Goal: Task Accomplishment & Management: Use online tool/utility

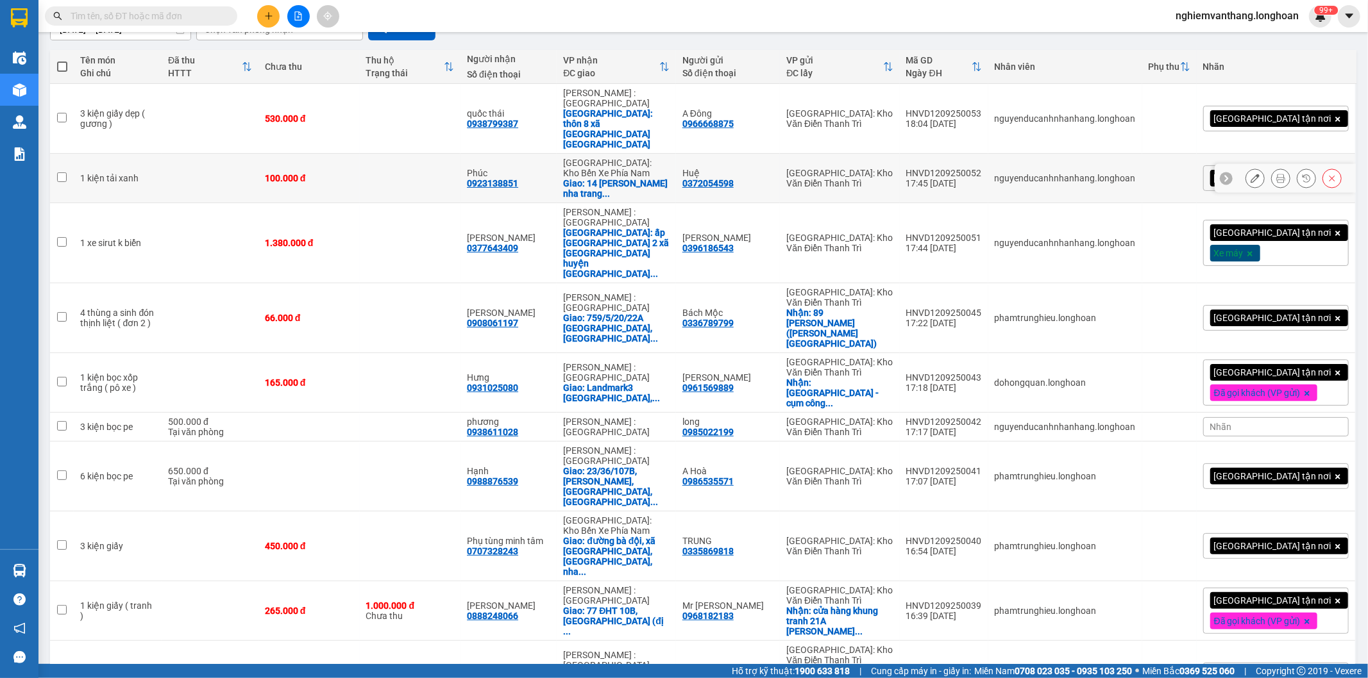
scroll to position [142, 0]
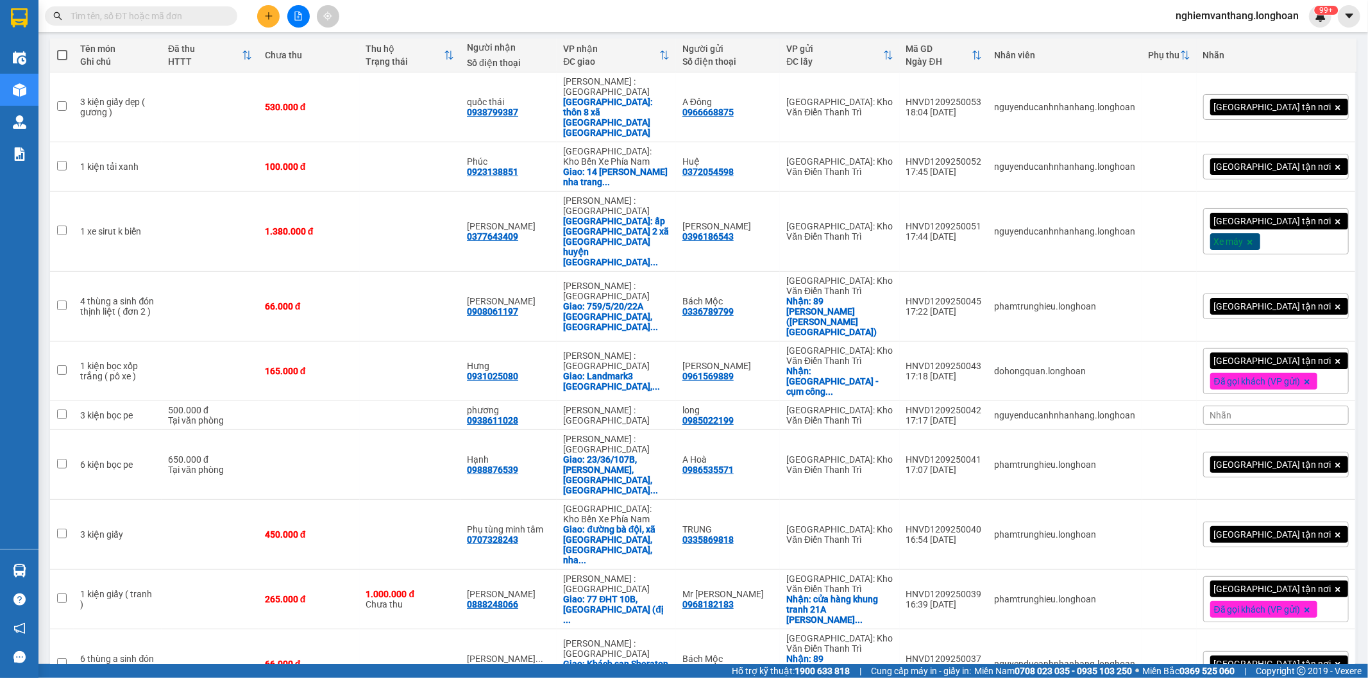
drag, startPoint x: 1287, startPoint y: 630, endPoint x: 1297, endPoint y: 629, distance: 9.7
drag, startPoint x: 1298, startPoint y: 626, endPoint x: 1306, endPoint y: 611, distance: 16.9
click at [1306, 612] on span "100 / trang" at bounding box center [1296, 609] width 46 height 13
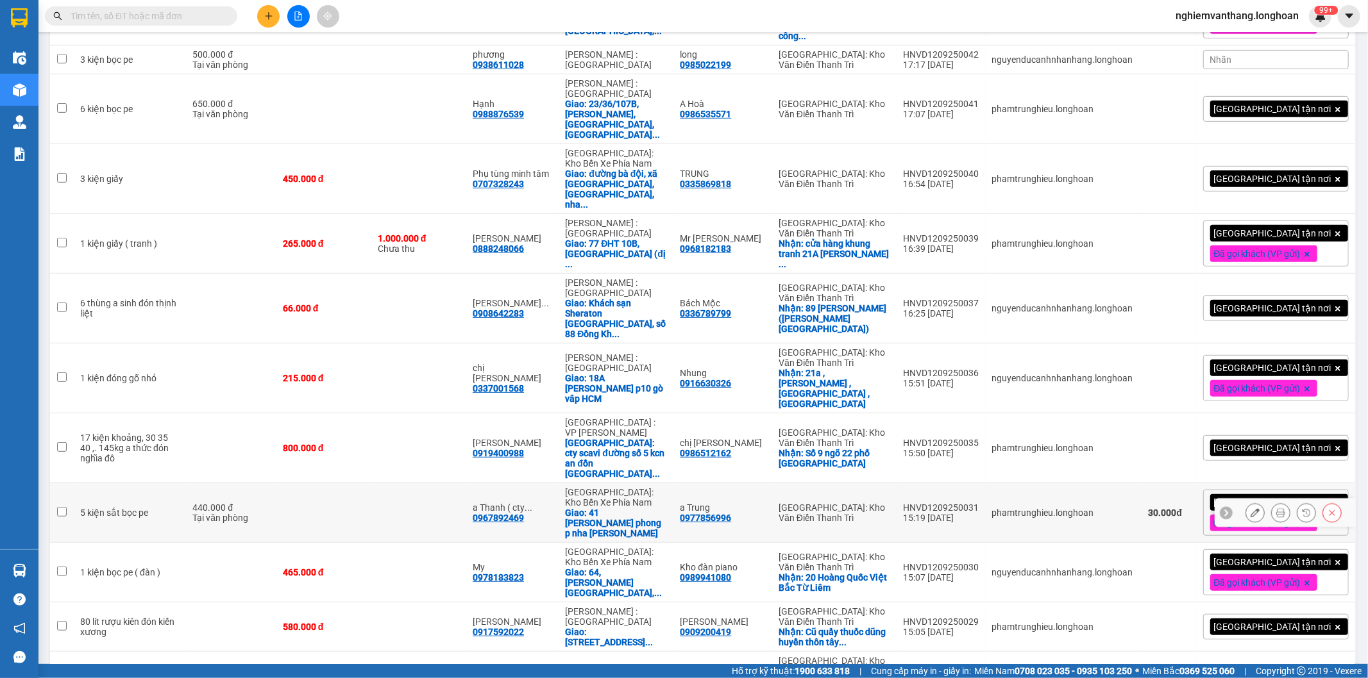
scroll to position [926, 0]
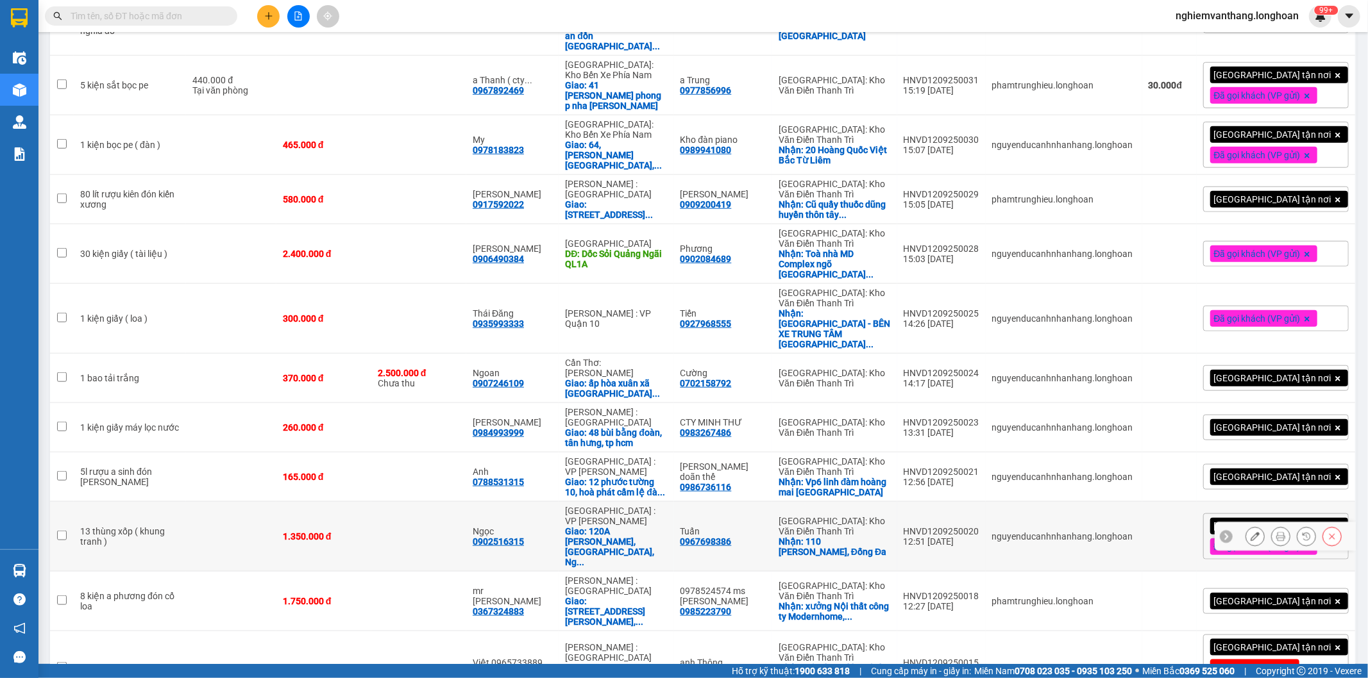
click at [342, 532] on div "1.350.000 đ" at bounding box center [324, 537] width 82 height 10
checkbox input "true"
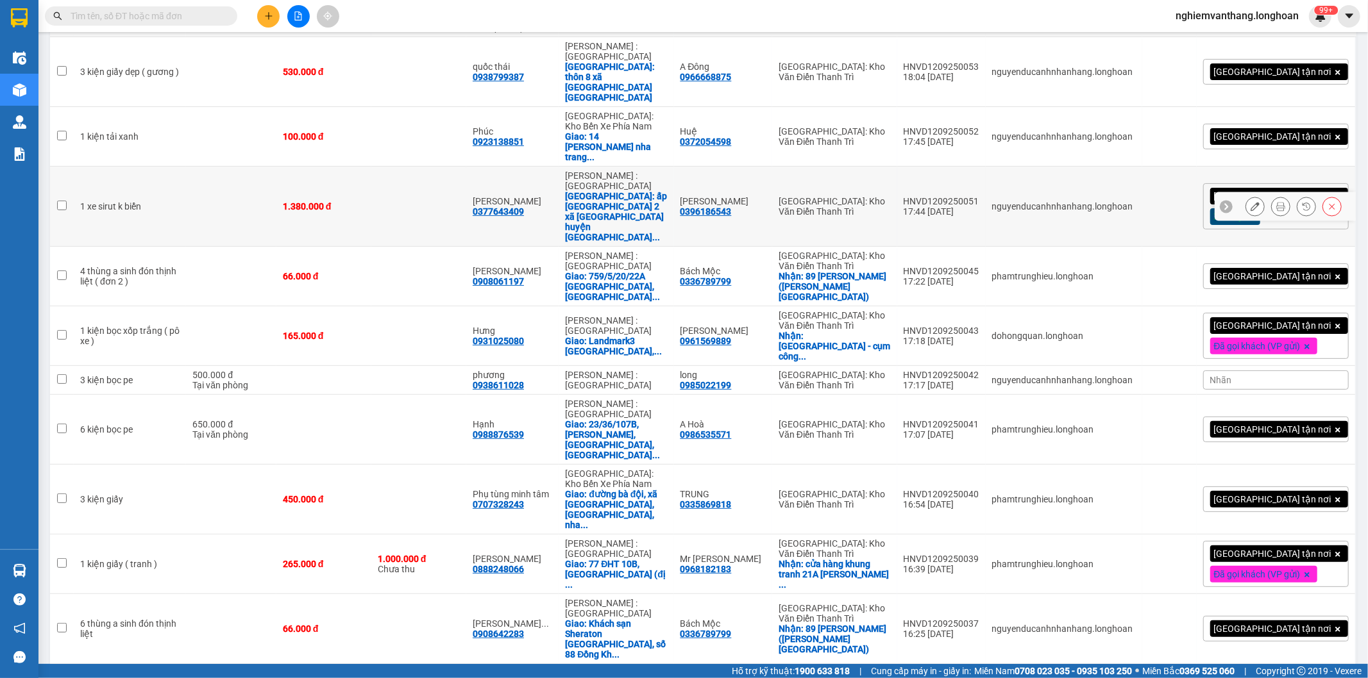
scroll to position [0, 0]
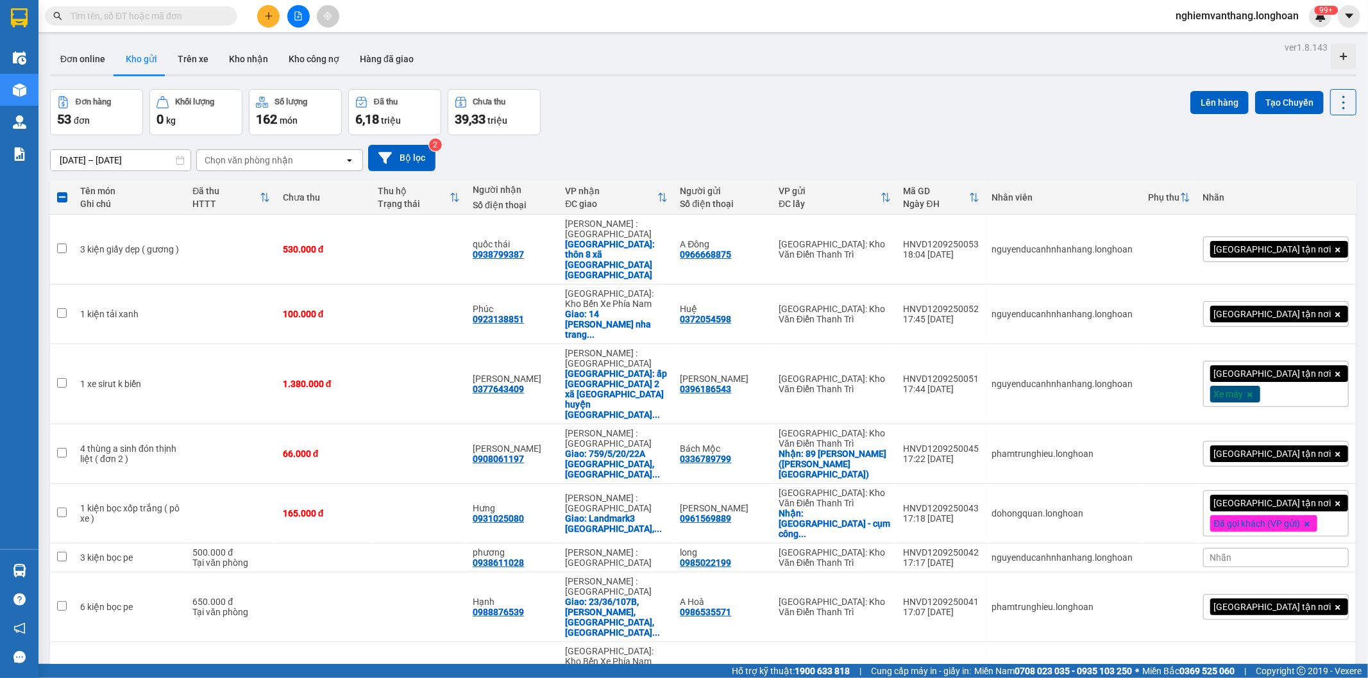
drag, startPoint x: 1189, startPoint y: 103, endPoint x: 747, endPoint y: 139, distance: 443.3
click at [1190, 101] on button "Lên hàng" at bounding box center [1219, 102] width 58 height 23
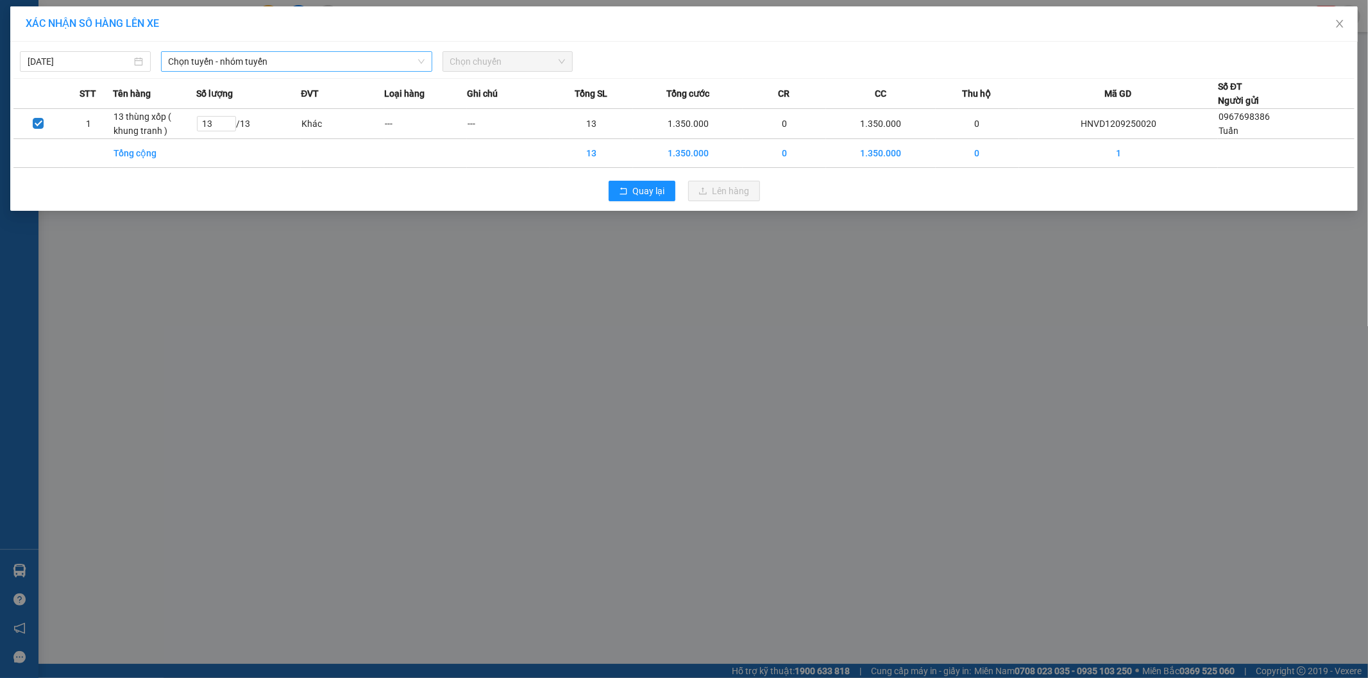
drag, startPoint x: 171, startPoint y: 62, endPoint x: 212, endPoint y: 68, distance: 40.9
click at [173, 61] on span "Chọn tuyến - nhóm tuyến" at bounding box center [297, 61] width 256 height 19
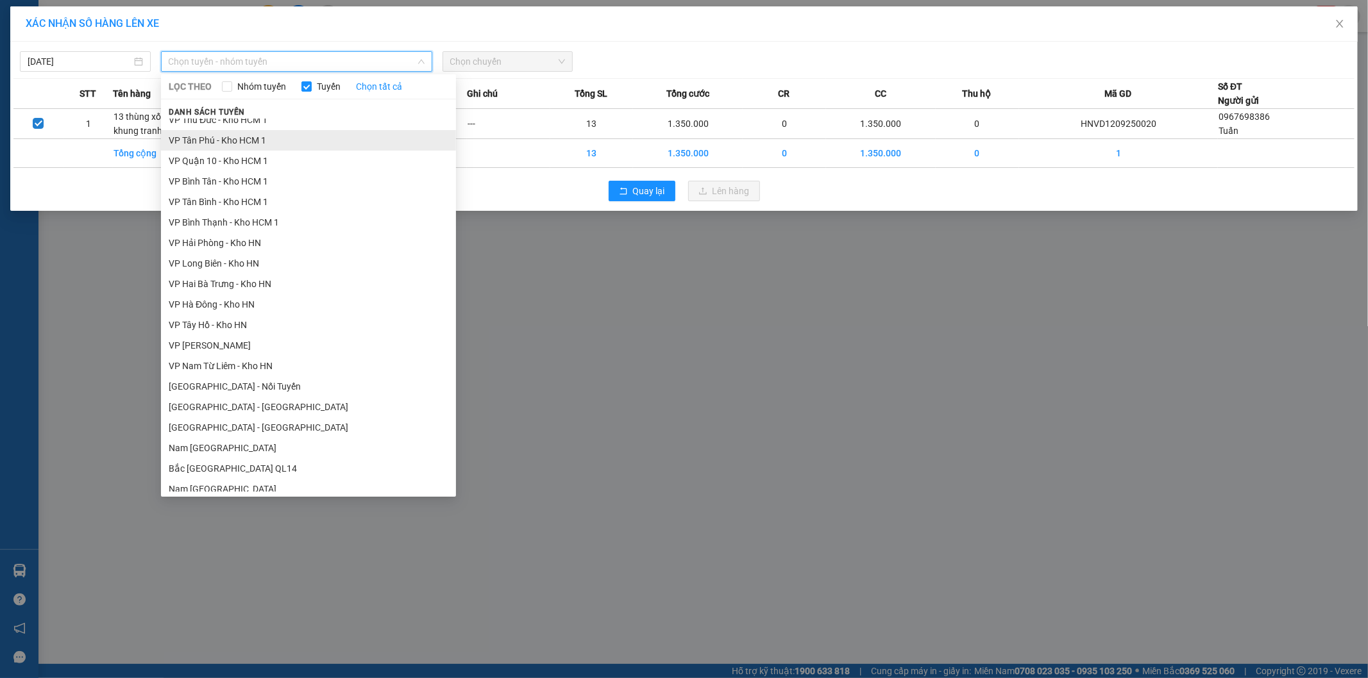
scroll to position [651, 0]
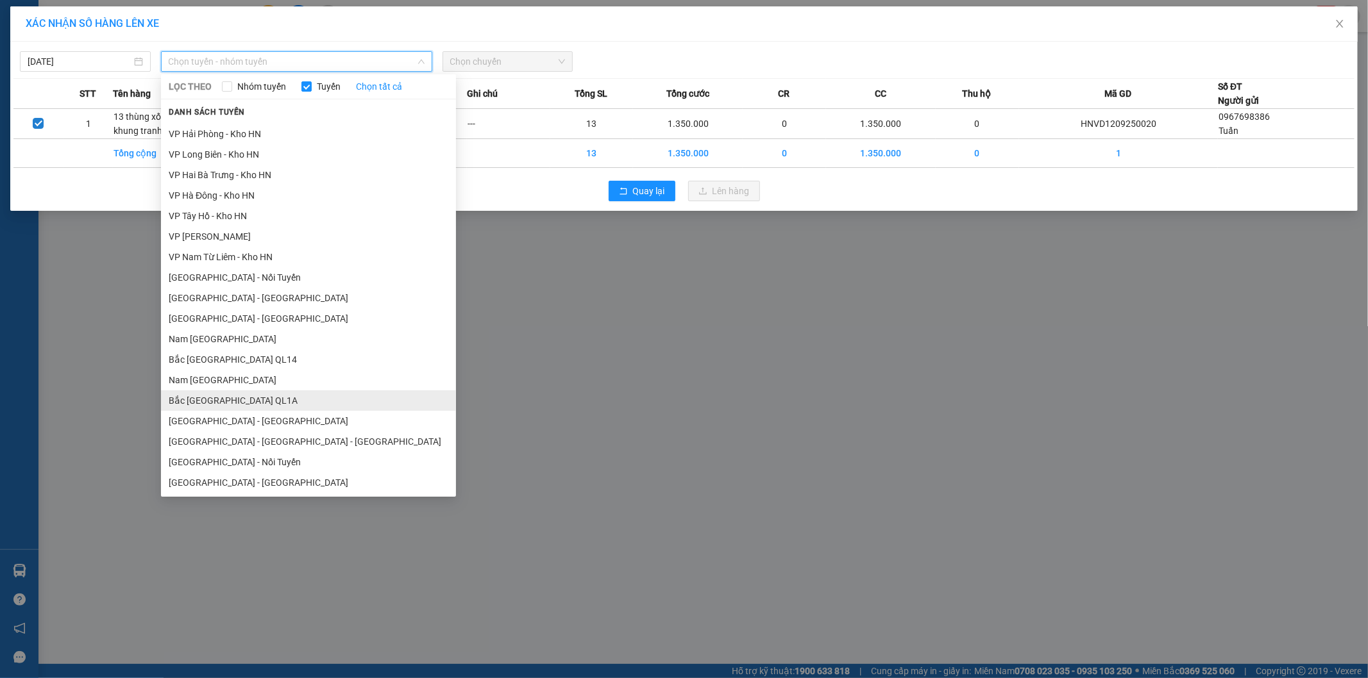
click at [242, 400] on li "Bắc [GEOGRAPHIC_DATA] QL1A" at bounding box center [308, 401] width 295 height 21
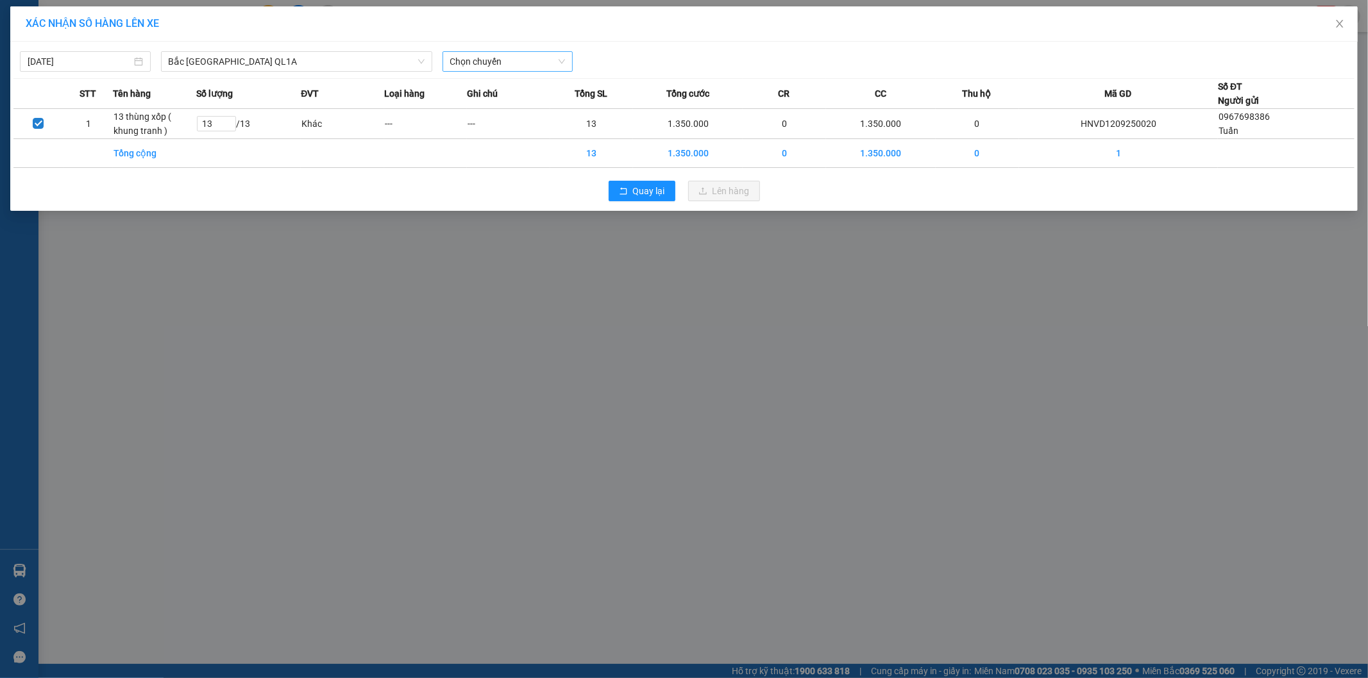
drag, startPoint x: 476, startPoint y: 84, endPoint x: 479, endPoint y: 71, distance: 13.8
click at [476, 79] on th "Ghi chú" at bounding box center [508, 94] width 83 height 30
click at [480, 68] on span "Chọn chuyến" at bounding box center [507, 61] width 115 height 19
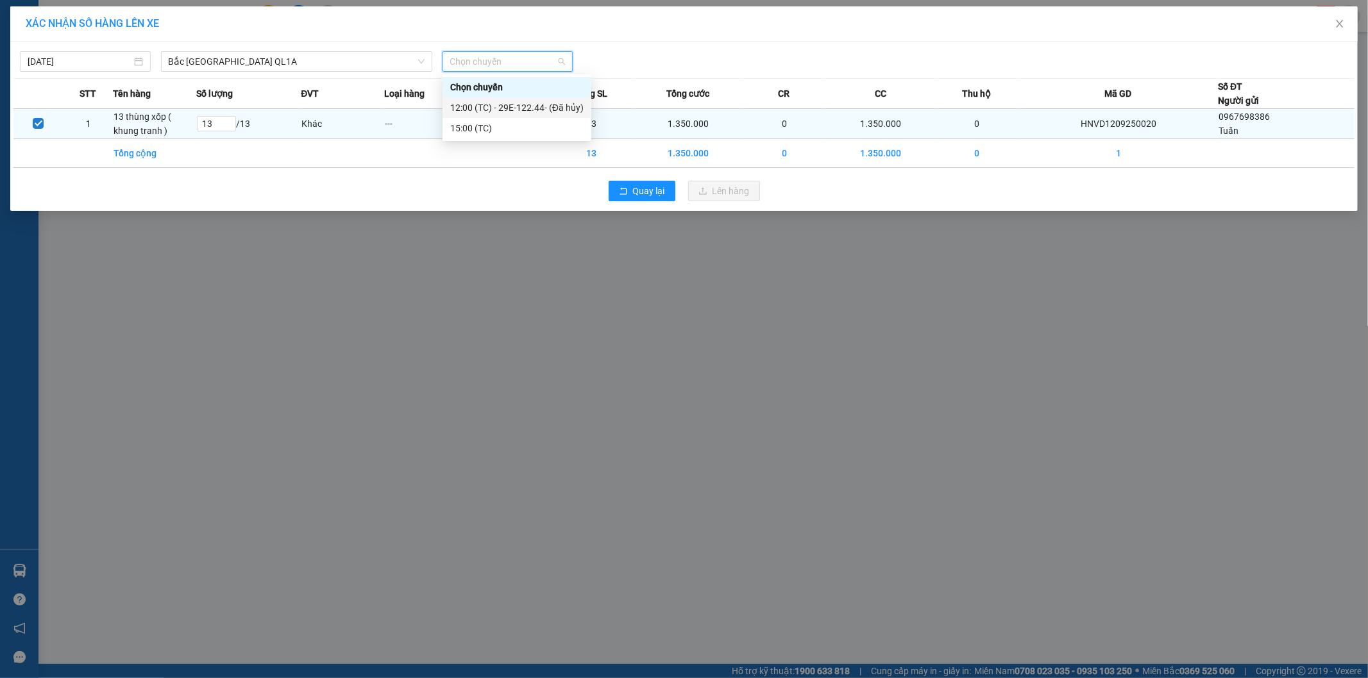
click at [476, 126] on div "15:00 (TC)" at bounding box center [516, 128] width 133 height 14
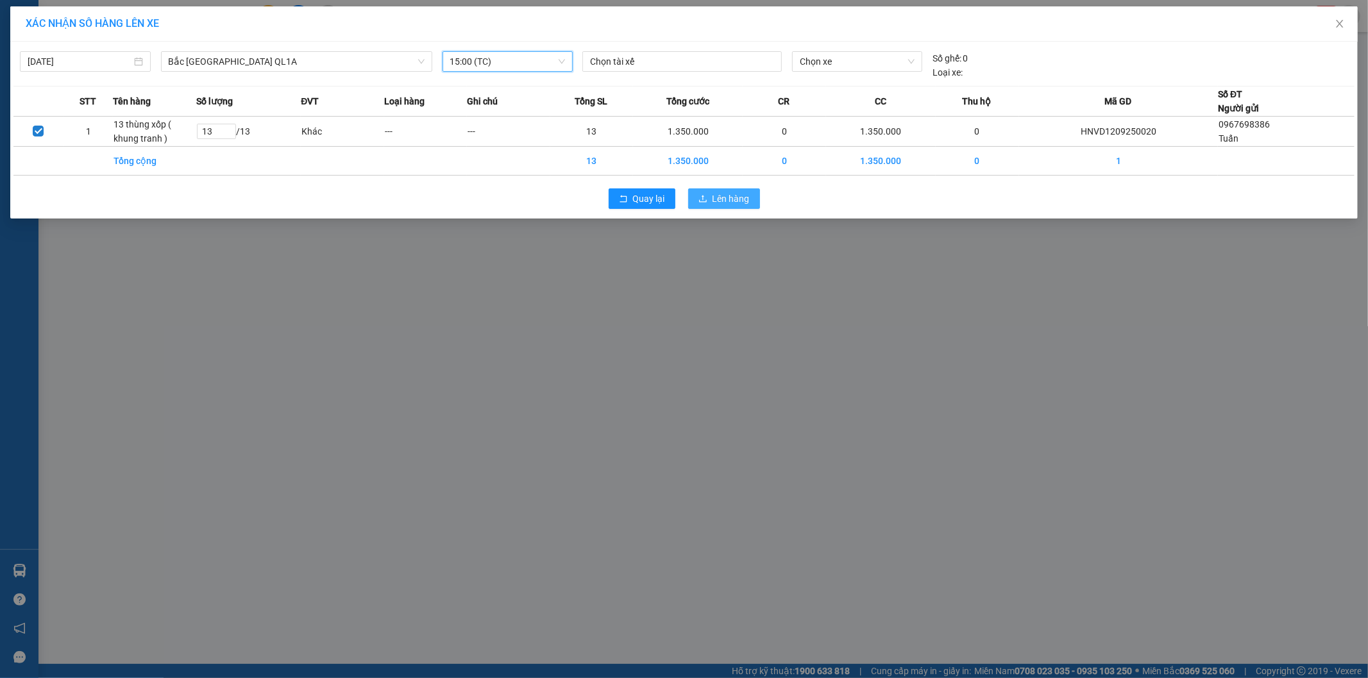
click at [712, 201] on button "Lên hàng" at bounding box center [724, 199] width 72 height 21
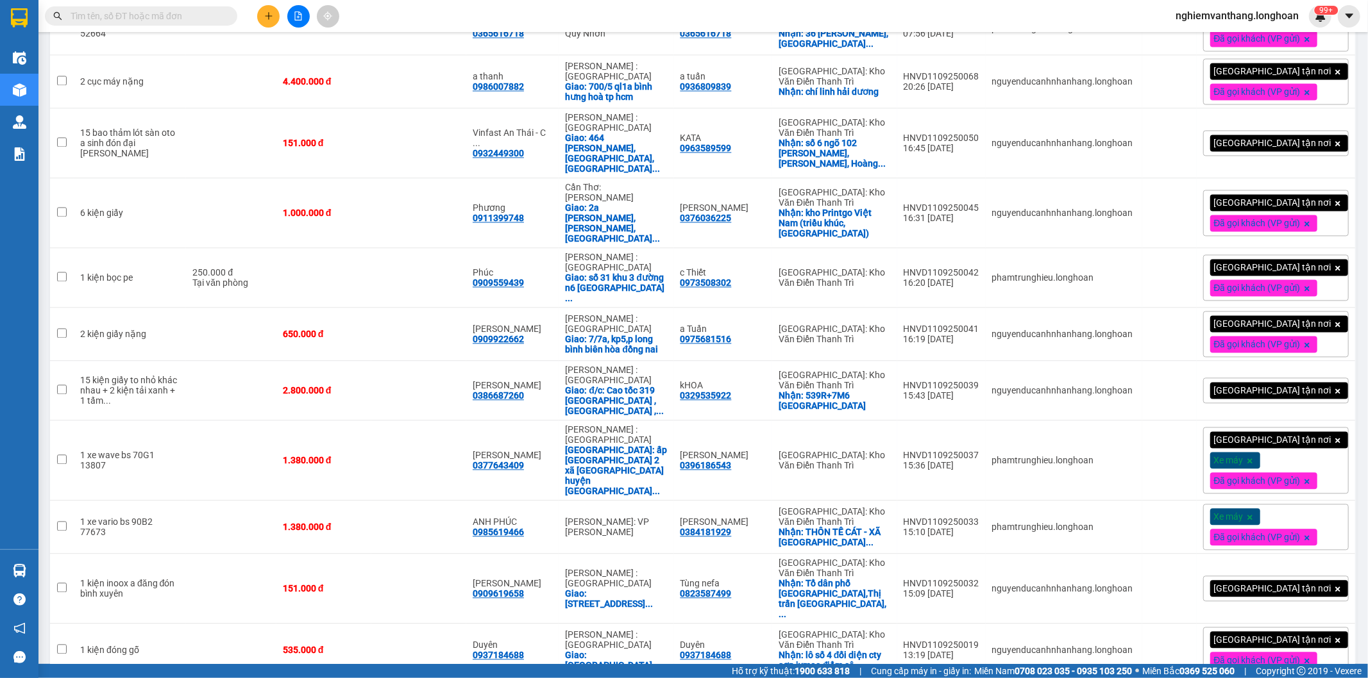
scroll to position [2085, 0]
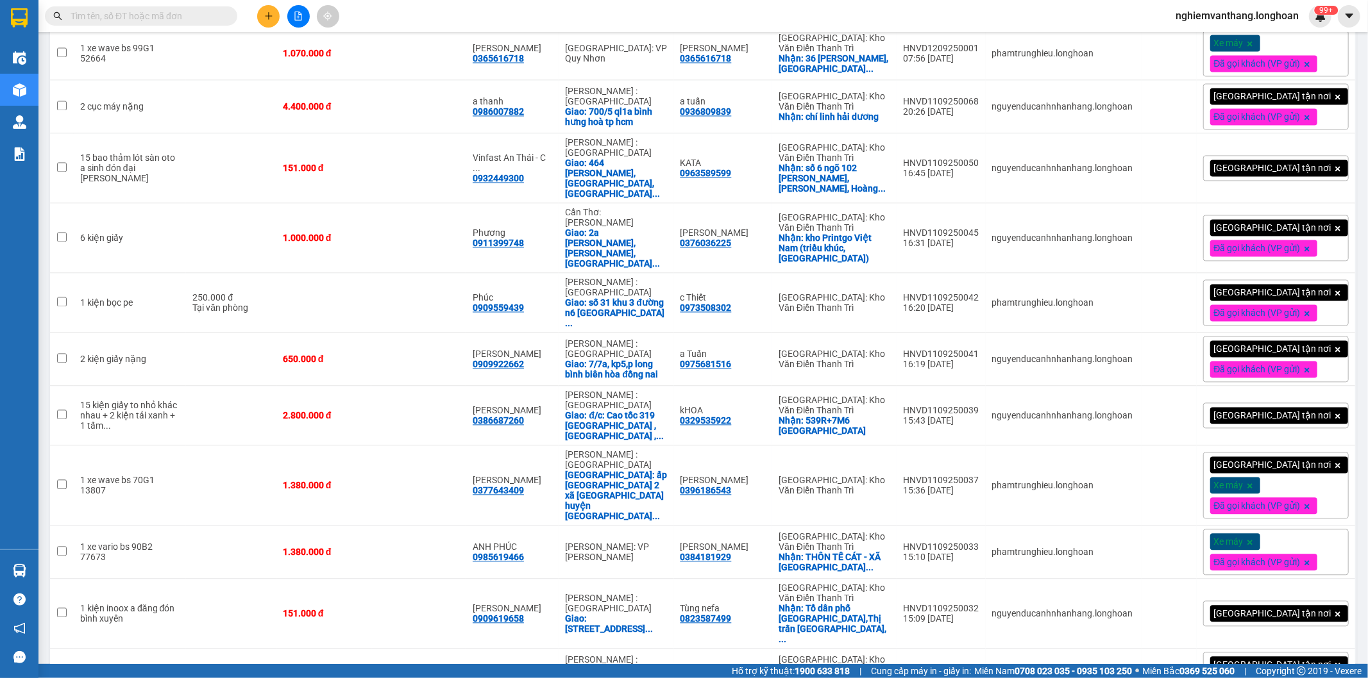
checkbox input "true"
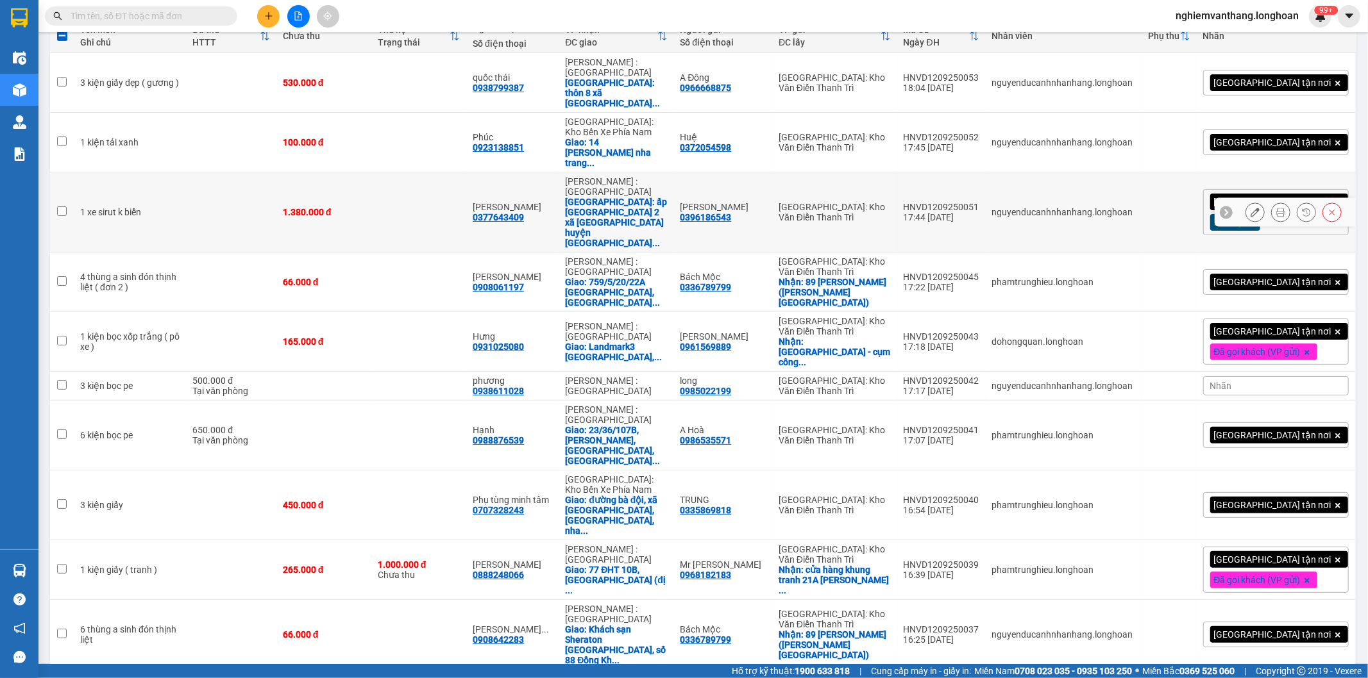
scroll to position [0, 0]
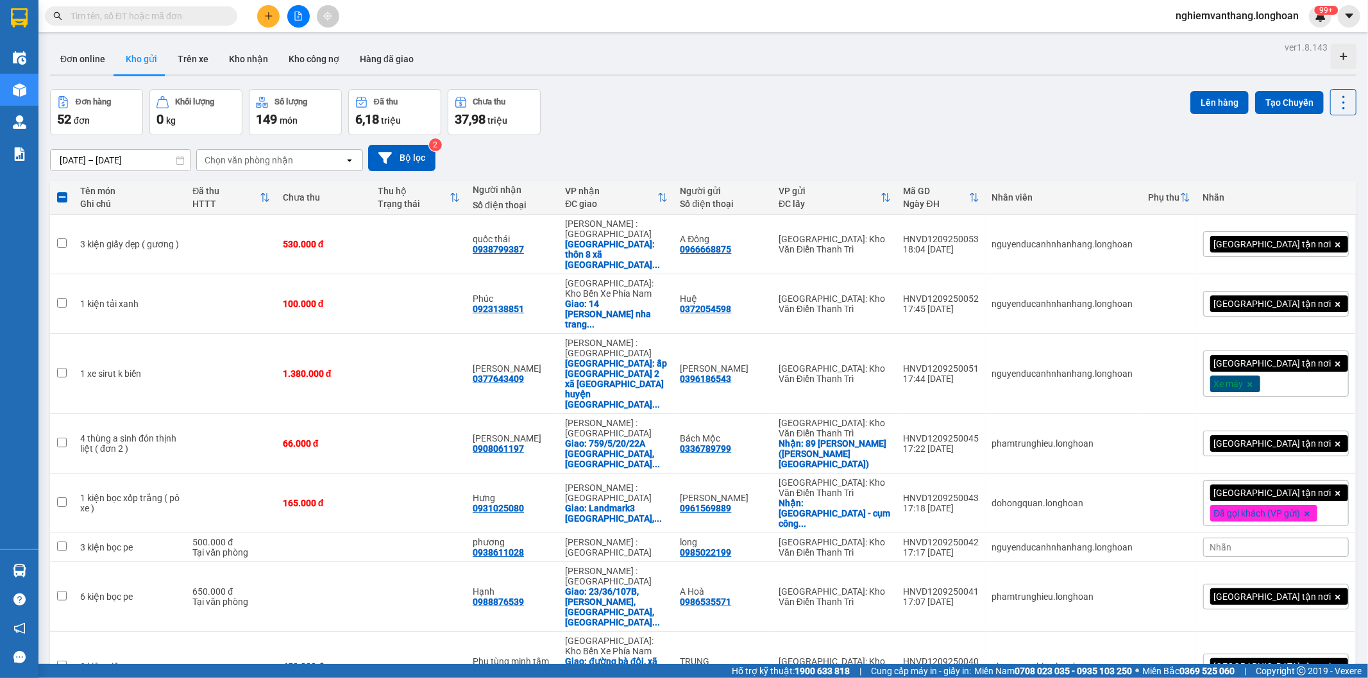
click at [1208, 90] on div "Lên hàng Tạo Chuyến" at bounding box center [1273, 102] width 166 height 26
click at [1204, 94] on button "Lên hàng" at bounding box center [1219, 102] width 58 height 23
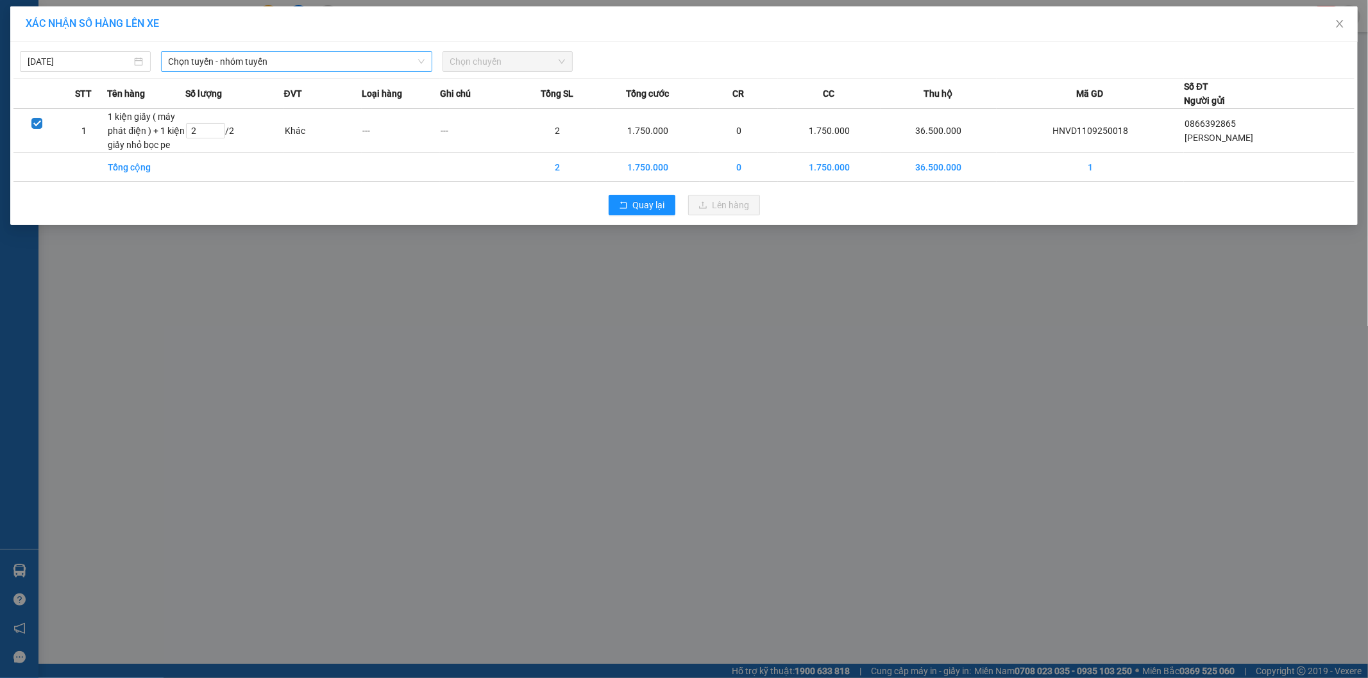
click at [226, 61] on span "Chọn tuyến - nhóm tuyến" at bounding box center [297, 61] width 256 height 19
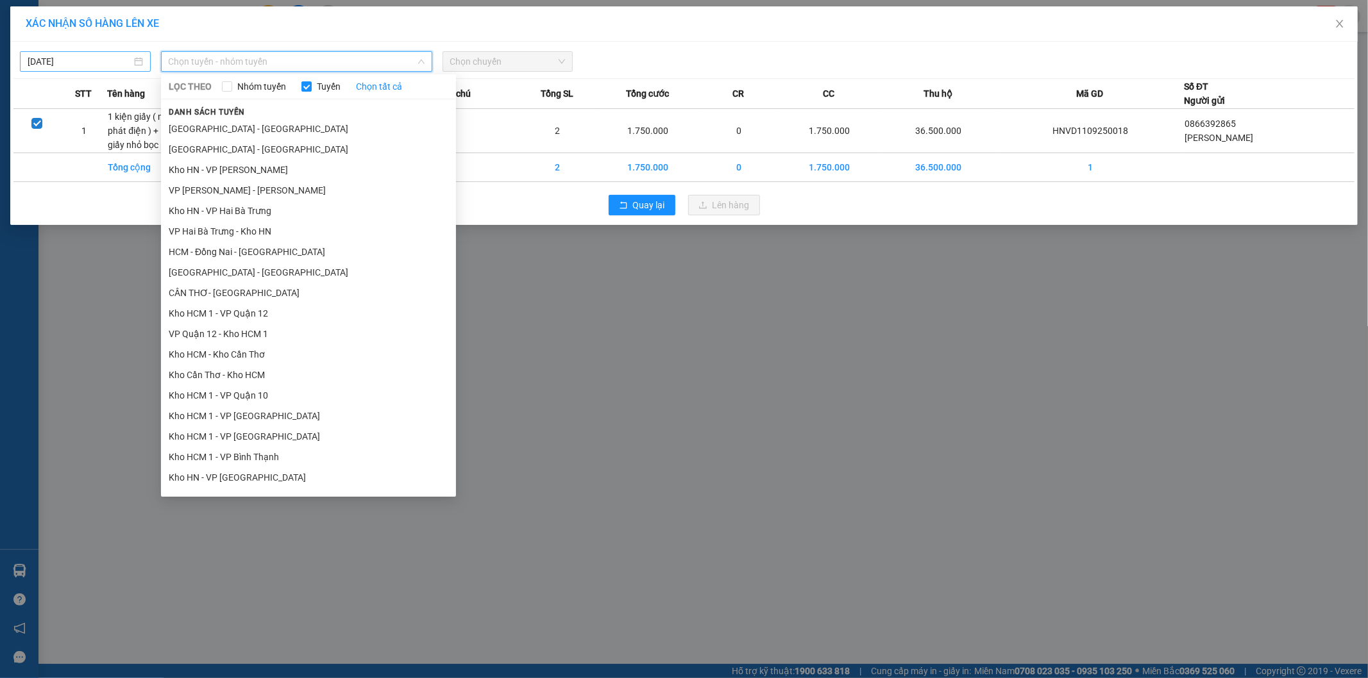
click at [82, 58] on body "Kết quả tìm kiếm ( 0 ) Bộ lọc No Data nghiemvanthang.longhoan 99+ Điều hành xe …" at bounding box center [684, 339] width 1368 height 678
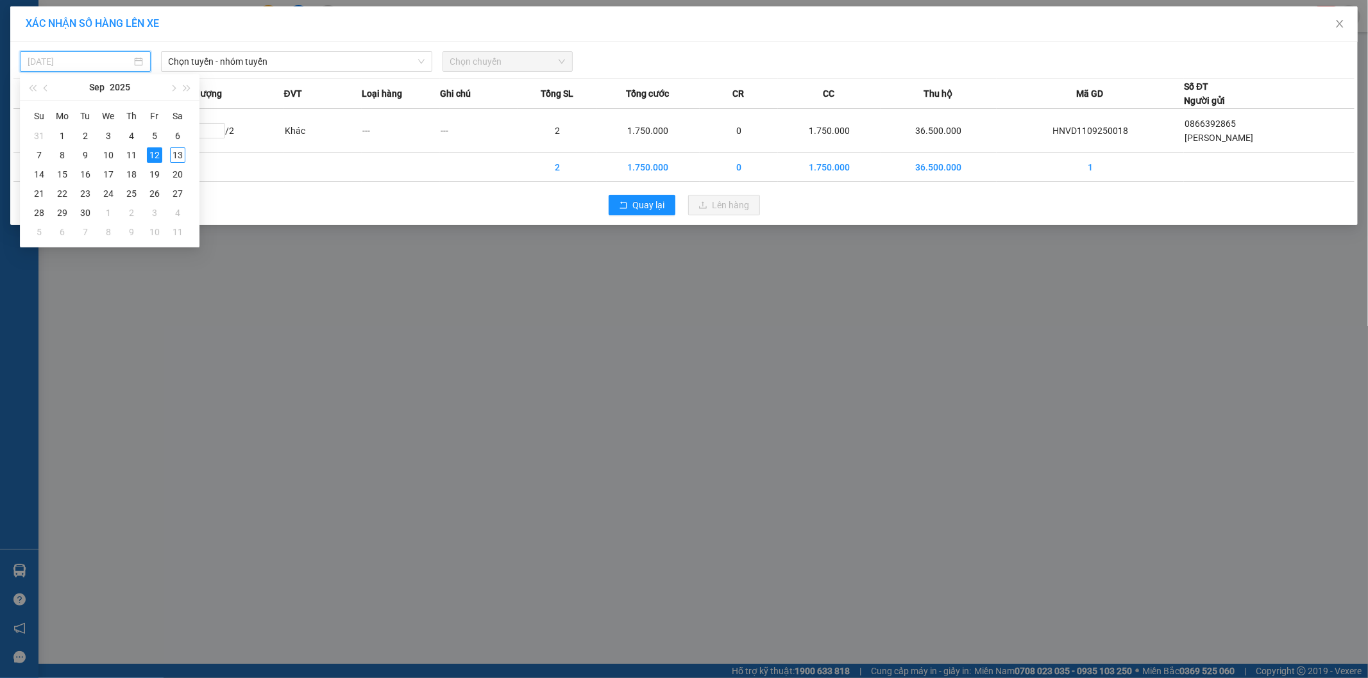
type input "[DATE]"
click at [246, 58] on span "Chọn tuyến - nhóm tuyến" at bounding box center [297, 61] width 256 height 19
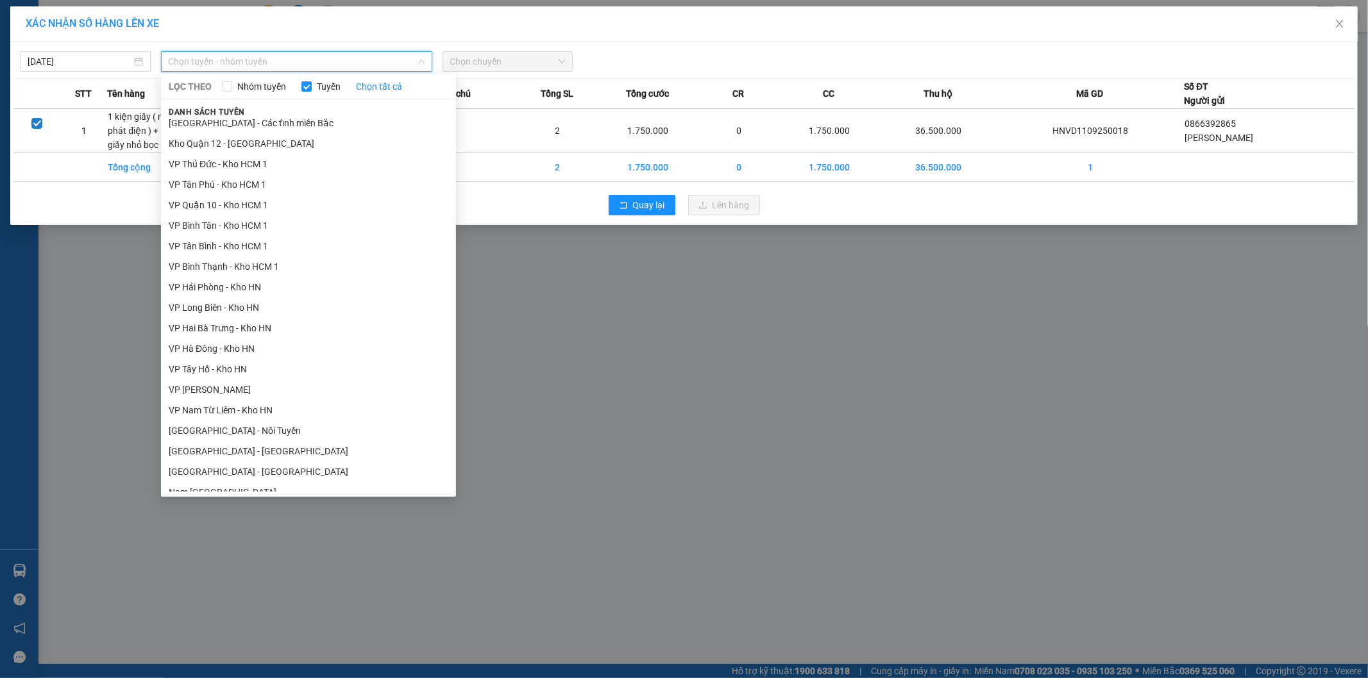
scroll to position [651, 0]
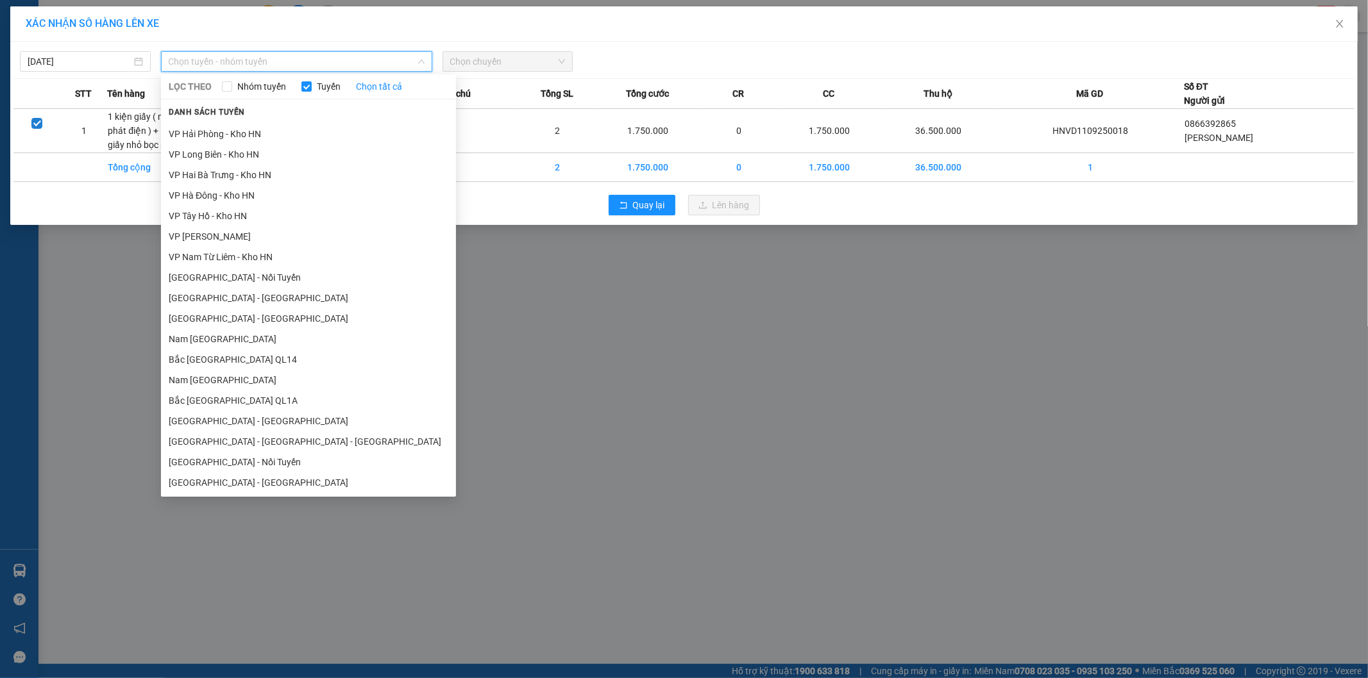
click at [248, 401] on li "Bắc [GEOGRAPHIC_DATA] QL1A" at bounding box center [308, 401] width 295 height 21
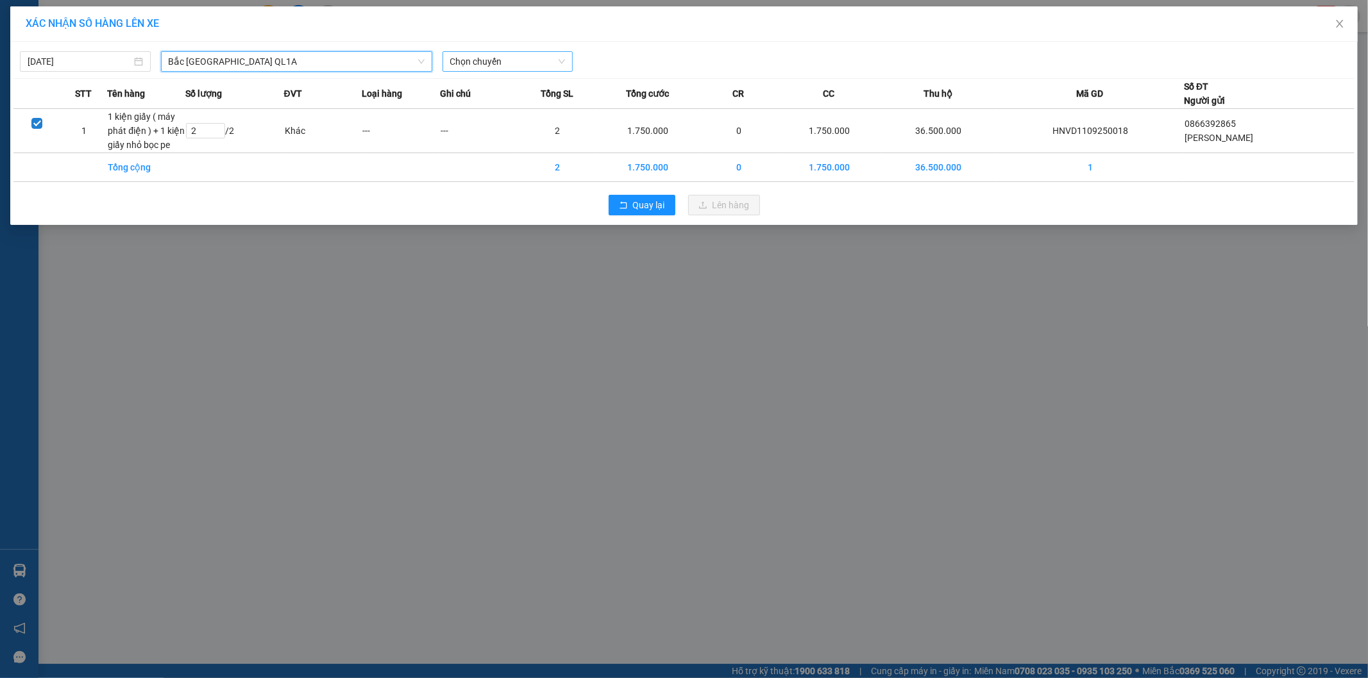
drag, startPoint x: 477, startPoint y: 55, endPoint x: 489, endPoint y: 63, distance: 14.8
click at [478, 55] on span "Chọn chuyến" at bounding box center [507, 61] width 115 height 19
drag, startPoint x: 488, startPoint y: 107, endPoint x: 491, endPoint y: 101, distance: 6.9
click at [489, 106] on div "16:00 (TC)" at bounding box center [500, 108] width 100 height 14
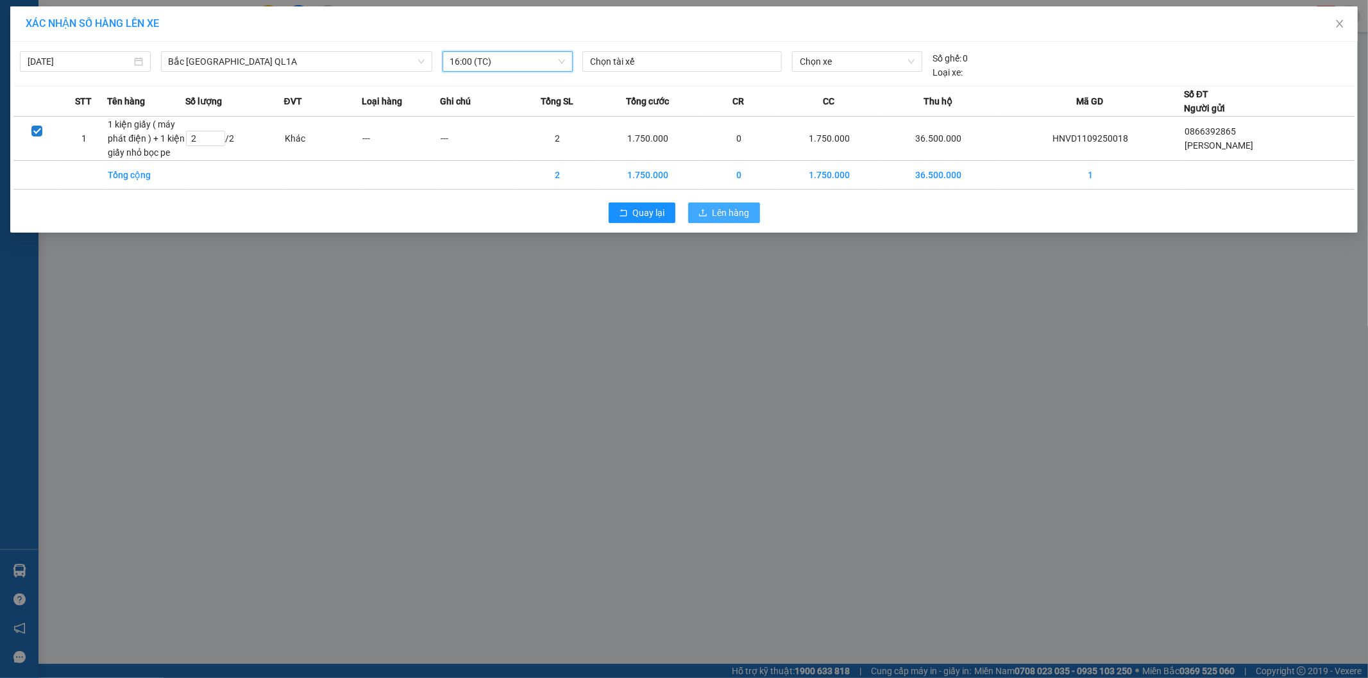
click at [732, 208] on span "Lên hàng" at bounding box center [730, 213] width 37 height 14
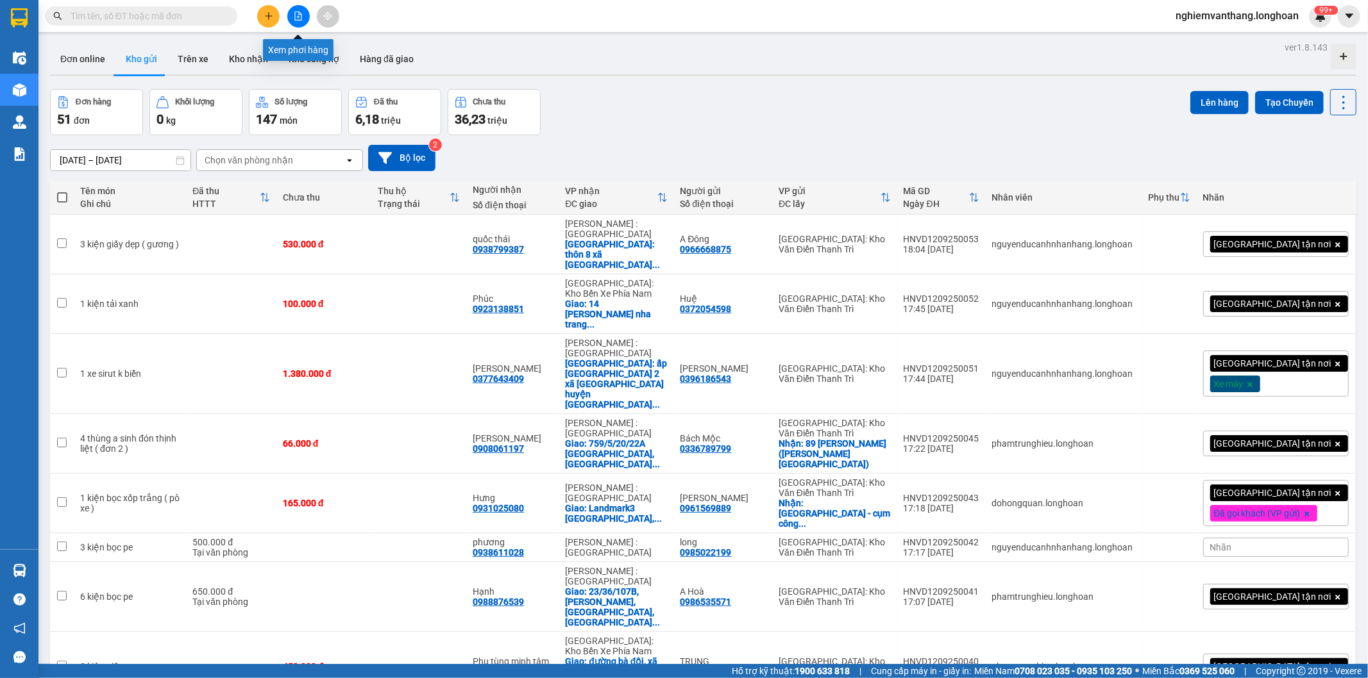
click at [294, 13] on icon "file-add" at bounding box center [298, 16] width 9 height 9
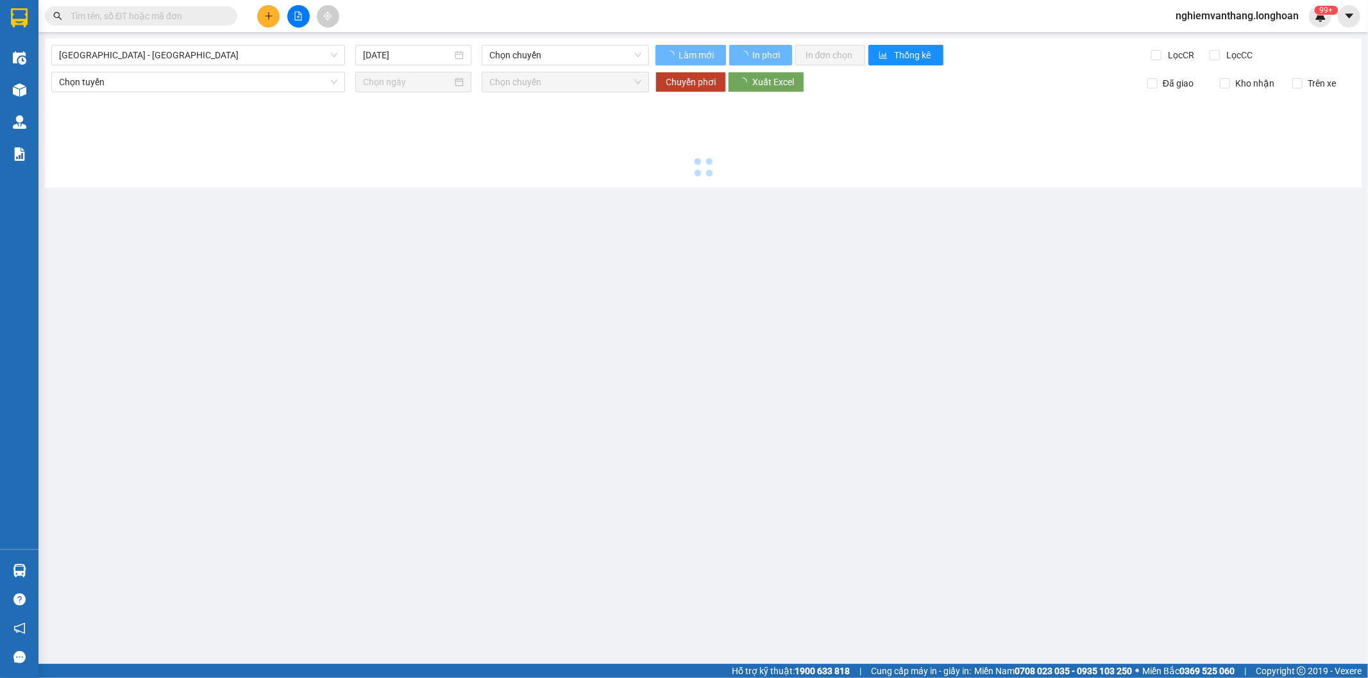
type input "[DATE]"
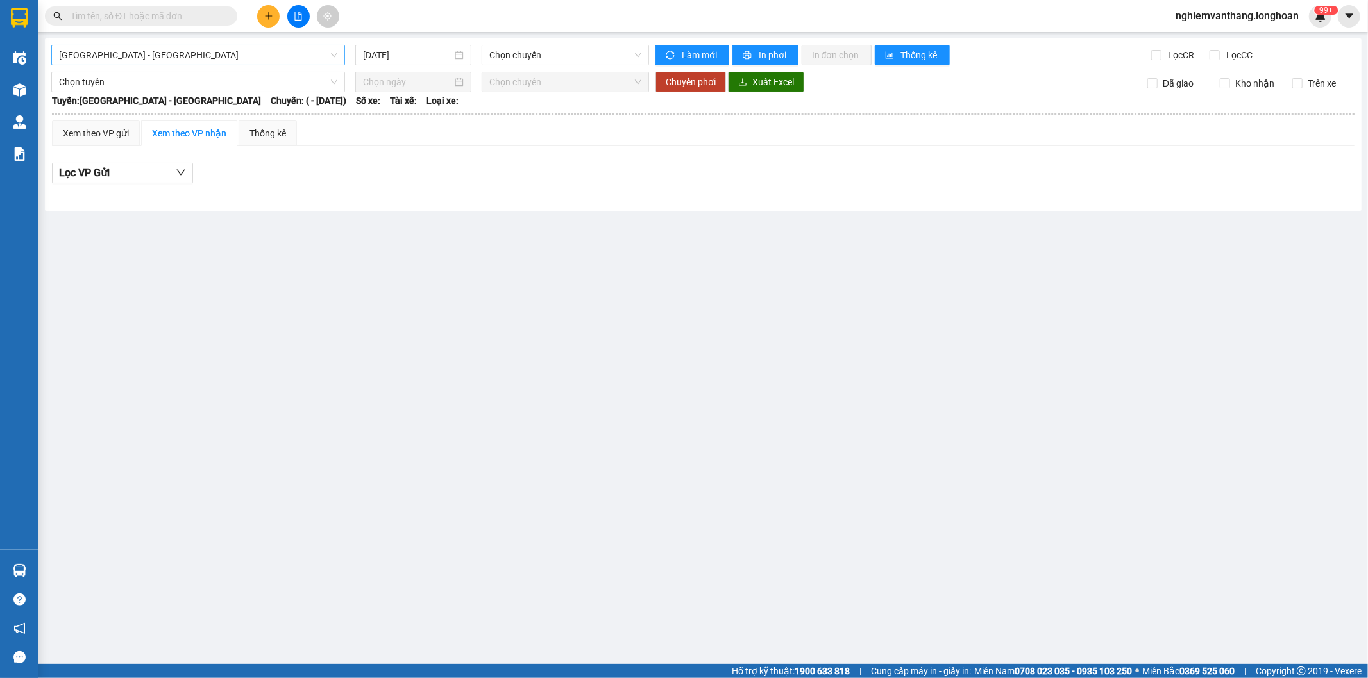
click at [193, 55] on span "[GEOGRAPHIC_DATA] - [GEOGRAPHIC_DATA]" at bounding box center [198, 55] width 278 height 19
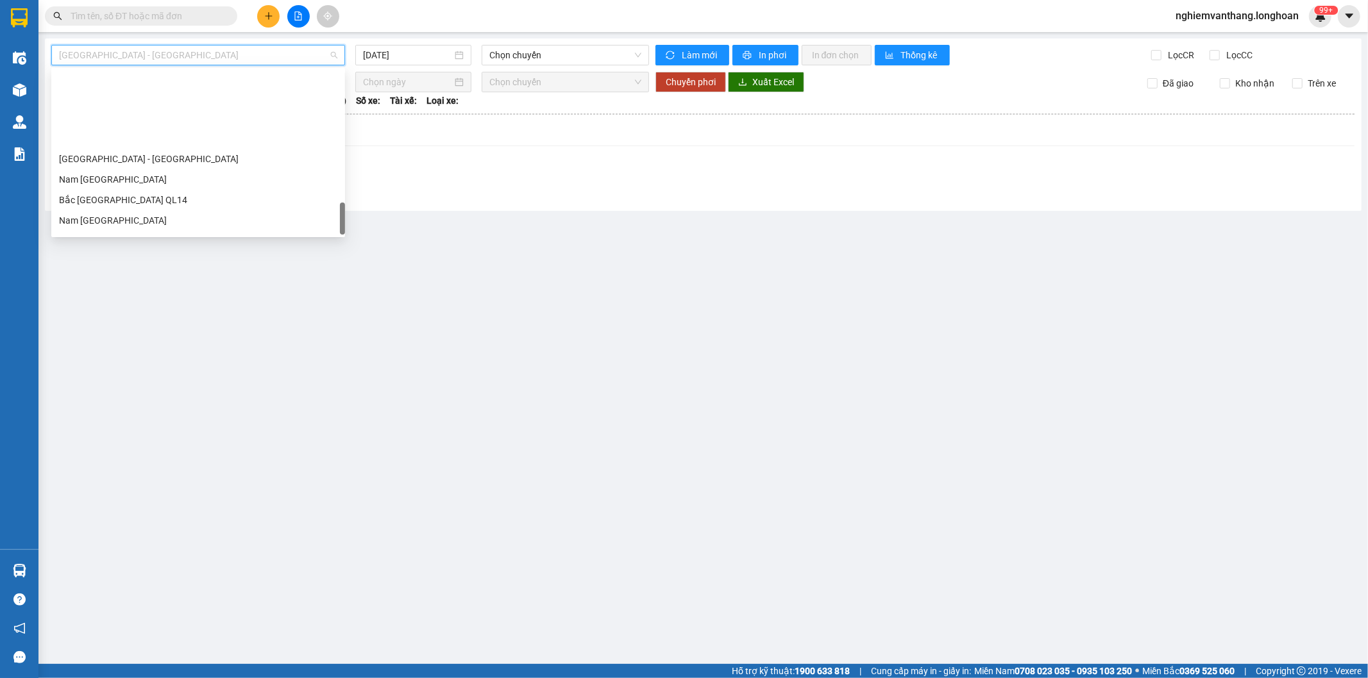
scroll to position [882, 0]
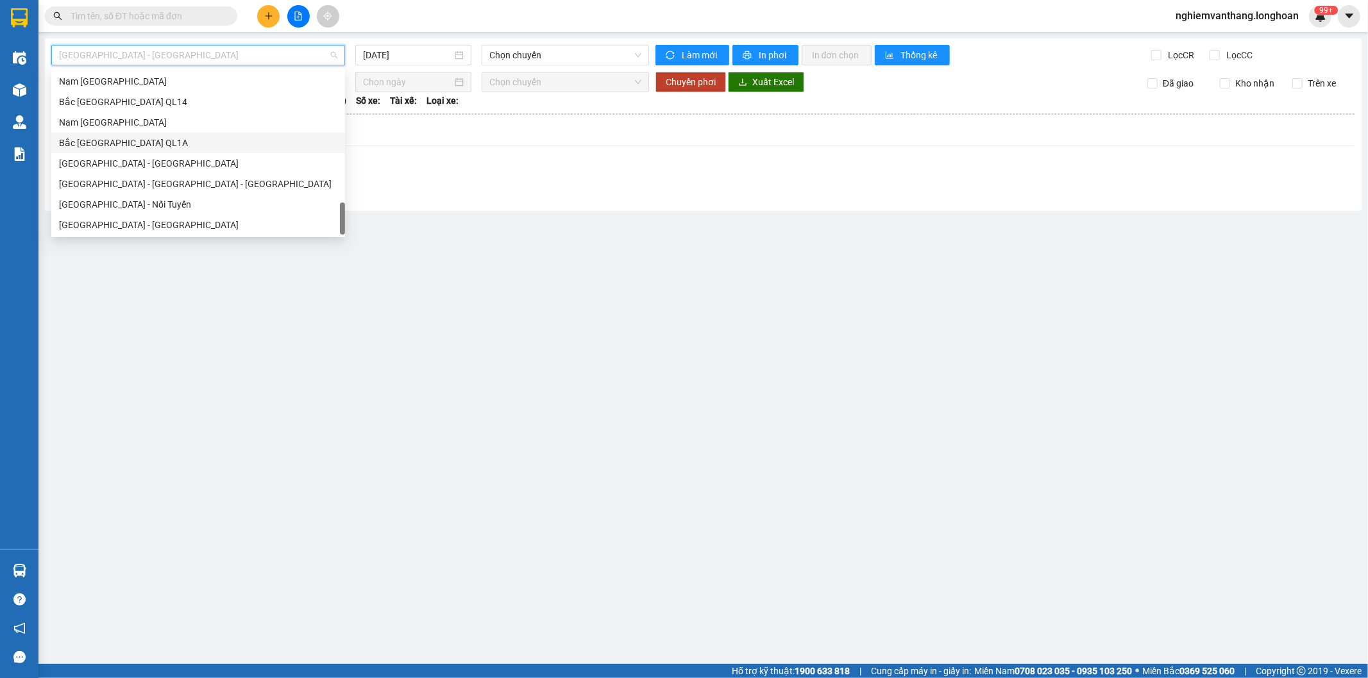
click at [127, 144] on div "Bắc [GEOGRAPHIC_DATA] QL1A" at bounding box center [198, 143] width 278 height 14
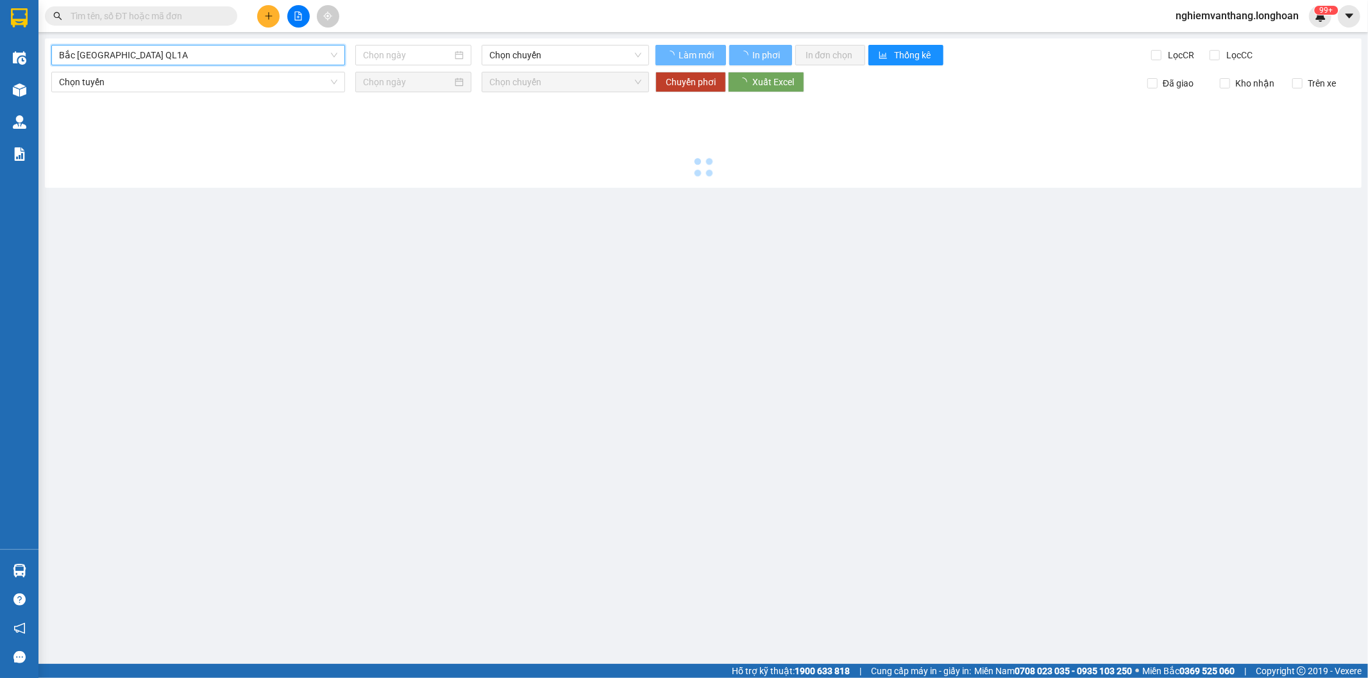
type input "[DATE]"
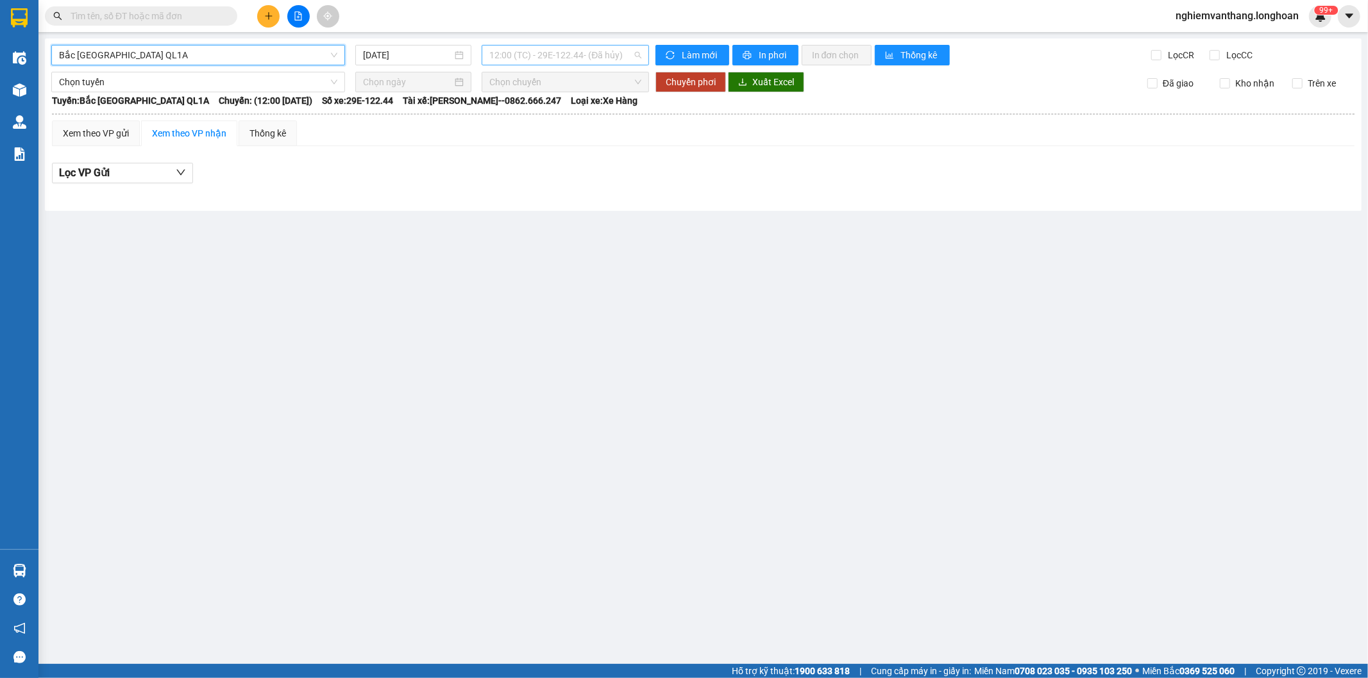
click at [551, 49] on span "12:00 (TC) - 29E-122.44 - (Đã hủy)" at bounding box center [564, 55] width 151 height 19
click at [527, 131] on div "15:00 (TC)" at bounding box center [558, 122] width 152 height 21
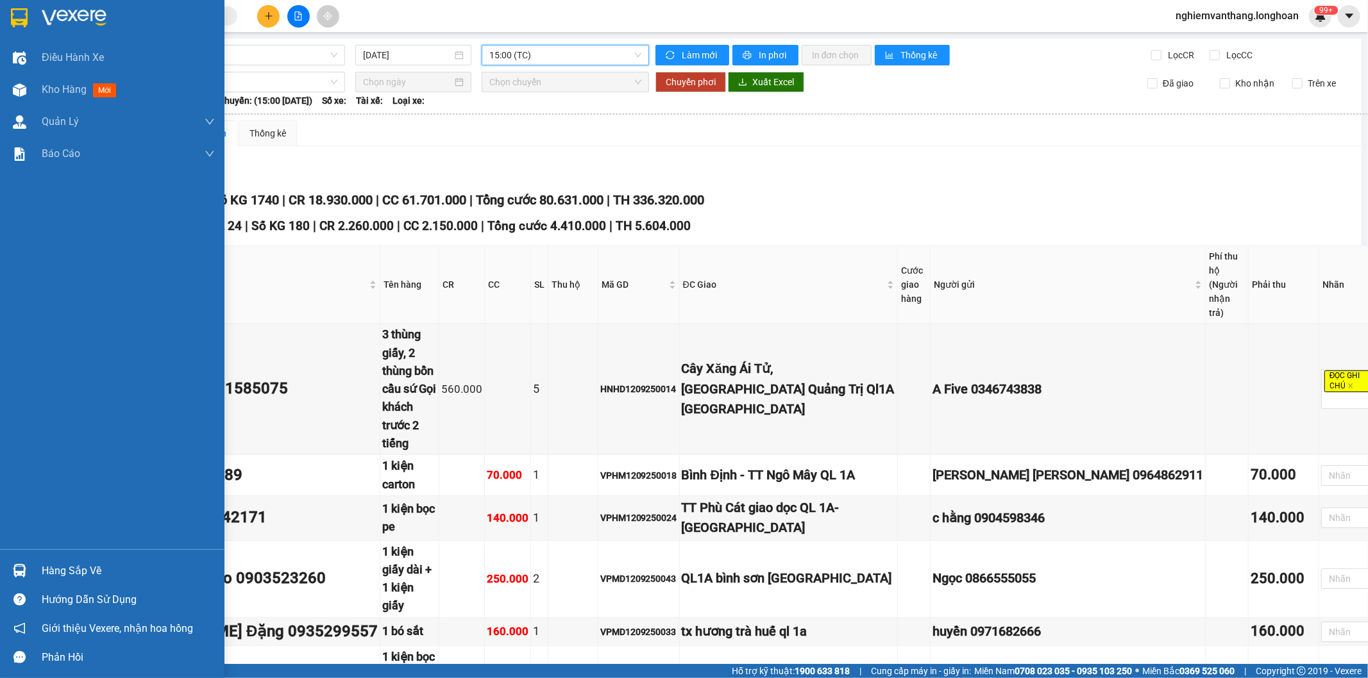
click at [97, 53] on span "Bắc [GEOGRAPHIC_DATA] QL1A" at bounding box center [198, 55] width 278 height 19
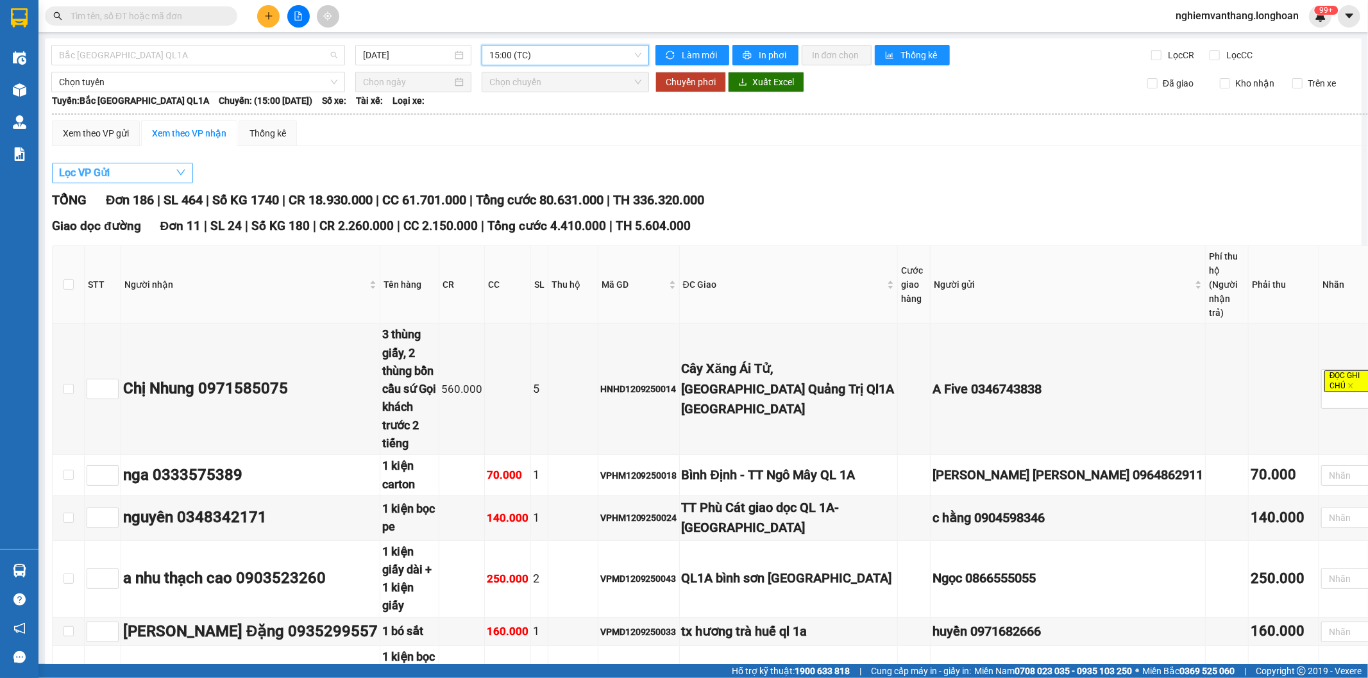
click at [137, 54] on span "Bắc [GEOGRAPHIC_DATA] QL1A" at bounding box center [198, 55] width 278 height 19
click at [165, 55] on span "Bắc [GEOGRAPHIC_DATA] QL1A" at bounding box center [198, 55] width 278 height 19
click at [140, 60] on span "Bắc [GEOGRAPHIC_DATA] QL1A" at bounding box center [198, 55] width 278 height 19
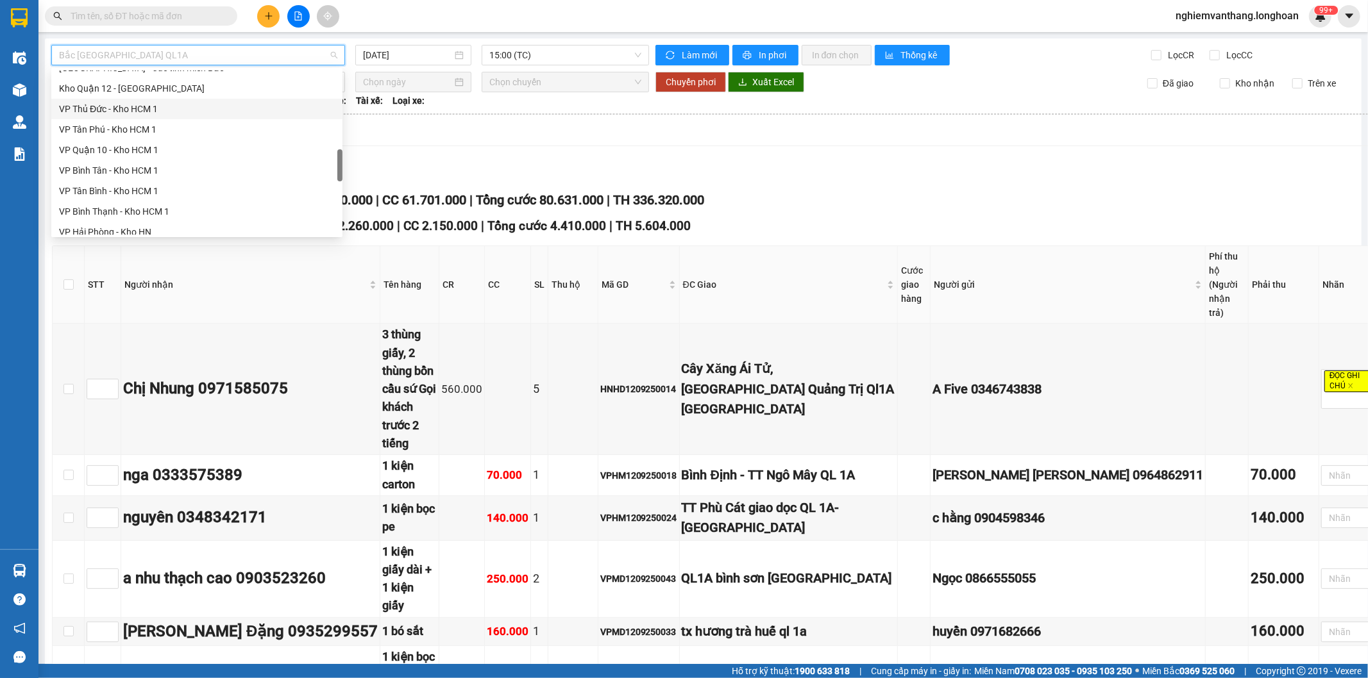
scroll to position [454, 0]
click at [189, 141] on div "[GEOGRAPHIC_DATA] - Các tỉnh miền Bắc" at bounding box center [197, 140] width 276 height 14
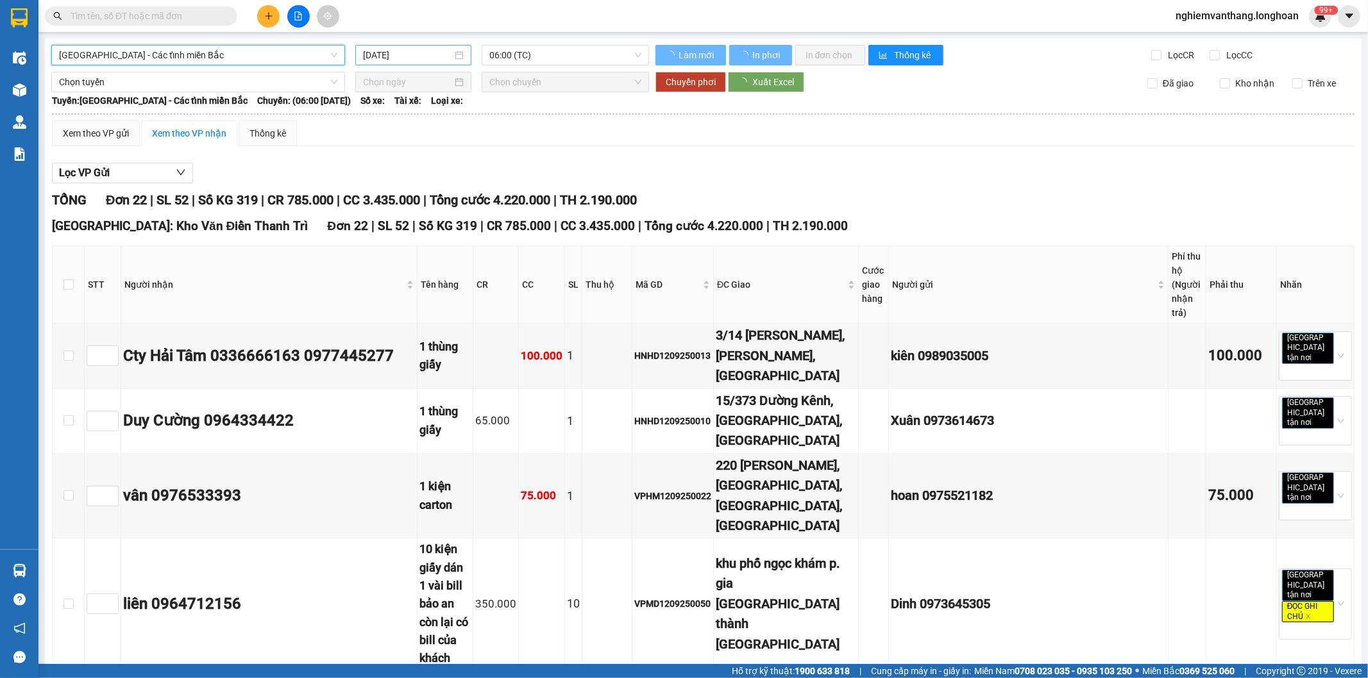
click at [439, 51] on input "[DATE]" at bounding box center [407, 55] width 89 height 14
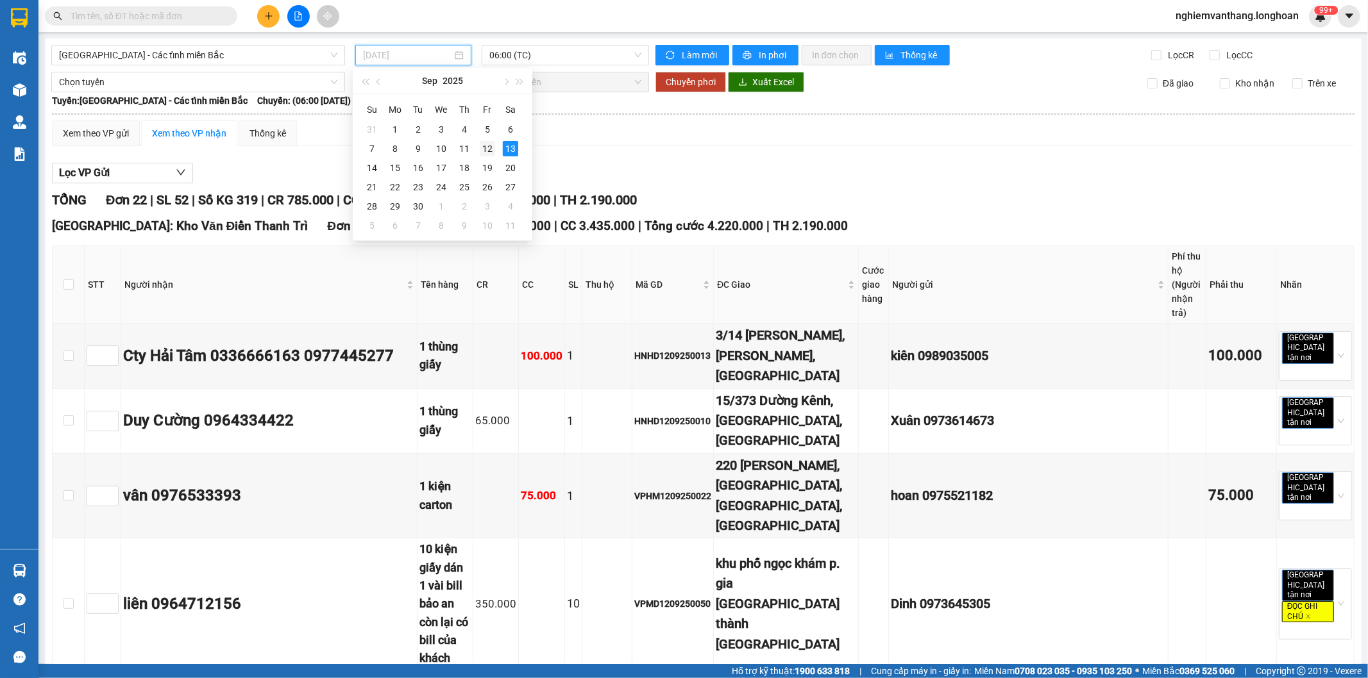
click at [486, 148] on div "12" at bounding box center [487, 148] width 15 height 15
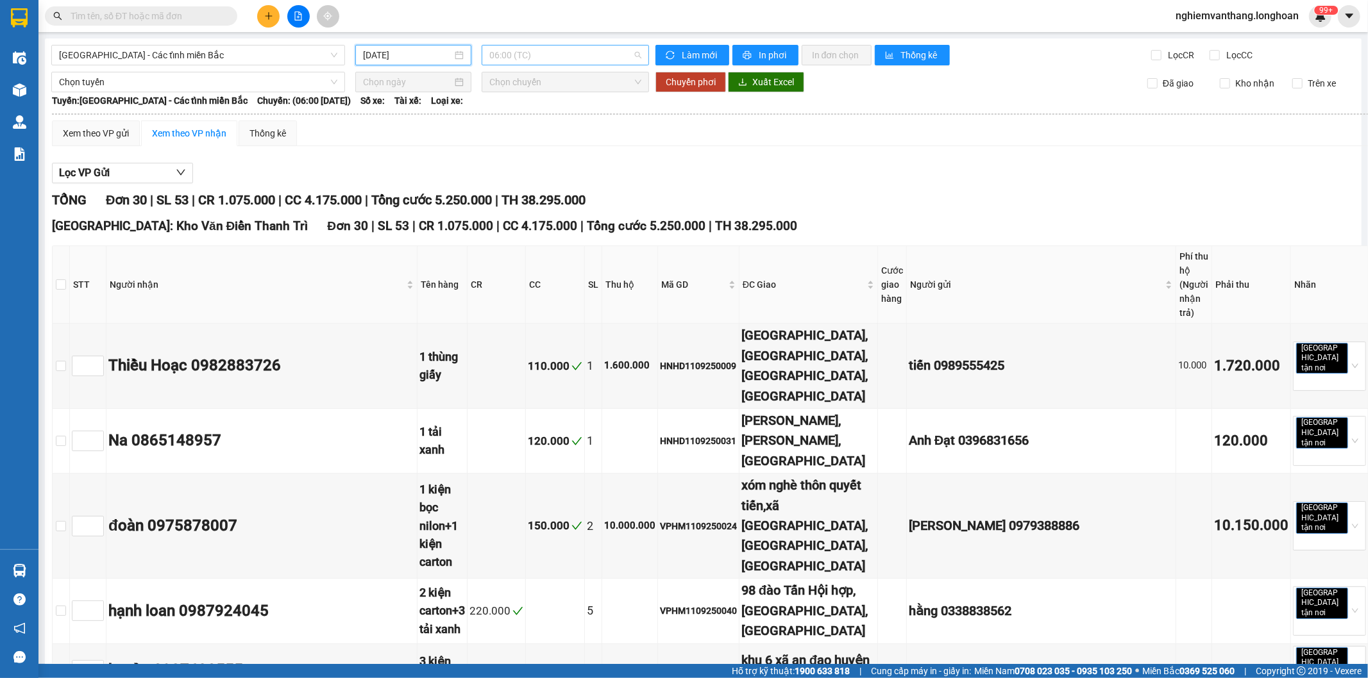
click at [545, 54] on span "06:00 (TC)" at bounding box center [564, 55] width 151 height 19
click at [417, 58] on input "[DATE]" at bounding box center [407, 55] width 89 height 14
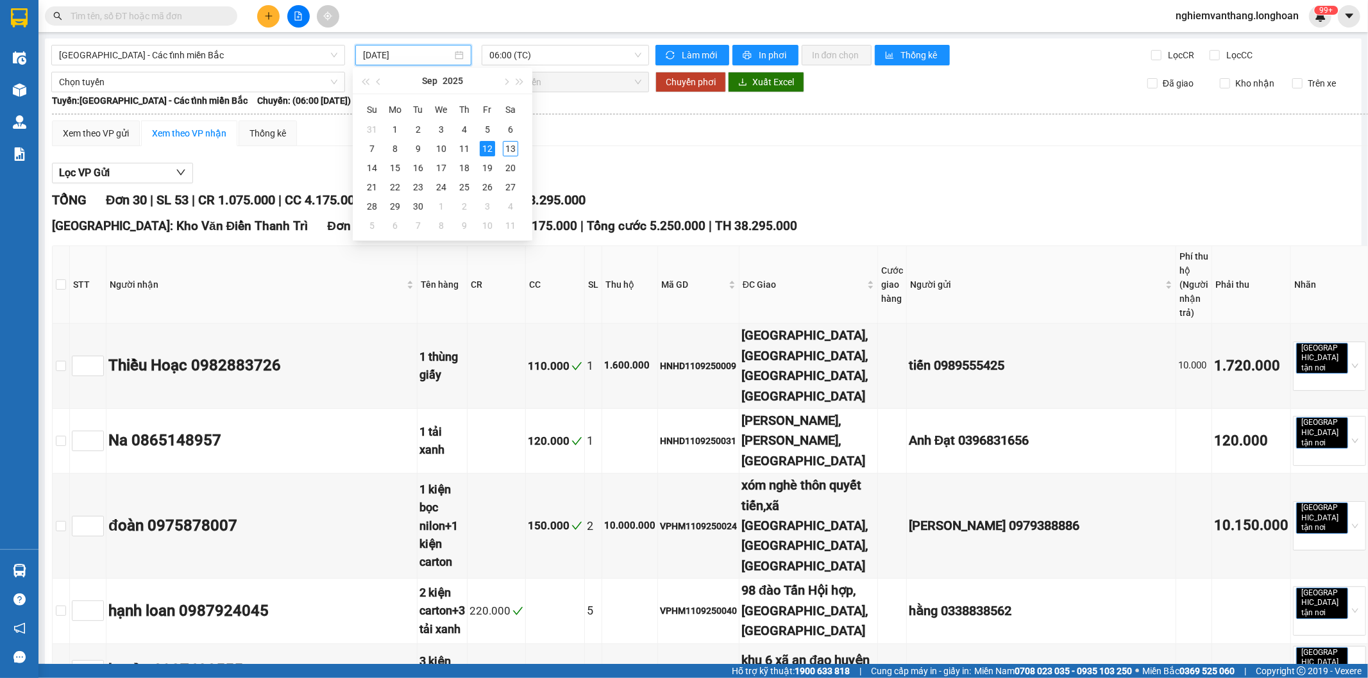
type input "[DATE]"
click at [67, 274] on th at bounding box center [61, 285] width 17 height 78
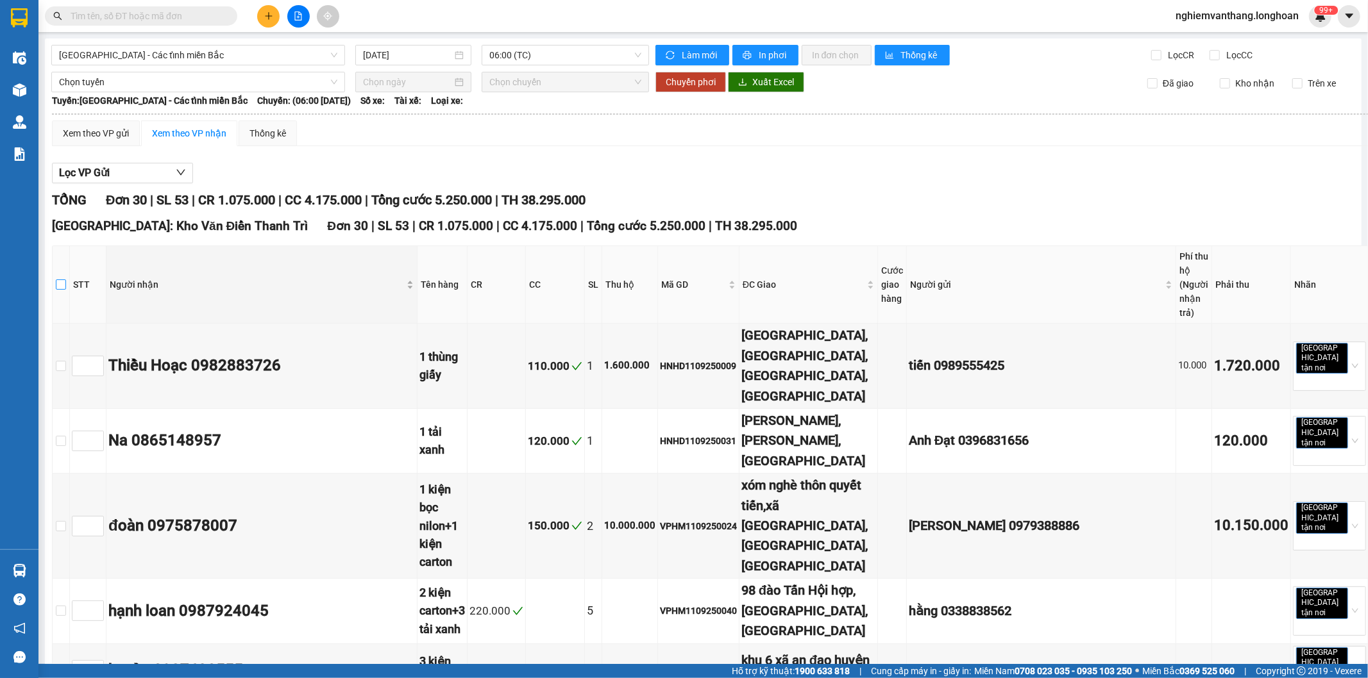
click at [66, 285] on input "checkbox" at bounding box center [61, 285] width 10 height 10
checkbox input "true"
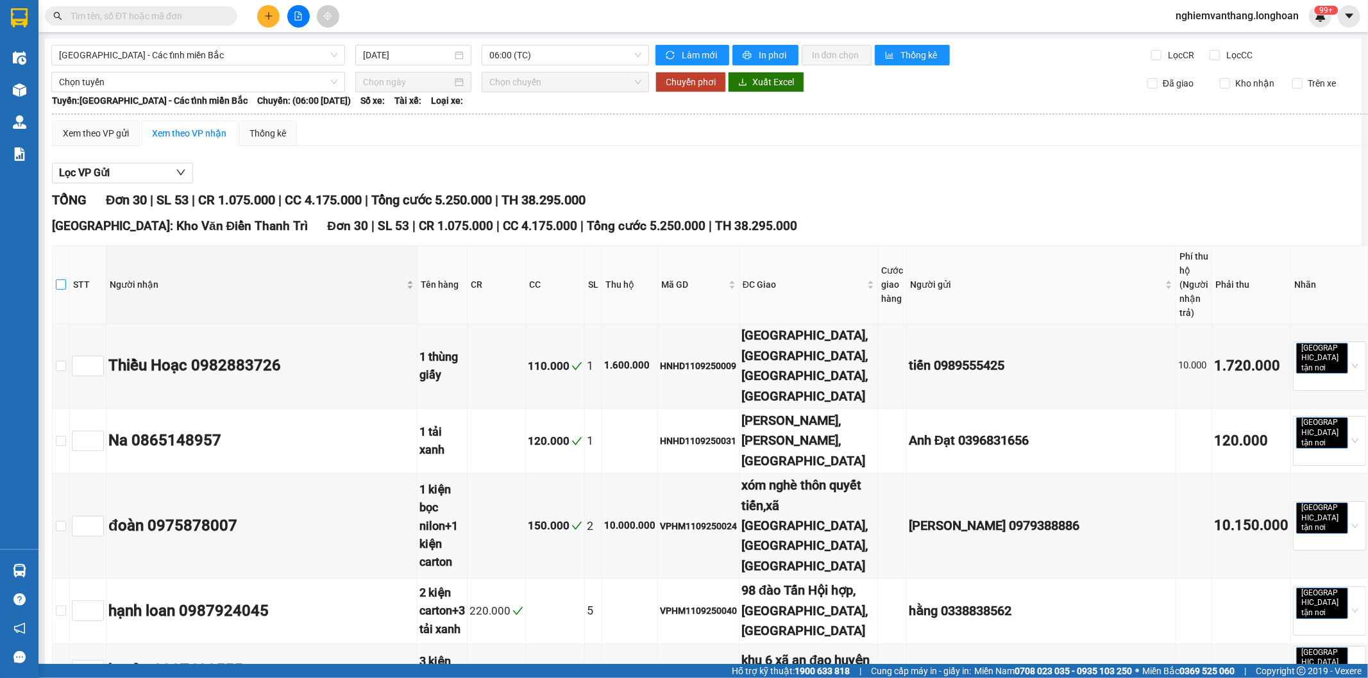
checkbox input "true"
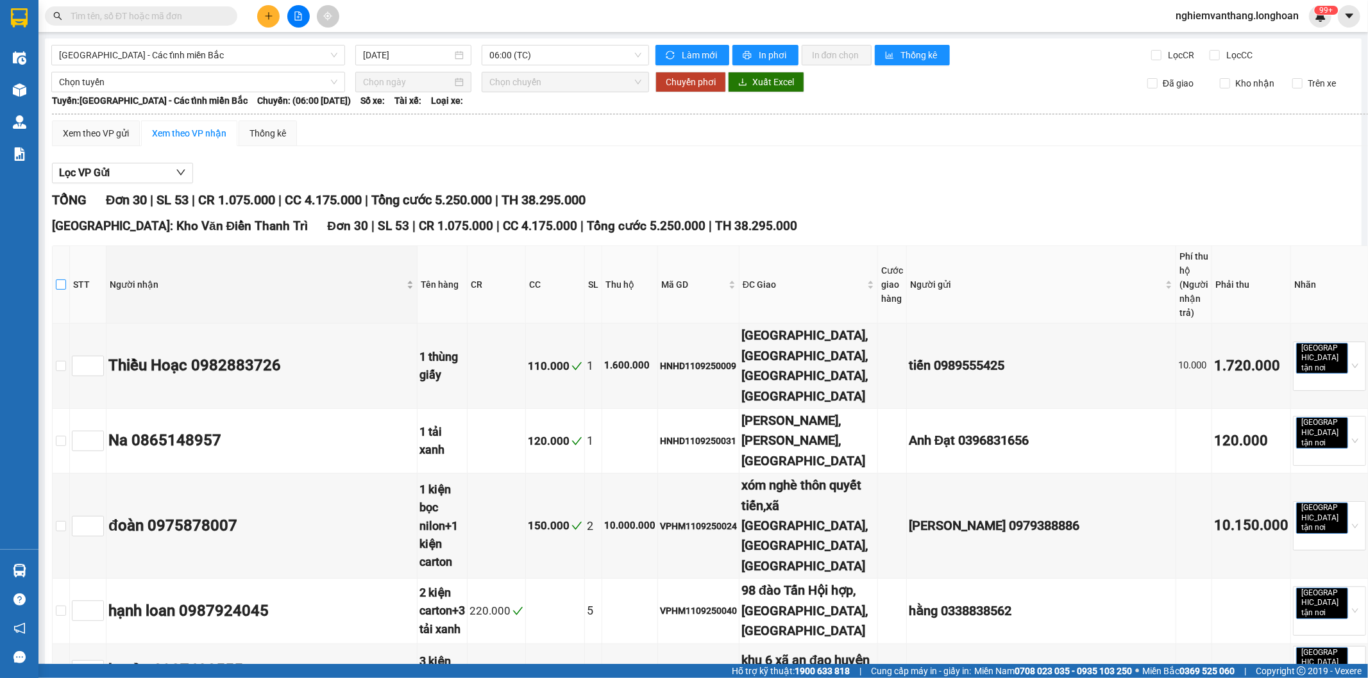
checkbox input "true"
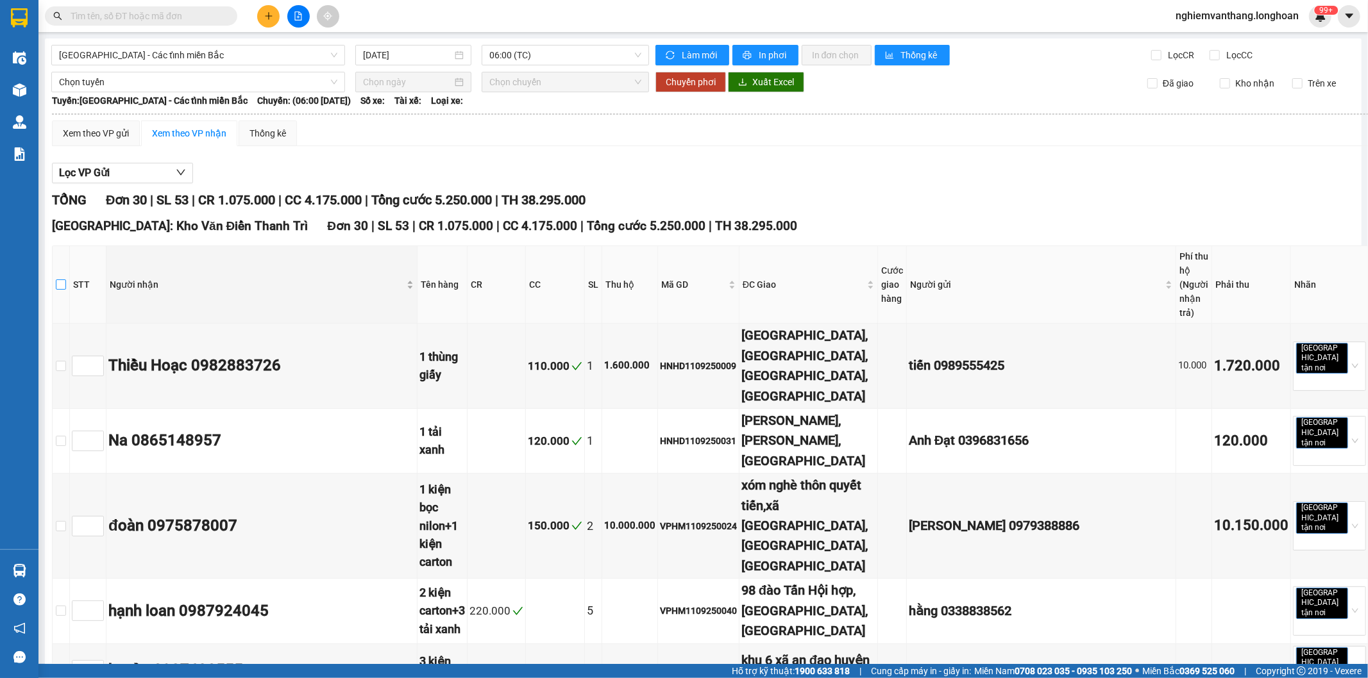
checkbox input "true"
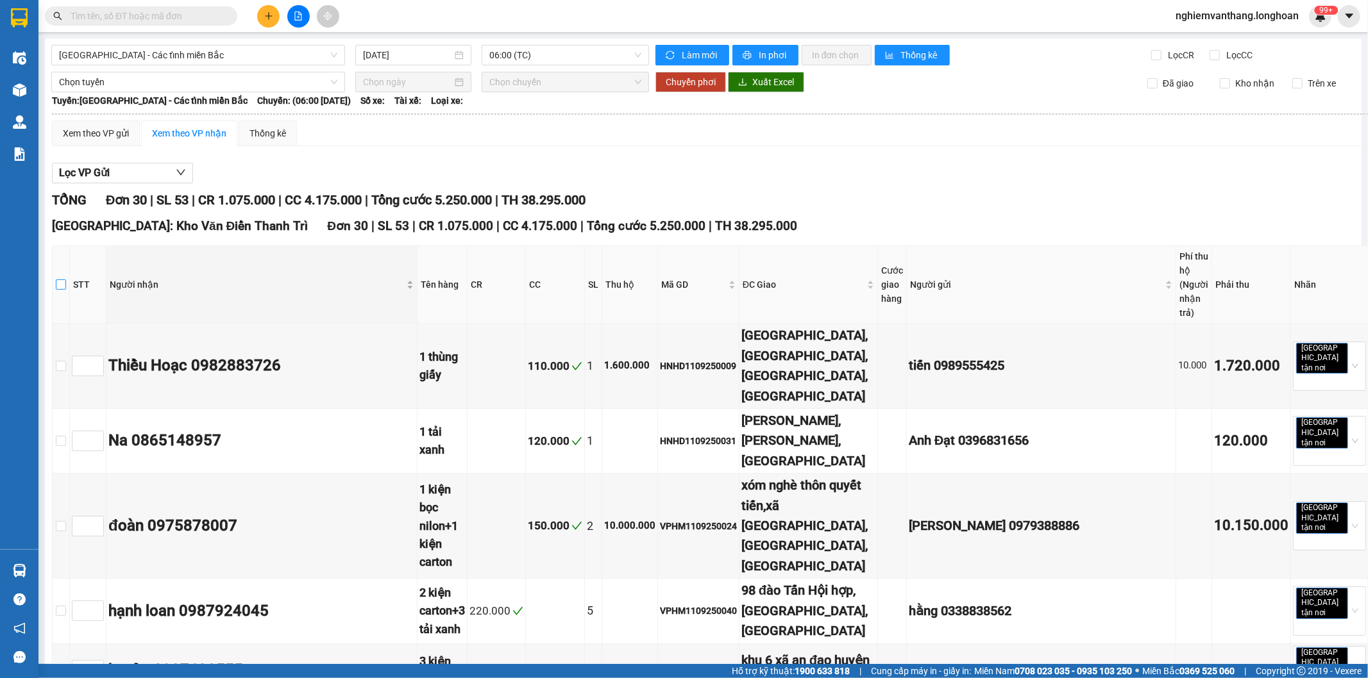
checkbox input "true"
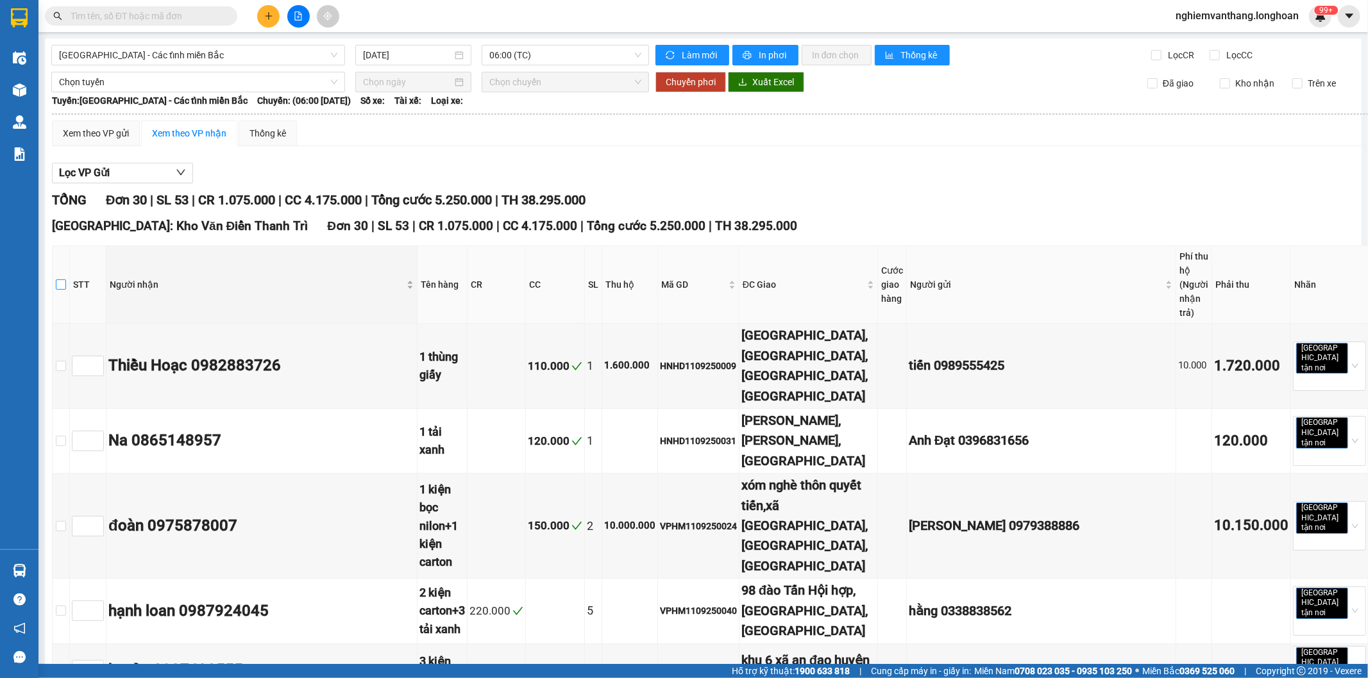
checkbox input "true"
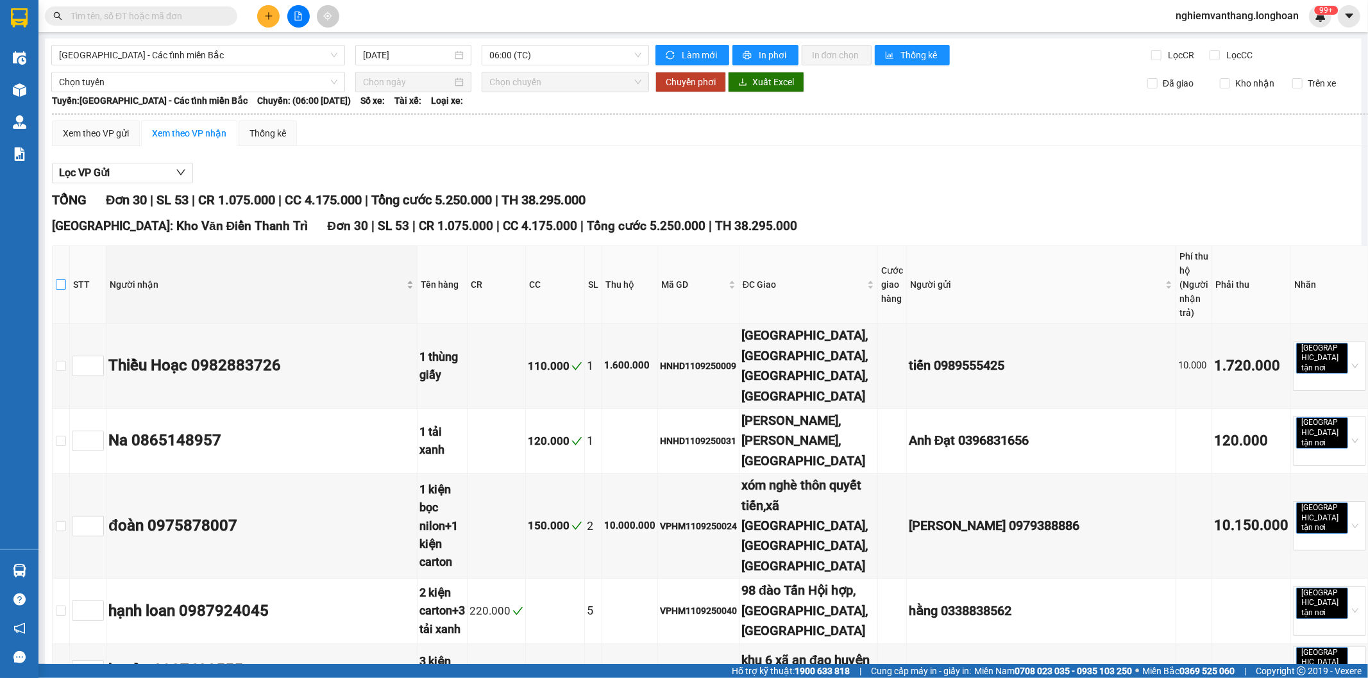
checkbox input "true"
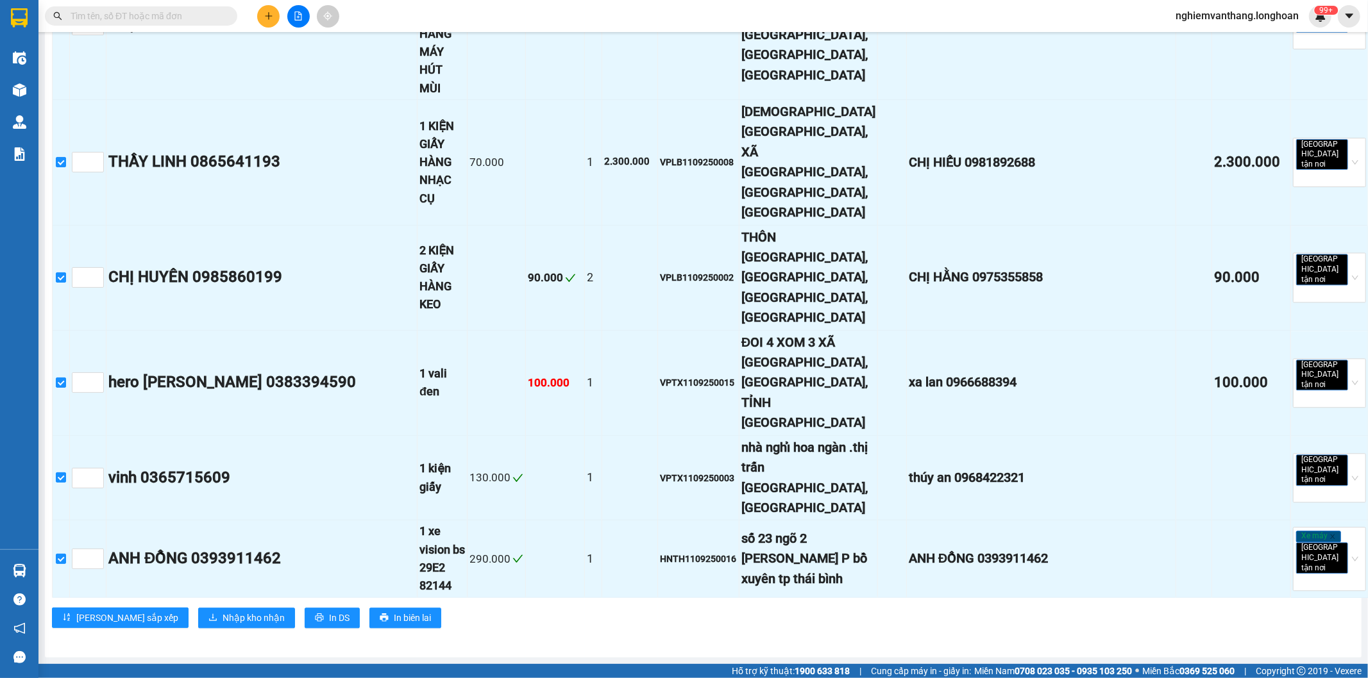
scroll to position [2623, 0]
click at [226, 623] on span "Nhập kho nhận" at bounding box center [254, 618] width 62 height 14
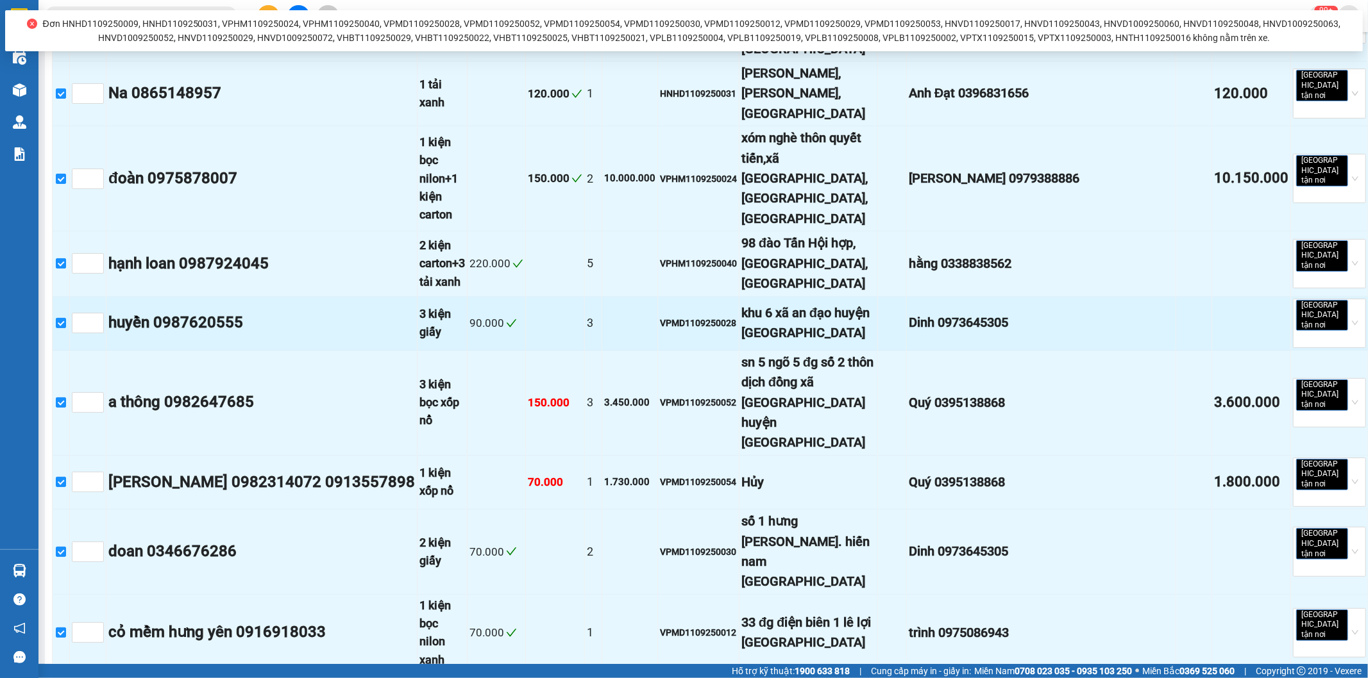
scroll to position [0, 0]
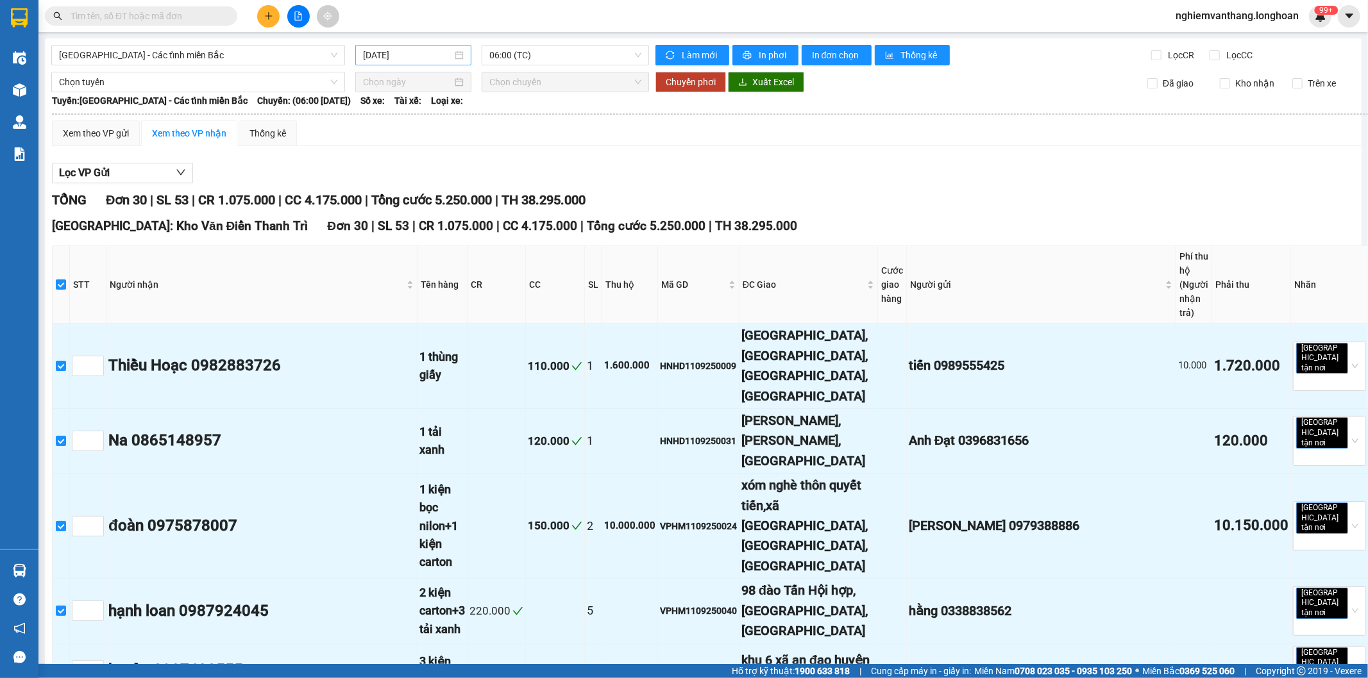
drag, startPoint x: 414, startPoint y: 63, endPoint x: 435, endPoint y: 61, distance: 20.6
click at [417, 63] on div "[DATE]" at bounding box center [413, 55] width 116 height 21
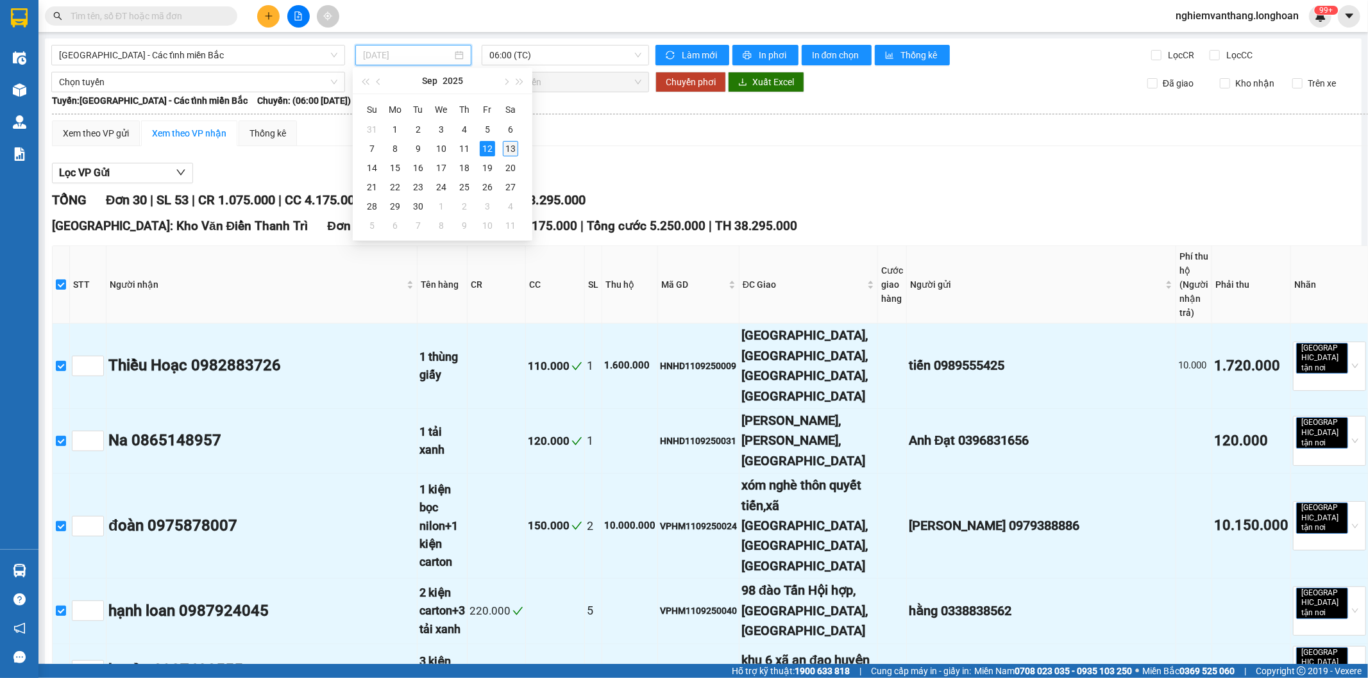
click at [508, 151] on div "13" at bounding box center [510, 148] width 15 height 15
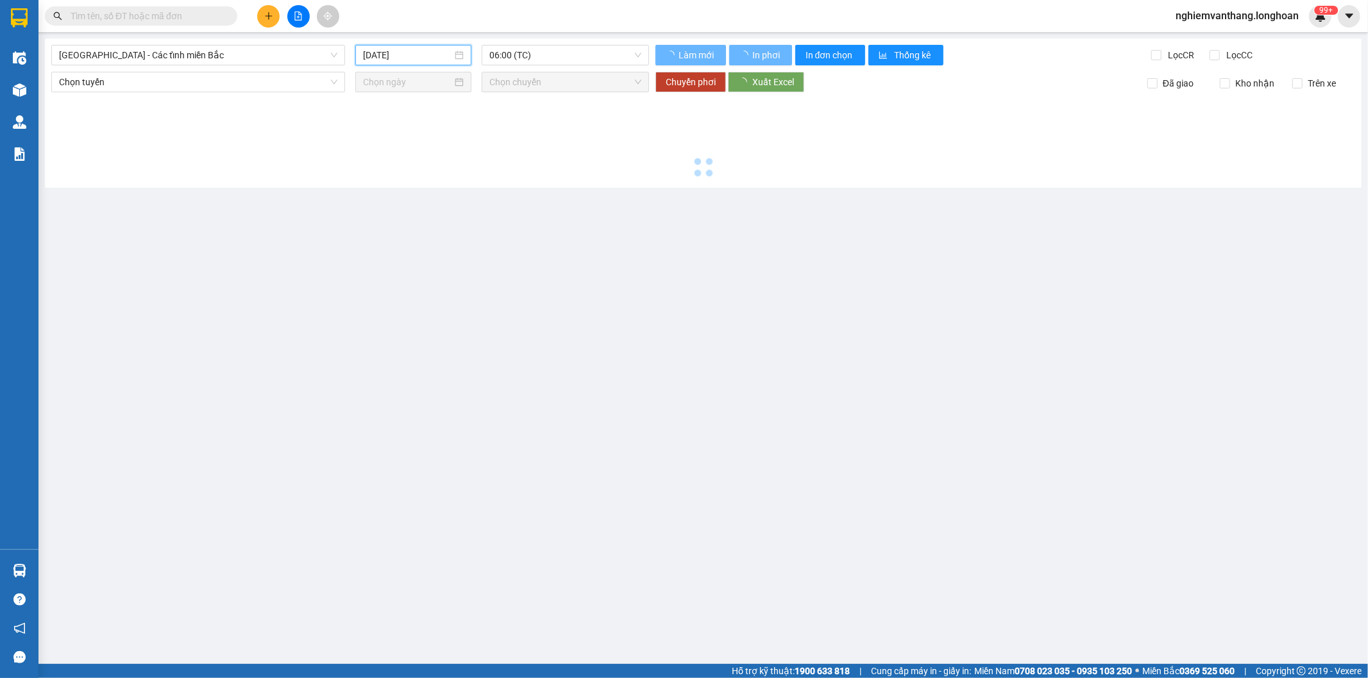
type input "[DATE]"
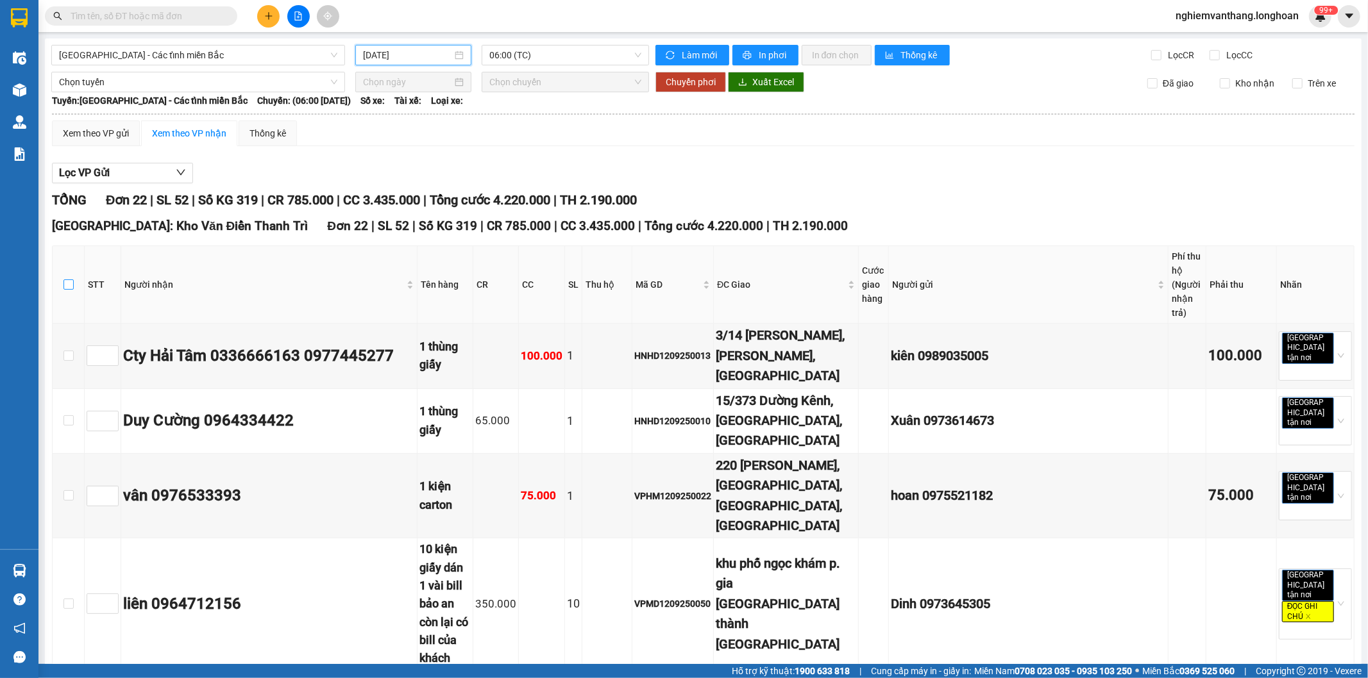
click at [64, 280] on input "checkbox" at bounding box center [68, 285] width 10 height 10
checkbox input "true"
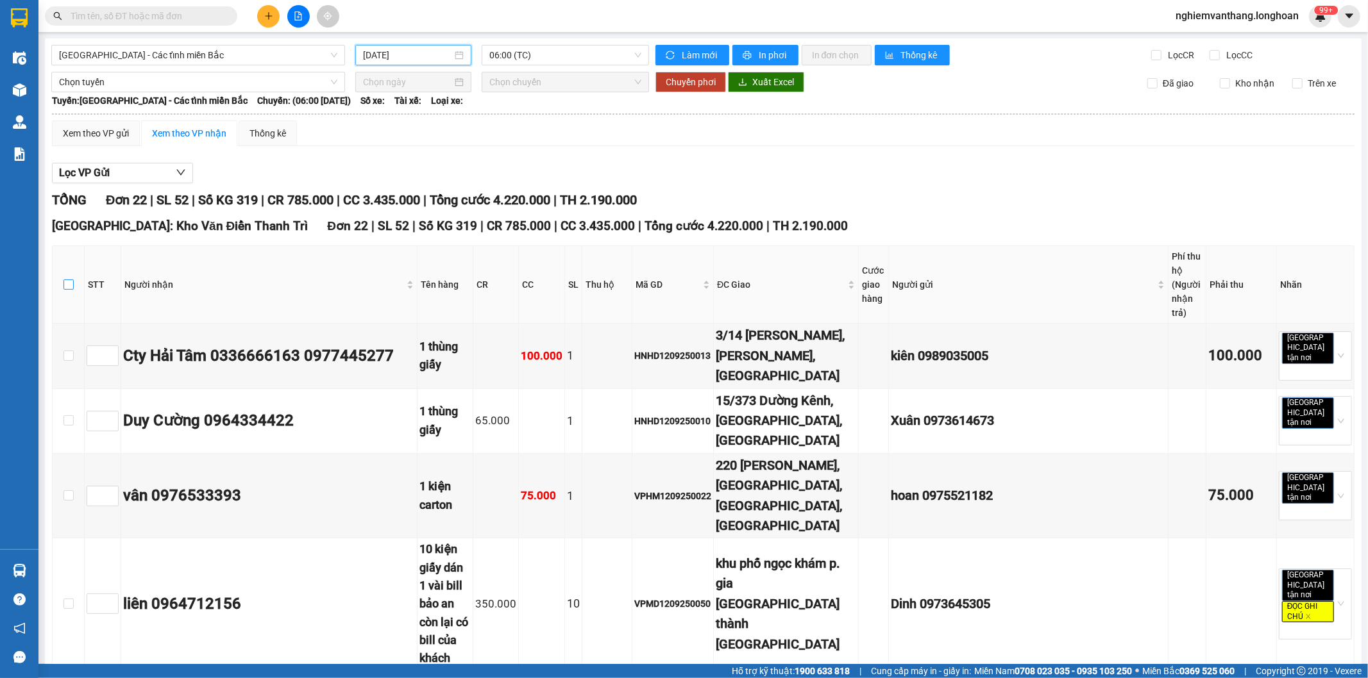
checkbox input "true"
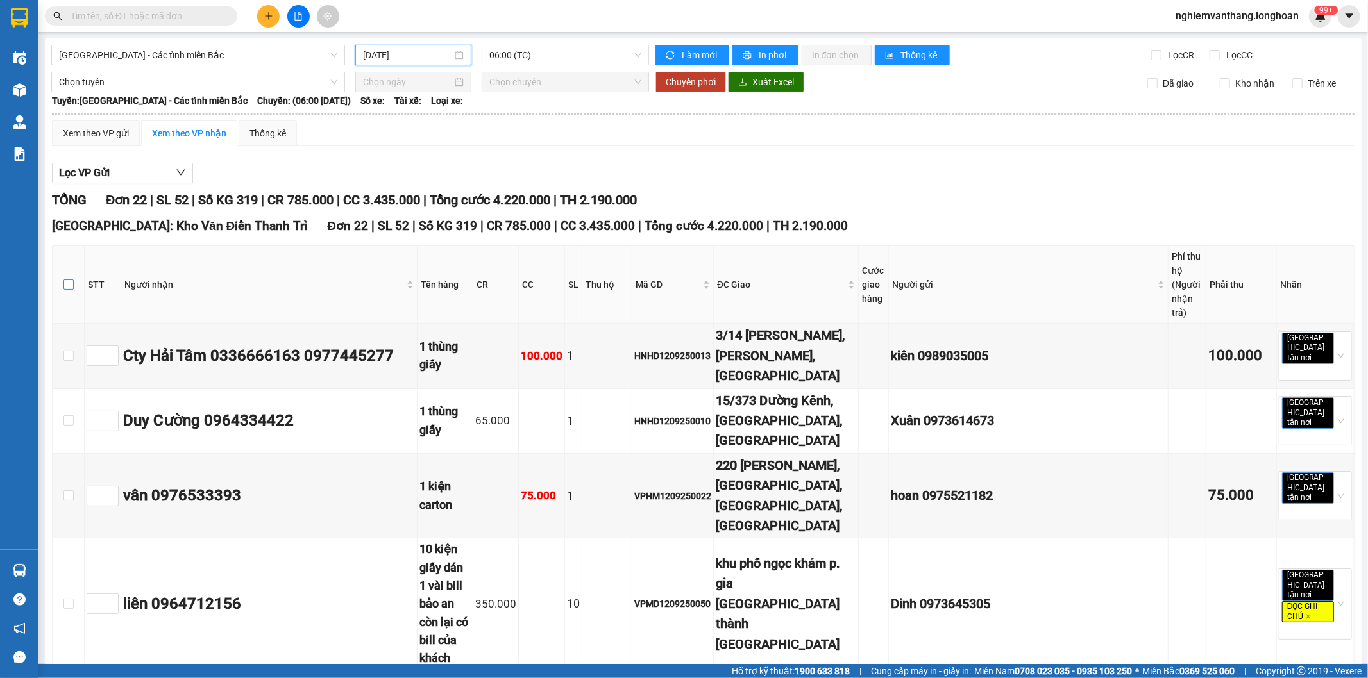
checkbox input "true"
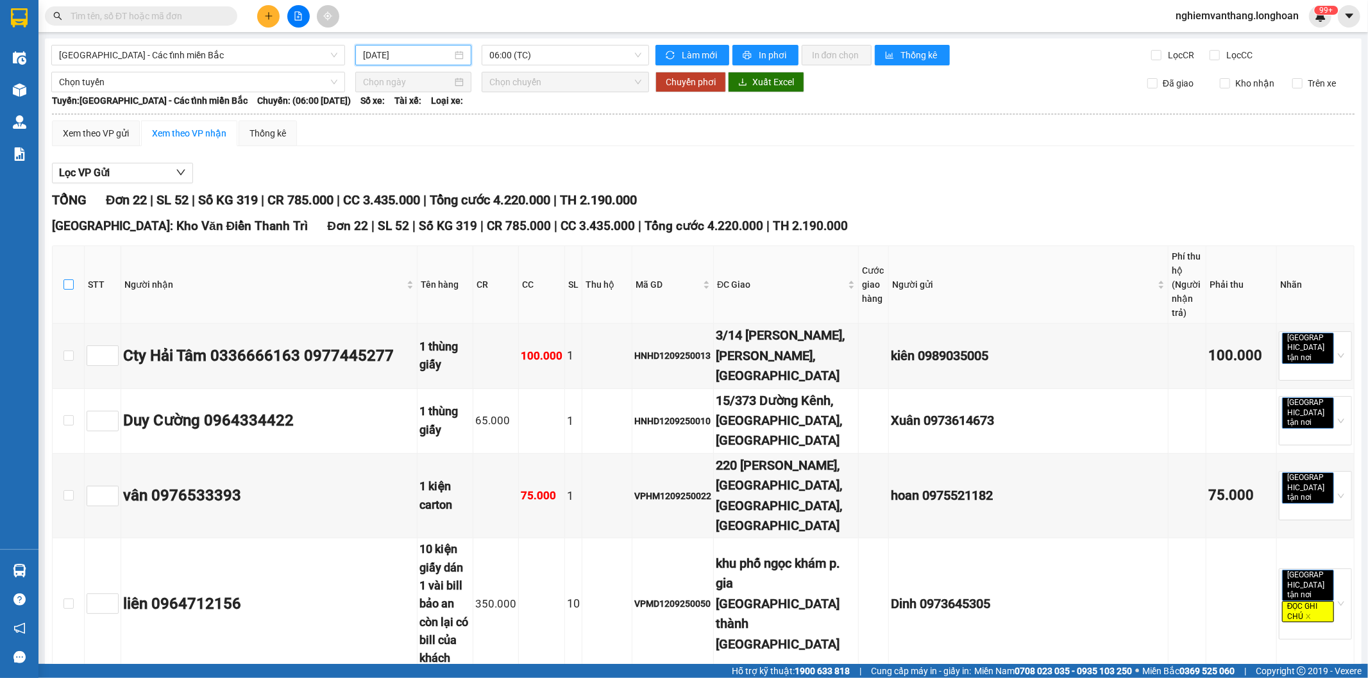
checkbox input "true"
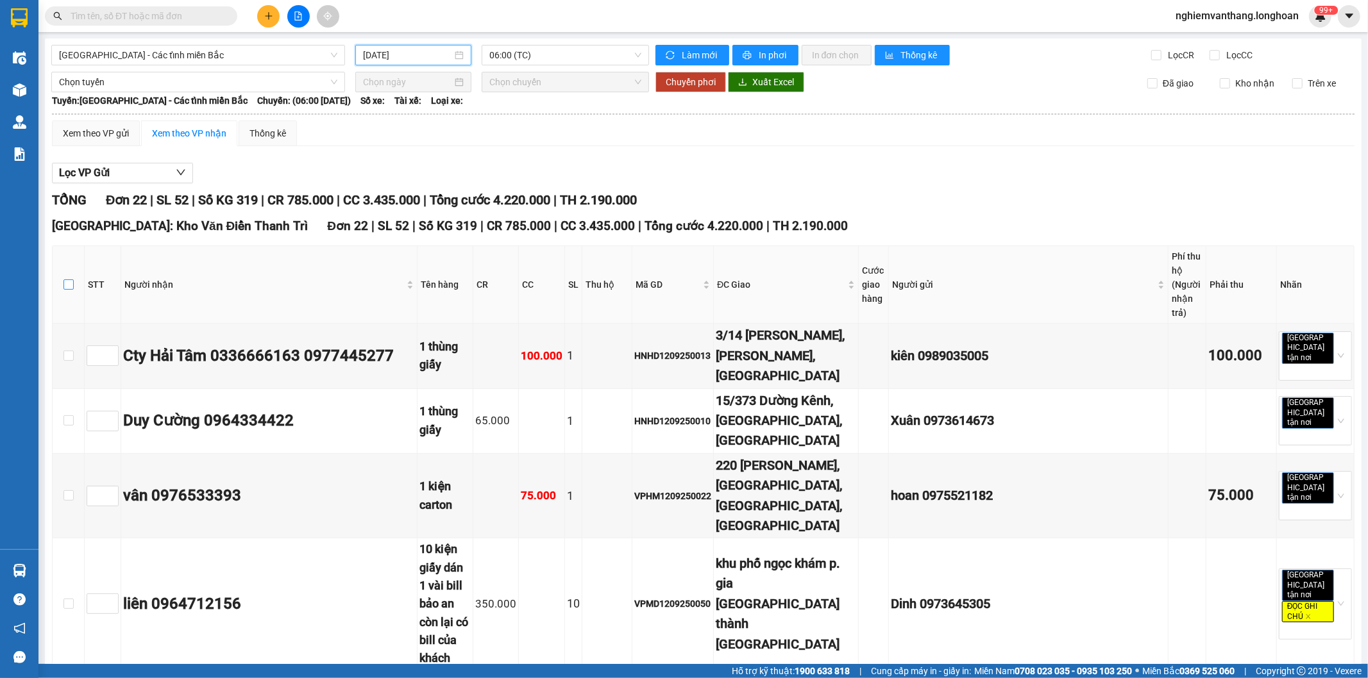
checkbox input "true"
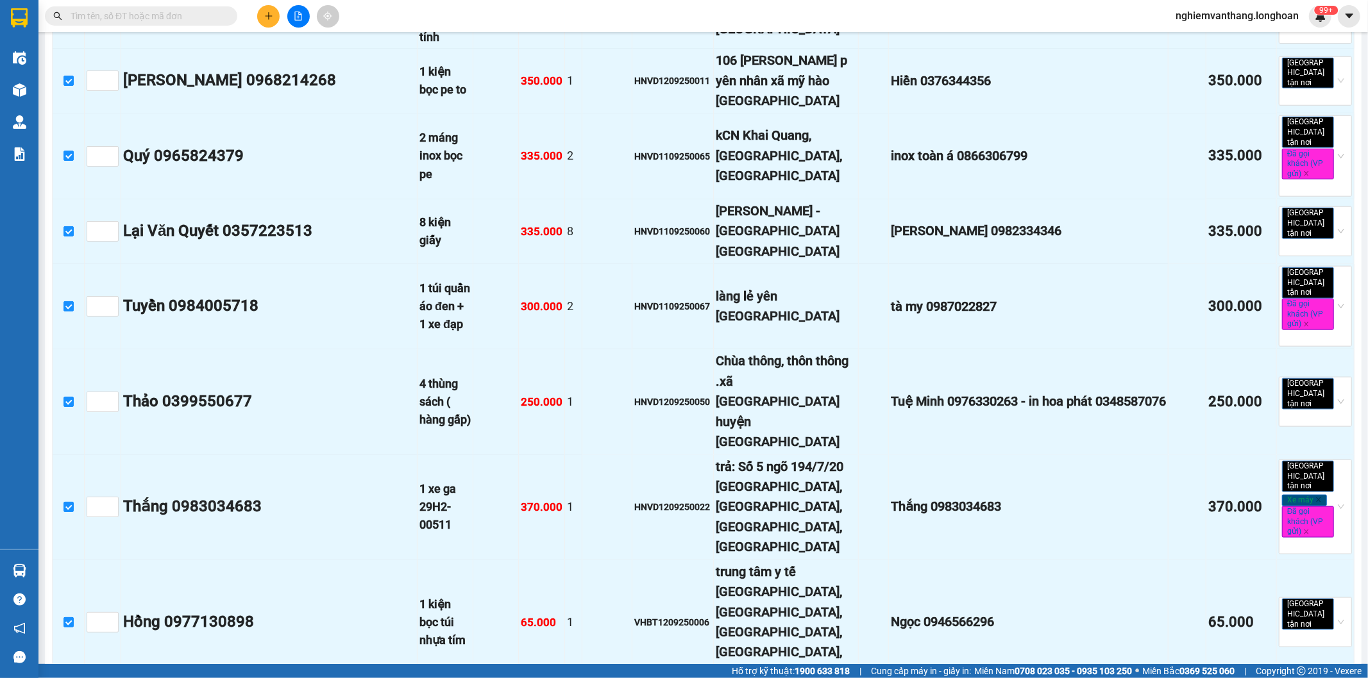
scroll to position [1517, 0]
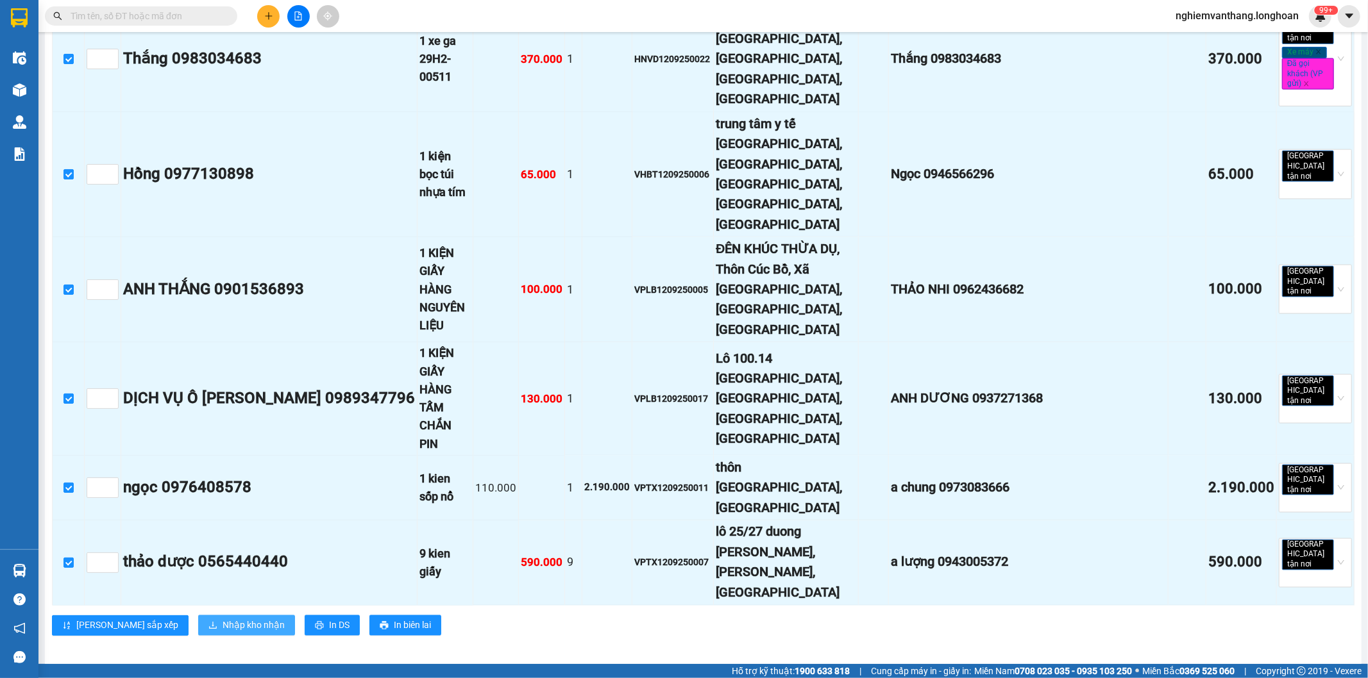
click at [223, 619] on span "Nhập kho nhận" at bounding box center [254, 626] width 62 height 14
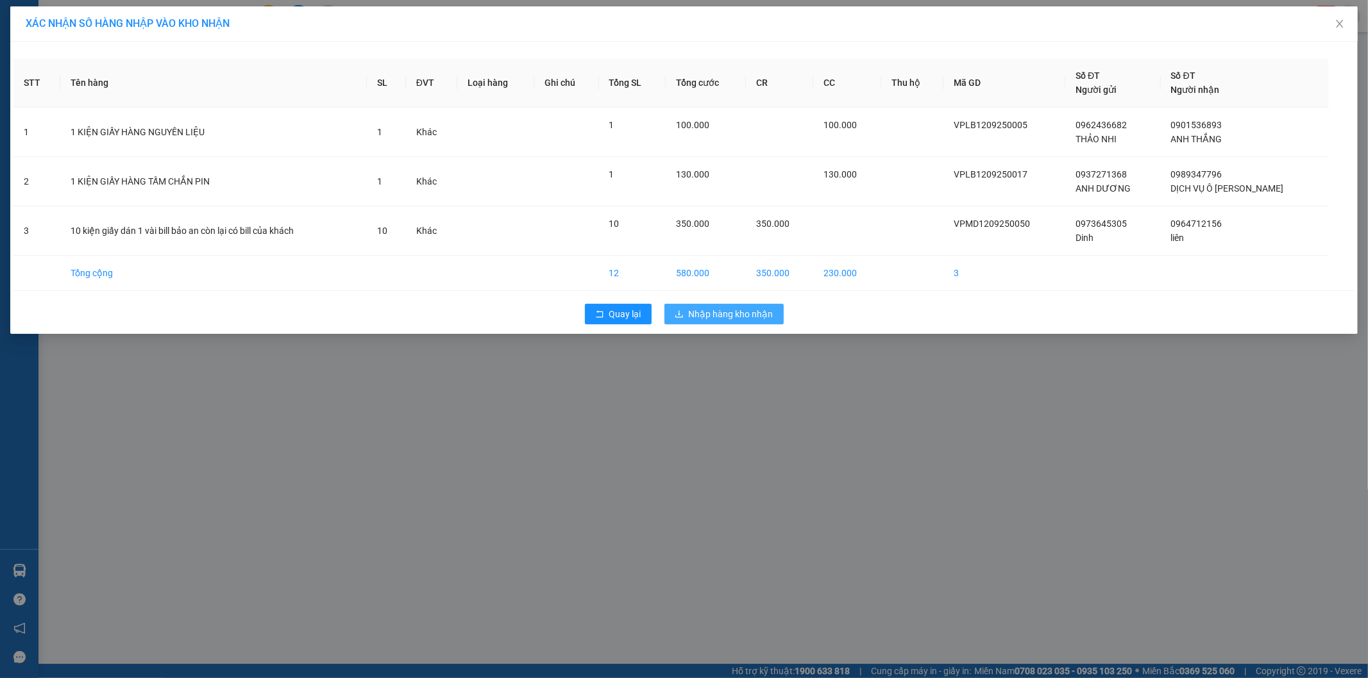
click at [749, 310] on span "Nhập hàng kho nhận" at bounding box center [731, 314] width 85 height 14
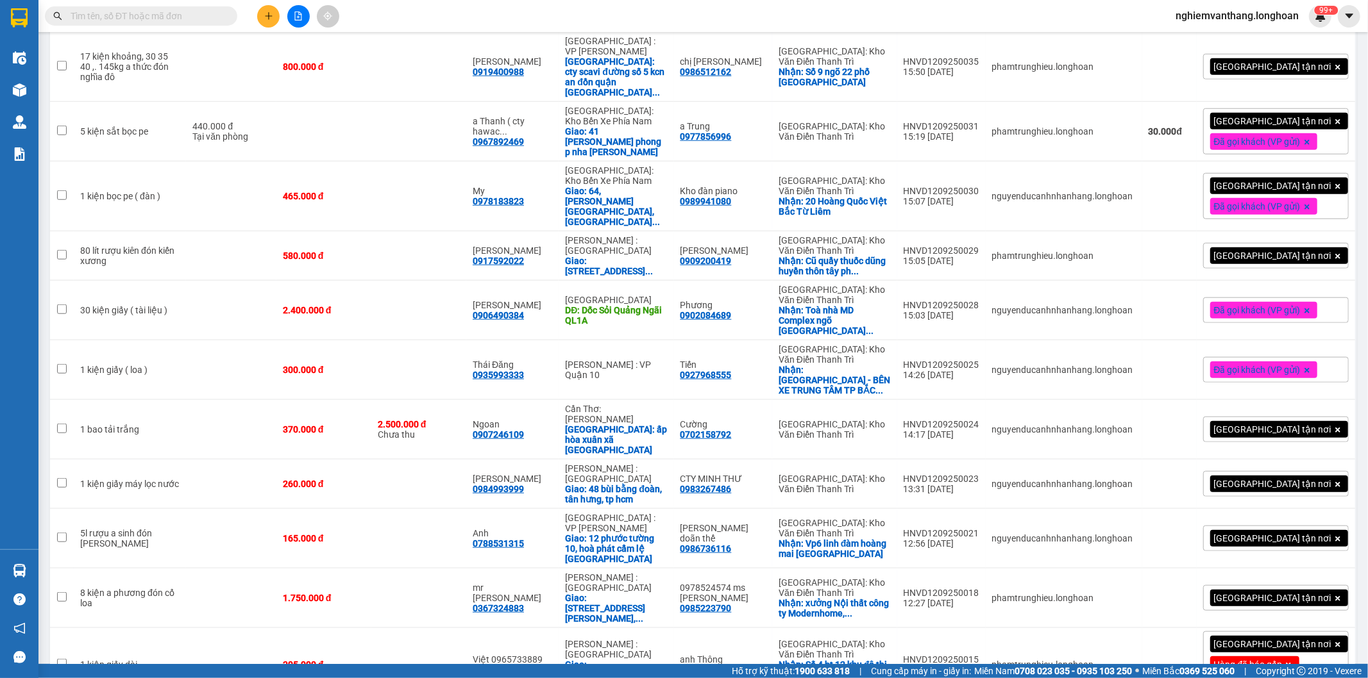
scroll to position [599, 0]
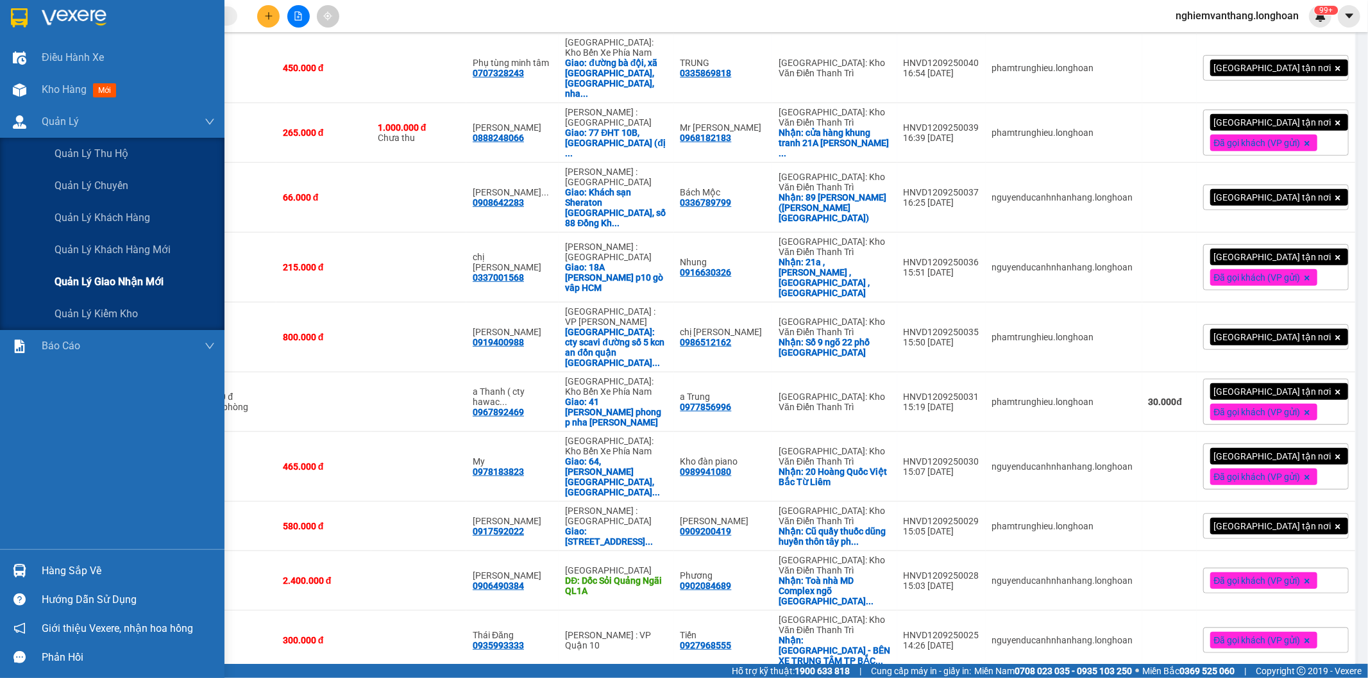
click at [106, 282] on span "Quản lý giao nhận mới" at bounding box center [109, 282] width 109 height 16
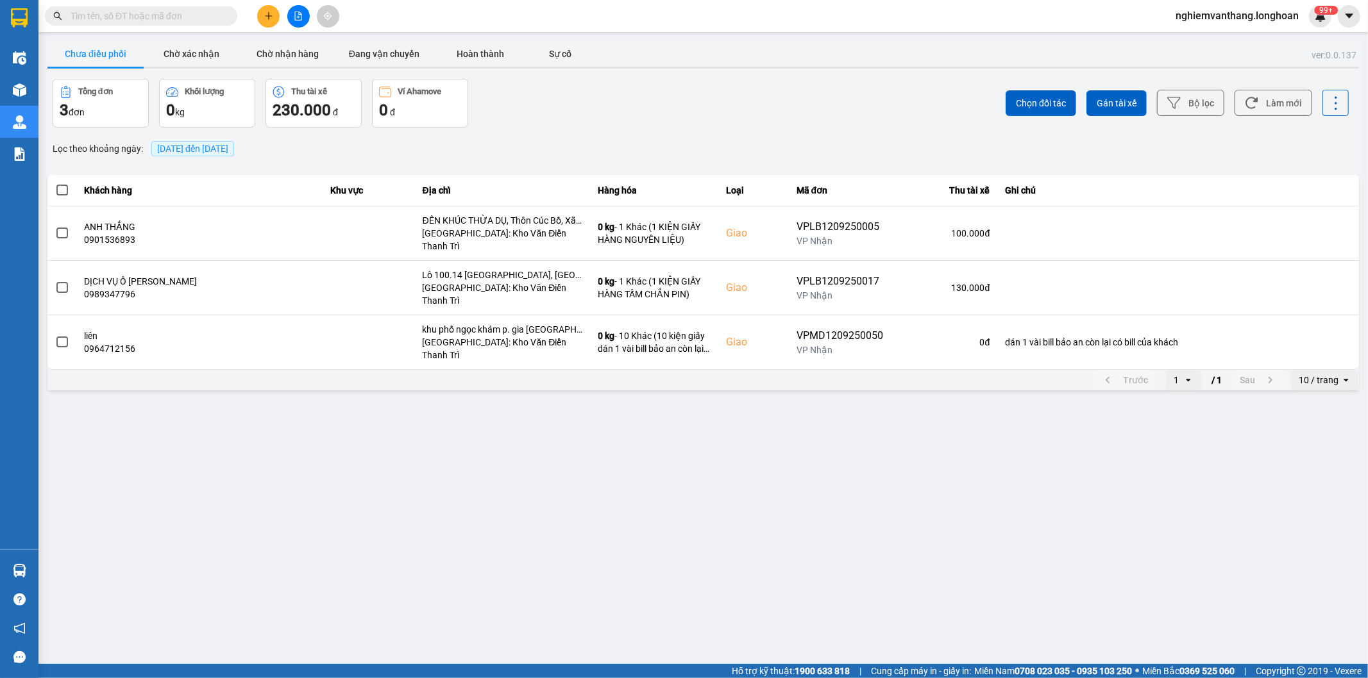
drag, startPoint x: 1336, startPoint y: 348, endPoint x: 1334, endPoint y: 355, distance: 7.3
click at [1336, 374] on div "10 / trang" at bounding box center [1318, 380] width 40 height 13
click at [1201, 103] on button "Bộ lọc" at bounding box center [1190, 103] width 67 height 26
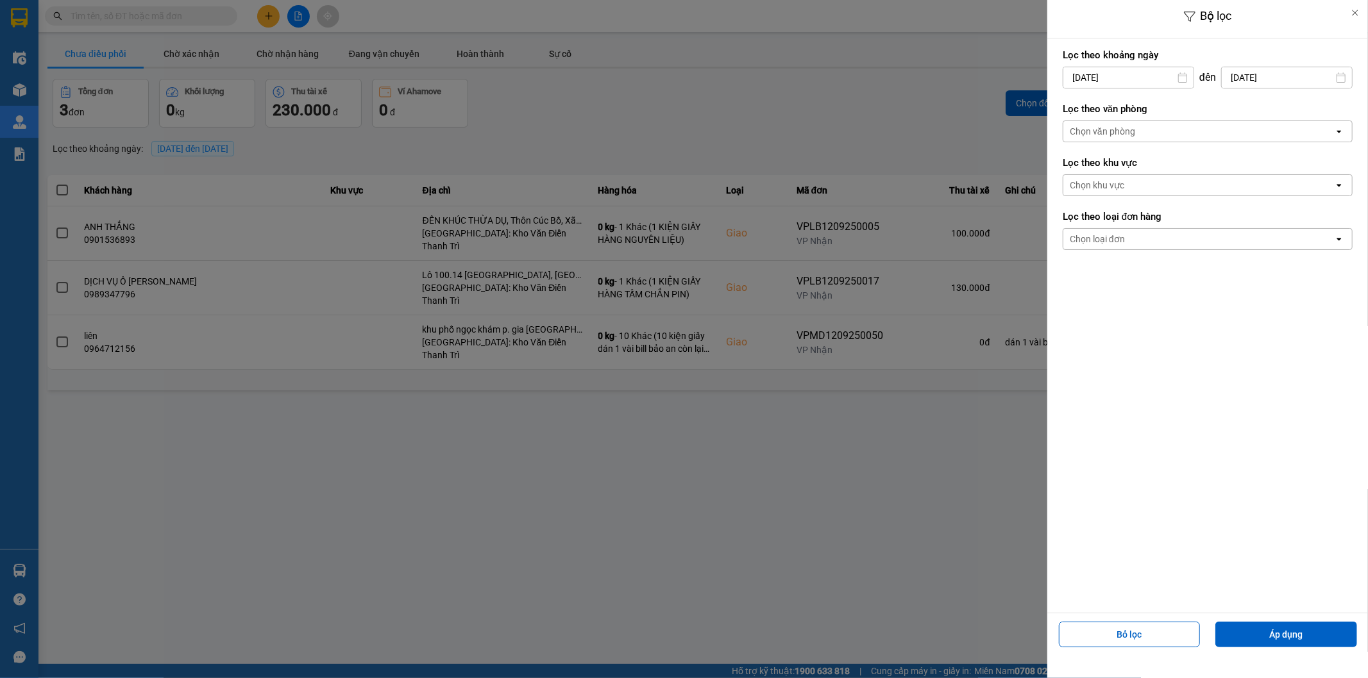
click at [1130, 77] on input "[DATE]" at bounding box center [1128, 77] width 130 height 21
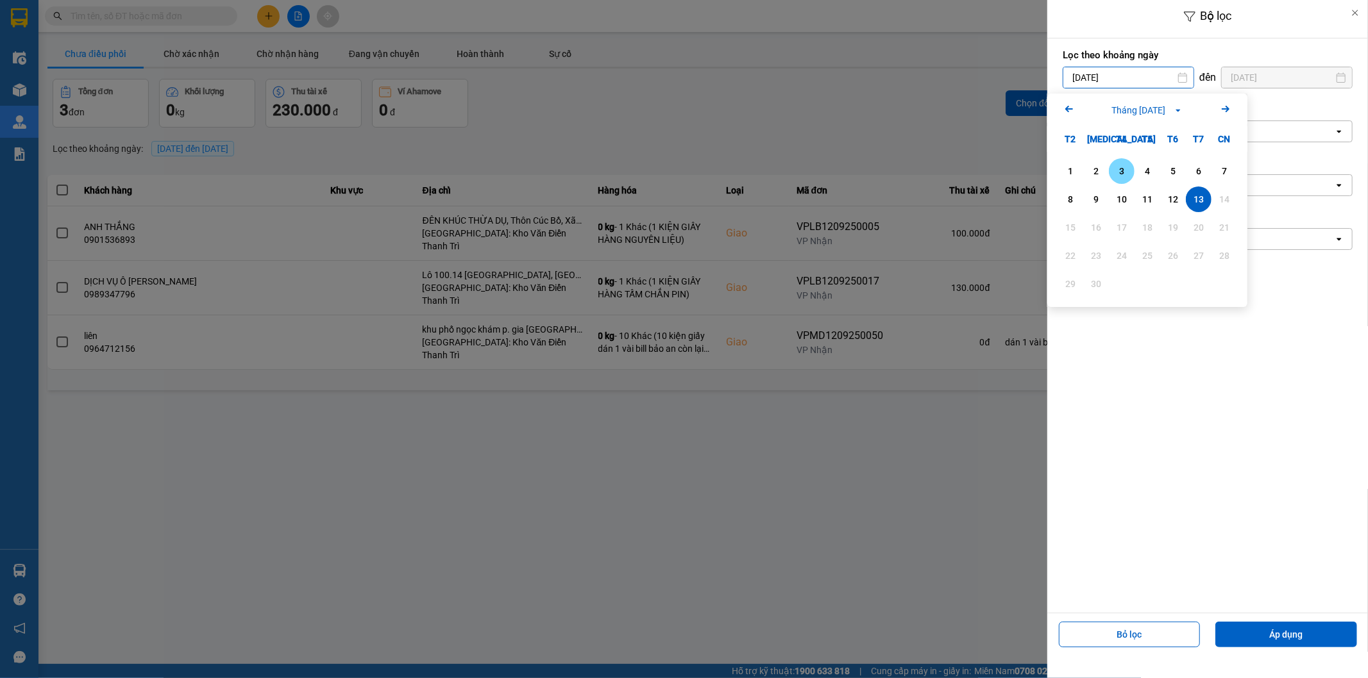
drag, startPoint x: 1113, startPoint y: 173, endPoint x: 1120, endPoint y: 167, distance: 9.1
click at [1113, 172] on div "3" at bounding box center [1122, 171] width 18 height 15
type input "[DATE]"
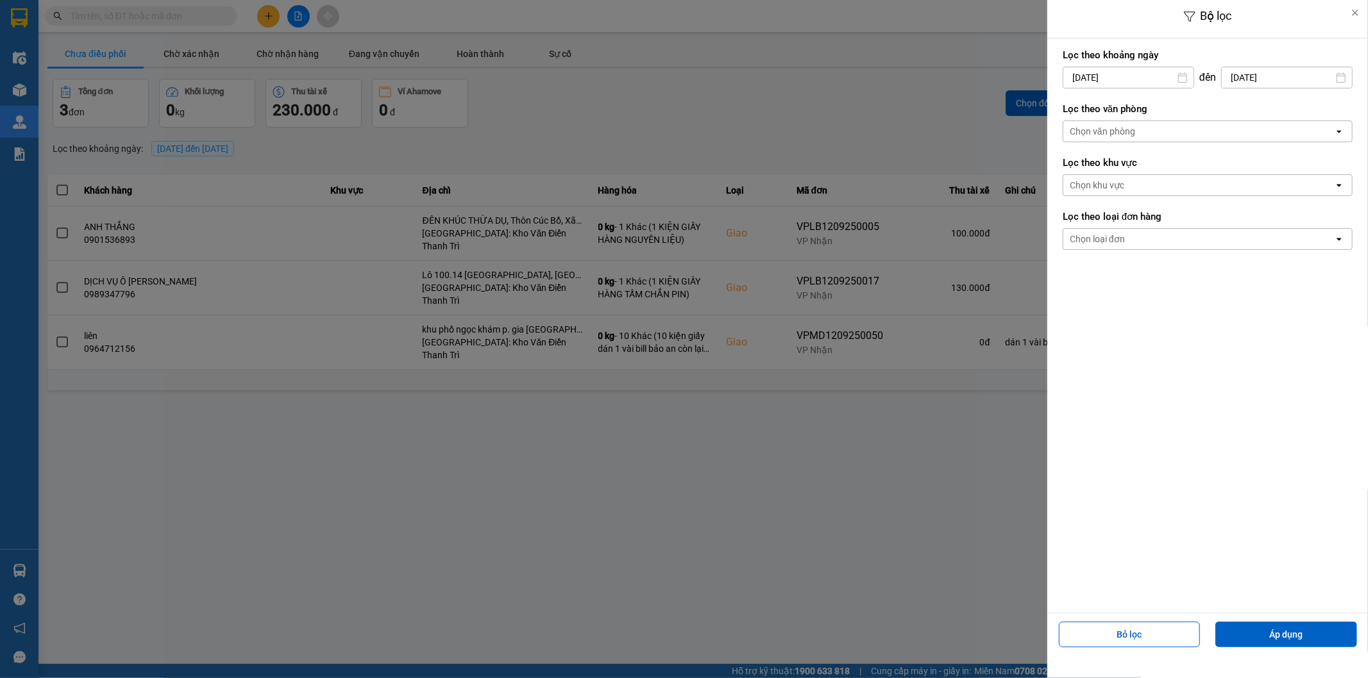
click at [1131, 128] on div "Chọn văn phòng" at bounding box center [1102, 131] width 65 height 13
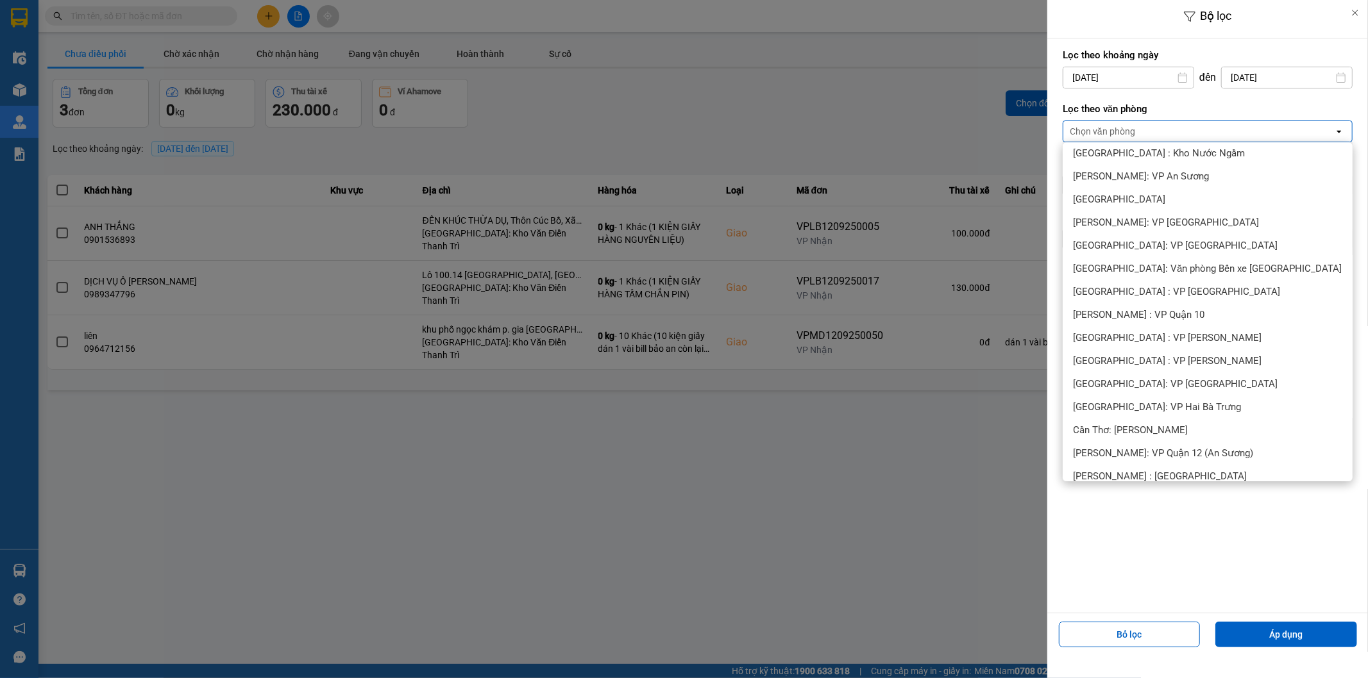
scroll to position [356, 0]
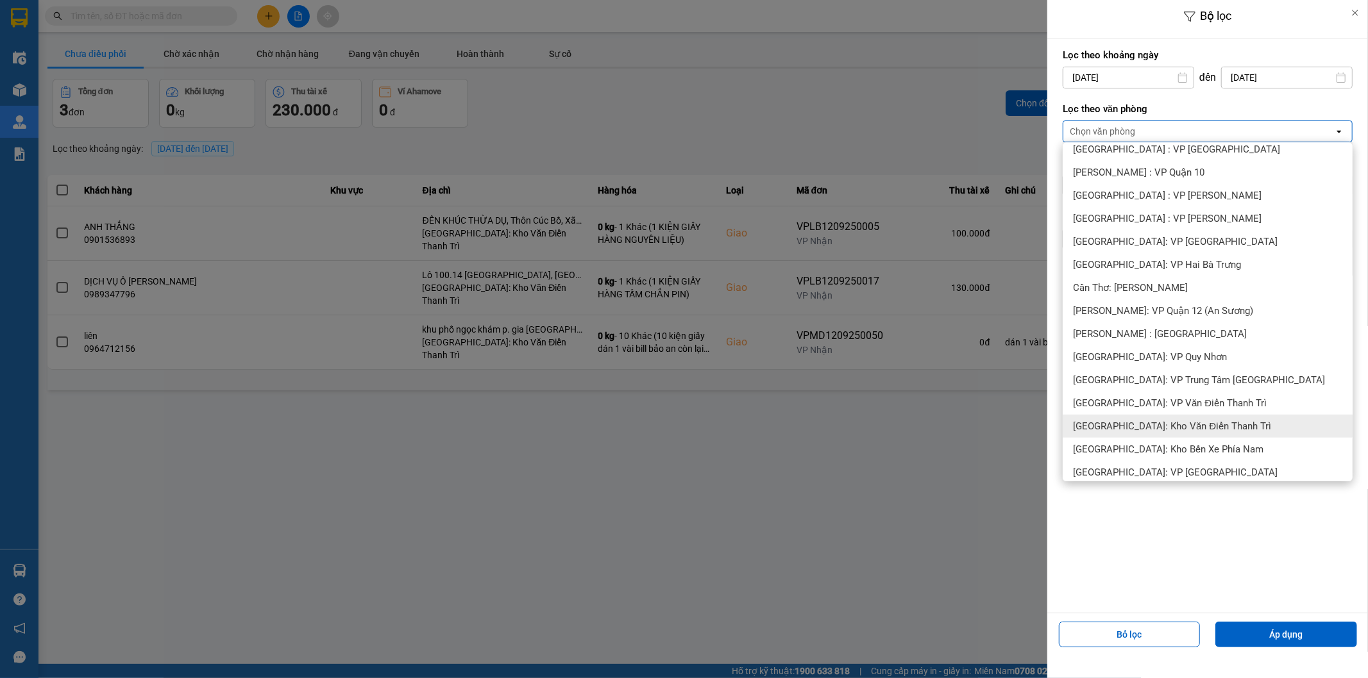
click at [1183, 426] on span "[GEOGRAPHIC_DATA]: Kho Văn Điển Thanh Trì" at bounding box center [1172, 426] width 198 height 13
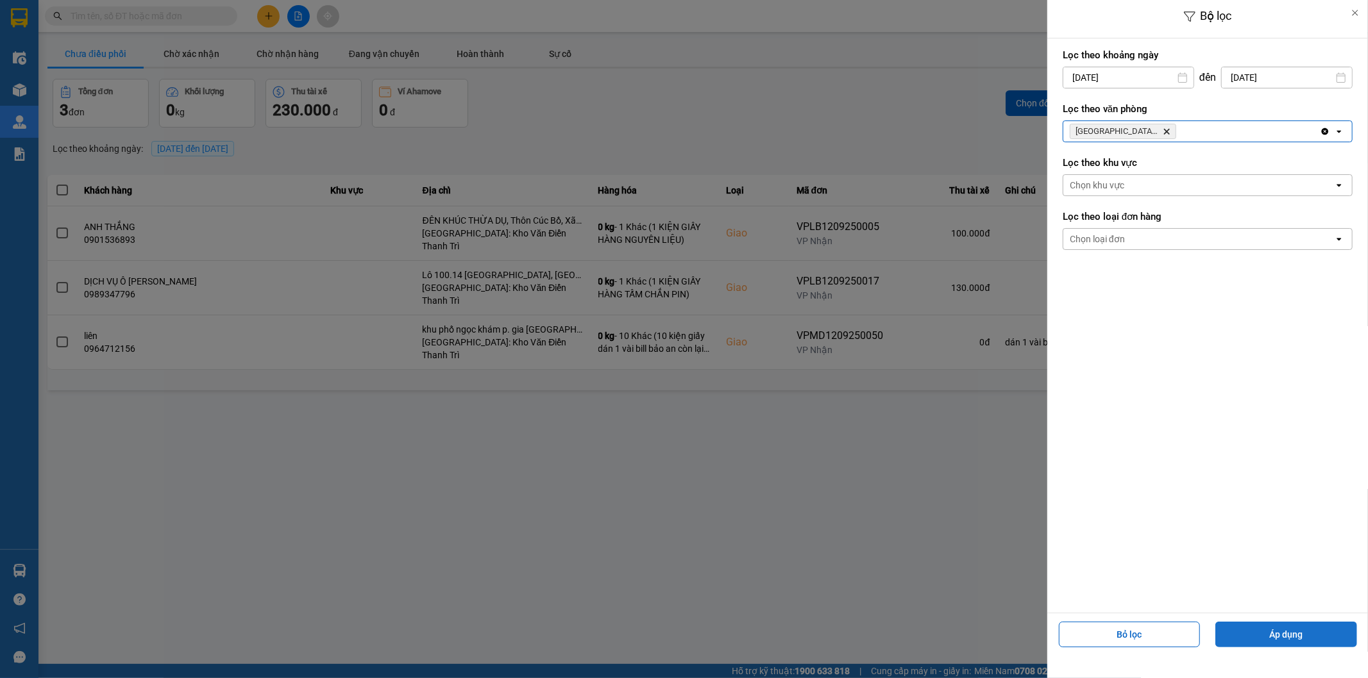
click at [1265, 642] on button "Áp dụng" at bounding box center [1286, 635] width 142 height 26
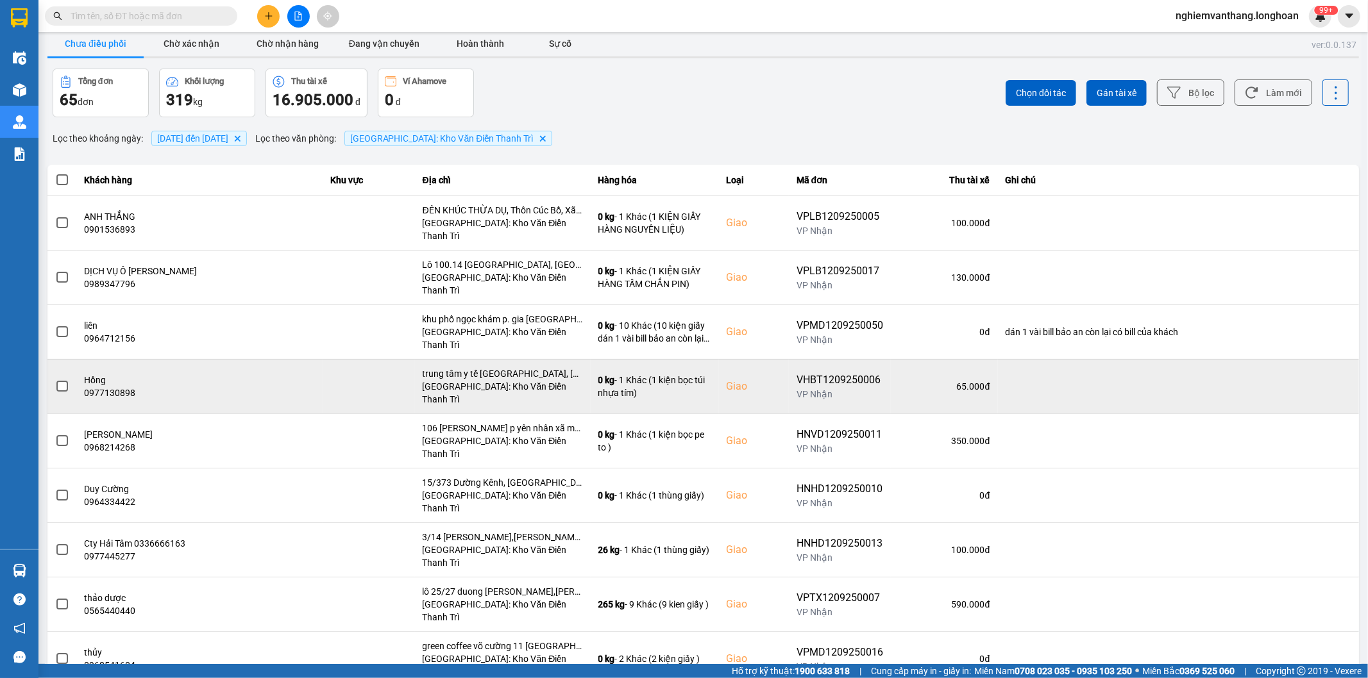
scroll to position [14, 0]
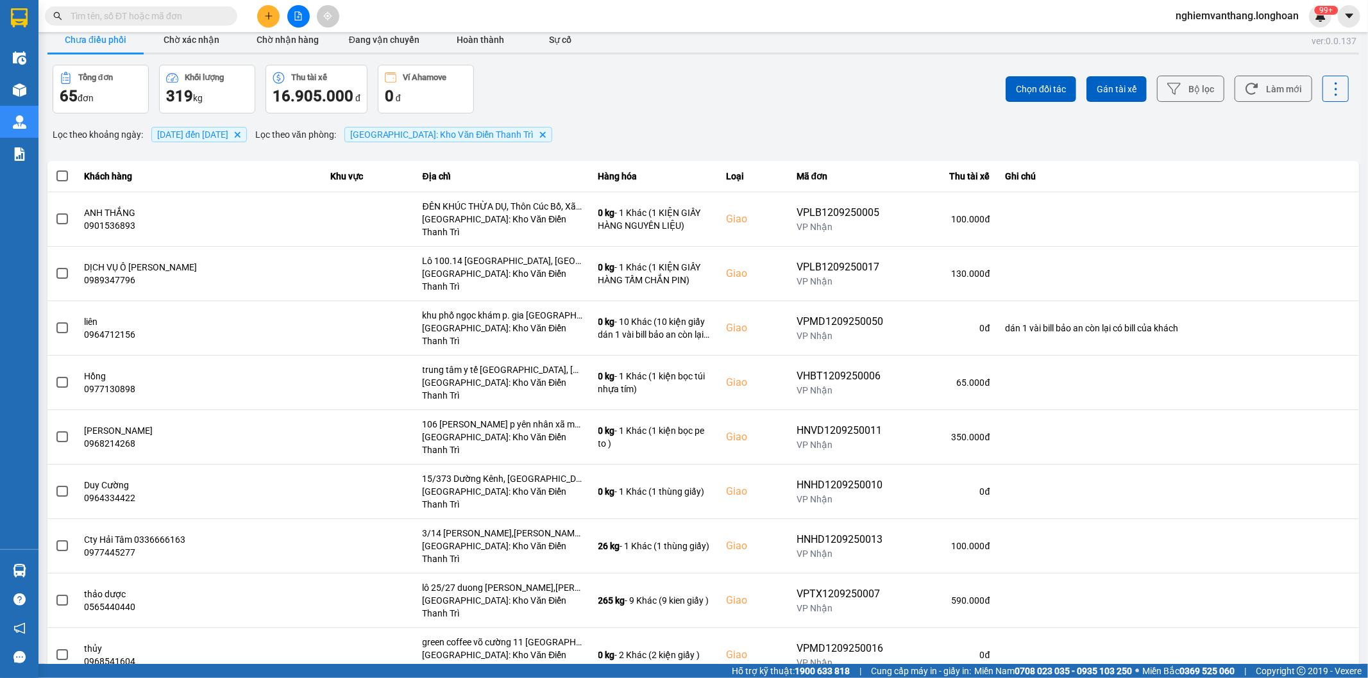
click at [1311, 616] on div "100 / trang" at bounding box center [1314, 618] width 47 height 13
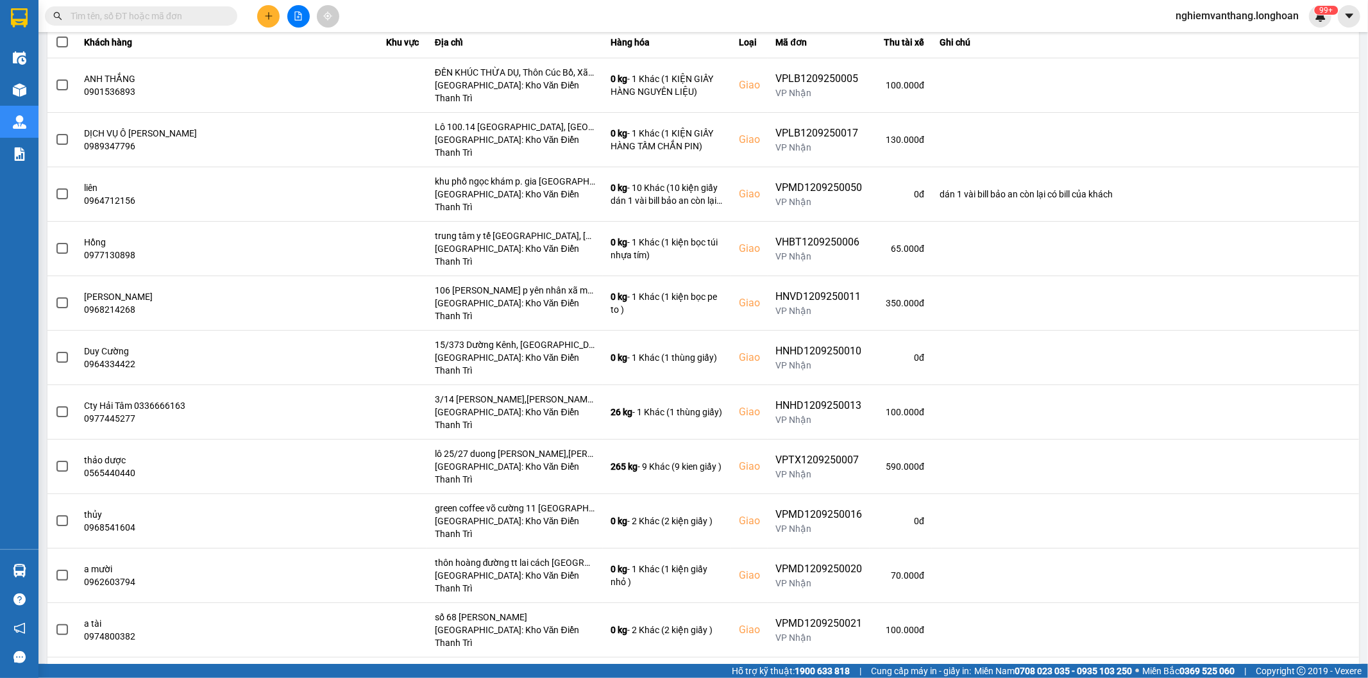
scroll to position [0, 0]
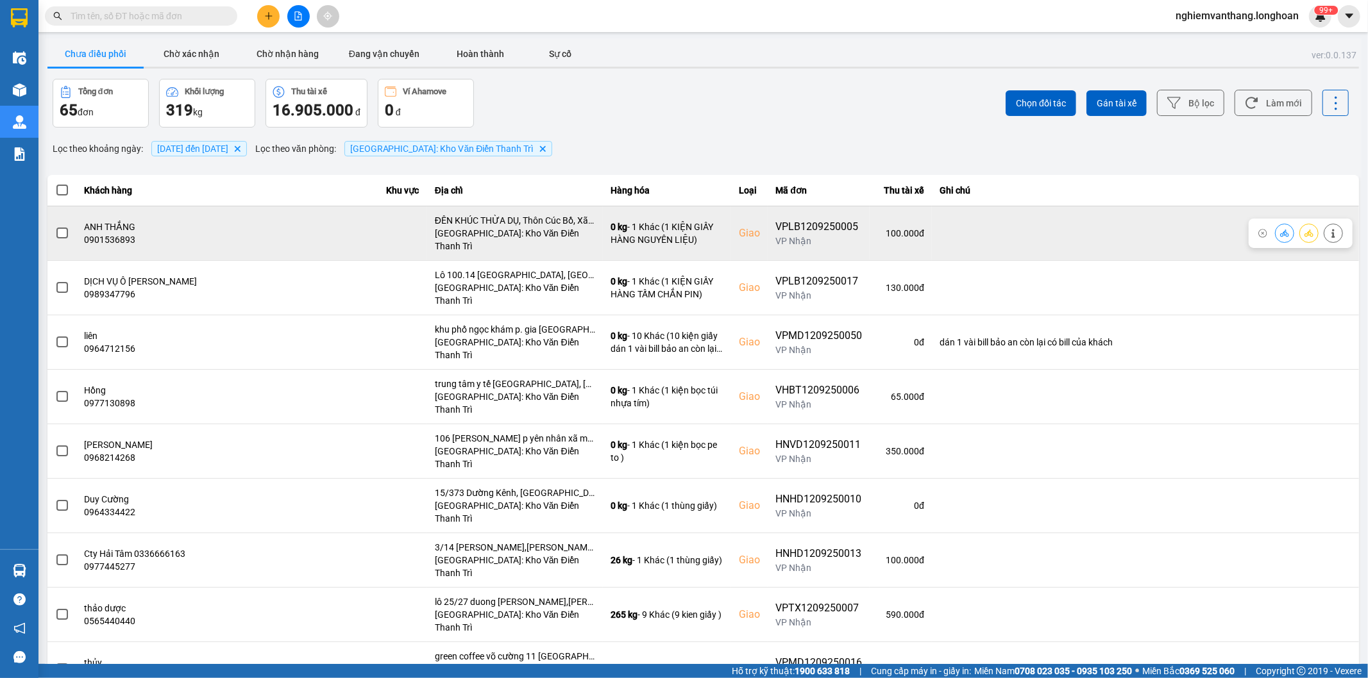
click at [68, 226] on label at bounding box center [62, 233] width 14 height 14
click at [55, 226] on input "checkbox" at bounding box center [55, 226] width 0 height 0
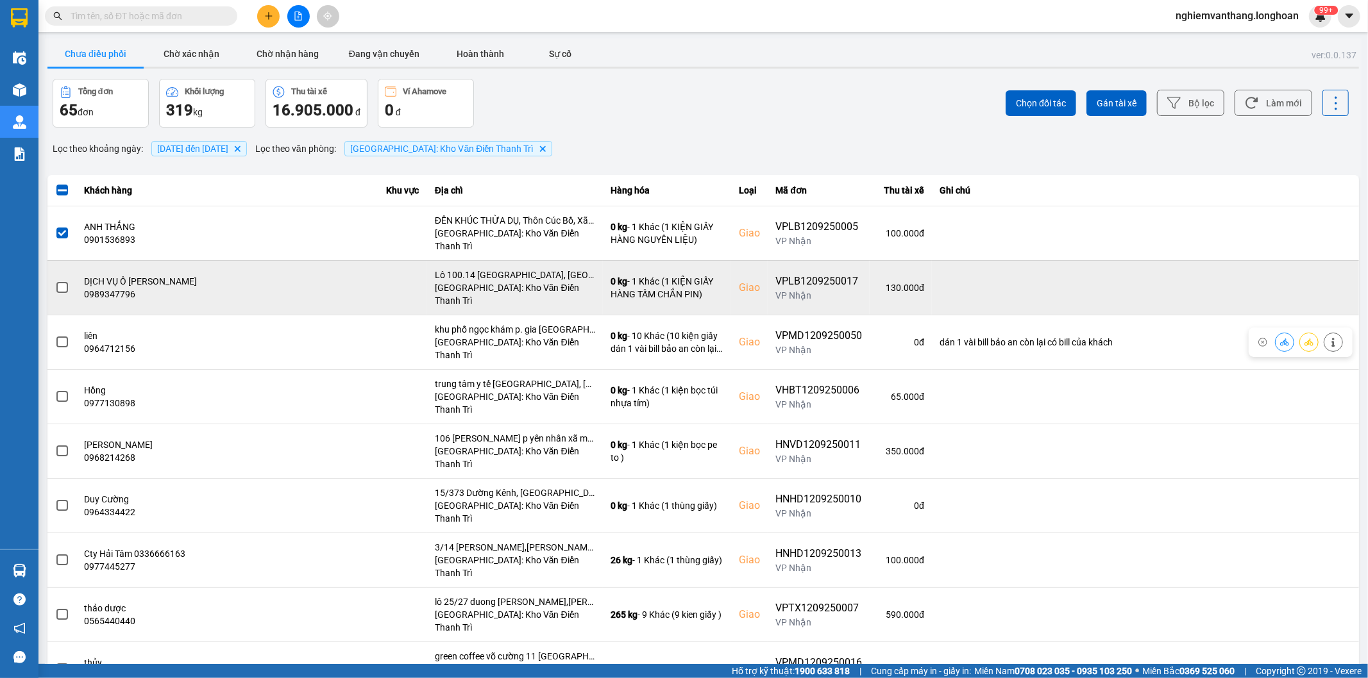
click at [61, 281] on label at bounding box center [62, 288] width 14 height 14
click at [55, 281] on input "checkbox" at bounding box center [55, 281] width 0 height 0
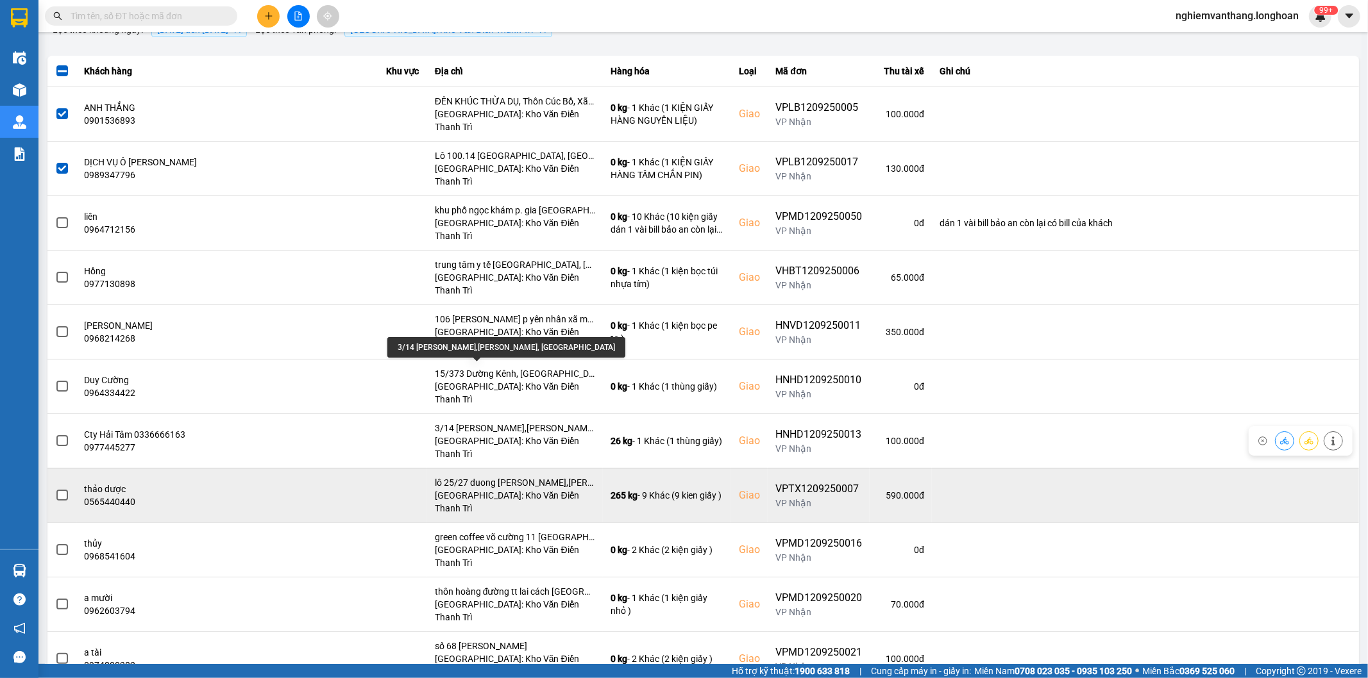
scroll to position [142, 0]
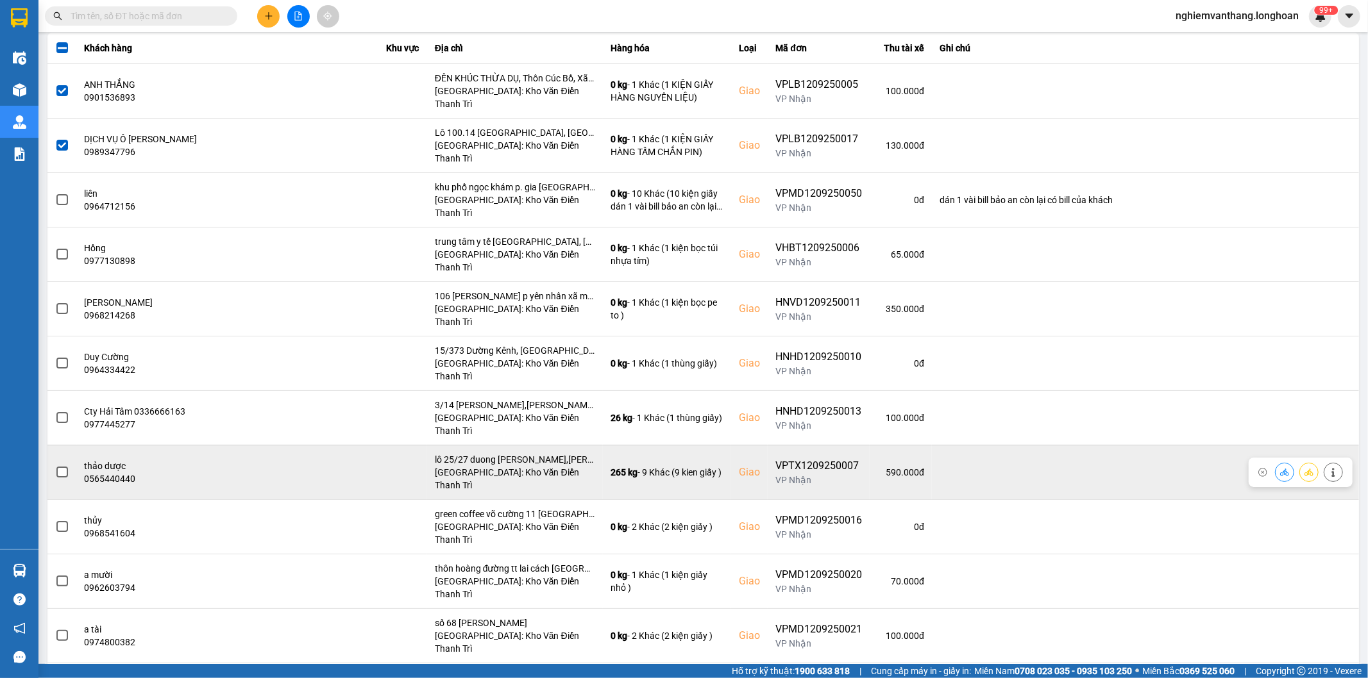
click at [62, 467] on span at bounding box center [62, 473] width 12 height 12
click at [55, 466] on input "checkbox" at bounding box center [55, 466] width 0 height 0
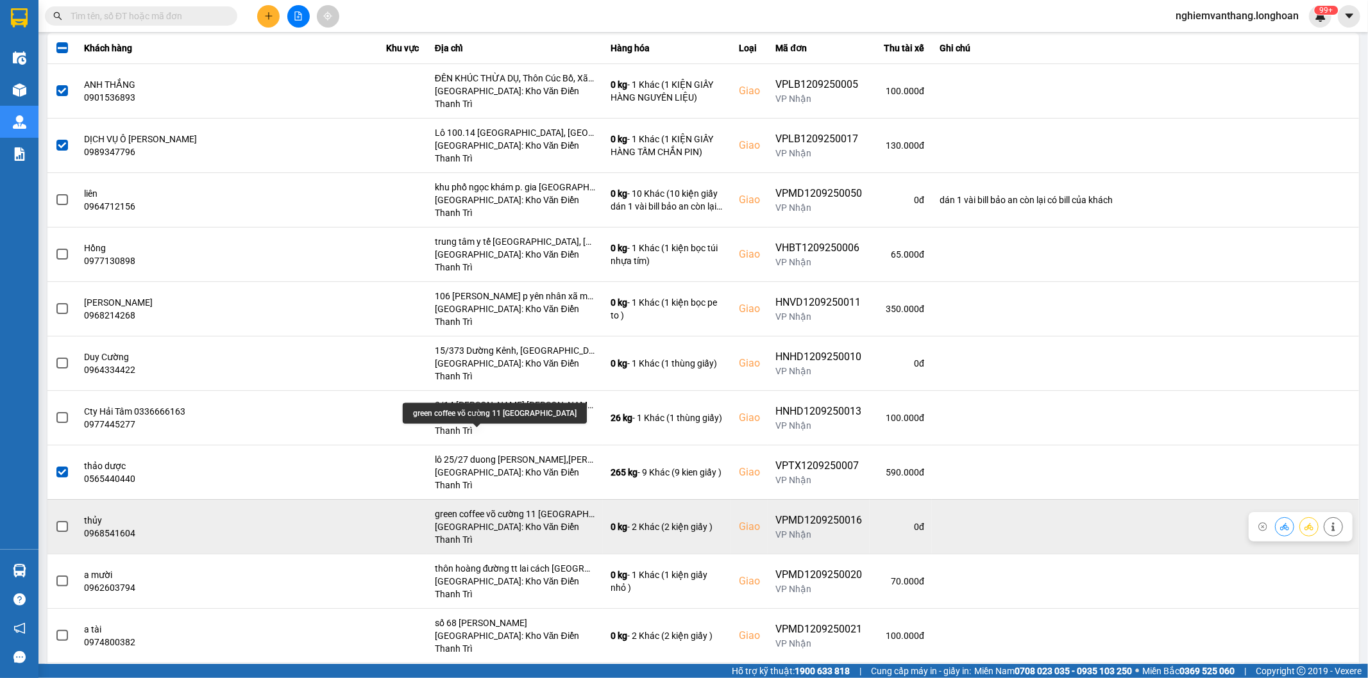
scroll to position [214, 0]
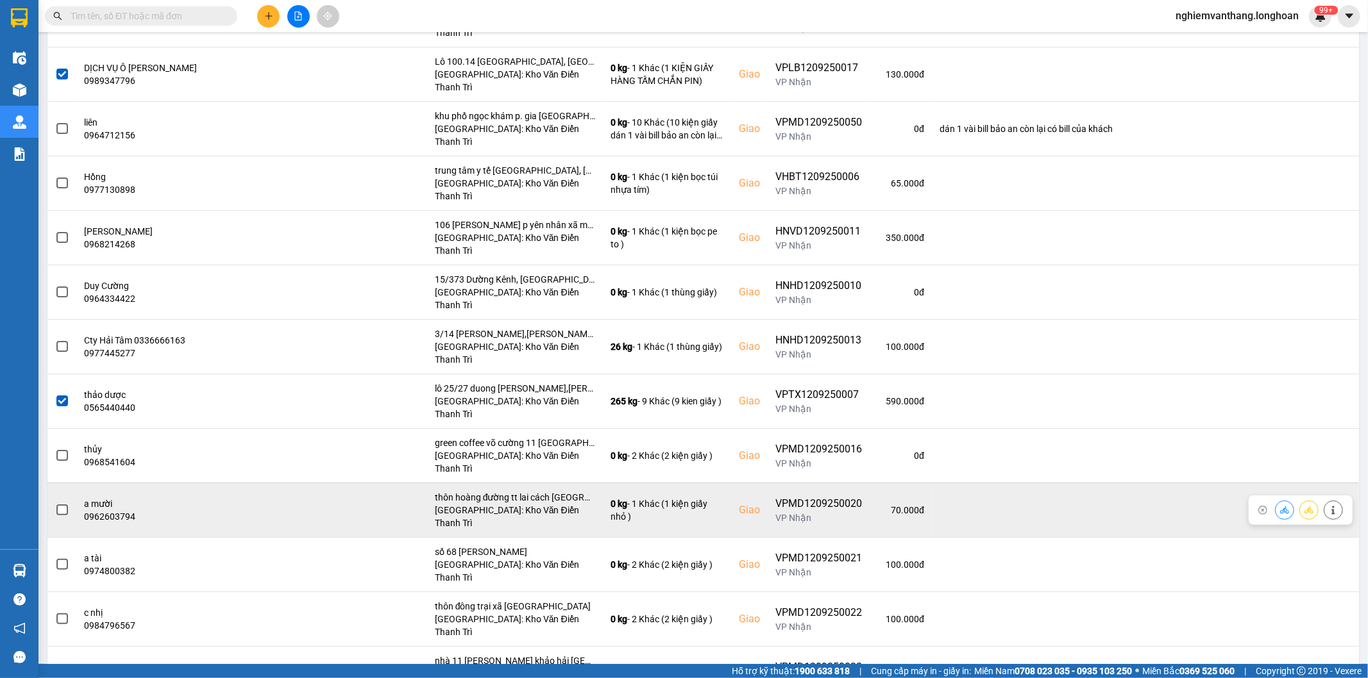
click at [51, 483] on td at bounding box center [61, 510] width 29 height 55
click at [56, 505] on span at bounding box center [62, 511] width 12 height 12
click at [55, 503] on input "checkbox" at bounding box center [55, 503] width 0 height 0
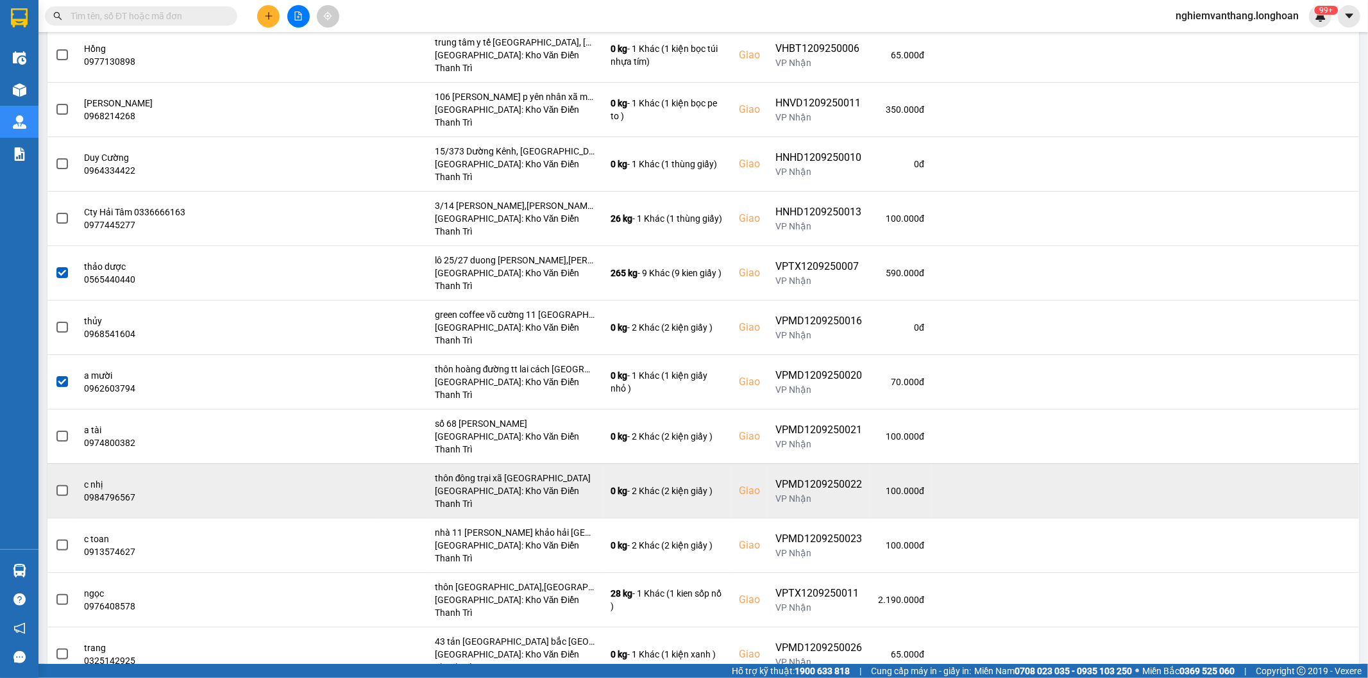
scroll to position [356, 0]
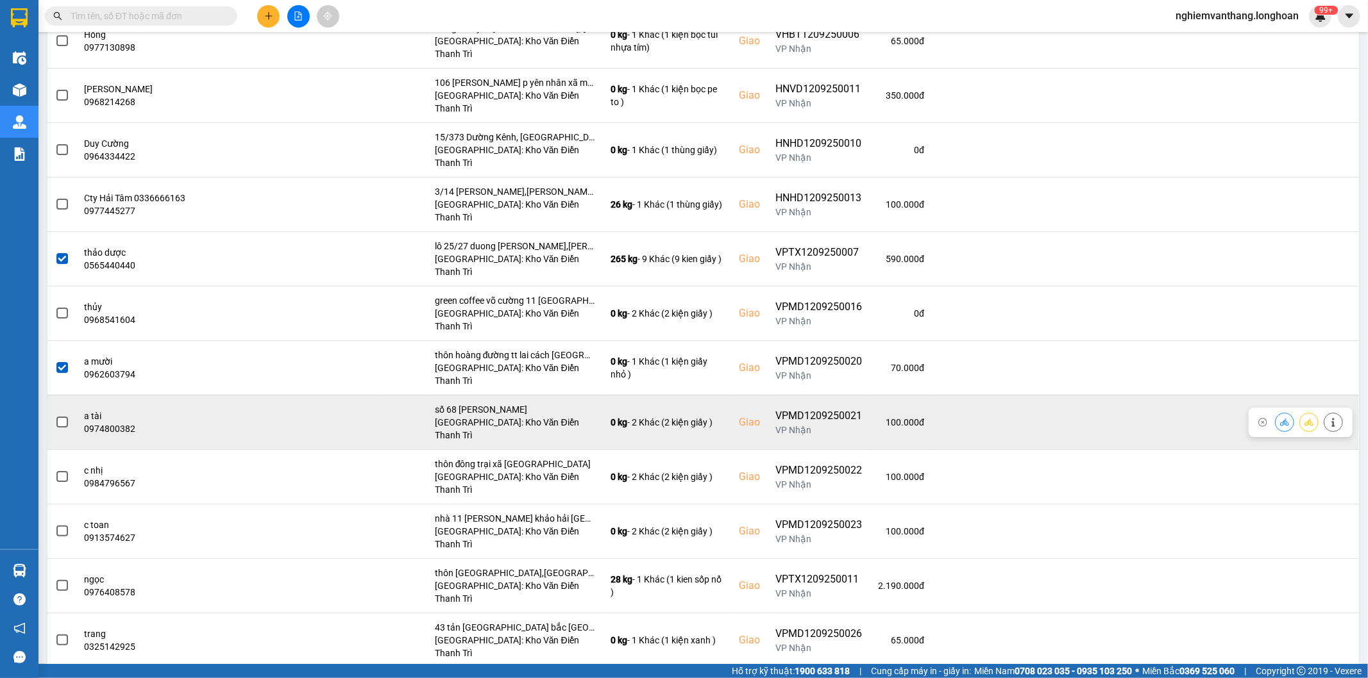
click at [65, 417] on span at bounding box center [62, 423] width 12 height 12
click at [55, 416] on input "checkbox" at bounding box center [55, 416] width 0 height 0
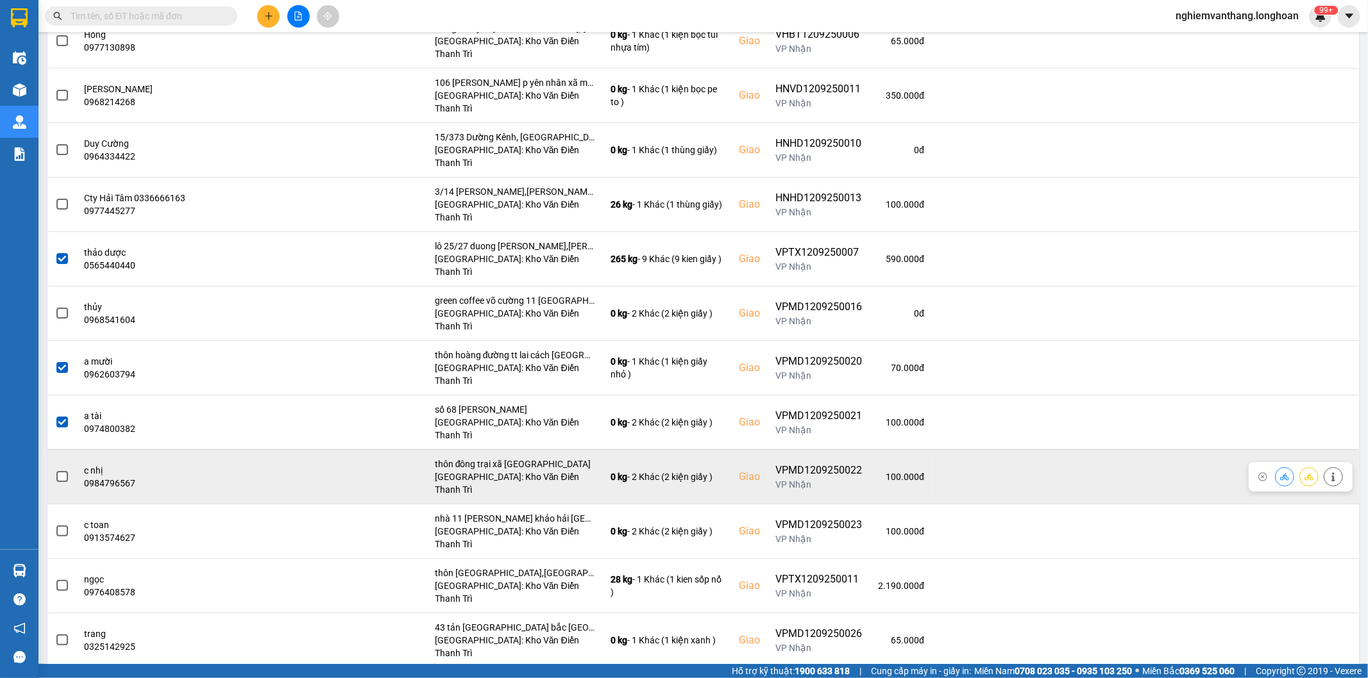
click at [58, 471] on span at bounding box center [62, 477] width 12 height 12
click at [55, 470] on input "checkbox" at bounding box center [55, 470] width 0 height 0
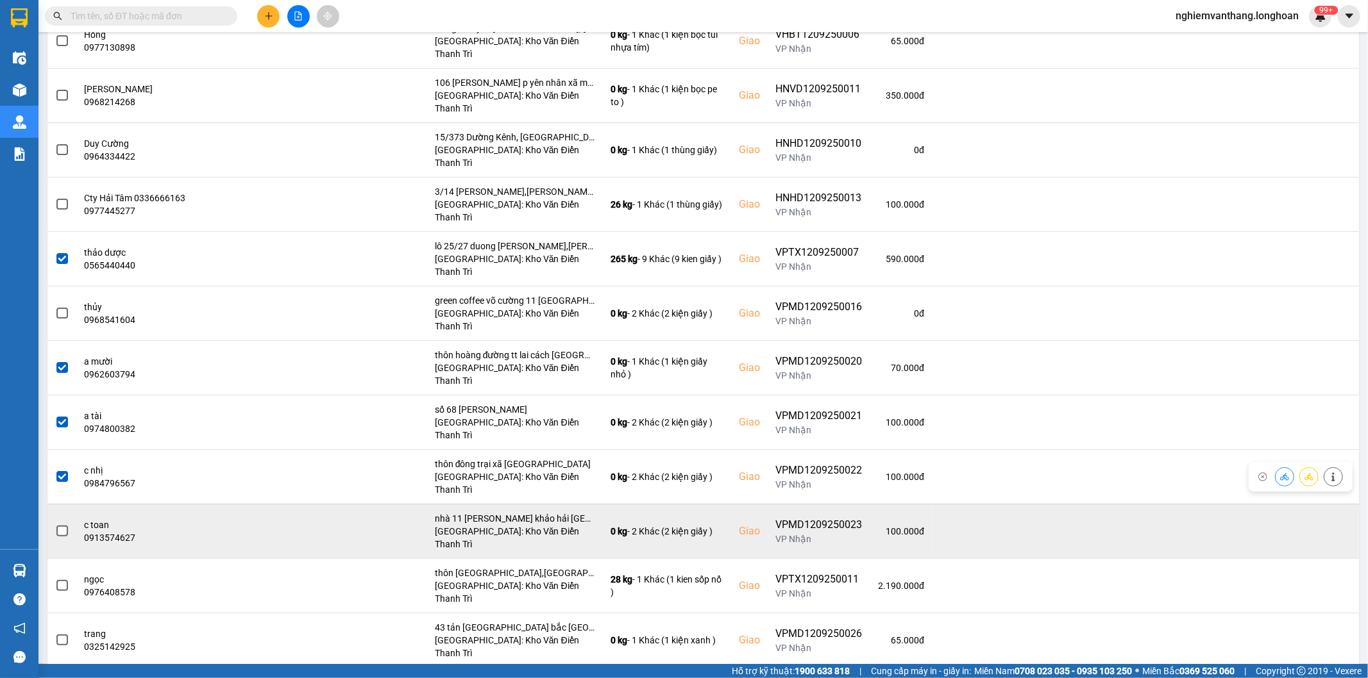
click at [66, 526] on span at bounding box center [62, 532] width 12 height 12
click at [55, 525] on input "checkbox" at bounding box center [55, 525] width 0 height 0
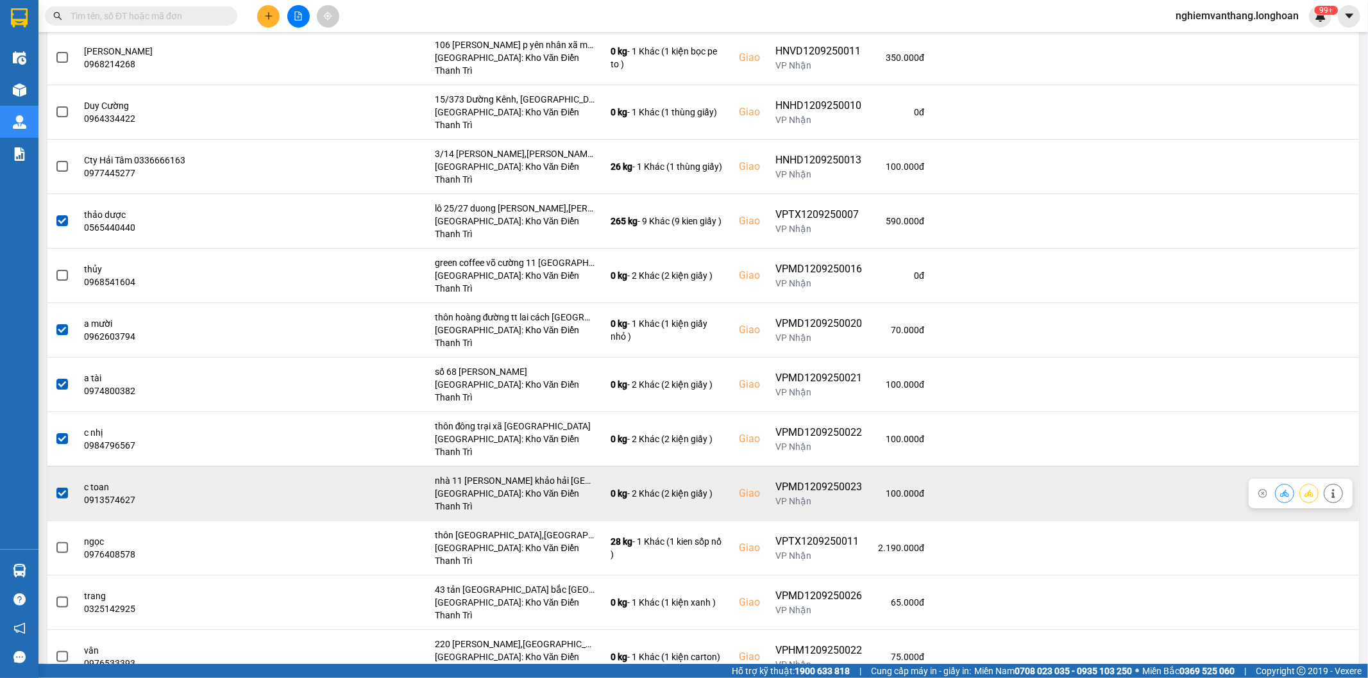
scroll to position [427, 0]
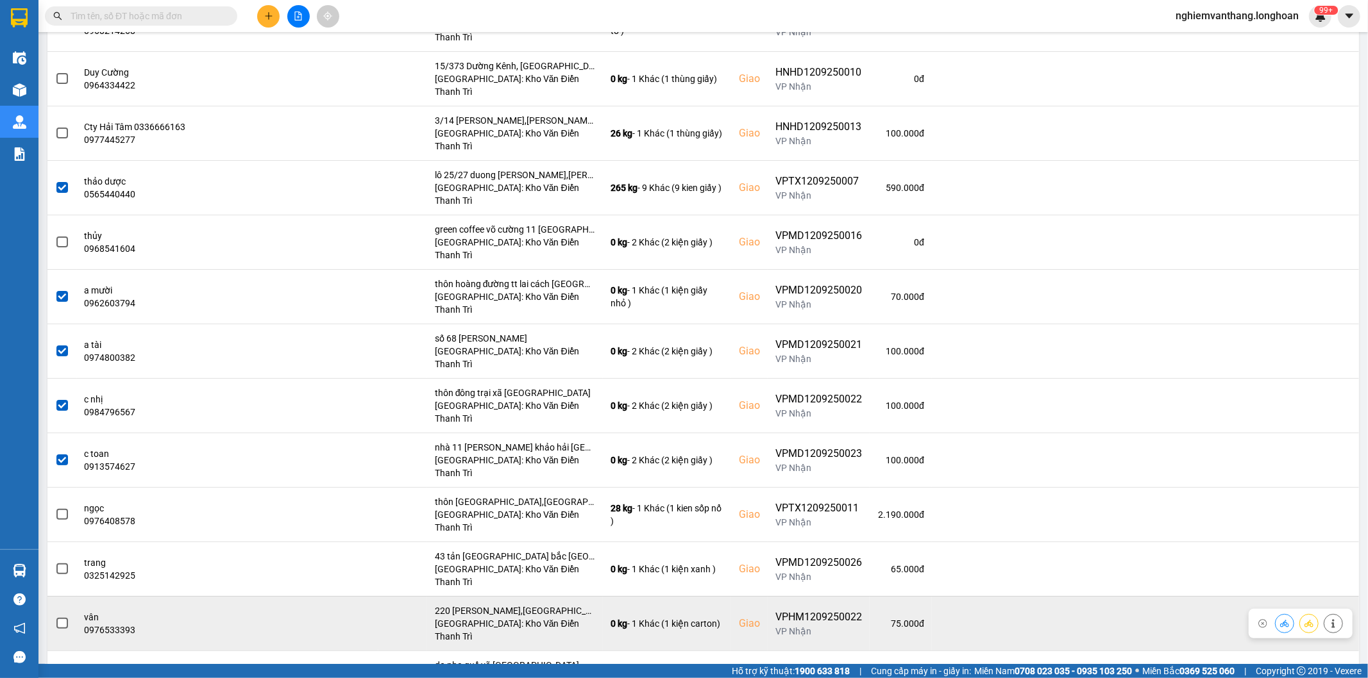
click at [60, 618] on span at bounding box center [62, 624] width 12 height 12
click at [55, 617] on input "checkbox" at bounding box center [55, 617] width 0 height 0
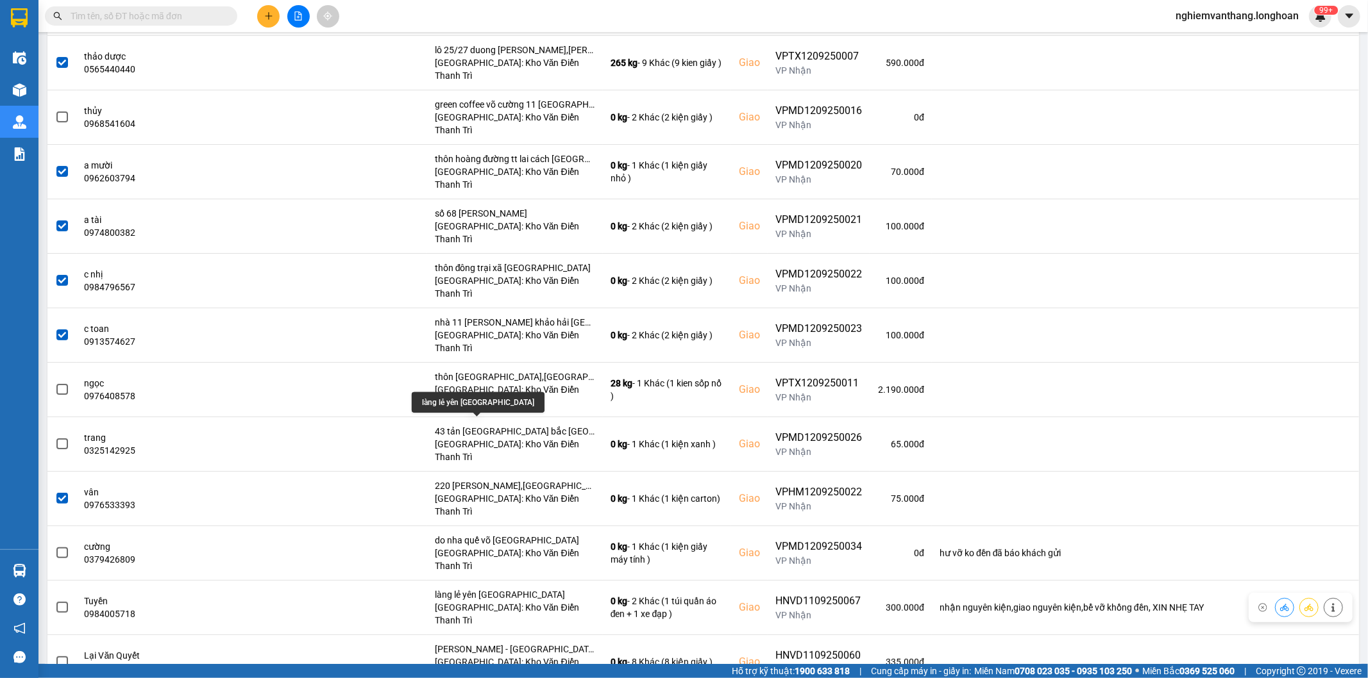
scroll to position [641, 0]
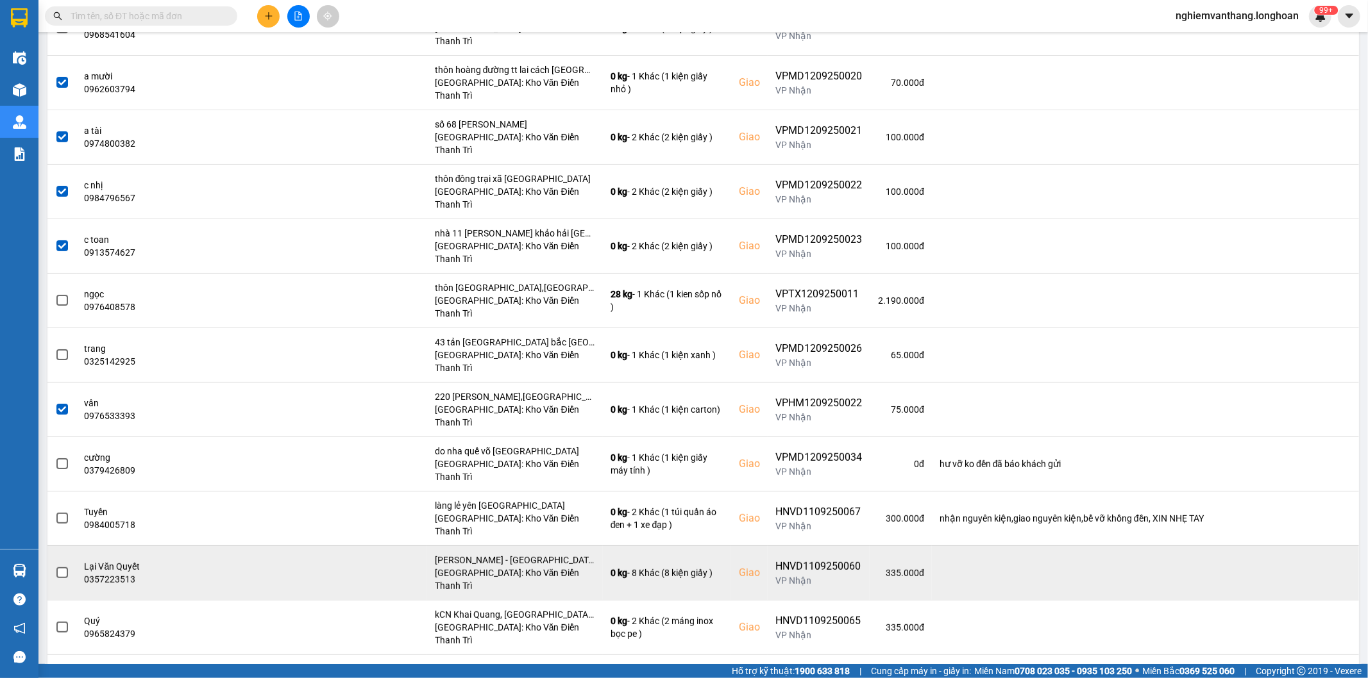
click at [63, 567] on span at bounding box center [62, 573] width 12 height 12
click at [55, 566] on input "checkbox" at bounding box center [55, 566] width 0 height 0
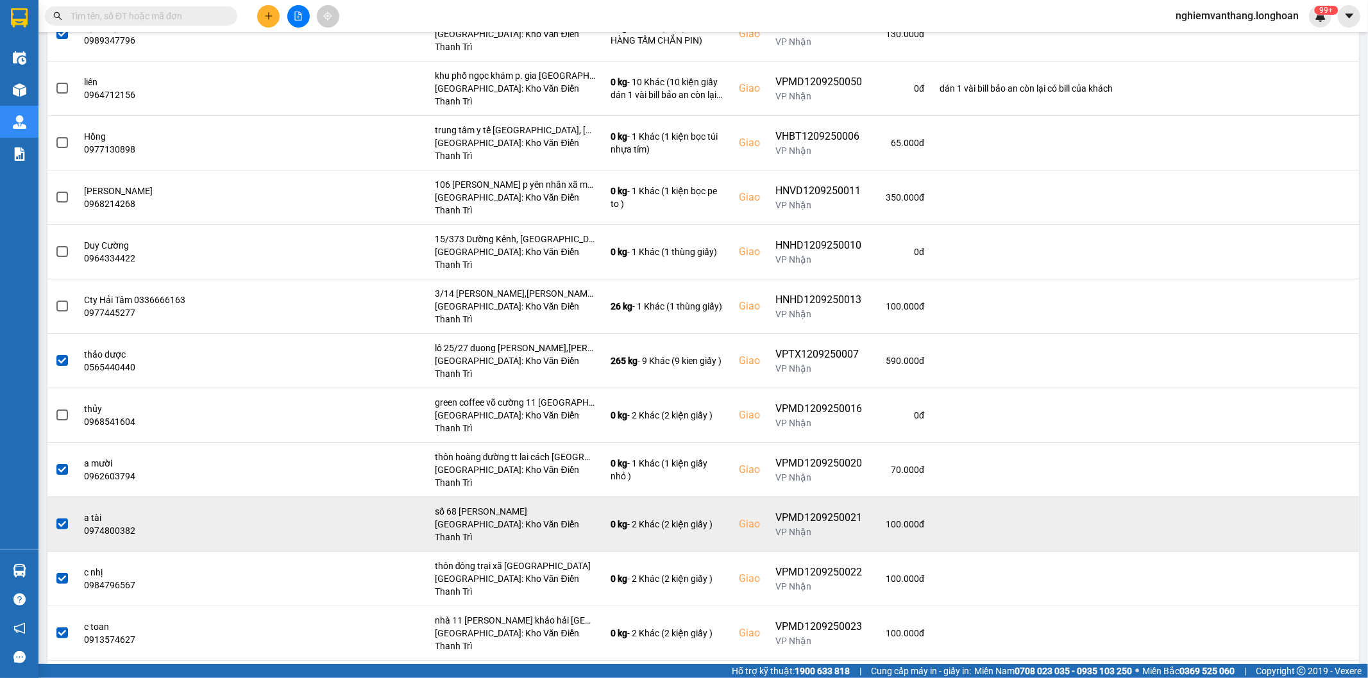
scroll to position [0, 0]
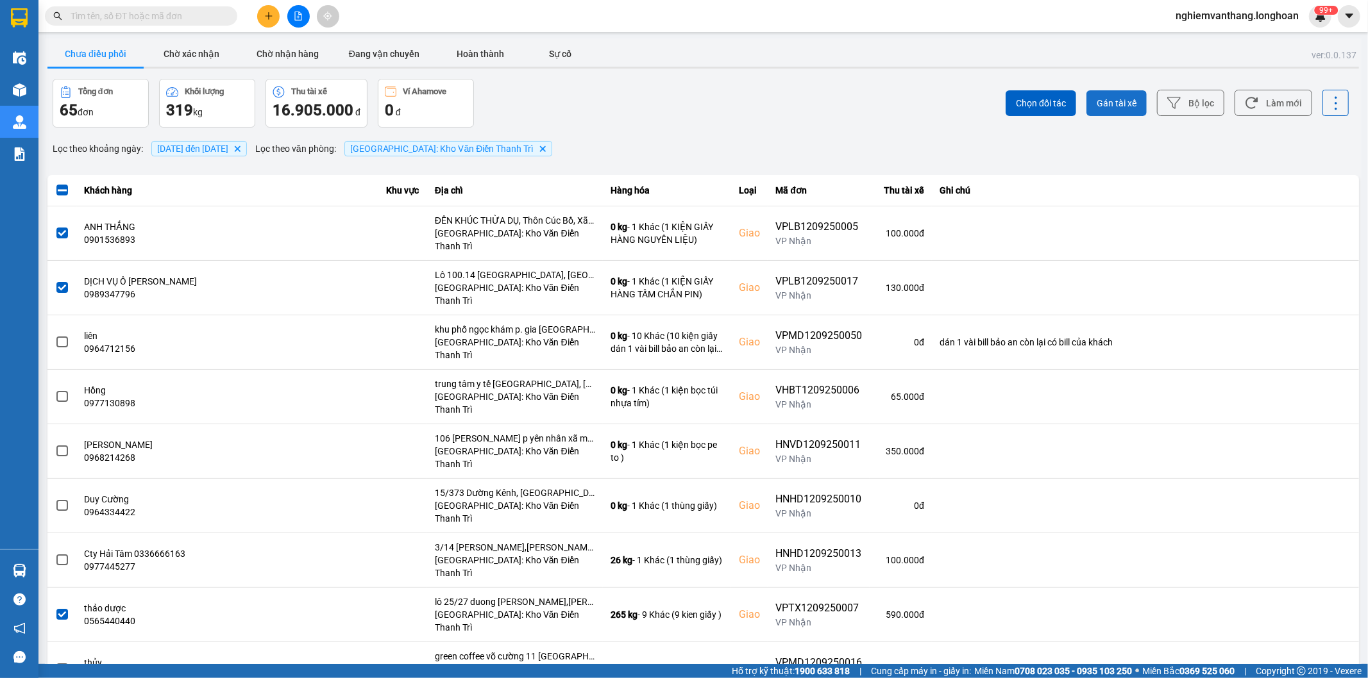
click at [1114, 101] on span "Gán tài xế" at bounding box center [1117, 103] width 40 height 13
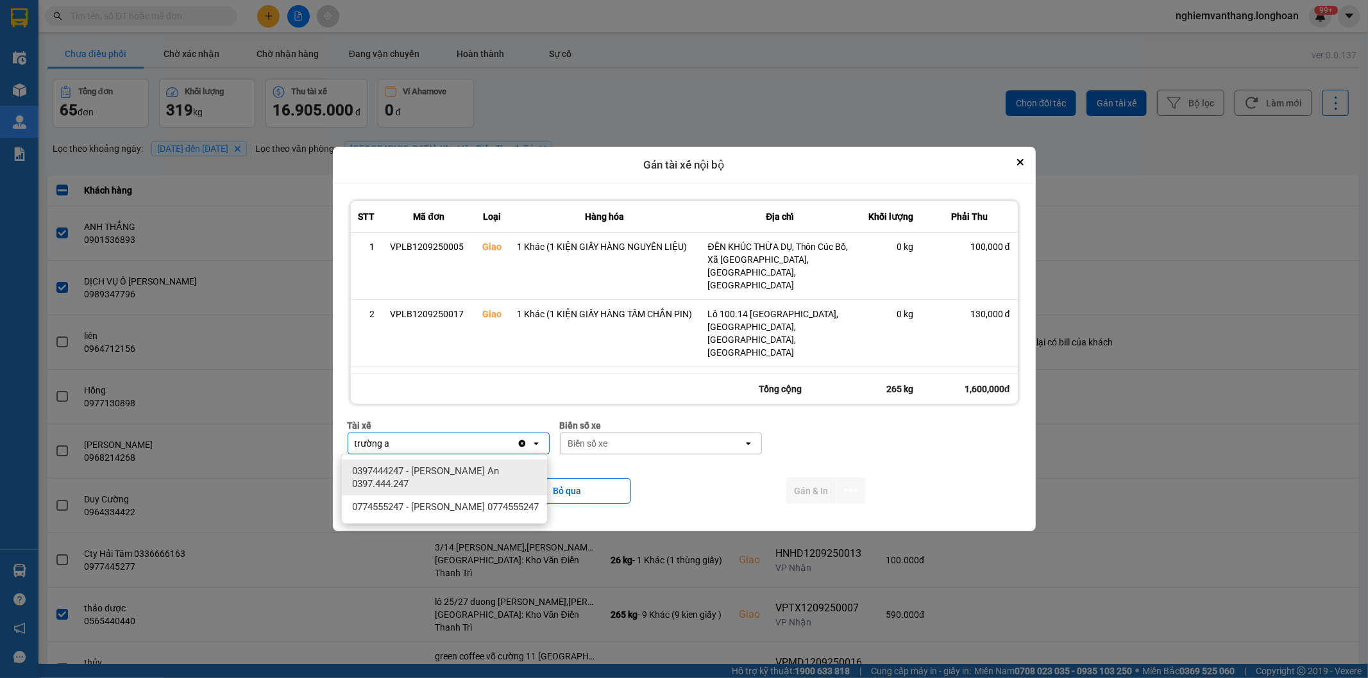
type input "trường a"
drag, startPoint x: 485, startPoint y: 478, endPoint x: 611, endPoint y: 464, distance: 126.5
click at [486, 478] on span "0397444247 - [PERSON_NAME] An 0397.444.247" at bounding box center [447, 478] width 190 height 26
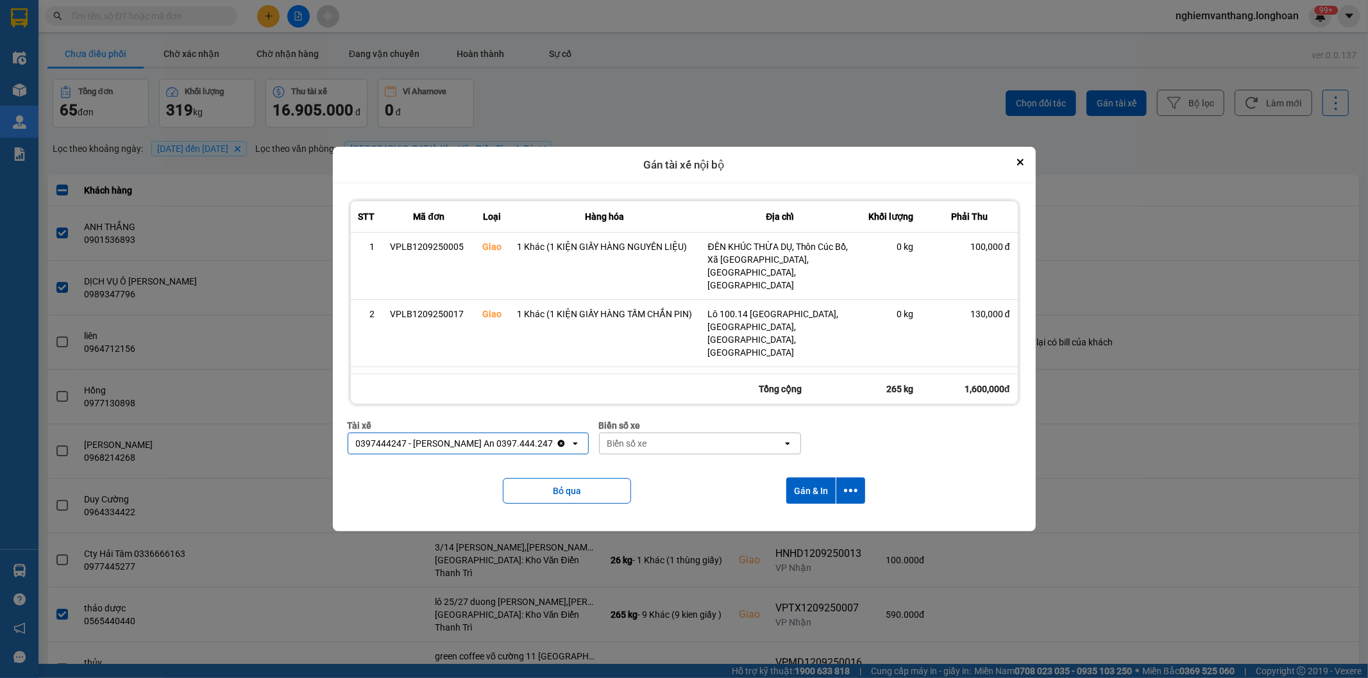
click at [638, 448] on div "Biển số xe" at bounding box center [691, 443] width 183 height 21
type input "33"
click at [642, 469] on span "29E-098.33" at bounding box center [618, 471] width 47 height 13
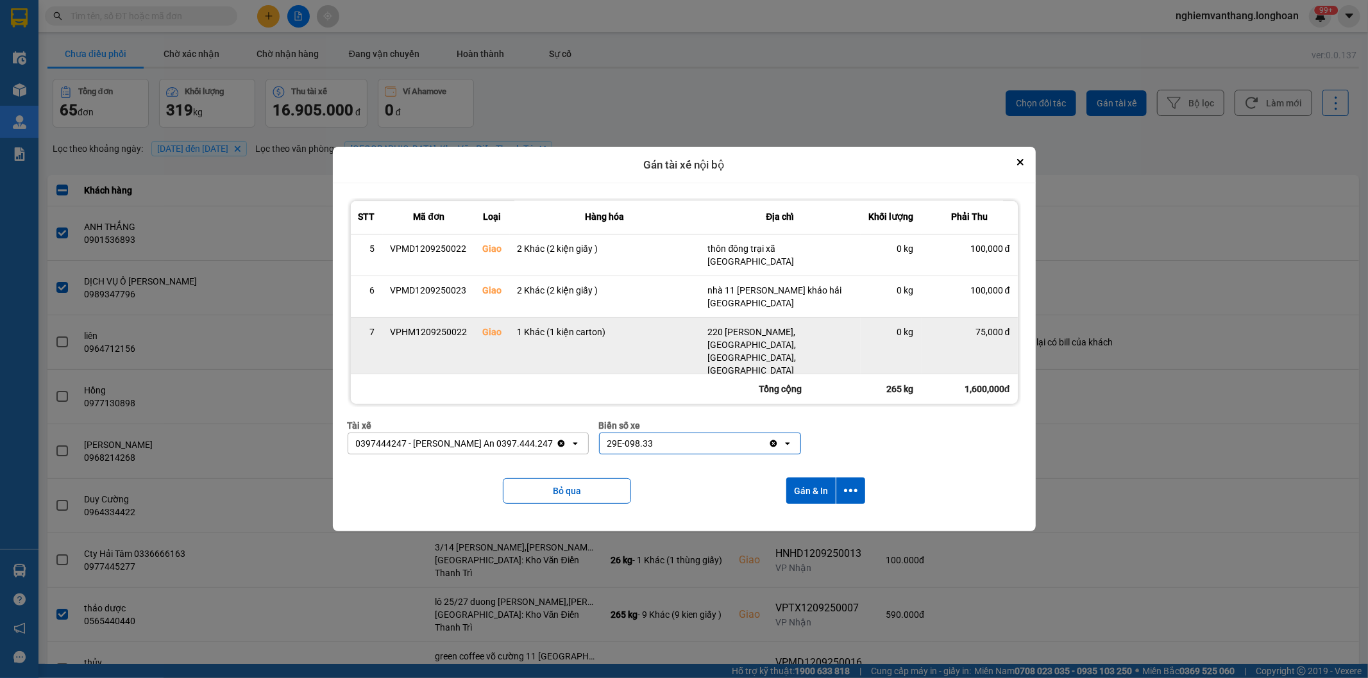
scroll to position [234, 0]
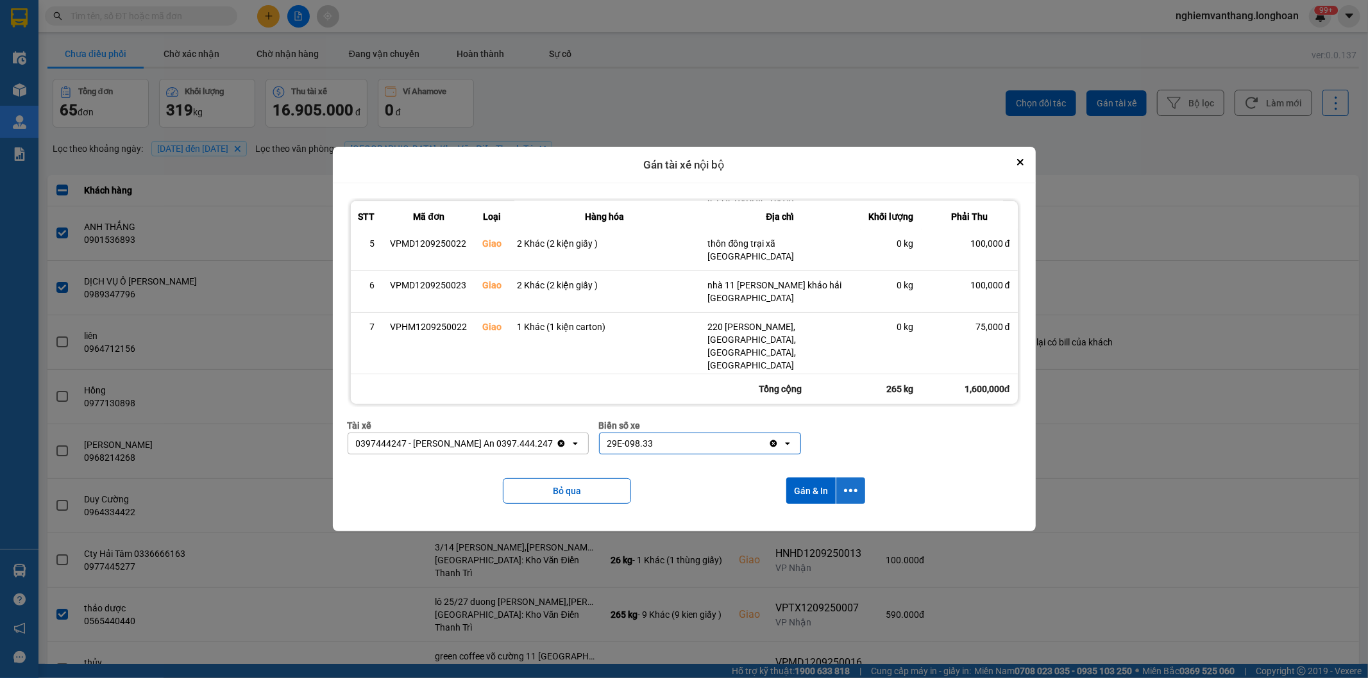
click at [855, 487] on icon "dialog" at bounding box center [850, 490] width 13 height 13
click at [823, 520] on div "Chỉ gán tài" at bounding box center [818, 525] width 76 height 13
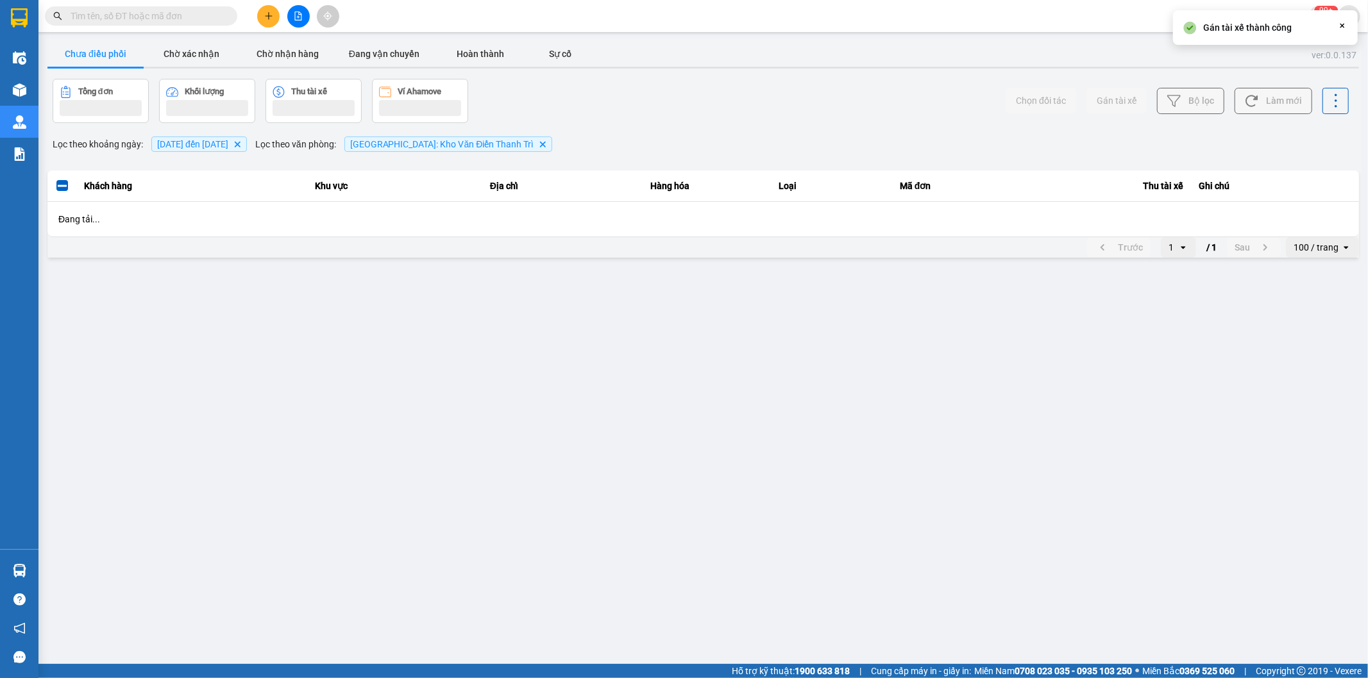
scroll to position [0, 0]
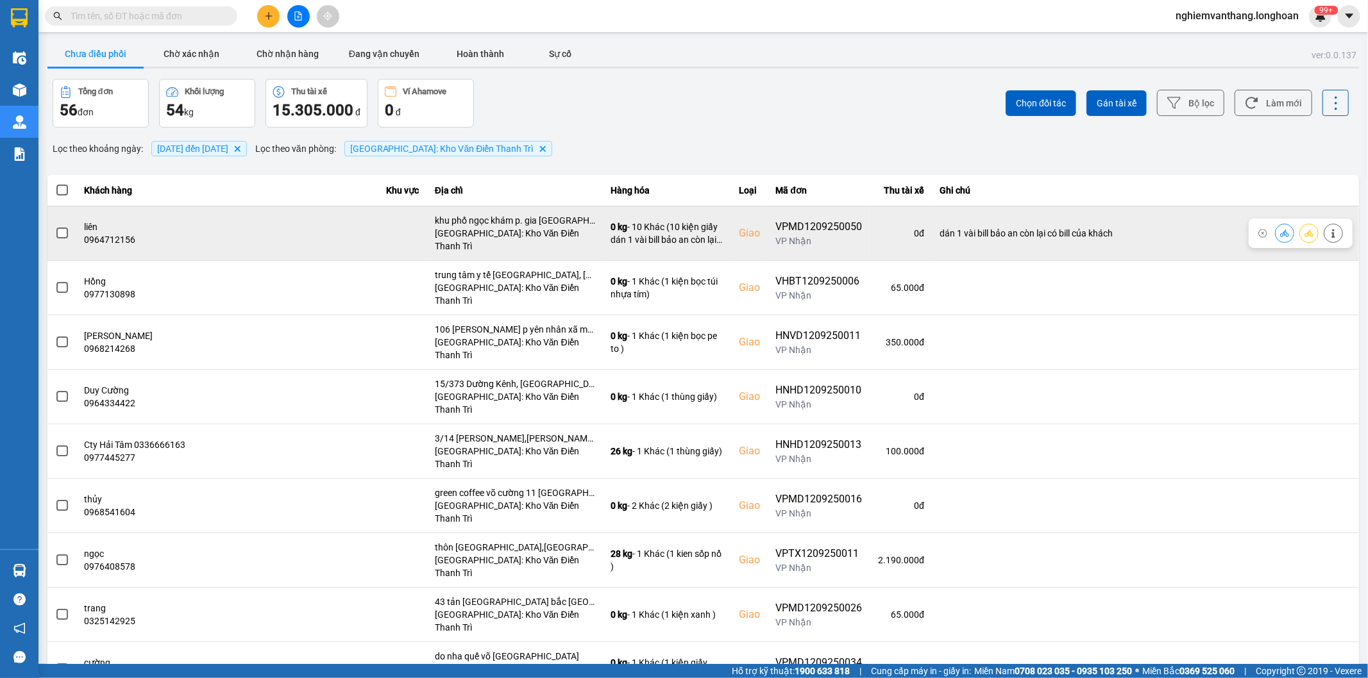
click at [66, 228] on span at bounding box center [62, 234] width 12 height 12
click at [55, 226] on input "checkbox" at bounding box center [55, 226] width 0 height 0
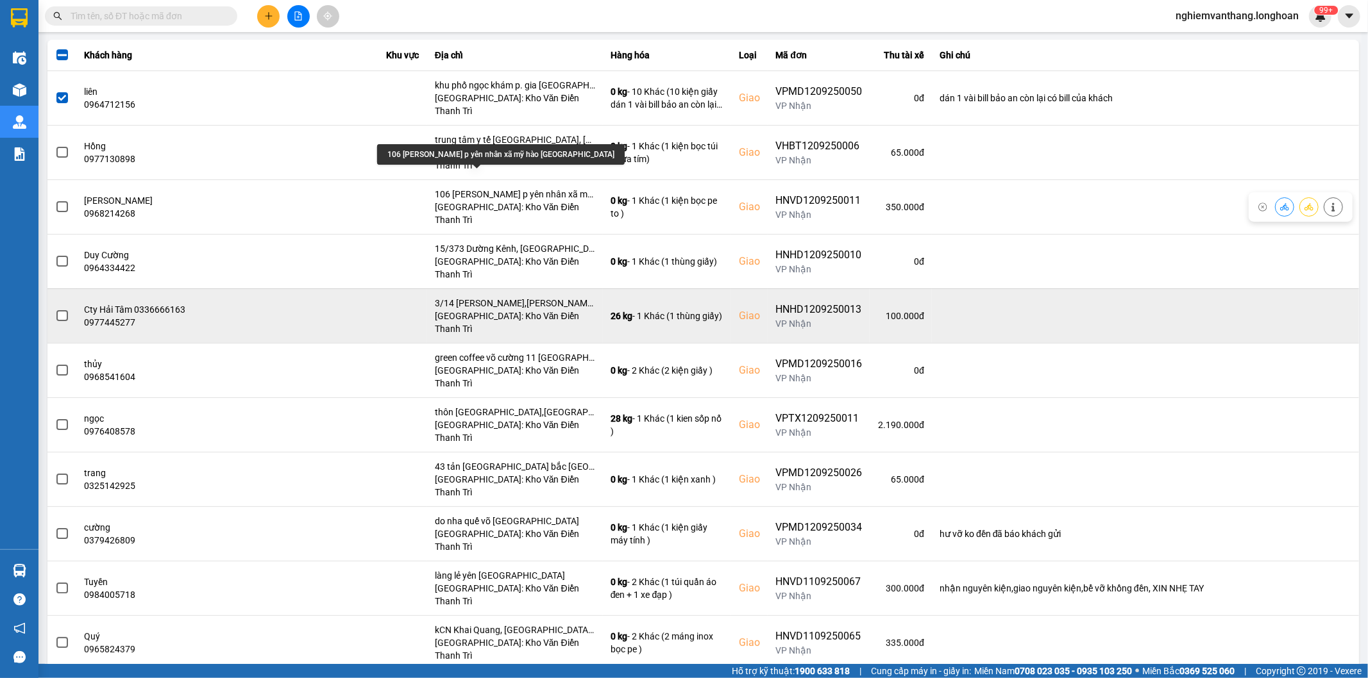
scroll to position [142, 0]
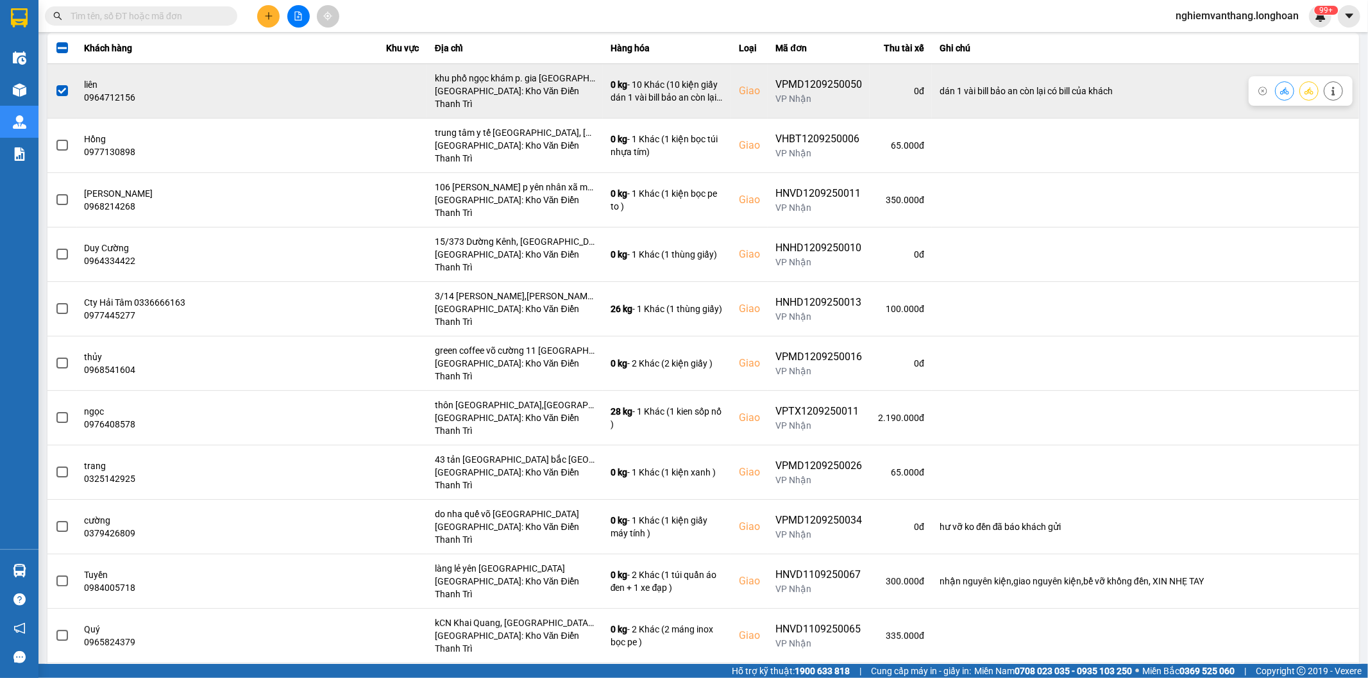
click at [58, 85] on span at bounding box center [62, 91] width 12 height 12
click at [55, 84] on input "checkbox" at bounding box center [55, 84] width 0 height 0
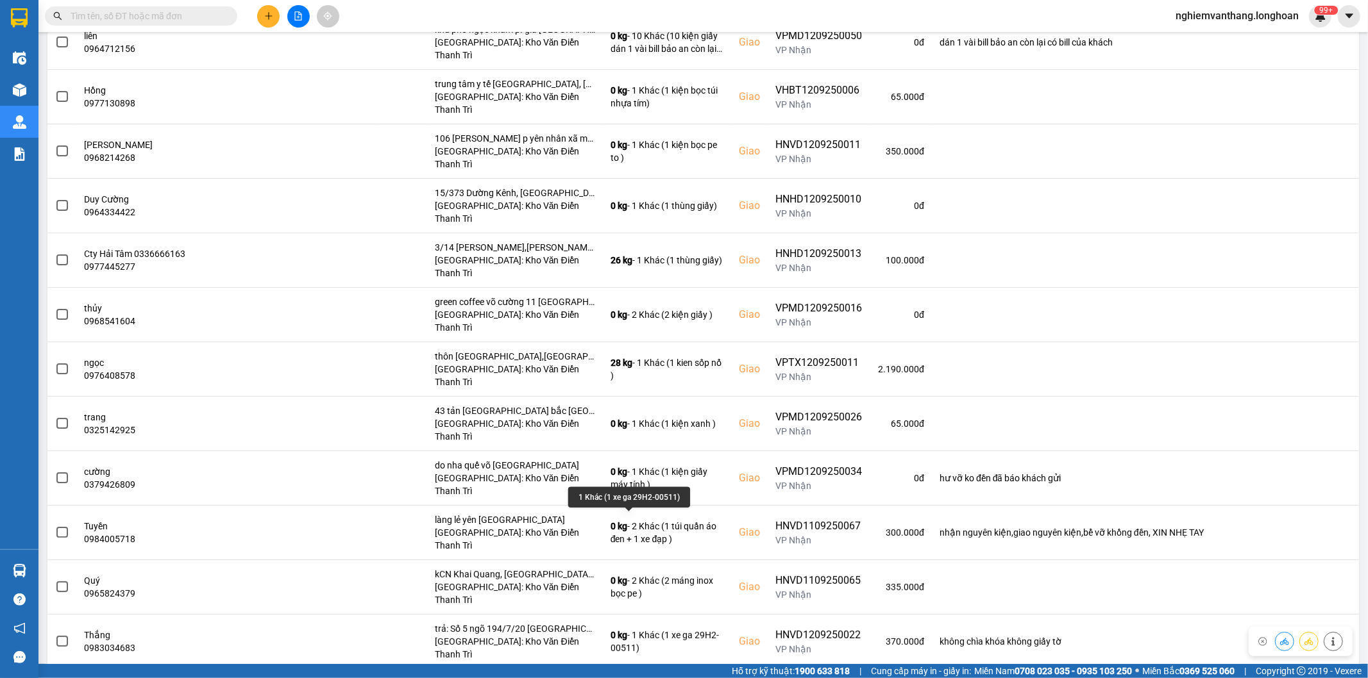
scroll to position [214, 0]
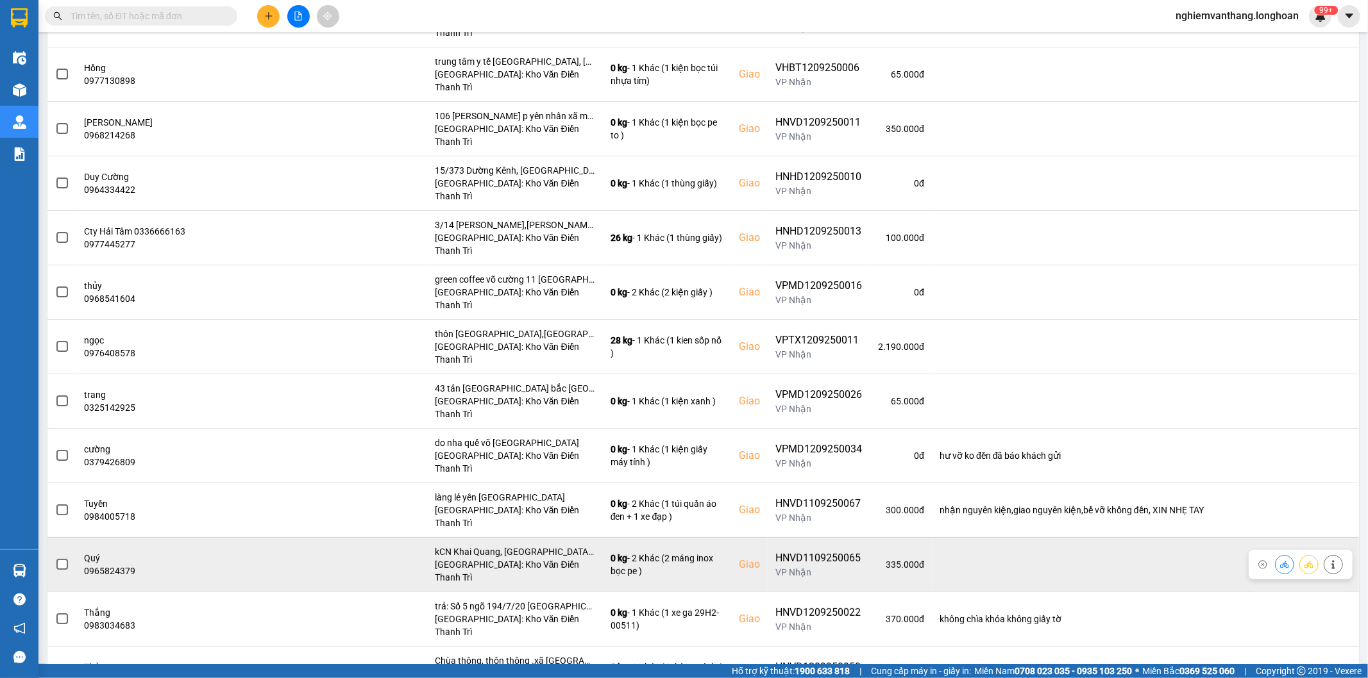
click at [58, 559] on span at bounding box center [62, 565] width 12 height 12
click at [55, 558] on input "checkbox" at bounding box center [55, 558] width 0 height 0
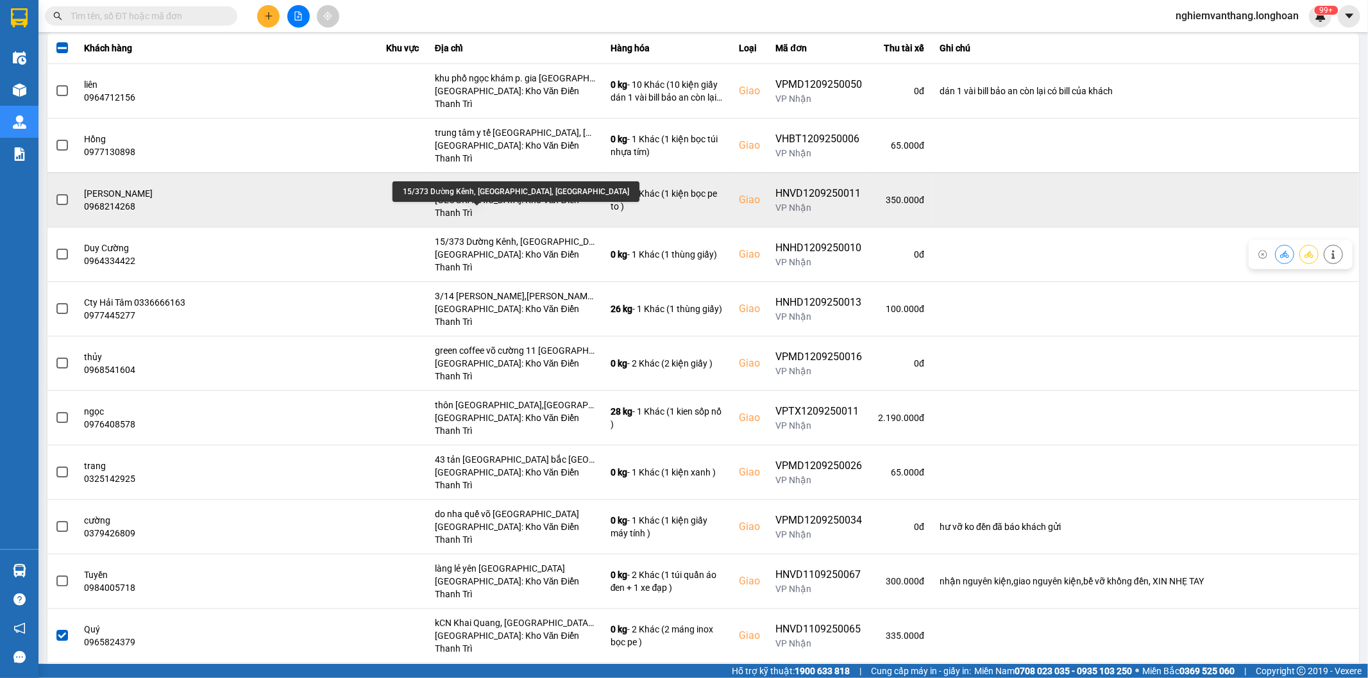
scroll to position [71, 0]
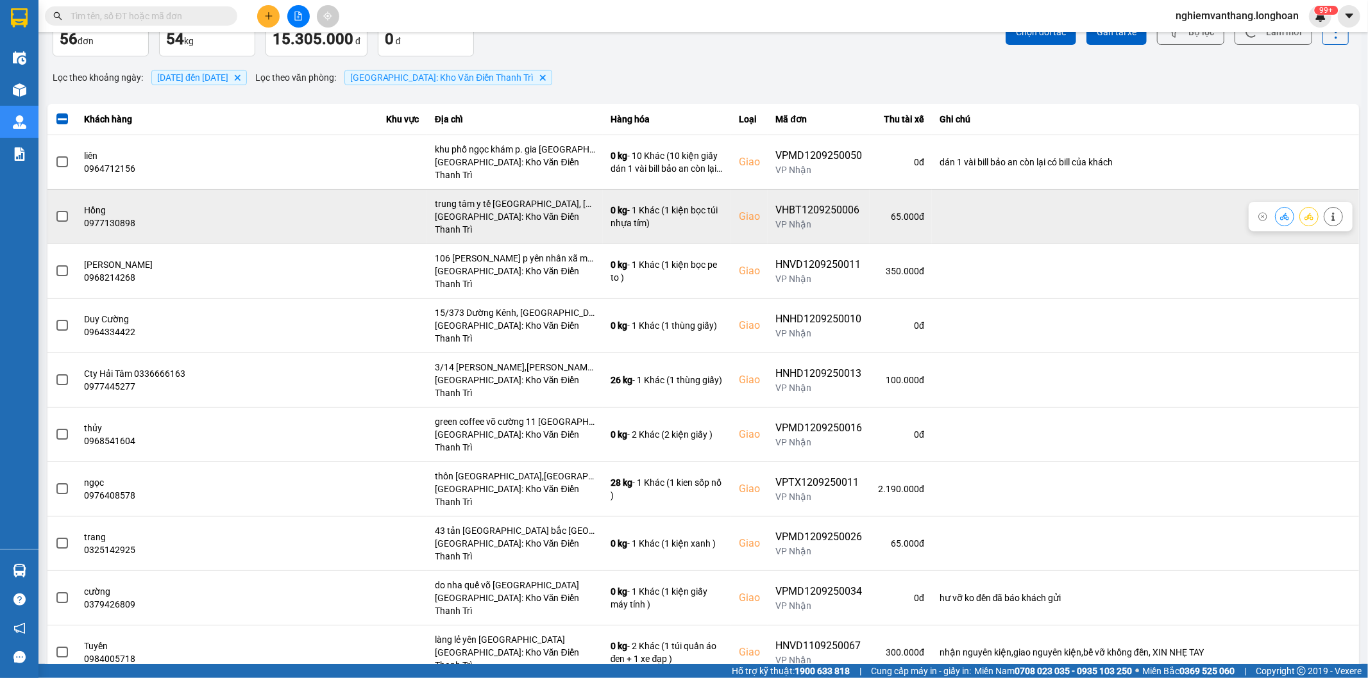
click at [60, 207] on div at bounding box center [62, 216] width 14 height 19
click at [66, 211] on span at bounding box center [62, 217] width 12 height 12
click at [55, 210] on input "checkbox" at bounding box center [55, 210] width 0 height 0
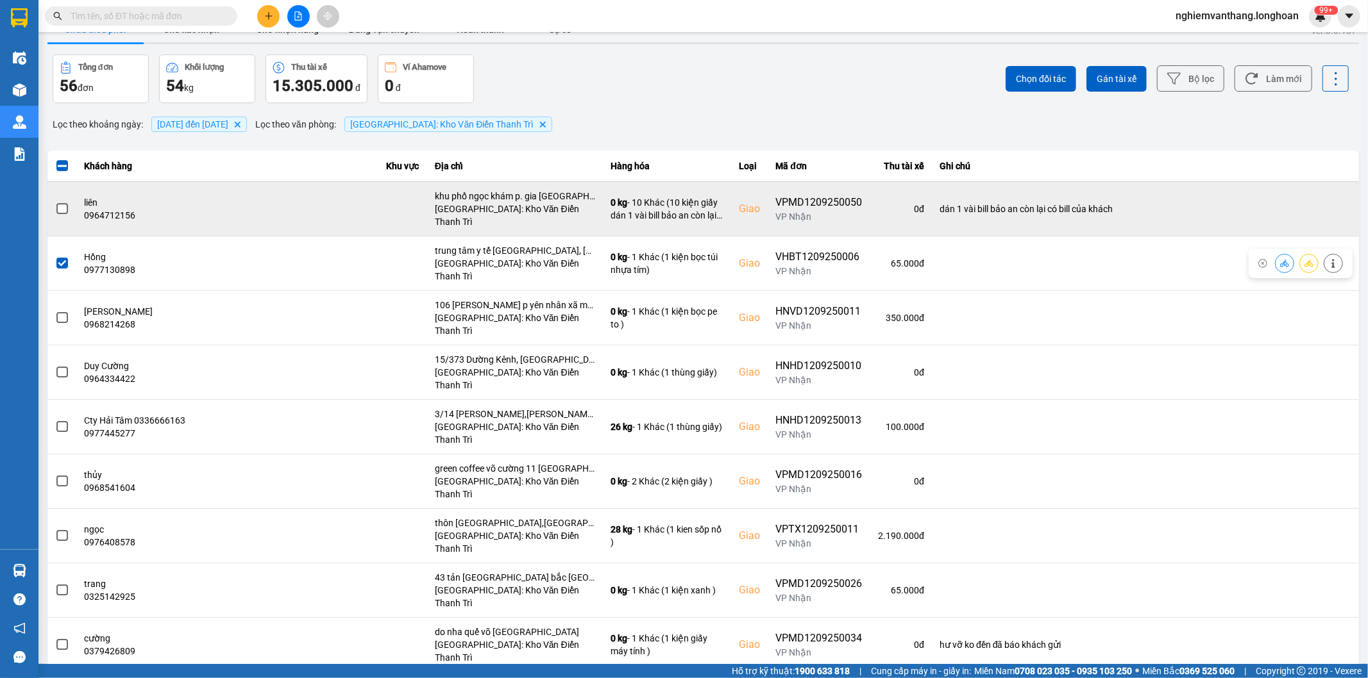
scroll to position [0, 0]
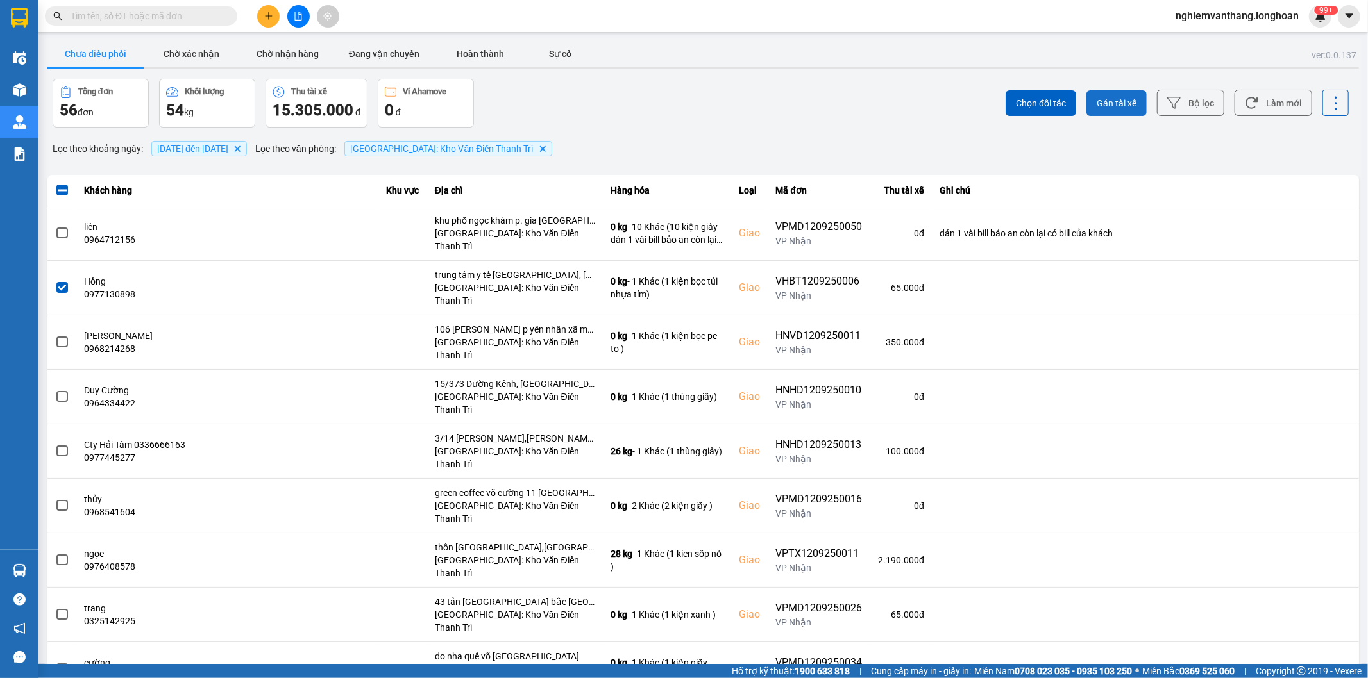
click at [1107, 103] on span "Gán tài xế" at bounding box center [1117, 103] width 40 height 13
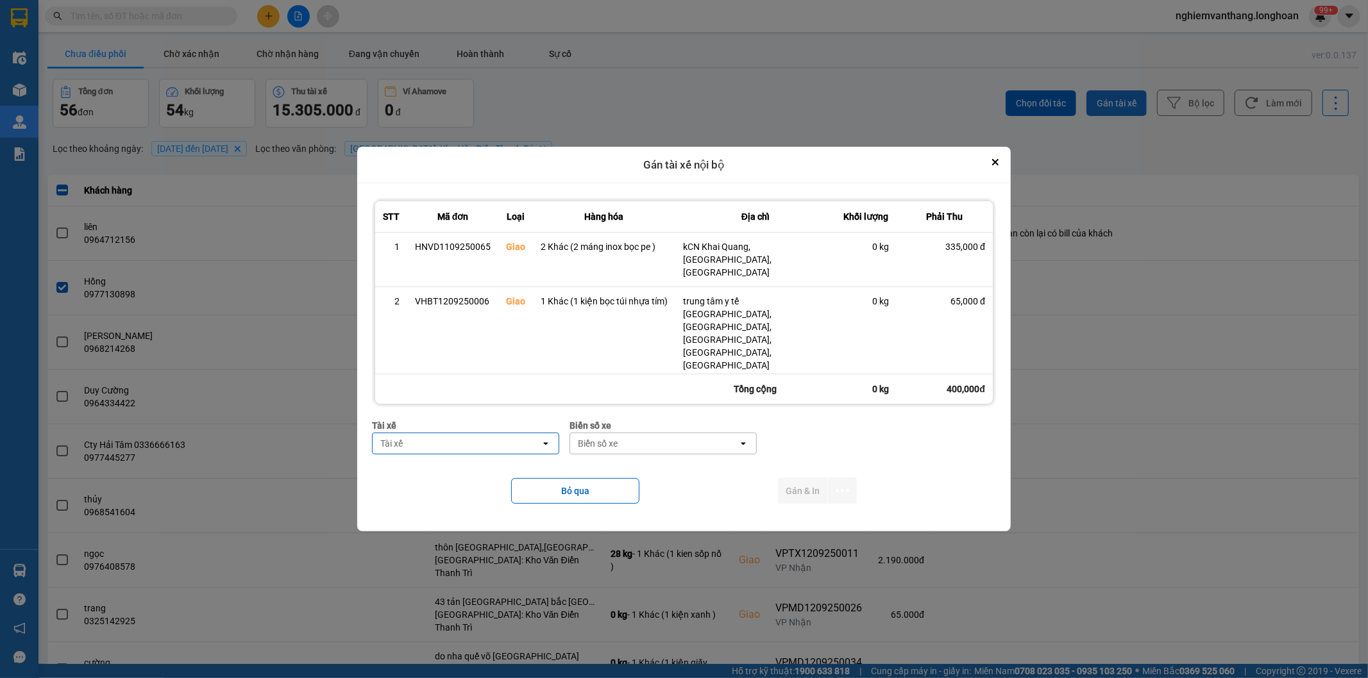
type input "d"
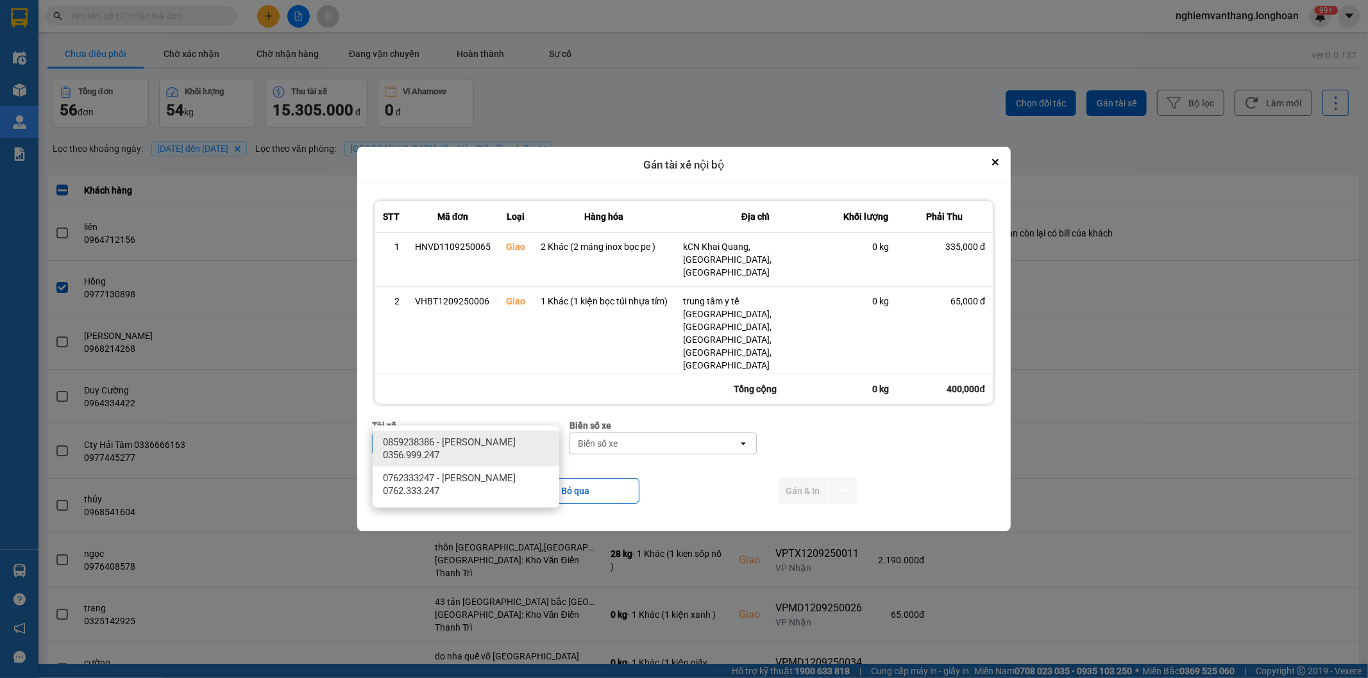
type input "đăng"
click at [473, 457] on span "0859238386 - nguyễn hải đăng 0356.999.247" at bounding box center [468, 449] width 171 height 26
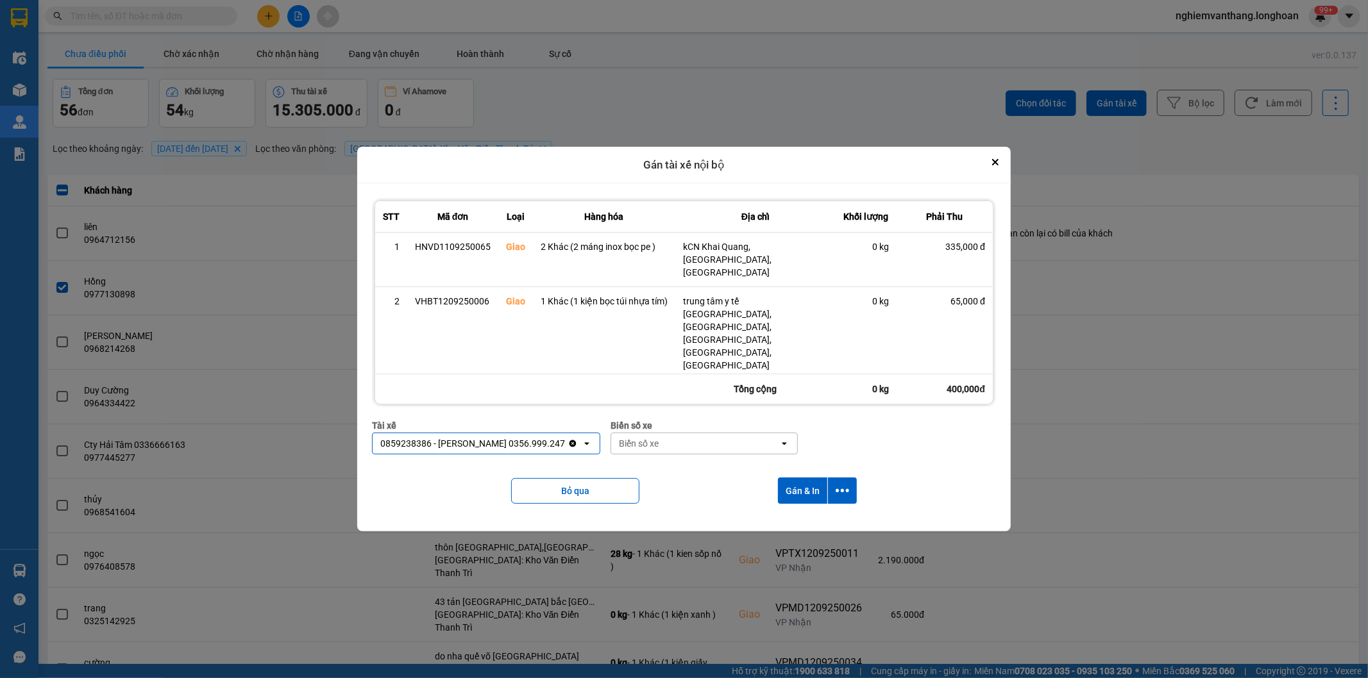
click at [667, 433] on div "Biển số xe" at bounding box center [695, 443] width 168 height 21
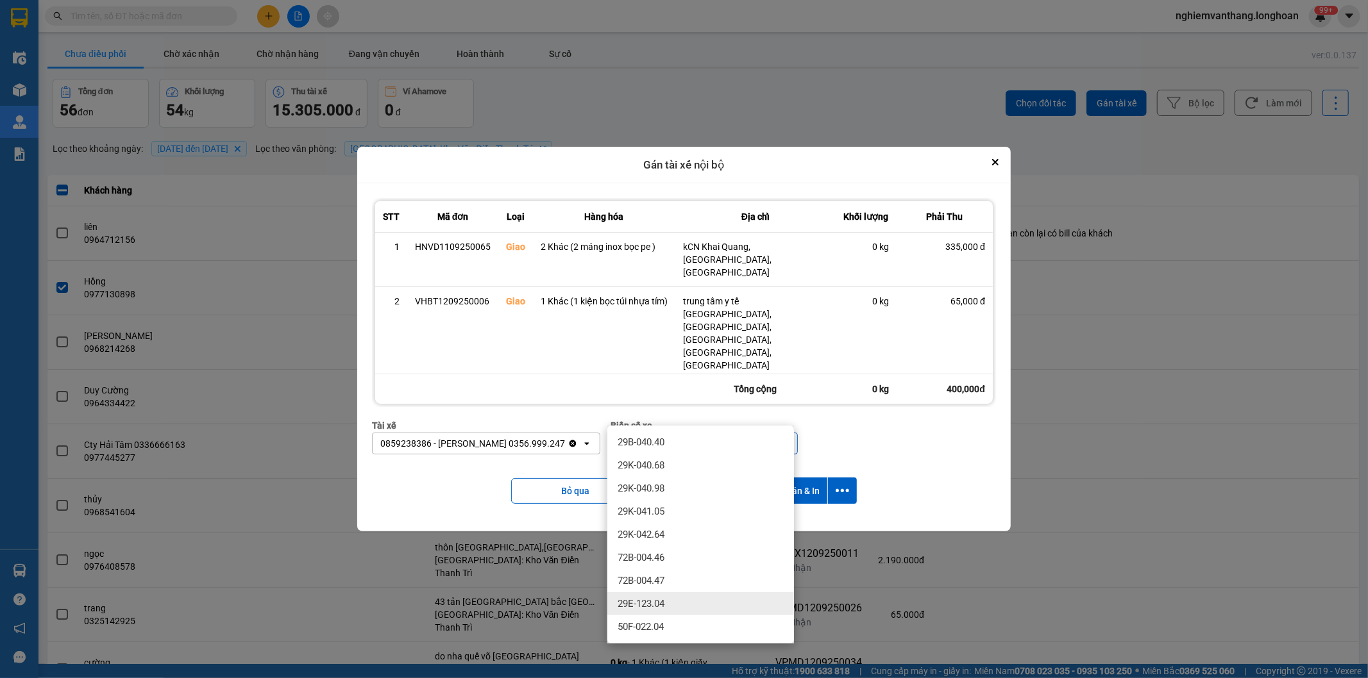
type input "04"
click at [655, 598] on span "29E-123.04" at bounding box center [641, 604] width 47 height 13
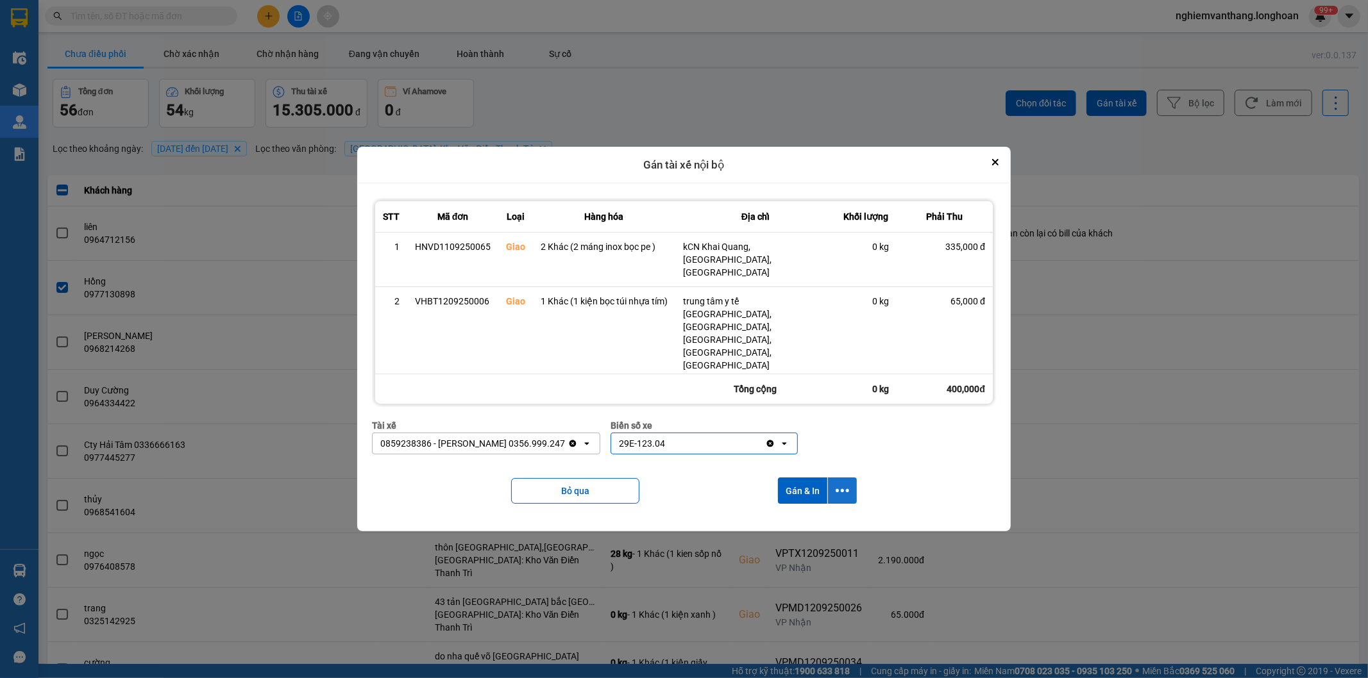
click at [849, 478] on button "dialog" at bounding box center [842, 491] width 29 height 26
click at [807, 496] on span "Chỉ gán tài" at bounding box center [791, 497] width 42 height 13
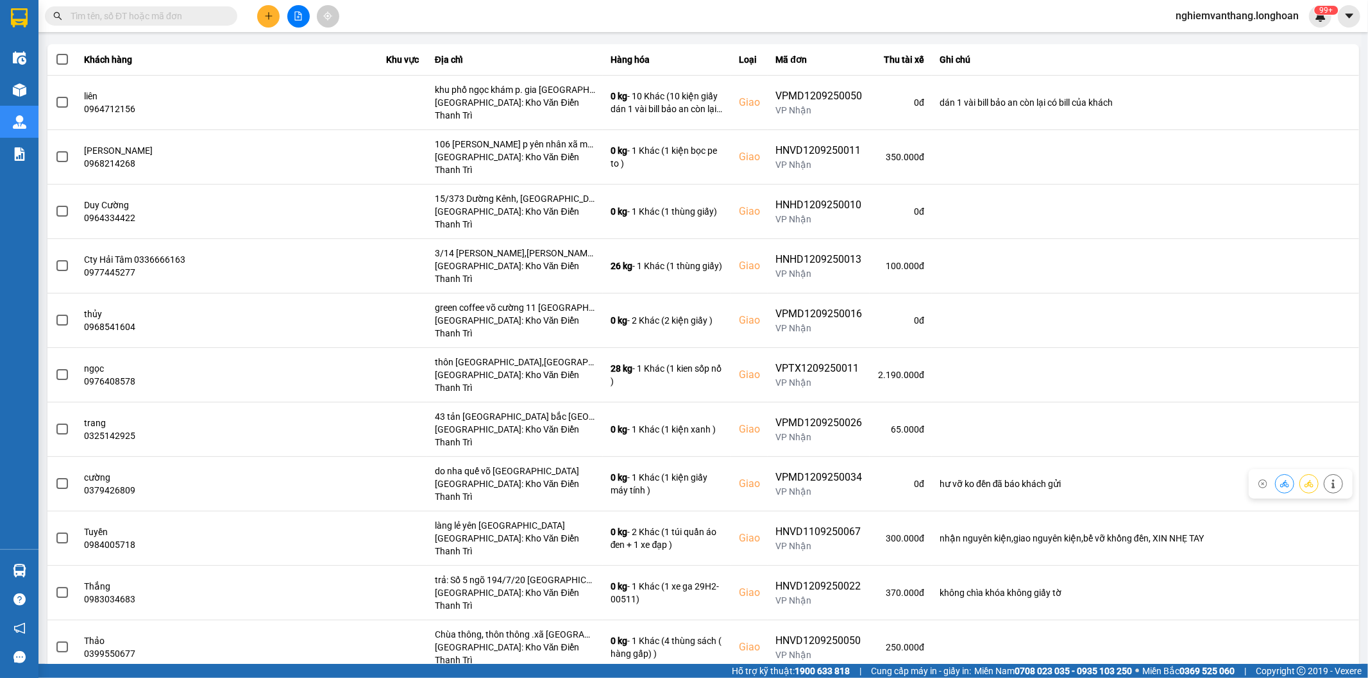
scroll to position [285, 0]
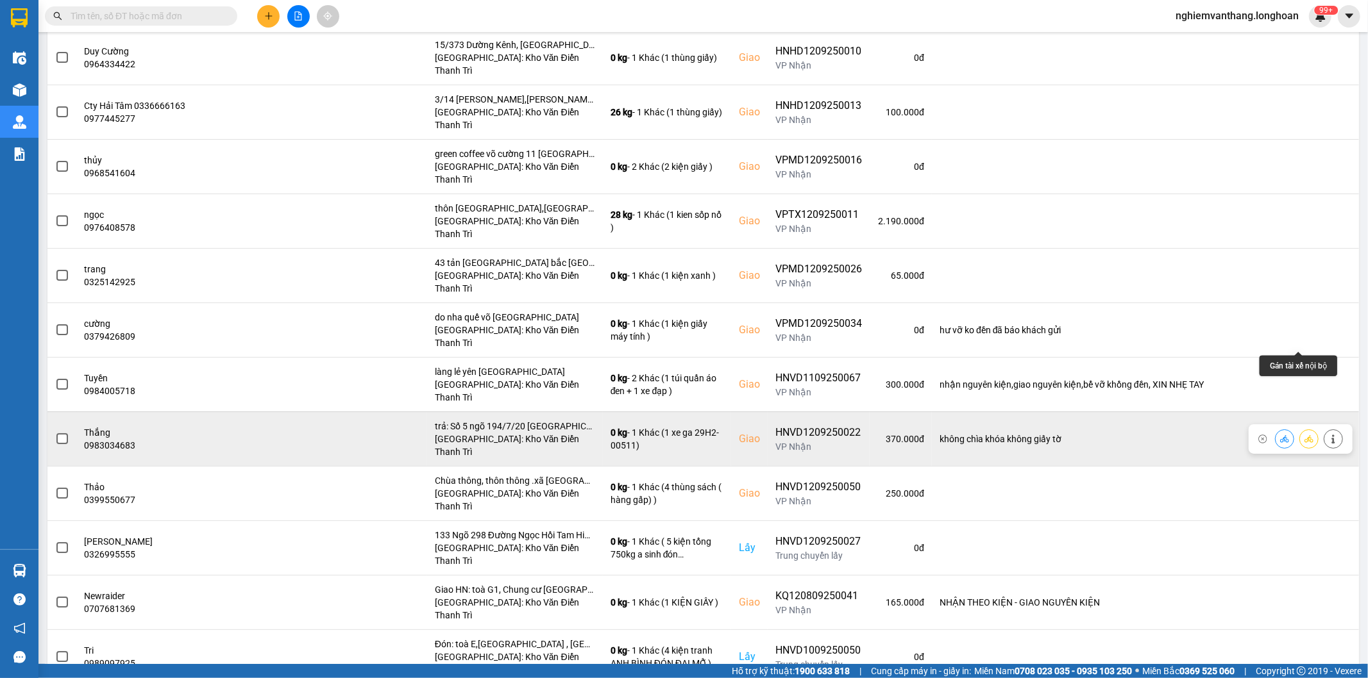
click at [1300, 428] on button at bounding box center [1309, 439] width 18 height 22
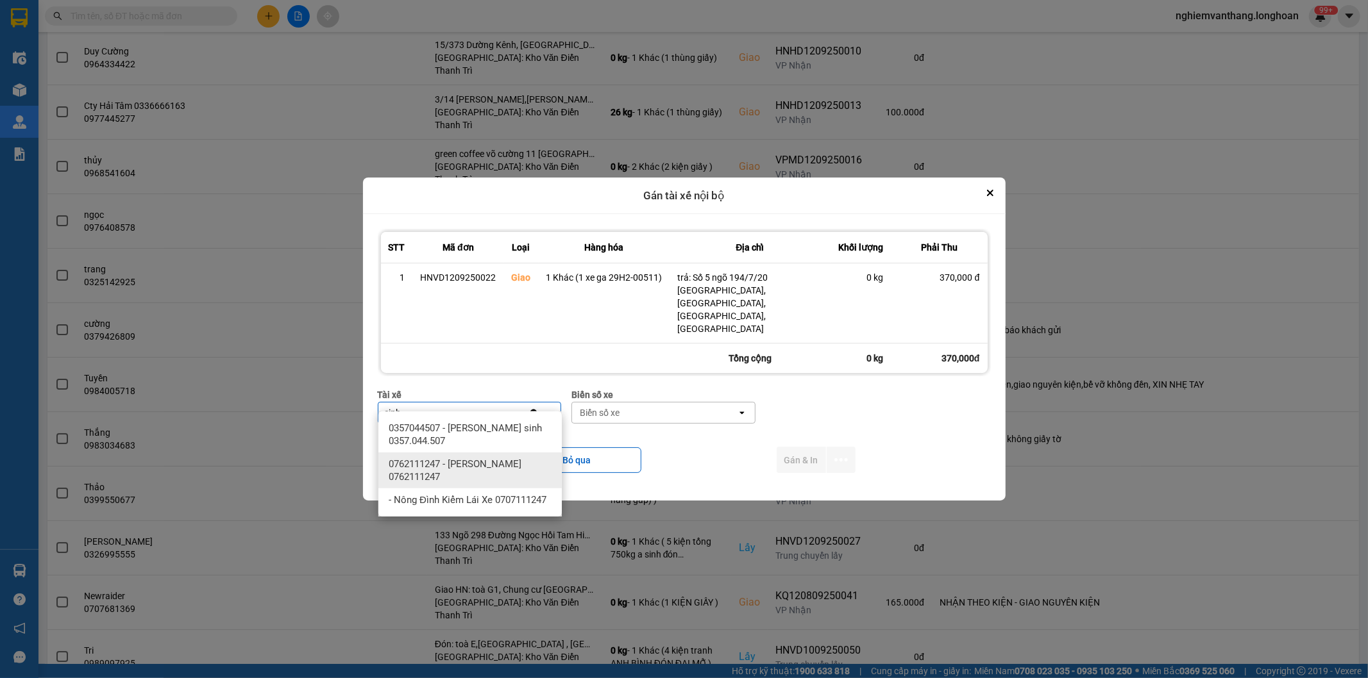
type input "sinh"
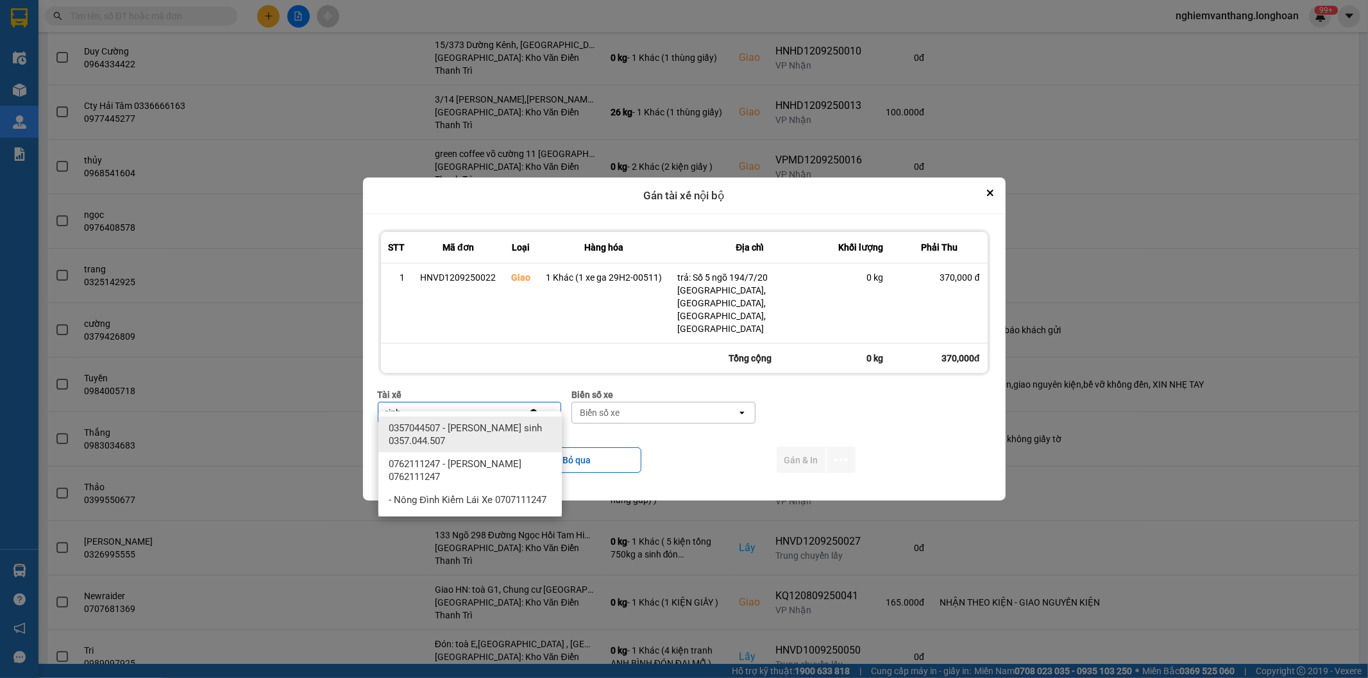
click at [479, 431] on span "0357044507 - Vũ văn sinh 0357.044.507" at bounding box center [473, 435] width 168 height 26
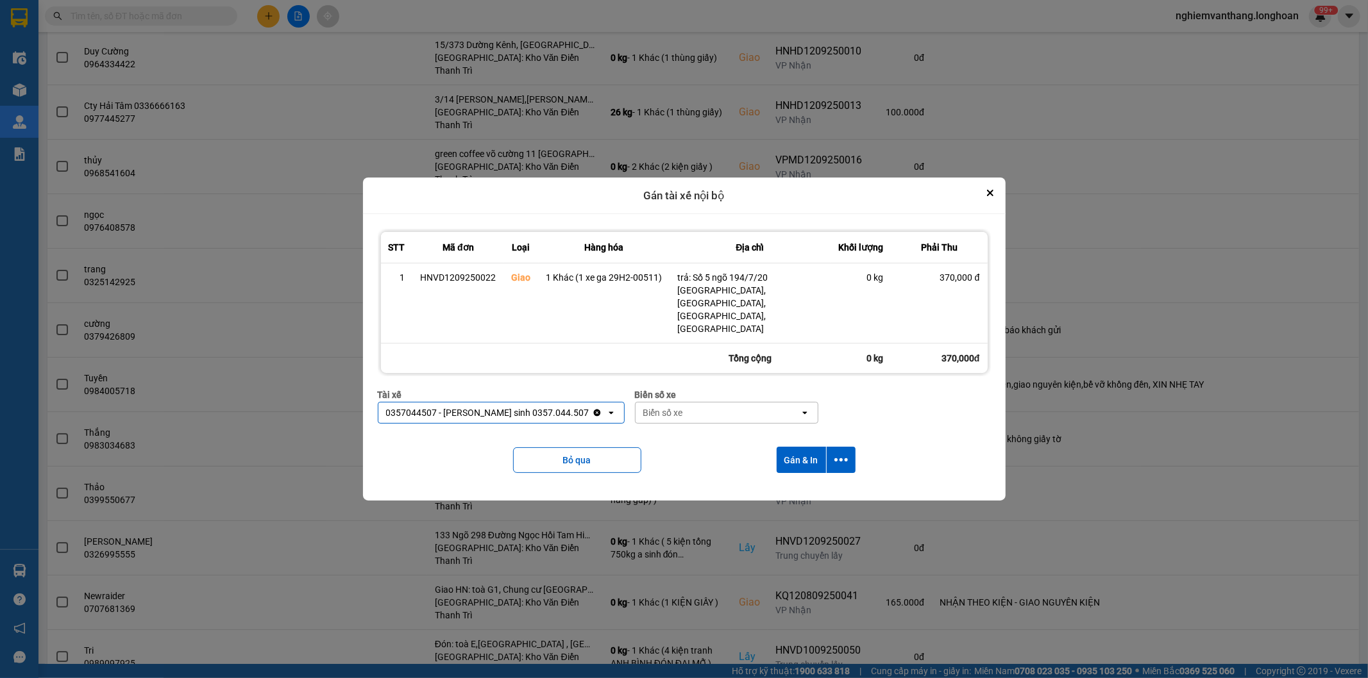
click at [643, 407] on div "Biển số xe" at bounding box center [663, 413] width 40 height 13
type input "31"
click at [639, 430] on span "29K-105.31" at bounding box center [626, 428] width 47 height 13
click at [843, 453] on icon "dialog" at bounding box center [840, 459] width 13 height 13
click at [803, 485] on span "Chỉ gán tài" at bounding box center [789, 482] width 42 height 13
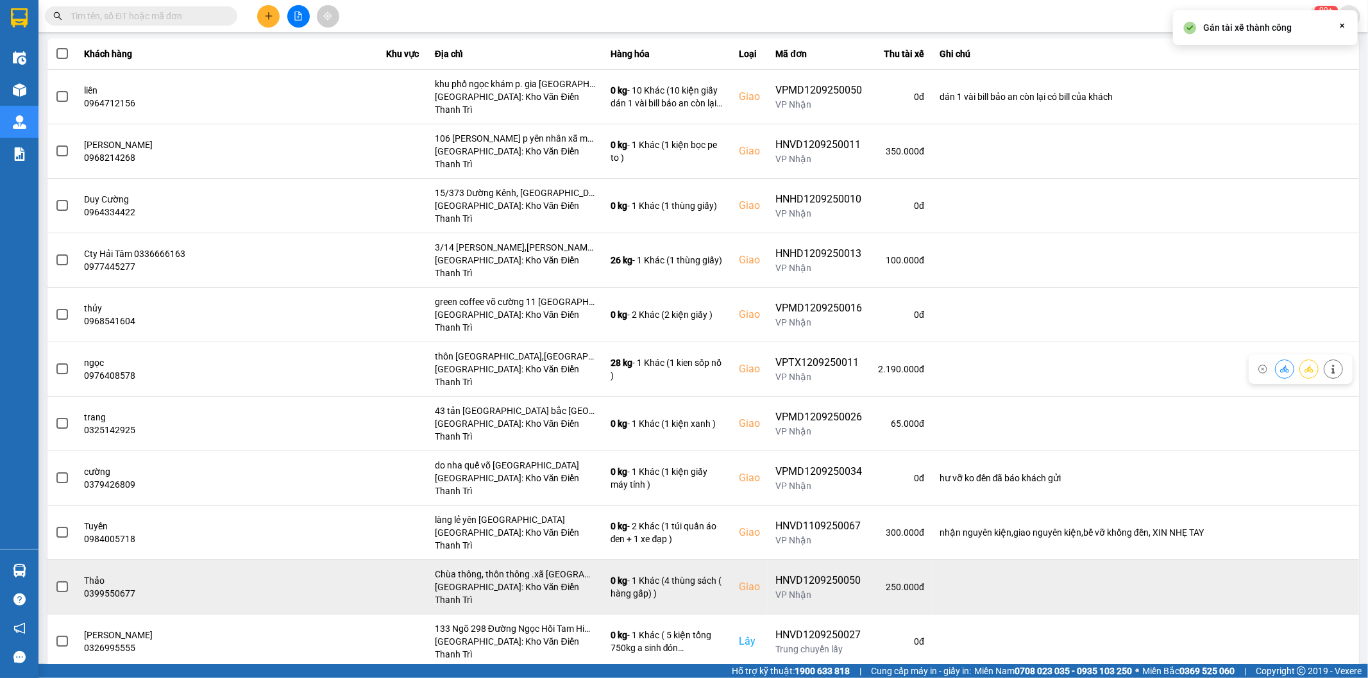
scroll to position [142, 0]
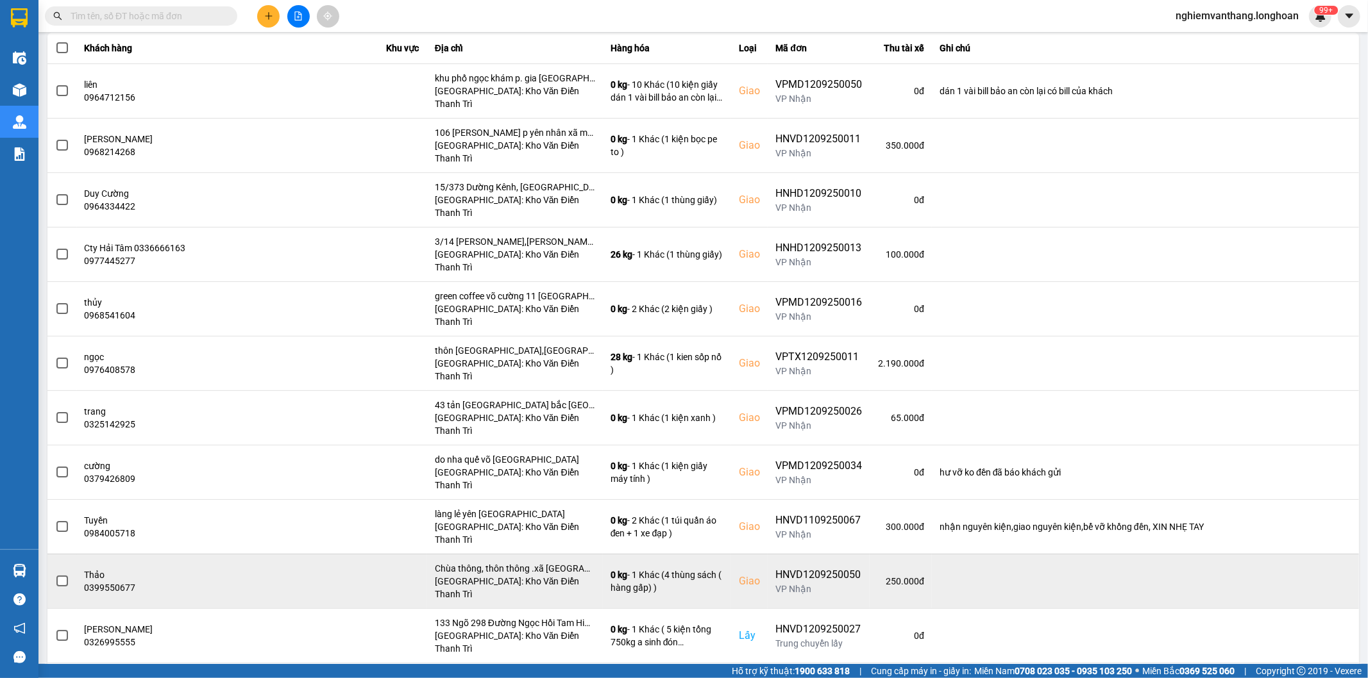
click at [65, 576] on span at bounding box center [62, 582] width 12 height 12
click at [55, 575] on input "checkbox" at bounding box center [55, 575] width 0 height 0
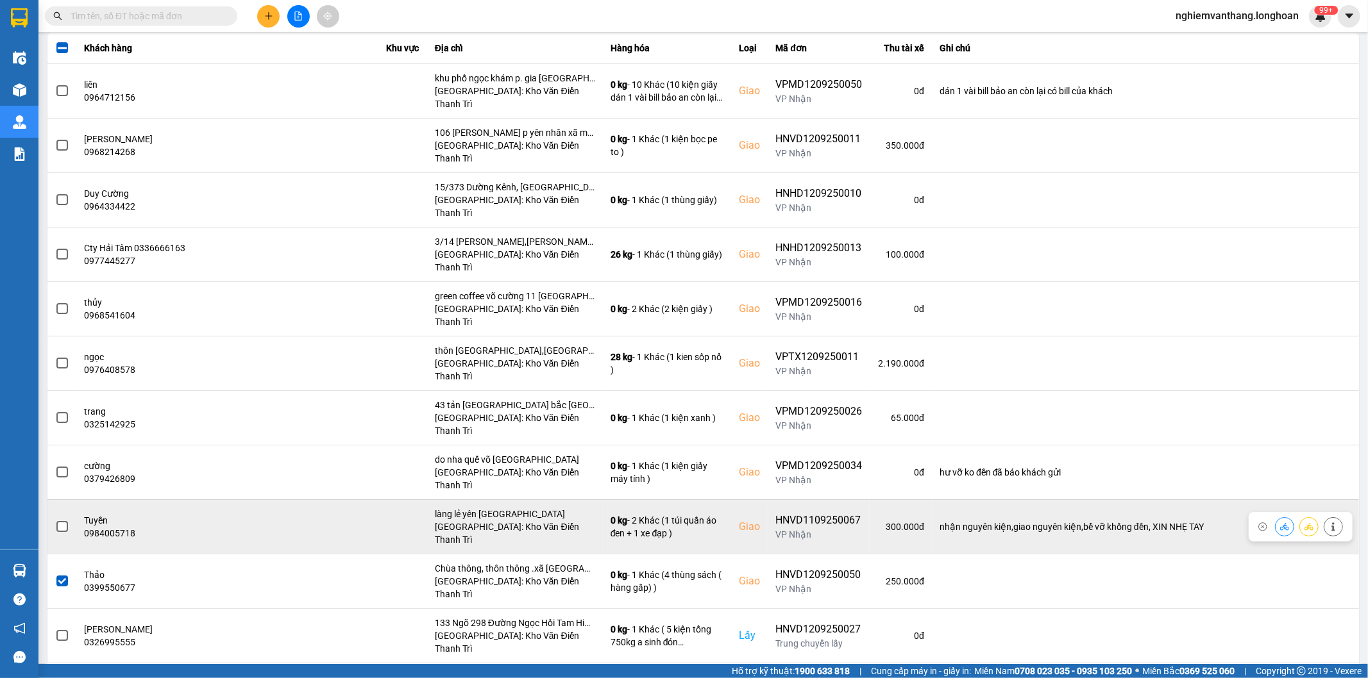
click at [55, 520] on label at bounding box center [62, 527] width 14 height 14
click at [55, 520] on input "checkbox" at bounding box center [55, 520] width 0 height 0
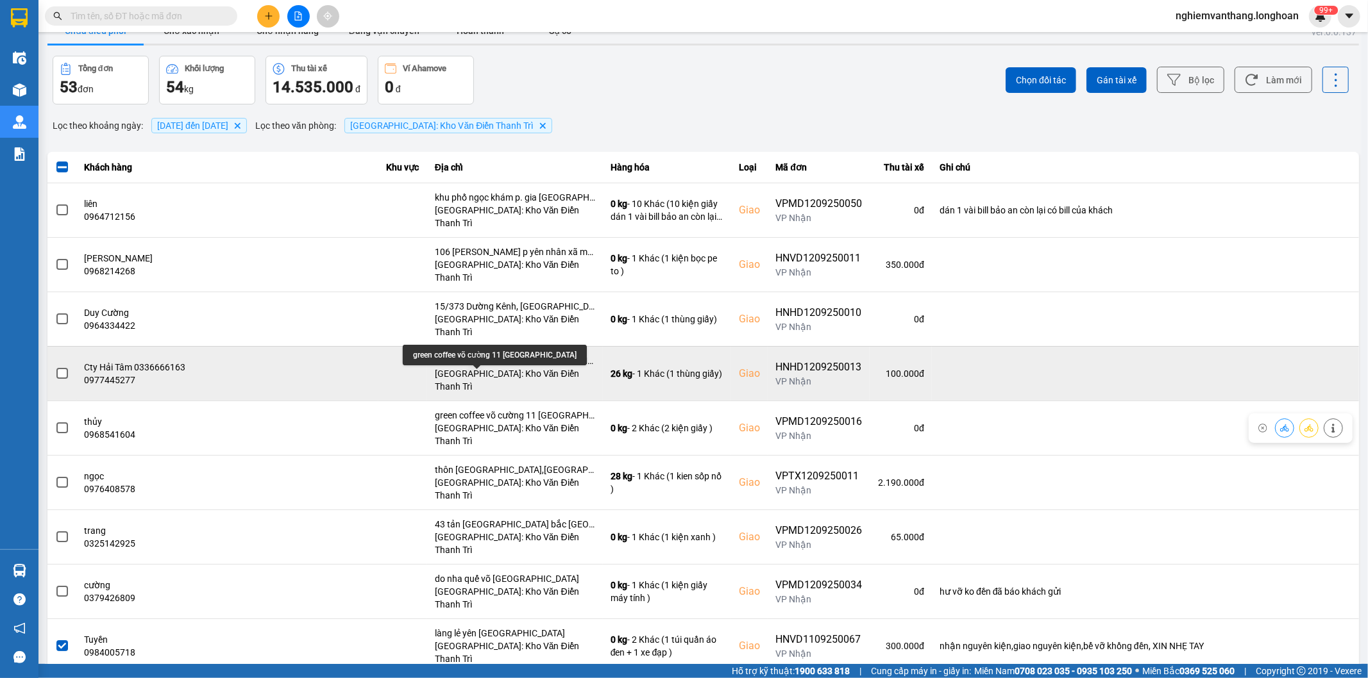
scroll to position [0, 0]
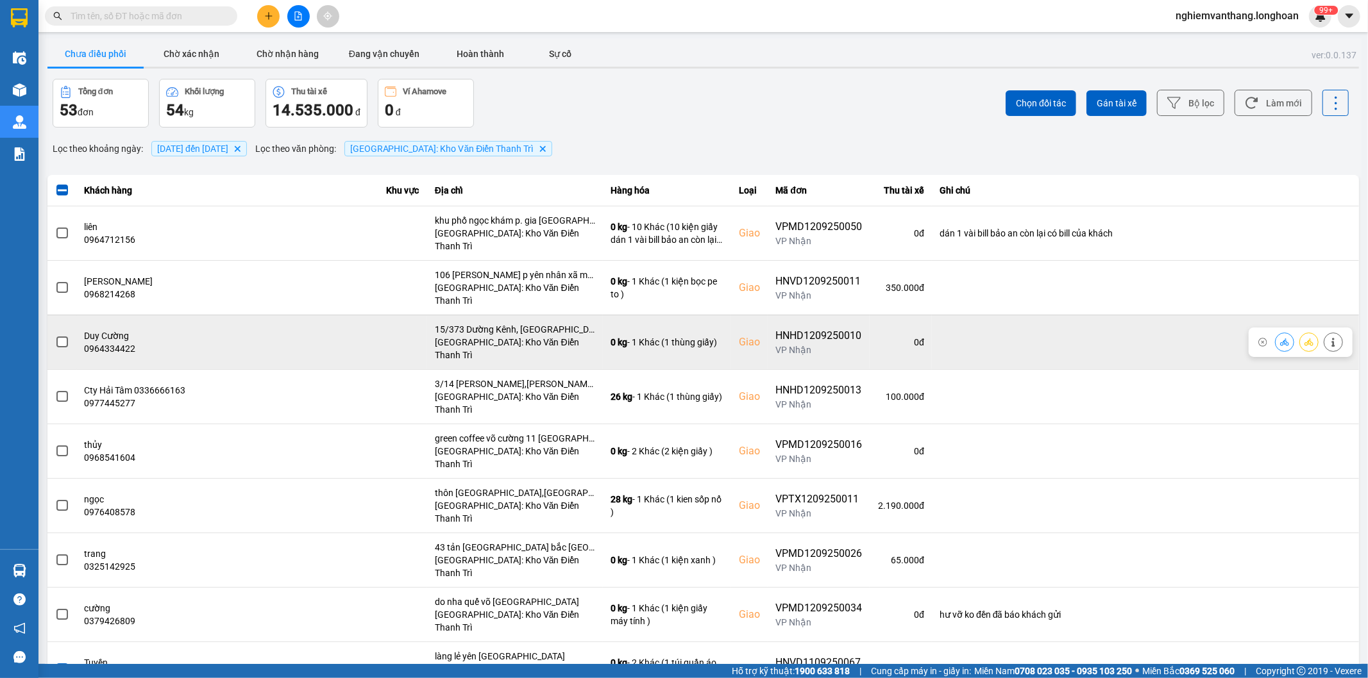
click at [60, 337] on span at bounding box center [62, 343] width 12 height 12
click at [55, 335] on input "checkbox" at bounding box center [55, 335] width 0 height 0
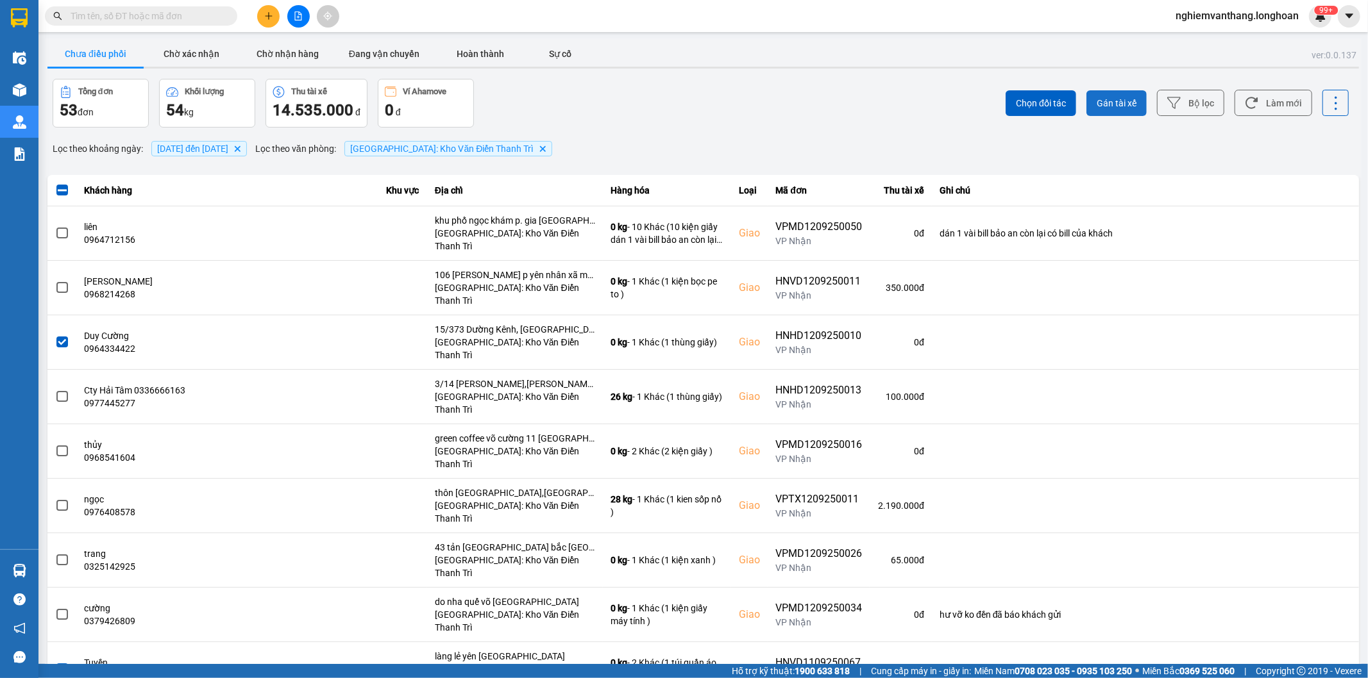
click at [1120, 108] on span "Gán tài xế" at bounding box center [1117, 103] width 40 height 13
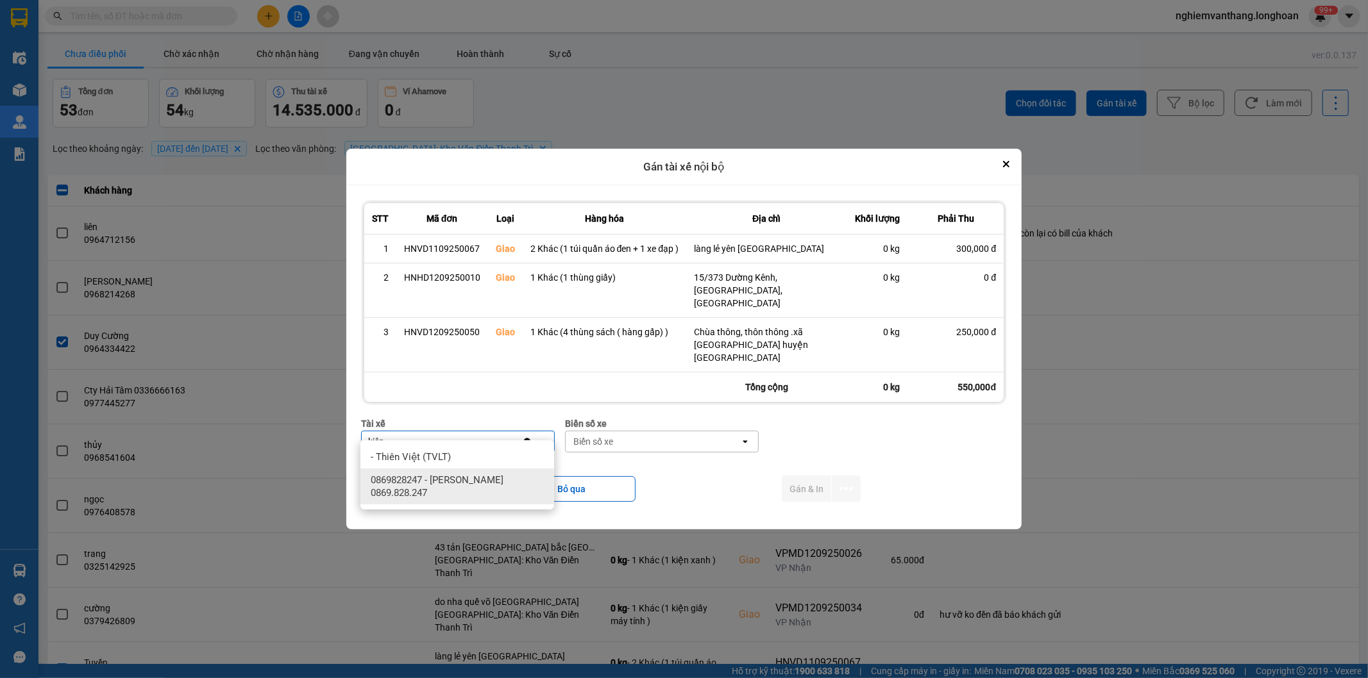
type input "kiên"
click at [492, 489] on span "0869828247 - [PERSON_NAME] 0869.828.247" at bounding box center [460, 487] width 178 height 26
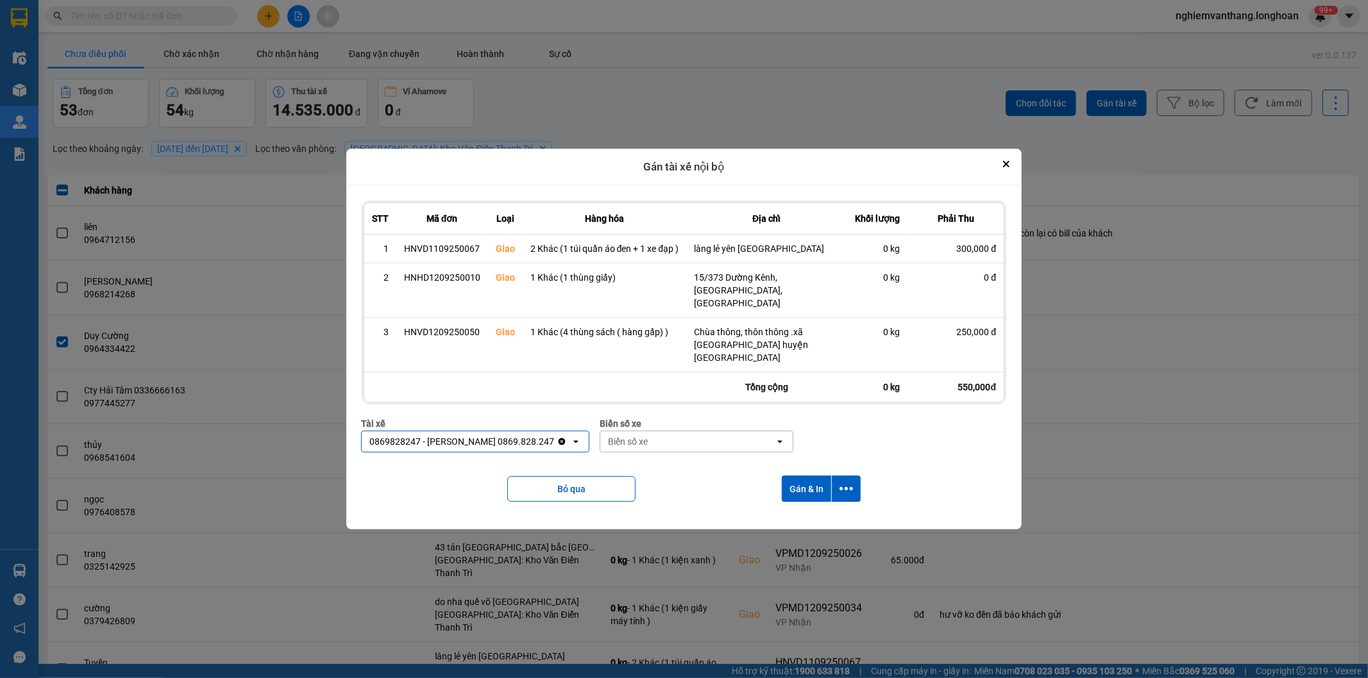
drag, startPoint x: 608, startPoint y: 446, endPoint x: 623, endPoint y: 419, distance: 30.1
click at [619, 430] on div "Biển số xe Biển số xe open" at bounding box center [697, 440] width 194 height 46
click at [623, 432] on div "Biển số xe" at bounding box center [687, 442] width 174 height 21
type input "83"
click at [639, 507] on span "29E-378.83" at bounding box center [618, 503] width 47 height 13
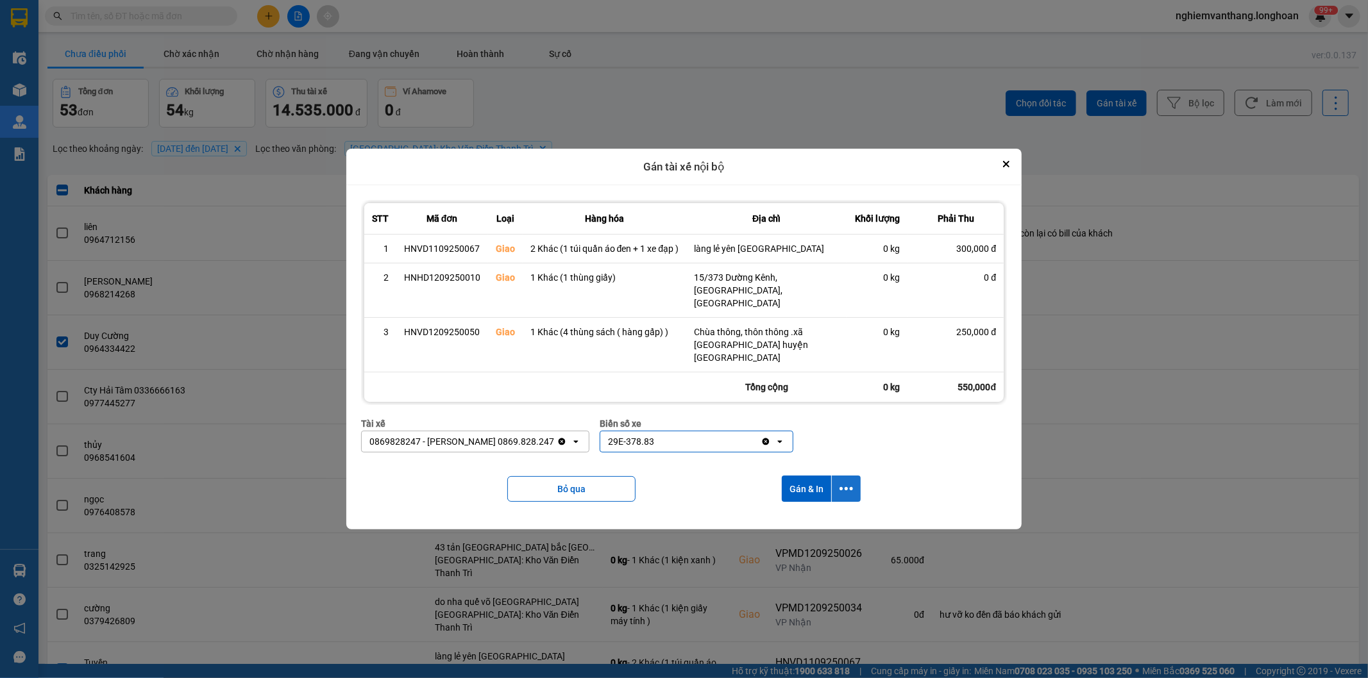
click at [856, 481] on button "dialog" at bounding box center [846, 489] width 29 height 26
click at [809, 508] on span "Chỉ gán tài" at bounding box center [796, 511] width 42 height 13
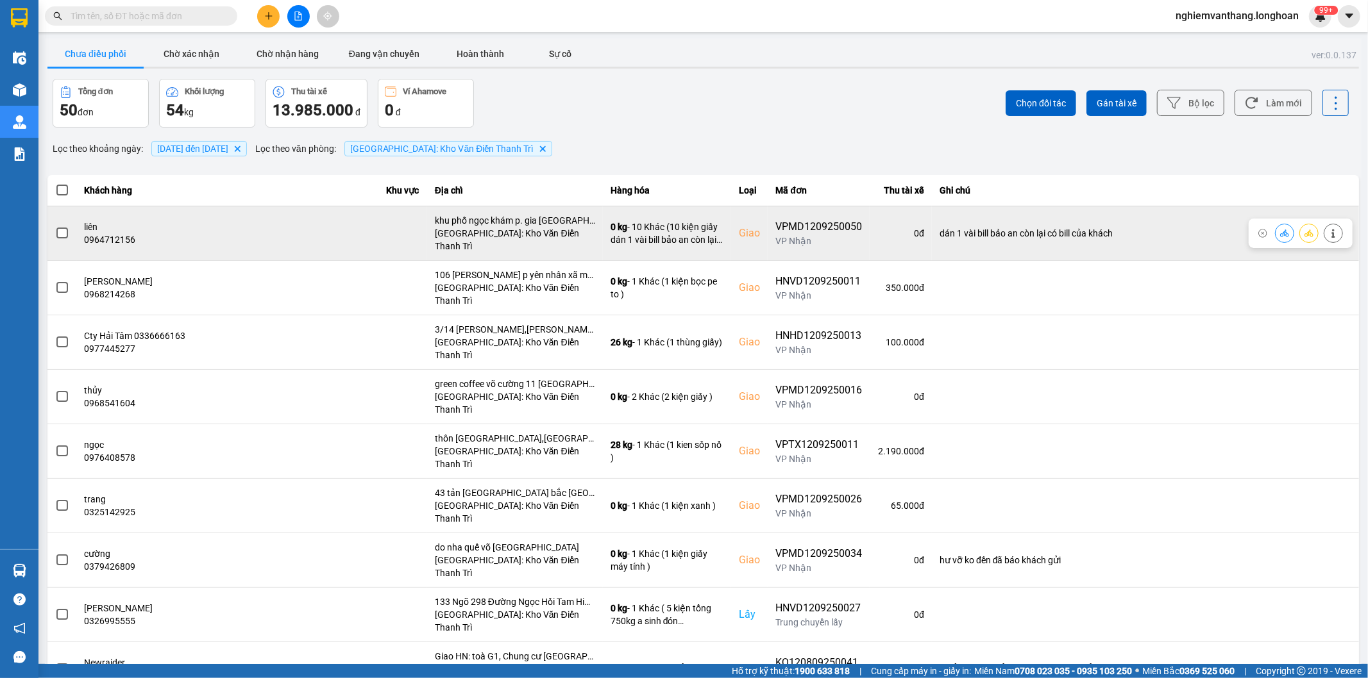
click at [68, 228] on label at bounding box center [62, 233] width 14 height 14
click at [55, 226] on input "checkbox" at bounding box center [55, 226] width 0 height 0
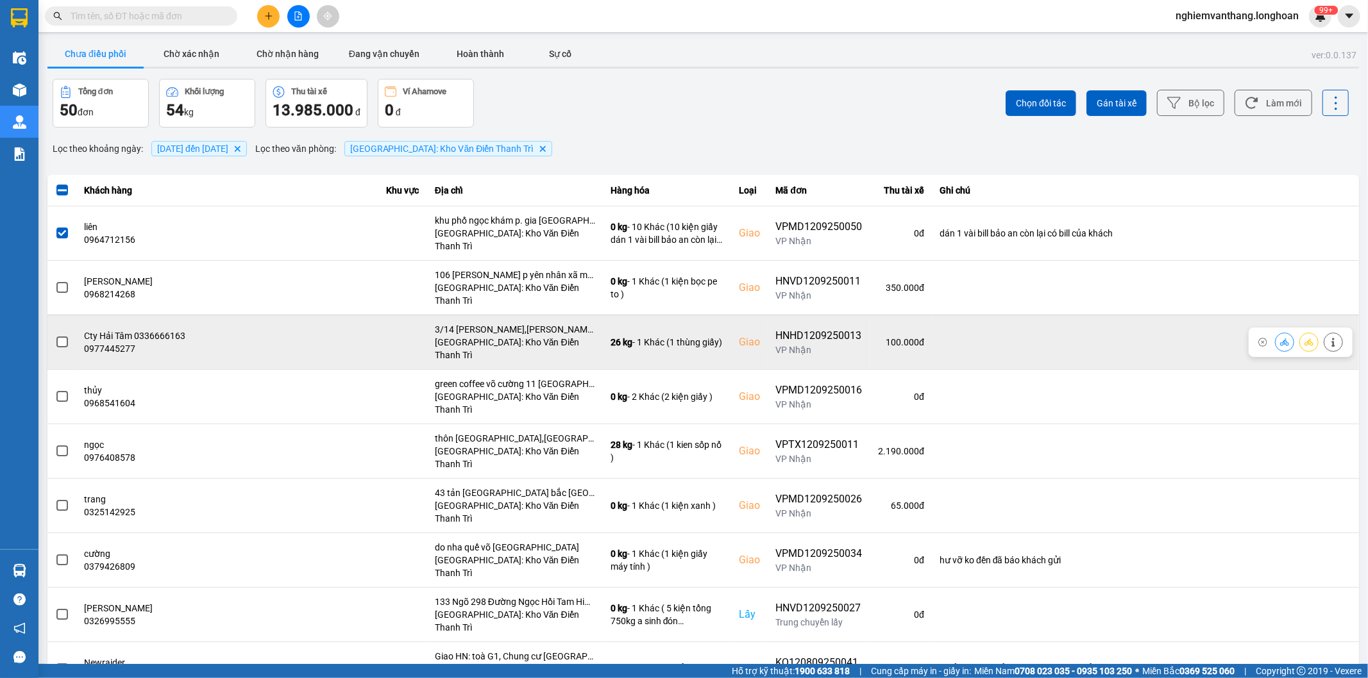
click at [62, 337] on span at bounding box center [62, 343] width 12 height 12
click at [55, 335] on input "checkbox" at bounding box center [55, 335] width 0 height 0
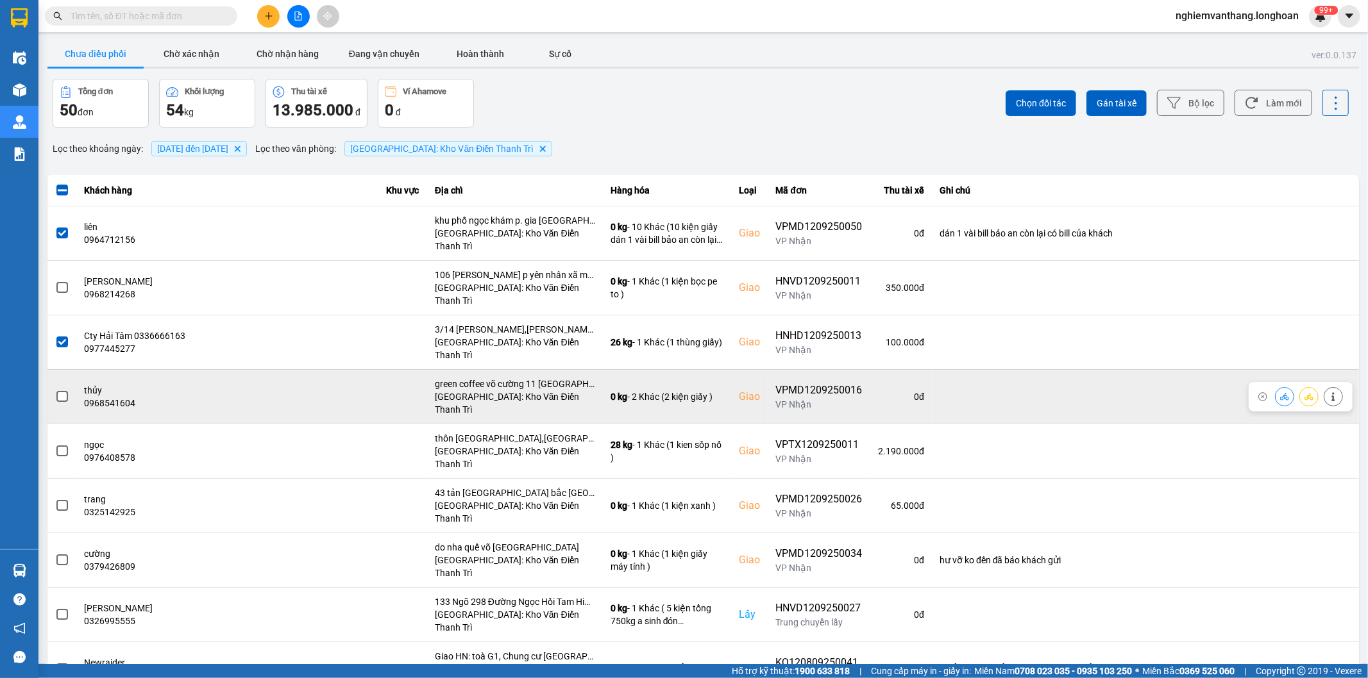
click at [61, 391] on span at bounding box center [62, 397] width 12 height 12
click at [55, 390] on input "checkbox" at bounding box center [55, 390] width 0 height 0
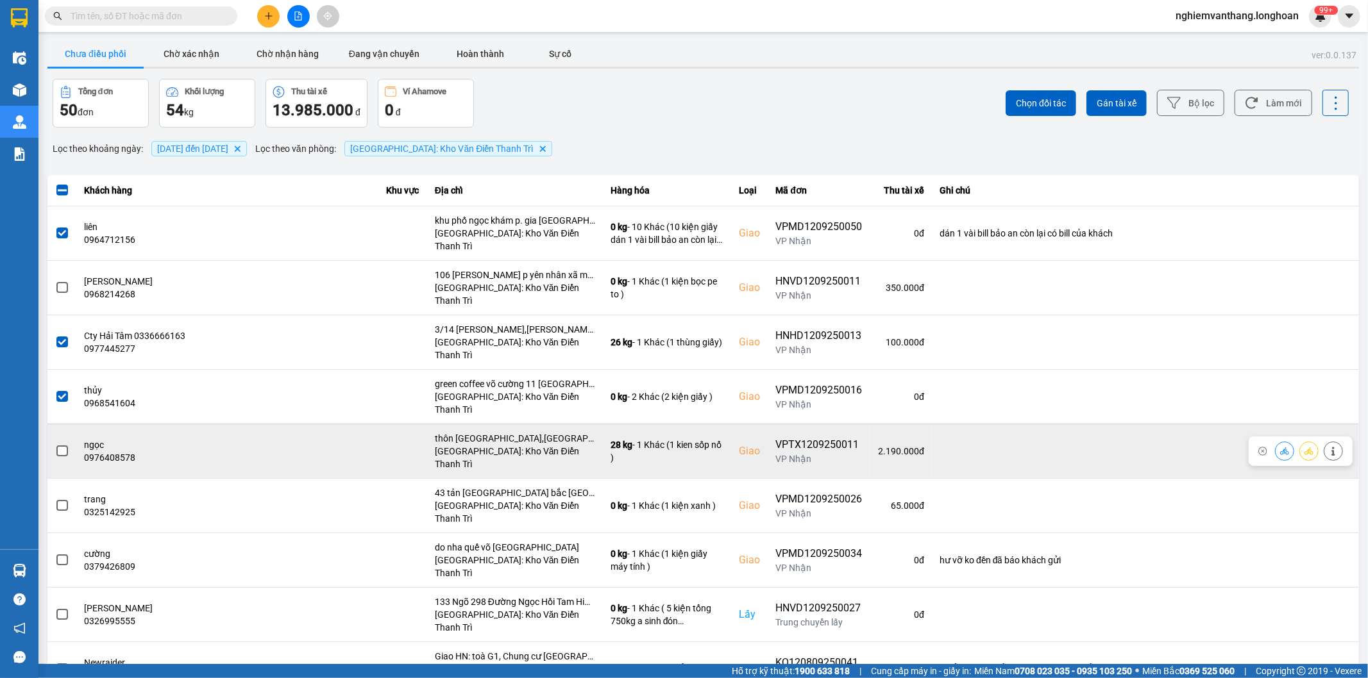
click at [55, 444] on label at bounding box center [62, 451] width 14 height 14
click at [55, 444] on input "checkbox" at bounding box center [55, 444] width 0 height 0
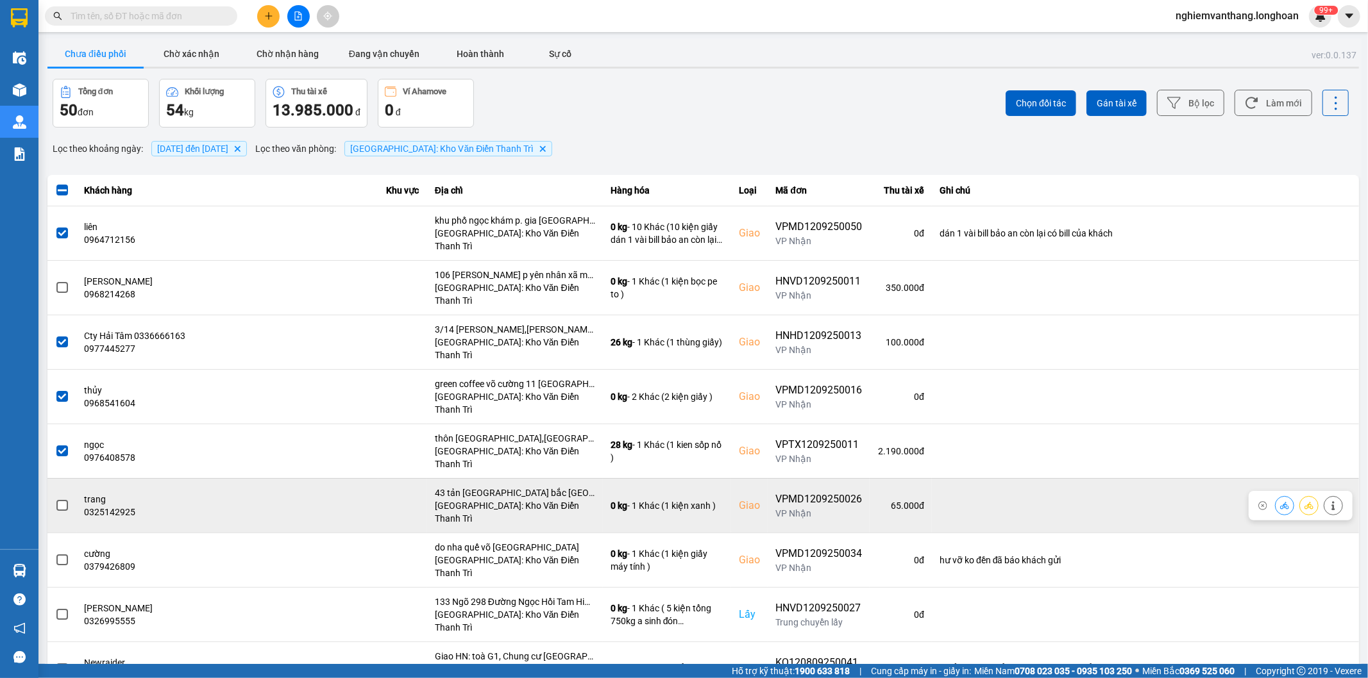
click at [54, 478] on td at bounding box center [61, 505] width 29 height 55
click at [59, 500] on span at bounding box center [62, 506] width 12 height 12
click at [55, 499] on input "checkbox" at bounding box center [55, 499] width 0 height 0
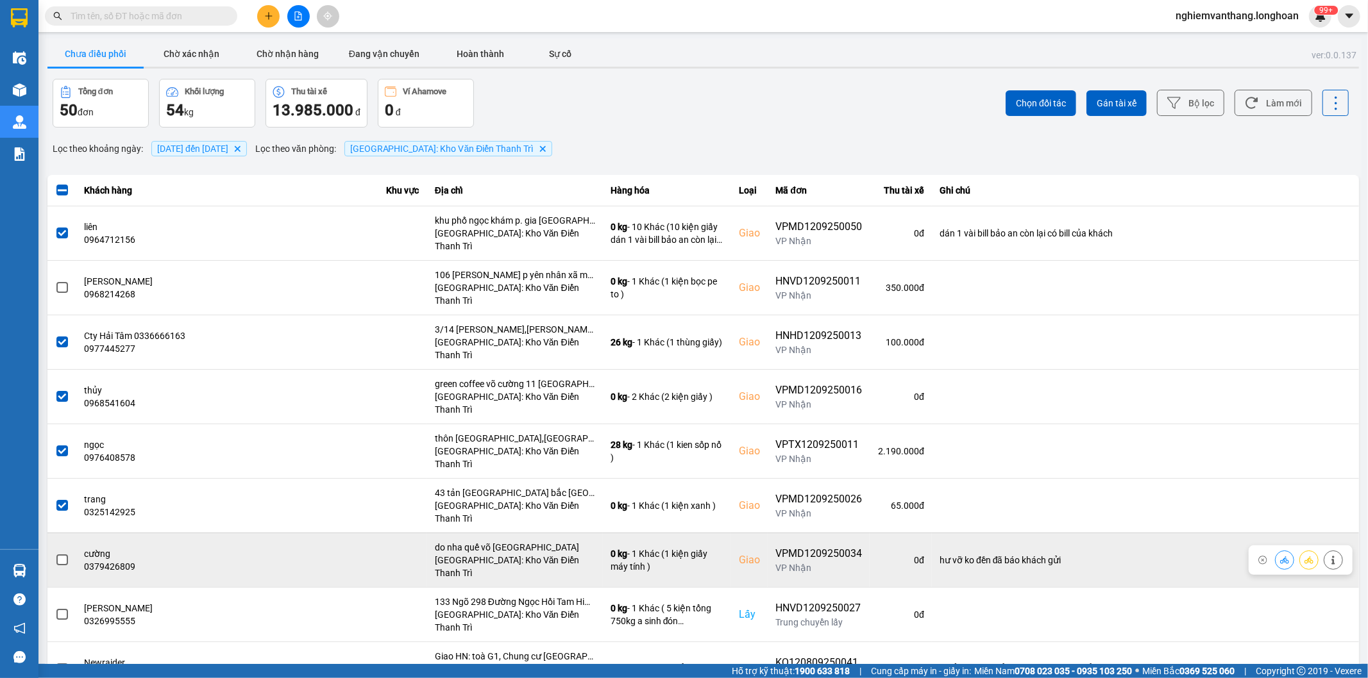
click at [68, 553] on label at bounding box center [62, 560] width 14 height 14
click at [55, 553] on input "checkbox" at bounding box center [55, 553] width 0 height 0
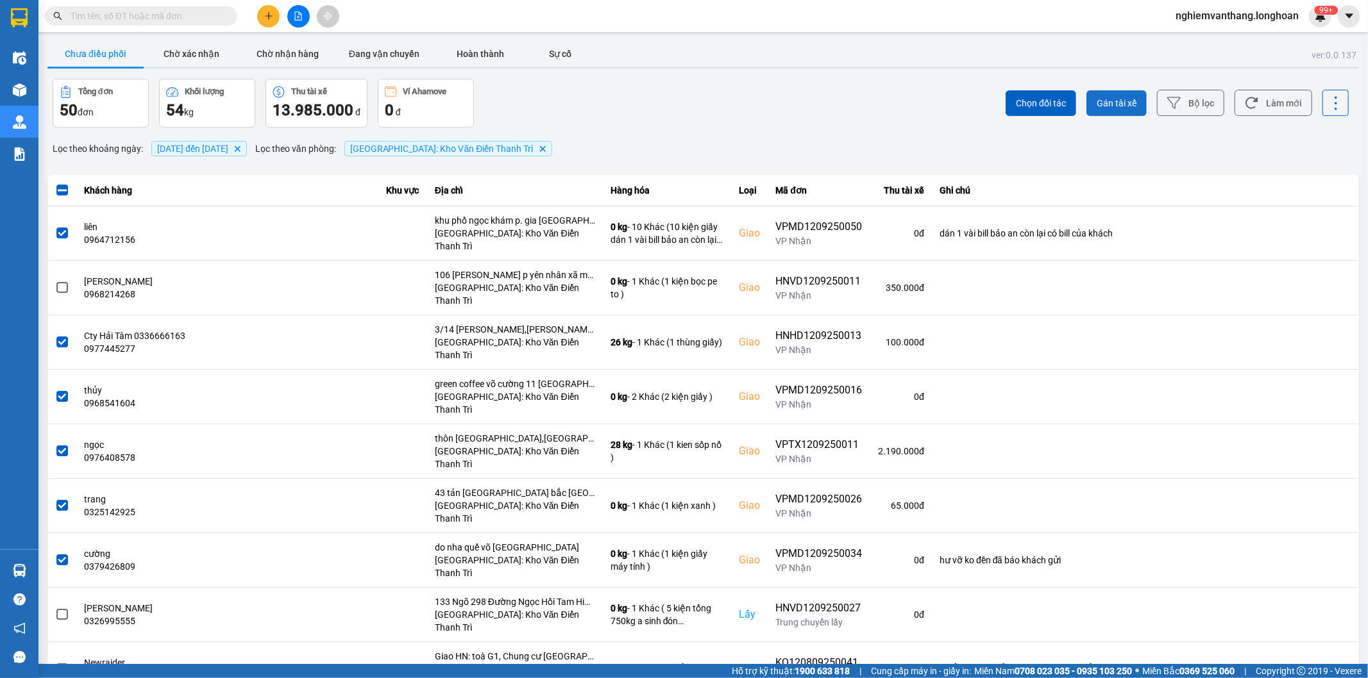
click at [1113, 94] on button "Gán tài xế" at bounding box center [1116, 103] width 60 height 26
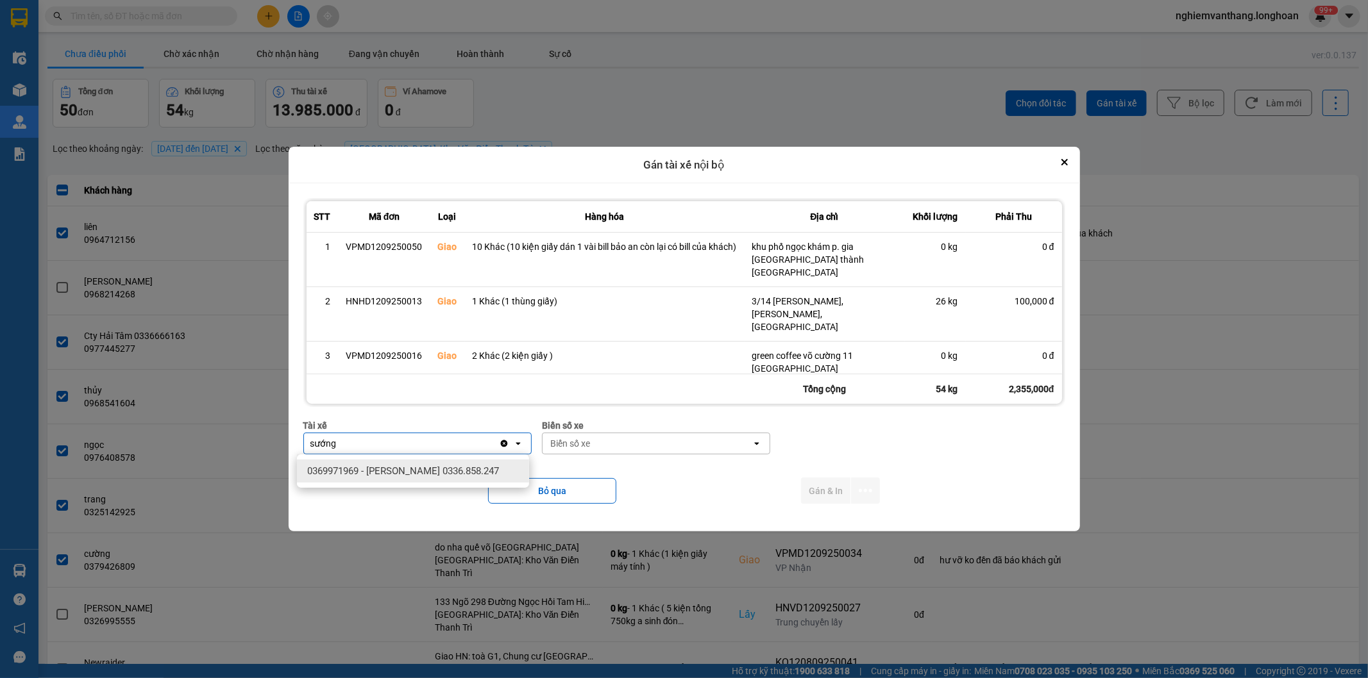
type input "sướng"
click at [458, 478] on div "0369971969 - [PERSON_NAME] 0336.858.247" at bounding box center [413, 471] width 232 height 23
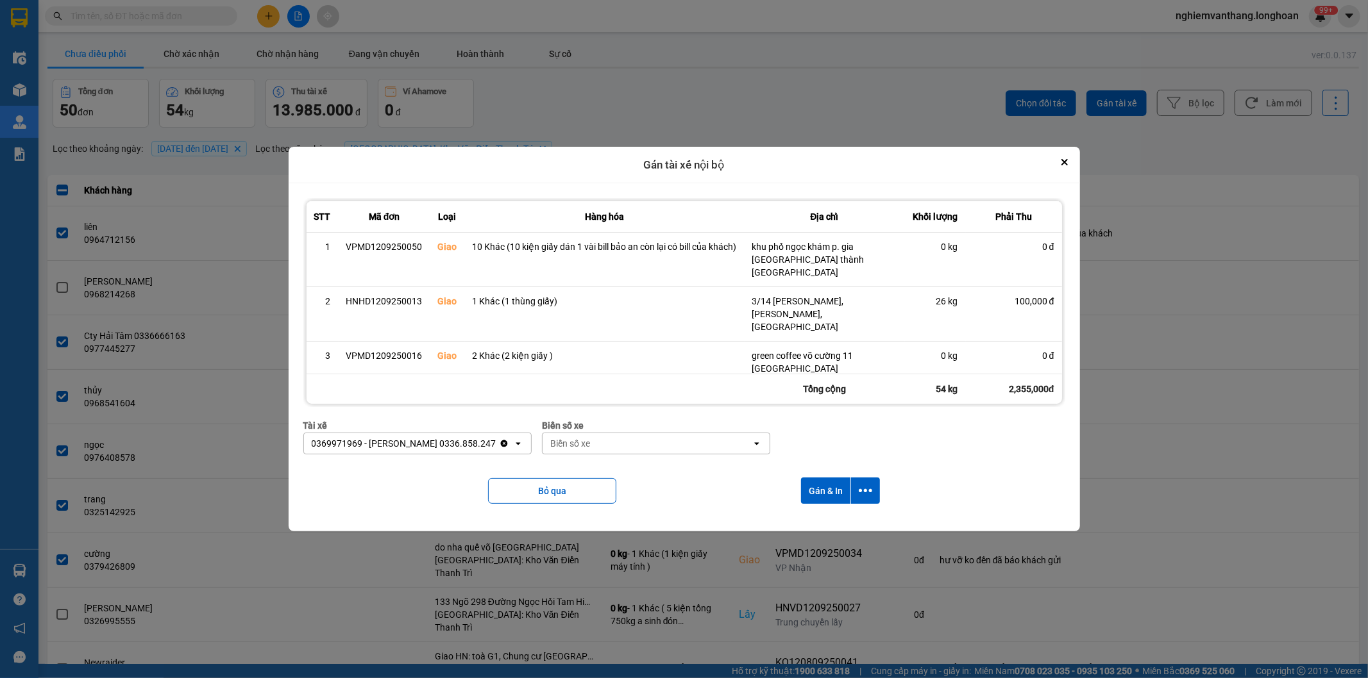
drag, startPoint x: 616, startPoint y: 436, endPoint x: 607, endPoint y: 436, distance: 8.3
click at [612, 436] on div "Biển số xe" at bounding box center [646, 443] width 209 height 21
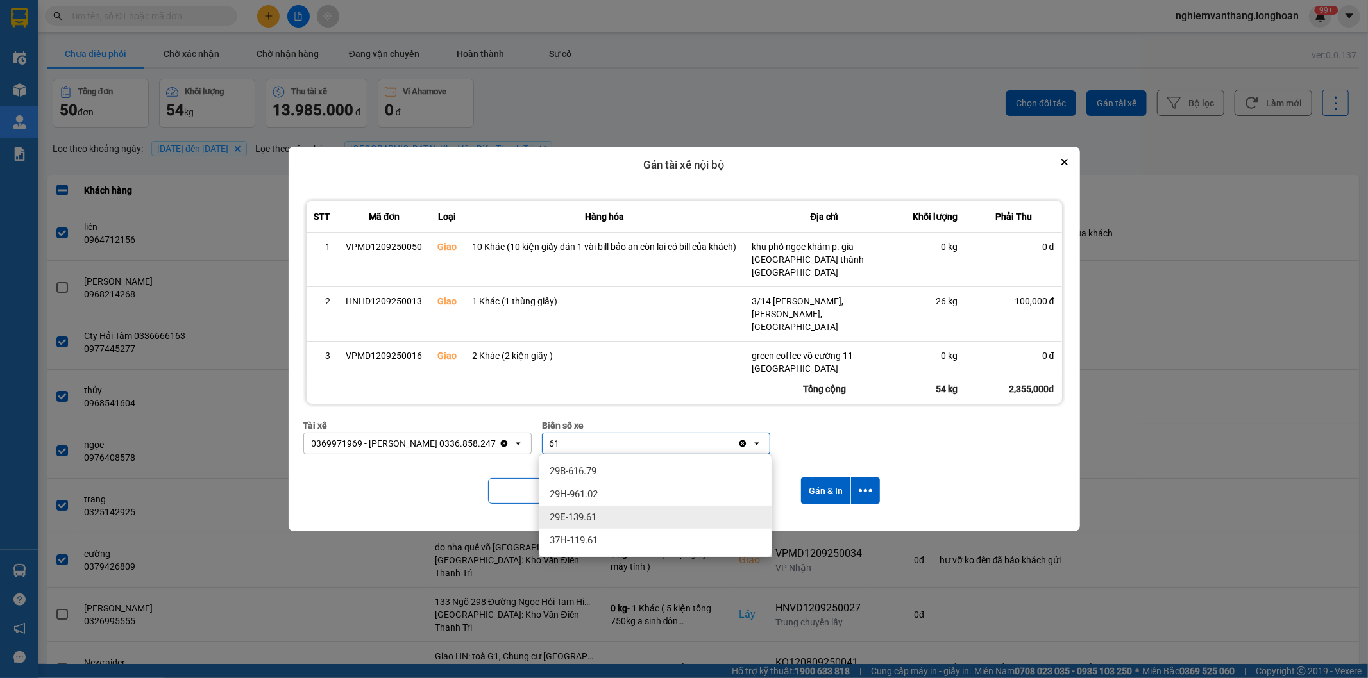
type input "61"
click at [581, 524] on div "29E-139.61" at bounding box center [655, 517] width 232 height 23
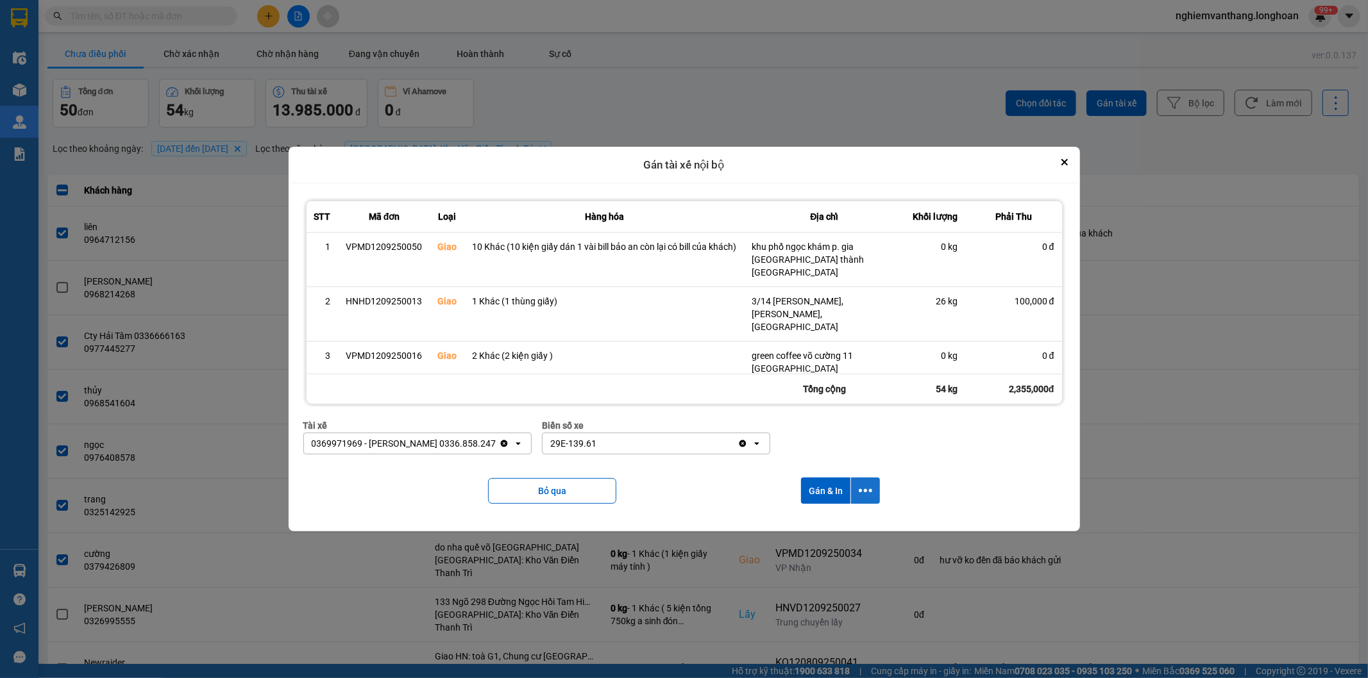
click at [868, 490] on icon "dialog" at bounding box center [865, 490] width 13 height 13
click at [823, 523] on span "Chỉ gán tài" at bounding box center [817, 525] width 42 height 13
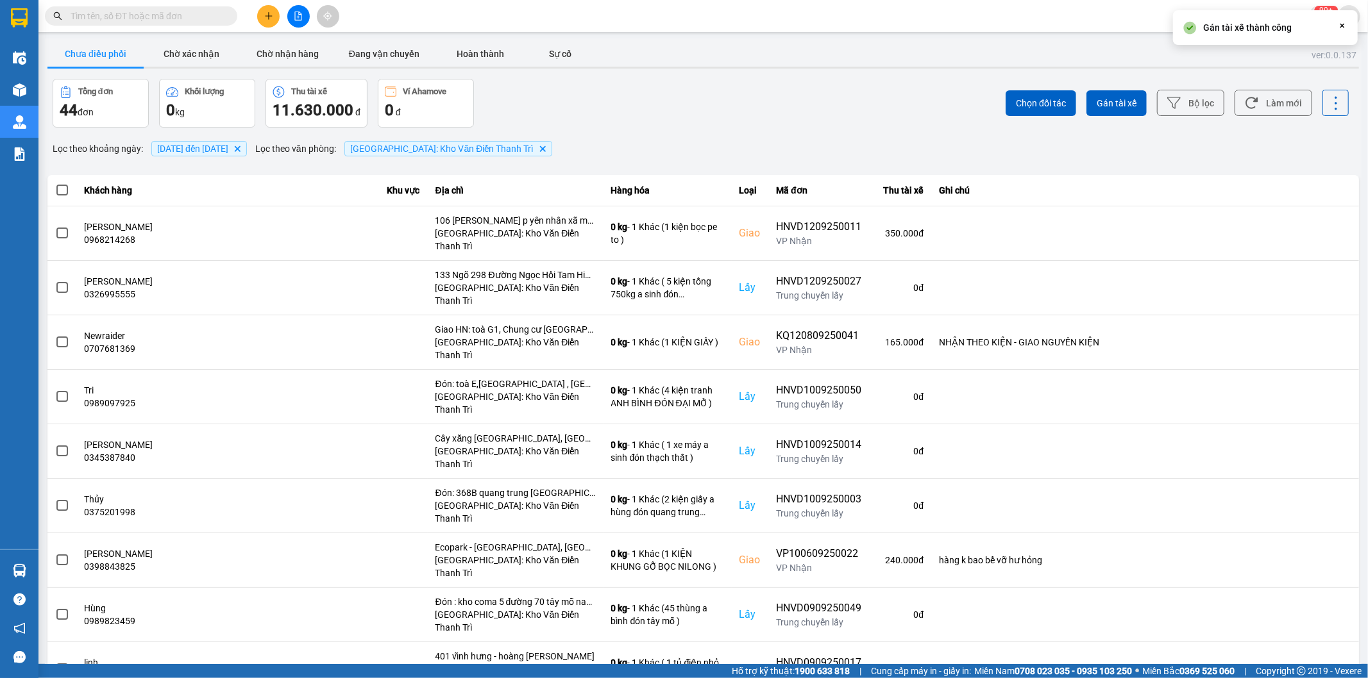
scroll to position [214, 0]
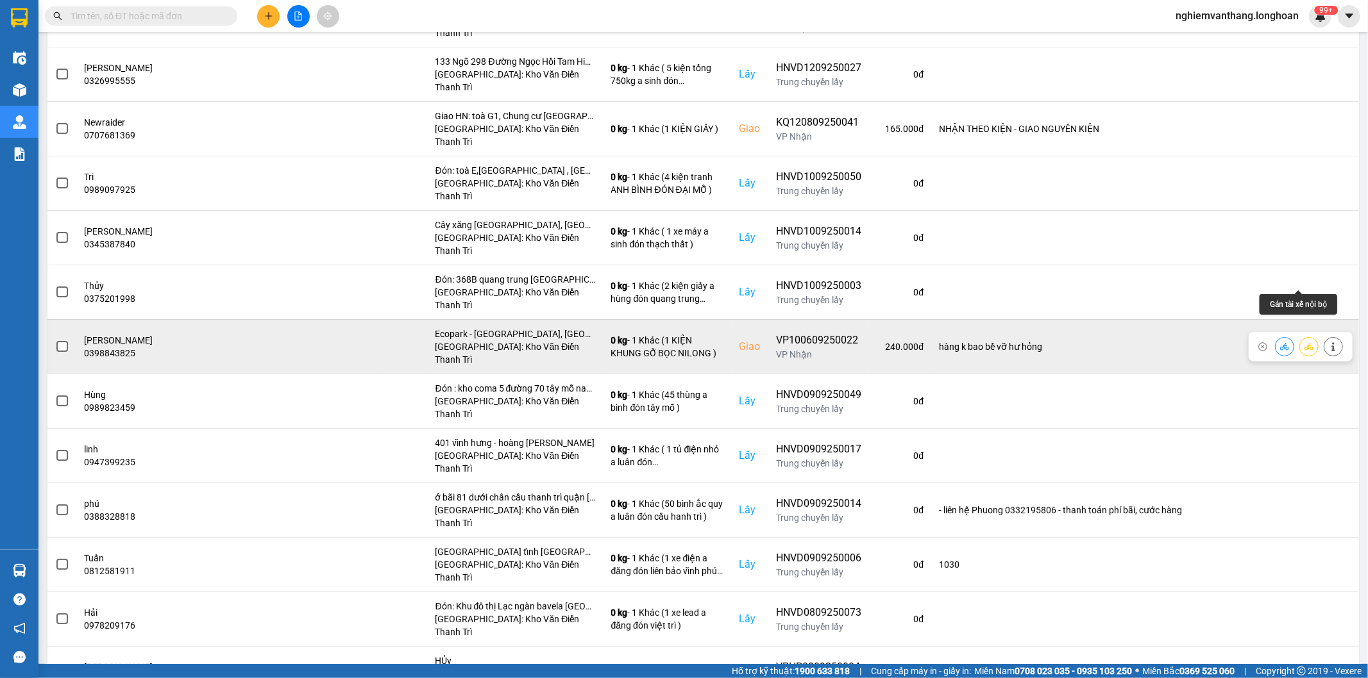
drag, startPoint x: 1291, startPoint y: 280, endPoint x: 1298, endPoint y: 278, distance: 7.2
click at [1300, 335] on button at bounding box center [1309, 346] width 18 height 22
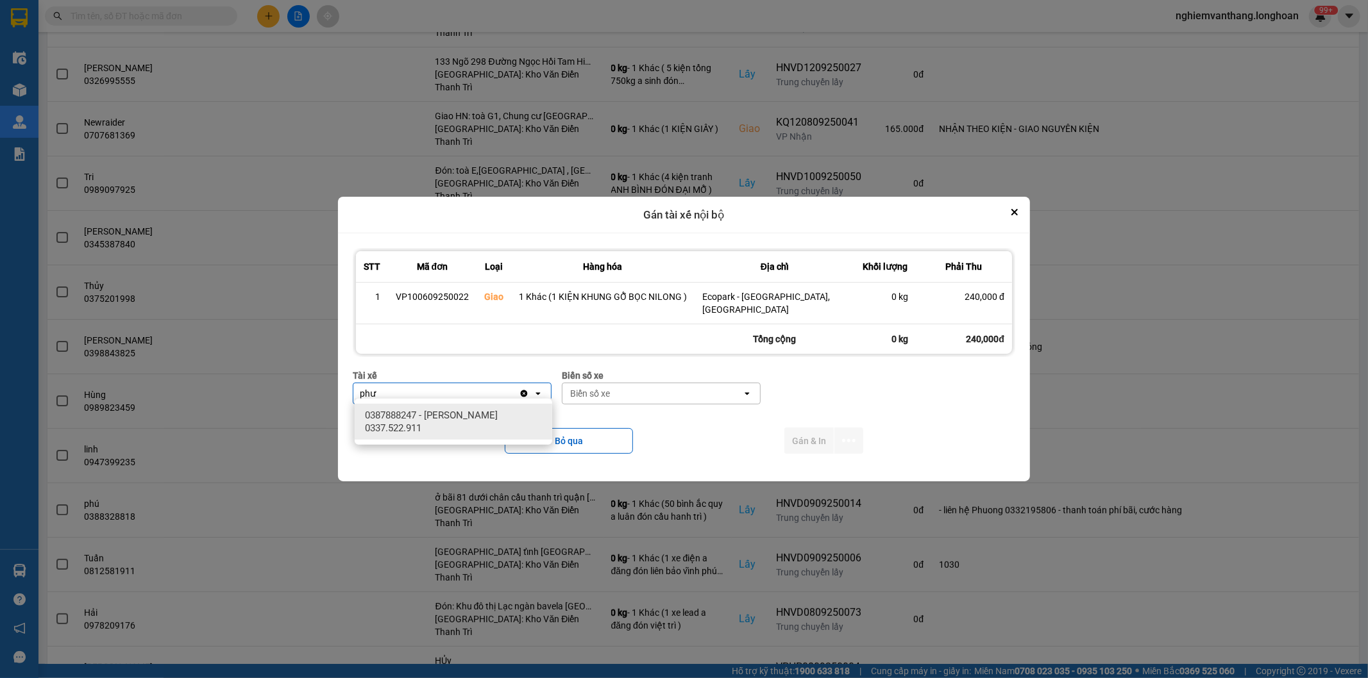
type input "phư"
click at [520, 412] on span "0387888247 - [PERSON_NAME] 0337.522.911" at bounding box center [456, 422] width 182 height 26
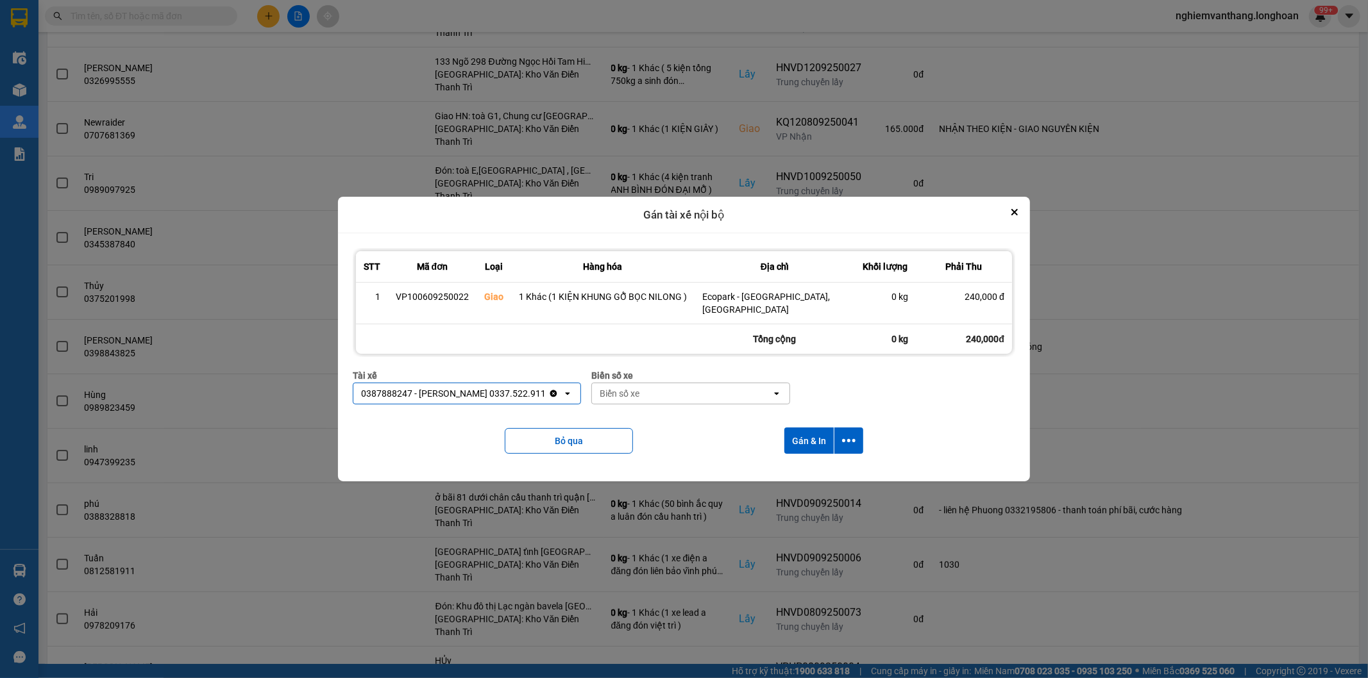
click at [635, 391] on div "Biển số xe" at bounding box center [620, 393] width 40 height 13
type input "14"
drag, startPoint x: 643, startPoint y: 432, endPoint x: 803, endPoint y: 442, distance: 161.3
click at [643, 433] on span "29E-366.14" at bounding box center [627, 438] width 47 height 13
click at [850, 434] on icon "dialog" at bounding box center [848, 440] width 13 height 13
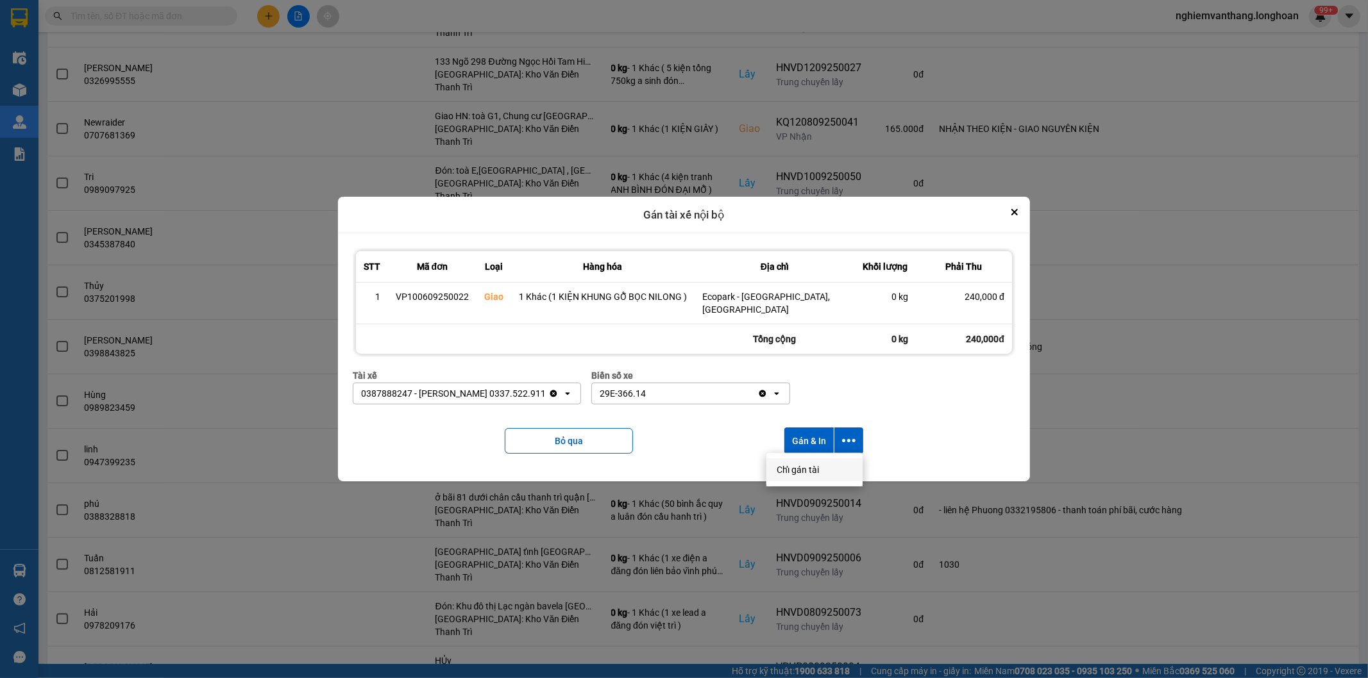
click at [821, 466] on div "Chỉ gán tài" at bounding box center [815, 470] width 76 height 13
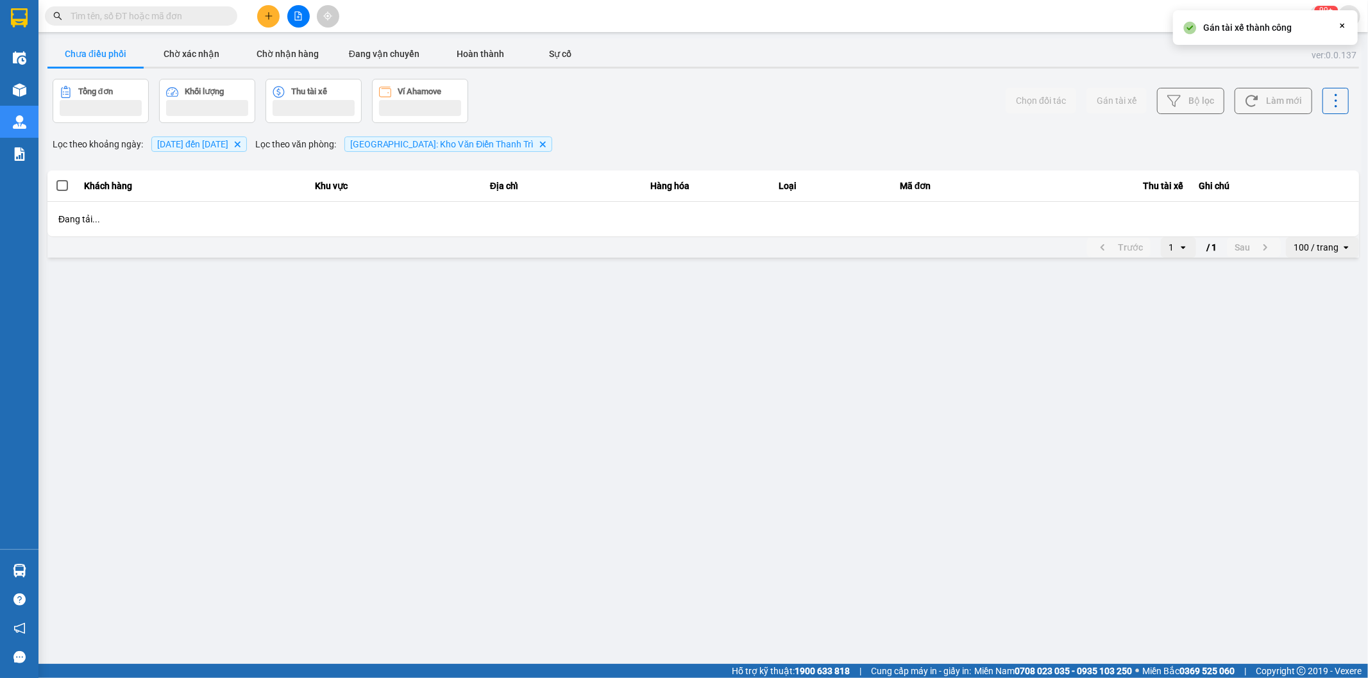
scroll to position [0, 0]
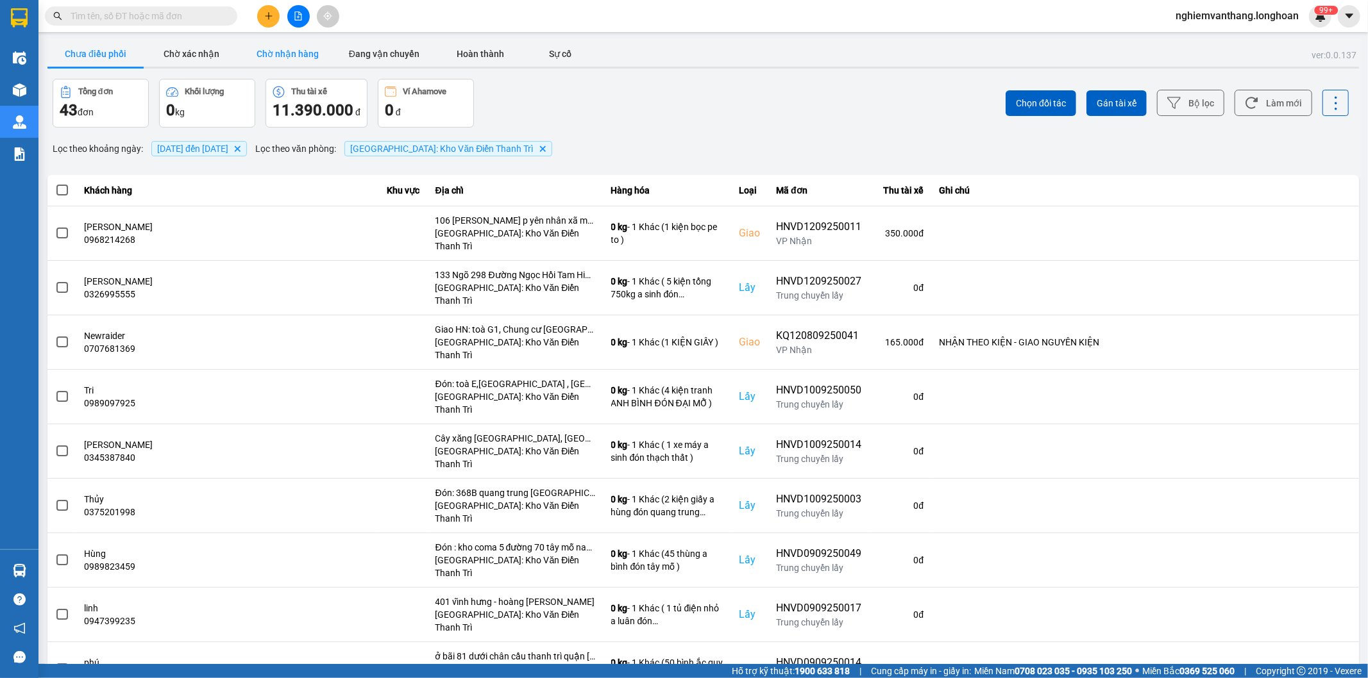
click at [276, 52] on button "Chờ nhận hàng" at bounding box center [288, 54] width 96 height 26
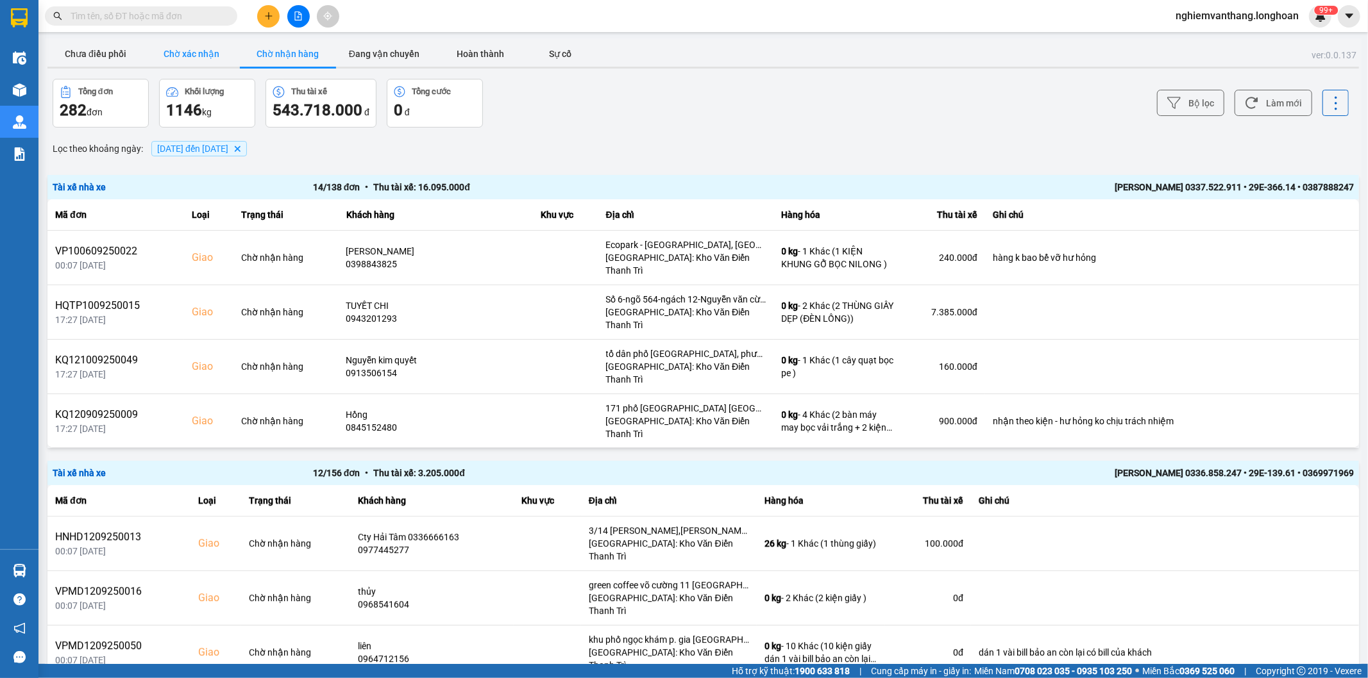
click at [191, 55] on button "Chờ xác nhận" at bounding box center [192, 54] width 96 height 26
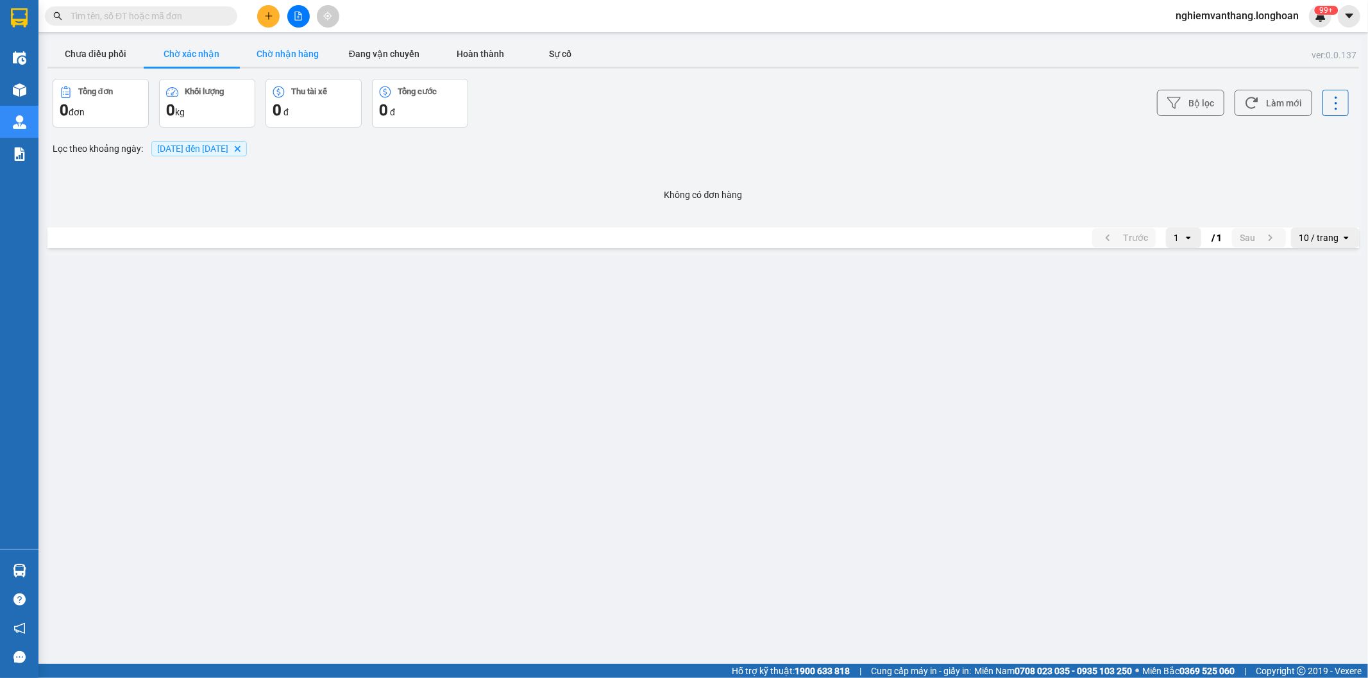
click at [276, 53] on button "Chờ nhận hàng" at bounding box center [288, 54] width 96 height 26
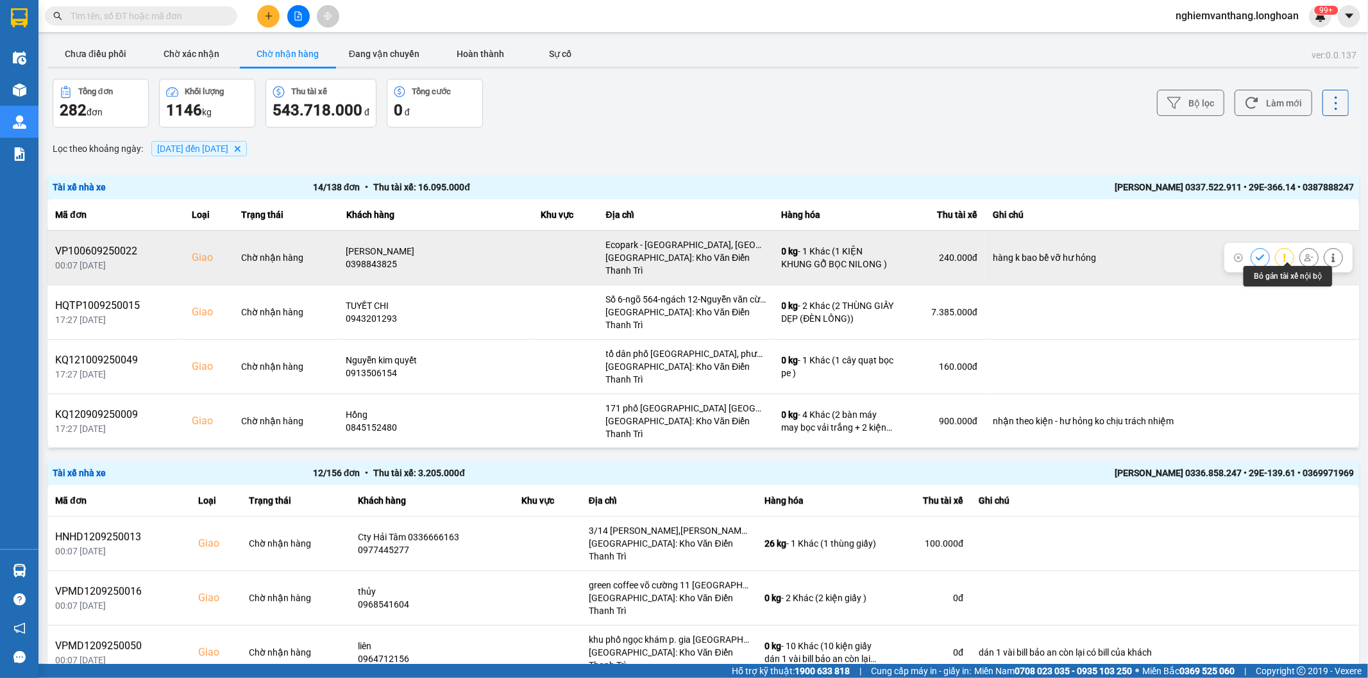
click at [1304, 253] on icon at bounding box center [1308, 257] width 9 height 9
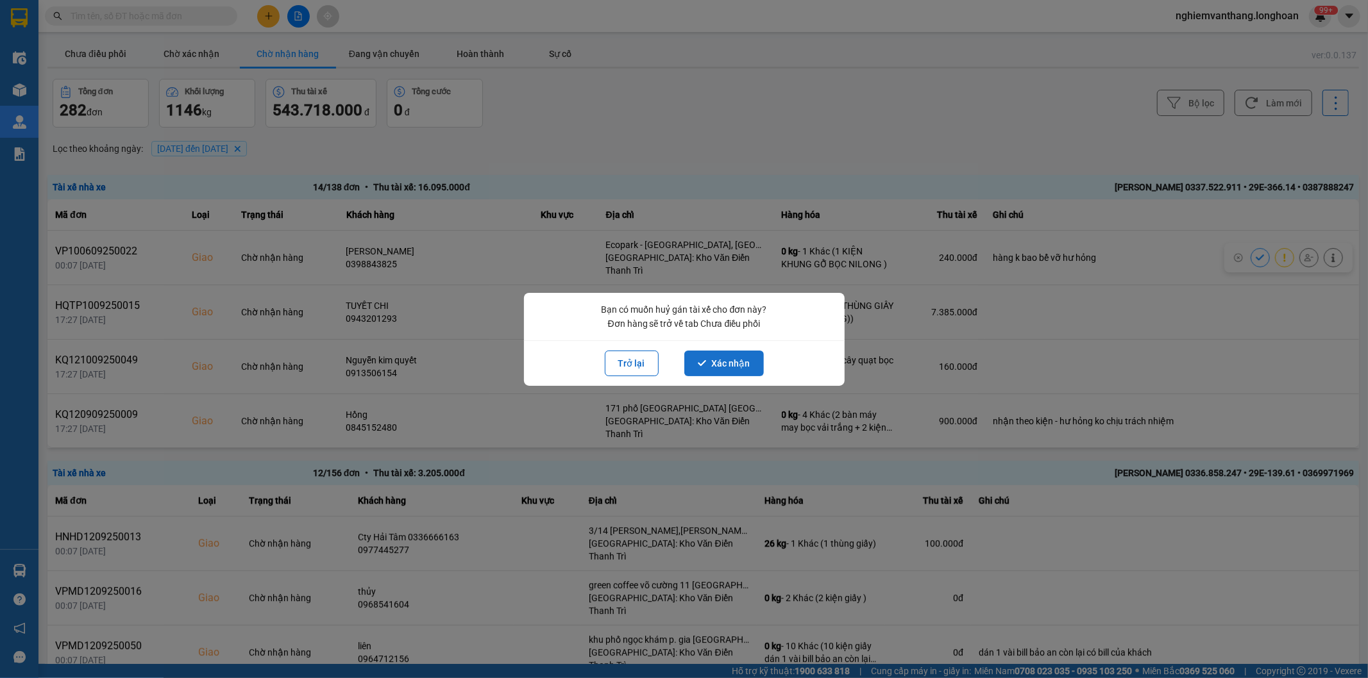
click at [702, 363] on icon "dialog" at bounding box center [702, 363] width 8 height 6
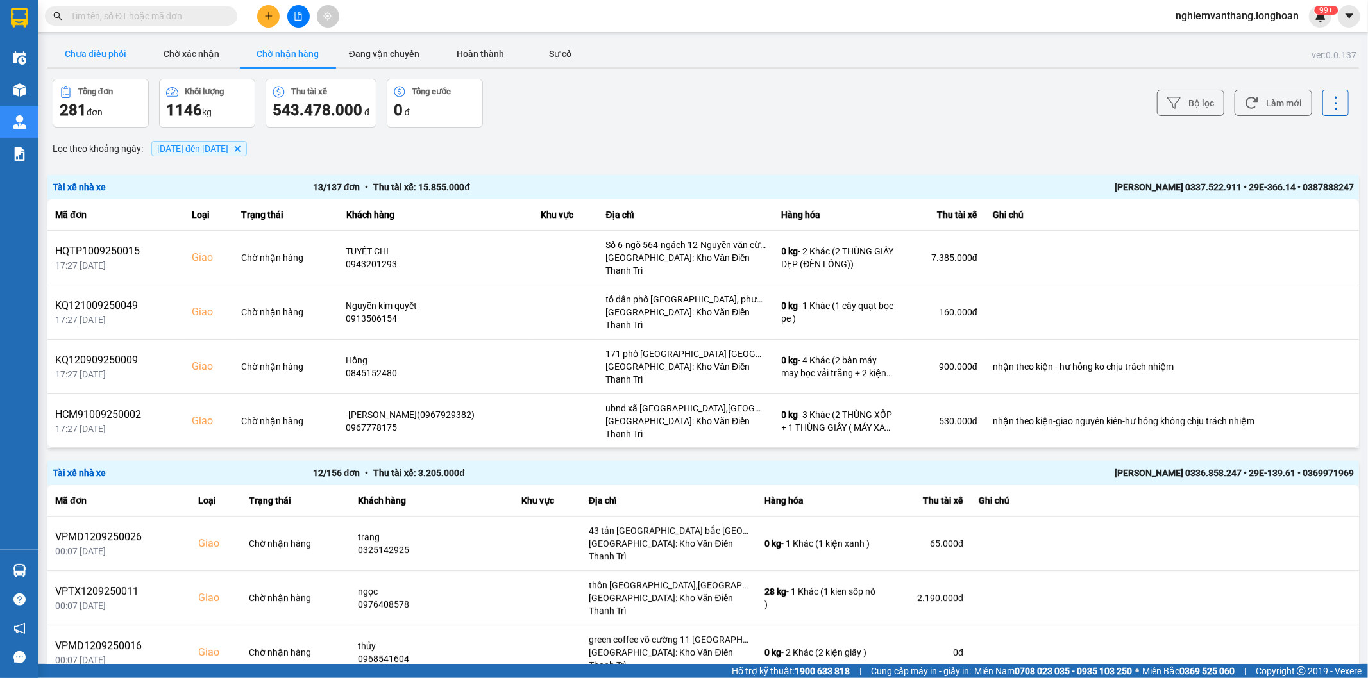
click at [118, 55] on button "Chưa điều phối" at bounding box center [95, 54] width 96 height 26
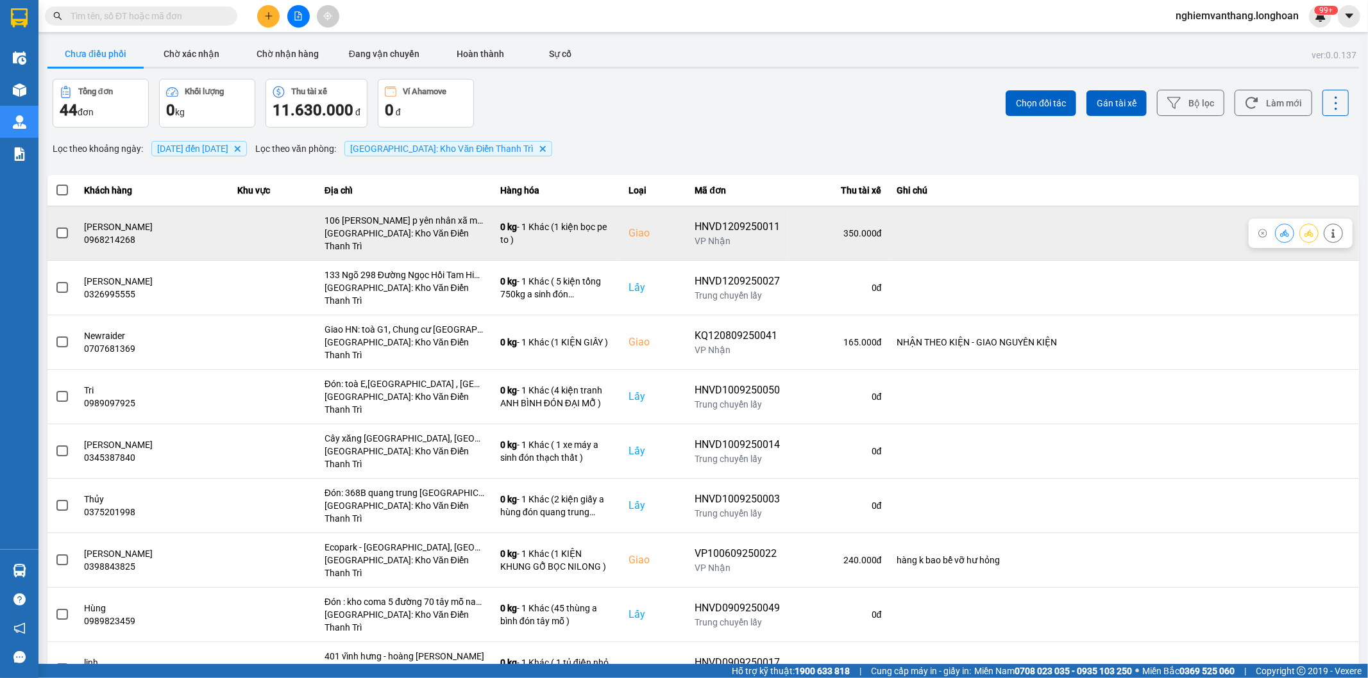
click at [1304, 229] on icon at bounding box center [1308, 233] width 9 height 9
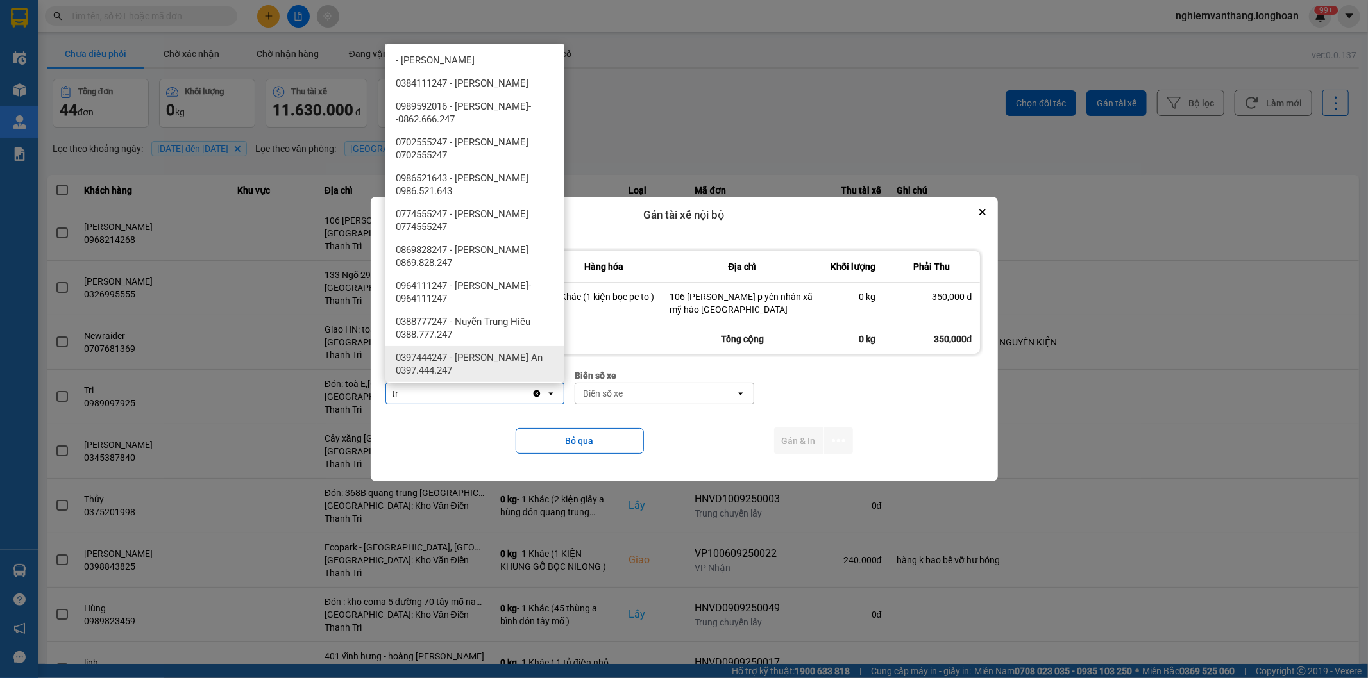
type input "tr"
click at [512, 361] on span "0397444247 - Nguyễn Trường An 0397.444.247" at bounding box center [478, 364] width 164 height 26
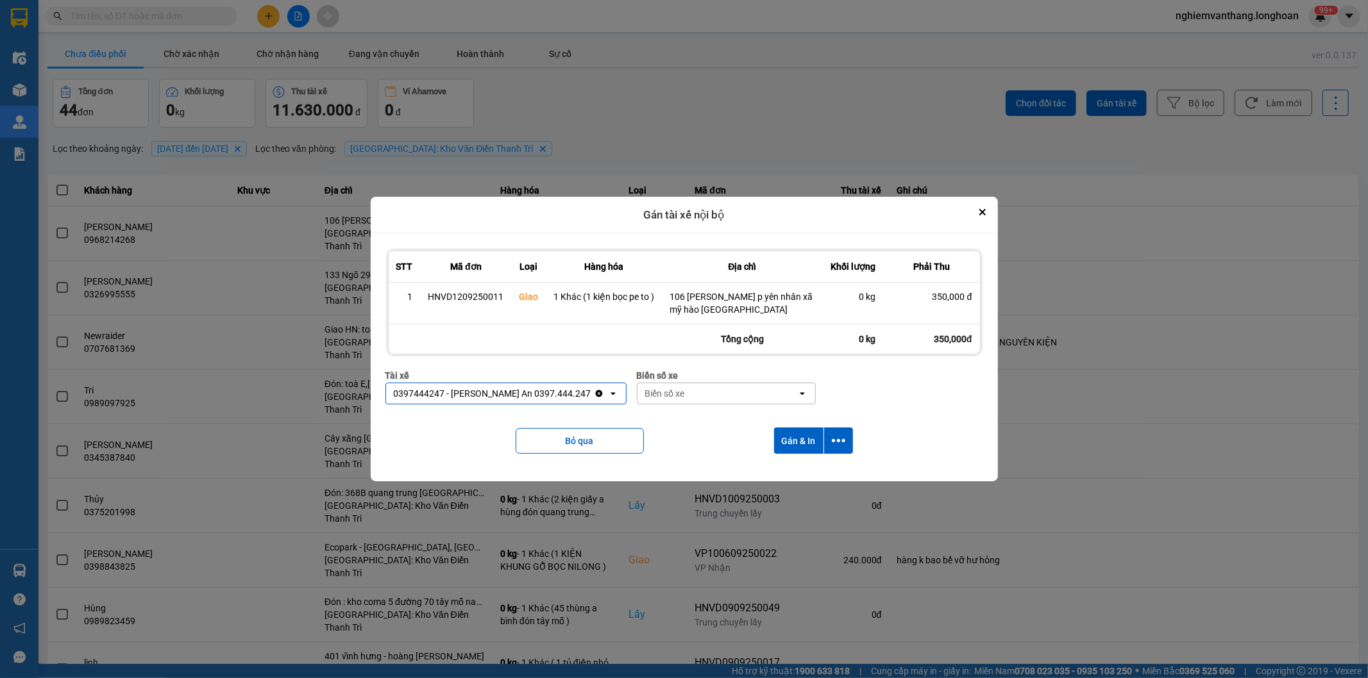
click at [668, 389] on div "Biển số xe" at bounding box center [665, 393] width 40 height 13
type input "33"
click at [673, 419] on span "29E-098.33" at bounding box center [662, 422] width 47 height 13
drag, startPoint x: 837, startPoint y: 439, endPoint x: 835, endPoint y: 446, distance: 6.9
click at [839, 439] on icon "dialog" at bounding box center [838, 440] width 13 height 13
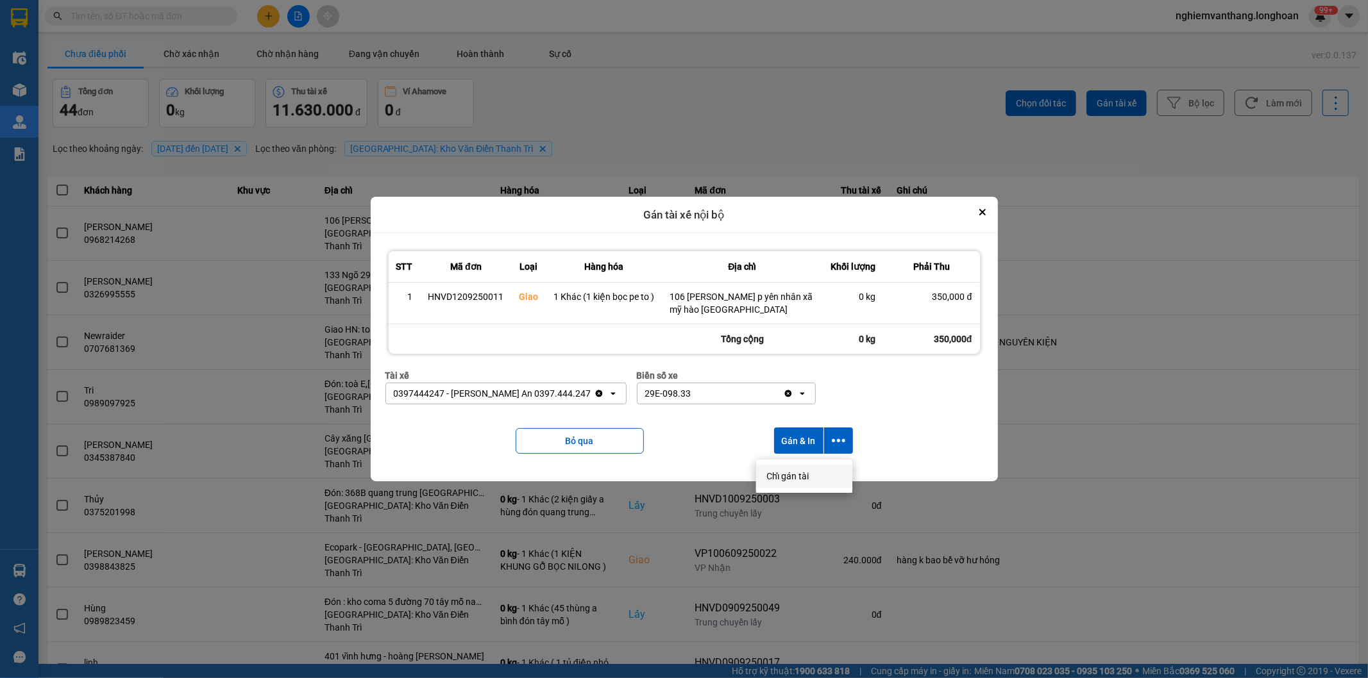
click at [791, 473] on span "Chỉ gán tài" at bounding box center [787, 476] width 42 height 13
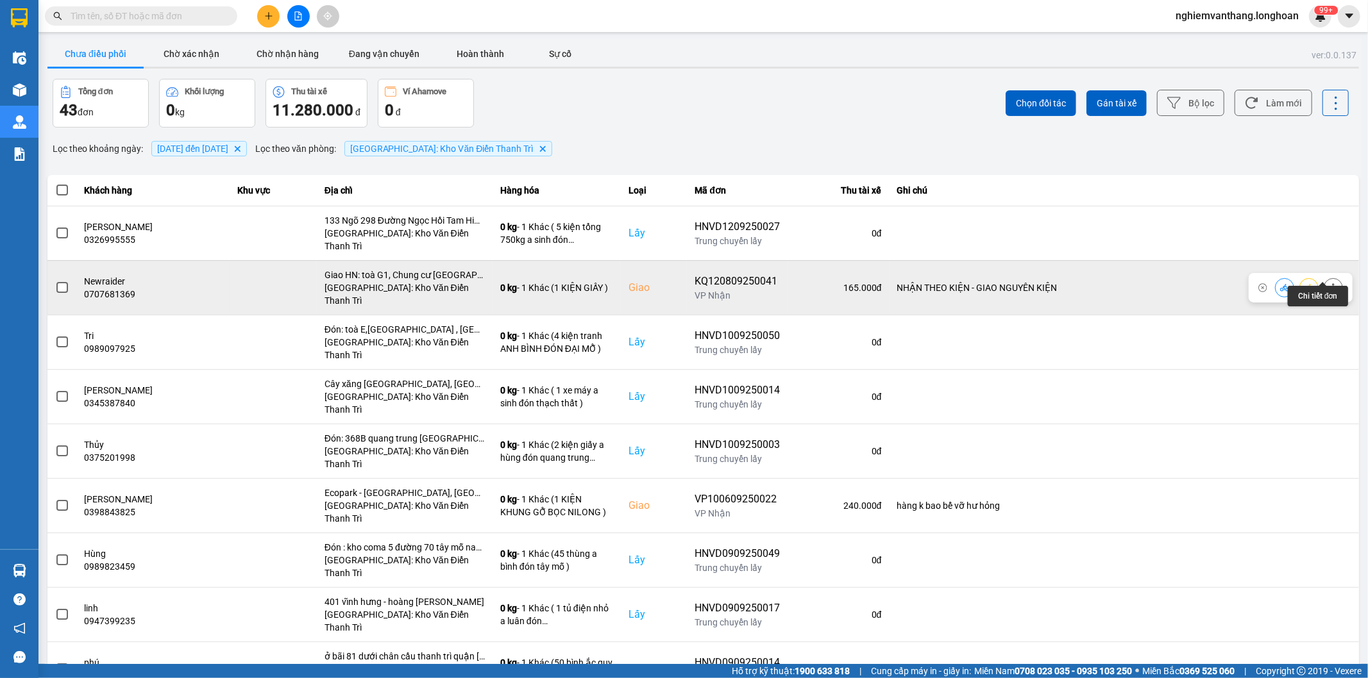
click at [1324, 276] on button at bounding box center [1333, 287] width 18 height 22
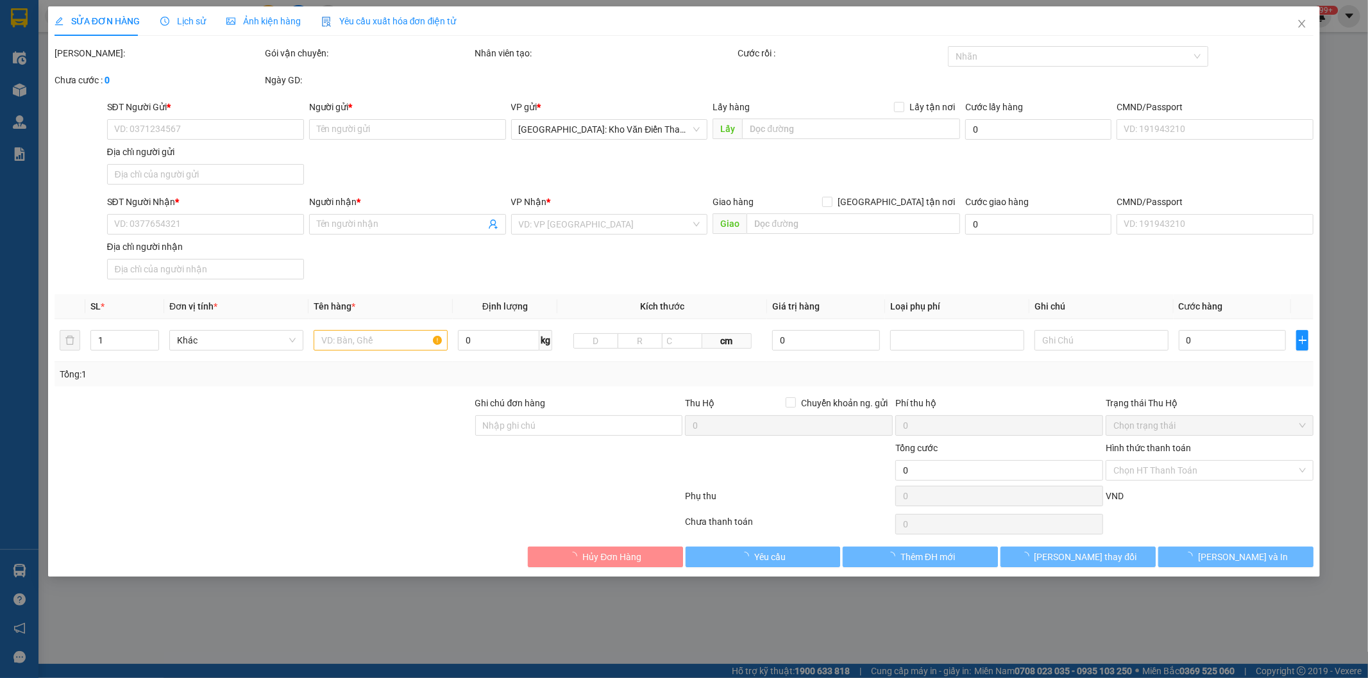
click at [197, 19] on span "Lịch sử" at bounding box center [183, 21] width 46 height 10
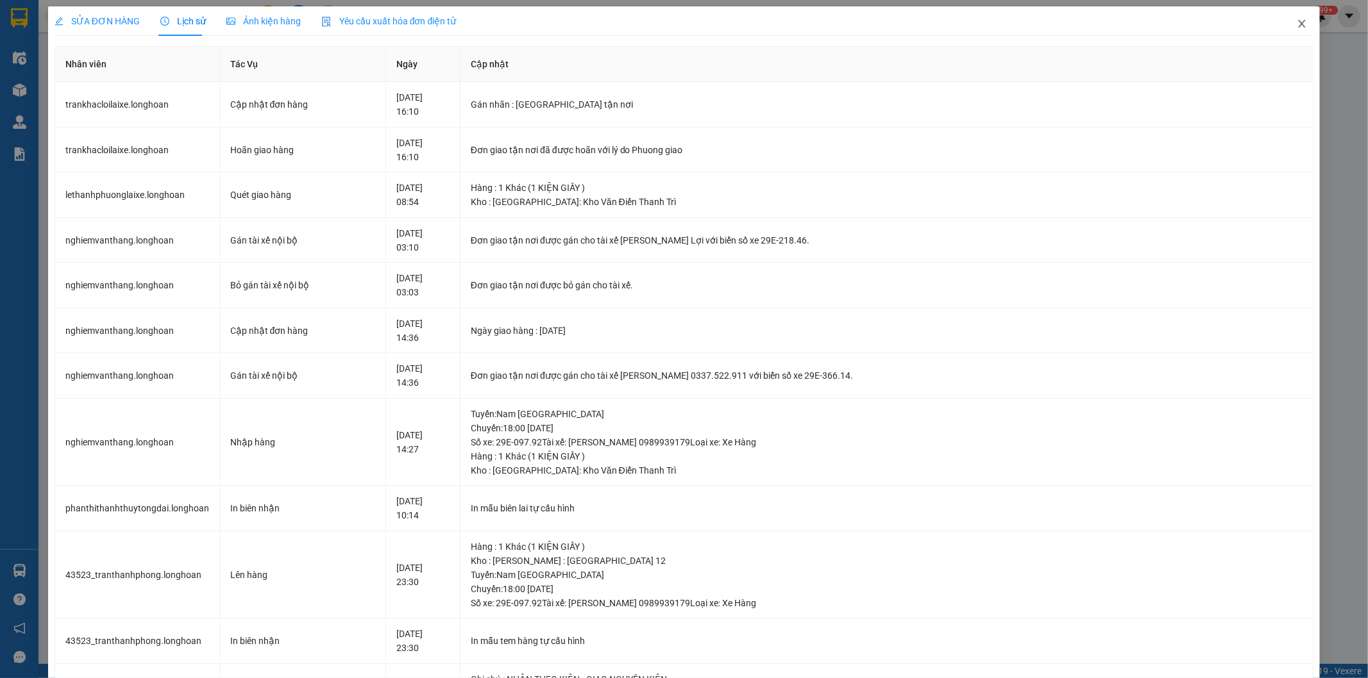
click at [1297, 28] on icon "close" at bounding box center [1302, 24] width 10 height 10
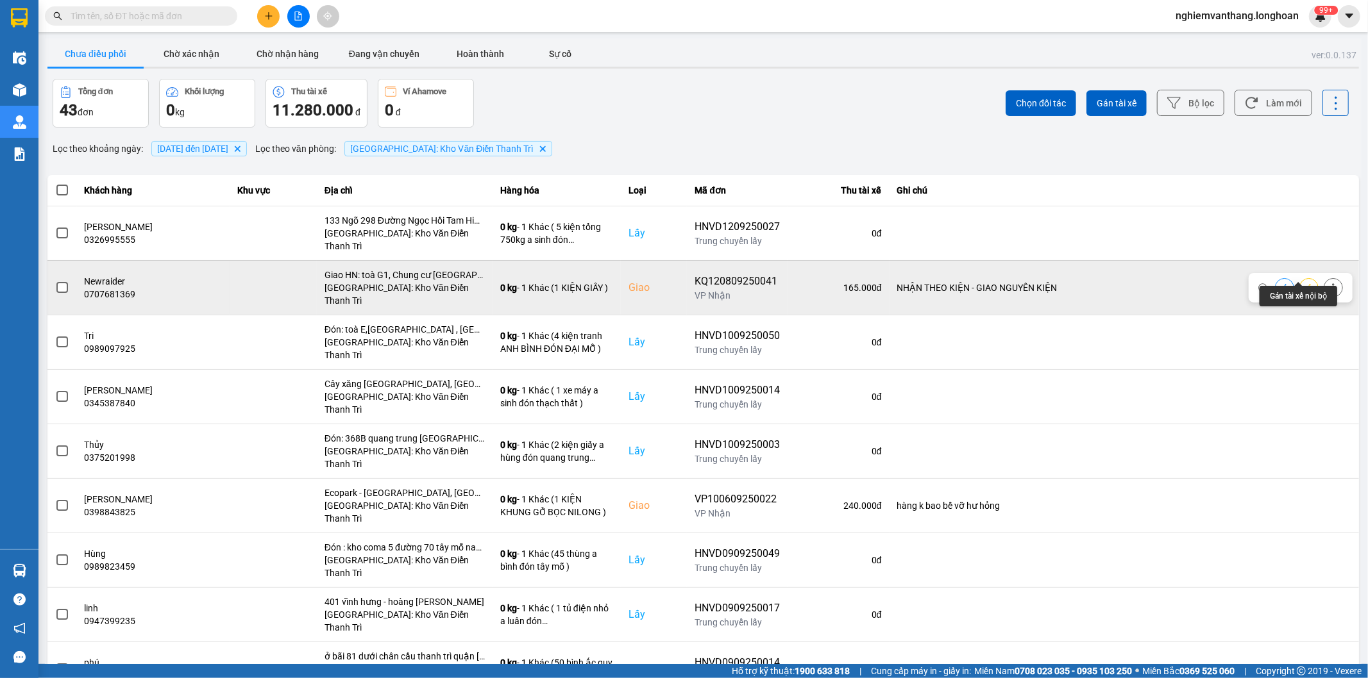
click at [1304, 283] on icon at bounding box center [1308, 287] width 9 height 9
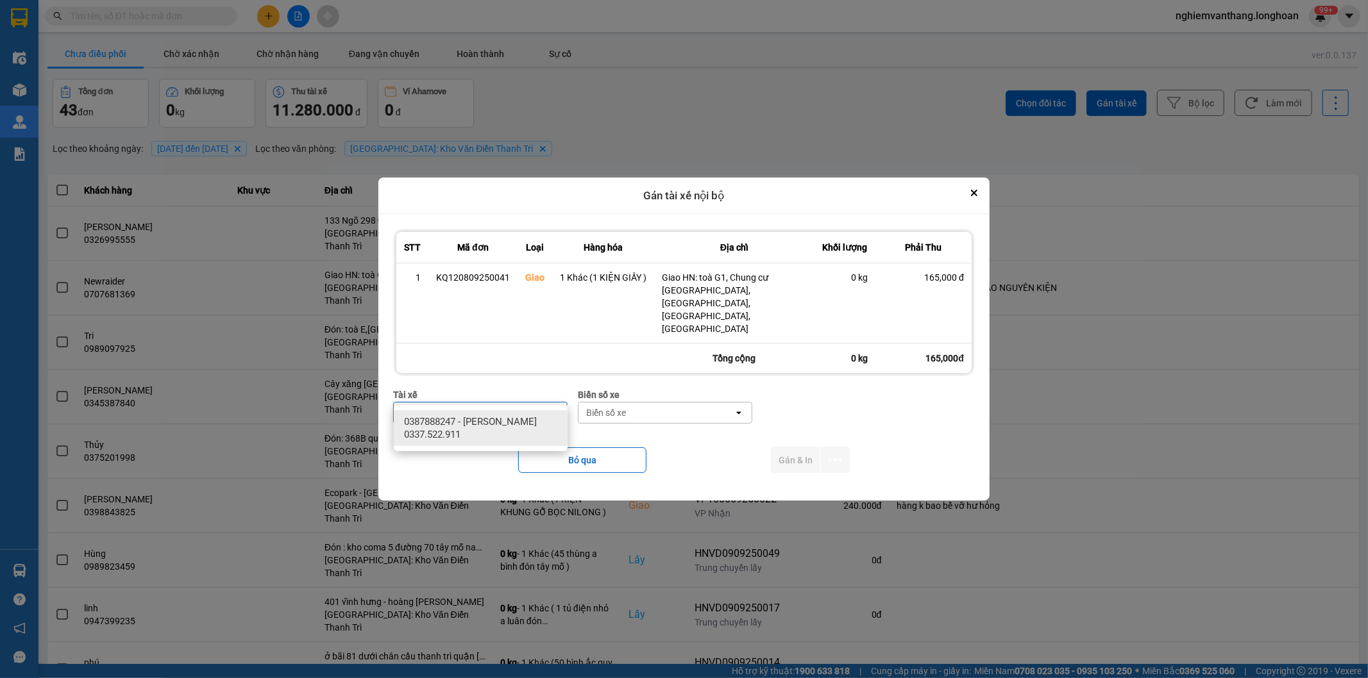
type input "phươ"
drag, startPoint x: 466, startPoint y: 420, endPoint x: 702, endPoint y: 393, distance: 238.1
click at [469, 420] on span "0387888247 - Lê Thanh Phương 0337.522.911" at bounding box center [483, 429] width 158 height 26
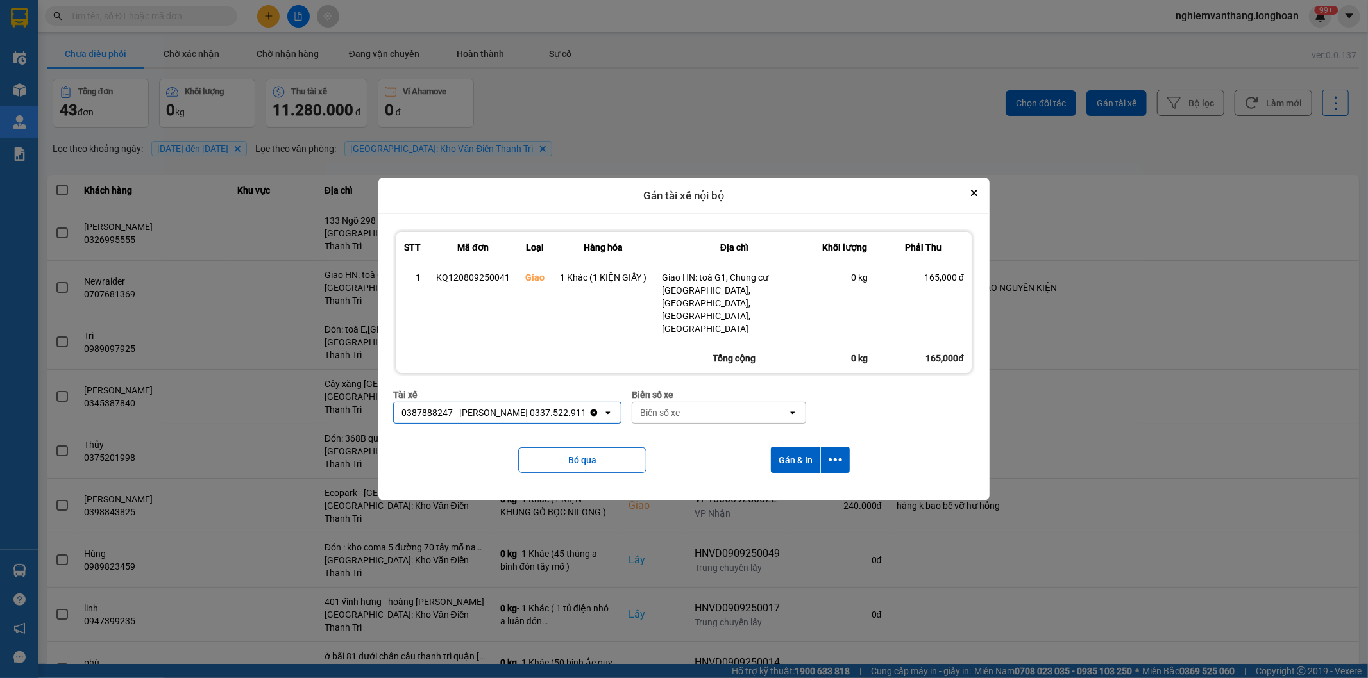
click at [700, 403] on div "Biển số xe" at bounding box center [709, 413] width 155 height 21
type input "14"
drag, startPoint x: 702, startPoint y: 446, endPoint x: 755, endPoint y: 434, distance: 54.6
click at [702, 445] on div "29E-366.14" at bounding box center [720, 444] width 174 height 23
drag, startPoint x: 830, startPoint y: 437, endPoint x: 836, endPoint y: 445, distance: 10.0
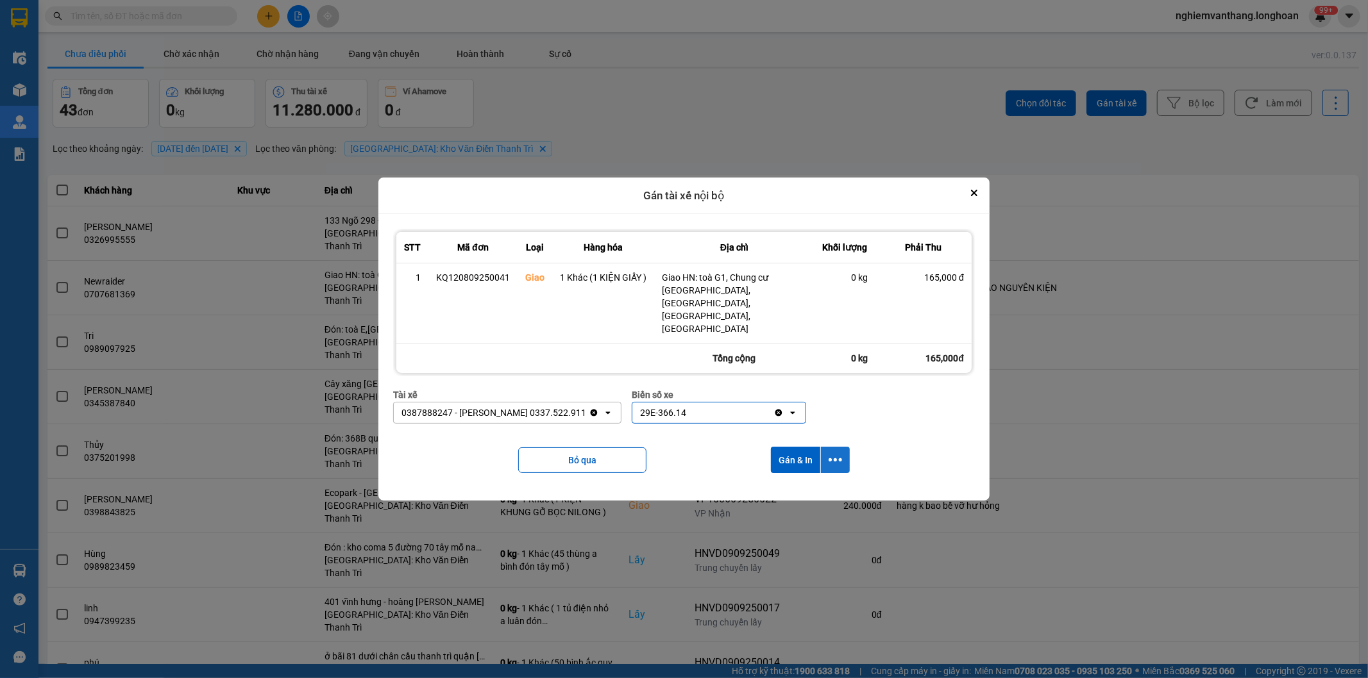
click at [830, 453] on icon "dialog" at bounding box center [834, 459] width 13 height 13
click at [780, 485] on li "Chỉ gán tài" at bounding box center [801, 476] width 96 height 23
click at [843, 447] on button "dialog" at bounding box center [835, 460] width 29 height 26
click at [780, 470] on span "Chỉ gán tài" at bounding box center [784, 476] width 42 height 13
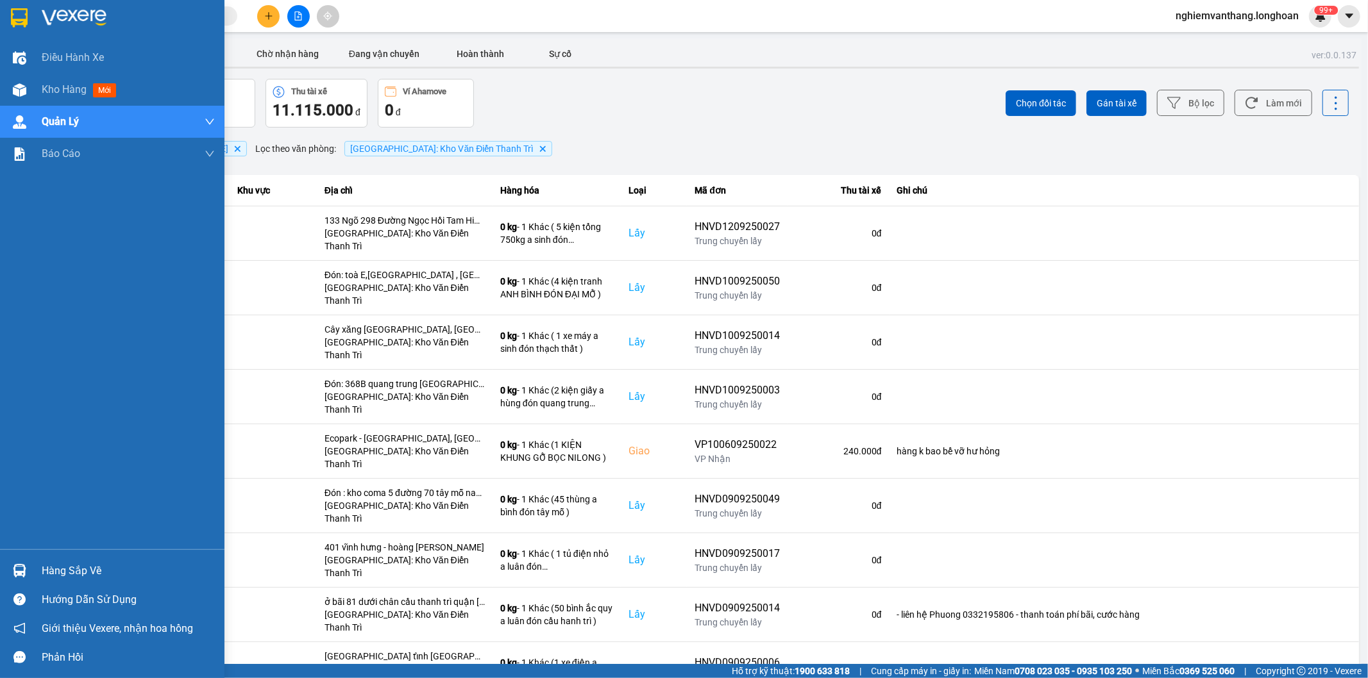
click at [26, 17] on img at bounding box center [19, 17] width 17 height 19
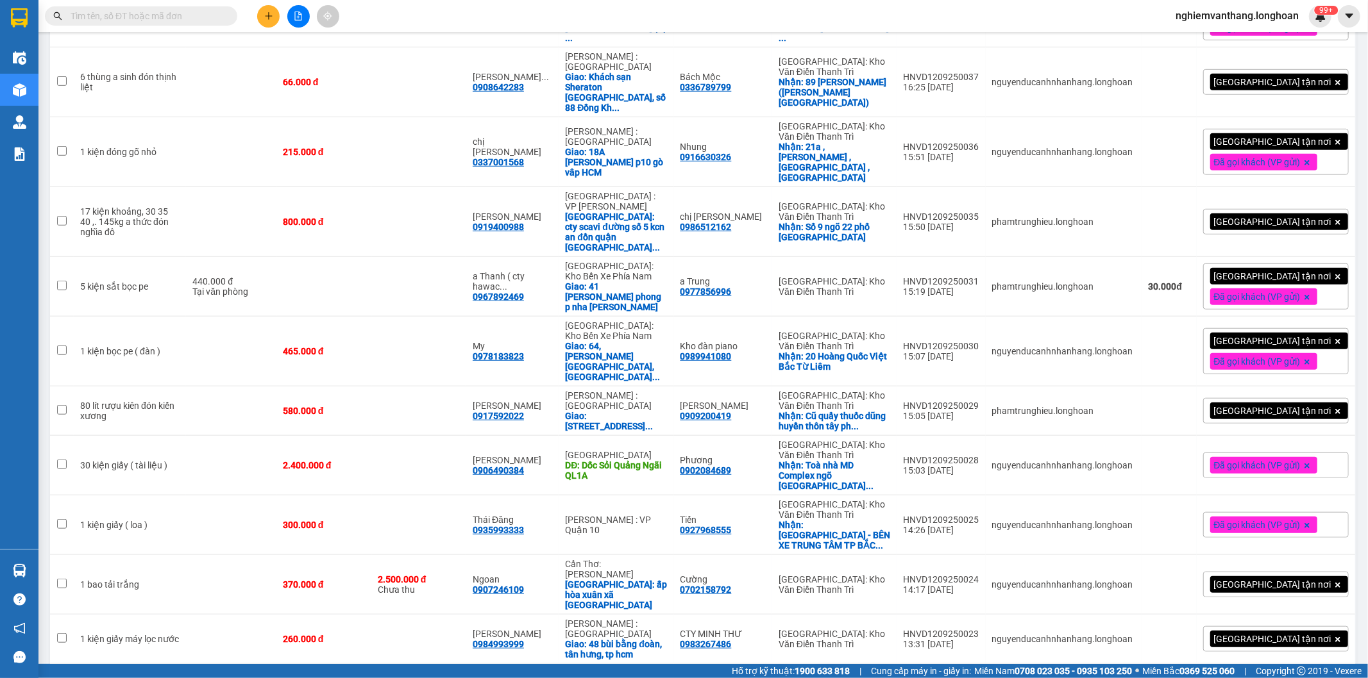
scroll to position [926, 0]
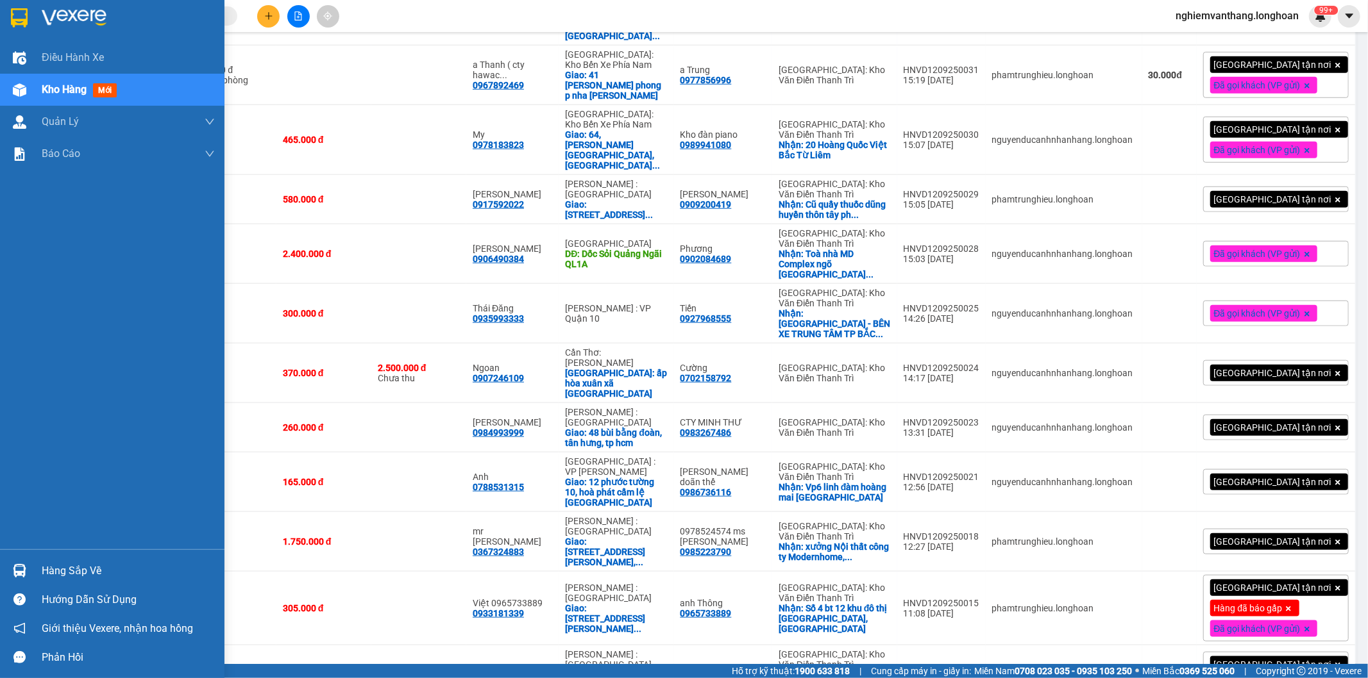
click at [29, 10] on div at bounding box center [19, 17] width 22 height 22
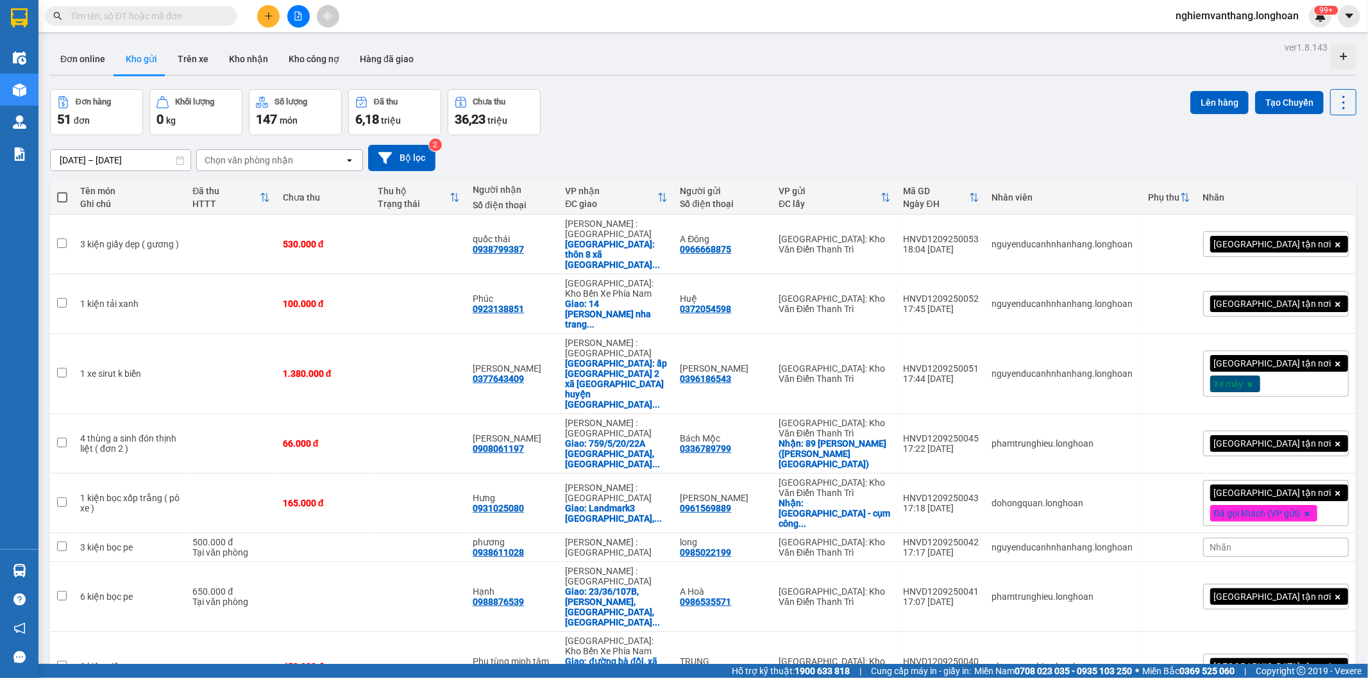
click at [301, 27] on div at bounding box center [298, 16] width 96 height 22
click at [300, 21] on button at bounding box center [298, 16] width 22 height 22
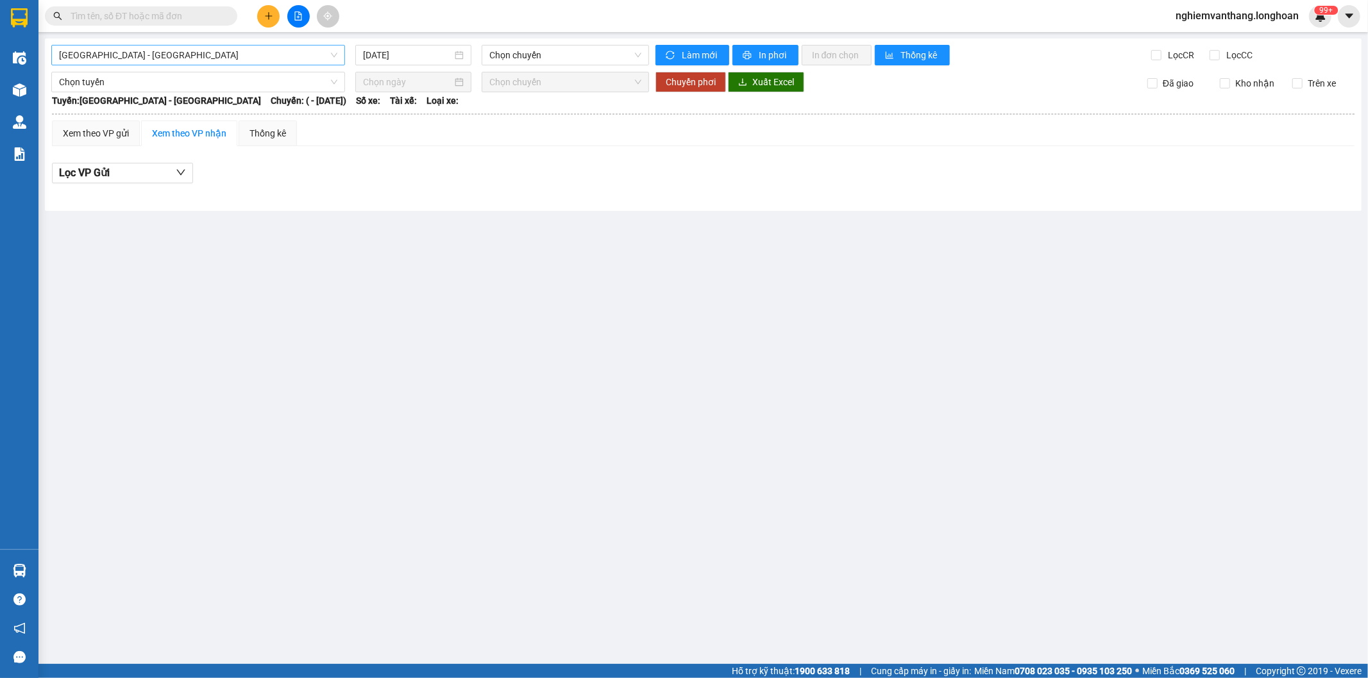
click at [193, 55] on span "[GEOGRAPHIC_DATA] - [GEOGRAPHIC_DATA]" at bounding box center [198, 55] width 278 height 19
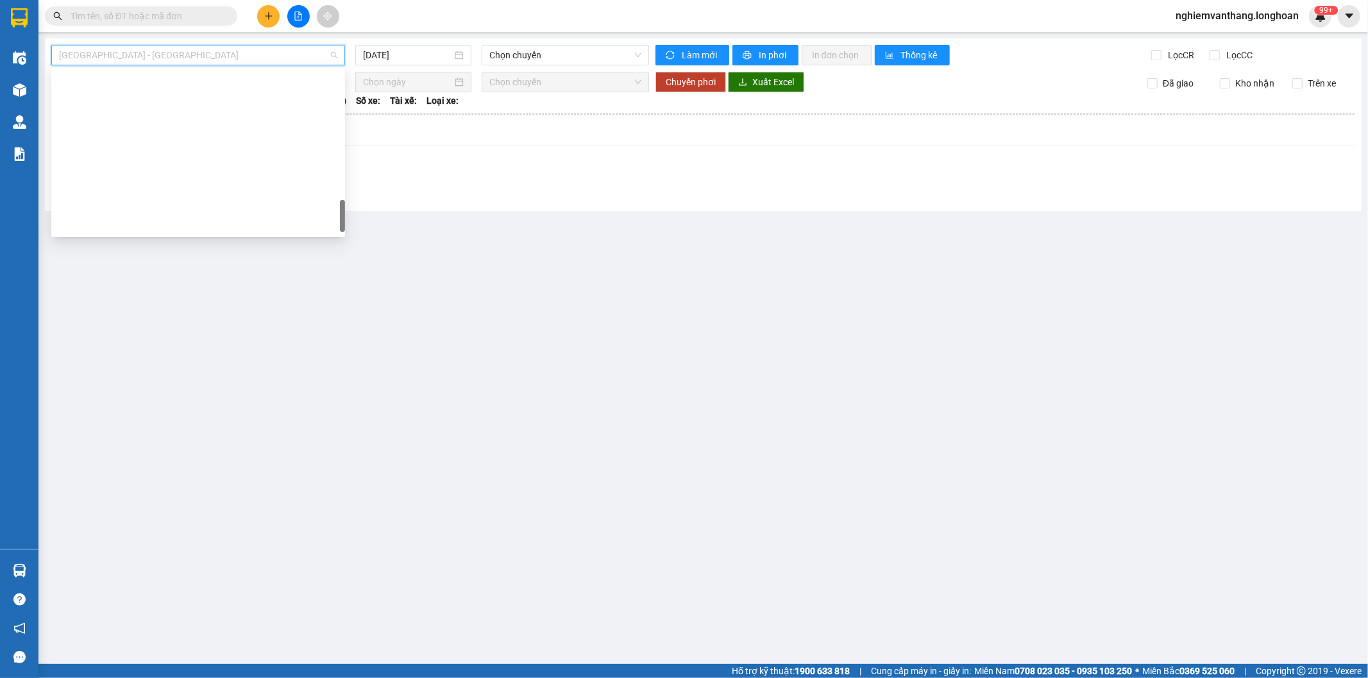
scroll to position [882, 0]
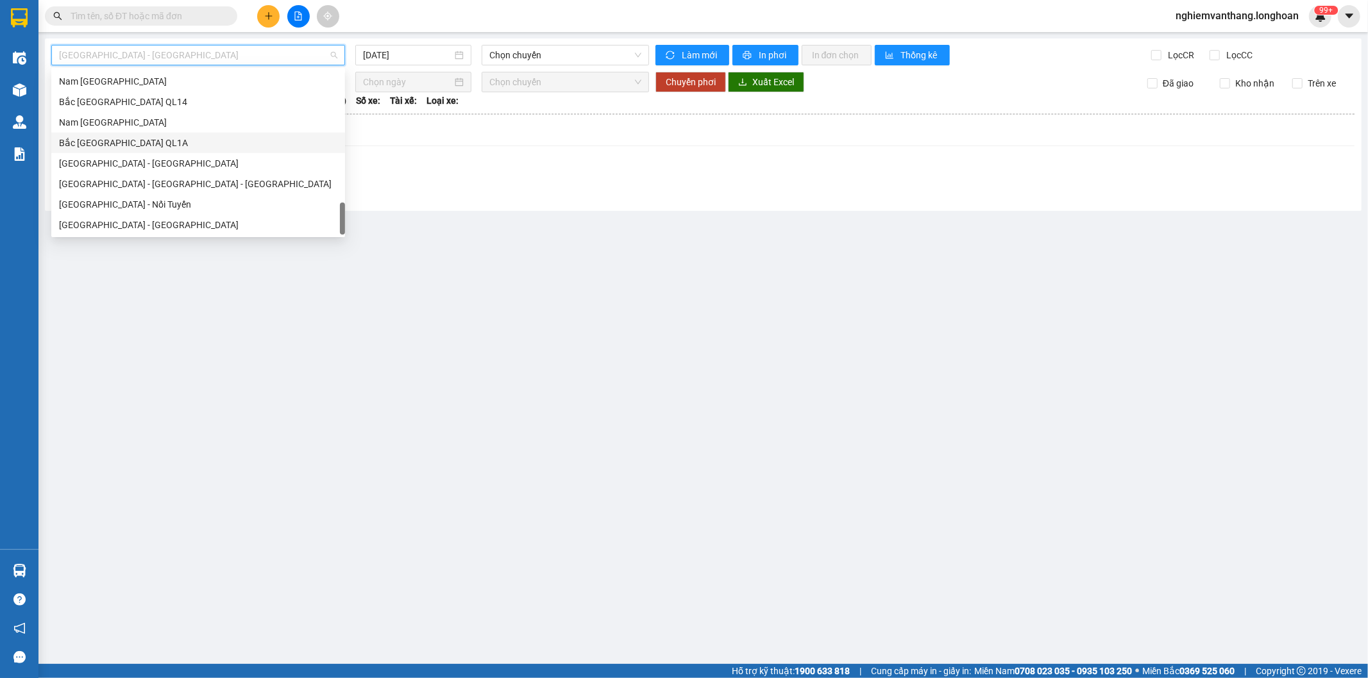
click at [135, 147] on div "Bắc [GEOGRAPHIC_DATA] QL1A" at bounding box center [198, 143] width 278 height 14
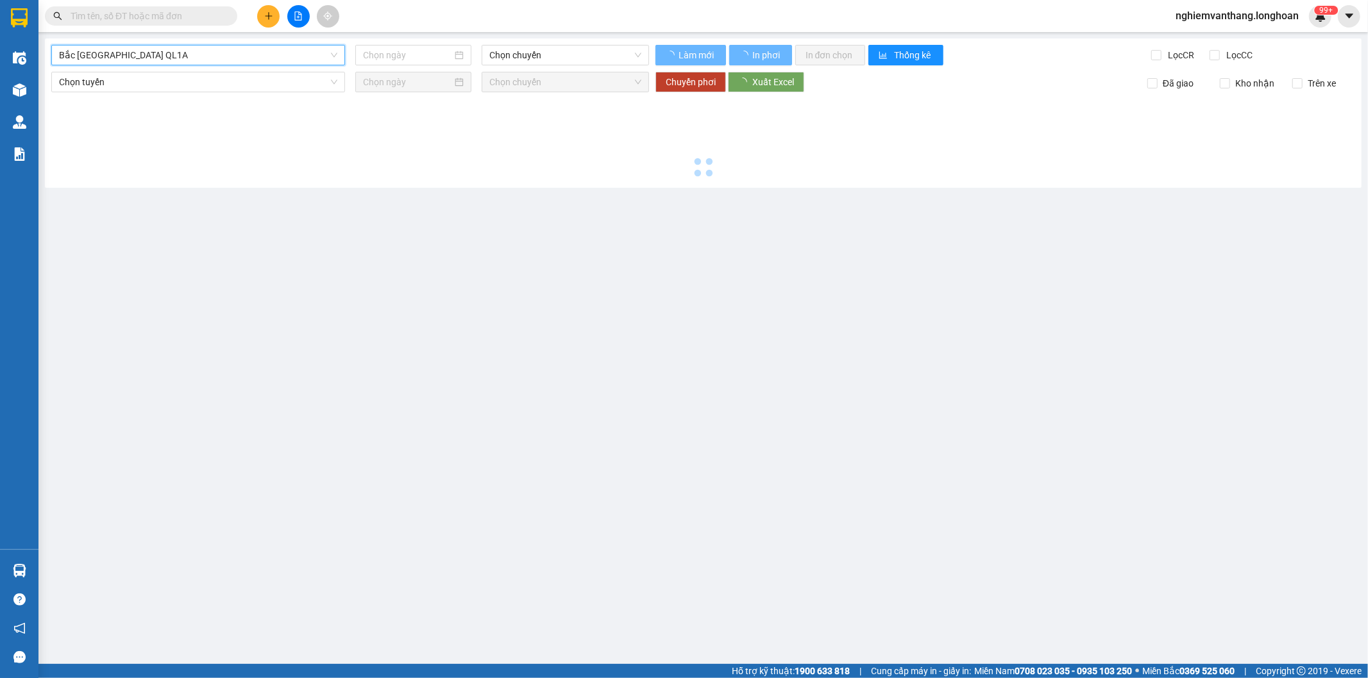
type input "[DATE]"
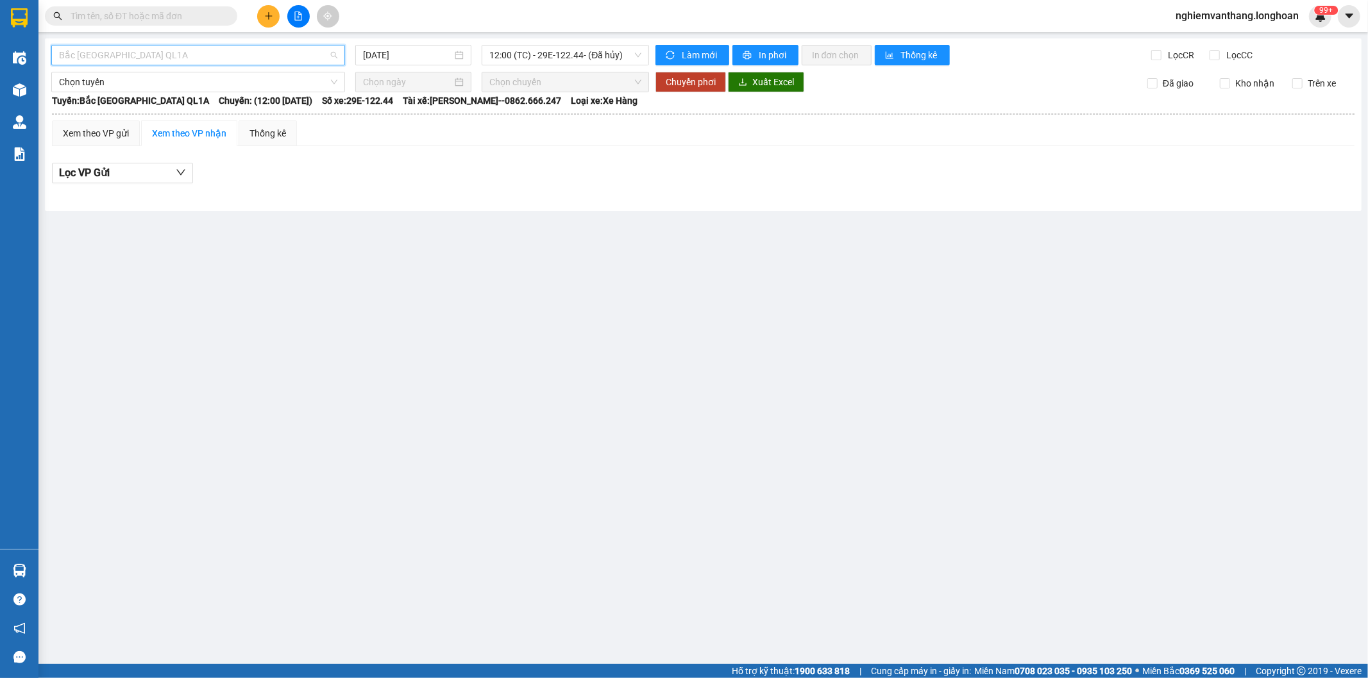
drag, startPoint x: 171, startPoint y: 52, endPoint x: 182, endPoint y: 120, distance: 68.9
click at [176, 50] on span "Bắc [GEOGRAPHIC_DATA] QL1A" at bounding box center [198, 55] width 278 height 19
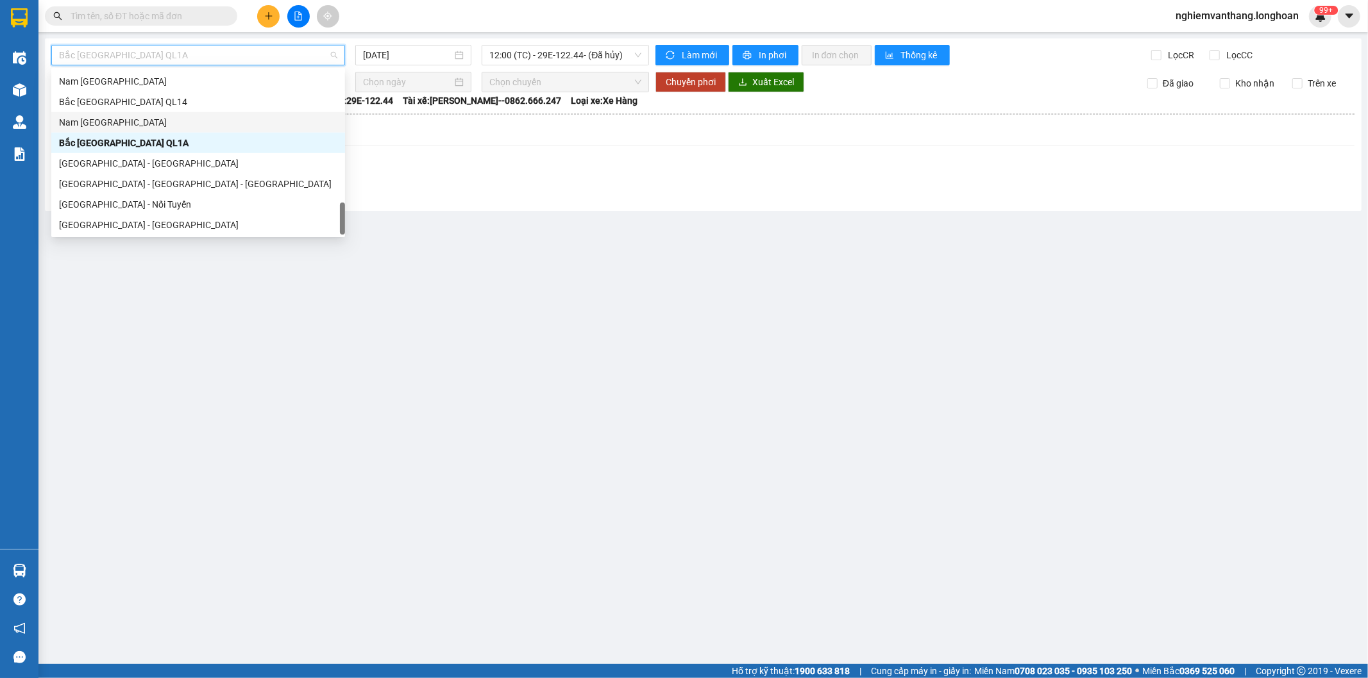
click at [110, 123] on div "Nam [GEOGRAPHIC_DATA]" at bounding box center [198, 122] width 278 height 14
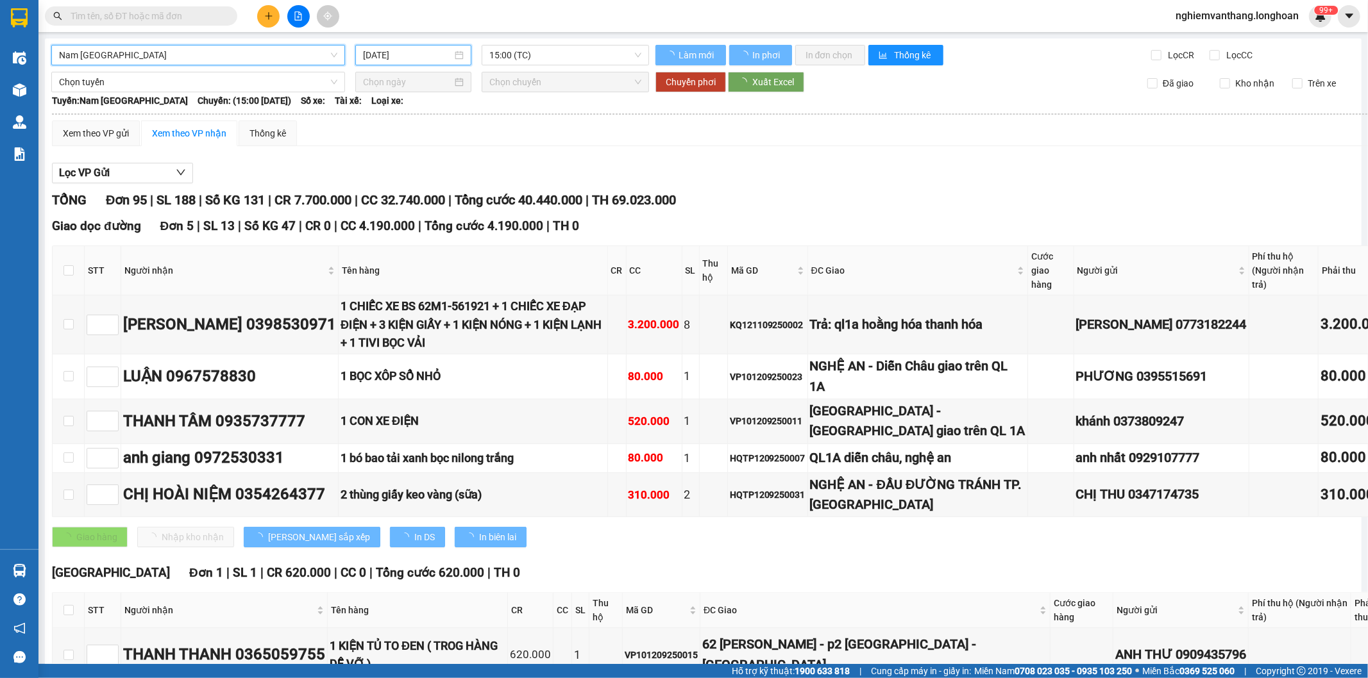
click at [414, 59] on input "[DATE]" at bounding box center [407, 55] width 89 height 14
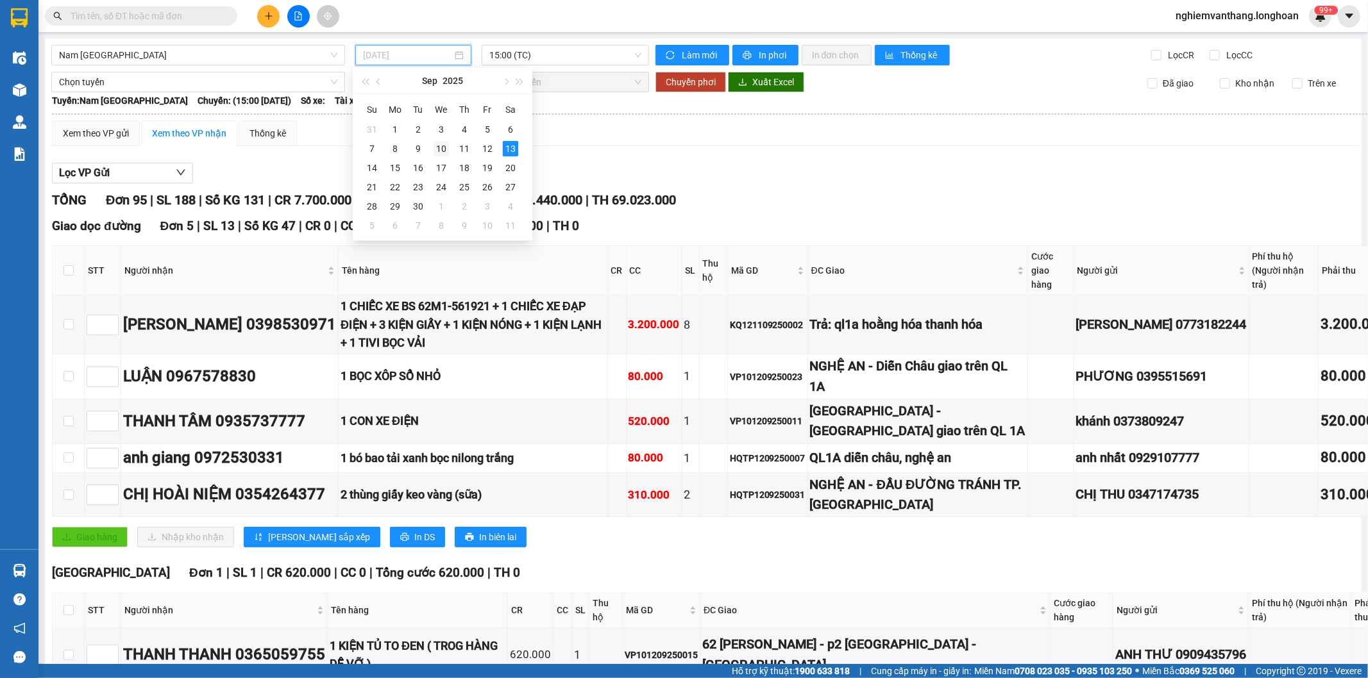
click at [446, 149] on div "10" at bounding box center [440, 148] width 15 height 15
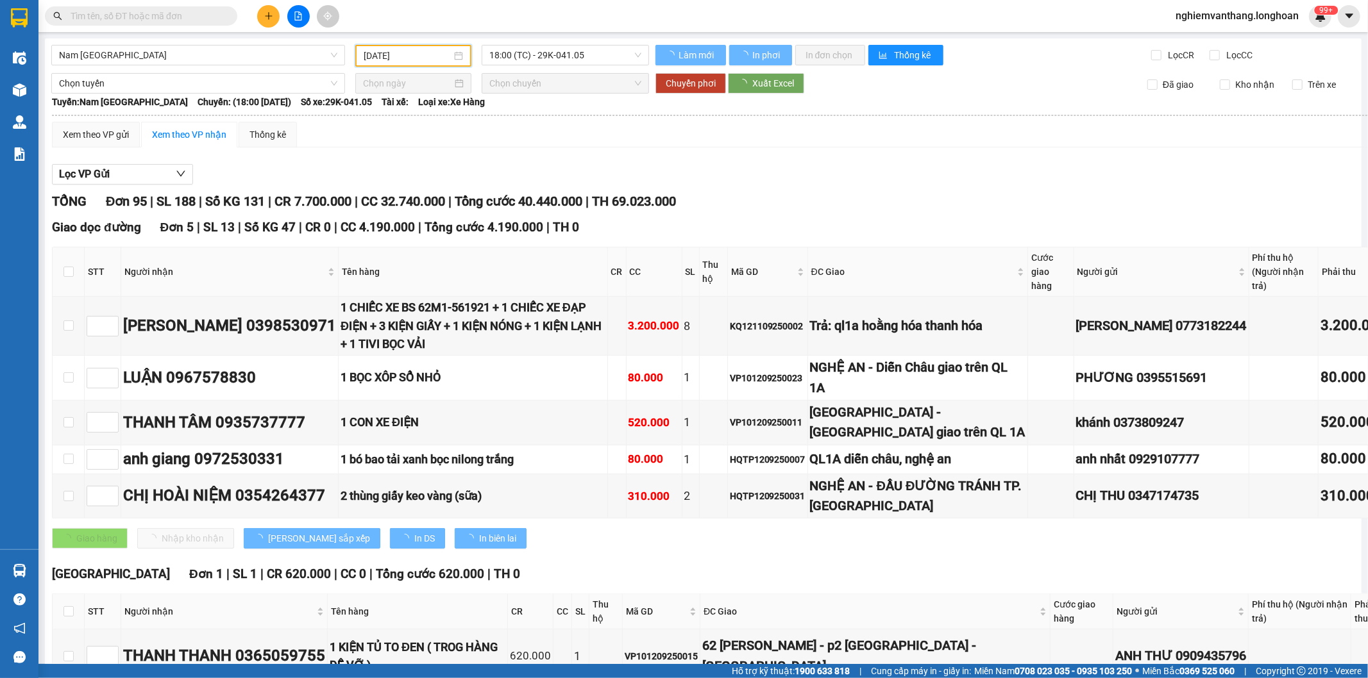
type input "[DATE]"
click at [535, 55] on span "18:00 (TC) - 29K-041.05" at bounding box center [564, 55] width 151 height 19
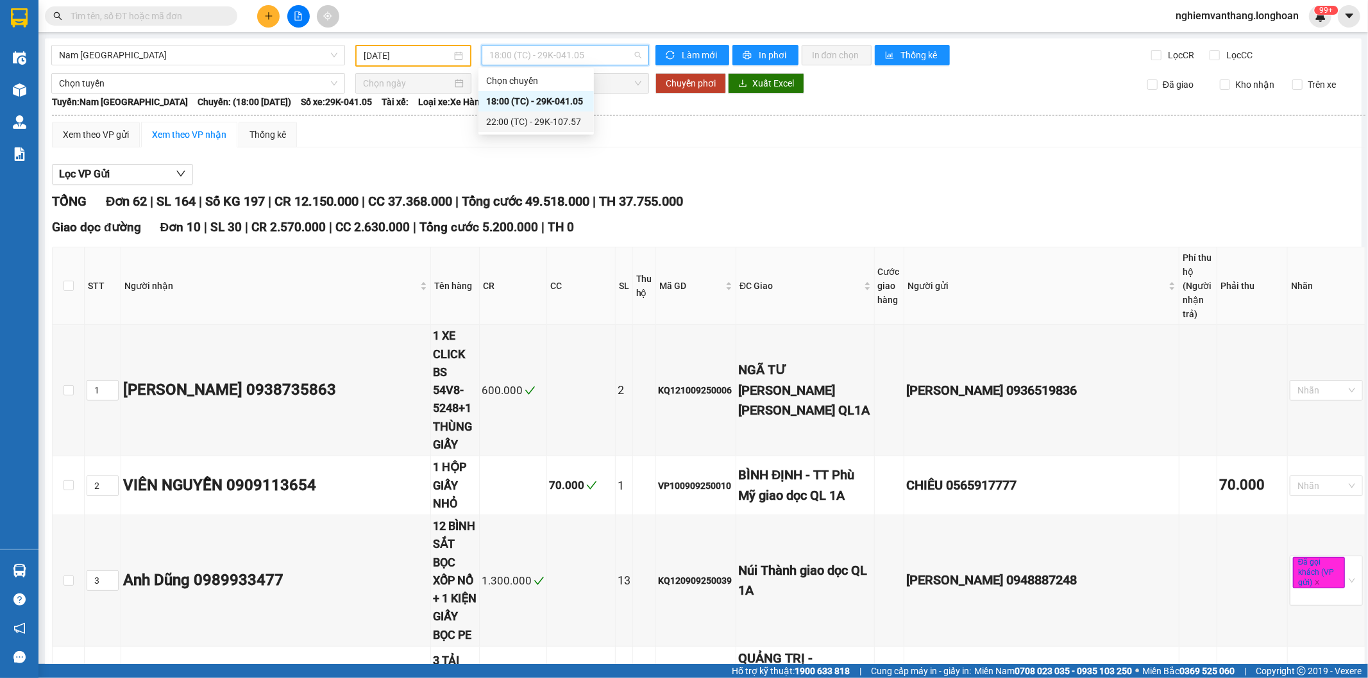
click at [522, 121] on div "22:00 (TC) - 29K-107.57" at bounding box center [536, 122] width 100 height 14
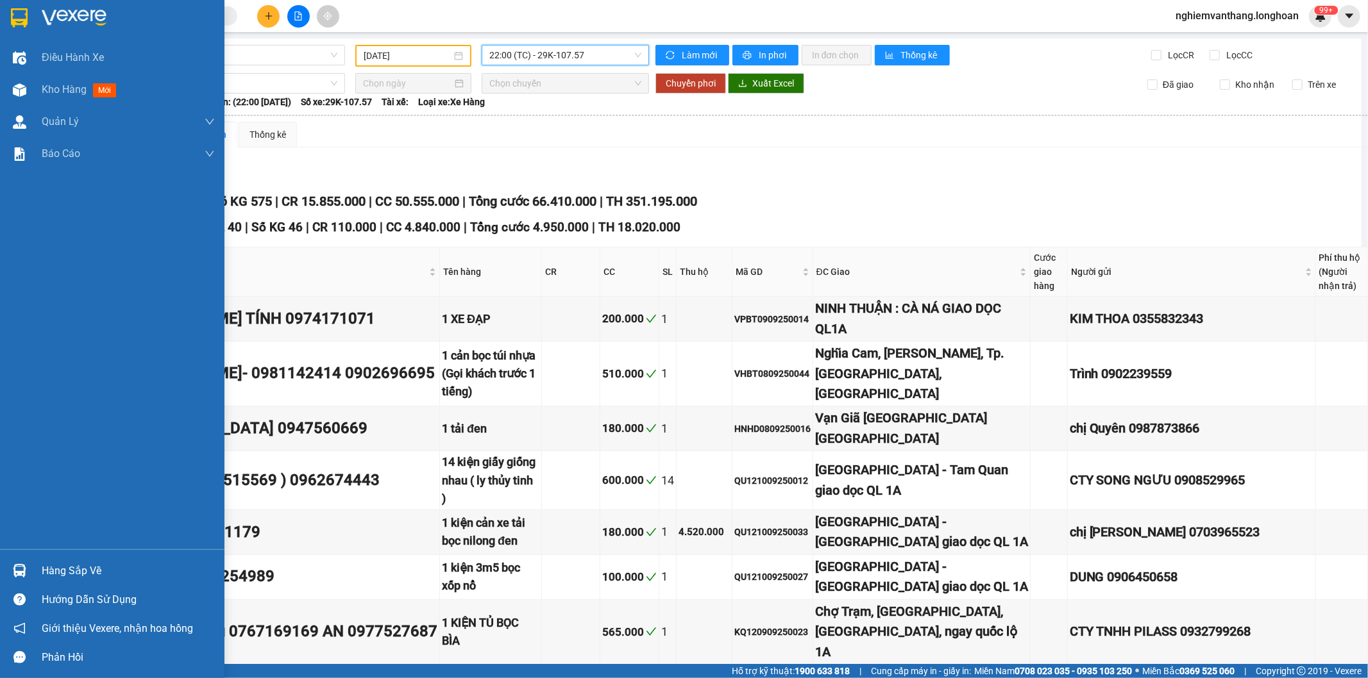
click at [67, 40] on div at bounding box center [112, 21] width 224 height 42
click at [66, 56] on span "Điều hành xe" at bounding box center [73, 57] width 62 height 16
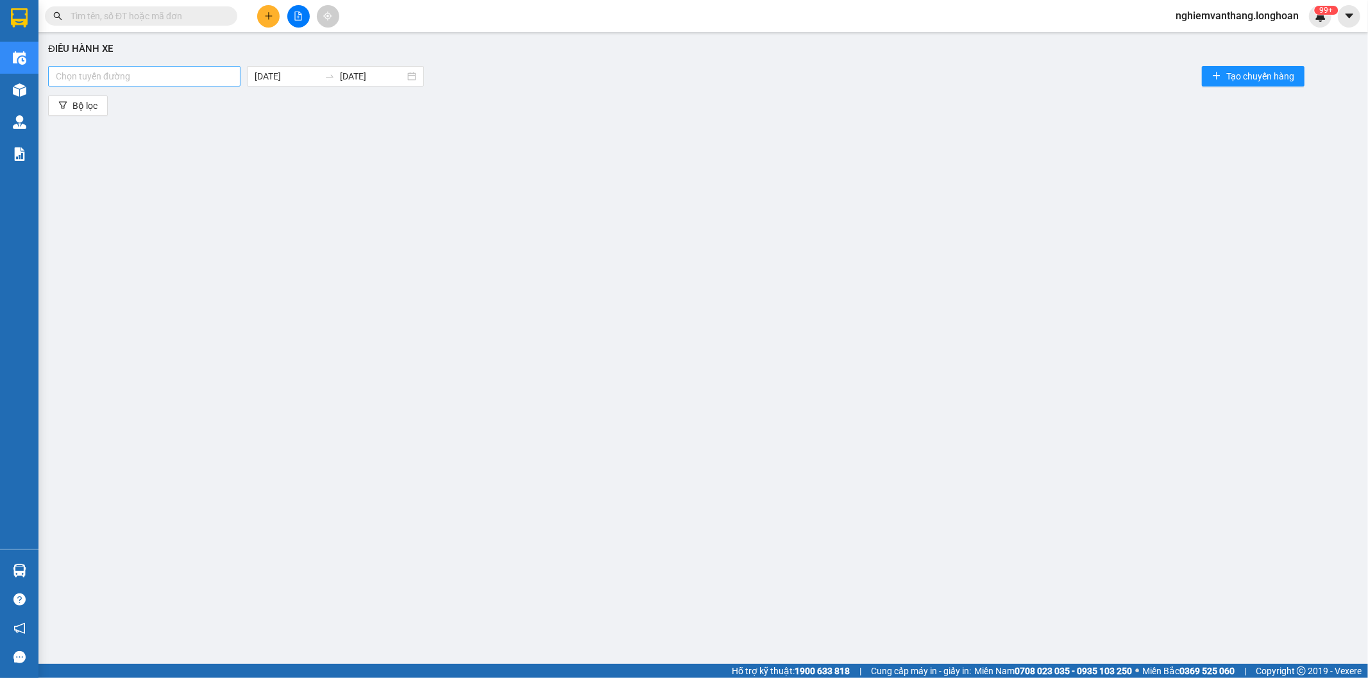
click at [122, 78] on div at bounding box center [144, 76] width 186 height 15
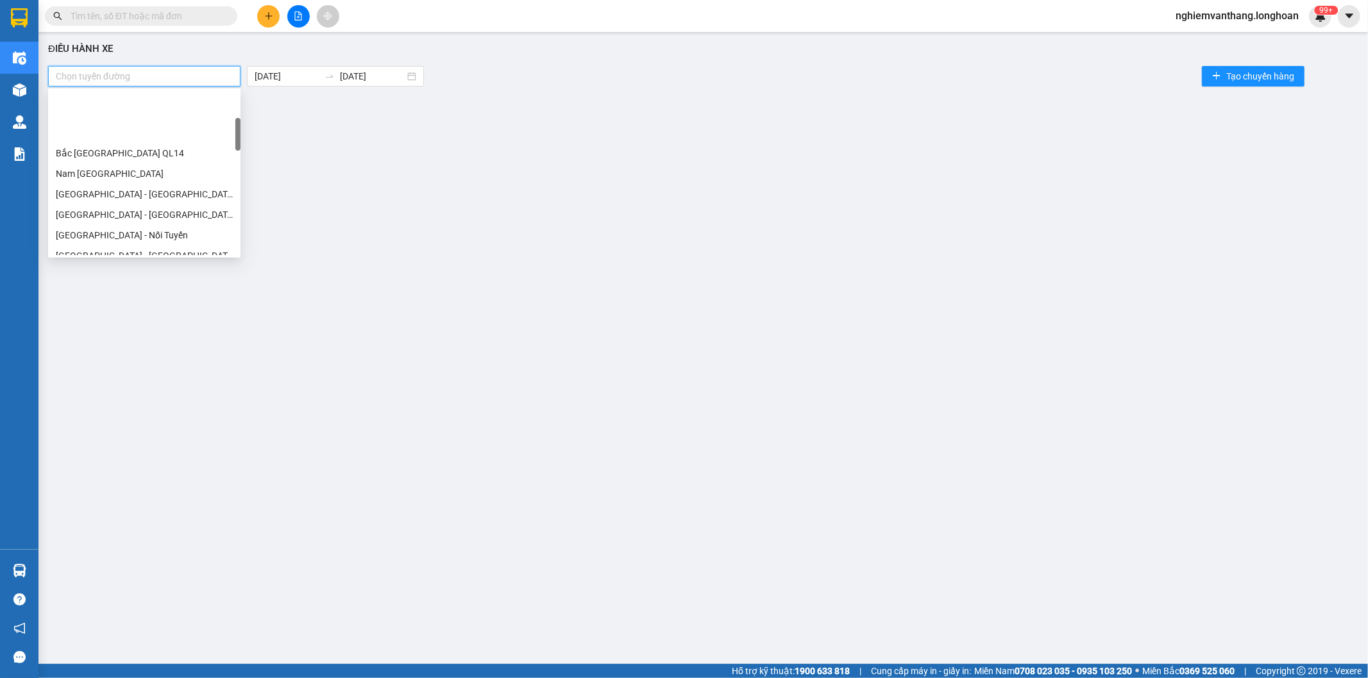
scroll to position [142, 0]
click at [120, 160] on div "Hà Nội - Nối Tuyến" at bounding box center [144, 164] width 177 height 14
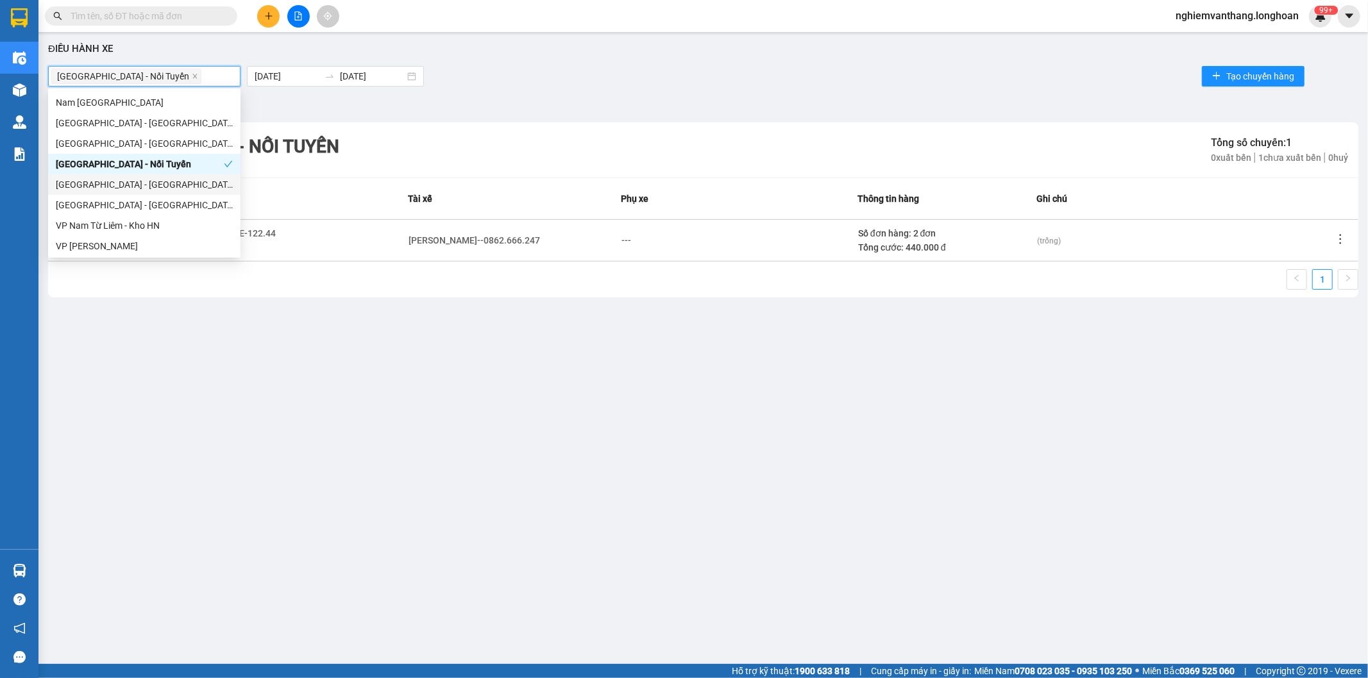
click at [114, 187] on div "Hà Nội - Hải Phòng" at bounding box center [144, 185] width 177 height 14
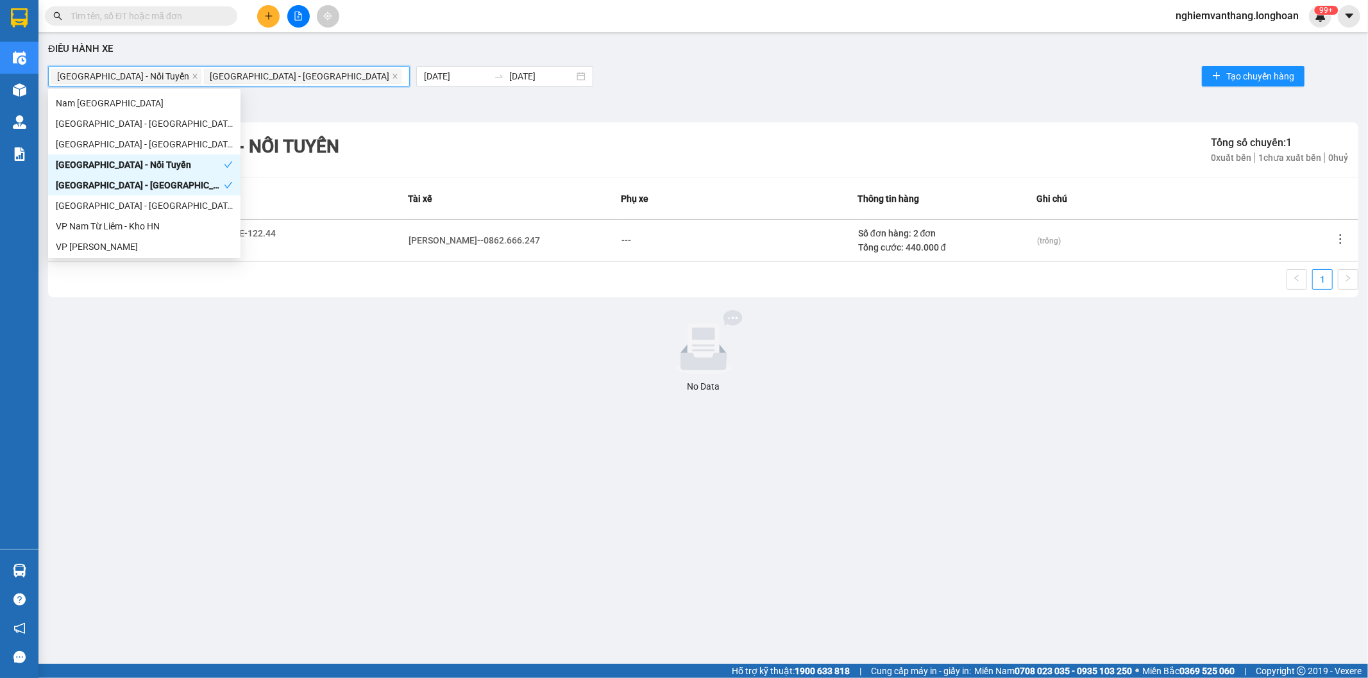
click at [393, 129] on div "Hà Nội - Nối Tuyến Tổng số chuyến: 1 0 xuất bến 1 chưa xuất bến 0 huỷ" at bounding box center [703, 149] width 1310 height 55
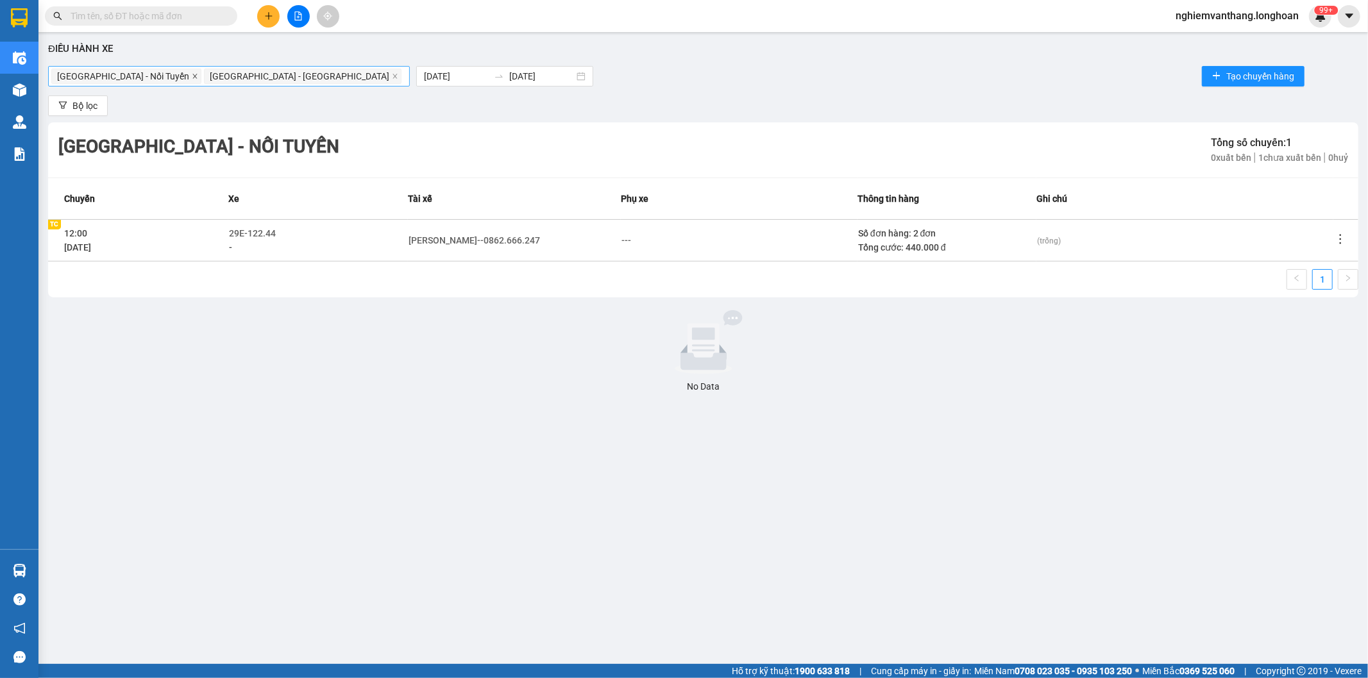
click at [192, 76] on icon "close" at bounding box center [195, 76] width 6 height 6
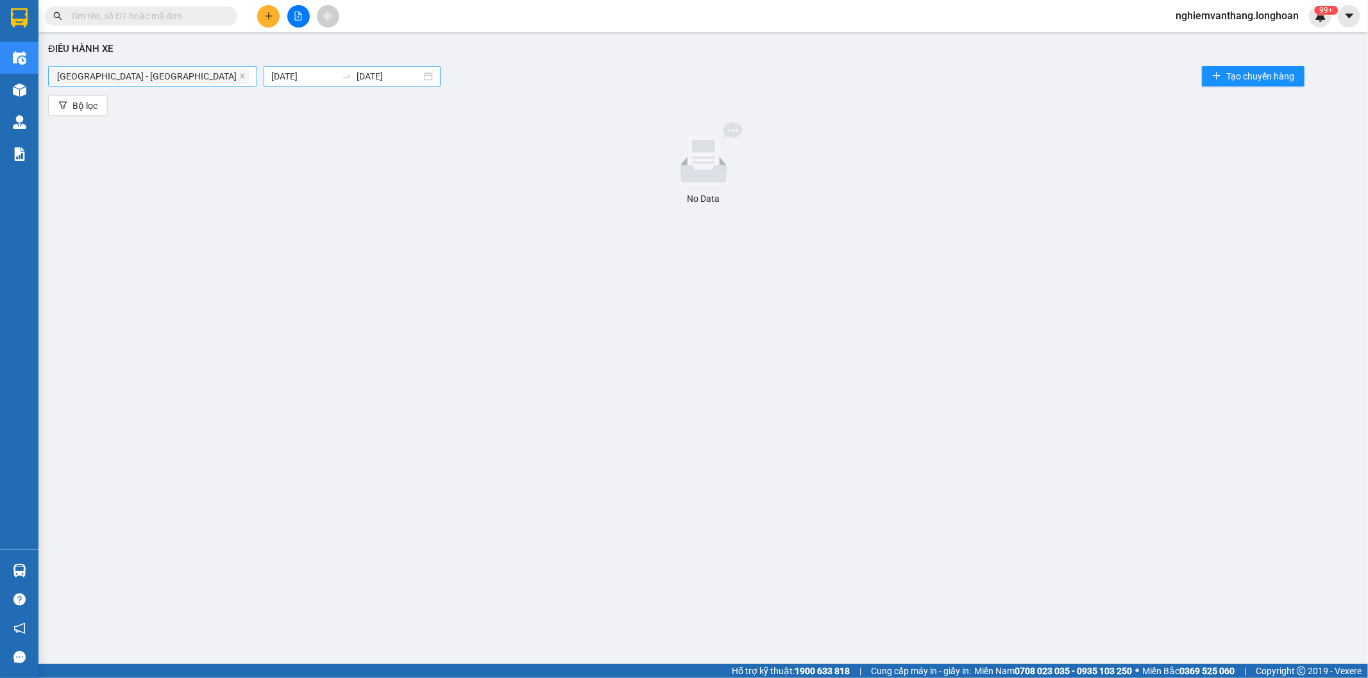
click at [291, 78] on body "Kết quả tìm kiếm ( 0 ) Bộ lọc No Data nghiemvanthang.longhoan 99+ Điều hành xe …" at bounding box center [684, 339] width 1368 height 678
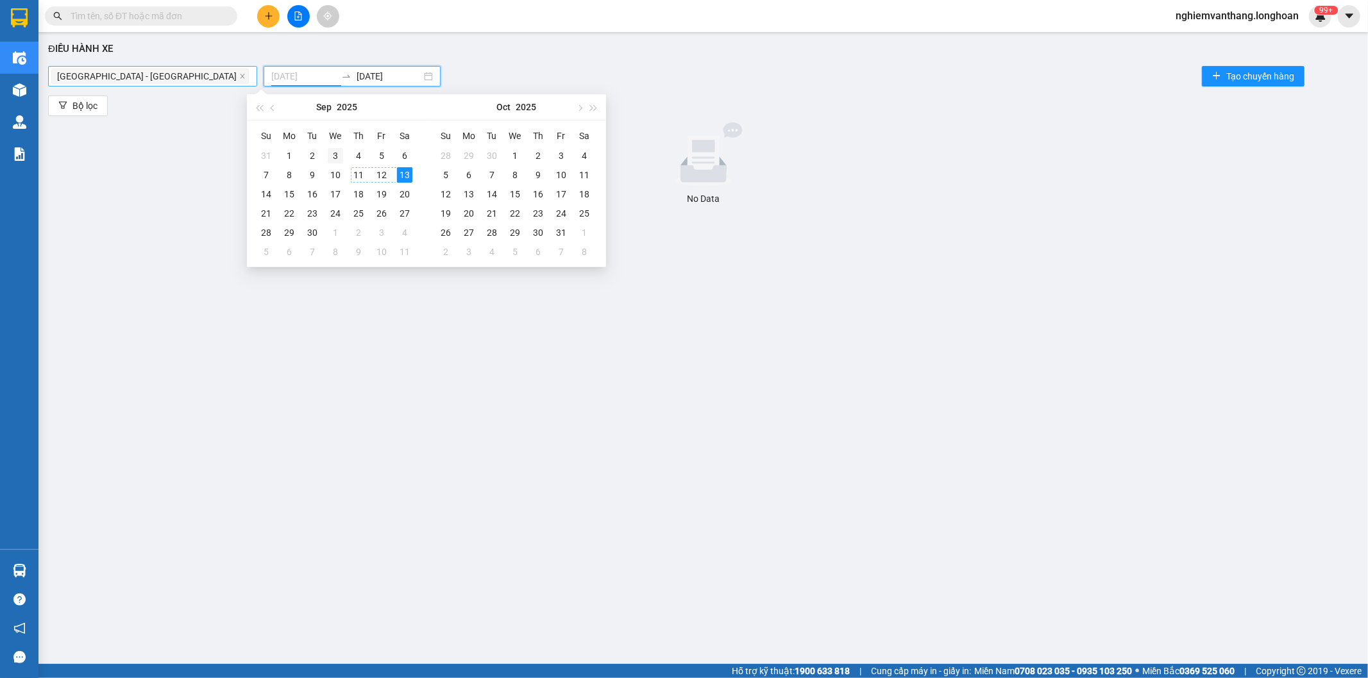
type input "03/09/2025"
drag, startPoint x: 328, startPoint y: 158, endPoint x: 339, endPoint y: 157, distance: 10.3
click at [330, 158] on div "3" at bounding box center [335, 155] width 15 height 15
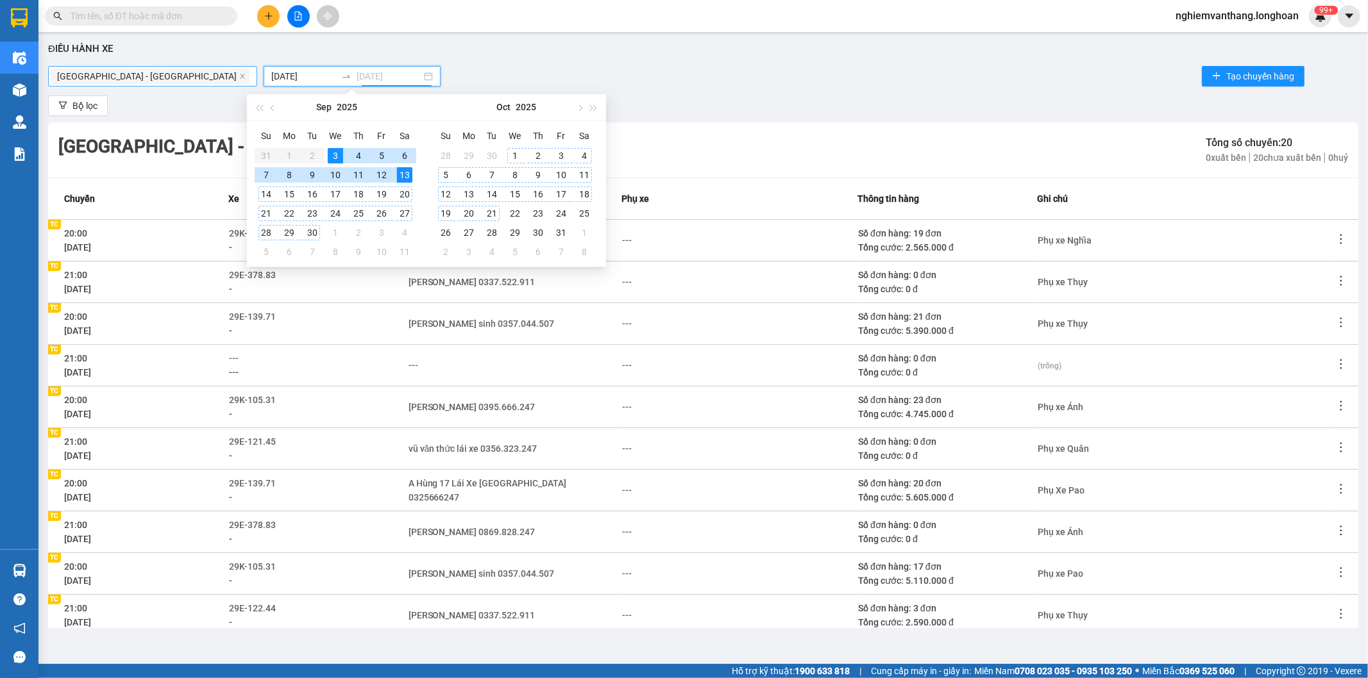
type input "[DATE]"
click at [700, 396] on td "---" at bounding box center [739, 407] width 236 height 42
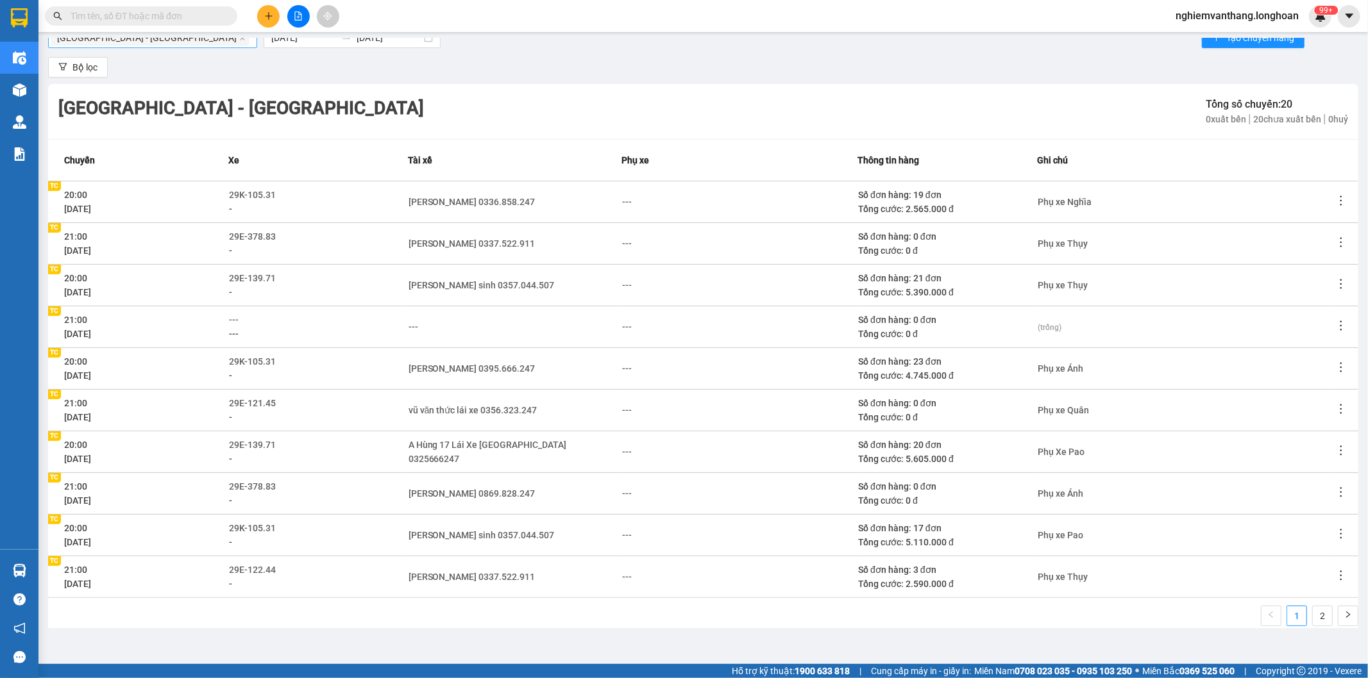
scroll to position [59, 0]
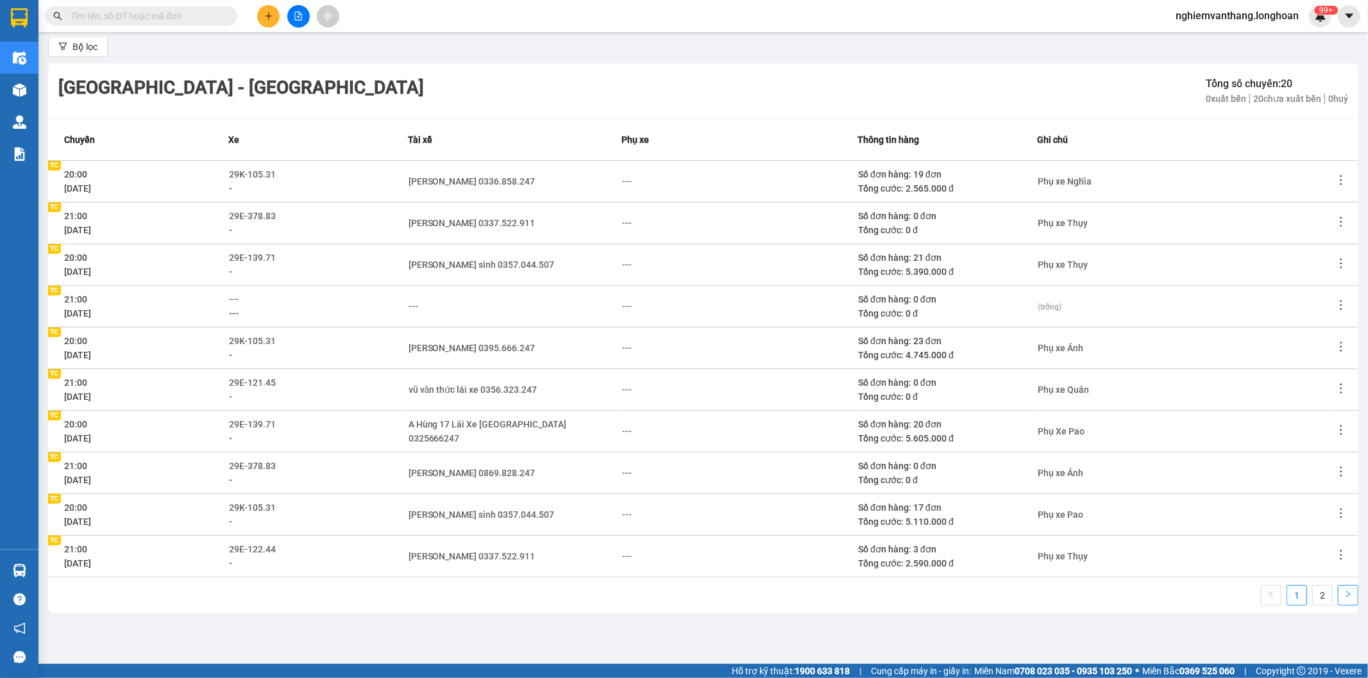
click at [1344, 598] on button "button" at bounding box center [1348, 595] width 21 height 21
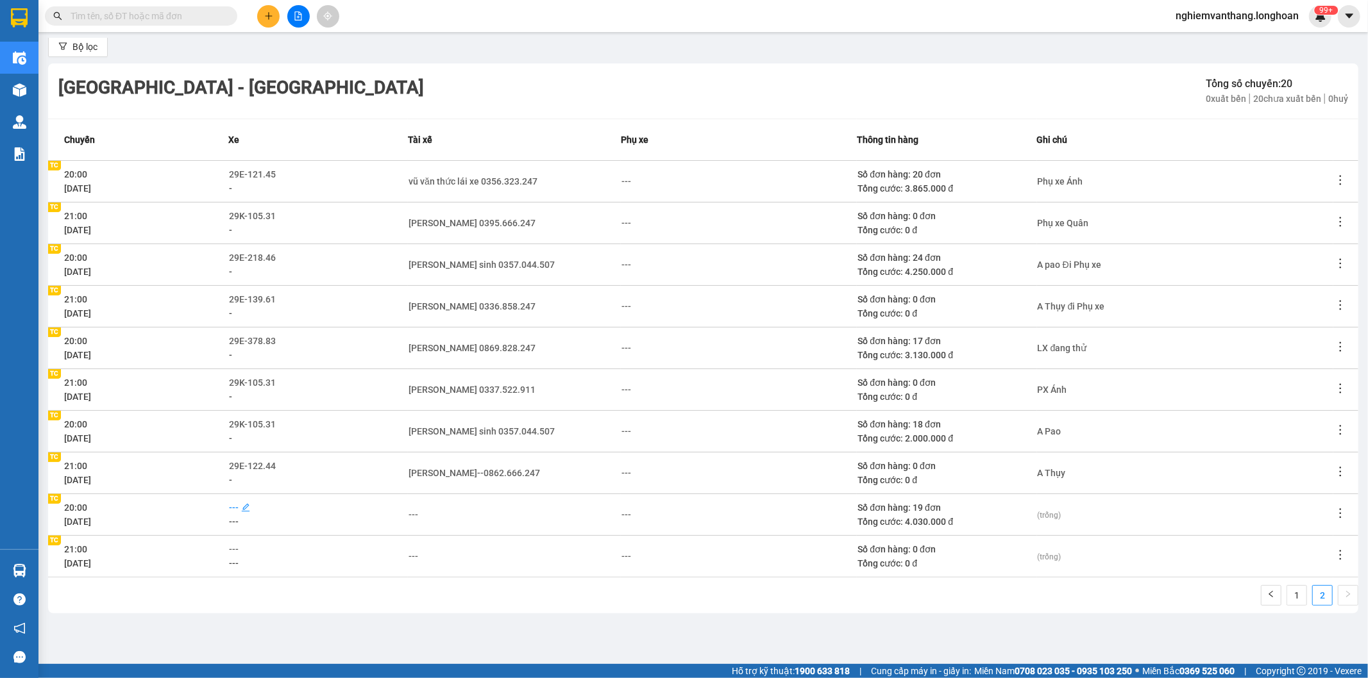
click at [237, 507] on span "---" at bounding box center [234, 508] width 10 height 10
type input "71"
click at [286, 550] on div "29E-139.71" at bounding box center [286, 551] width 100 height 14
click at [232, 544] on span "---" at bounding box center [233, 549] width 10 height 10
type input "45"
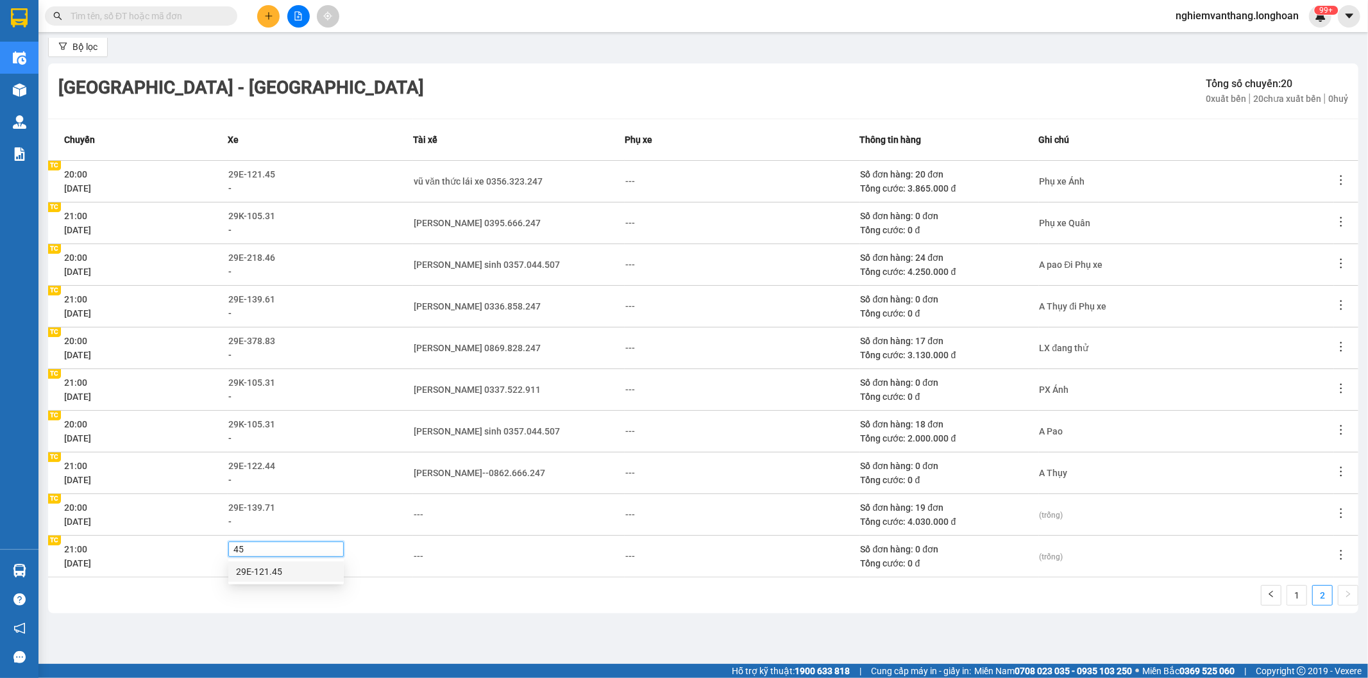
click at [277, 577] on div "29E-121.45" at bounding box center [286, 572] width 100 height 14
click at [416, 516] on div "---" at bounding box center [419, 515] width 10 height 14
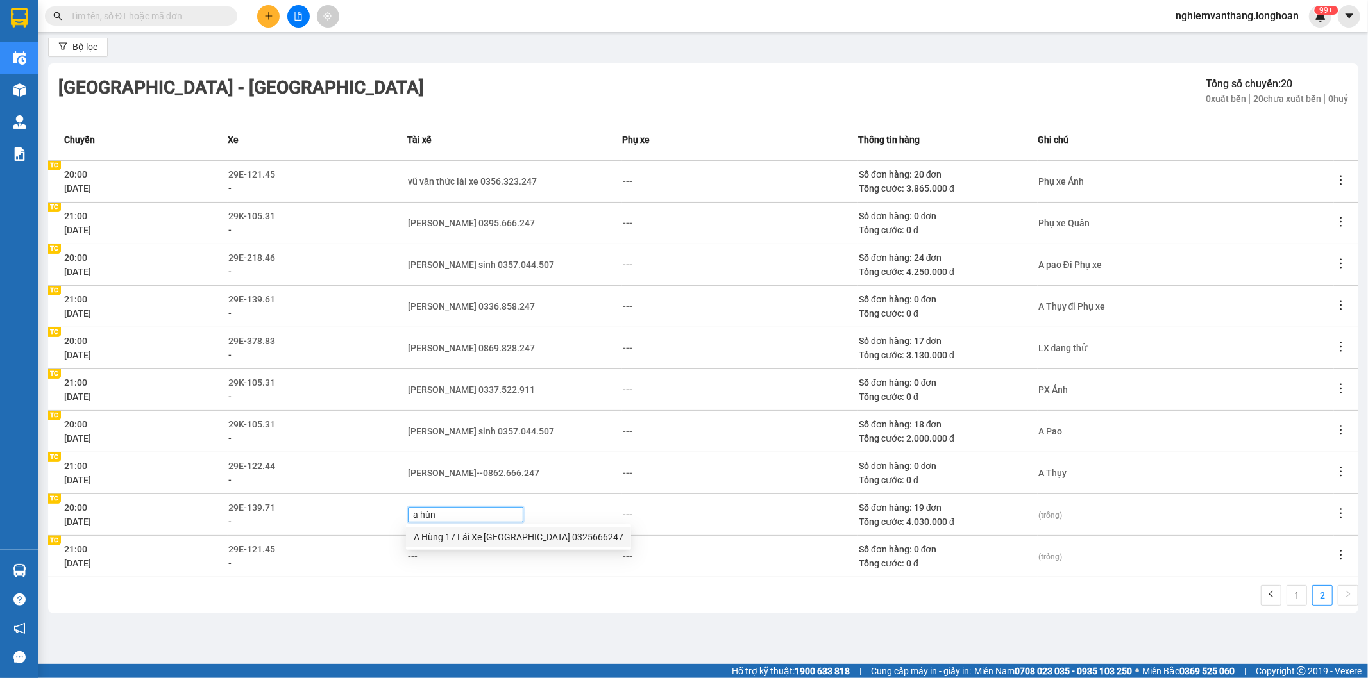
type input "a hùng"
click at [444, 533] on div "A Hùng 17 Lái Xe Hà Nội 0325666247" at bounding box center [519, 537] width 210 height 14
click at [418, 554] on div "---" at bounding box center [515, 557] width 214 height 14
click at [418, 554] on div "---" at bounding box center [514, 557] width 212 height 14
click at [412, 555] on div "---" at bounding box center [413, 557] width 10 height 14
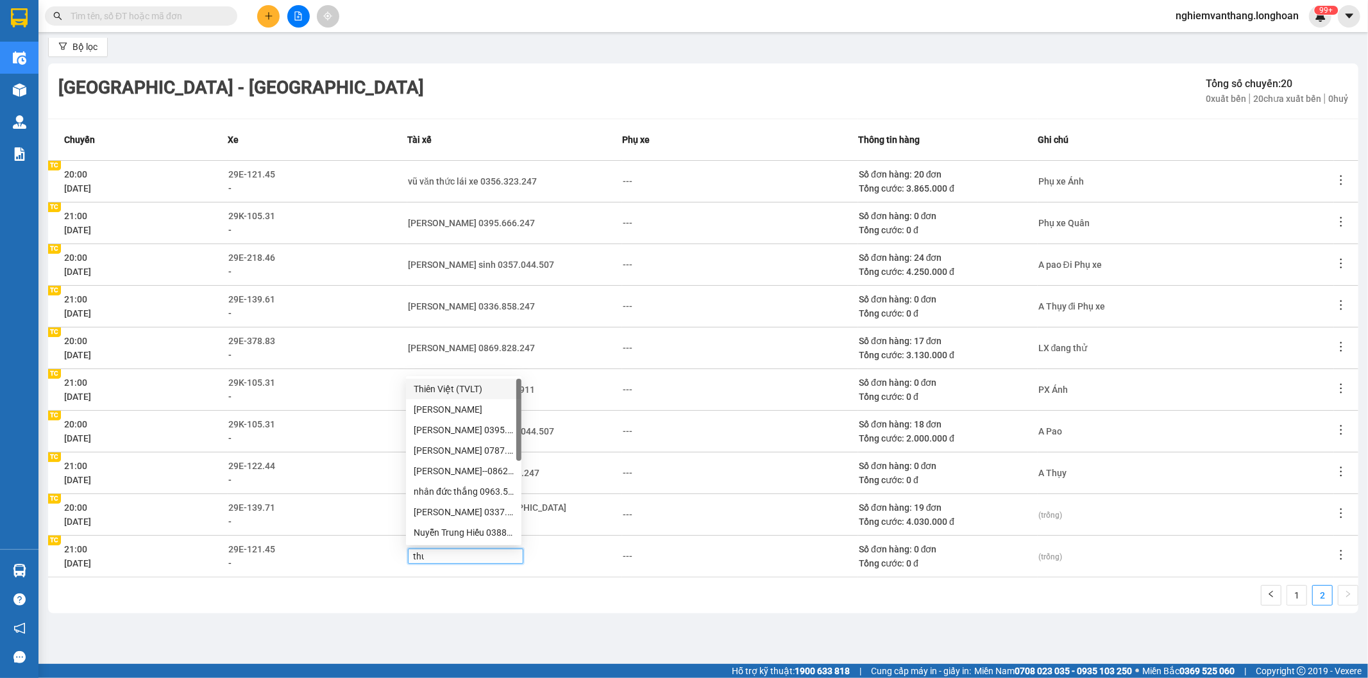
type input "thuc"
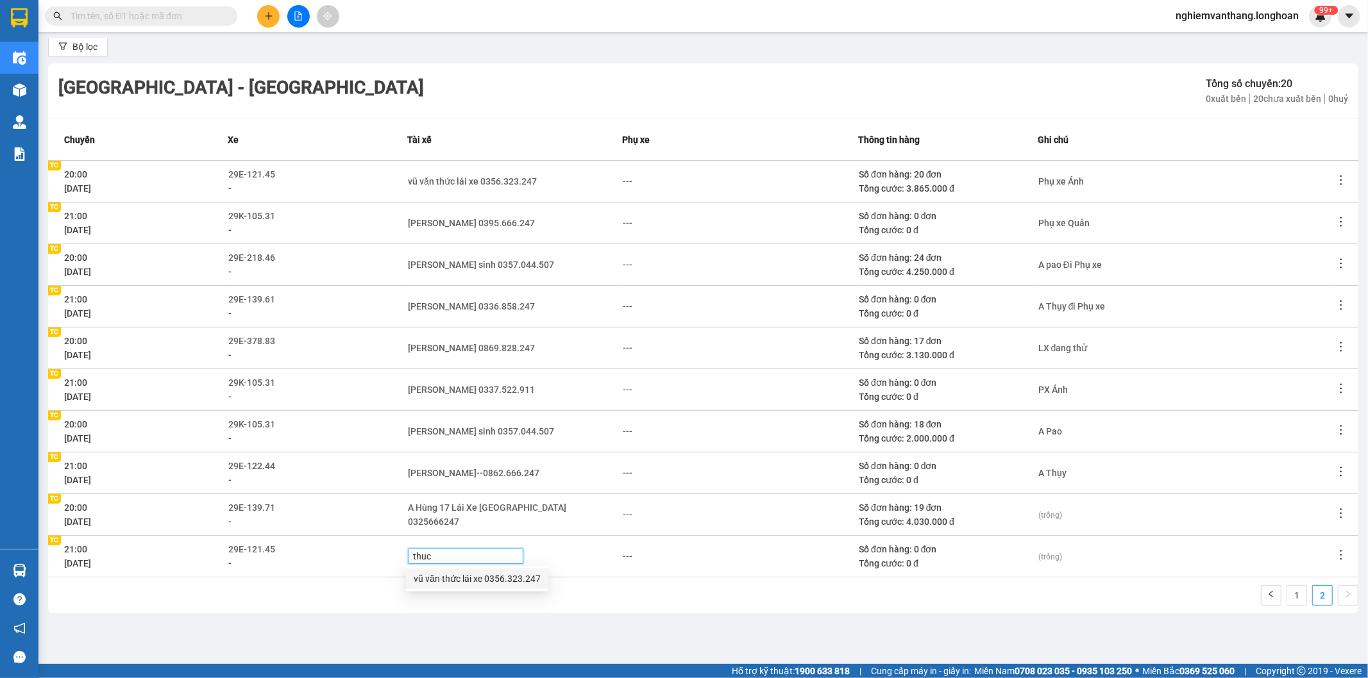
click at [446, 580] on div "vũ văn thức lái xe 0356.323.247" at bounding box center [477, 579] width 127 height 14
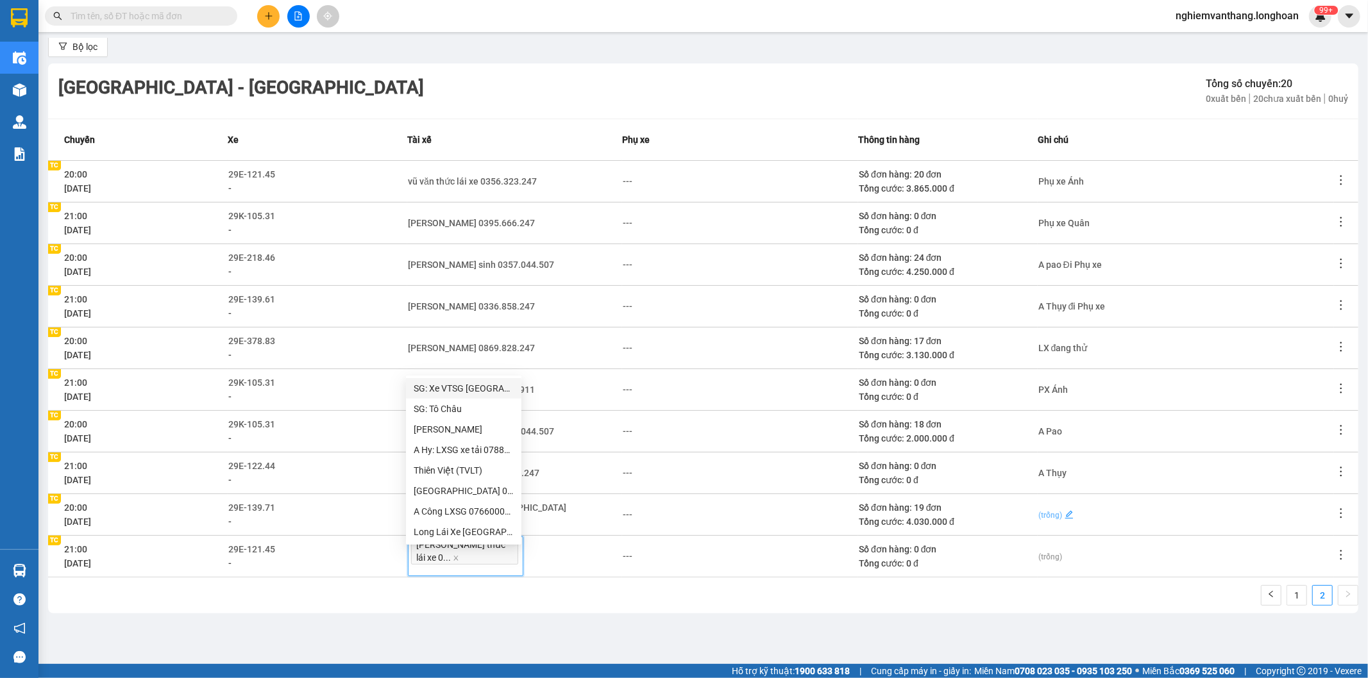
click at [1039, 511] on span "(trống)" at bounding box center [1050, 515] width 24 height 9
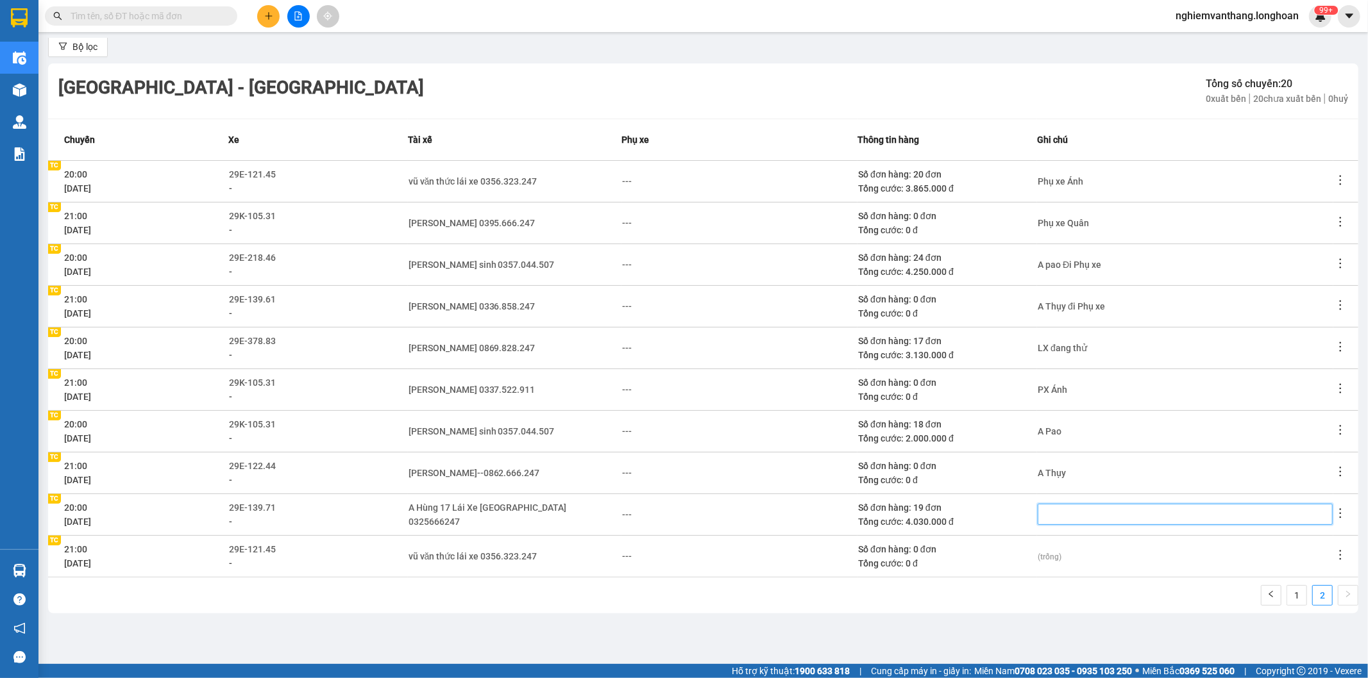
click at [1050, 520] on textarea at bounding box center [1185, 514] width 295 height 21
type textarea "A"
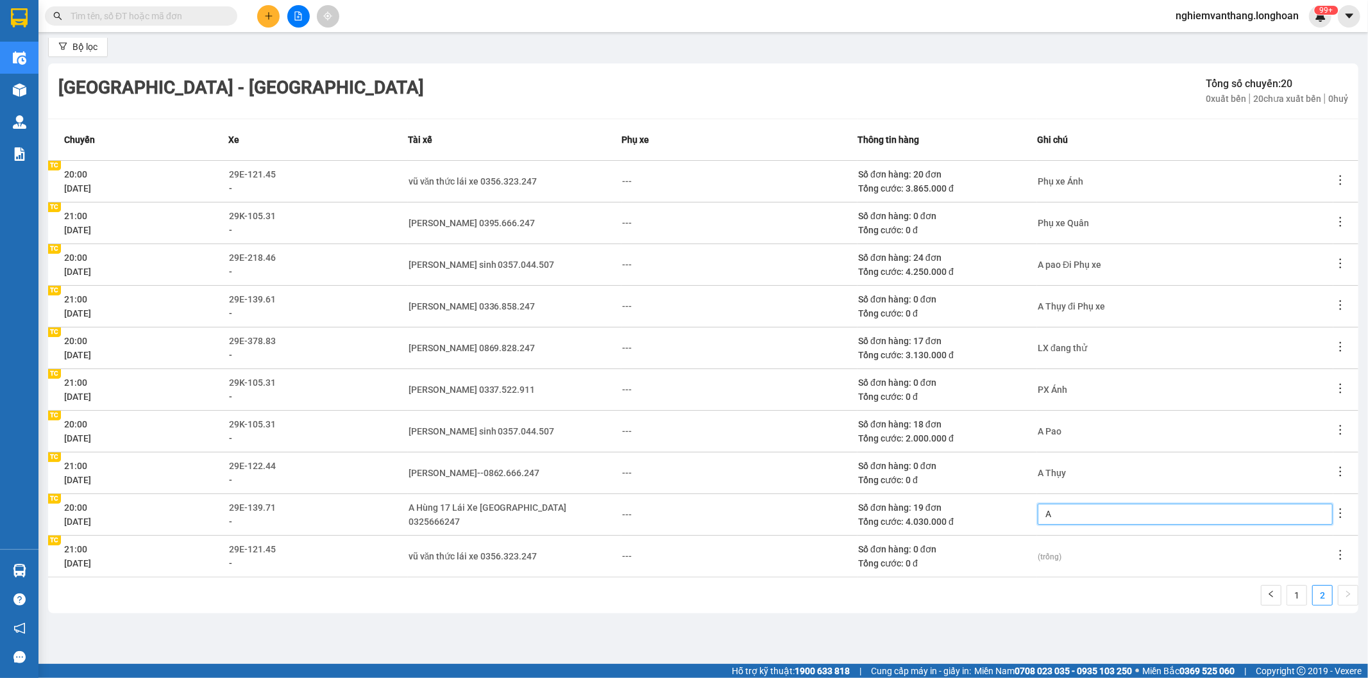
type textarea "A P"
type textarea "A Pa"
type textarea "A Pao"
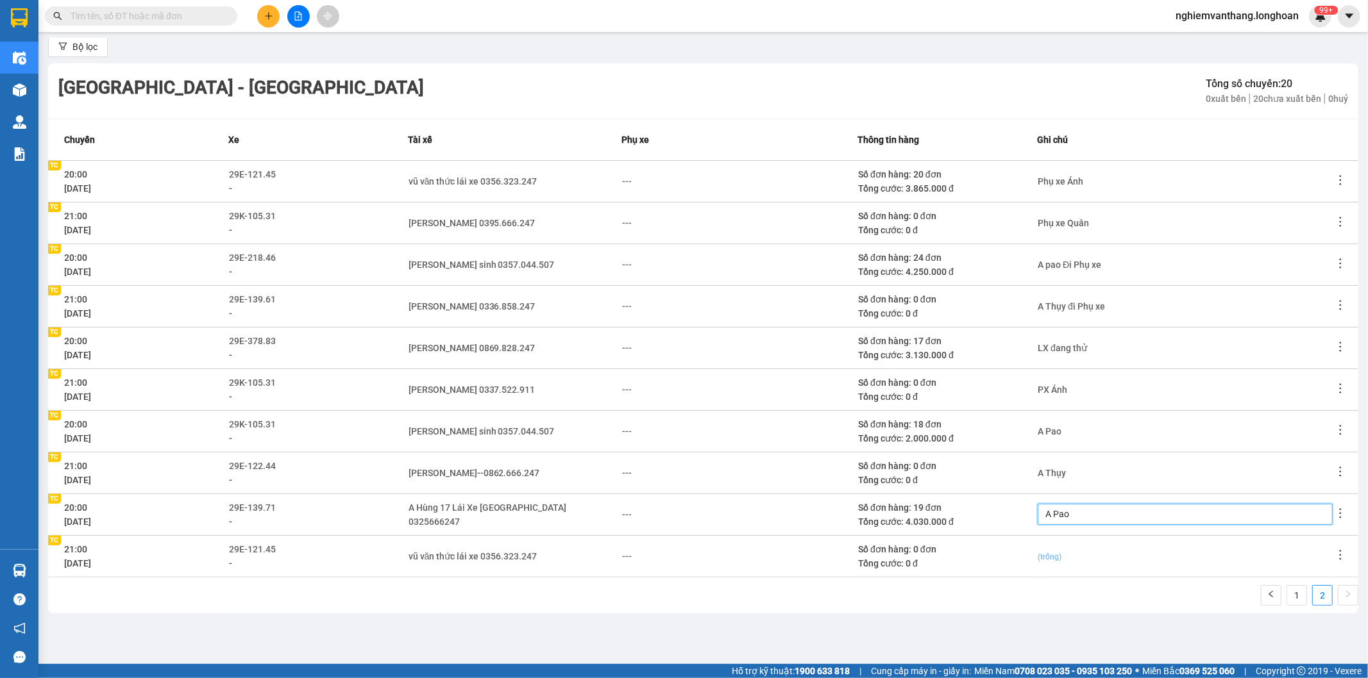
type textarea "A Pao"
click at [1039, 553] on span "(trống)" at bounding box center [1050, 557] width 24 height 9
click at [1045, 557] on textarea at bounding box center [1185, 556] width 295 height 21
type textarea "A"
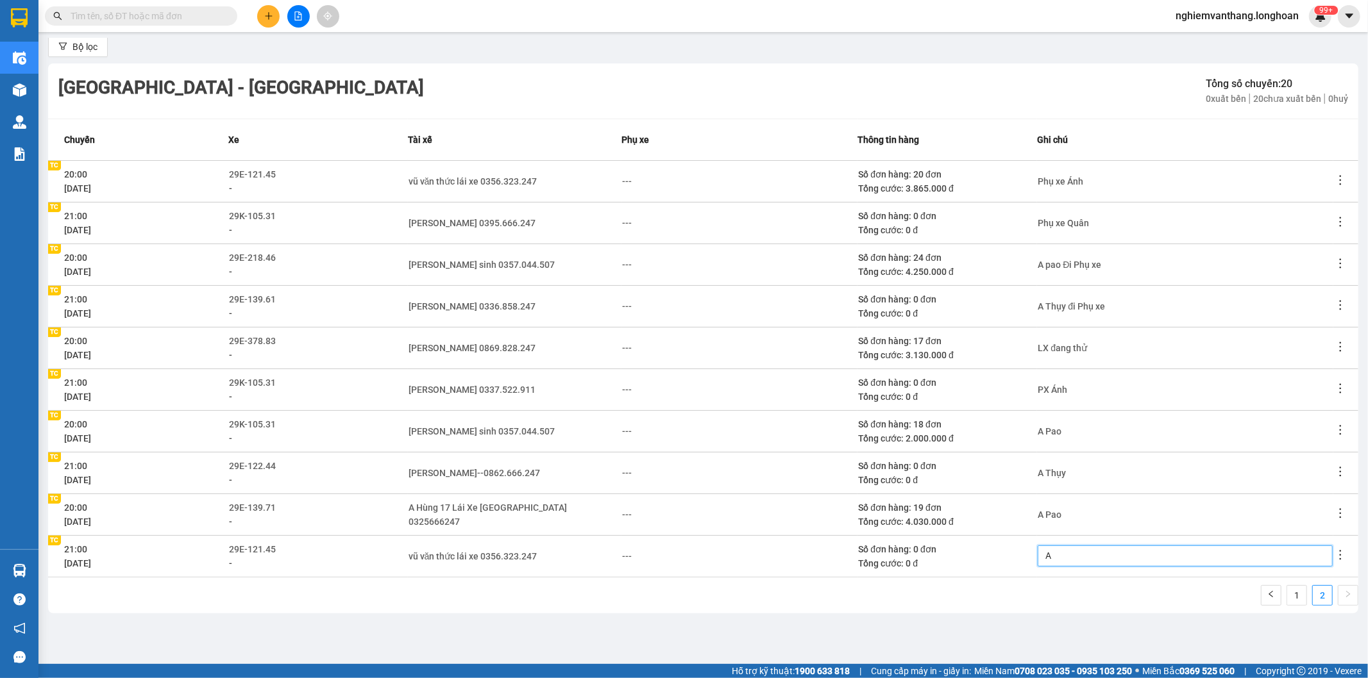
type textarea "A"
type textarea "A T"
type textarea "A Th"
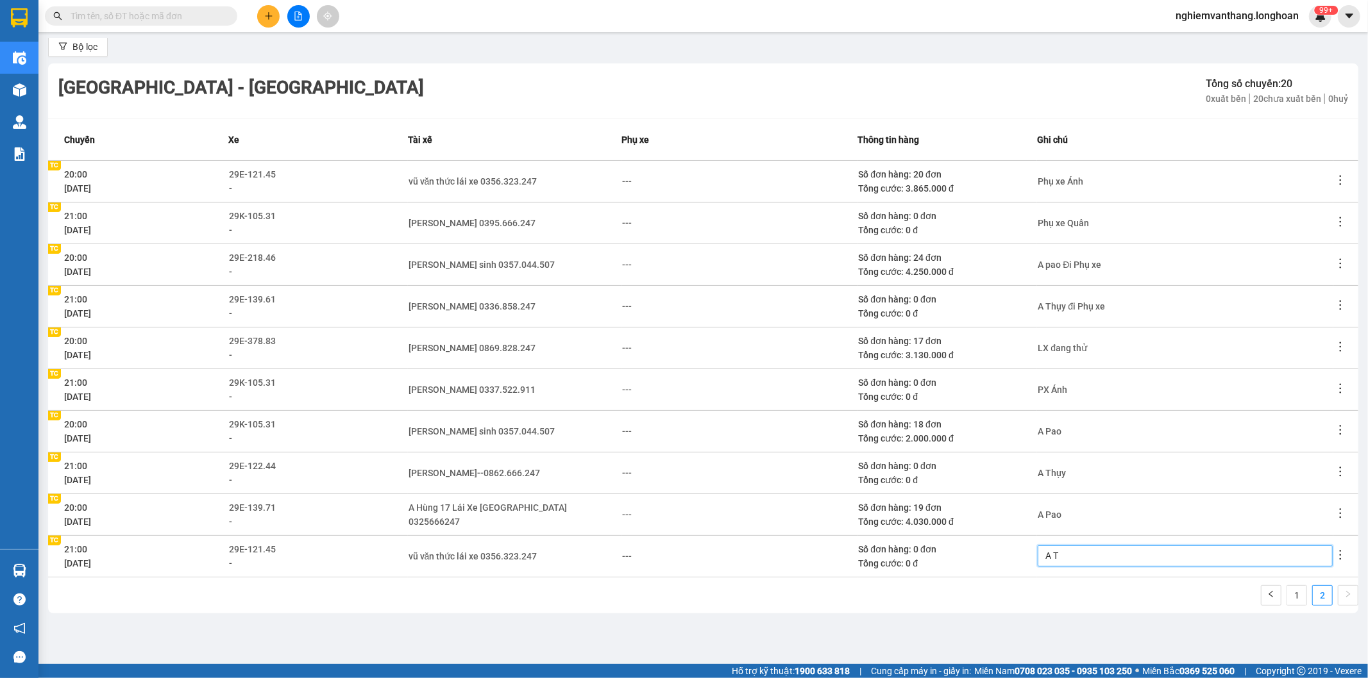
type textarea "A Th"
type textarea "A Thu"
type textarea "A Th"
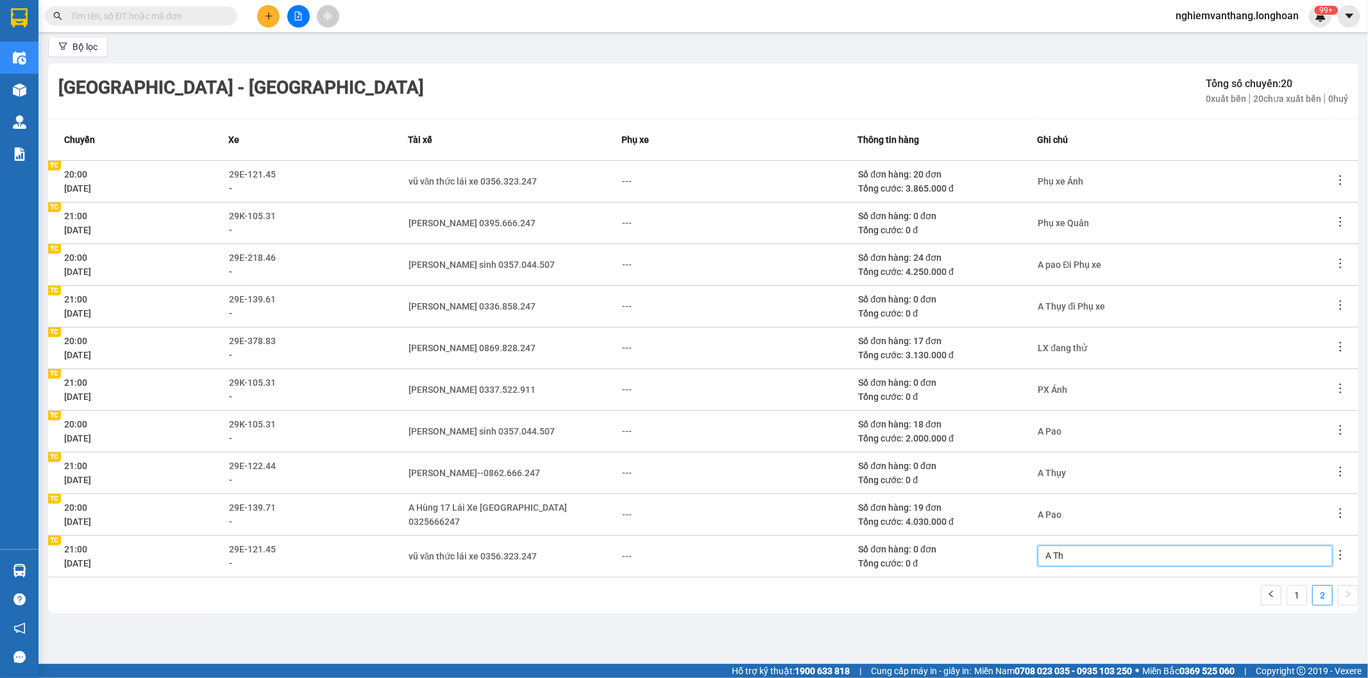
type textarea "A T"
type textarea "A"
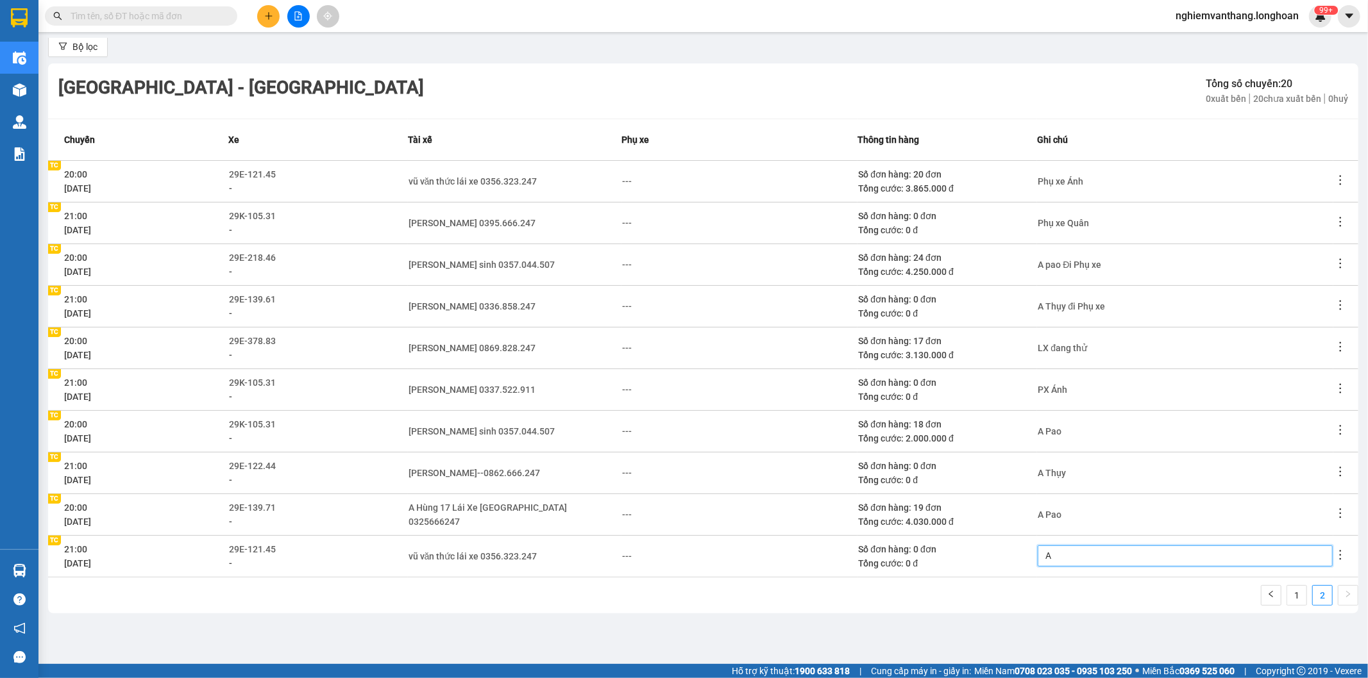
type textarea "A"
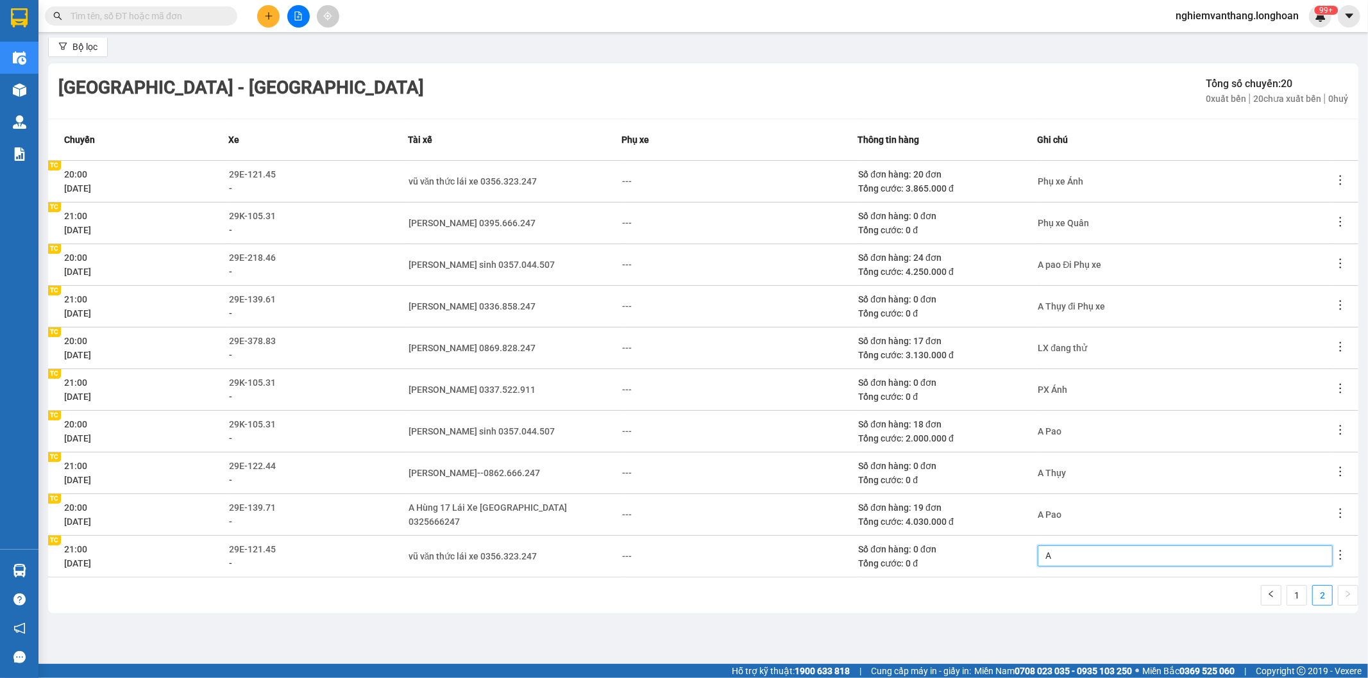
type textarea "A A"
type textarea "A An"
type textarea "A Anh"
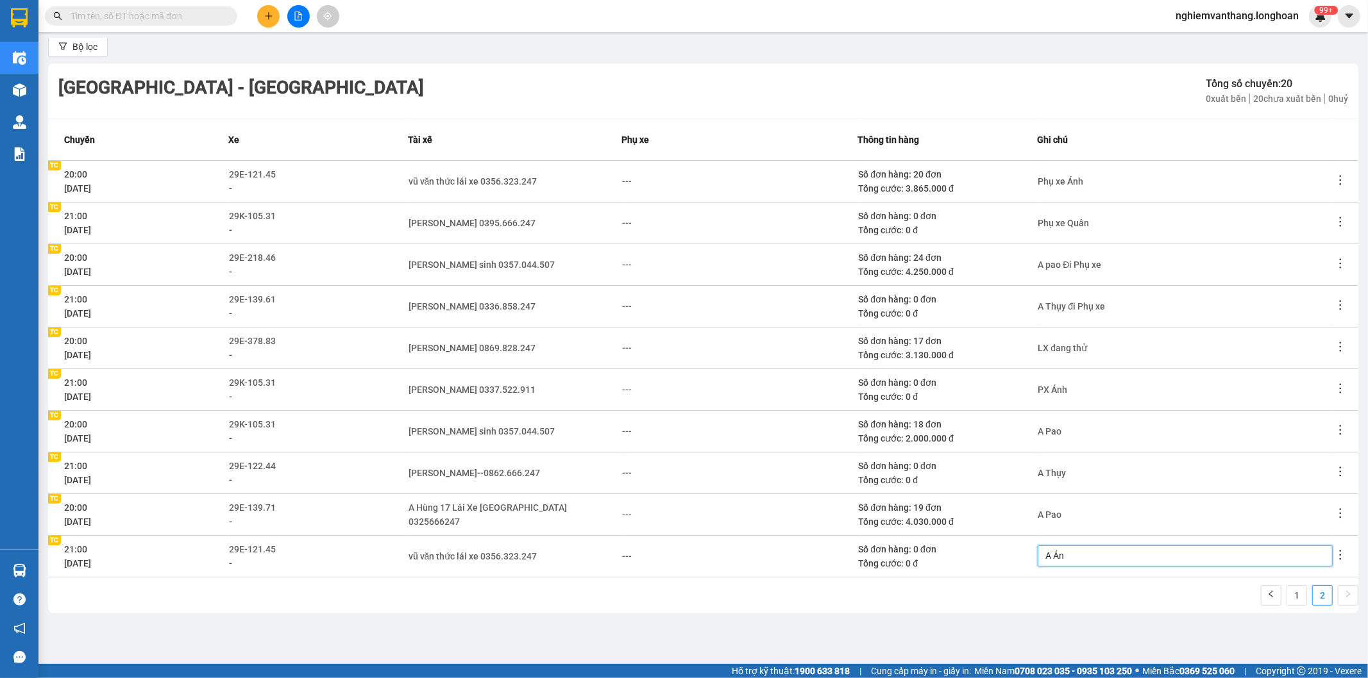
type textarea "A Ánh"
click at [989, 594] on div "1 2" at bounding box center [703, 599] width 1310 height 28
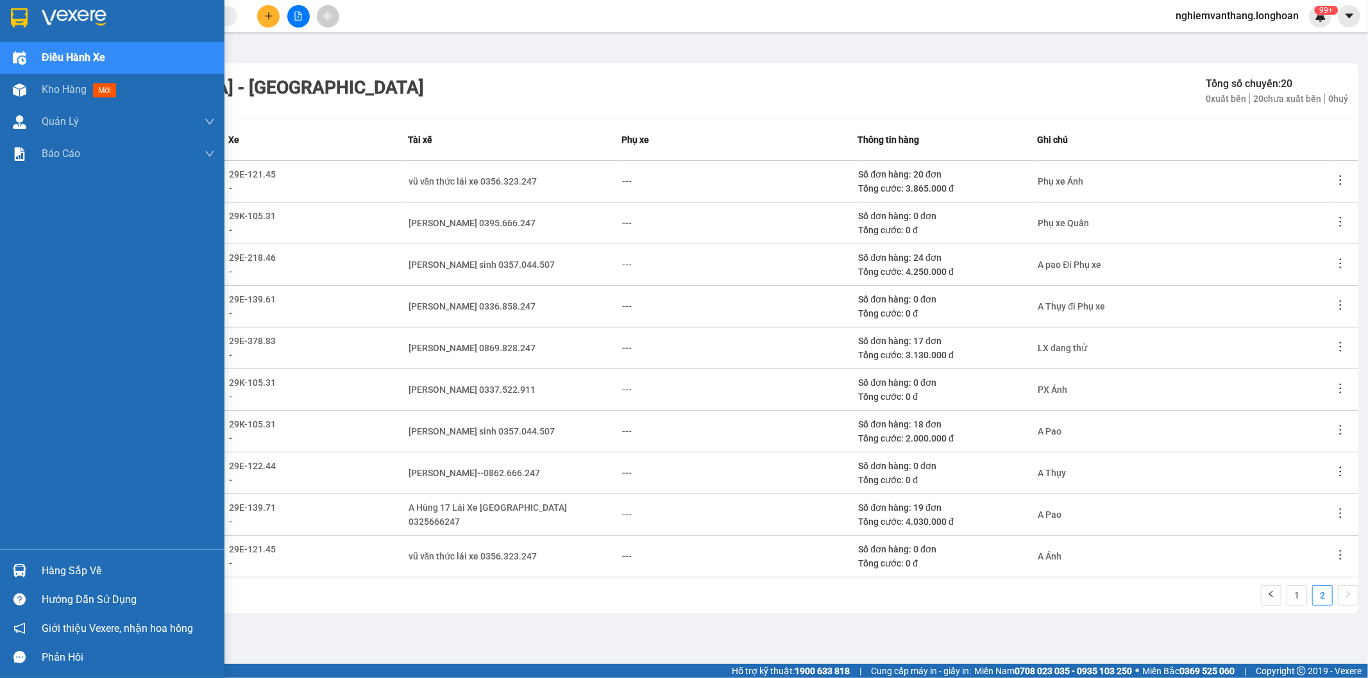
click at [29, 20] on div at bounding box center [19, 17] width 22 height 22
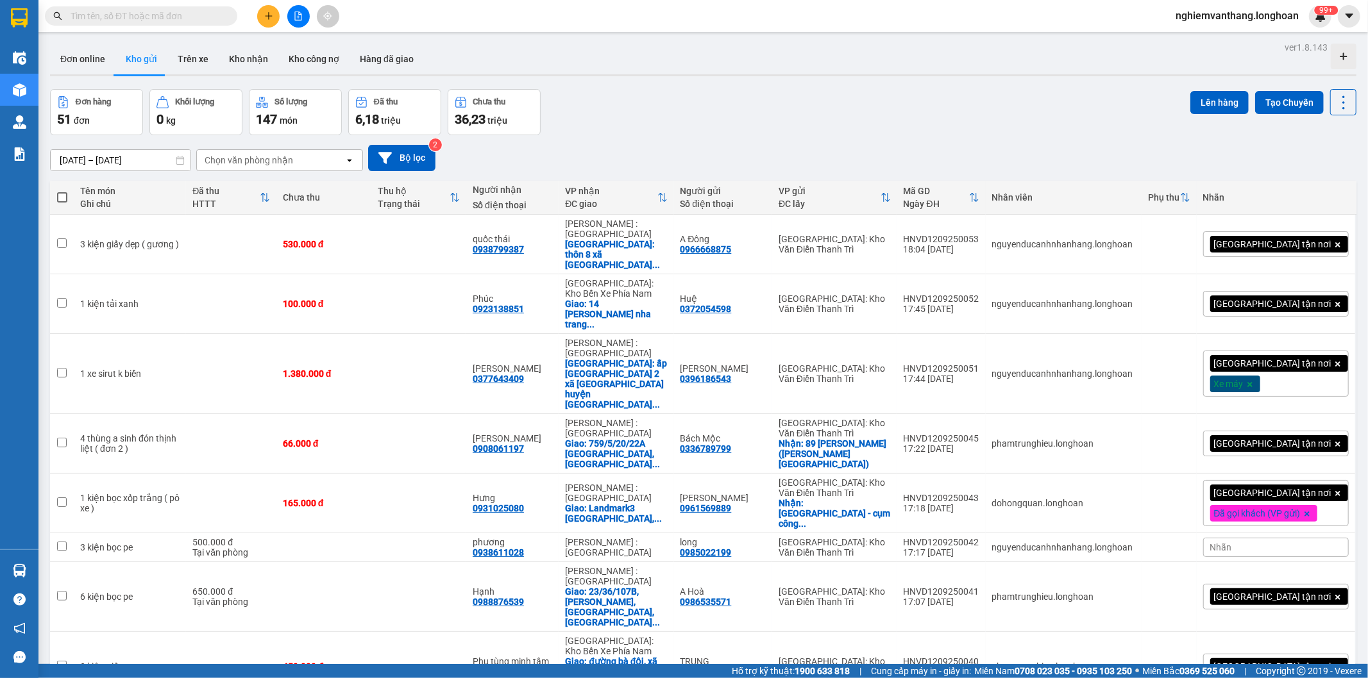
click at [301, 13] on icon "file-add" at bounding box center [298, 16] width 9 height 9
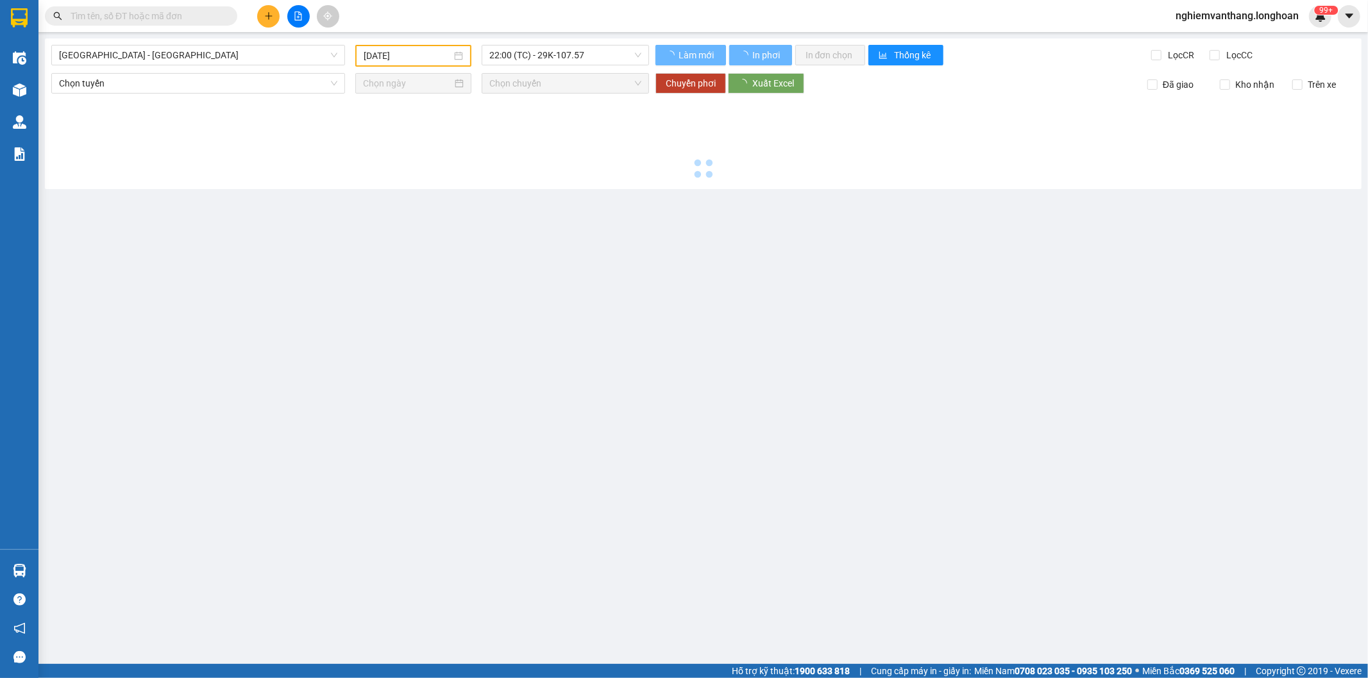
type input "[DATE]"
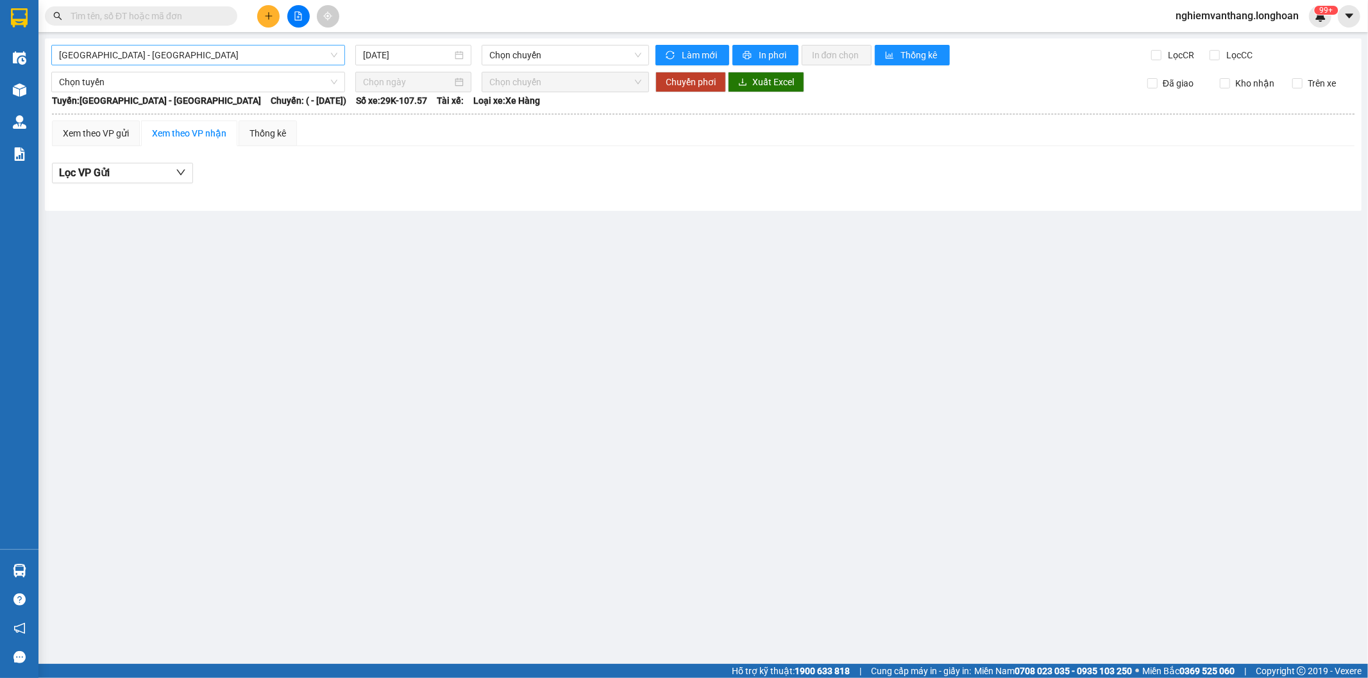
click at [145, 50] on span "Hải Phòng - Hà Nội" at bounding box center [198, 55] width 278 height 19
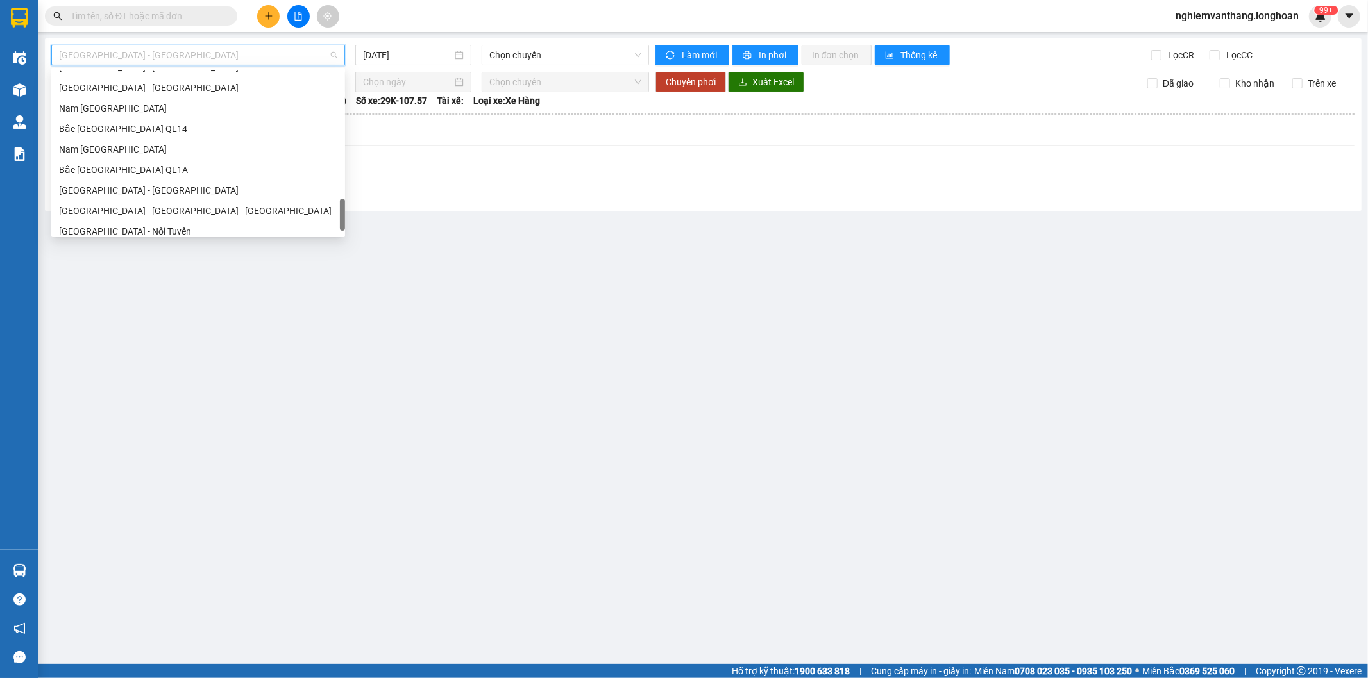
scroll to position [882, 0]
click at [129, 145] on div "Bắc Trung Nam QL1A" at bounding box center [198, 143] width 278 height 14
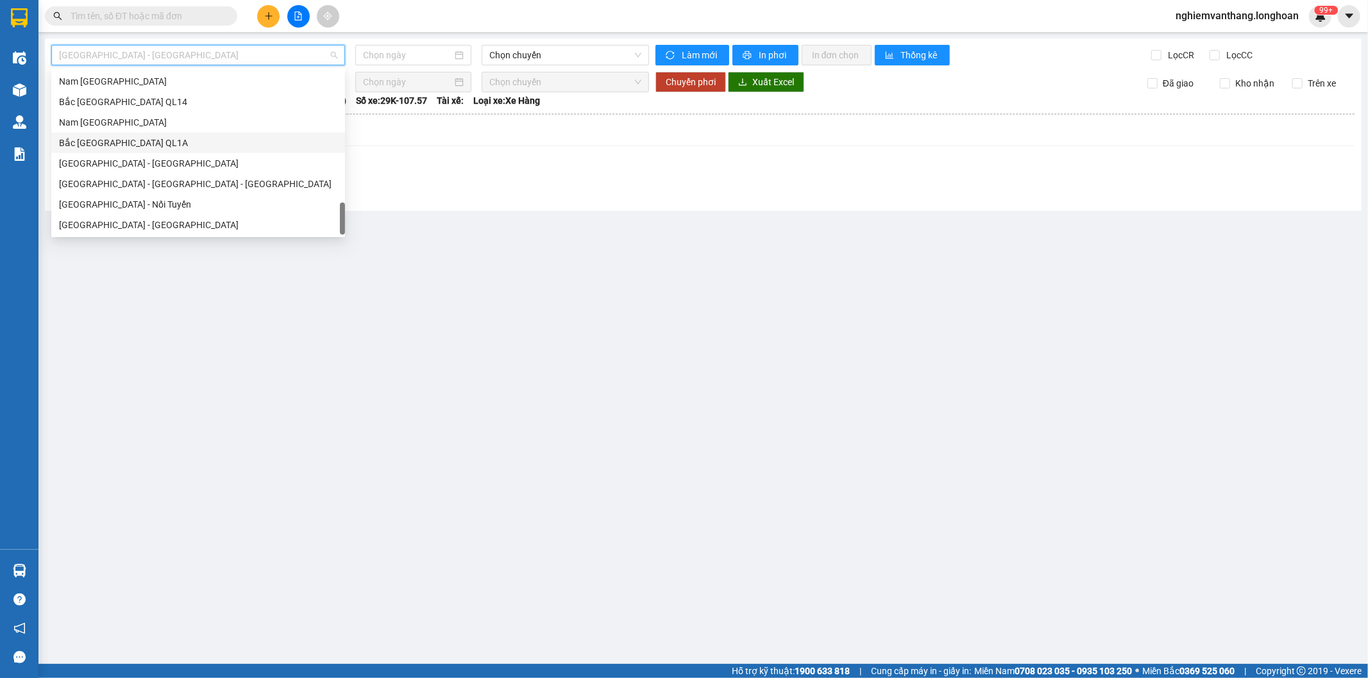
type input "[DATE]"
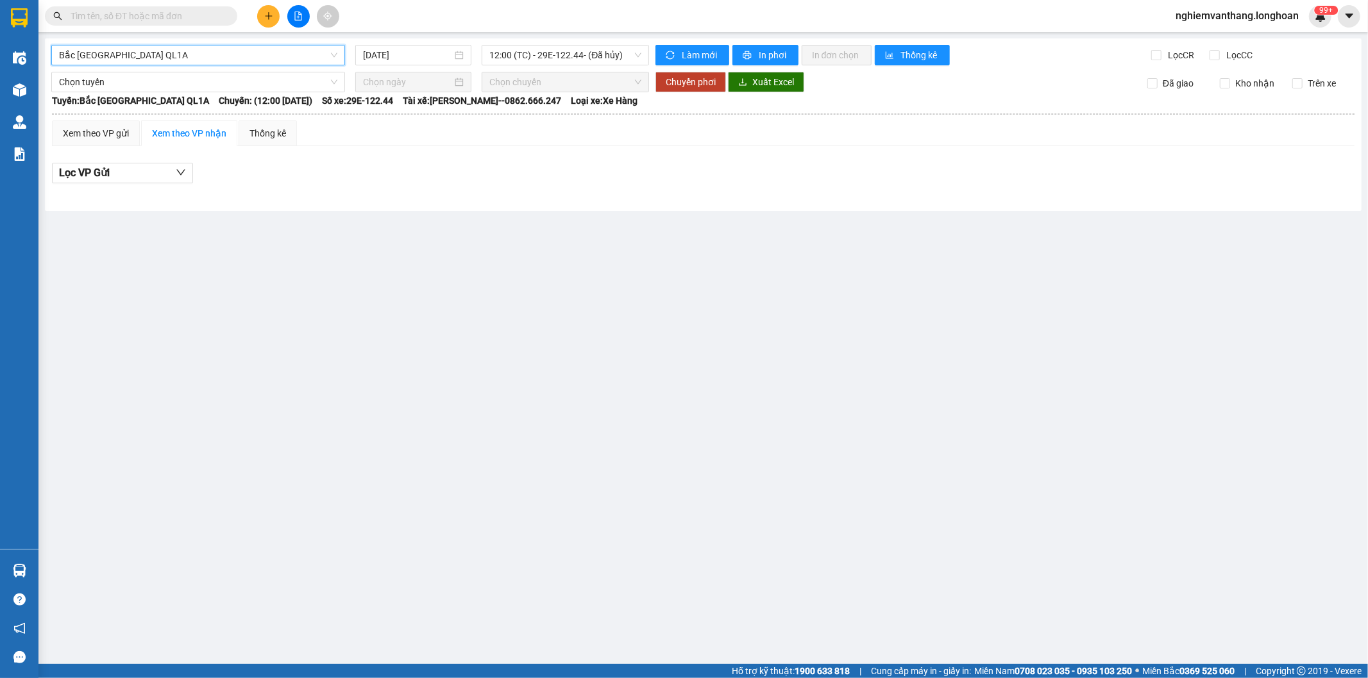
click at [242, 53] on span "Bắc Trung Nam QL1A" at bounding box center [198, 55] width 278 height 19
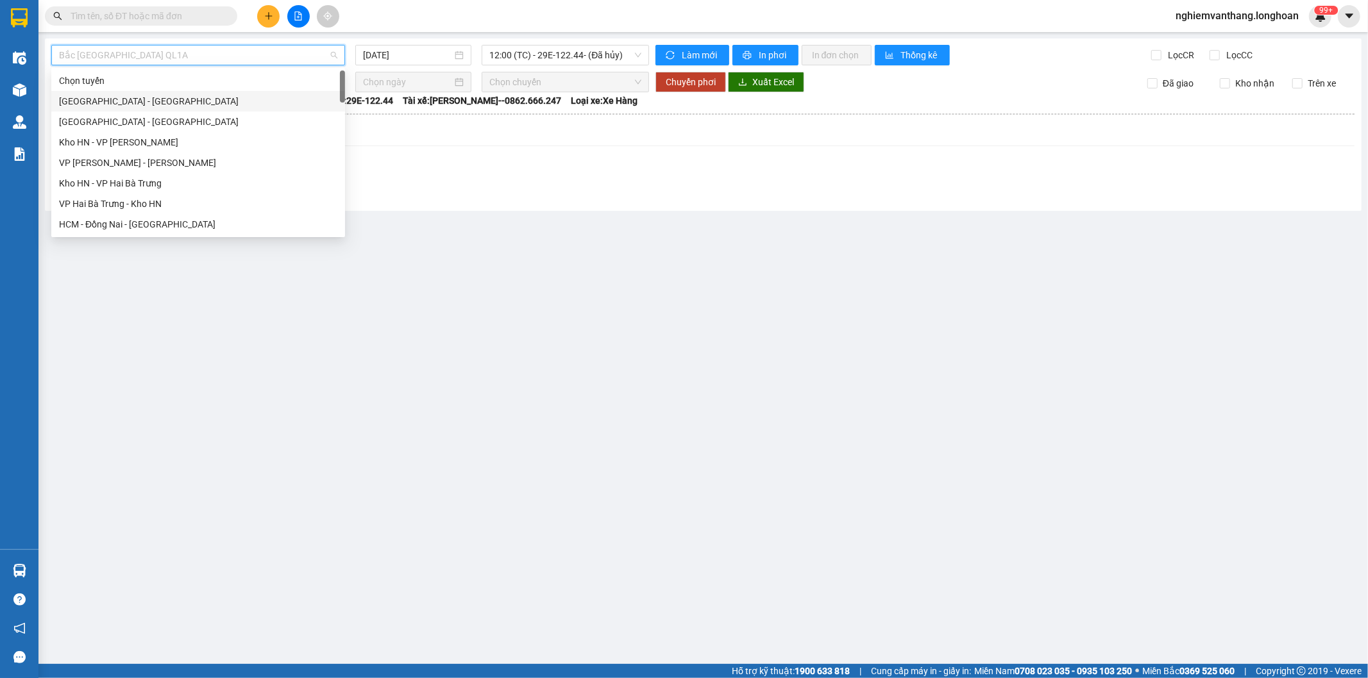
click at [138, 105] on div "Hải Phòng - Hà Nội" at bounding box center [198, 101] width 278 height 14
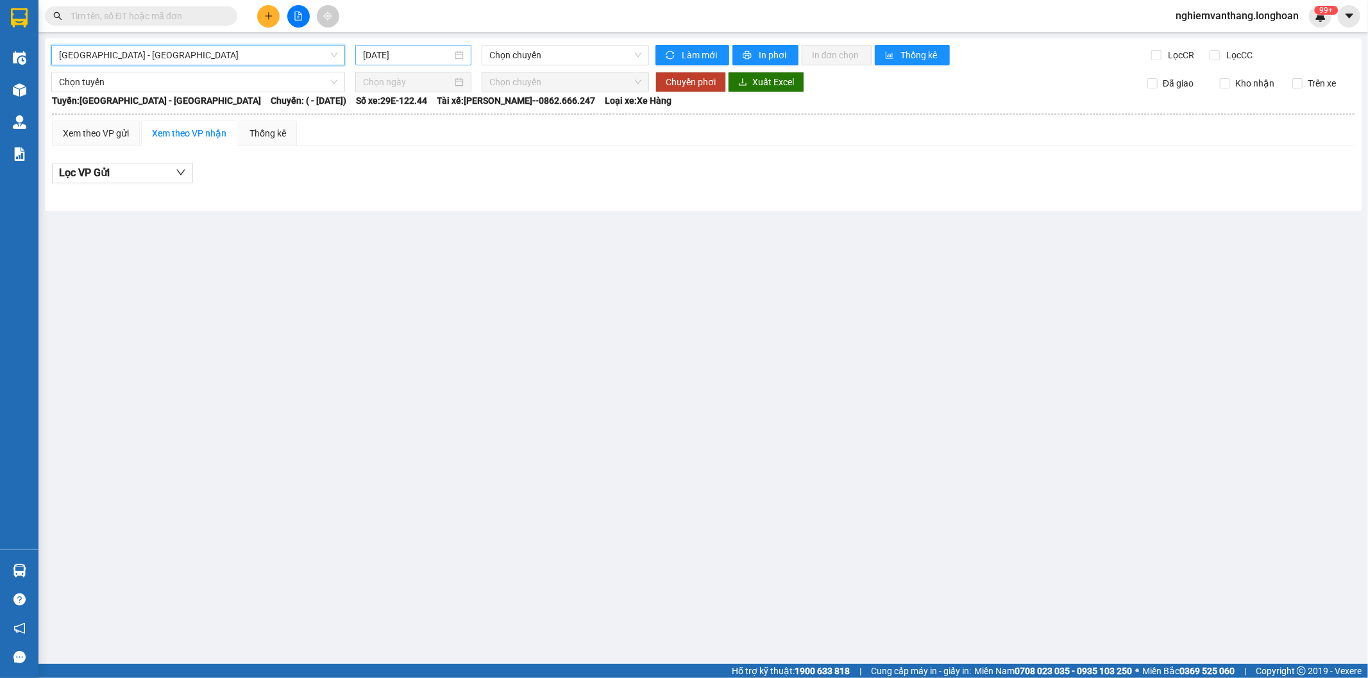
click at [396, 56] on input "[DATE]" at bounding box center [407, 55] width 89 height 14
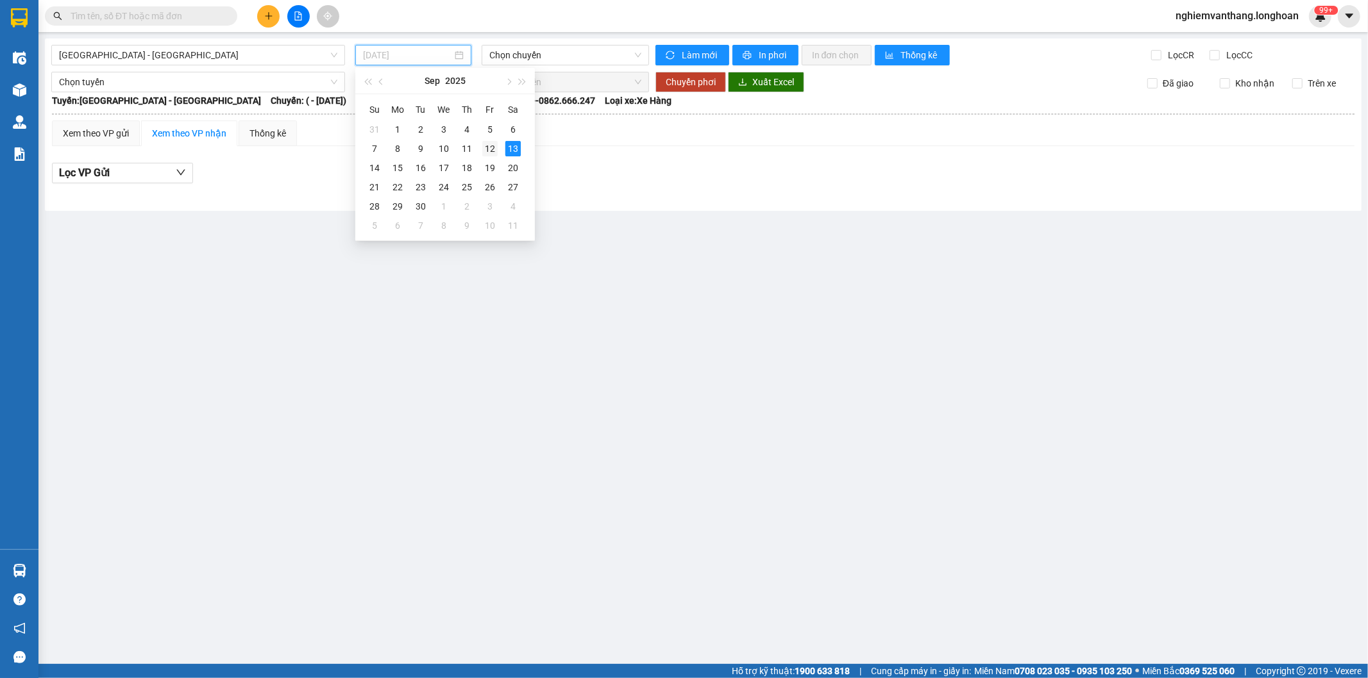
click at [484, 154] on div "12" at bounding box center [489, 148] width 15 height 15
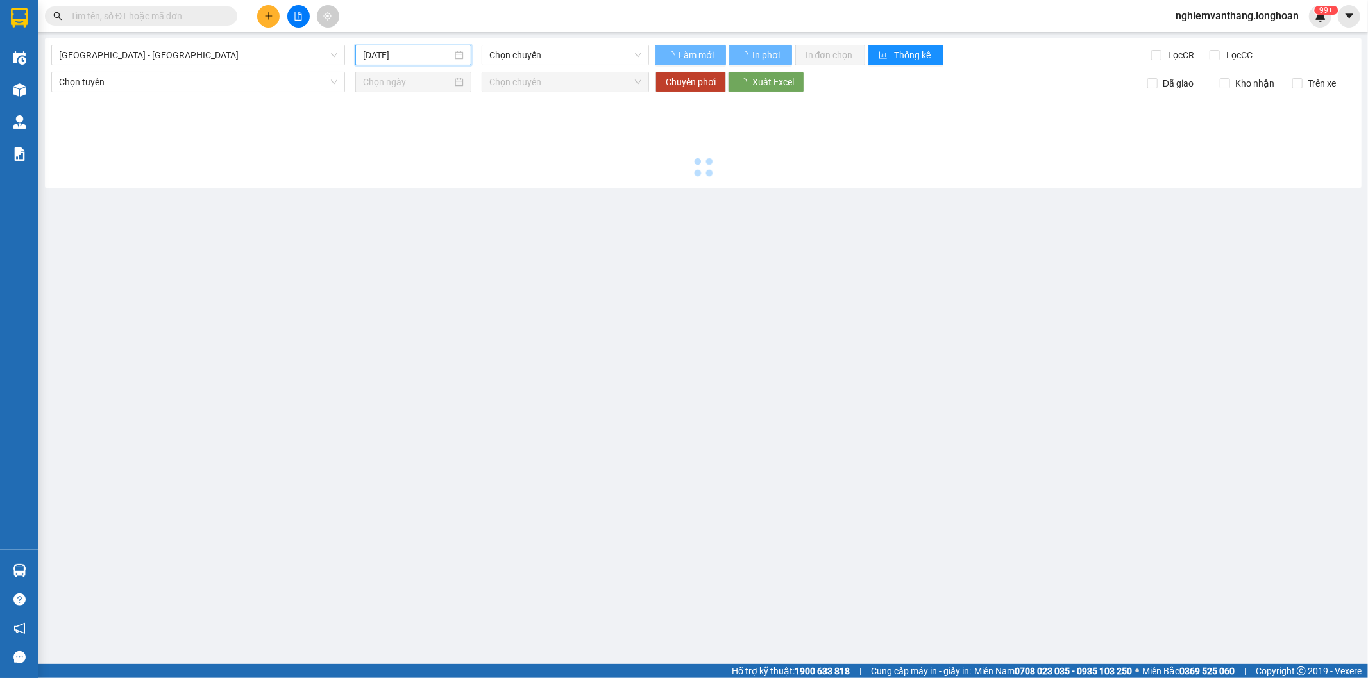
type input "12/09/2025"
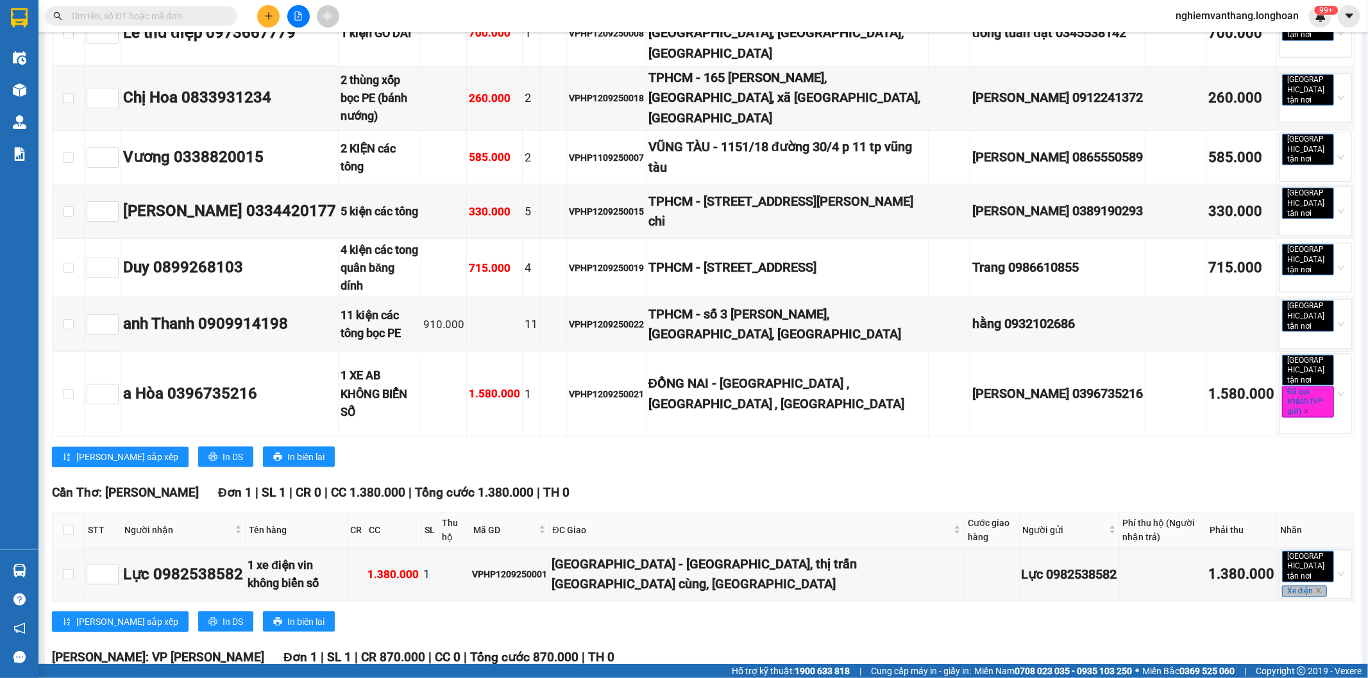
scroll to position [1411, 0]
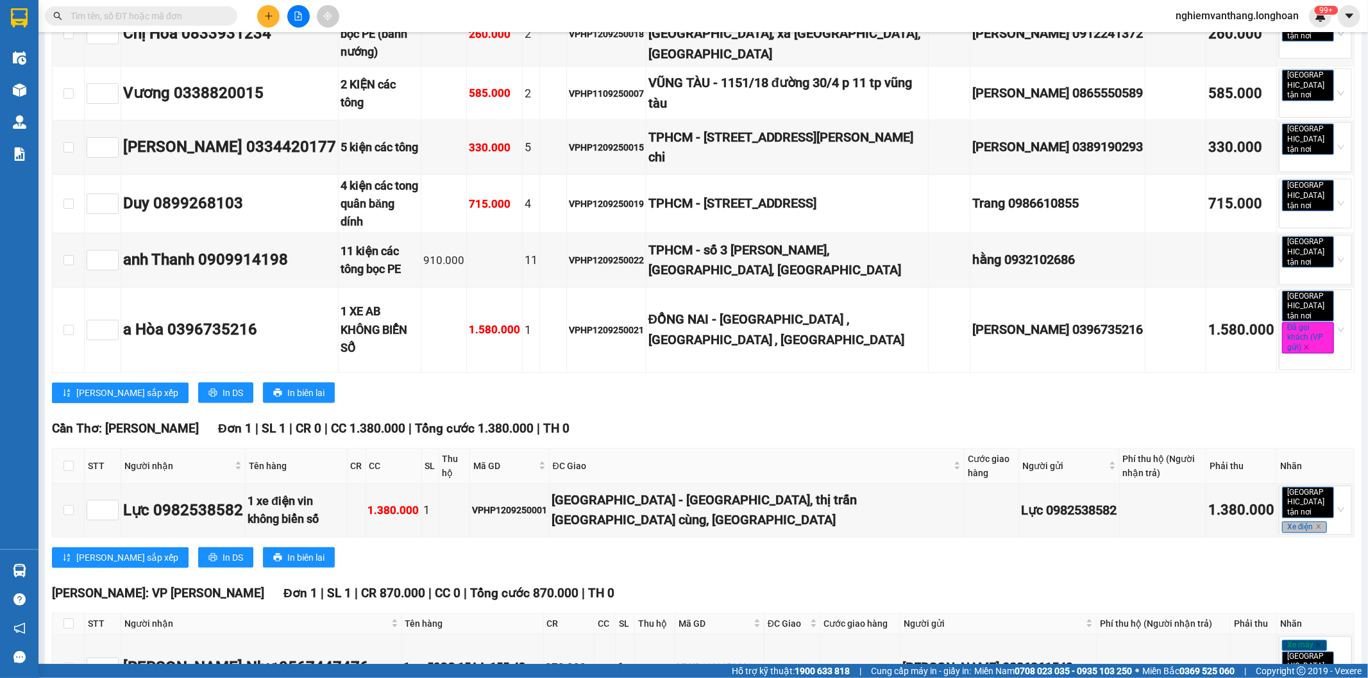
click at [422, 15] on div "Kết quả tìm kiếm ( 0 ) Bộ lọc No Data nghiemvanthang.longhoan 99+" at bounding box center [684, 16] width 1368 height 32
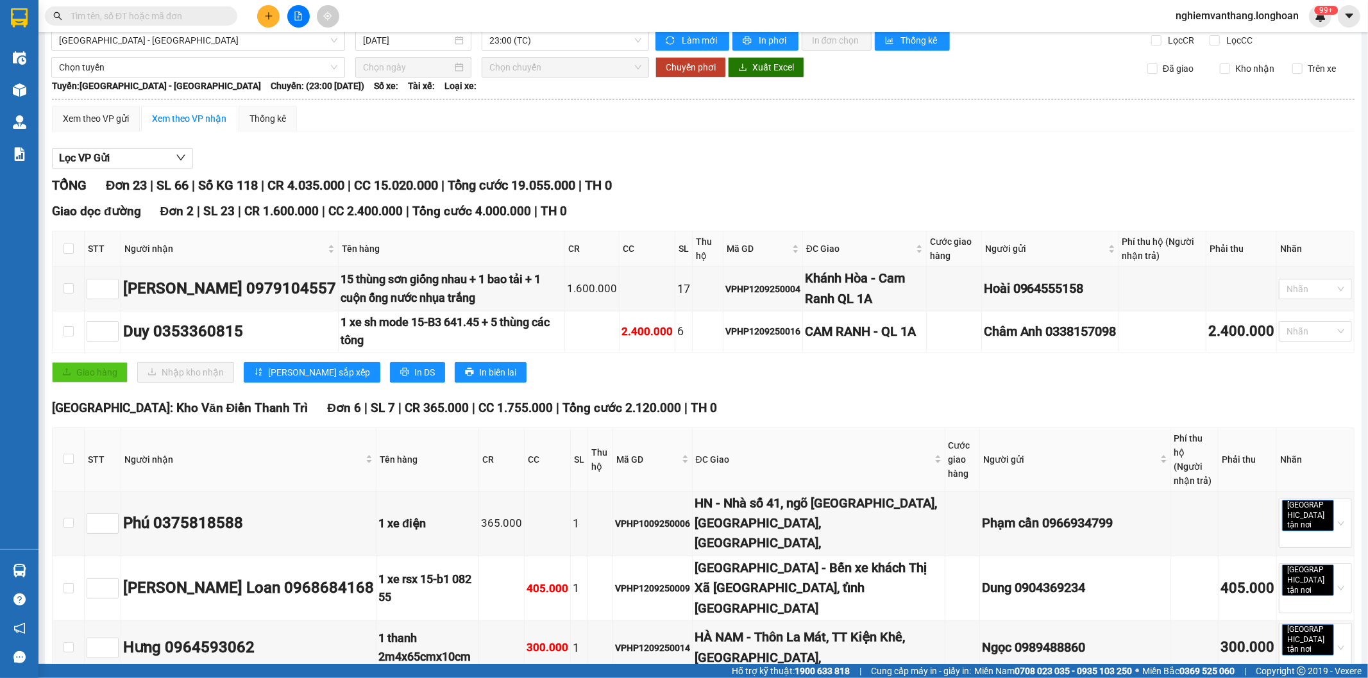
scroll to position [0, 0]
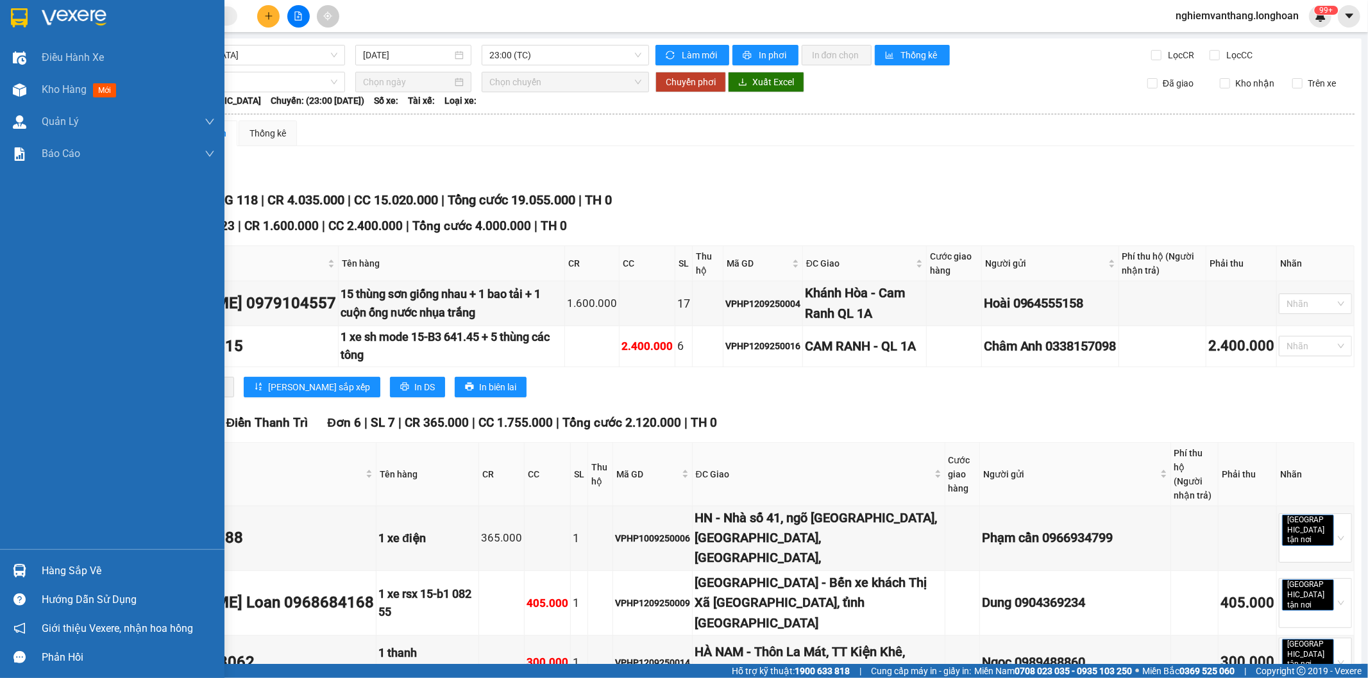
click at [10, 14] on div at bounding box center [19, 17] width 22 height 22
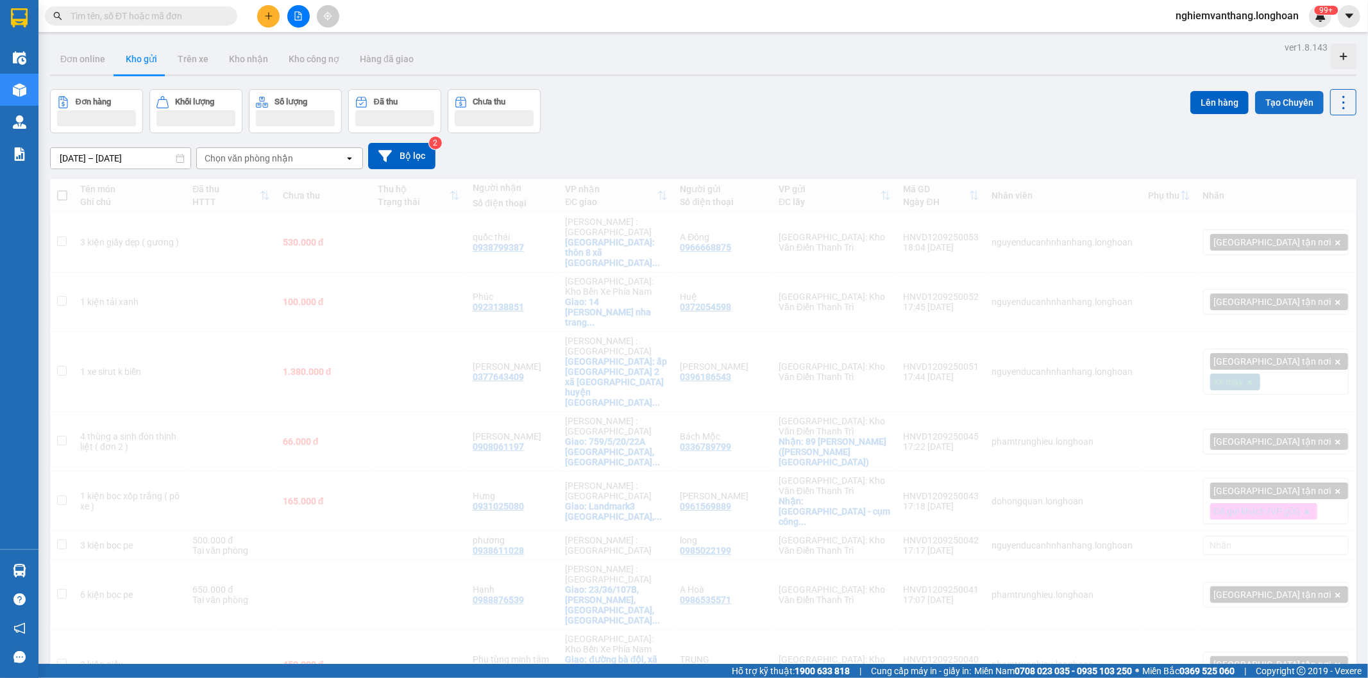
click at [1263, 105] on button "Tạo Chuyến" at bounding box center [1289, 102] width 69 height 23
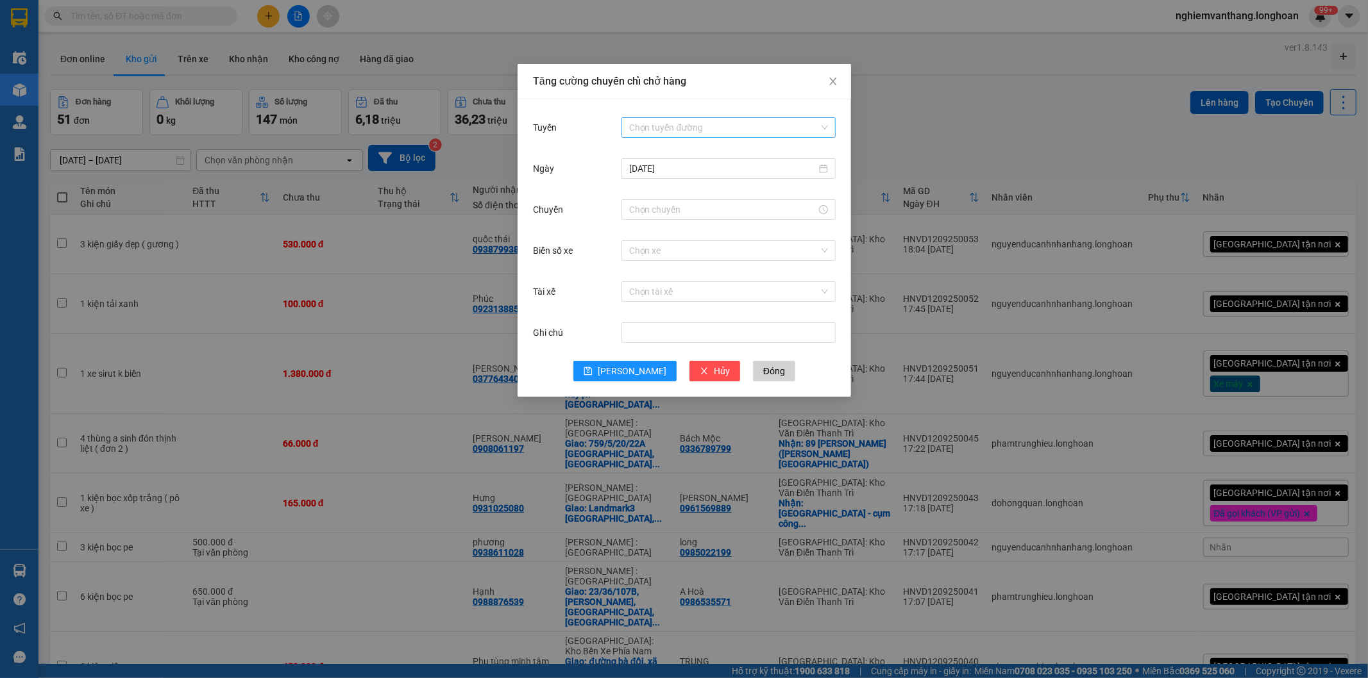
click at [684, 122] on input "Tuyến" at bounding box center [723, 127] width 190 height 19
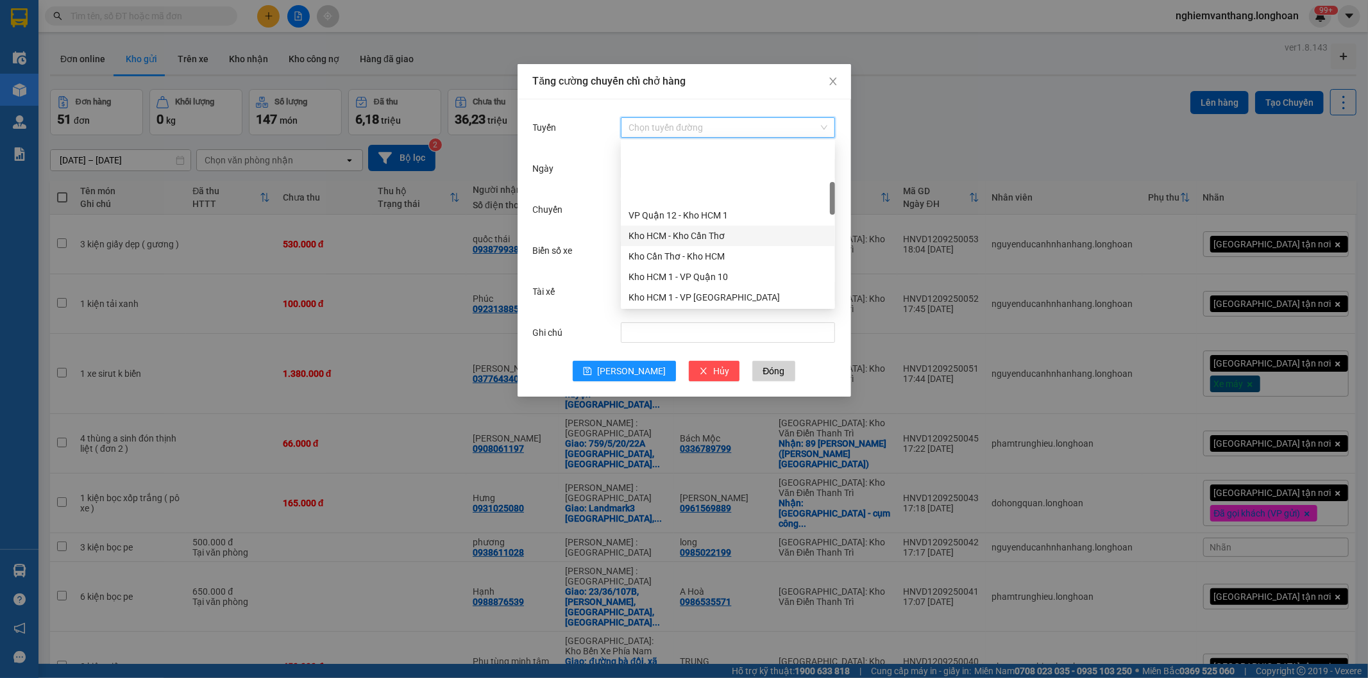
scroll to position [285, 0]
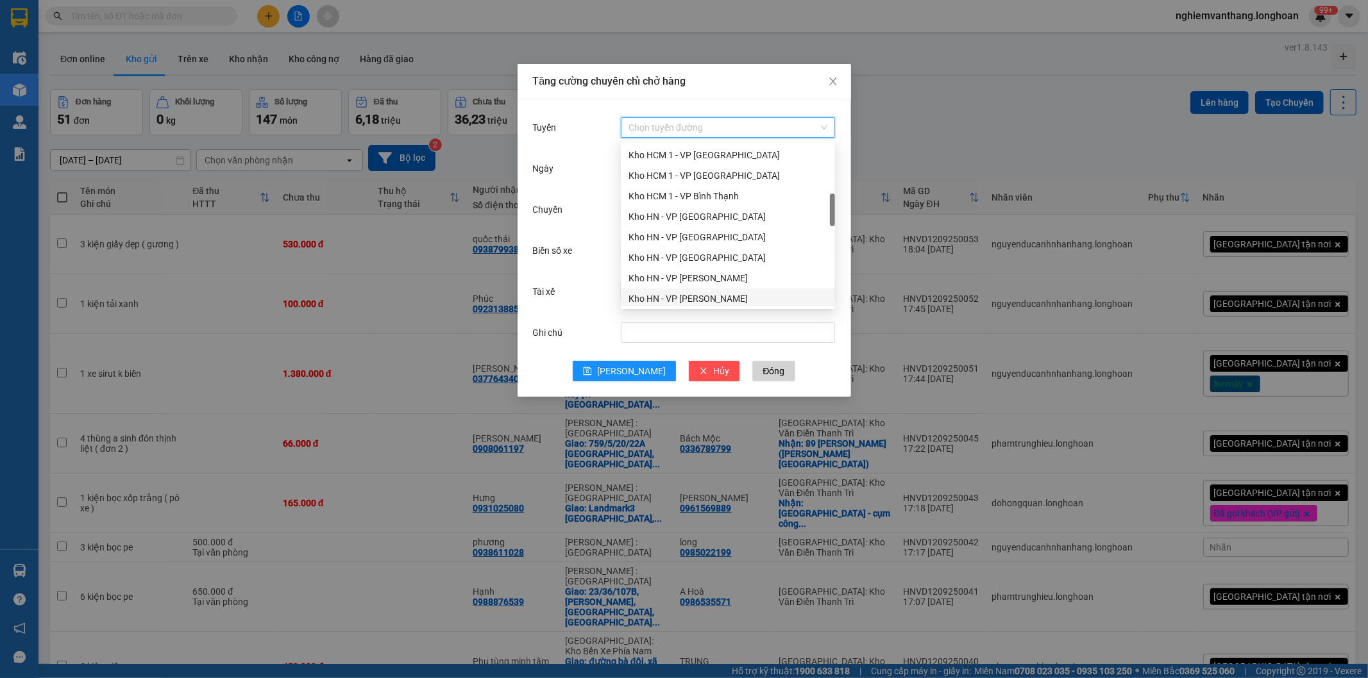
drag, startPoint x: 716, startPoint y: 296, endPoint x: 721, endPoint y: 293, distance: 6.6
click at [716, 297] on div "Kho HN - VP [PERSON_NAME]" at bounding box center [727, 299] width 199 height 14
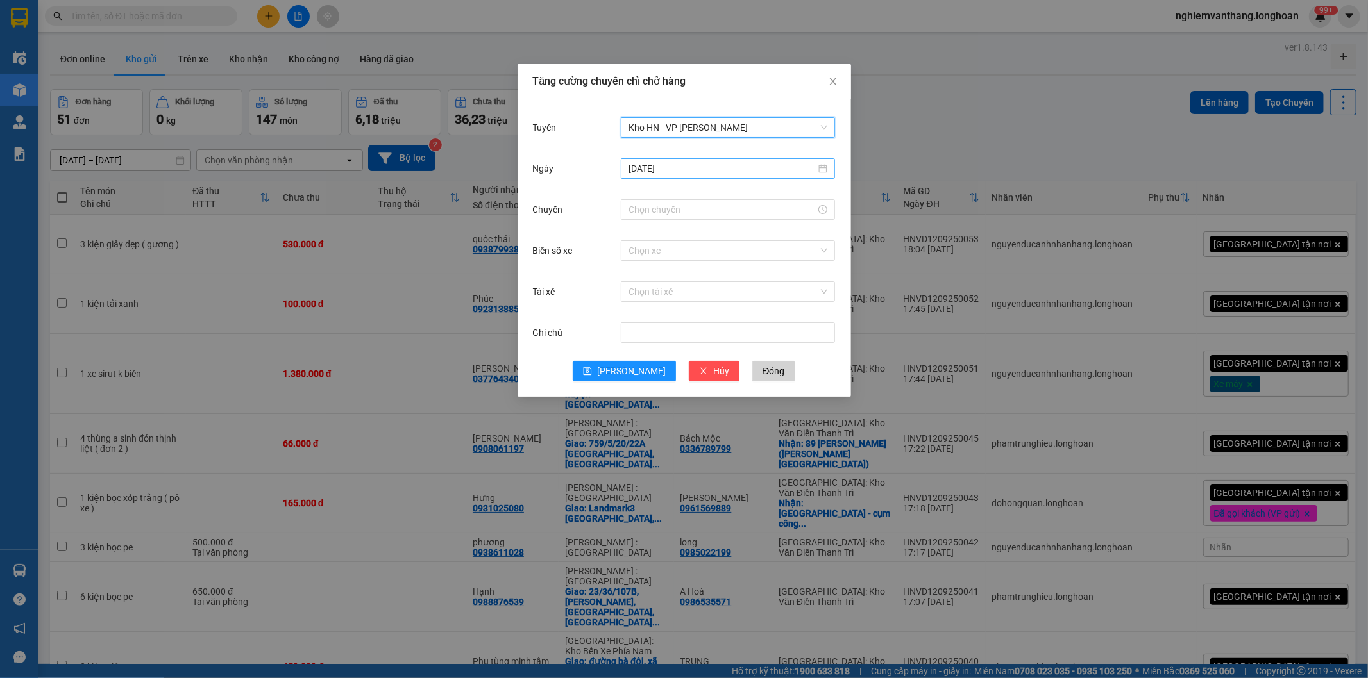
click at [671, 165] on input "12/09/2025" at bounding box center [721, 169] width 187 height 14
type input "[DATE]"
click at [781, 260] on div "13" at bounding box center [778, 262] width 15 height 15
click at [651, 197] on div at bounding box center [728, 210] width 214 height 26
click at [657, 206] on input "Chuyến" at bounding box center [721, 210] width 187 height 14
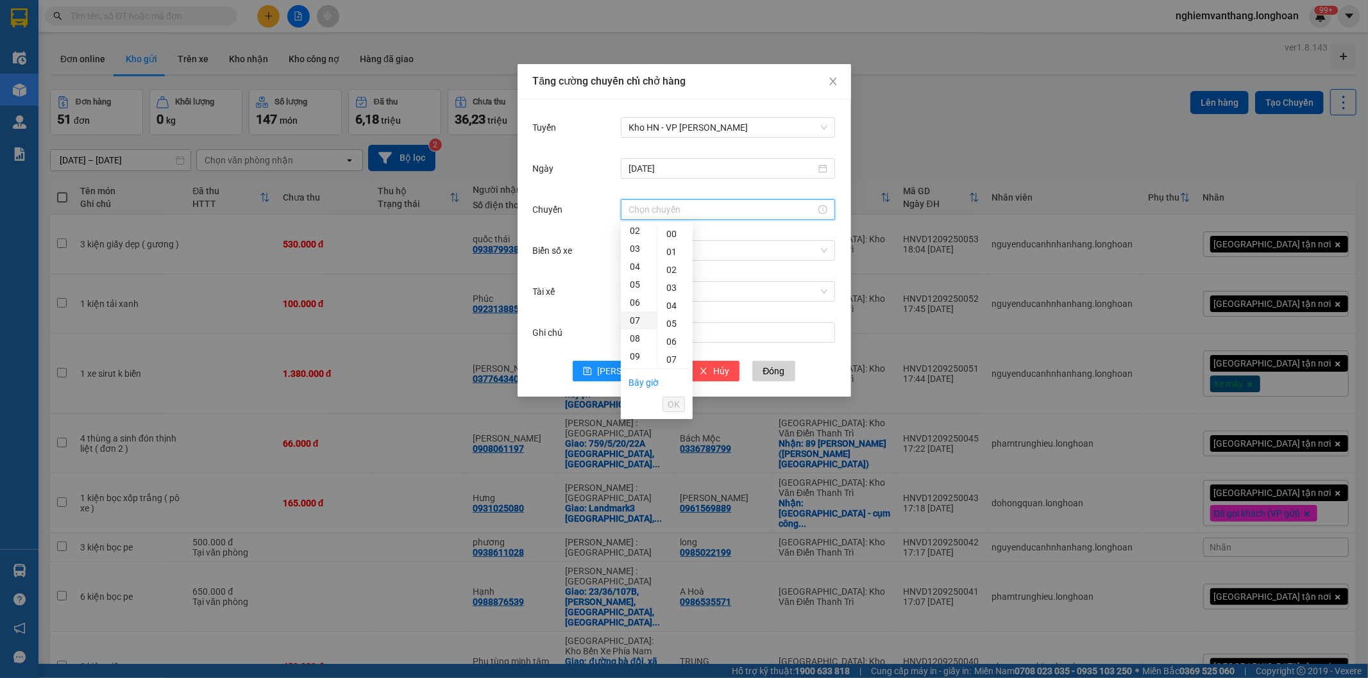
scroll to position [71, 0]
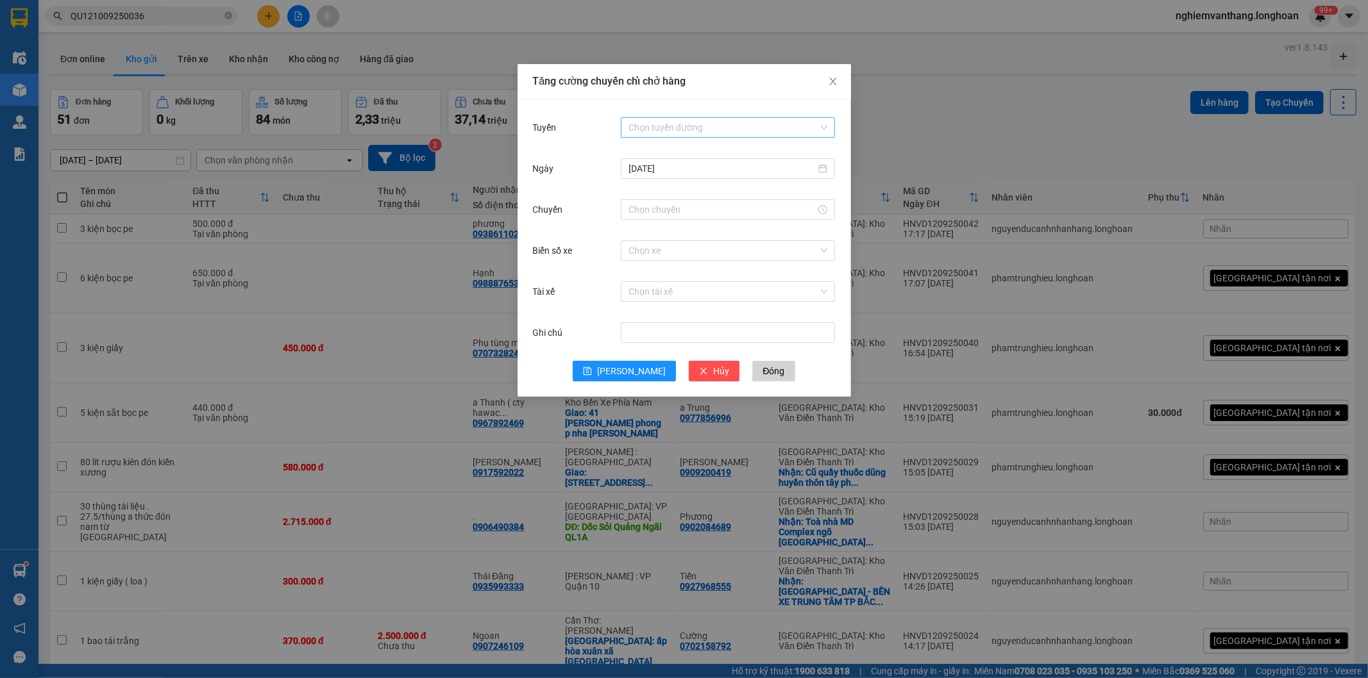
click at [687, 130] on input "Tuyến" at bounding box center [723, 127] width 190 height 19
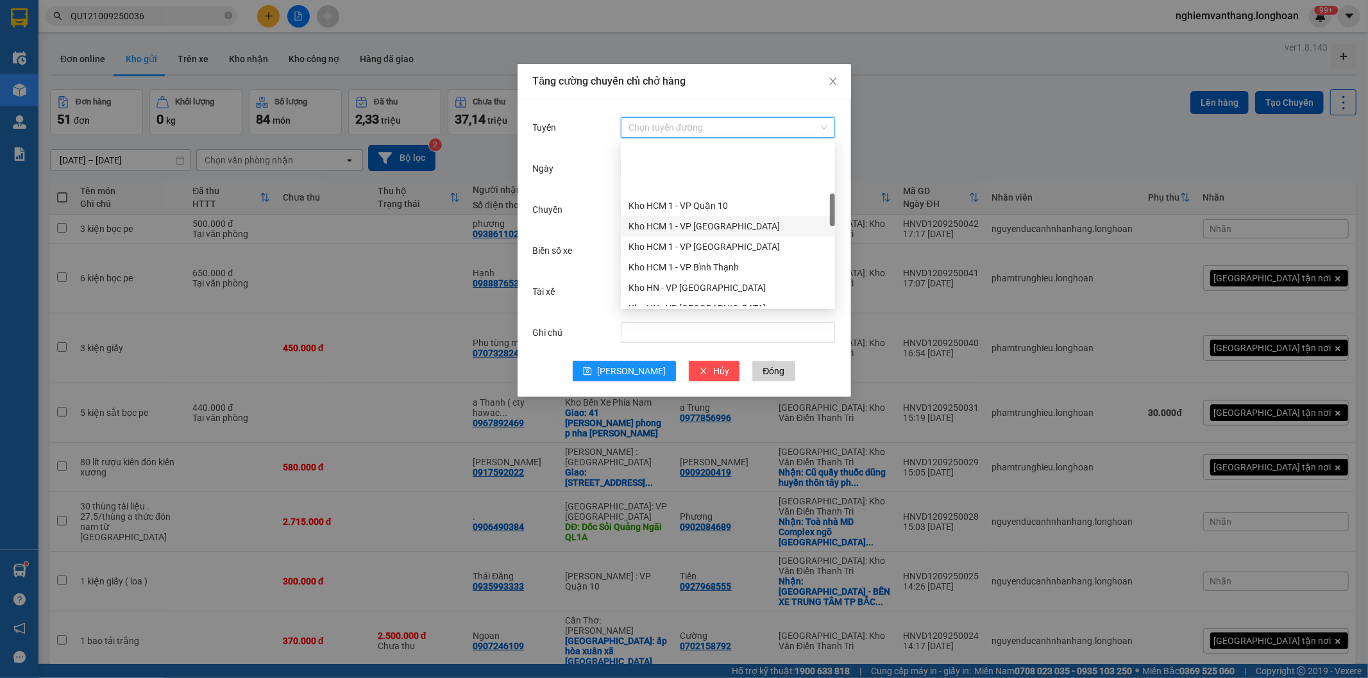
scroll to position [285, 0]
click at [716, 298] on div "Kho HN - VP [PERSON_NAME]" at bounding box center [727, 299] width 199 height 14
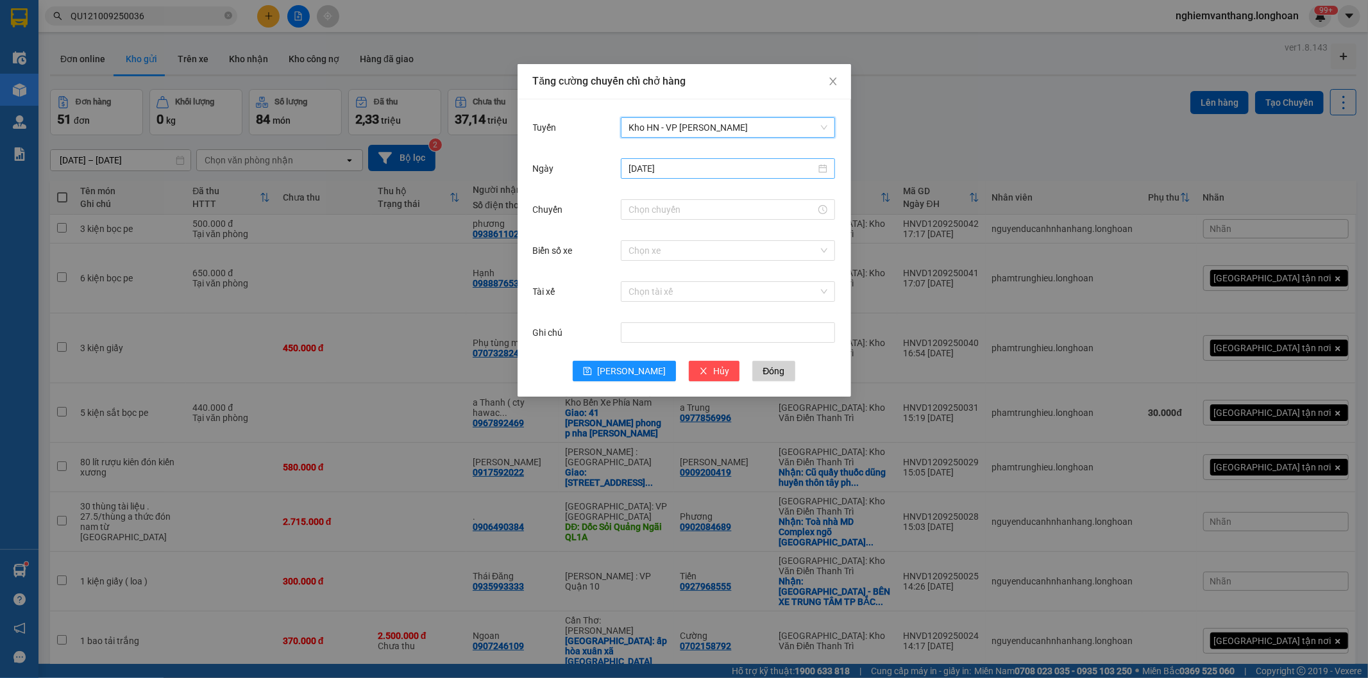
click at [676, 165] on input "[DATE]" at bounding box center [721, 169] width 187 height 14
type input "[DATE]"
click at [773, 260] on div "13" at bounding box center [778, 262] width 15 height 15
click at [656, 215] on input "Chuyến" at bounding box center [721, 210] width 187 height 14
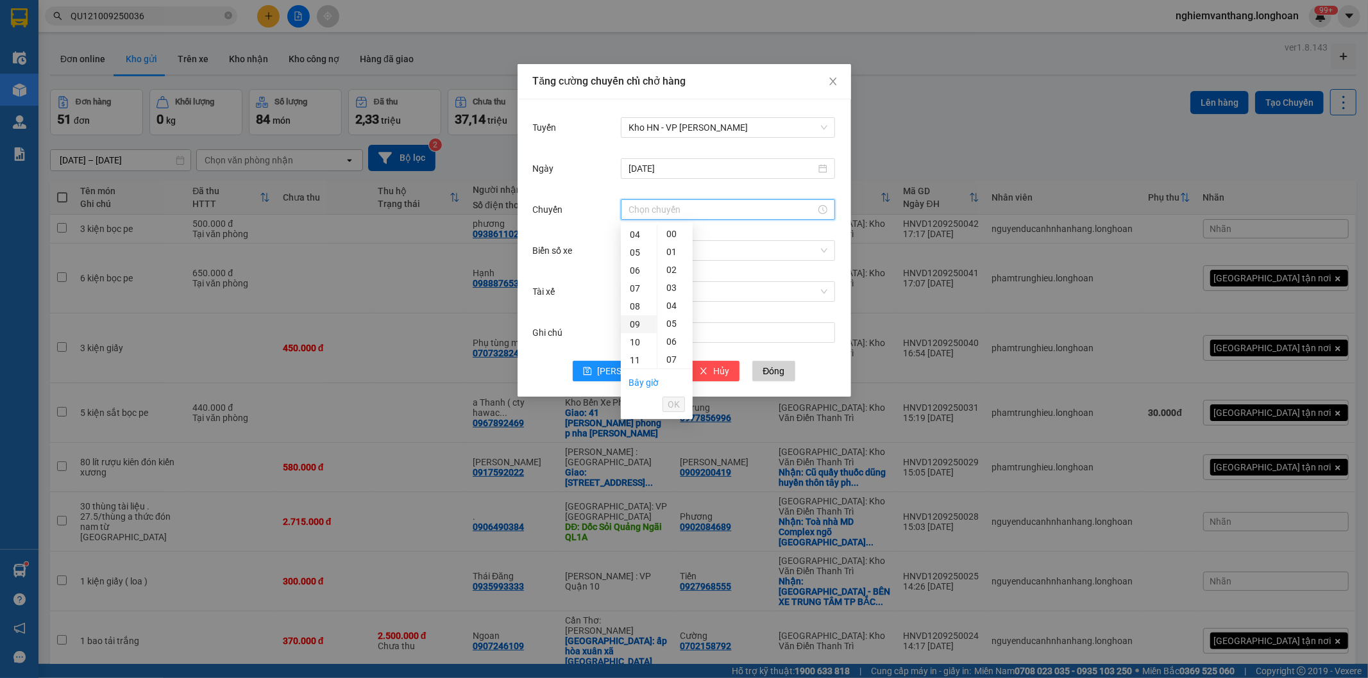
click at [639, 319] on div "09" at bounding box center [639, 324] width 36 height 18
type input "09:00"
drag, startPoint x: 677, startPoint y: 407, endPoint x: 678, endPoint y: 357, distance: 50.0
click at [676, 407] on span "OK" at bounding box center [674, 405] width 12 height 14
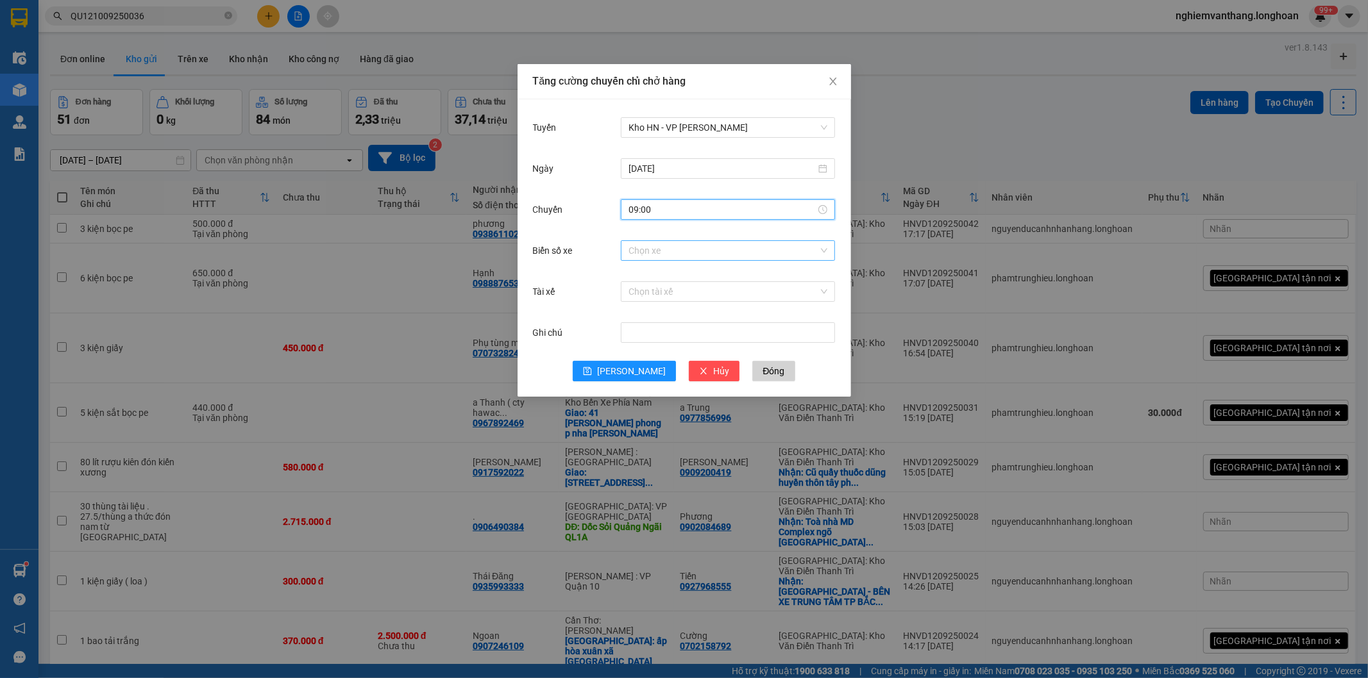
click at [650, 249] on input "Biển số xe" at bounding box center [723, 250] width 190 height 19
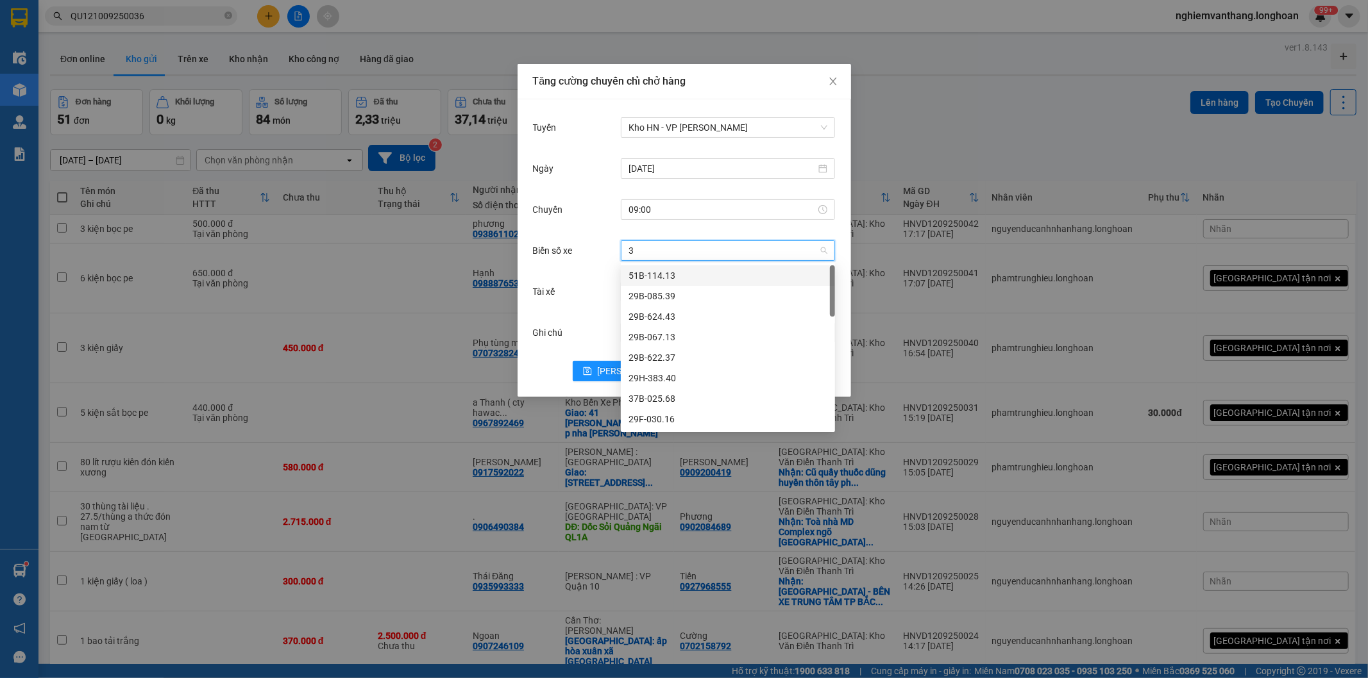
type input "31"
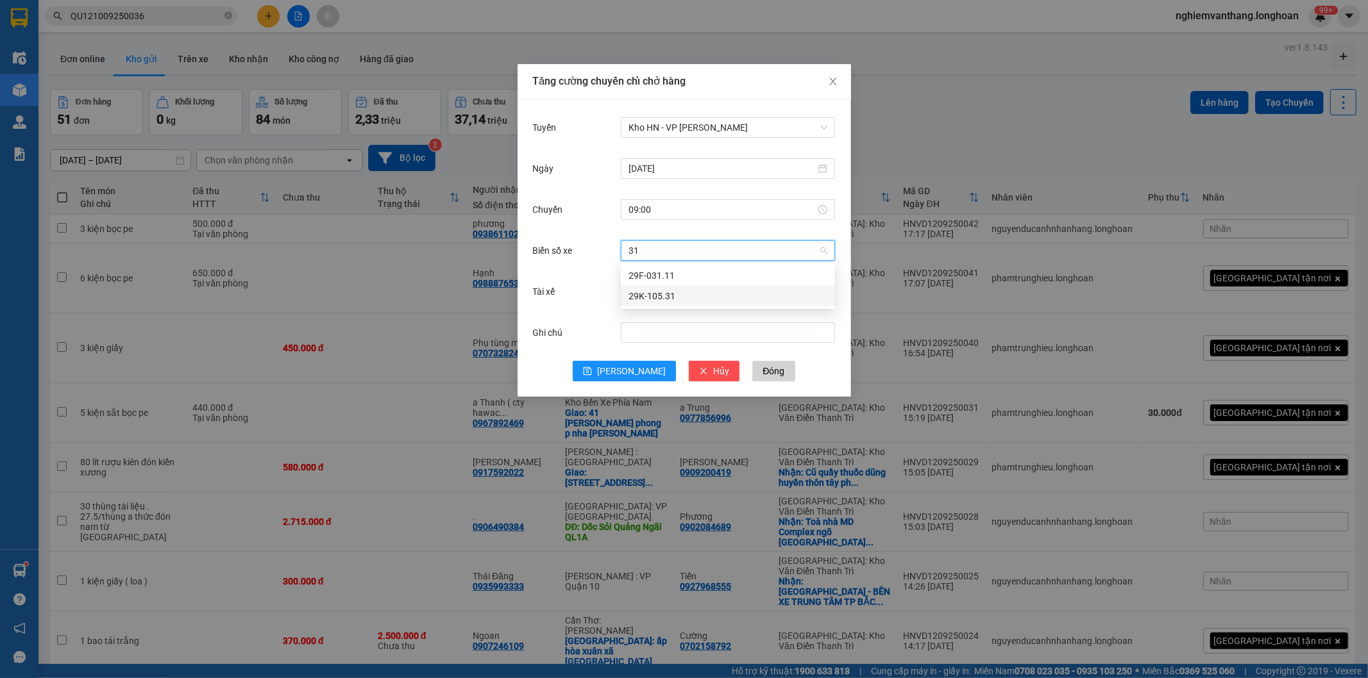
drag, startPoint x: 670, startPoint y: 296, endPoint x: 674, endPoint y: 303, distance: 7.5
click at [670, 297] on div "29K-105.31" at bounding box center [727, 296] width 199 height 14
click at [670, 309] on div "Tài xế Chọn tài xế" at bounding box center [684, 299] width 303 height 41
click at [674, 296] on input "Tài xế" at bounding box center [723, 291] width 190 height 19
type input "sinh"
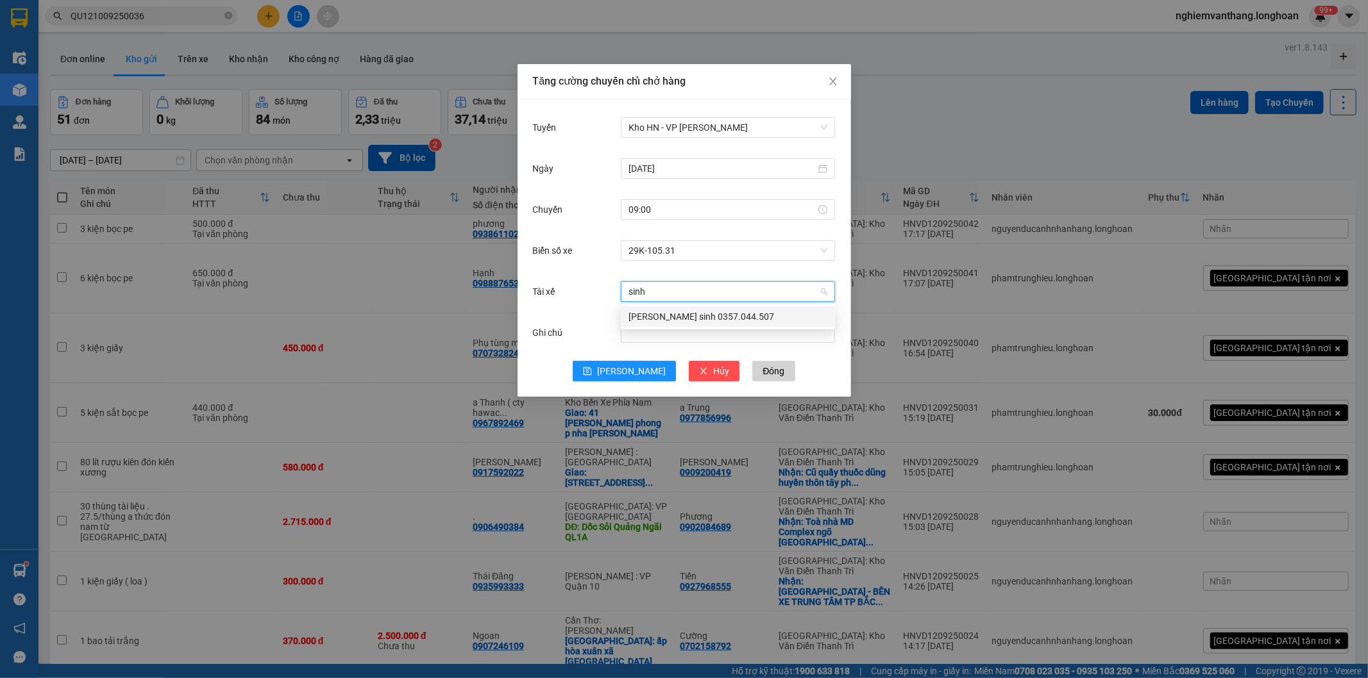
click at [680, 317] on div "[PERSON_NAME] sinh 0357.044.507" at bounding box center [727, 317] width 199 height 14
click at [629, 370] on span "[PERSON_NAME]" at bounding box center [631, 371] width 69 height 14
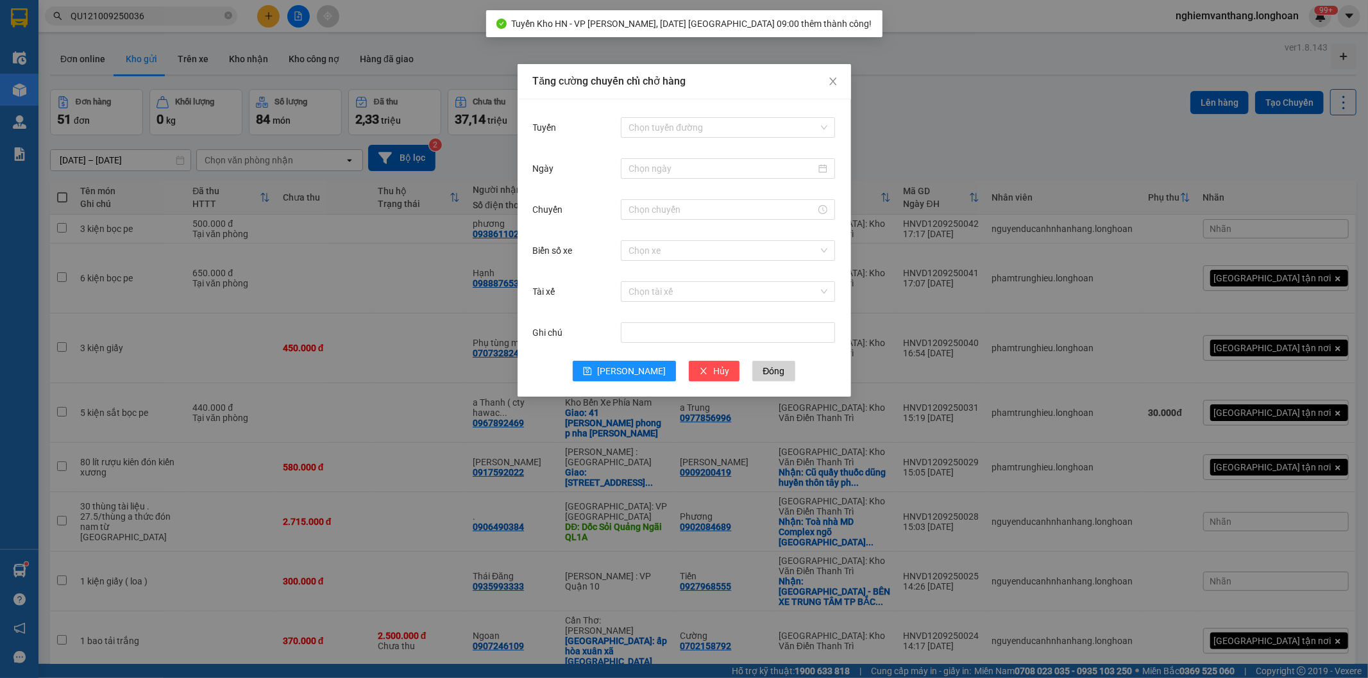
click at [930, 160] on div "Tăng cường chuyến chỉ chở hàng Tuyến Chọn tuyến đường Ngày Chuyến Biển số xe Ch…" at bounding box center [684, 339] width 1368 height 678
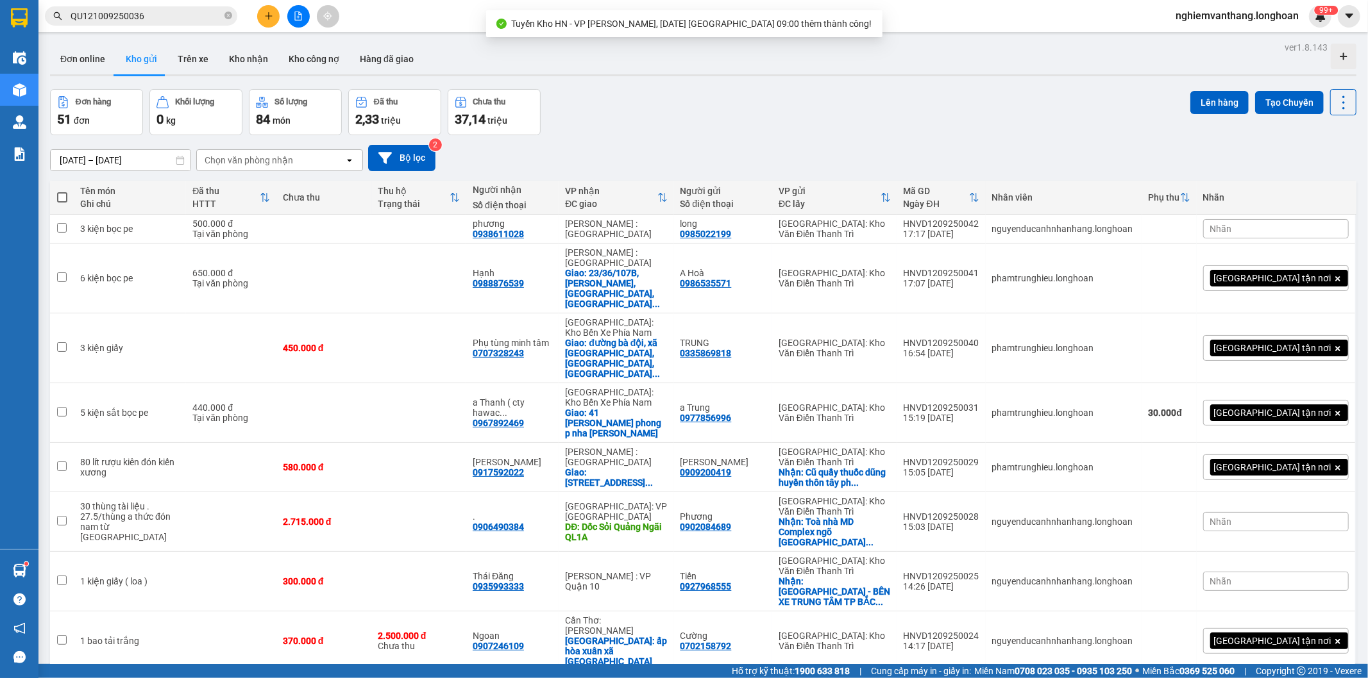
click at [299, 17] on icon "file-add" at bounding box center [298, 16] width 9 height 9
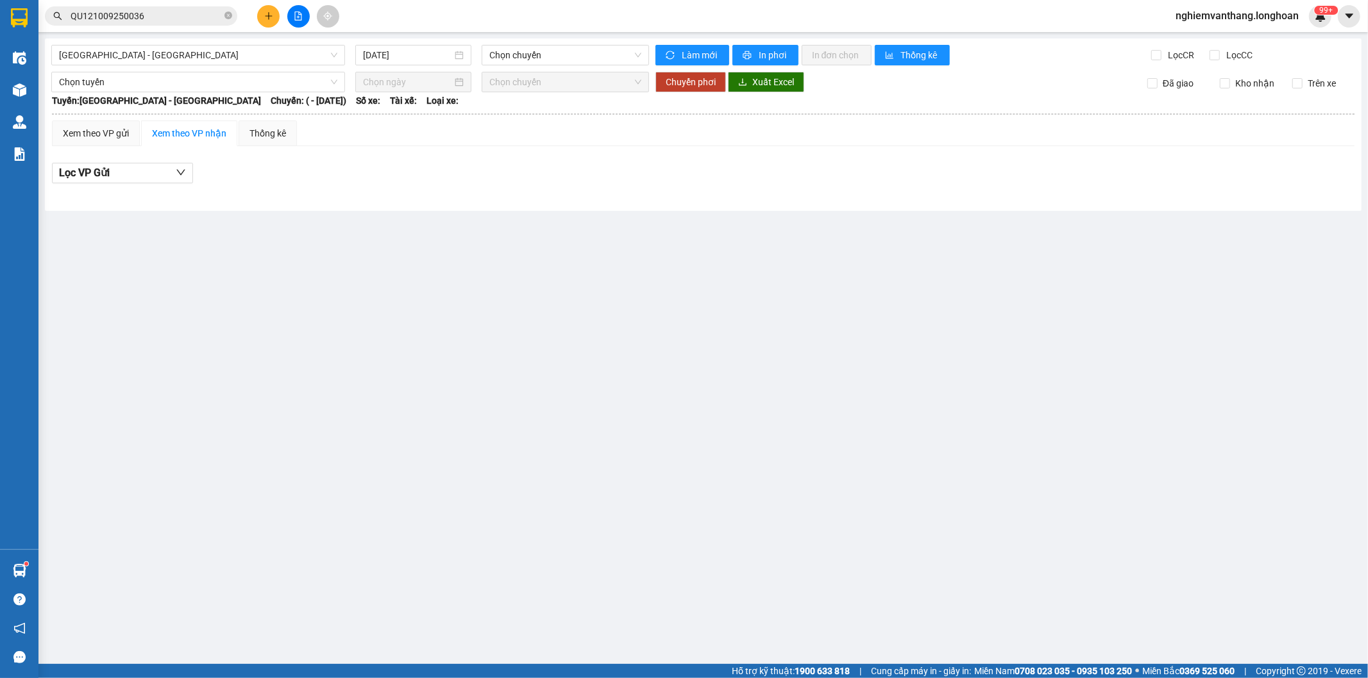
click at [75, 37] on main "Hải Phòng - Hà Nội 13/09/2025 Chọn chuyến Làm mới In phơi In đơn chọn Thống kê …" at bounding box center [684, 332] width 1368 height 664
click at [388, 61] on input "[DATE]" at bounding box center [407, 55] width 89 height 14
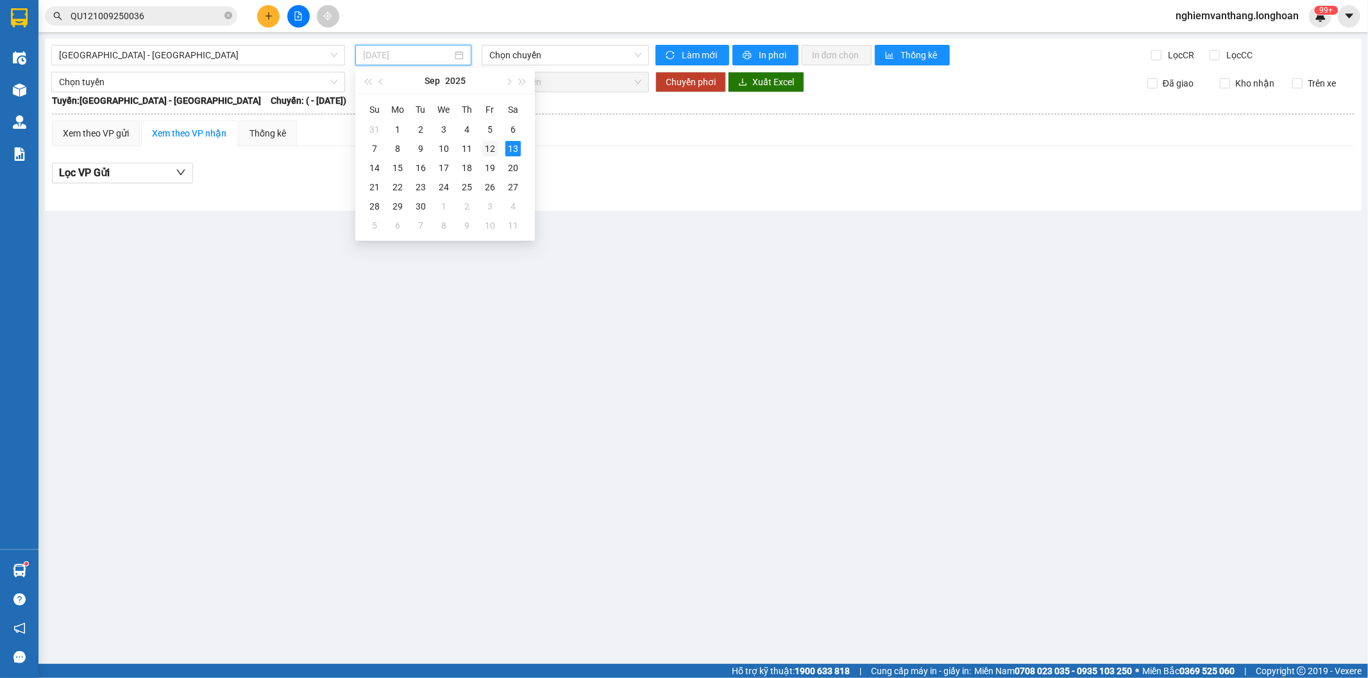
click at [485, 149] on div "12" at bounding box center [489, 148] width 15 height 15
type input "[DATE]"
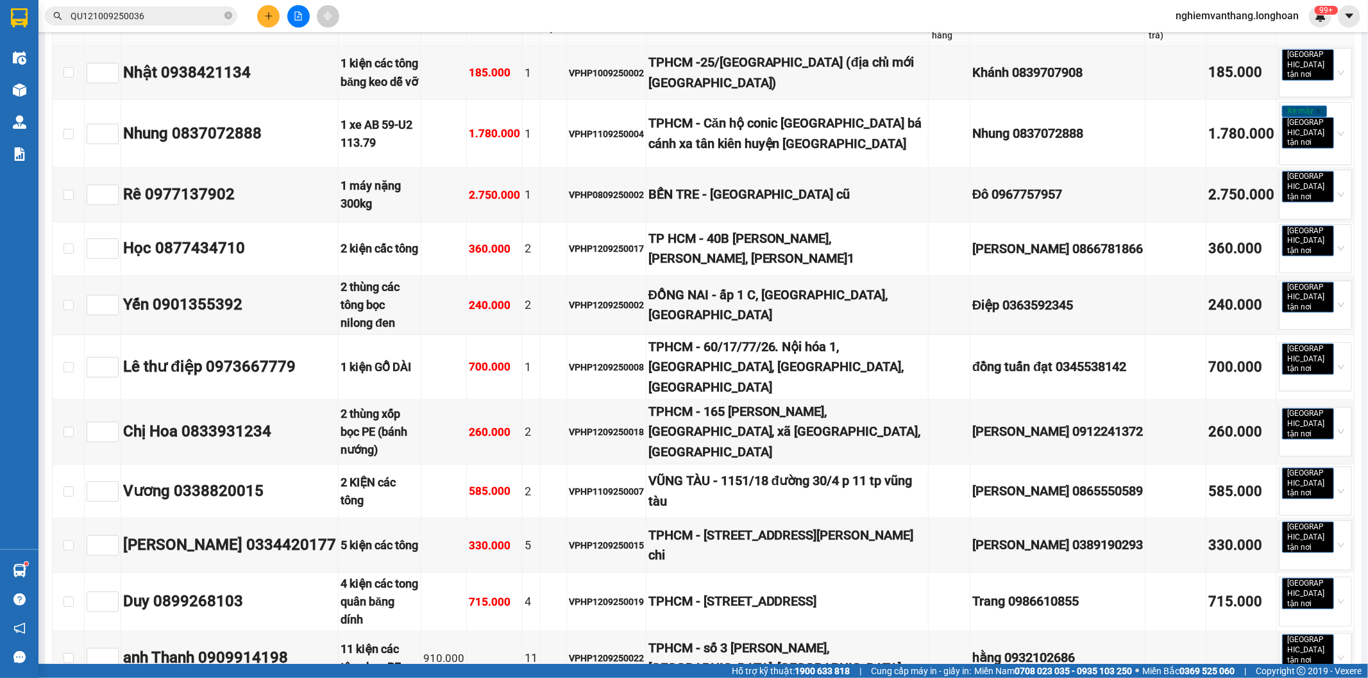
scroll to position [1411, 0]
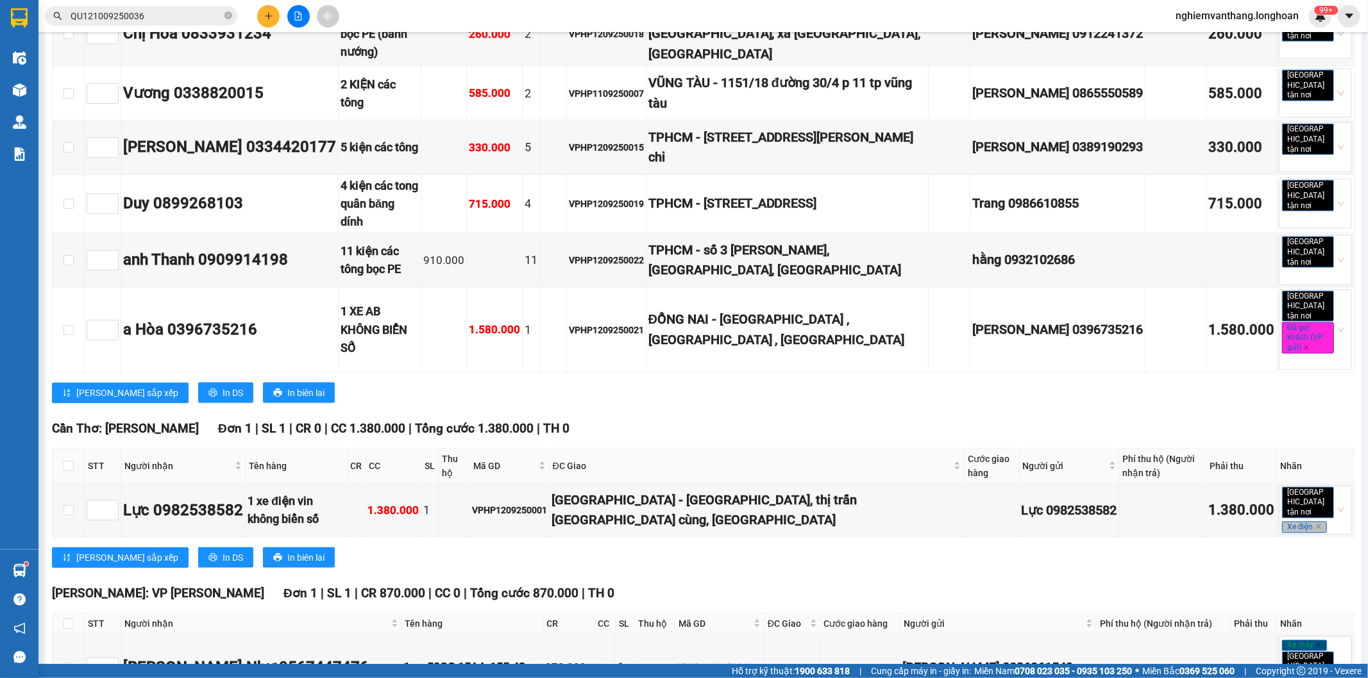
checkbox input "true"
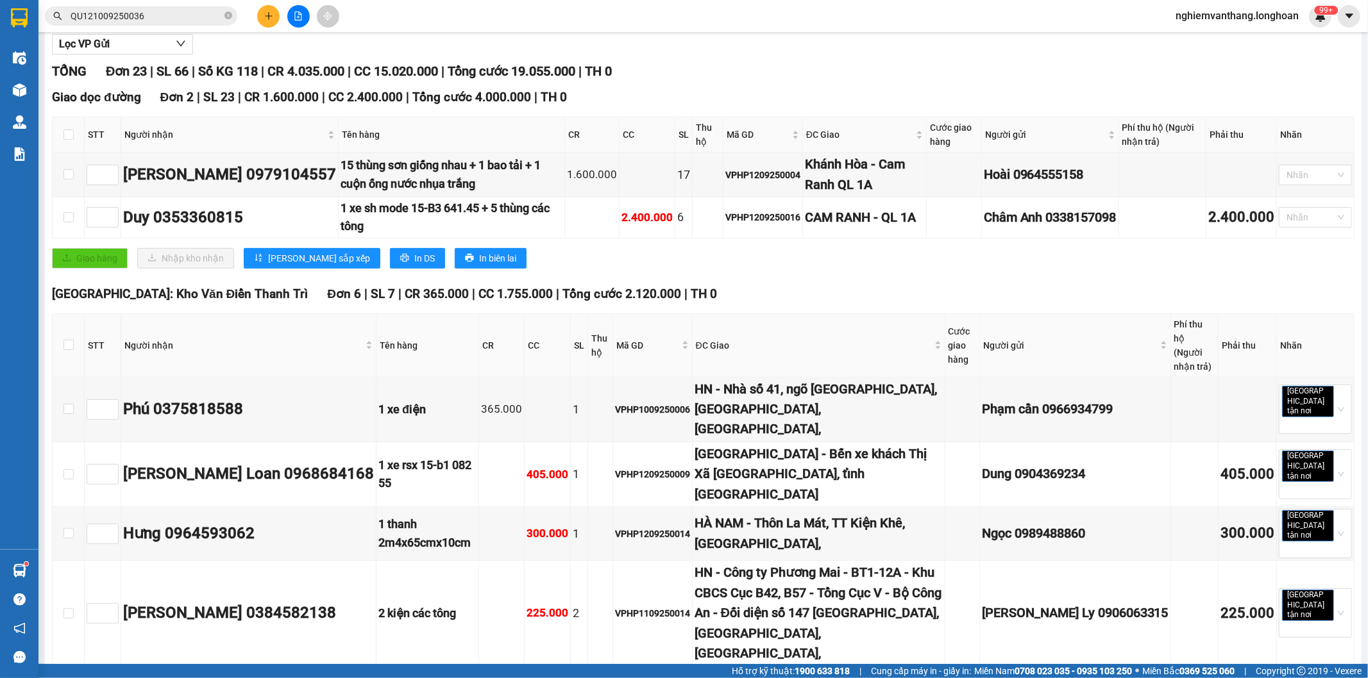
scroll to position [0, 0]
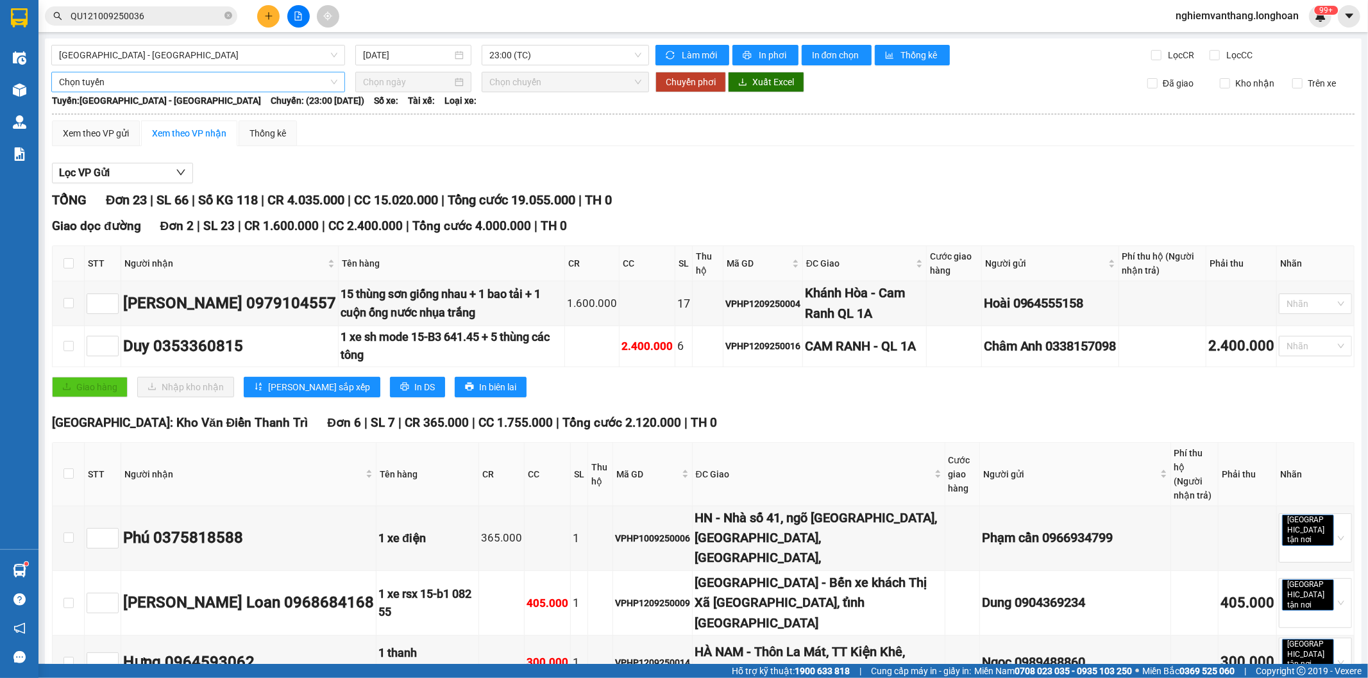
drag, startPoint x: 176, startPoint y: 72, endPoint x: 184, endPoint y: 90, distance: 19.2
click at [175, 72] on span "Chọn tuyến" at bounding box center [198, 81] width 278 height 19
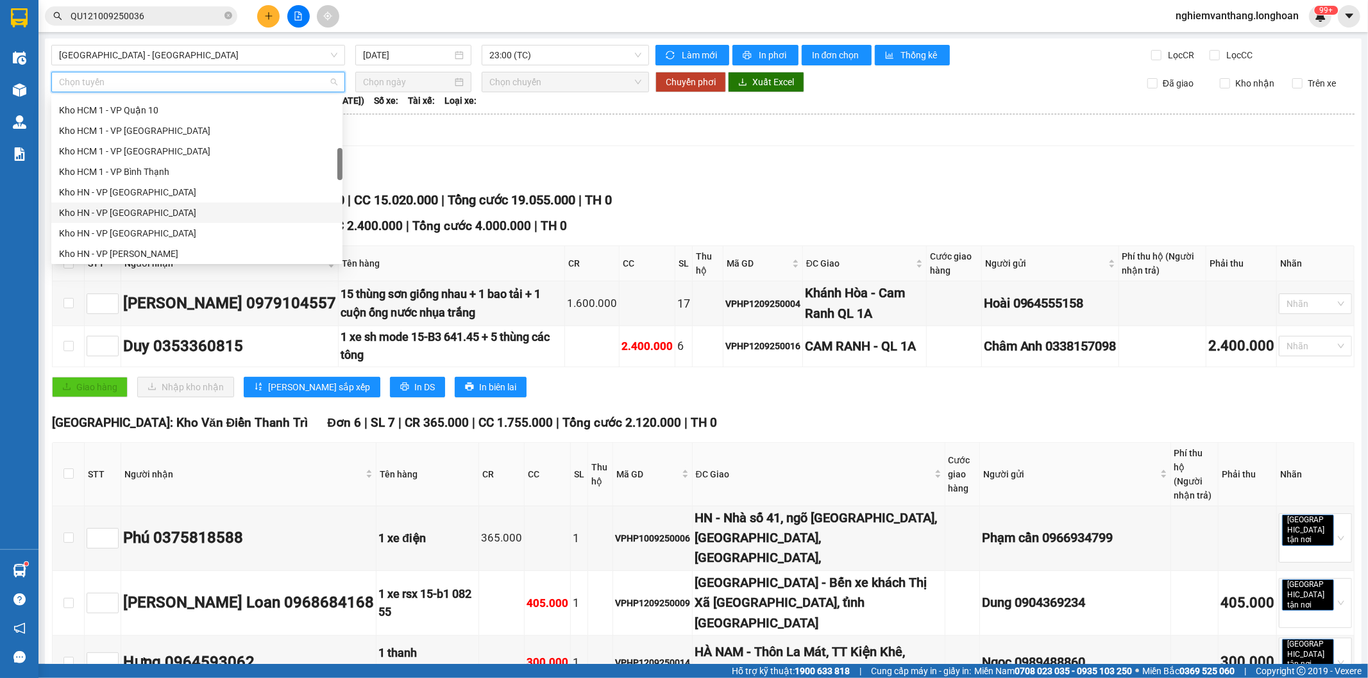
scroll to position [356, 0]
drag, startPoint x: 142, startPoint y: 204, endPoint x: 228, endPoint y: 194, distance: 85.9
click at [142, 203] on div "Kho HN - VP [PERSON_NAME]" at bounding box center [197, 203] width 276 height 14
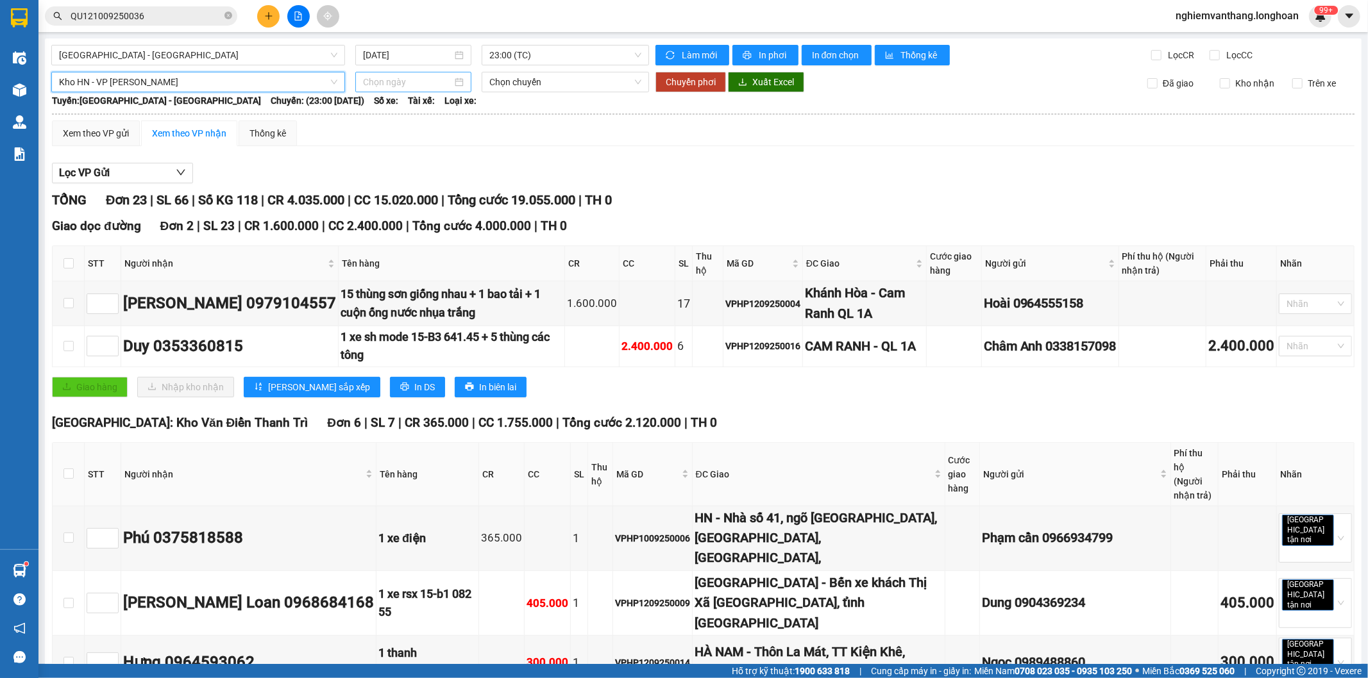
drag, startPoint x: 399, startPoint y: 72, endPoint x: 408, endPoint y: 81, distance: 13.2
click at [402, 76] on div at bounding box center [413, 82] width 116 height 21
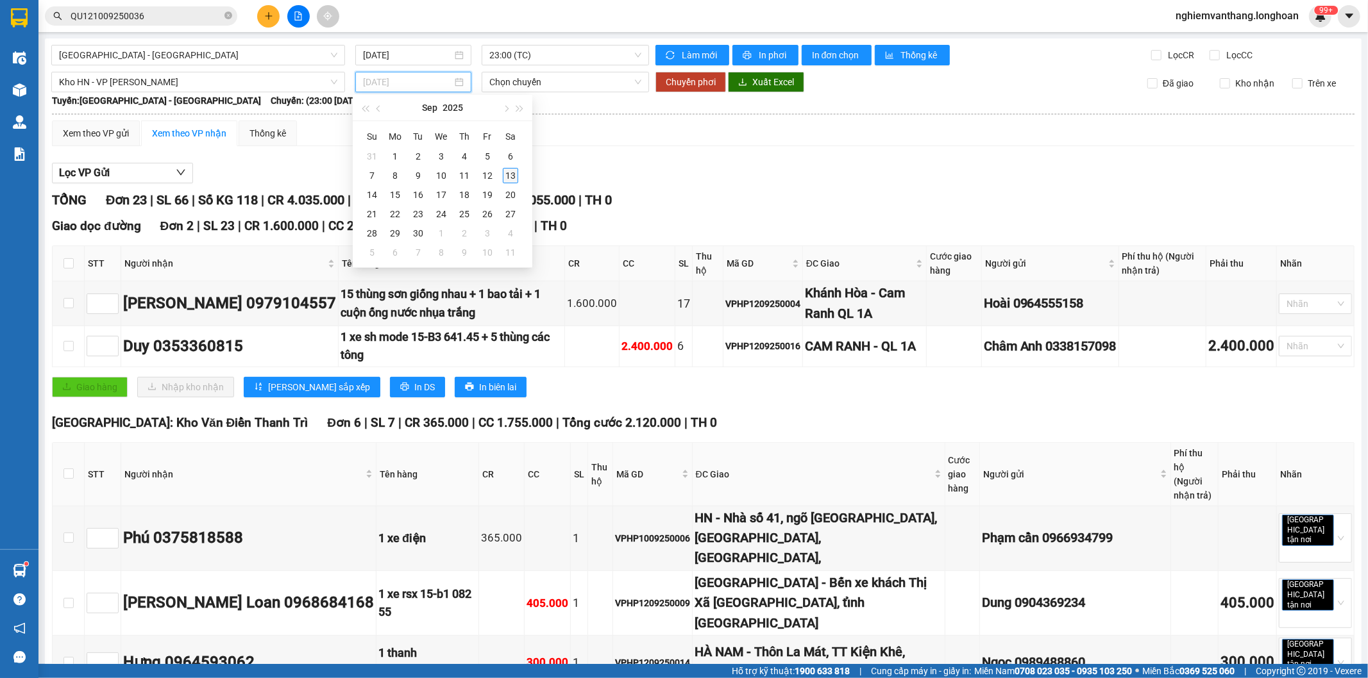
type input "[DATE]"
click at [507, 174] on div "13" at bounding box center [510, 175] width 15 height 15
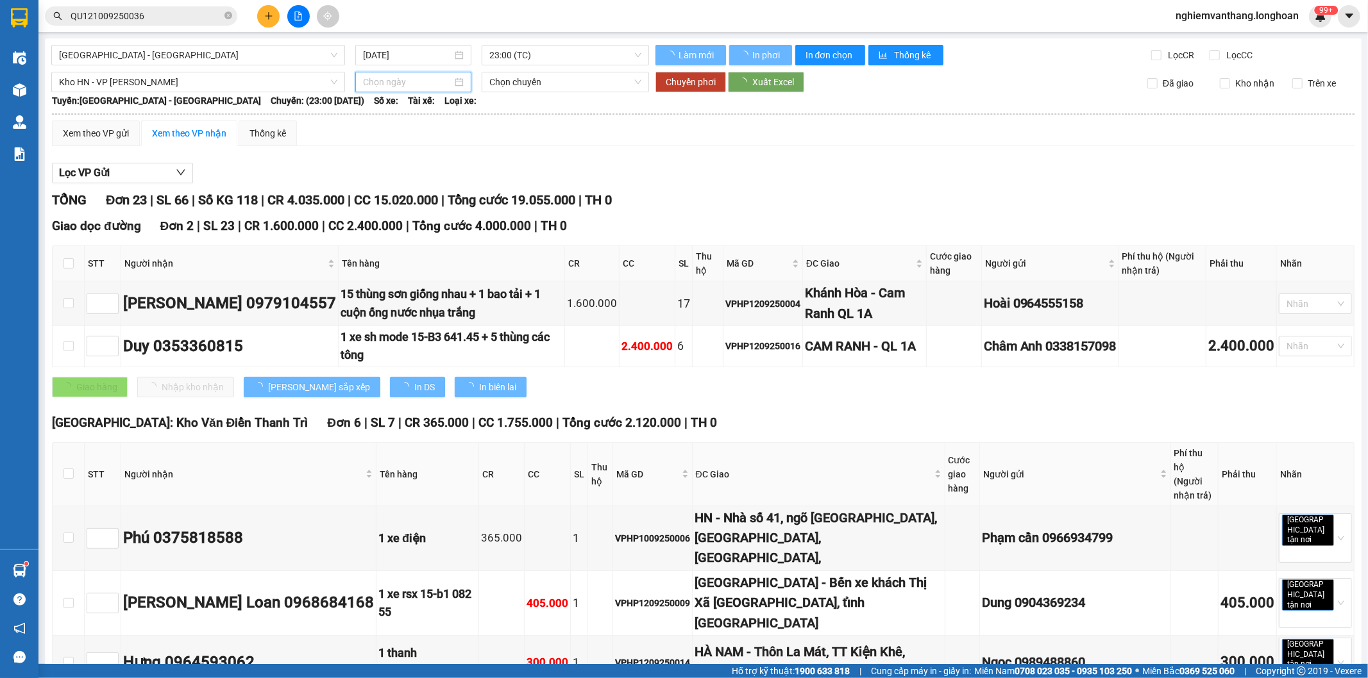
type input "[DATE]"
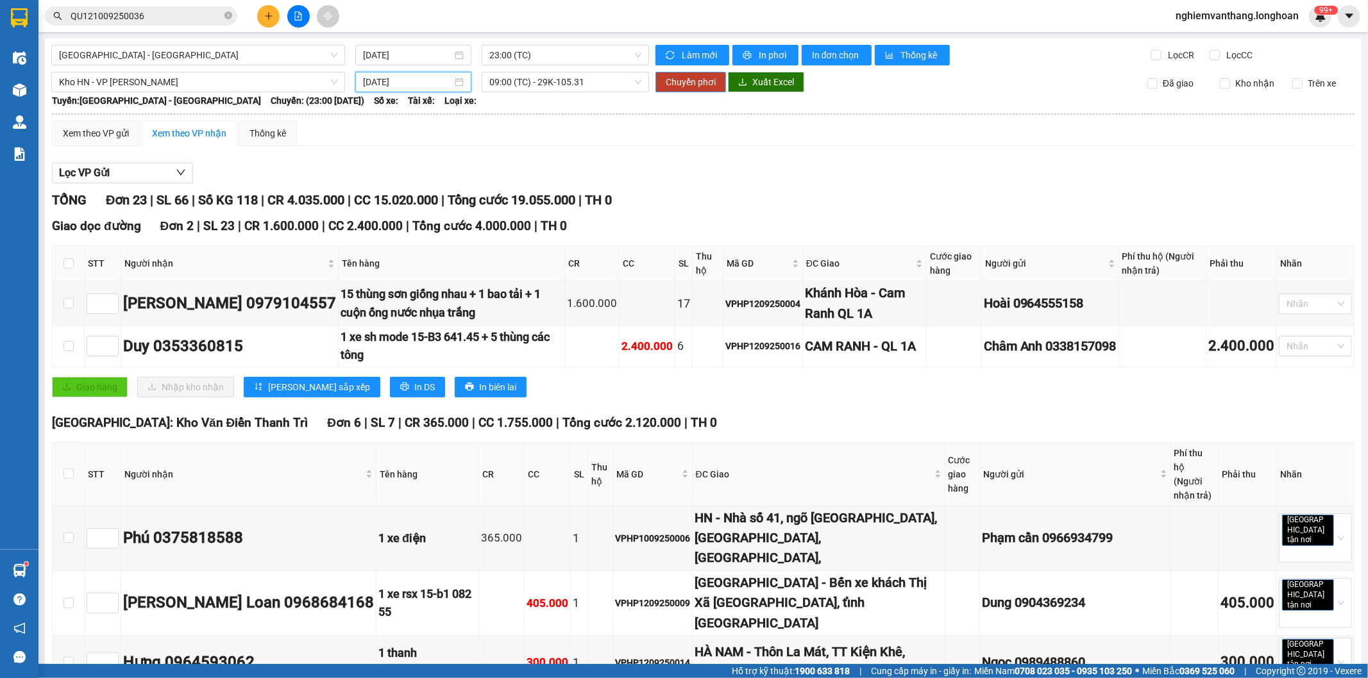
click at [702, 86] on span "Chuyển phơi" at bounding box center [691, 82] width 50 height 14
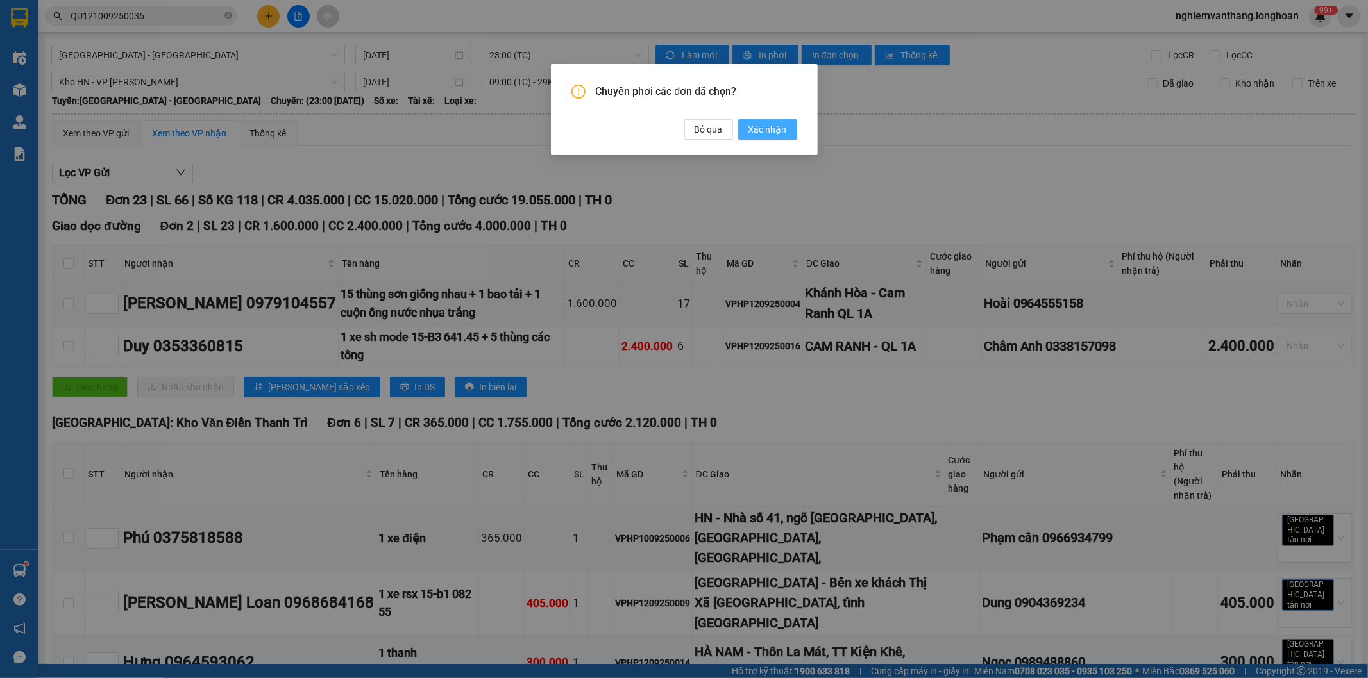
click at [777, 130] on span "Xác nhận" at bounding box center [767, 129] width 38 height 14
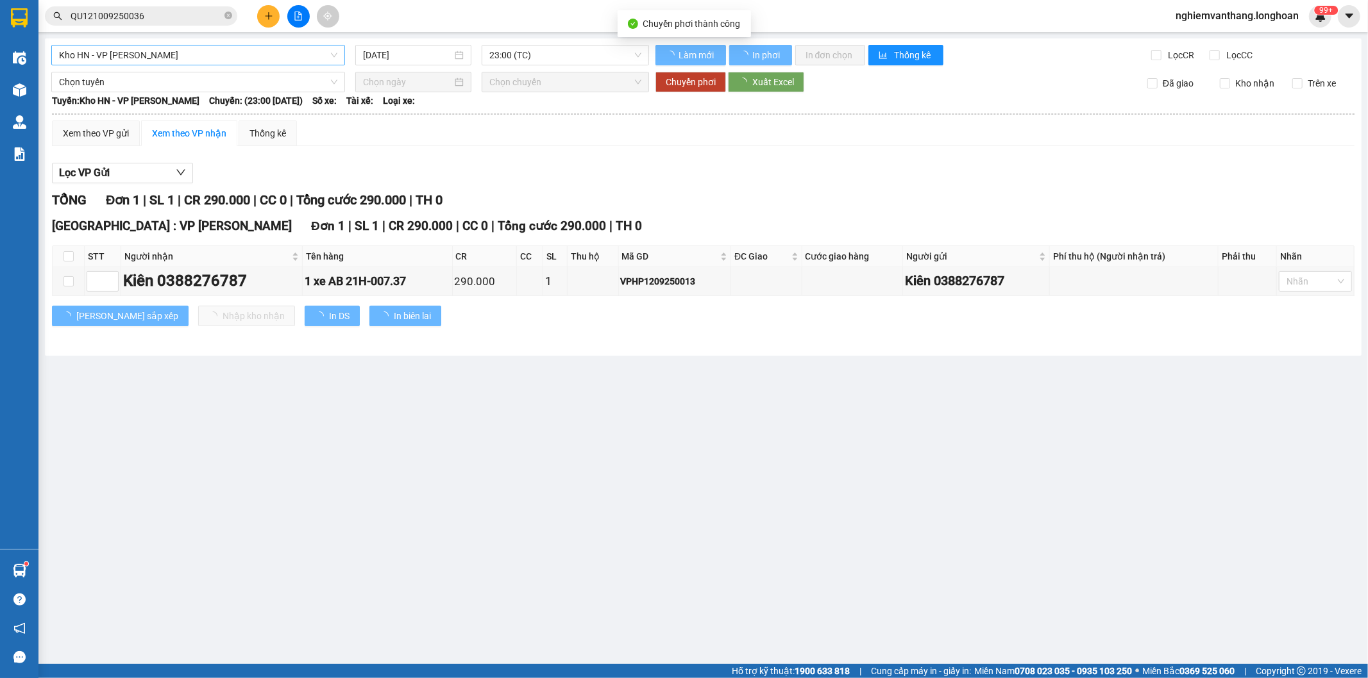
type input "[DATE]"
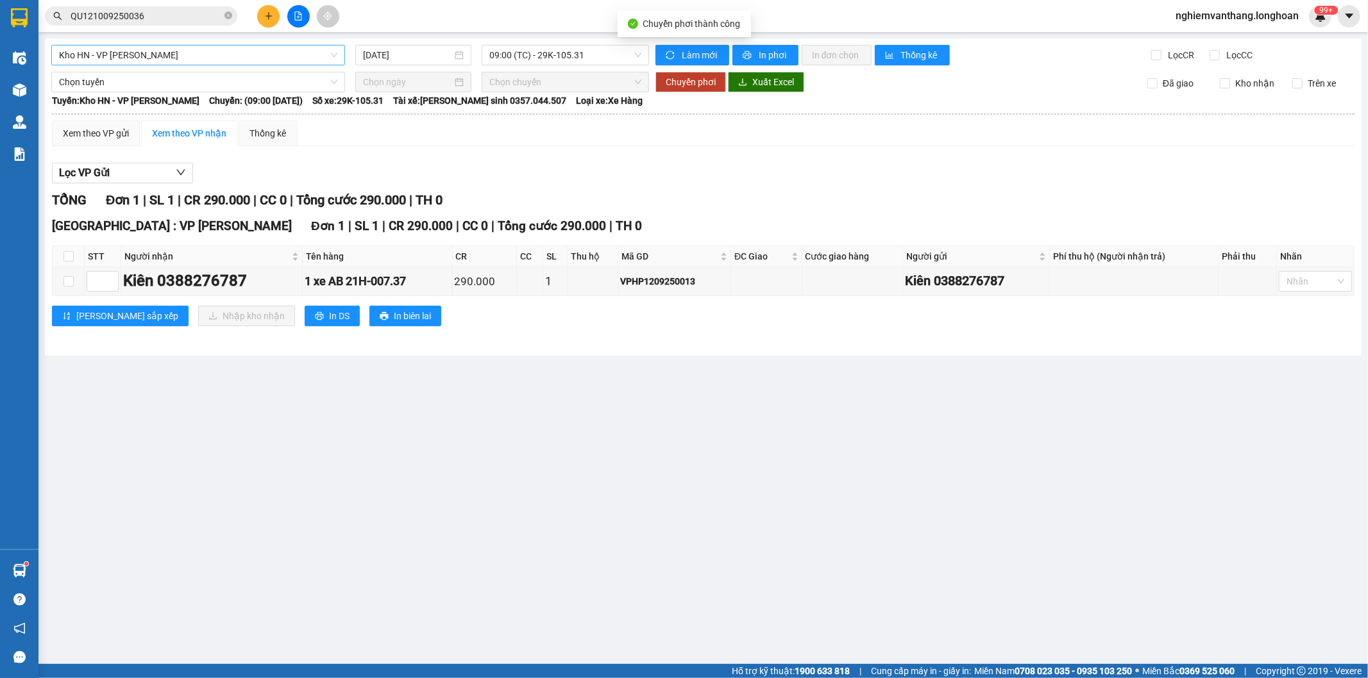
click at [154, 50] on span "Kho HN - VP [PERSON_NAME]" at bounding box center [198, 55] width 278 height 19
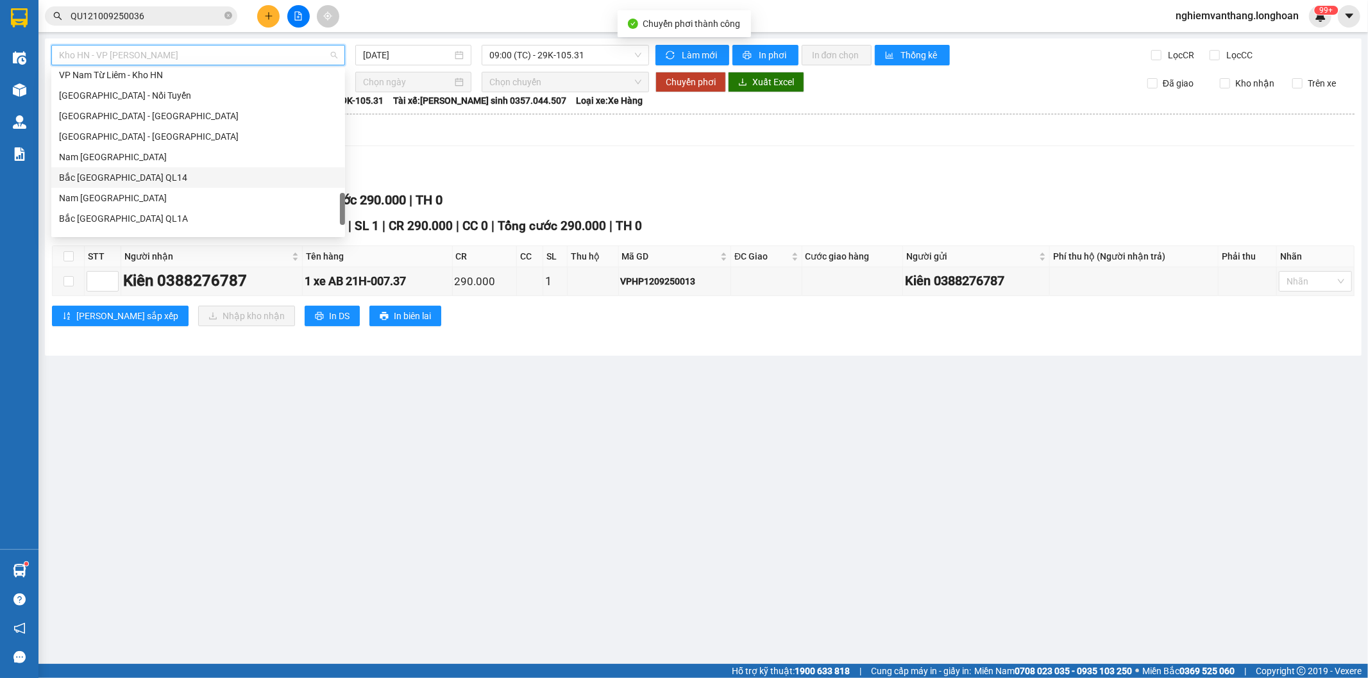
scroll to position [882, 0]
click at [106, 122] on div "Nam [GEOGRAPHIC_DATA]" at bounding box center [198, 122] width 278 height 14
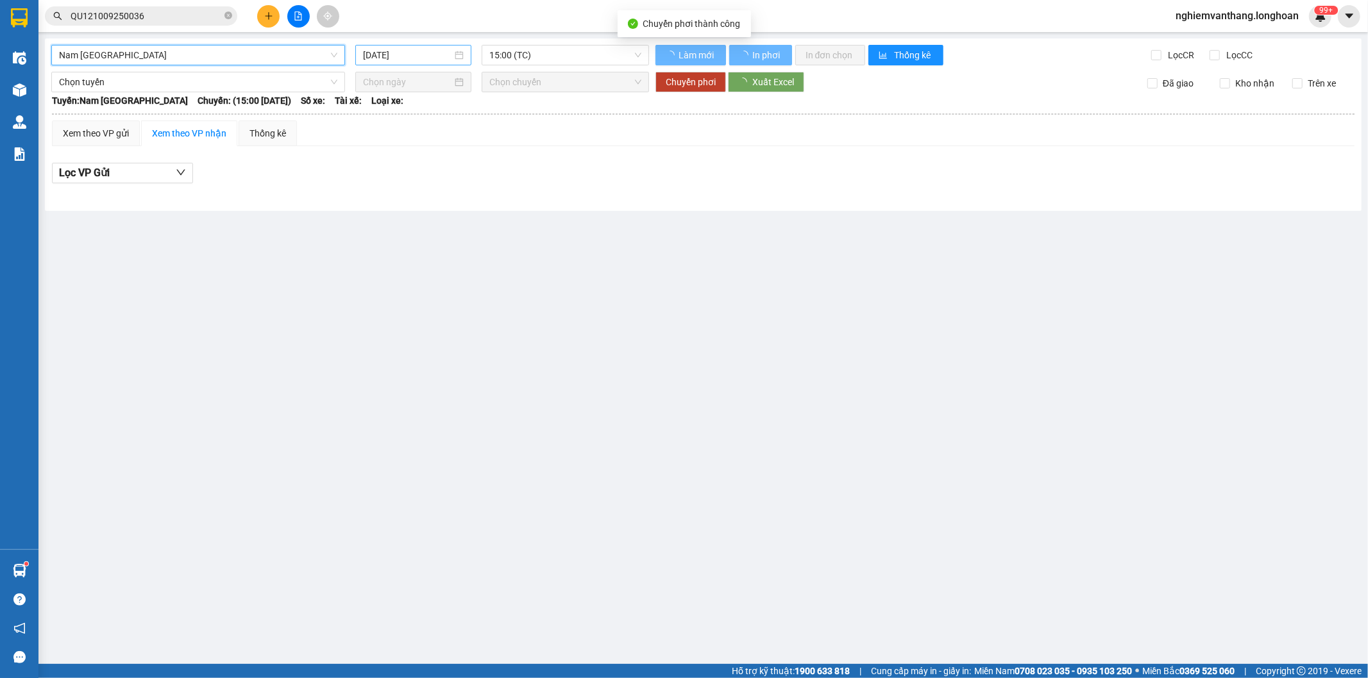
click at [419, 53] on input "[DATE]" at bounding box center [407, 55] width 89 height 14
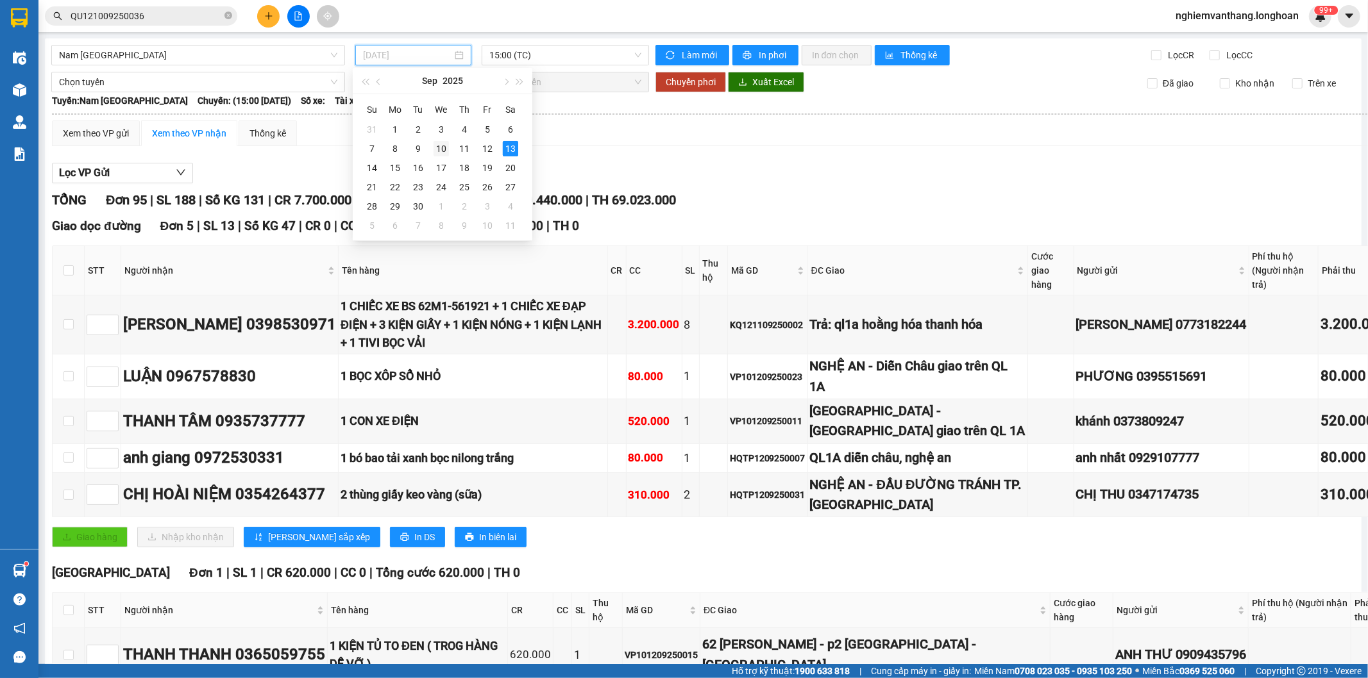
click at [441, 152] on div "10" at bounding box center [440, 148] width 15 height 15
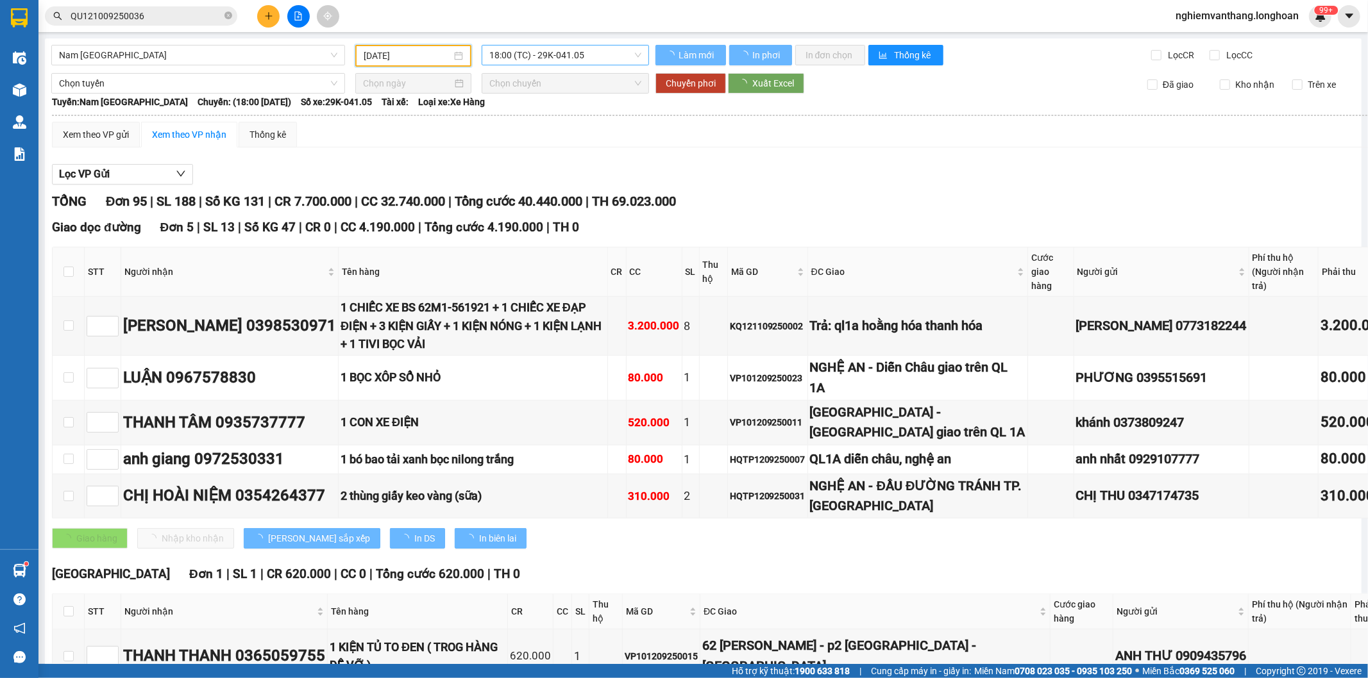
type input "[DATE]"
click at [524, 52] on span "18:00 (TC) - 29K-041.05" at bounding box center [564, 55] width 151 height 19
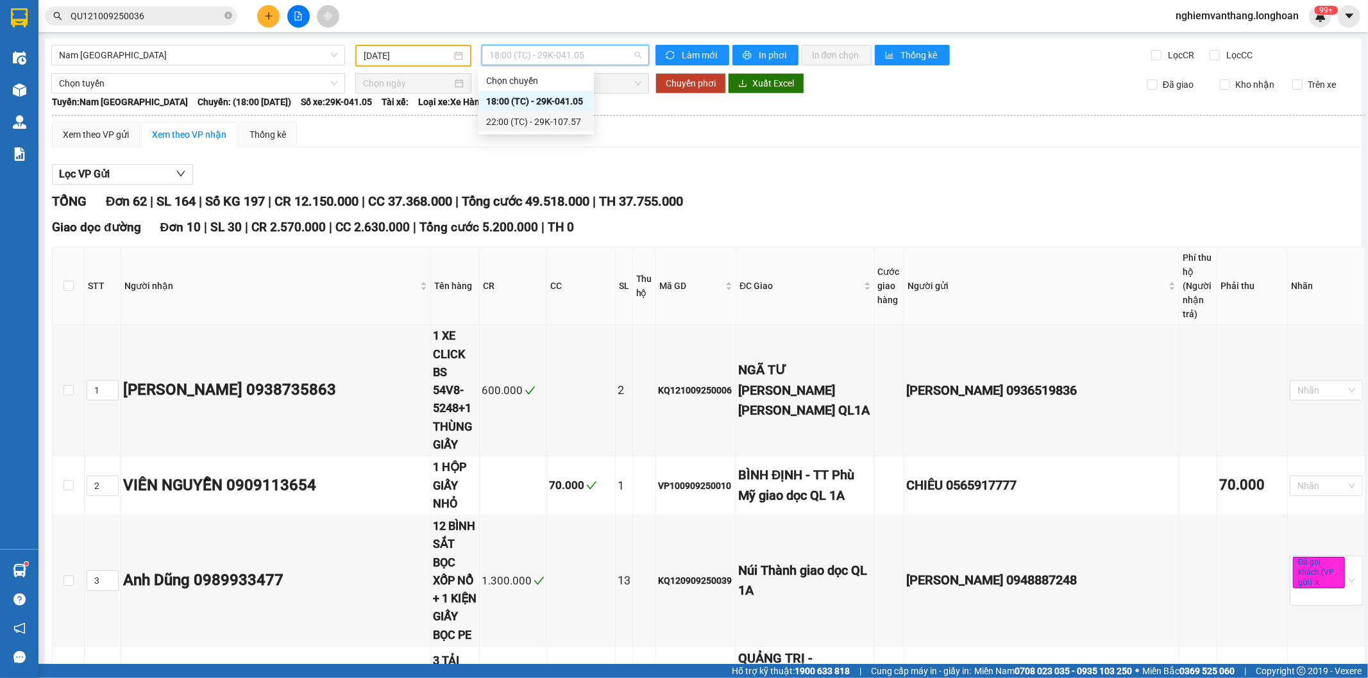
click at [532, 121] on div "22:00 (TC) - 29K-107.57" at bounding box center [536, 122] width 100 height 14
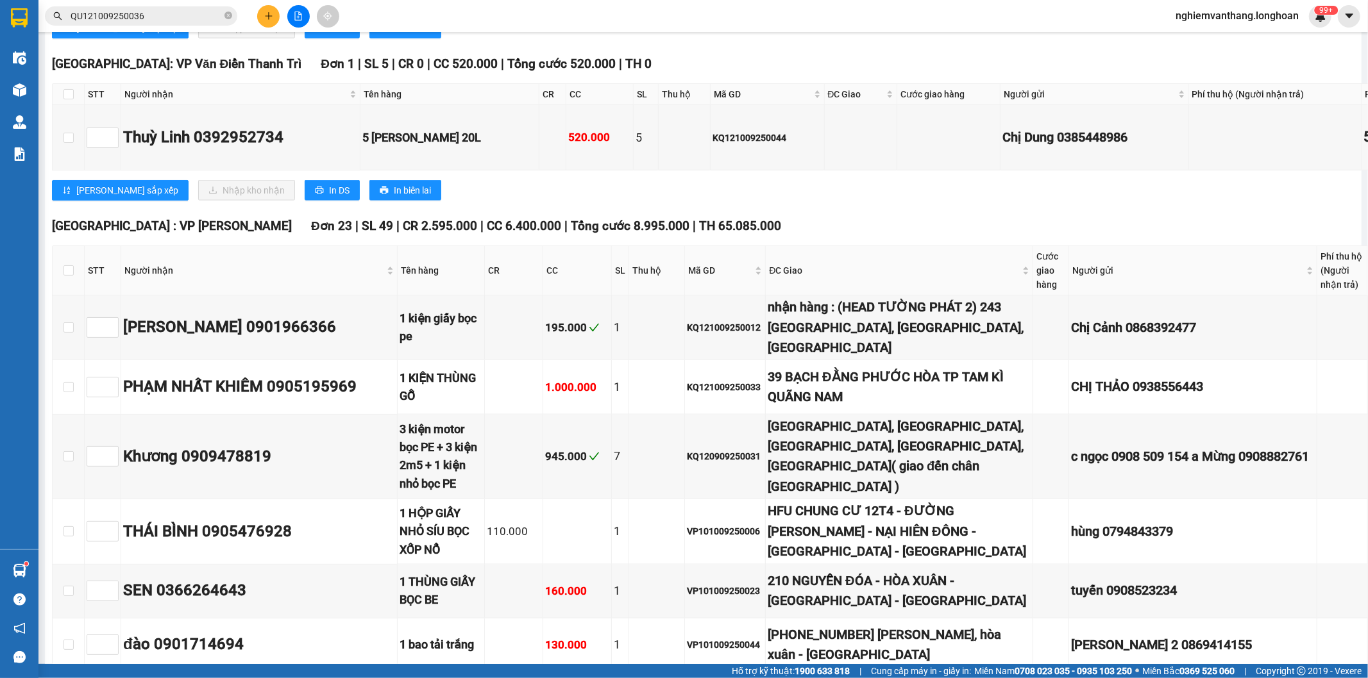
scroll to position [10898, 0]
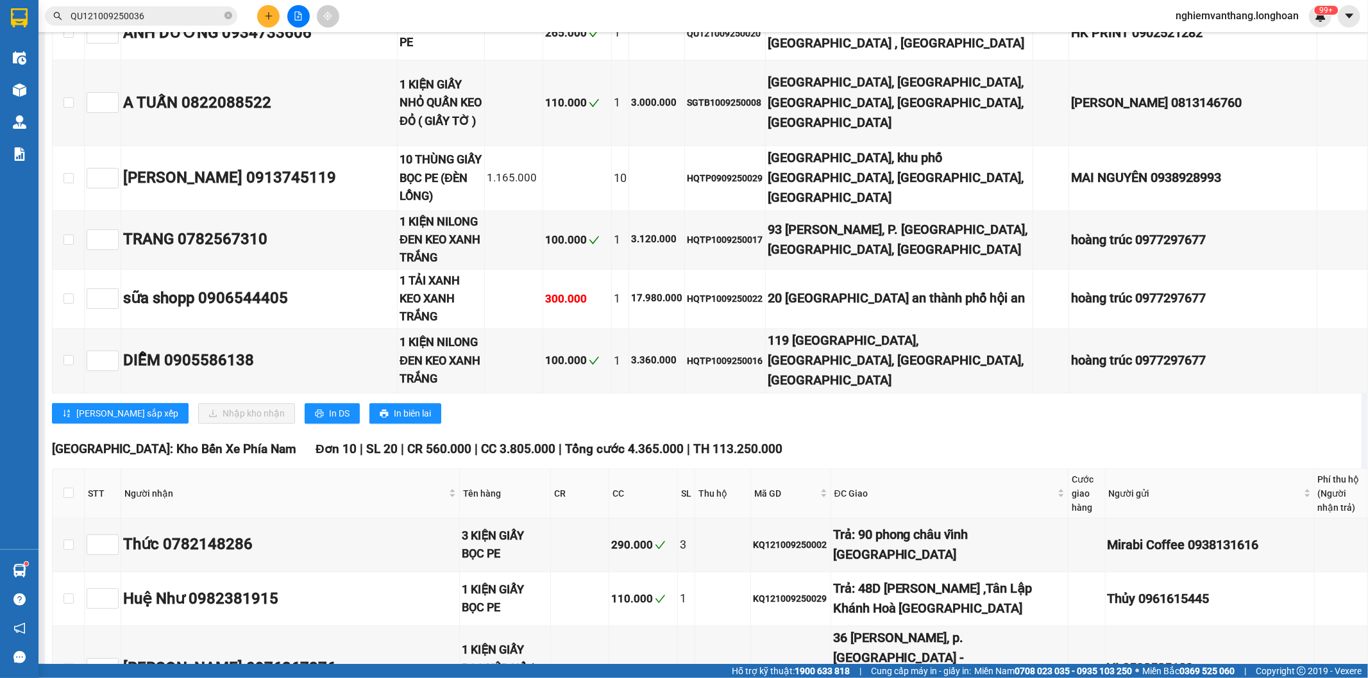
drag, startPoint x: 68, startPoint y: 519, endPoint x: 66, endPoint y: 512, distance: 7.9
checkbox input "true"
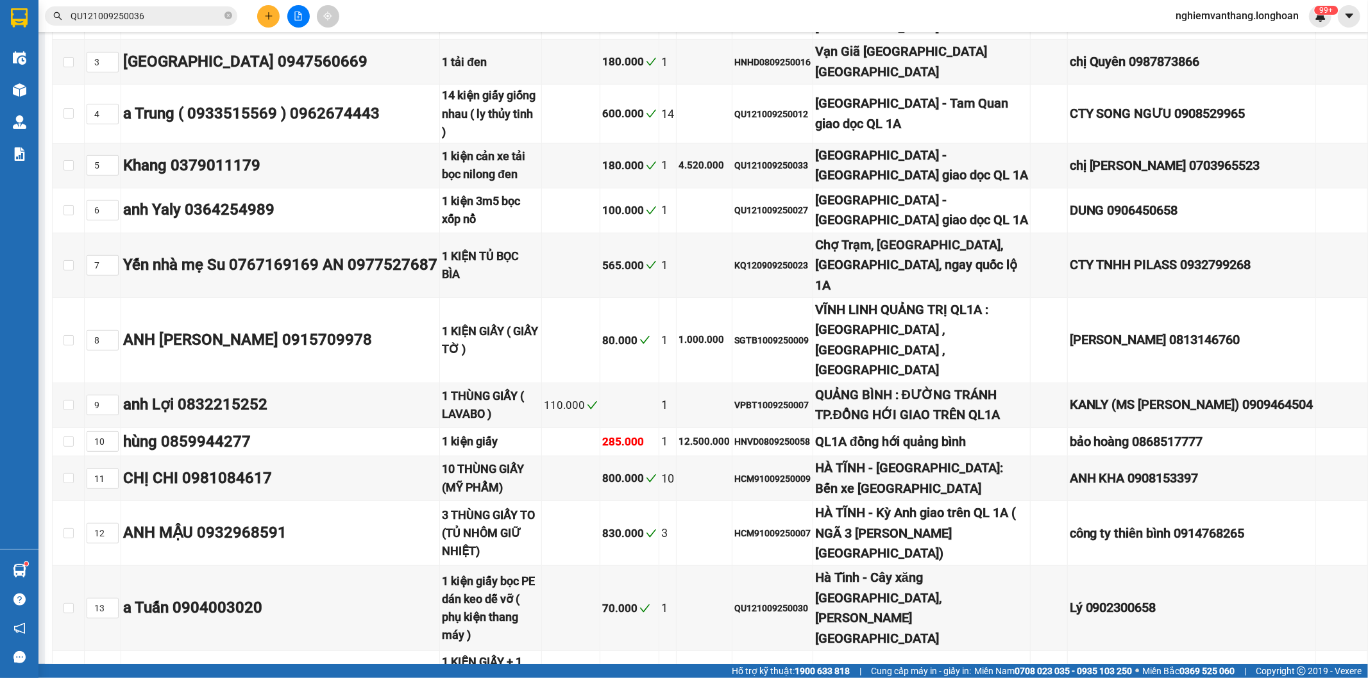
scroll to position [0, 0]
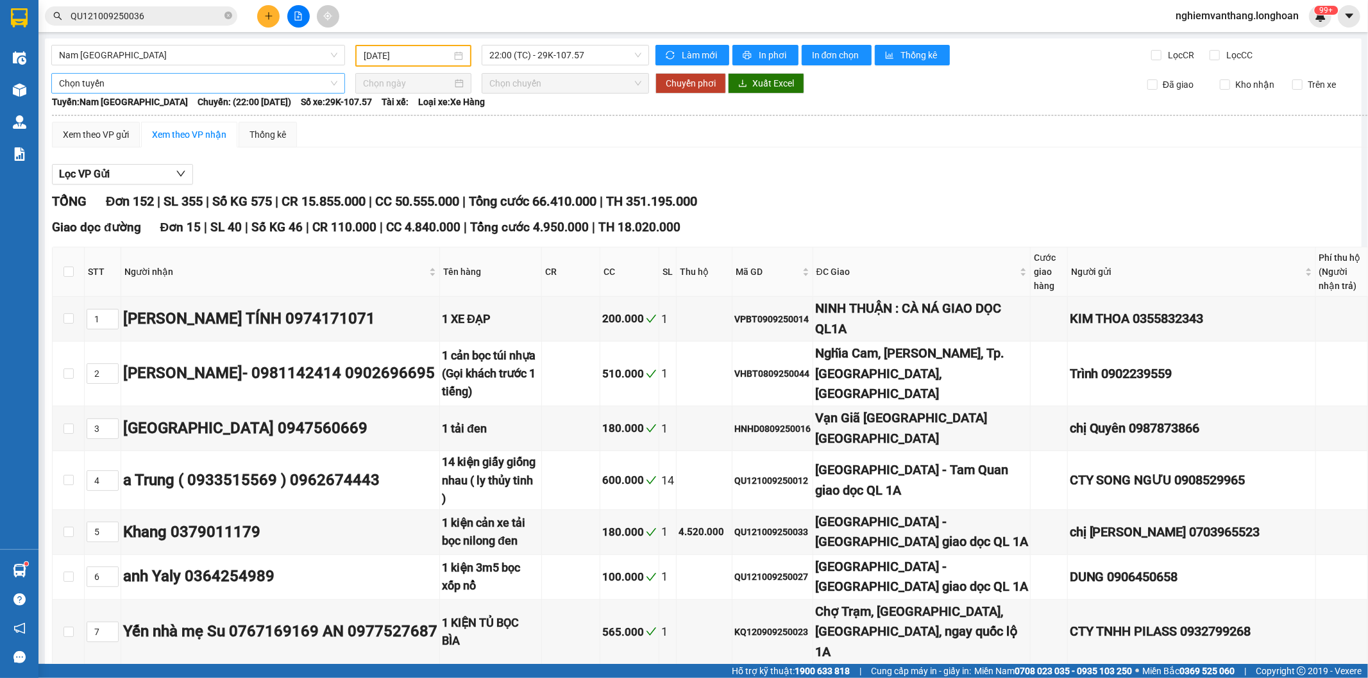
click at [189, 78] on span "Chọn tuyến" at bounding box center [198, 83] width 278 height 19
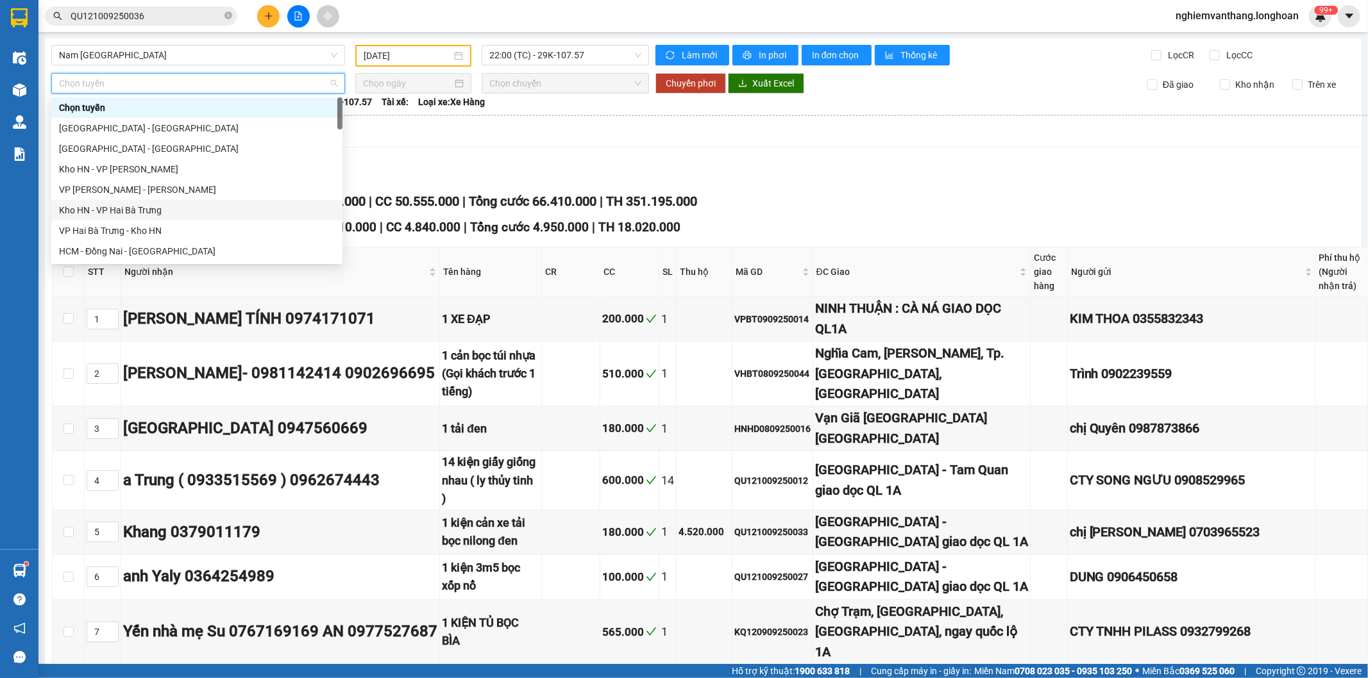
drag, startPoint x: 163, startPoint y: 208, endPoint x: 336, endPoint y: 104, distance: 202.2
click at [164, 208] on div "Kho HN - VP Hai Bà Trưng" at bounding box center [197, 210] width 276 height 14
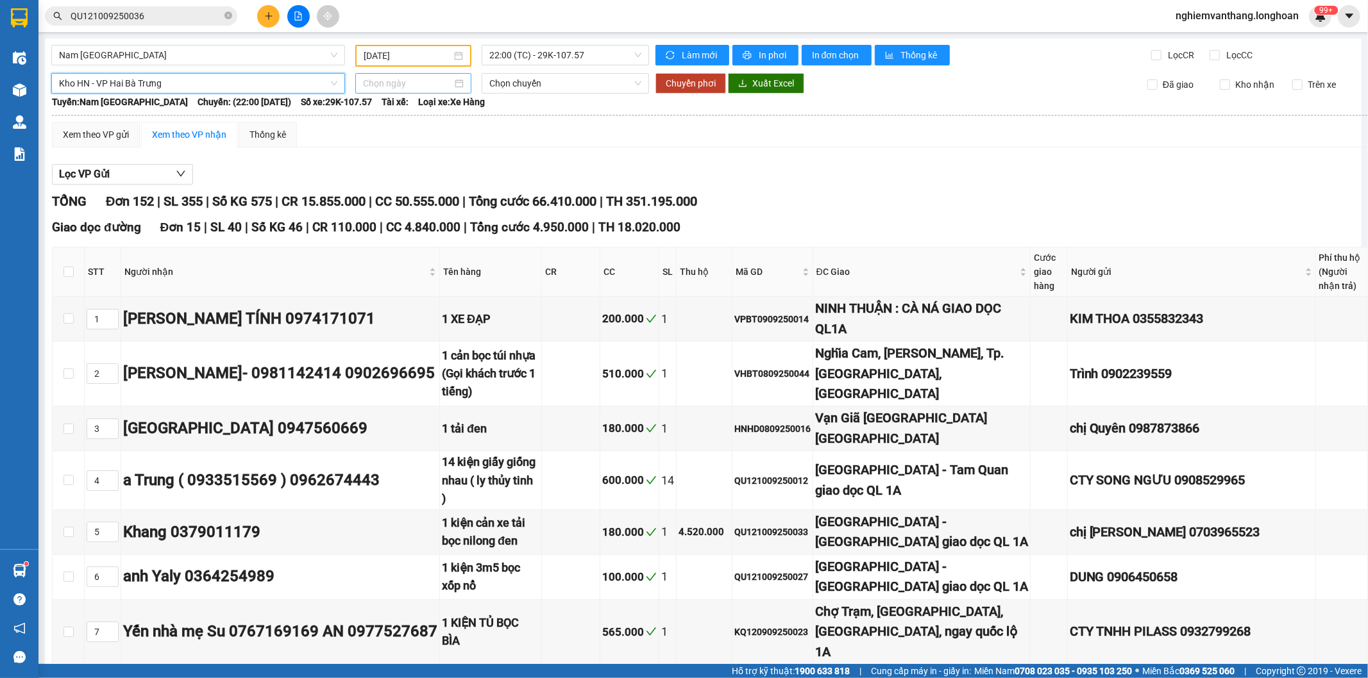
click at [374, 80] on input at bounding box center [407, 83] width 89 height 14
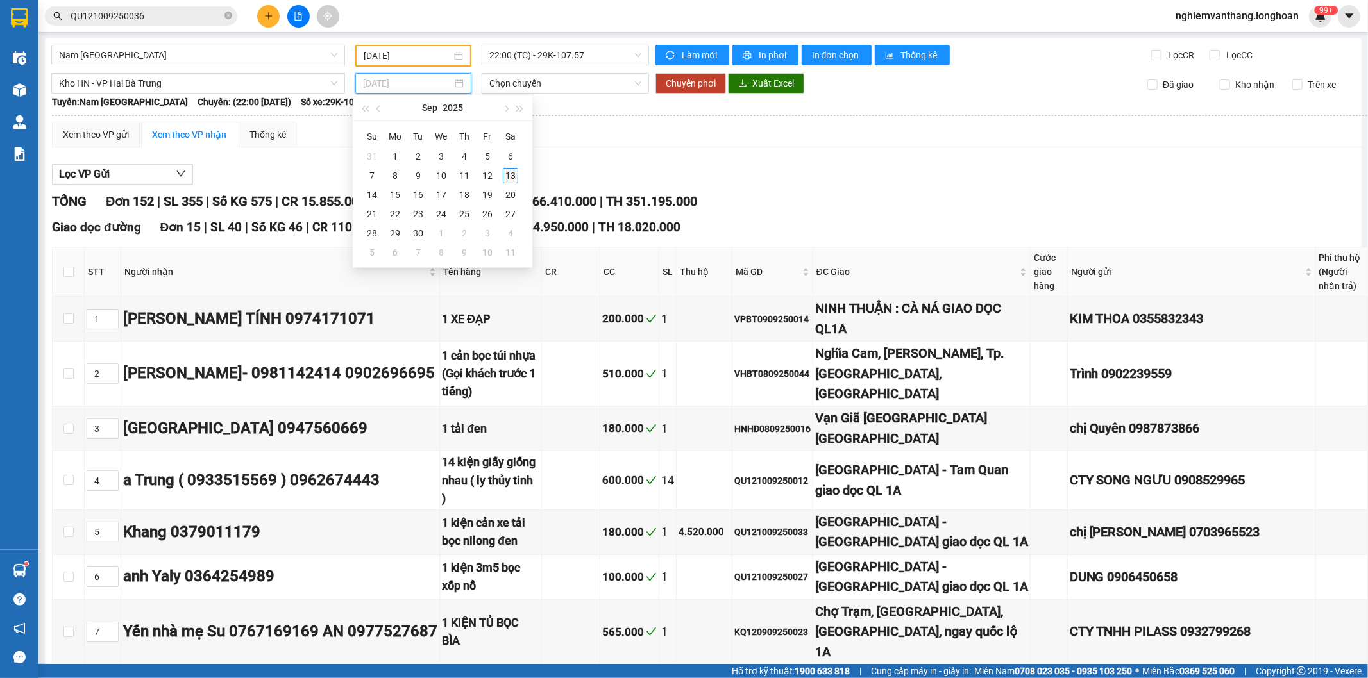
type input "[DATE]"
click at [507, 176] on div "13" at bounding box center [510, 175] width 15 height 15
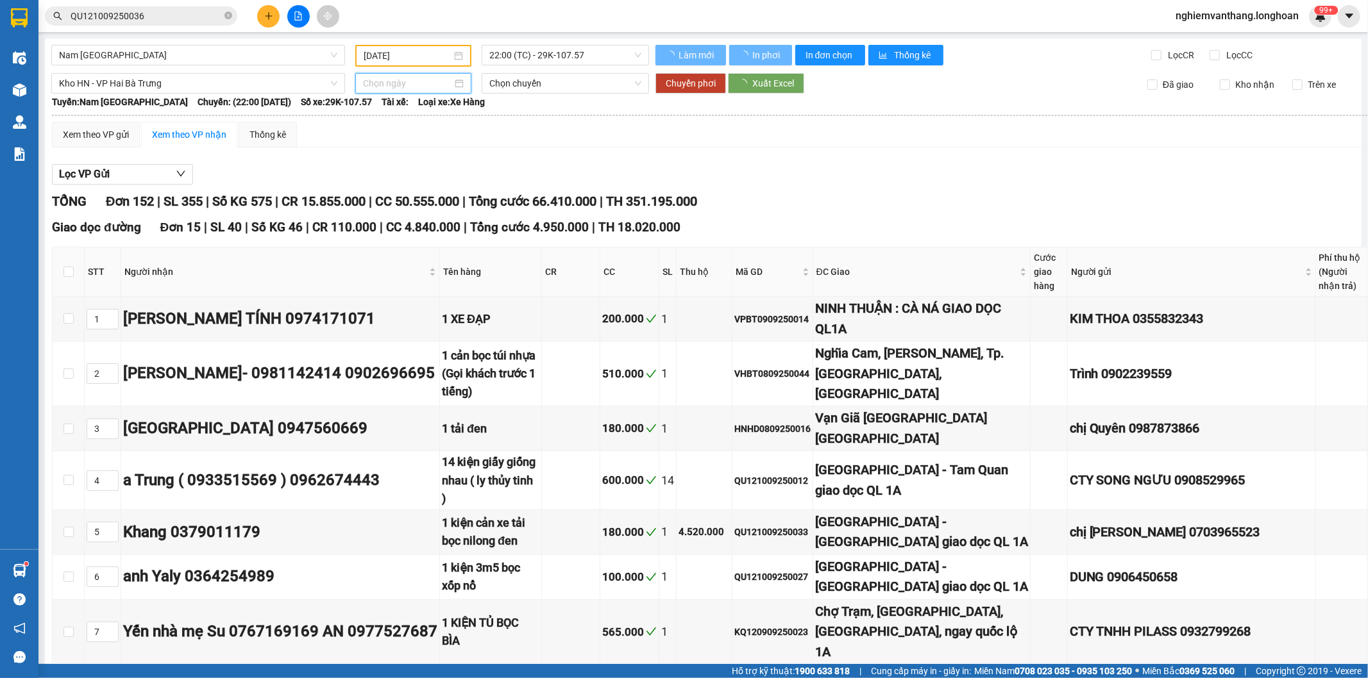
type input "[DATE]"
click at [689, 85] on span "Chuyển phơi" at bounding box center [691, 83] width 50 height 14
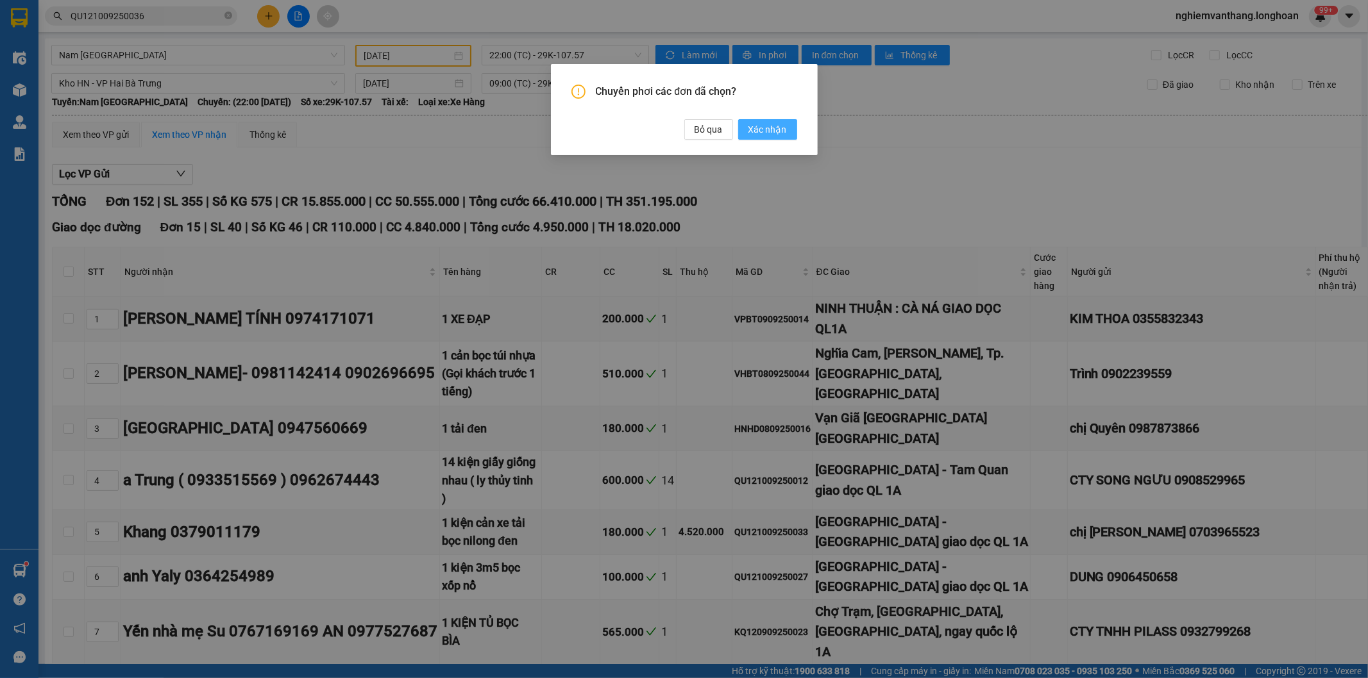
click at [776, 135] on span "Xác nhận" at bounding box center [767, 129] width 38 height 14
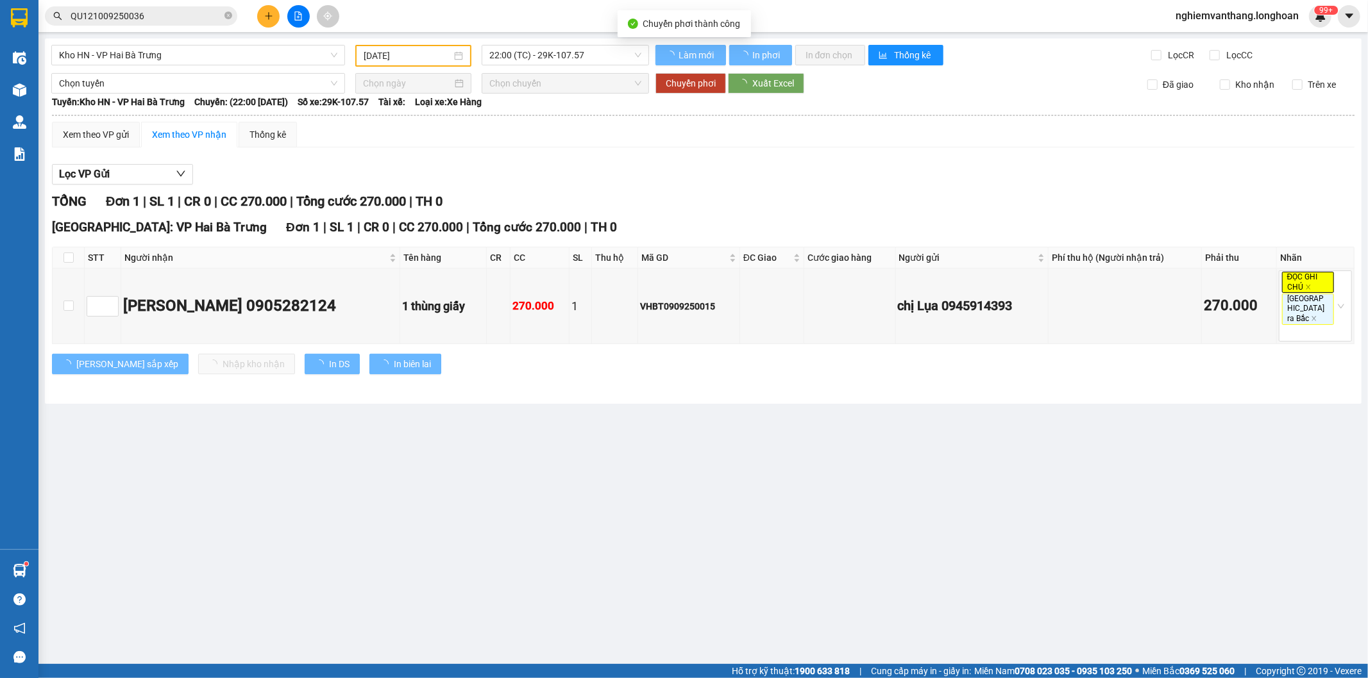
type input "[DATE]"
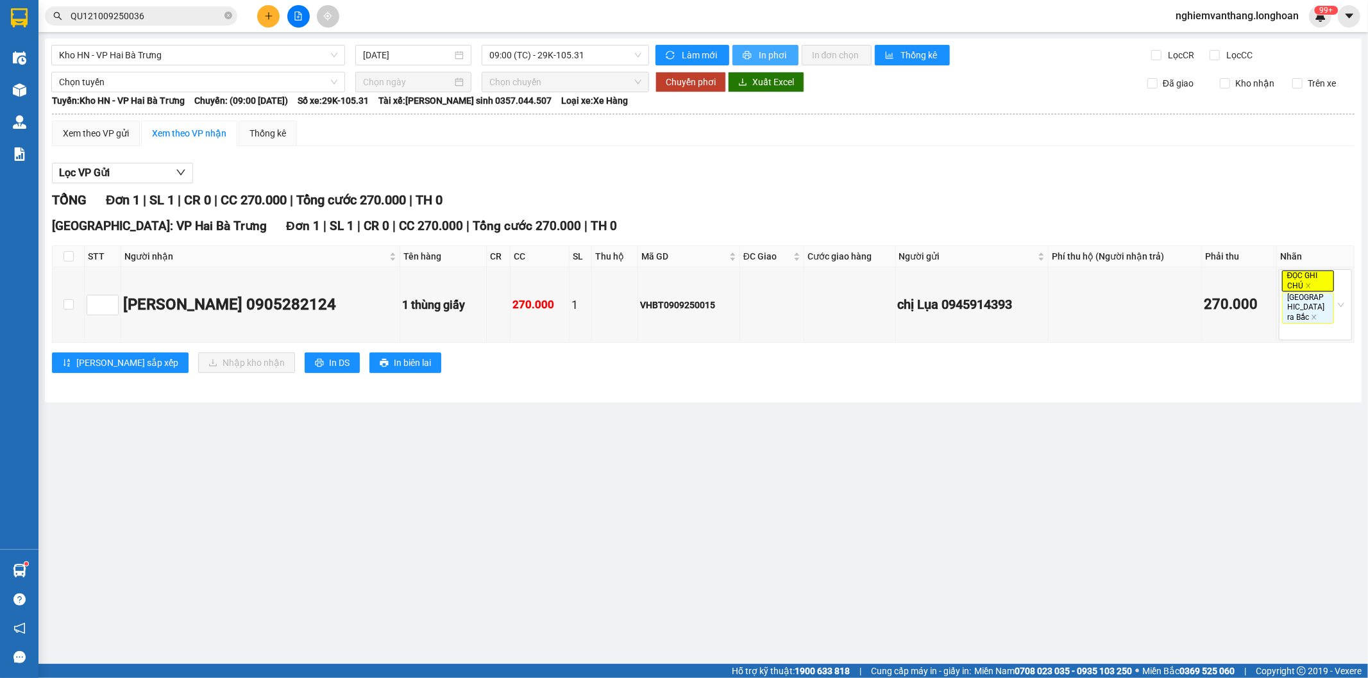
drag, startPoint x: 763, startPoint y: 58, endPoint x: 742, endPoint y: 49, distance: 23.0
click at [763, 55] on span "In phơi" at bounding box center [773, 55] width 29 height 14
click at [217, 60] on span "Kho HN - VP Hai Bà Trưng" at bounding box center [198, 55] width 278 height 19
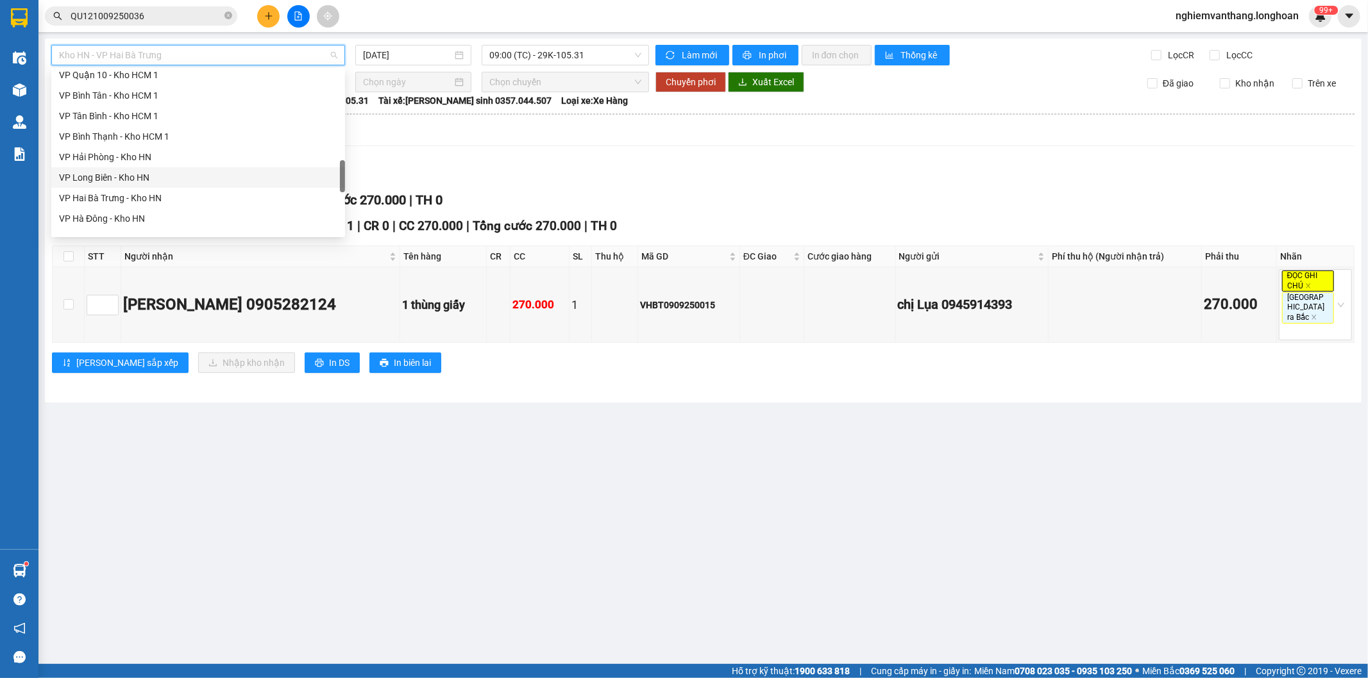
scroll to position [882, 0]
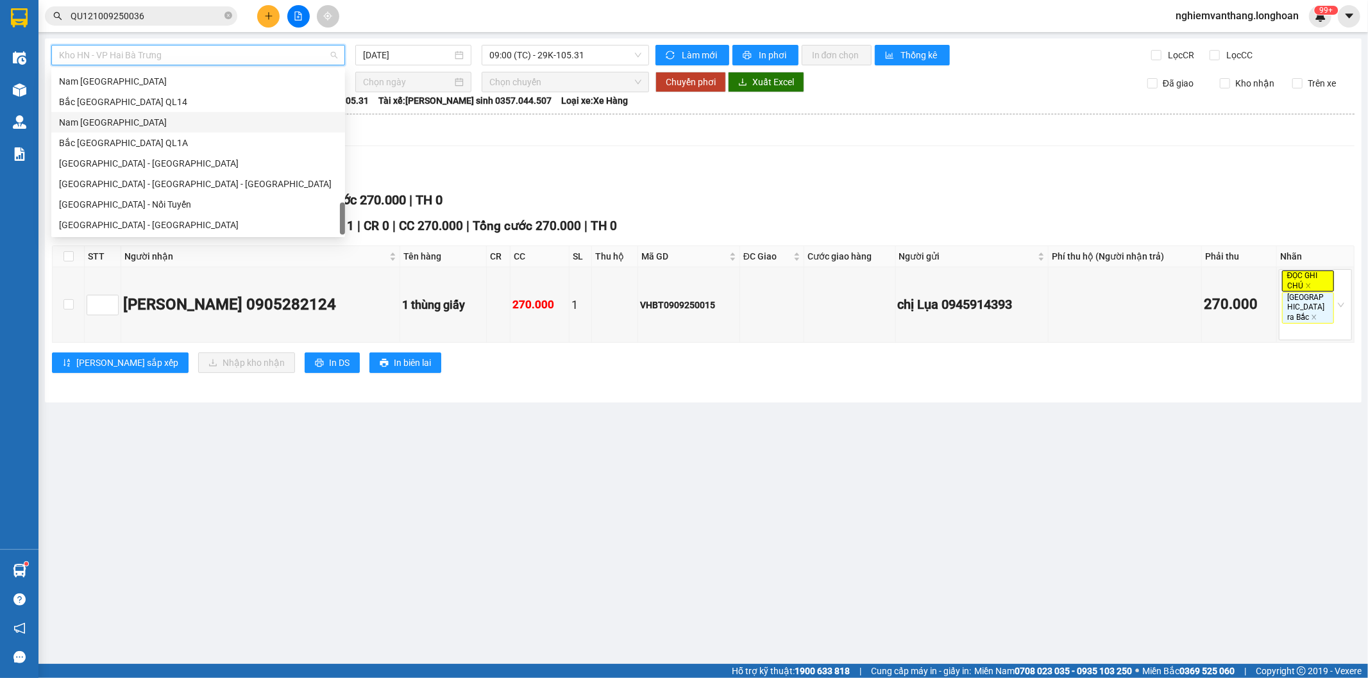
click at [120, 129] on div "Nam [GEOGRAPHIC_DATA]" at bounding box center [198, 122] width 294 height 21
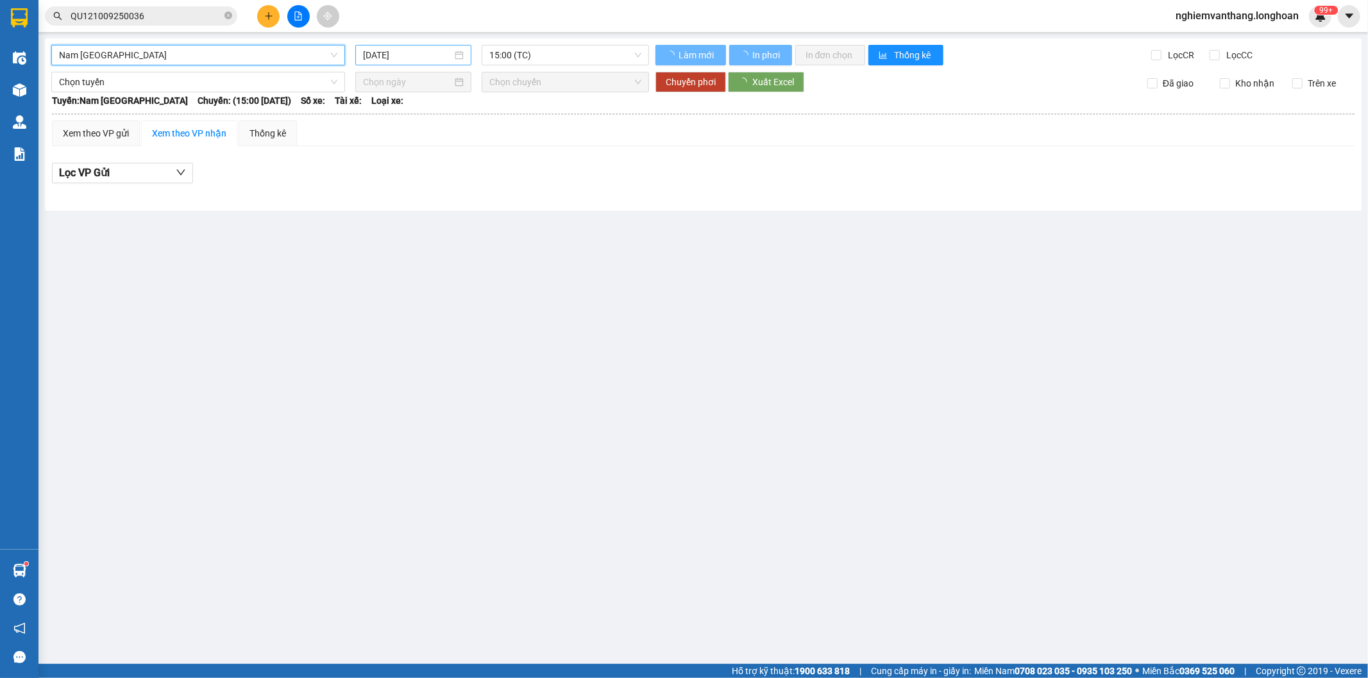
click at [394, 51] on input "[DATE]" at bounding box center [407, 55] width 89 height 14
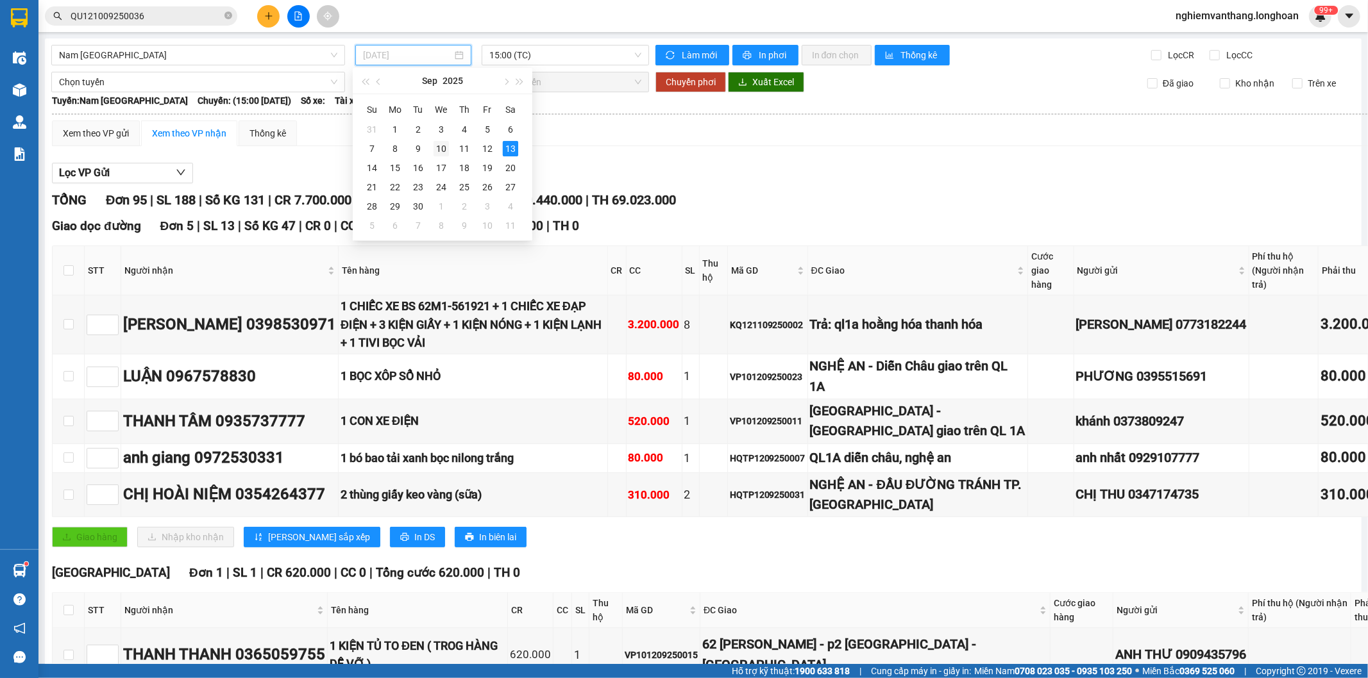
click at [446, 148] on div "10" at bounding box center [440, 148] width 15 height 15
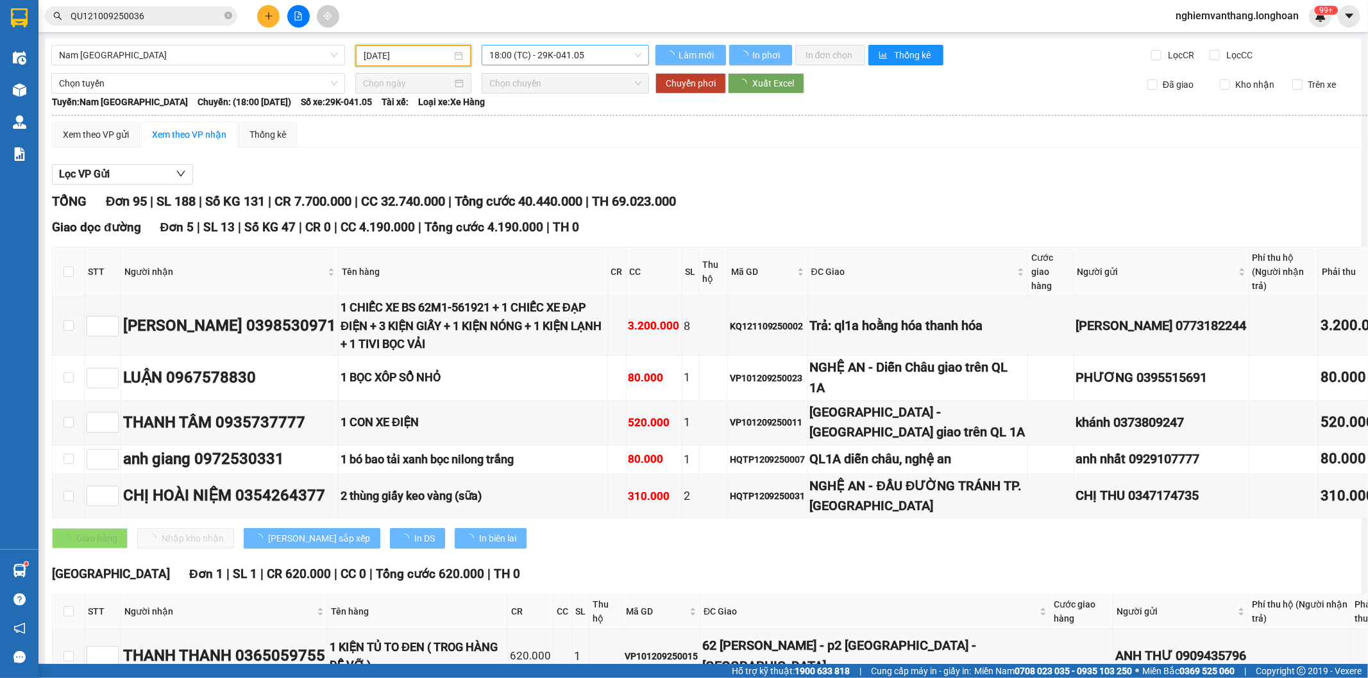
type input "[DATE]"
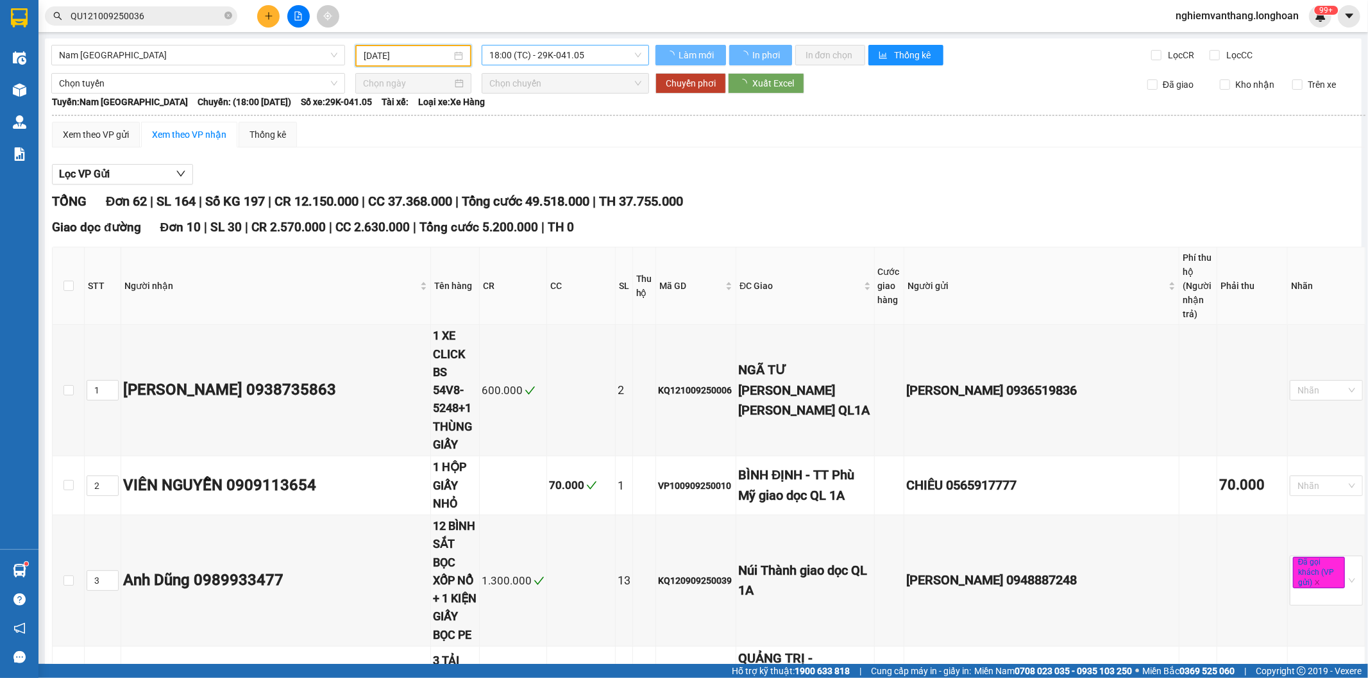
click at [524, 49] on span "18:00 (TC) - 29K-041.05" at bounding box center [564, 55] width 151 height 19
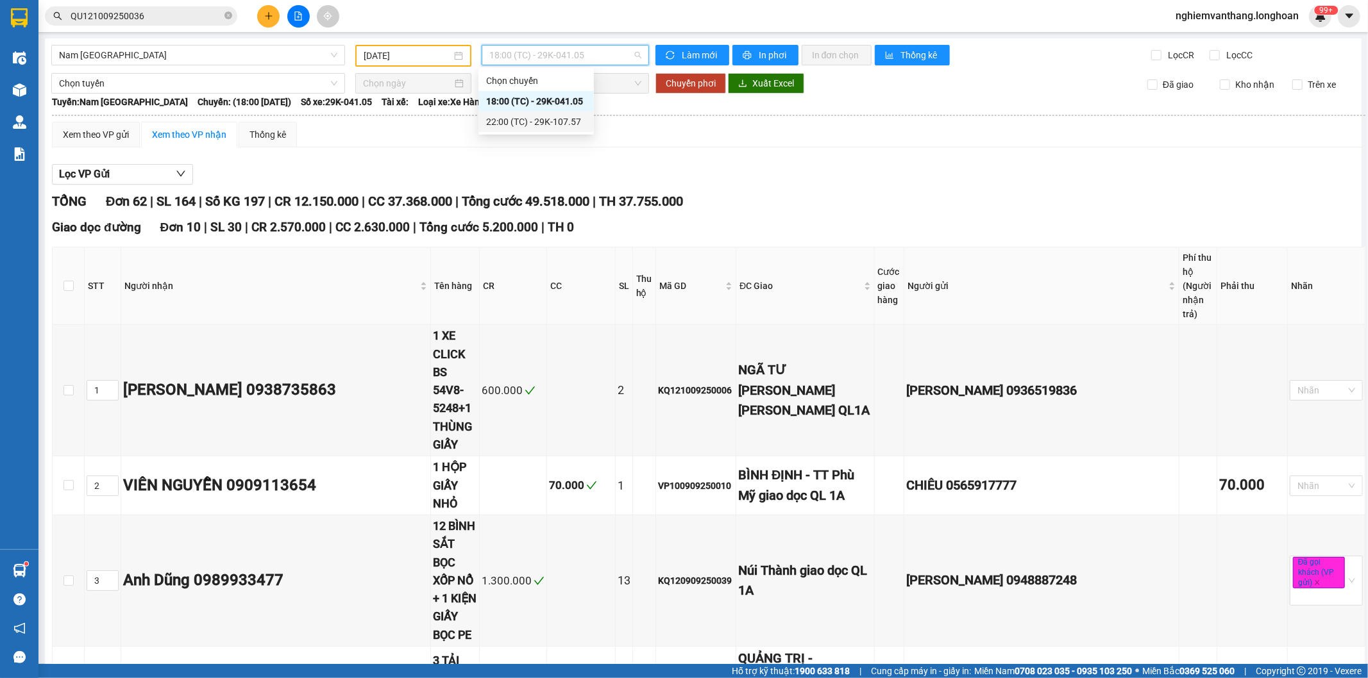
click at [516, 122] on div "22:00 (TC) - 29K-107.57" at bounding box center [536, 122] width 100 height 14
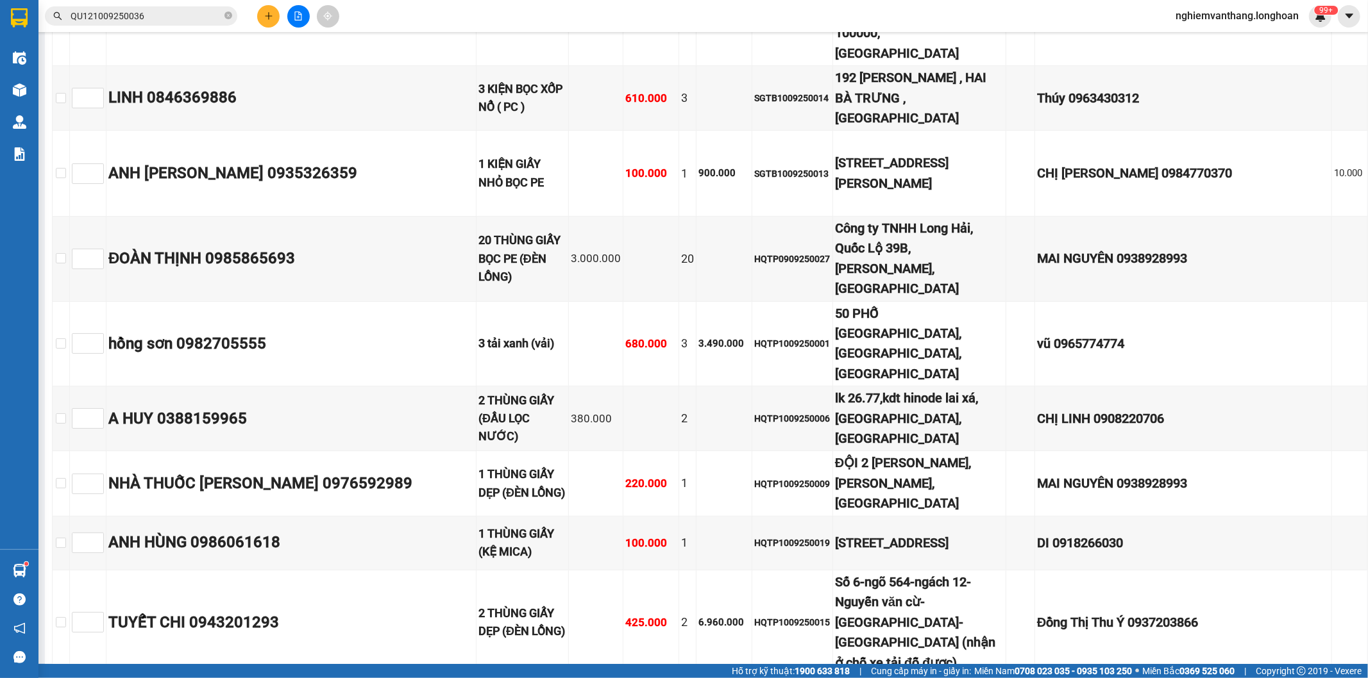
scroll to position [8312, 0]
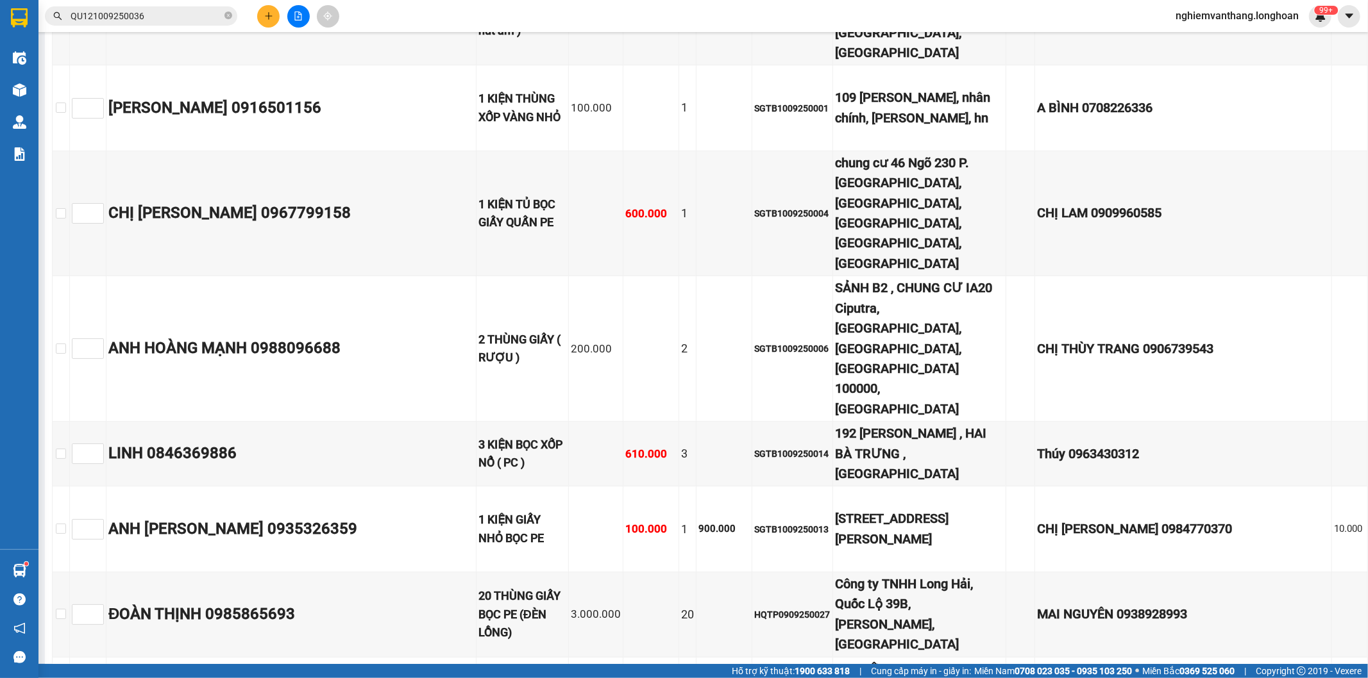
checkbox input "true"
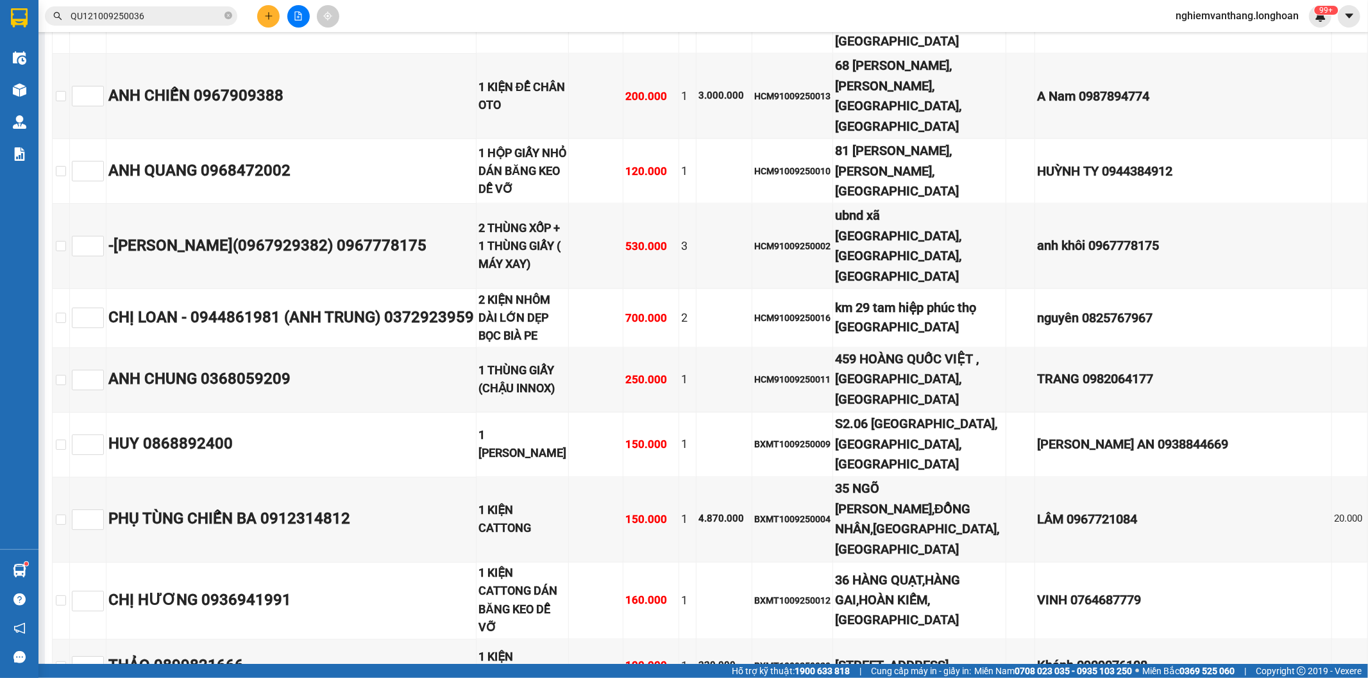
scroll to position [0, 0]
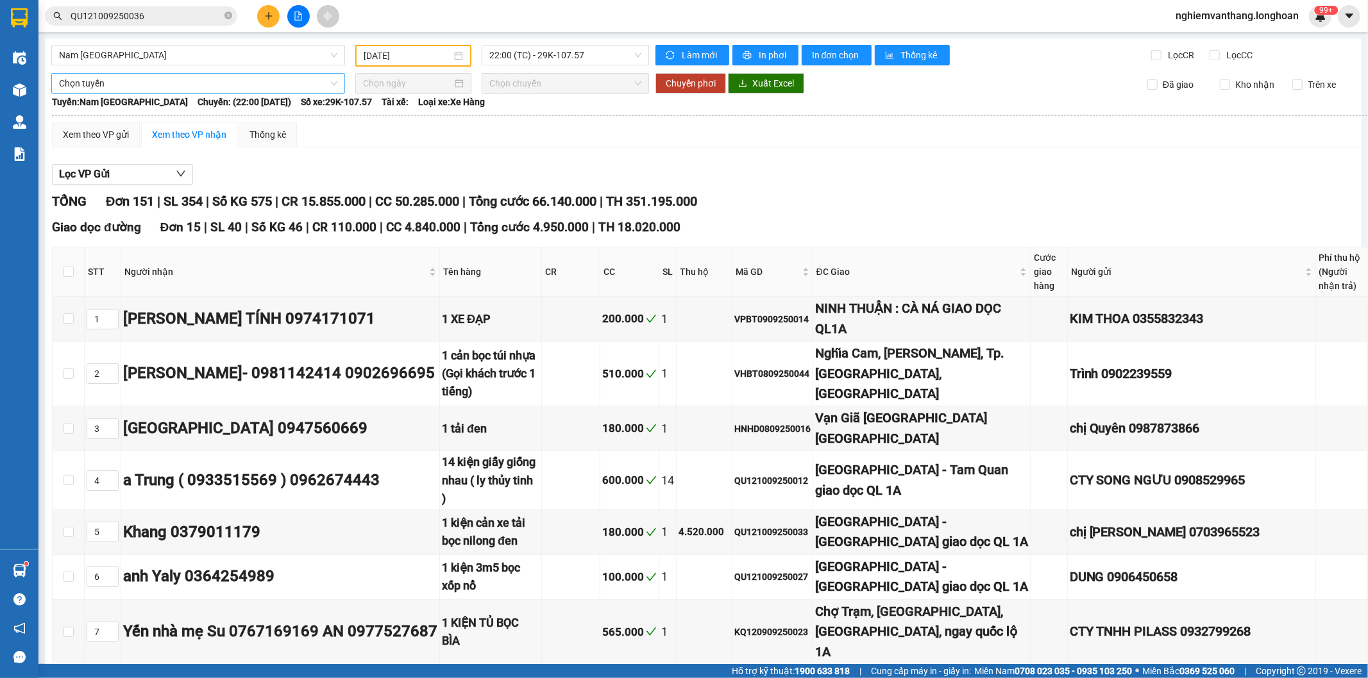
click at [97, 81] on span "Chọn tuyến" at bounding box center [198, 83] width 278 height 19
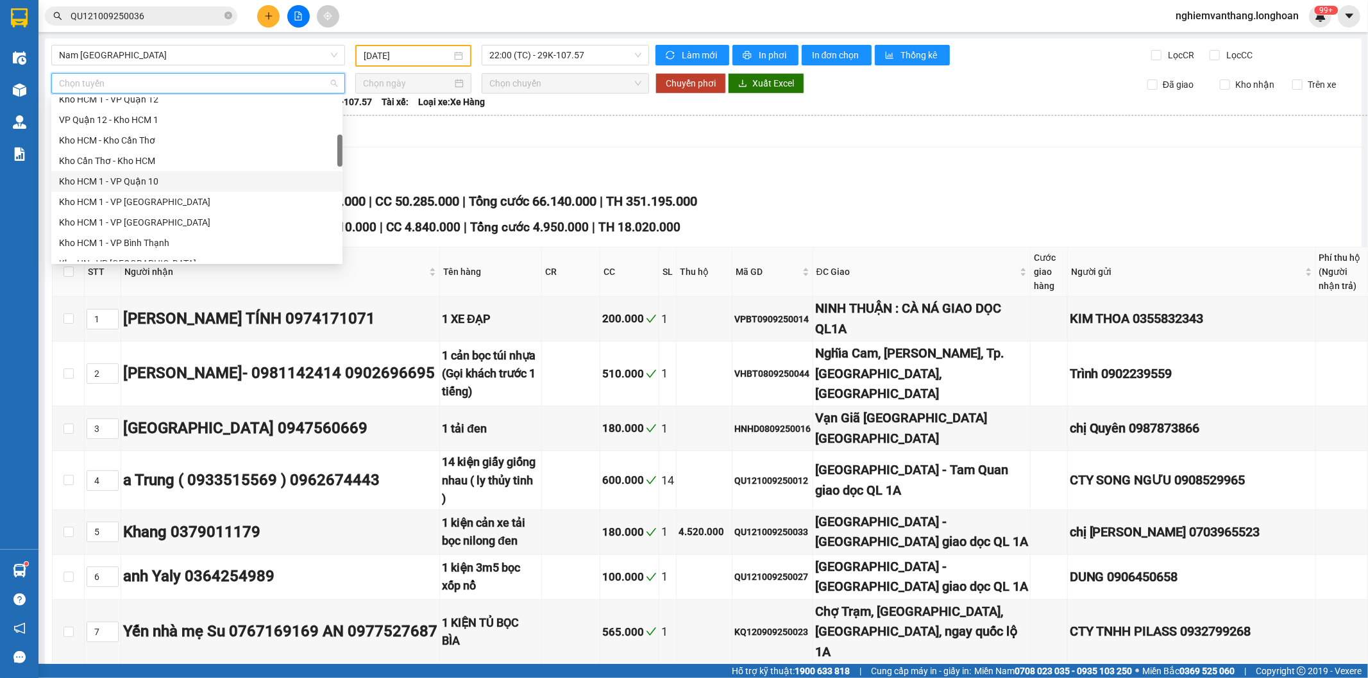
scroll to position [356, 0]
click at [151, 163] on div "Kho HN - VP [GEOGRAPHIC_DATA]" at bounding box center [197, 162] width 276 height 14
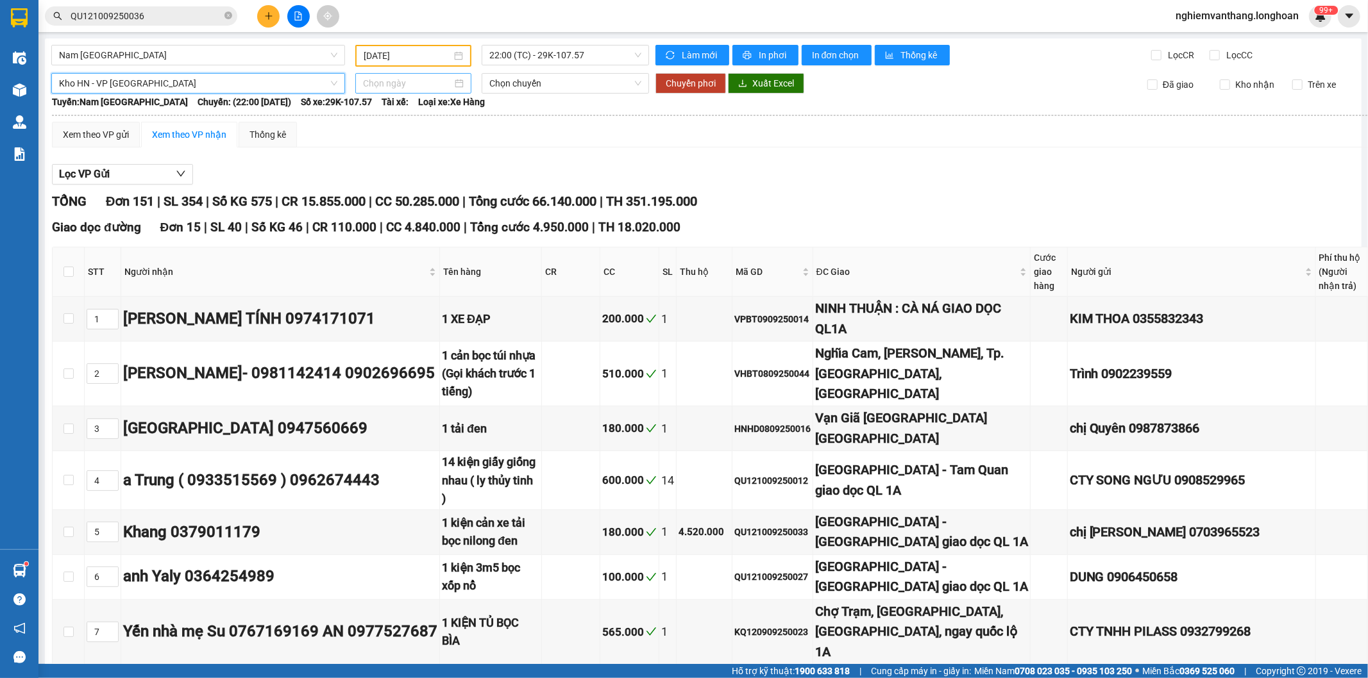
click at [396, 86] on input at bounding box center [407, 83] width 89 height 14
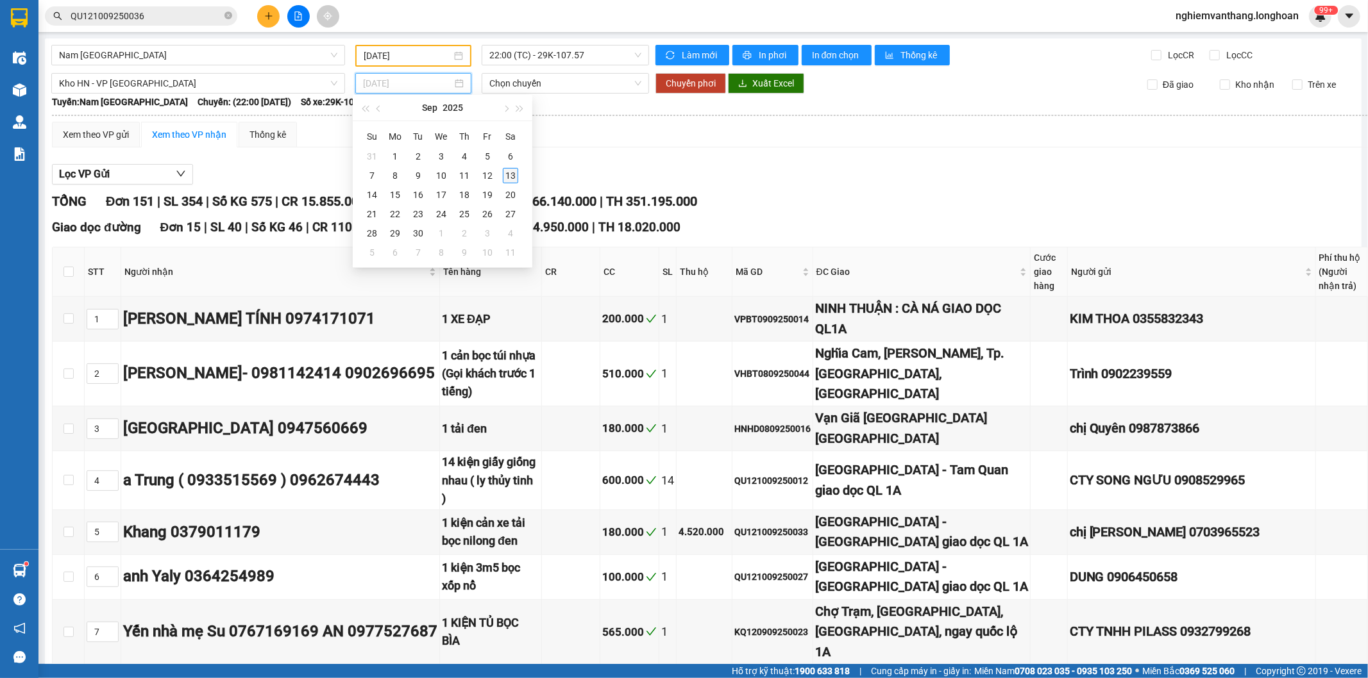
type input "[DATE]"
click at [516, 173] on div "13" at bounding box center [510, 175] width 15 height 15
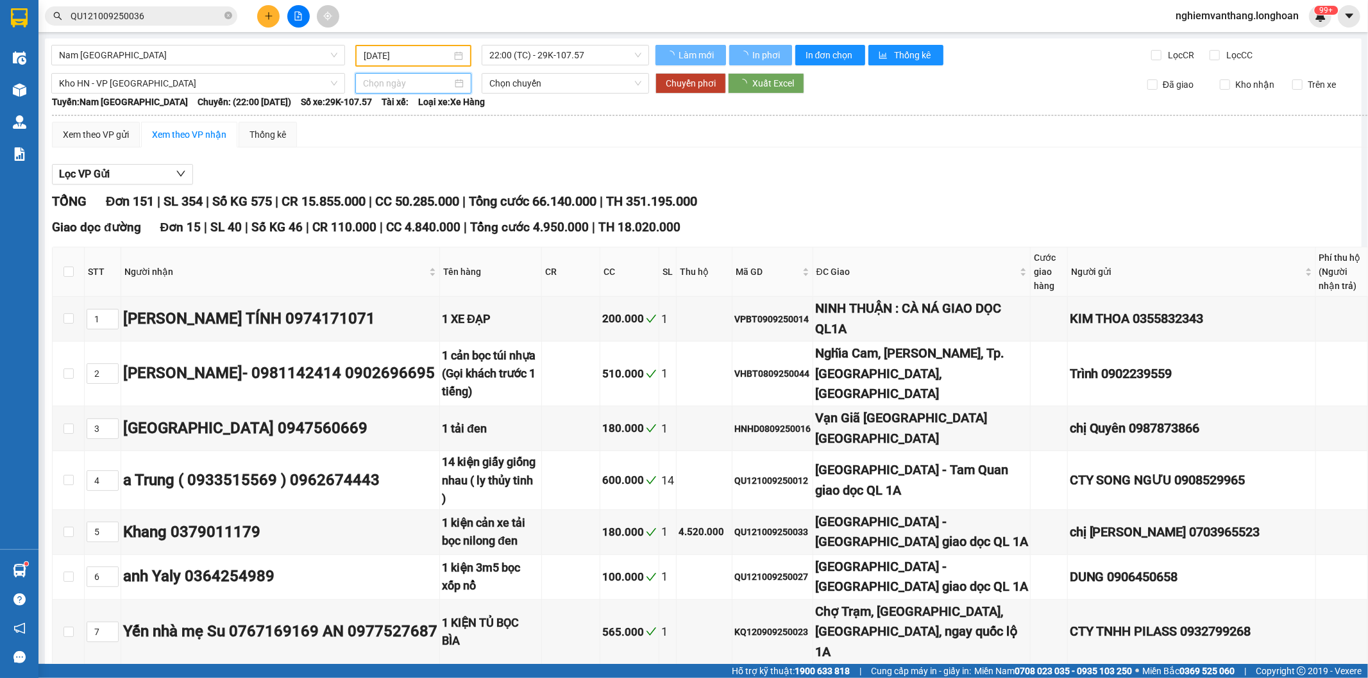
type input "[DATE]"
click at [673, 85] on span "Chuyển phơi" at bounding box center [691, 83] width 50 height 14
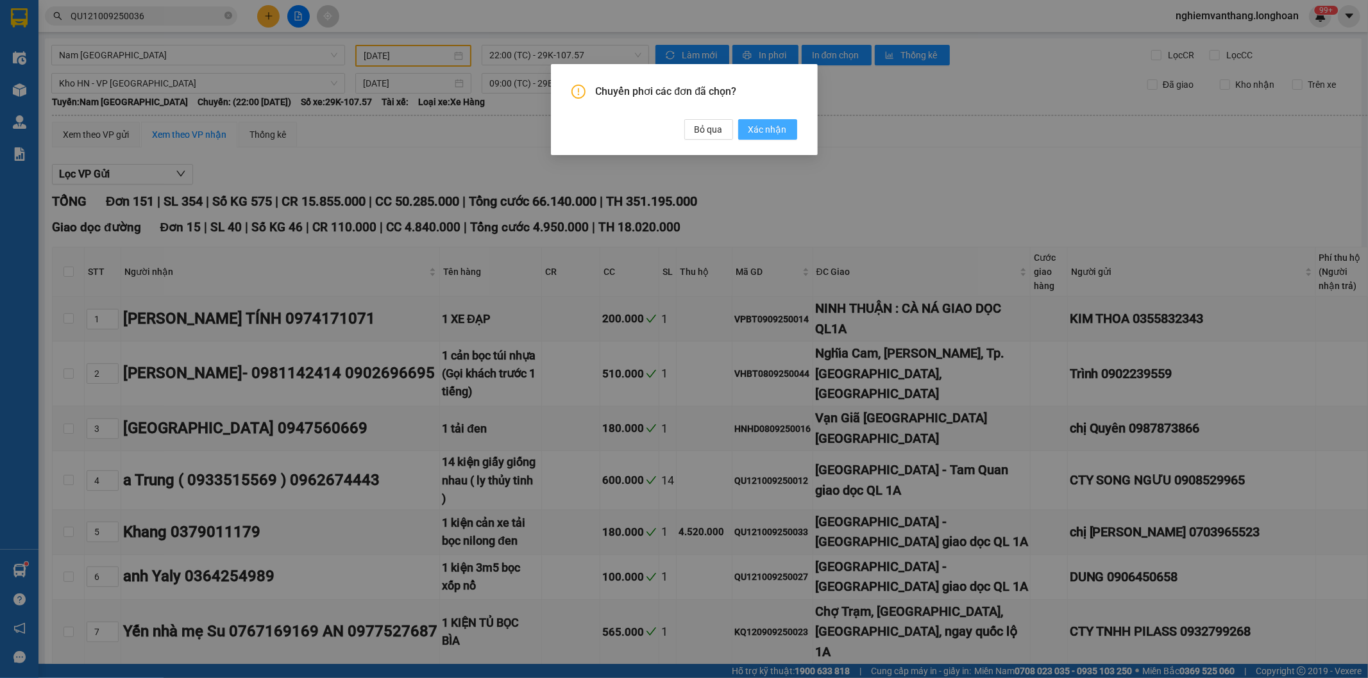
click at [773, 133] on span "Xác nhận" at bounding box center [767, 129] width 38 height 14
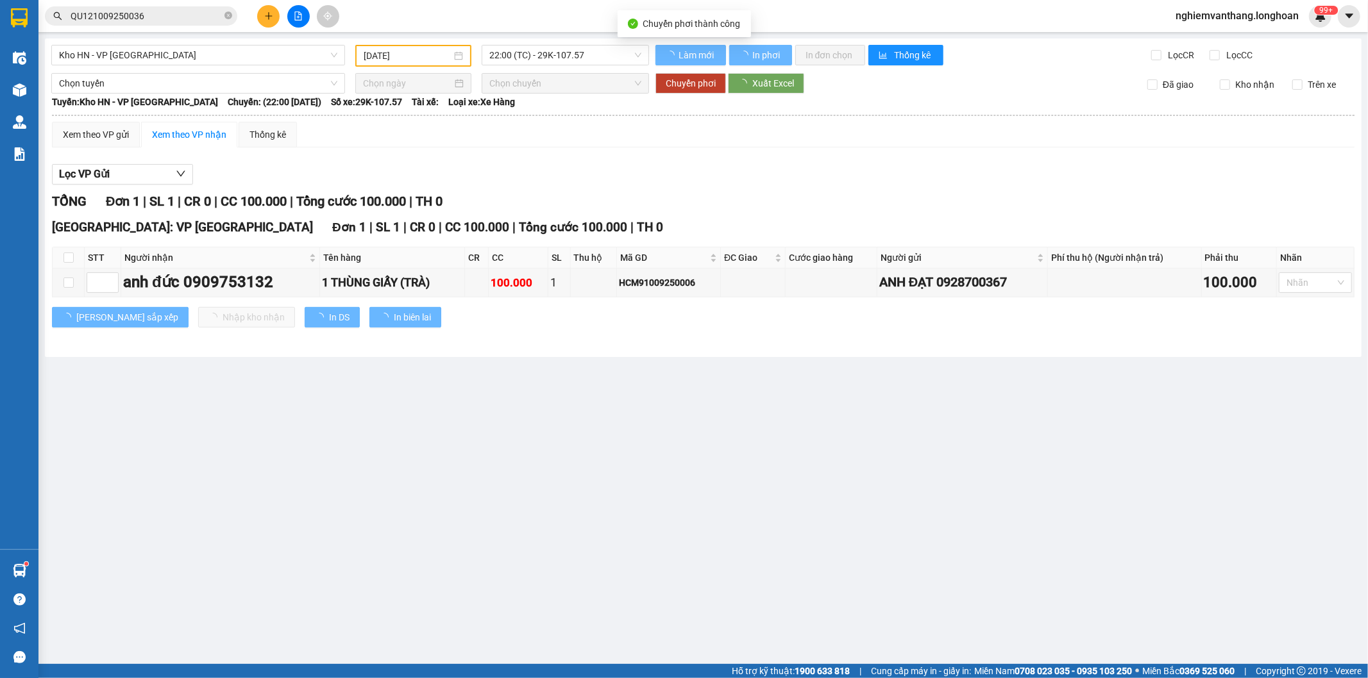
type input "[DATE]"
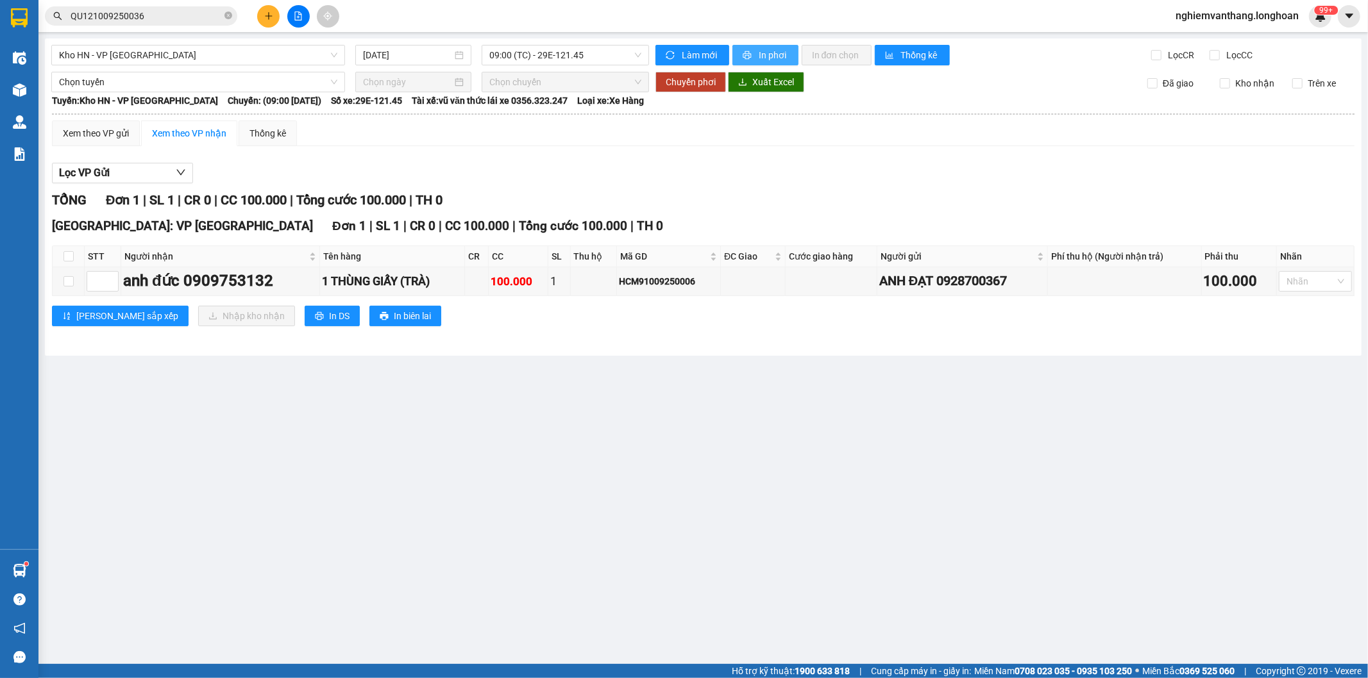
click at [755, 53] on button "In phơi" at bounding box center [765, 55] width 66 height 21
drag, startPoint x: 591, startPoint y: 164, endPoint x: 408, endPoint y: 111, distance: 191.0
click at [591, 164] on div "Lọc VP Gửi" at bounding box center [703, 173] width 1302 height 21
click at [196, 56] on span "Kho HN - VP [GEOGRAPHIC_DATA]" at bounding box center [198, 55] width 278 height 19
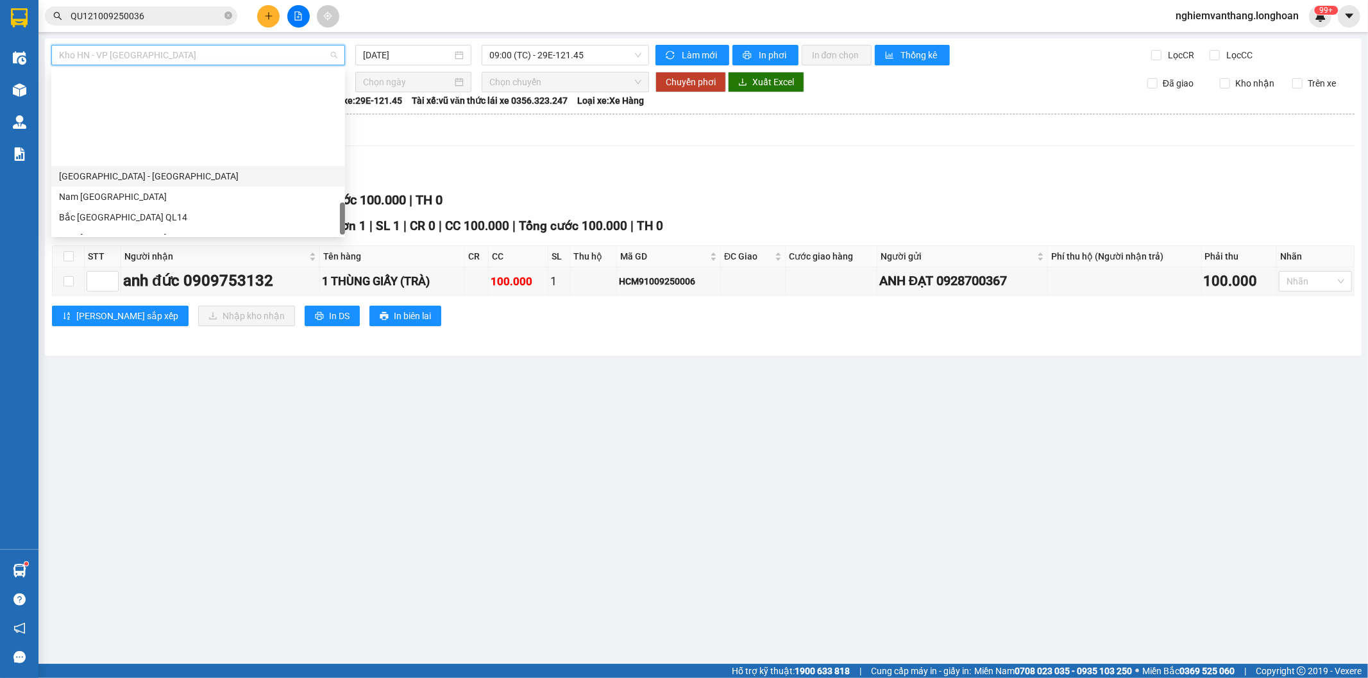
scroll to position [882, 0]
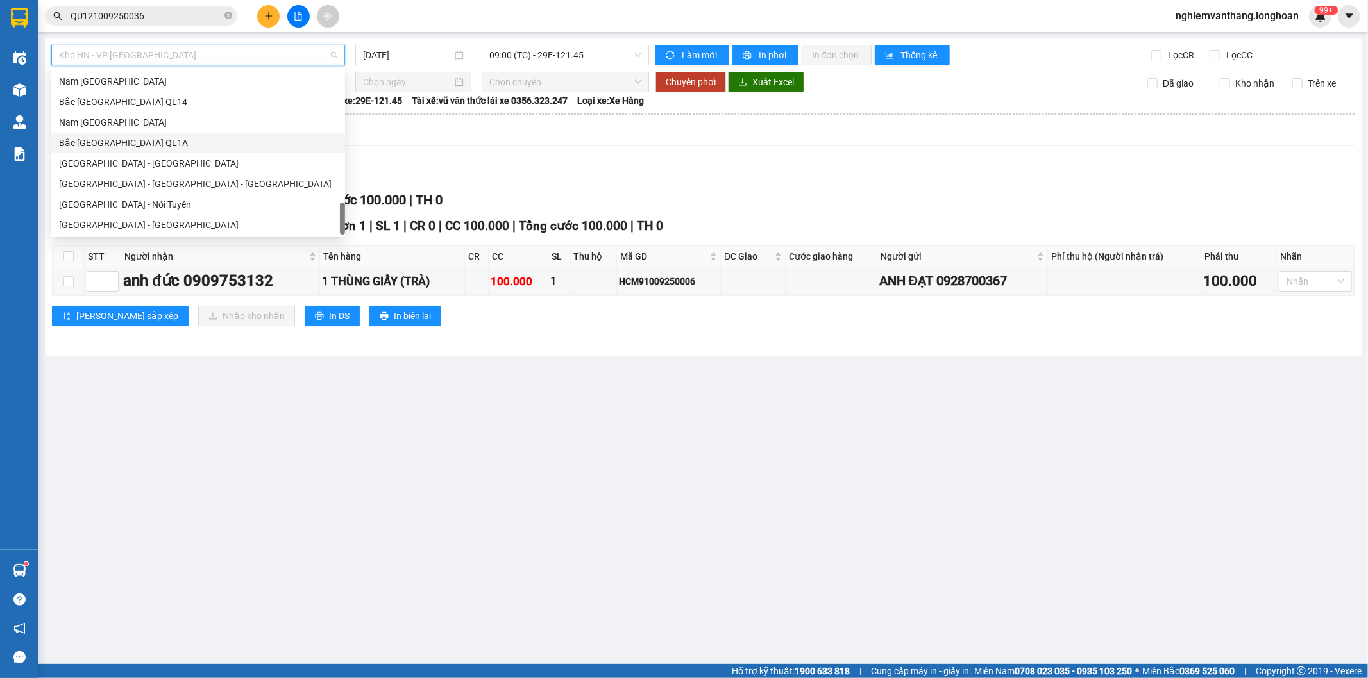
click at [135, 125] on div "Nam [GEOGRAPHIC_DATA]" at bounding box center [198, 122] width 278 height 14
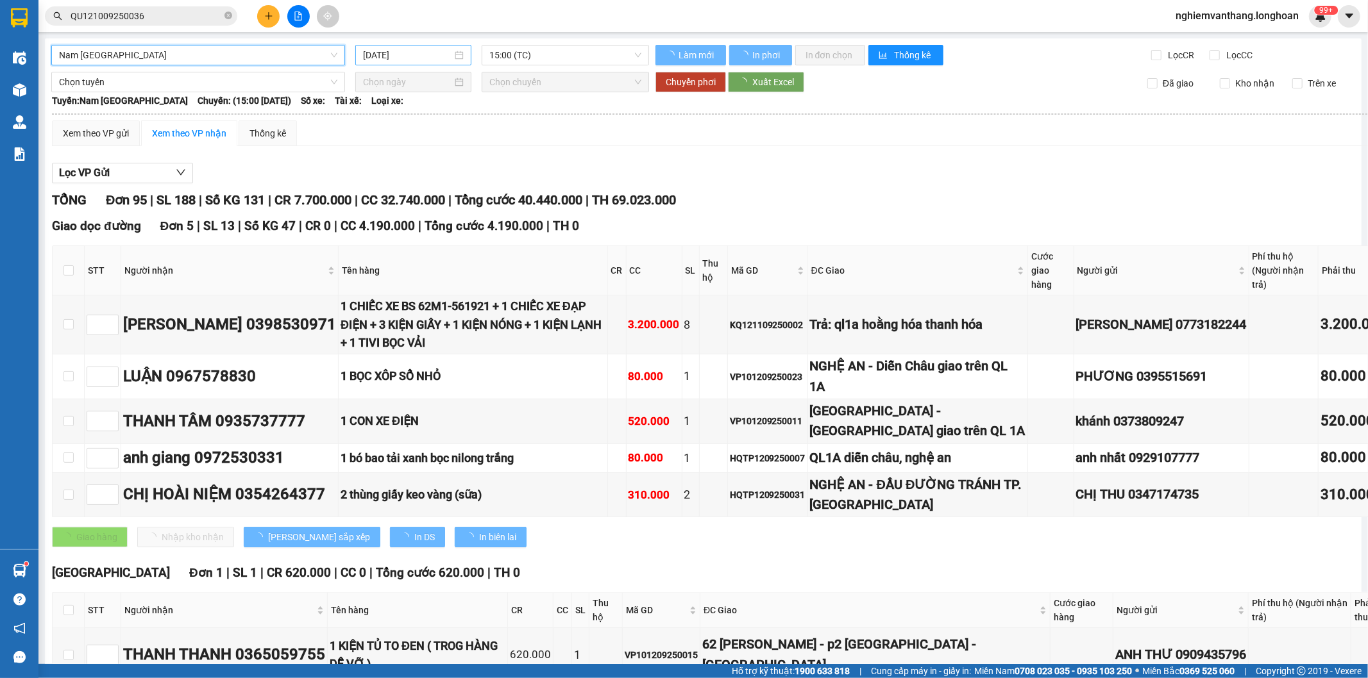
click at [394, 48] on input "[DATE]" at bounding box center [407, 55] width 89 height 14
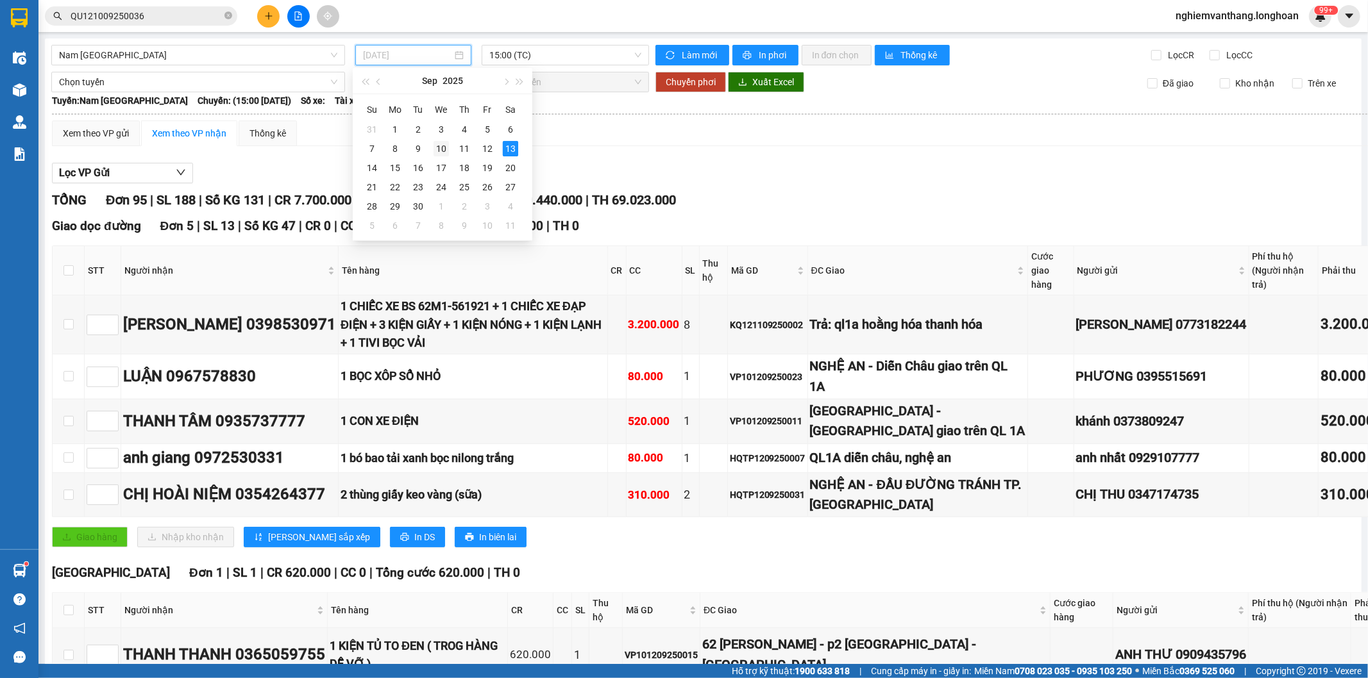
click at [444, 150] on div "10" at bounding box center [440, 148] width 15 height 15
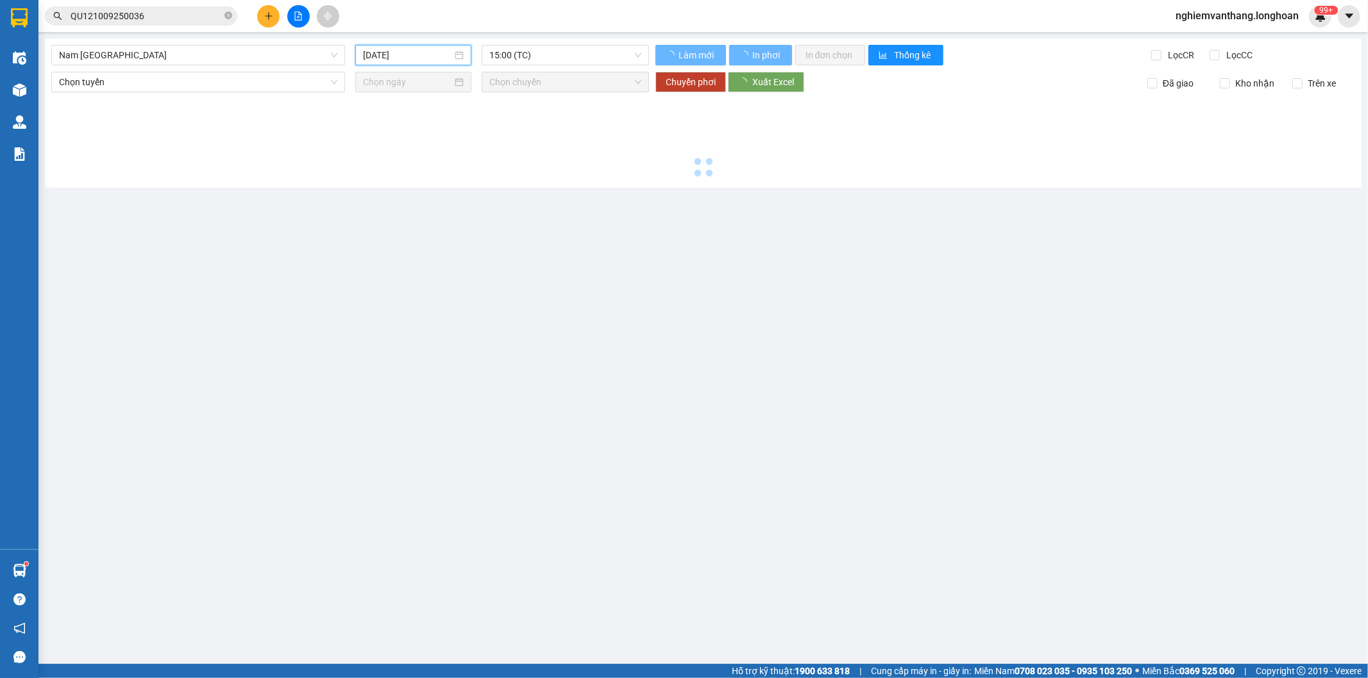
type input "[DATE]"
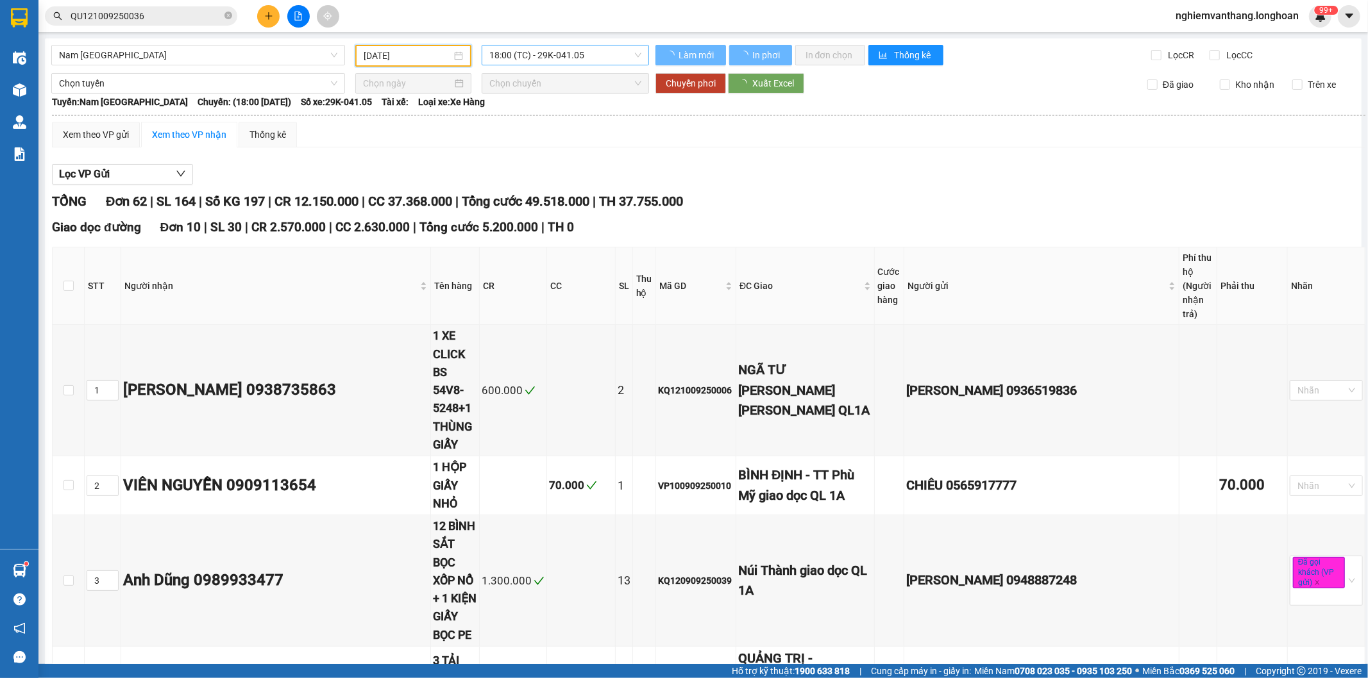
click at [543, 55] on span "18:00 (TC) - 29K-041.05" at bounding box center [564, 55] width 151 height 19
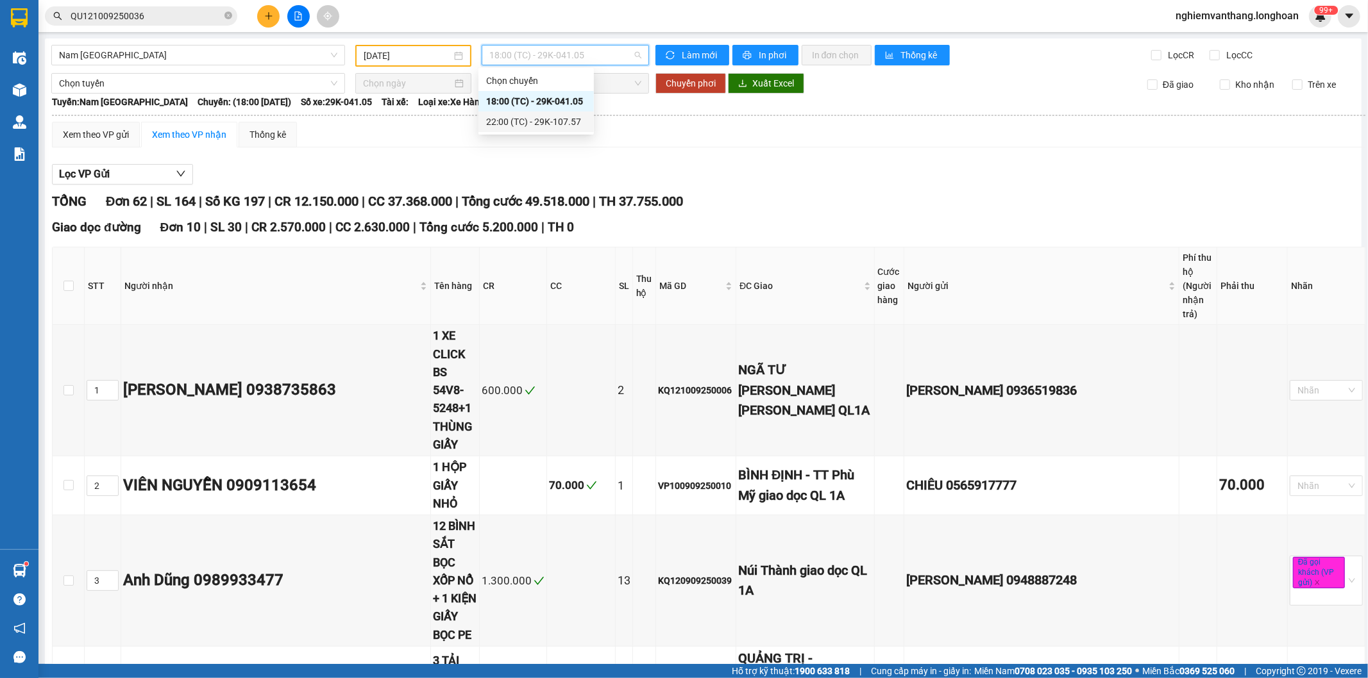
click at [543, 119] on div "22:00 (TC) - 29K-107.57" at bounding box center [536, 122] width 100 height 14
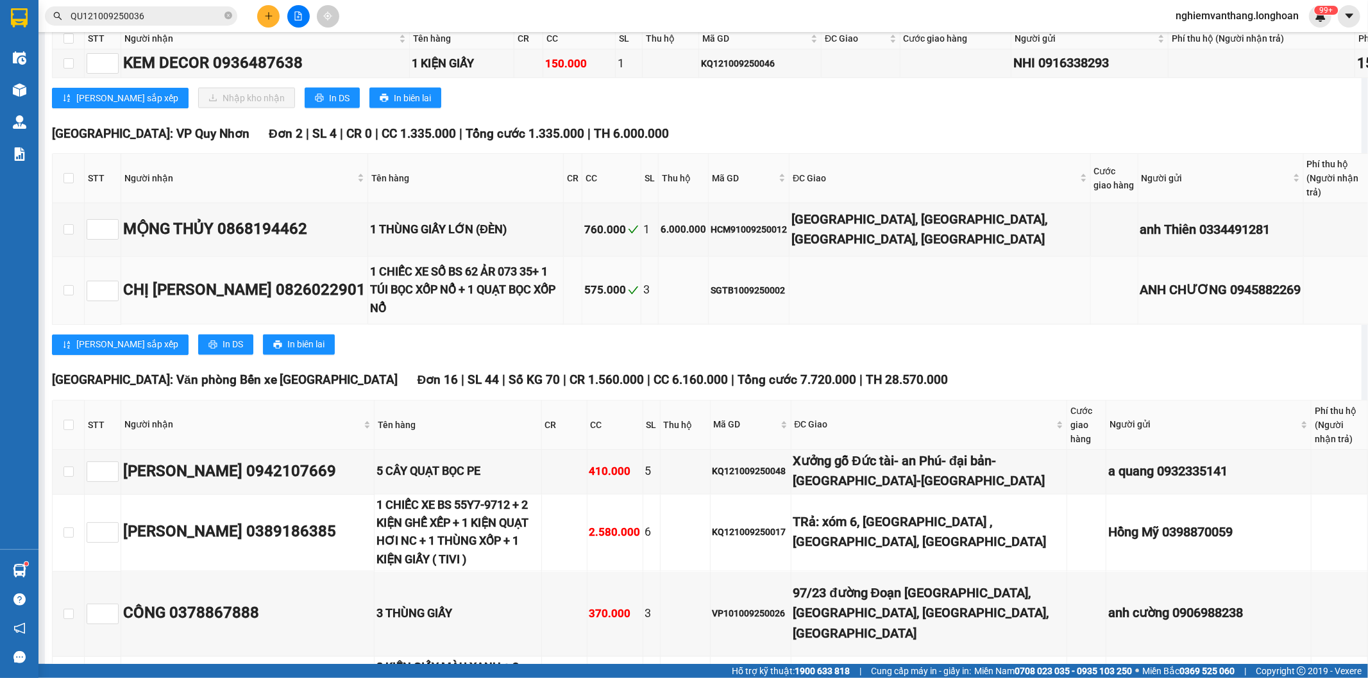
scroll to position [1504, 0]
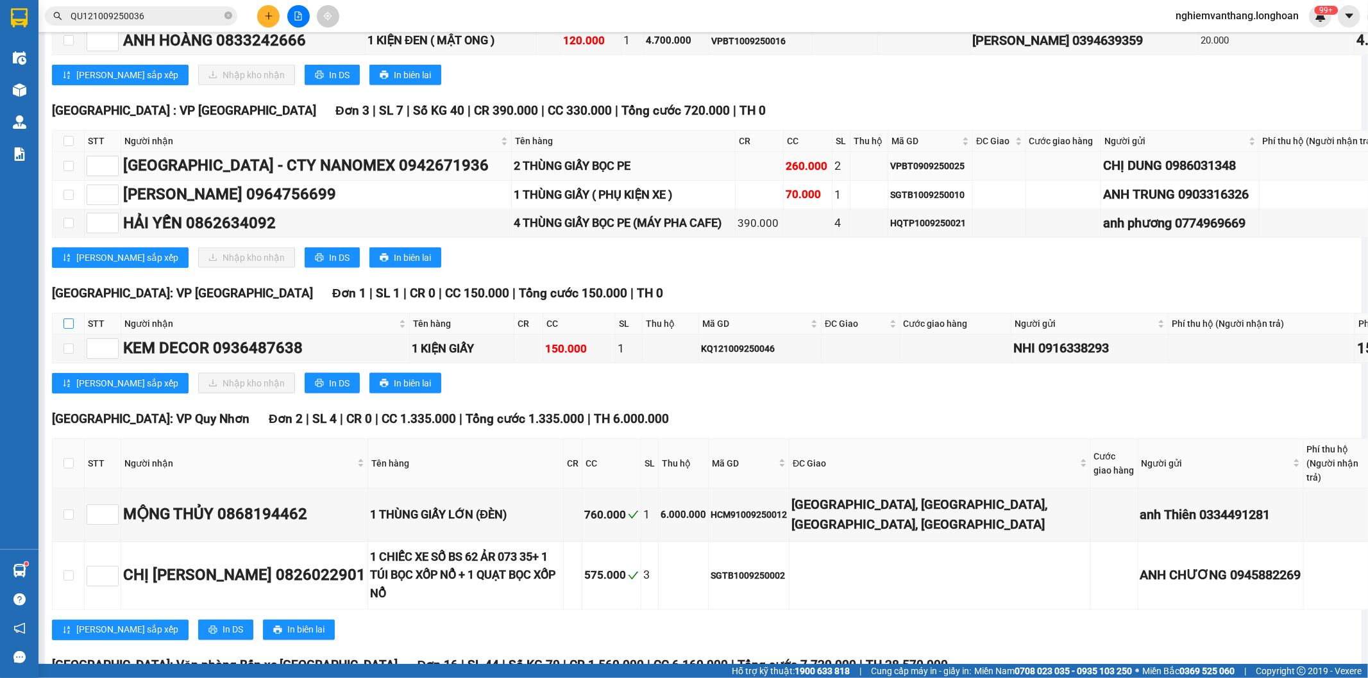
click at [67, 319] on input "checkbox" at bounding box center [68, 324] width 10 height 10
checkbox input "true"
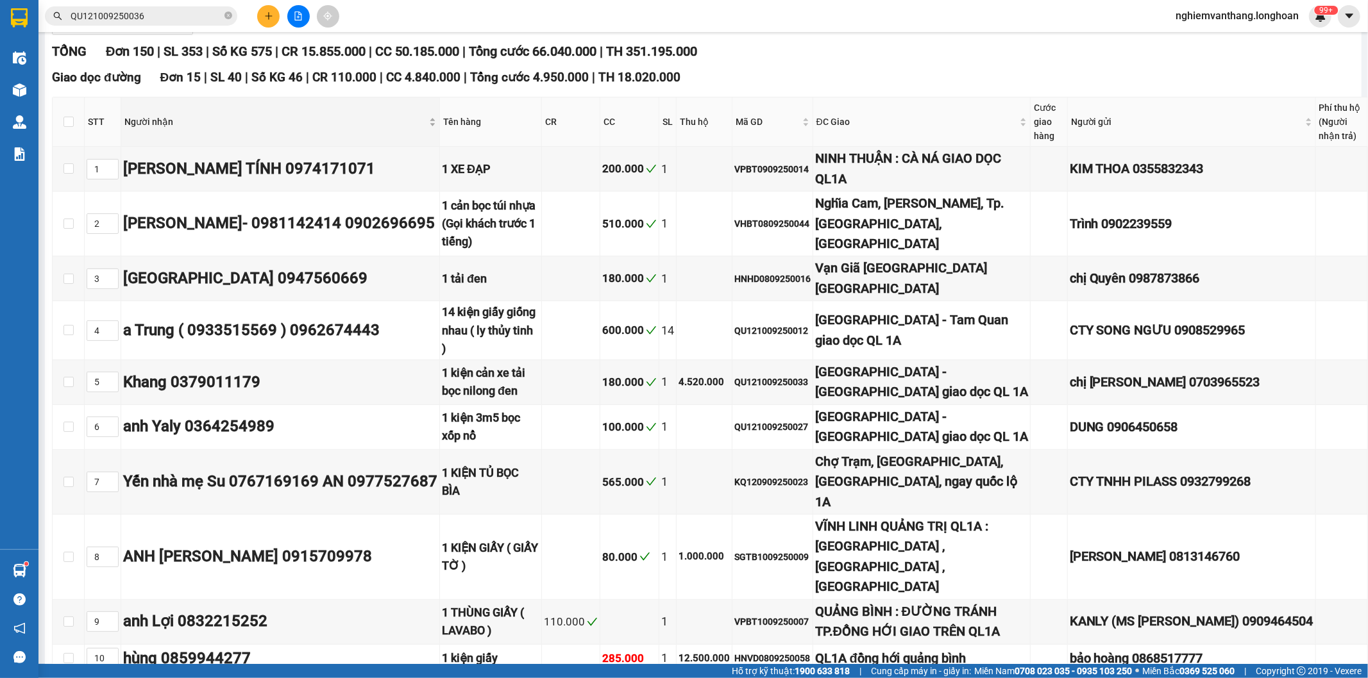
scroll to position [0, 0]
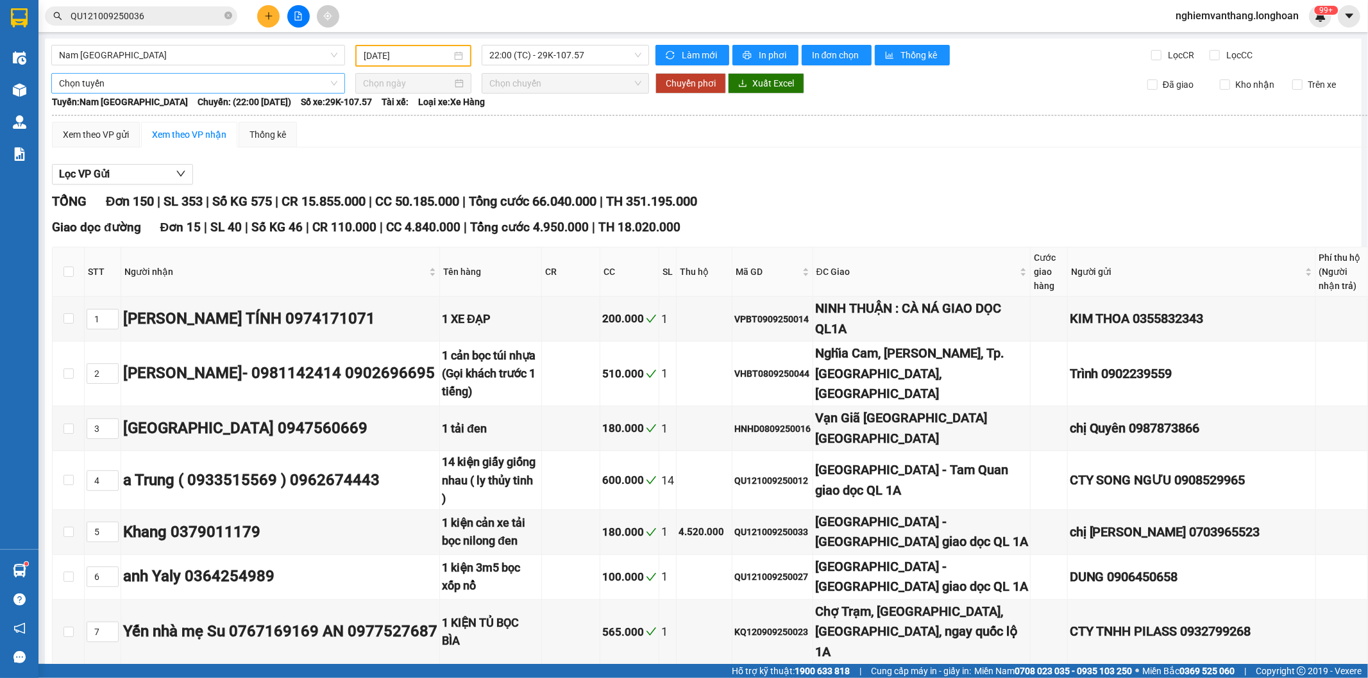
click at [127, 88] on span "Chọn tuyến" at bounding box center [198, 83] width 278 height 19
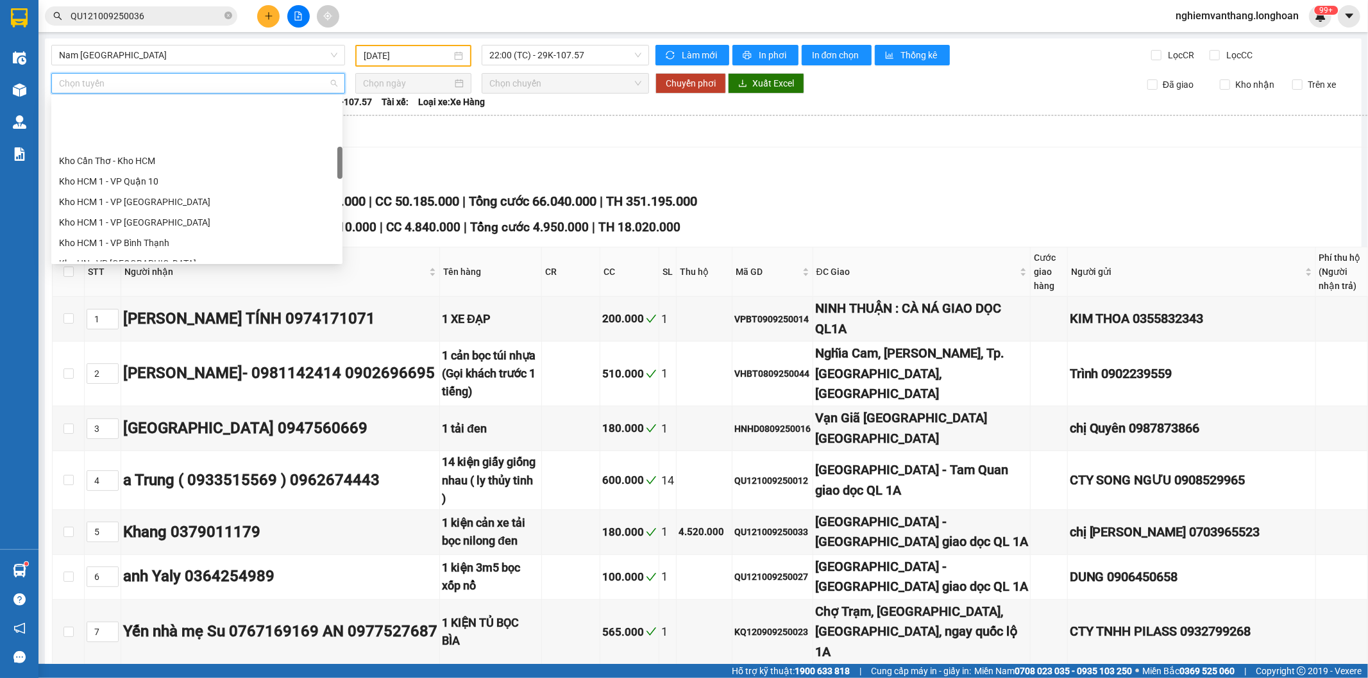
scroll to position [285, 0]
click at [151, 176] on div "Kho HCM 1 - VP Bình Thạnh" at bounding box center [197, 172] width 276 height 14
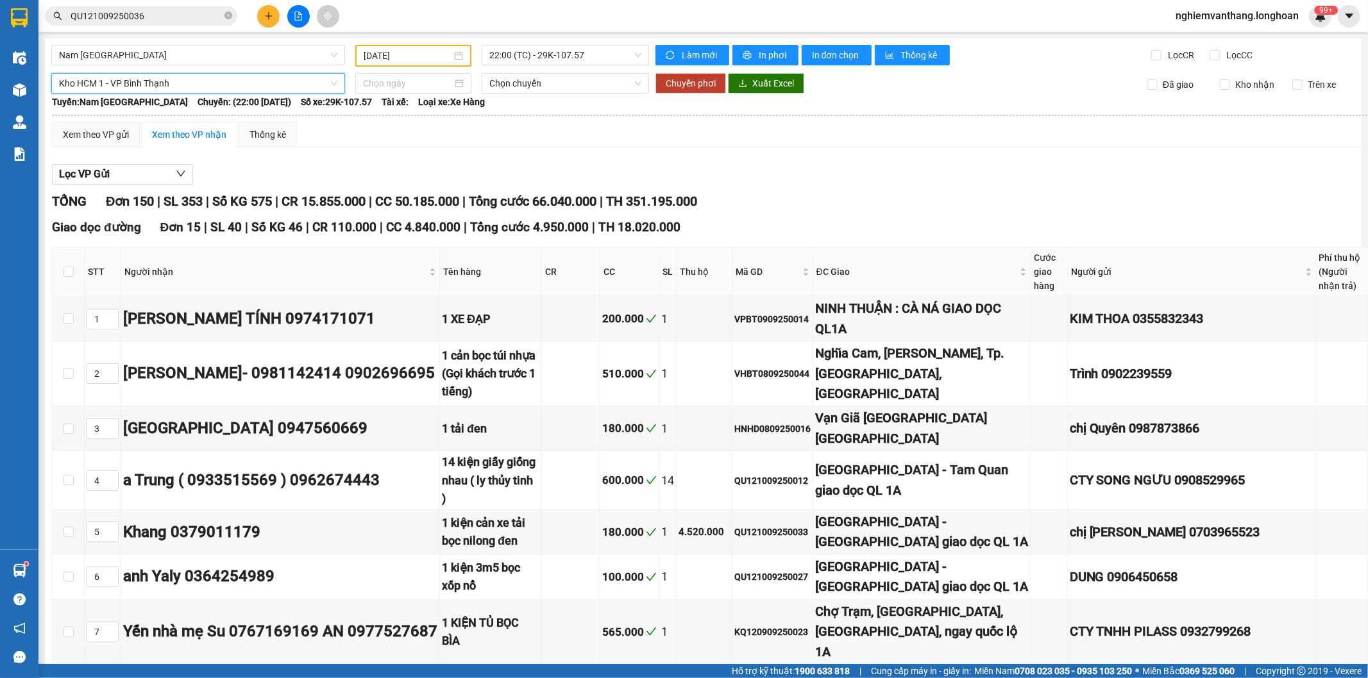
click at [148, 82] on span "Kho HCM 1 - VP Bình Thạnh" at bounding box center [198, 83] width 278 height 19
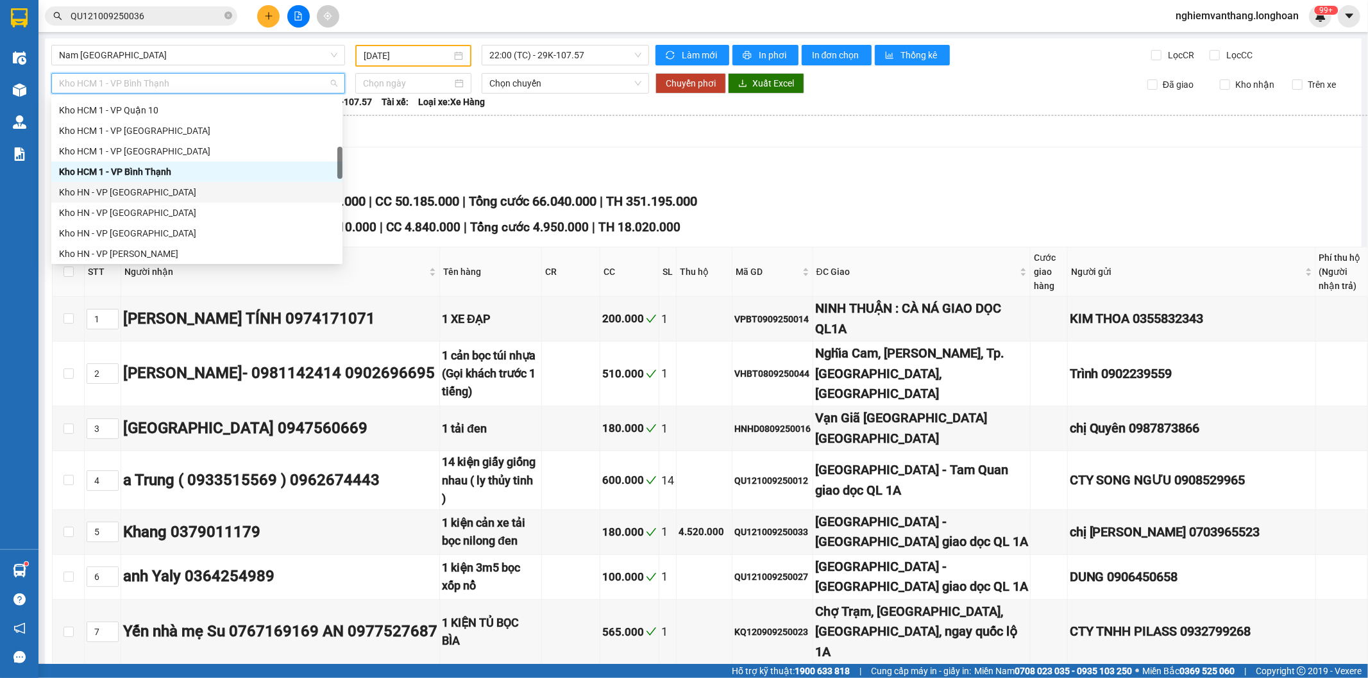
click at [149, 191] on div "Kho HN - VP [GEOGRAPHIC_DATA]" at bounding box center [197, 192] width 276 height 14
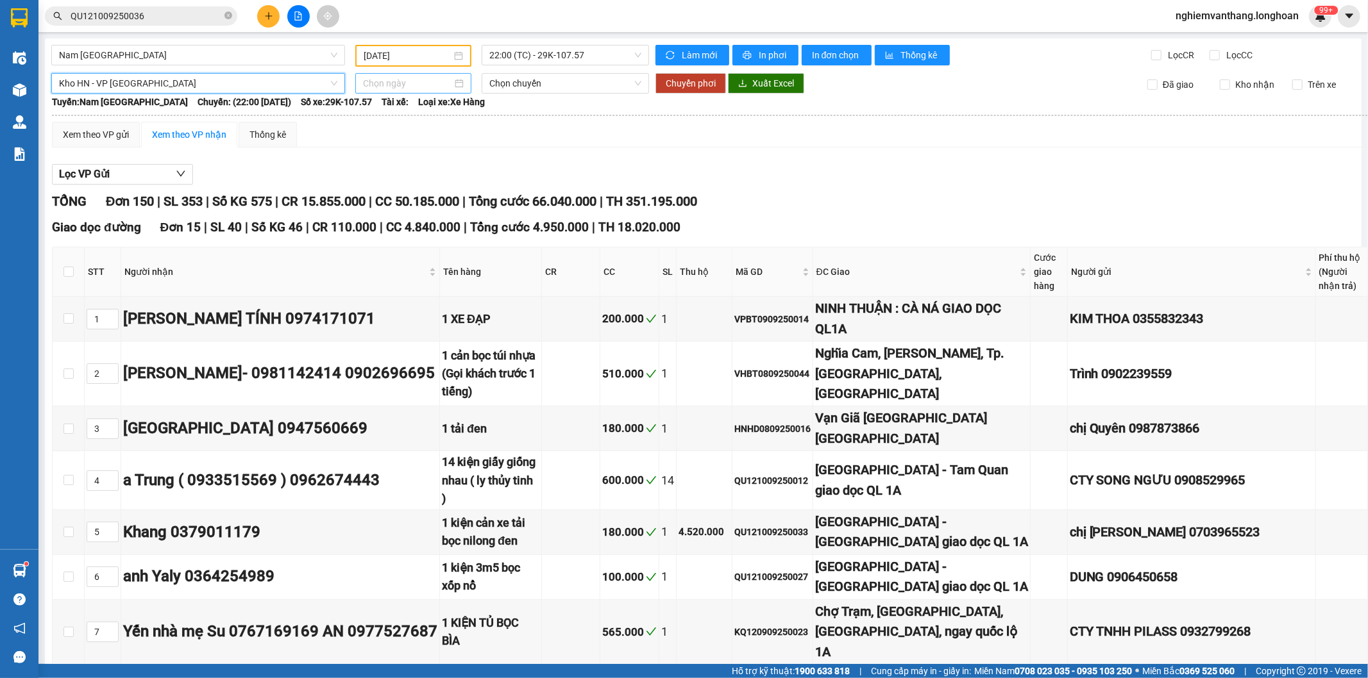
click at [398, 83] on input at bounding box center [407, 83] width 89 height 14
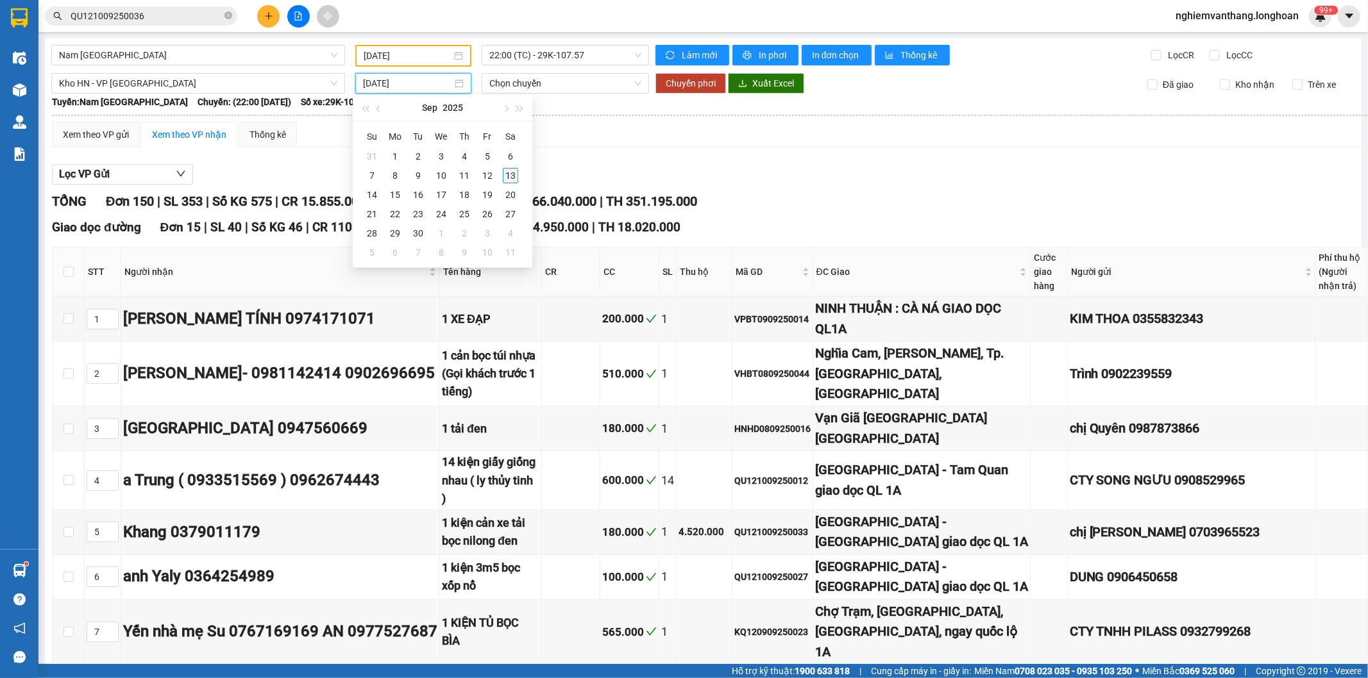
type input "[DATE]"
click at [515, 176] on div "13" at bounding box center [510, 175] width 15 height 15
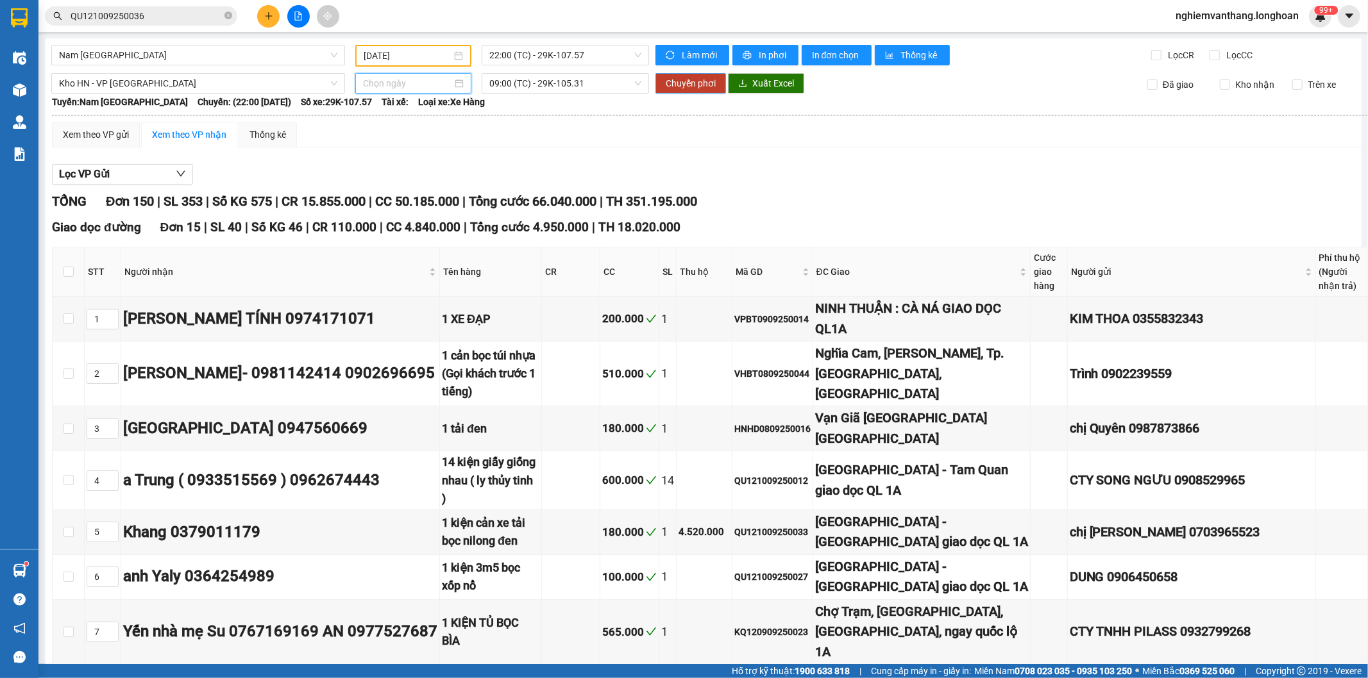
type input "[DATE]"
click at [697, 81] on span "Chuyển phơi" at bounding box center [691, 83] width 50 height 14
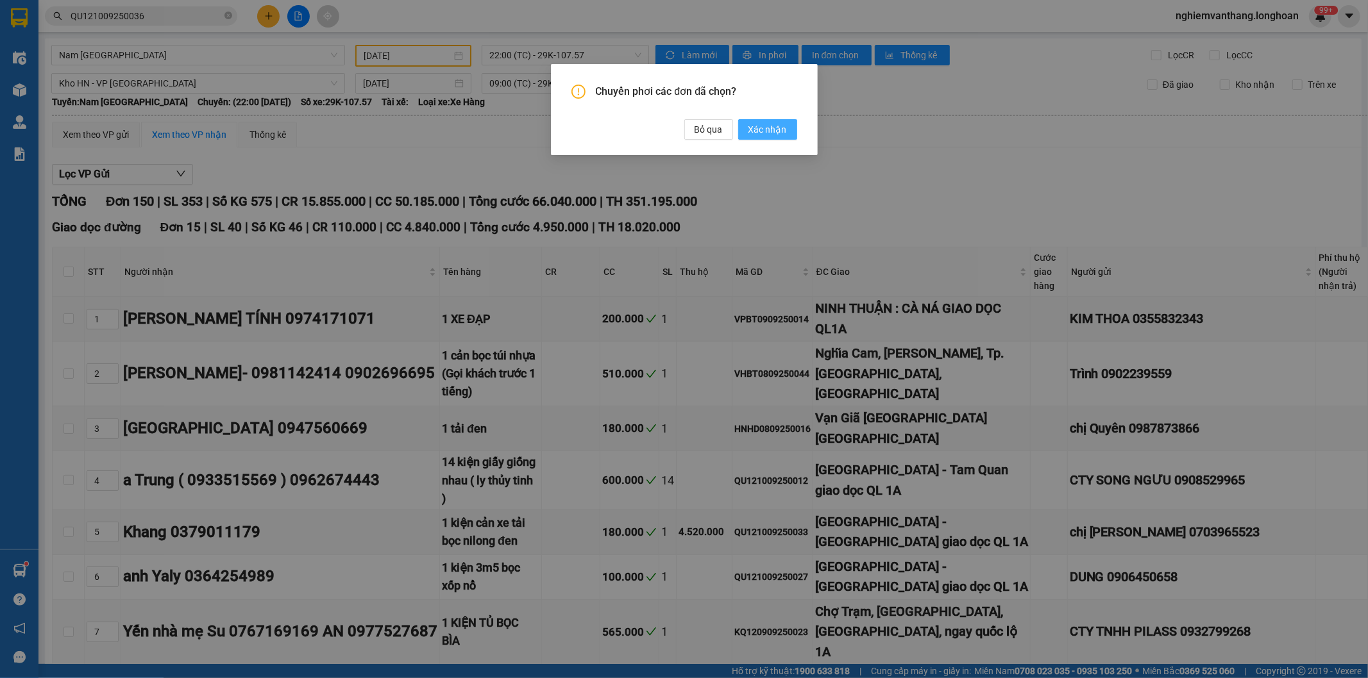
click at [760, 133] on span "Xác nhận" at bounding box center [767, 129] width 38 height 14
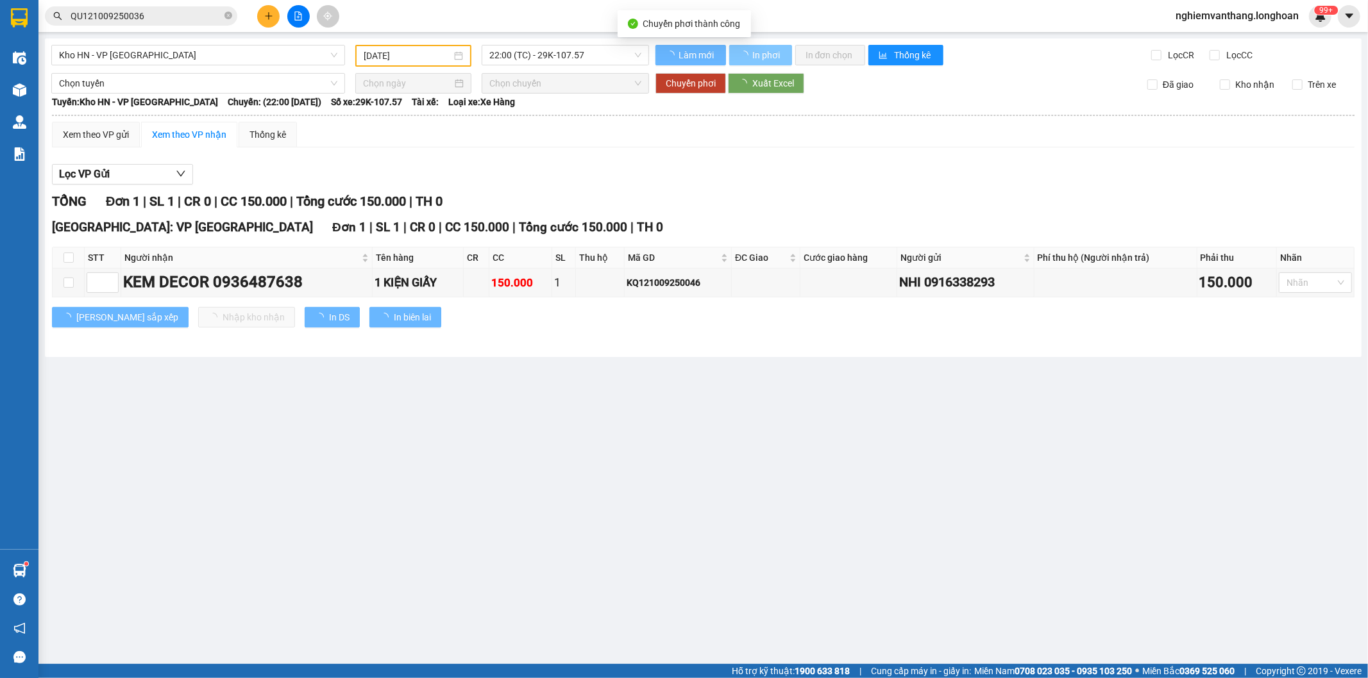
type input "[DATE]"
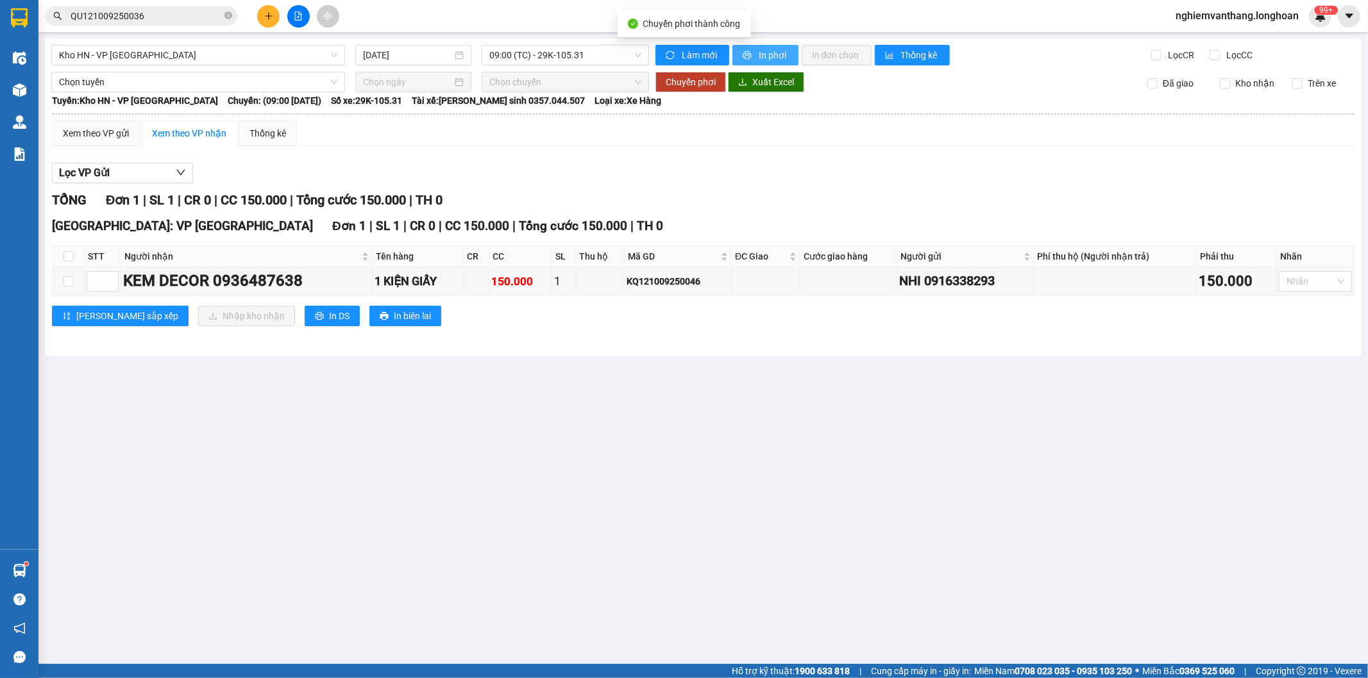
click at [739, 56] on button "In phơi" at bounding box center [765, 55] width 66 height 21
click at [174, 51] on span "Kho HN - VP [GEOGRAPHIC_DATA]" at bounding box center [198, 55] width 278 height 19
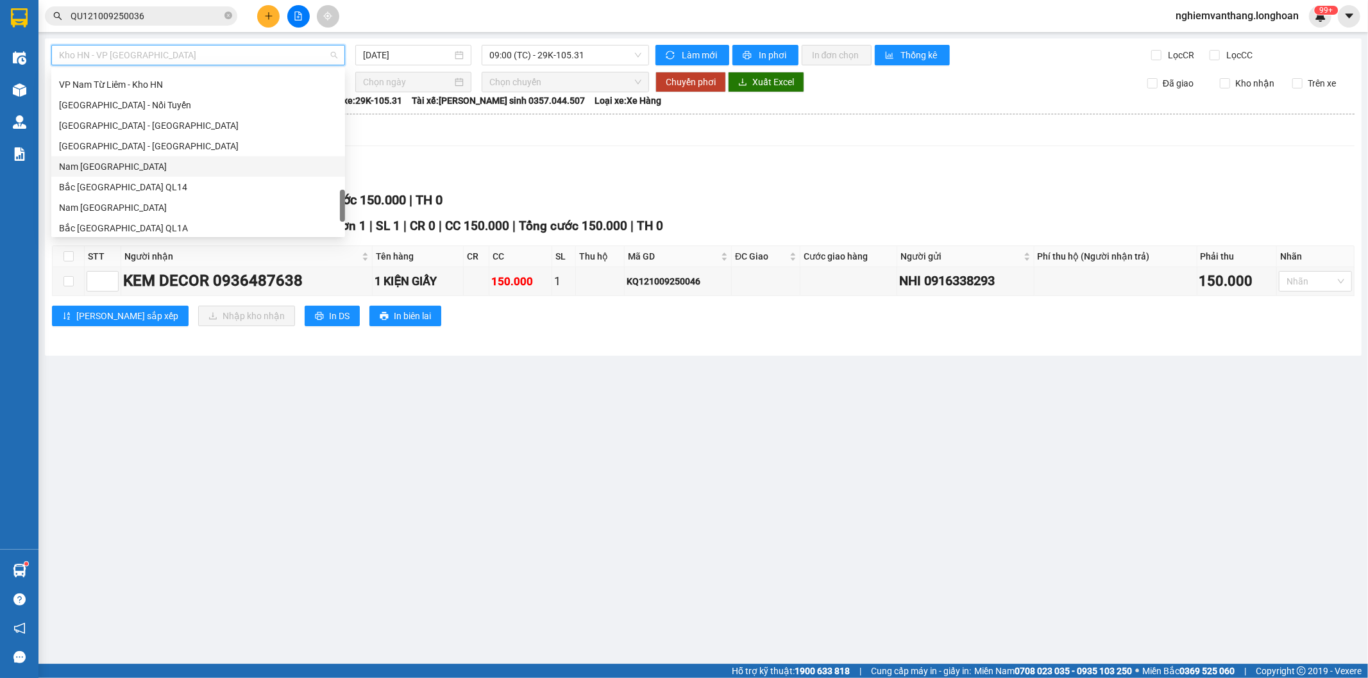
scroll to position [882, 0]
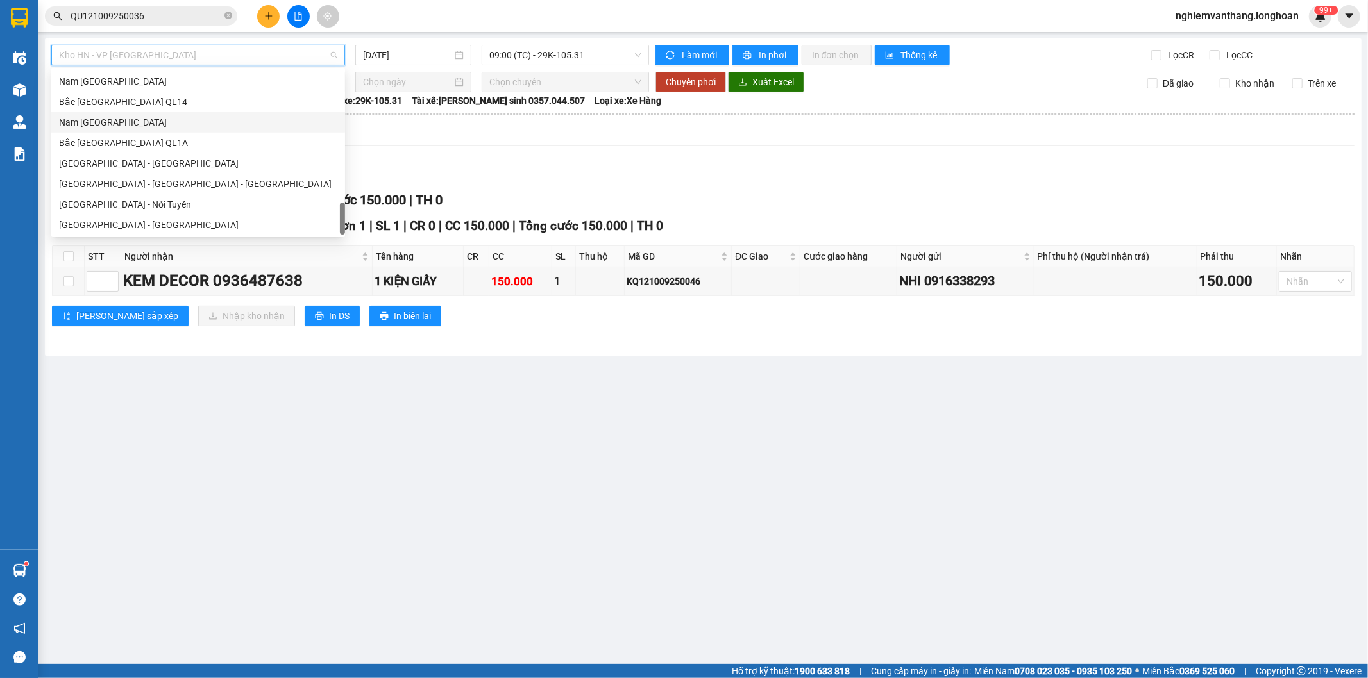
click at [78, 122] on div "Nam [GEOGRAPHIC_DATA]" at bounding box center [198, 122] width 278 height 14
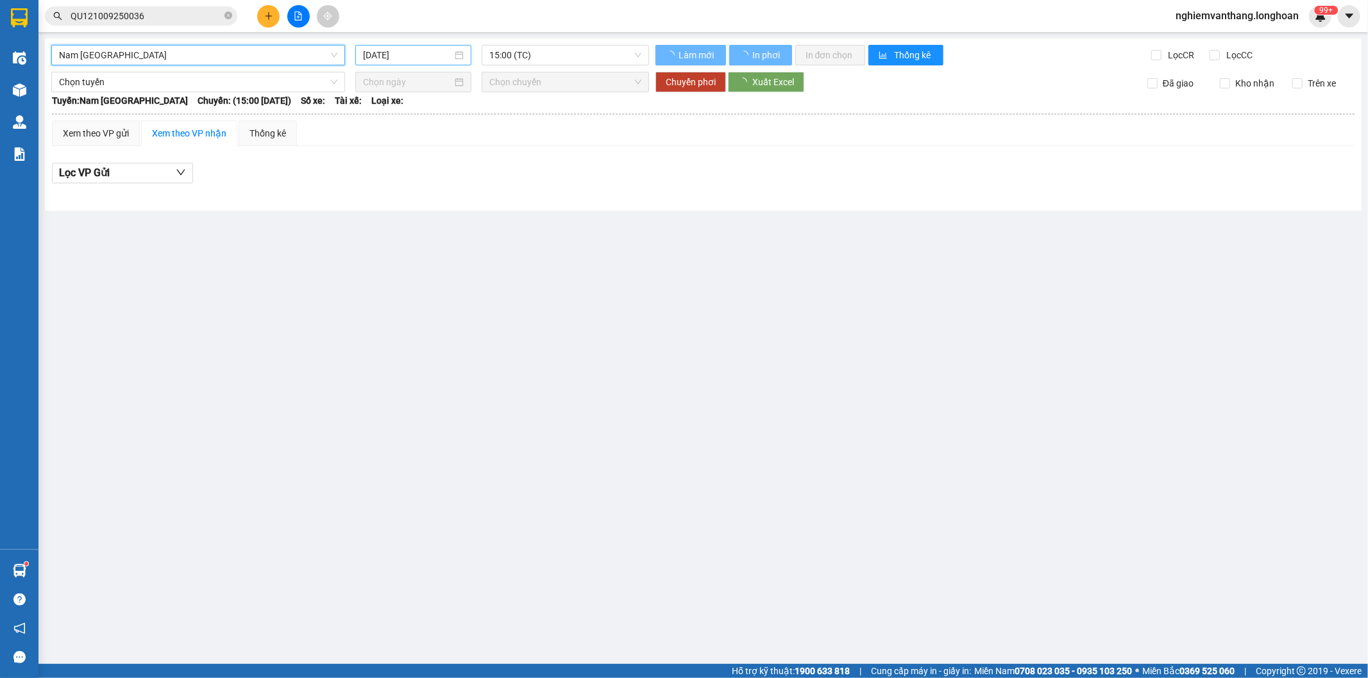
click at [410, 54] on input "[DATE]" at bounding box center [407, 55] width 89 height 14
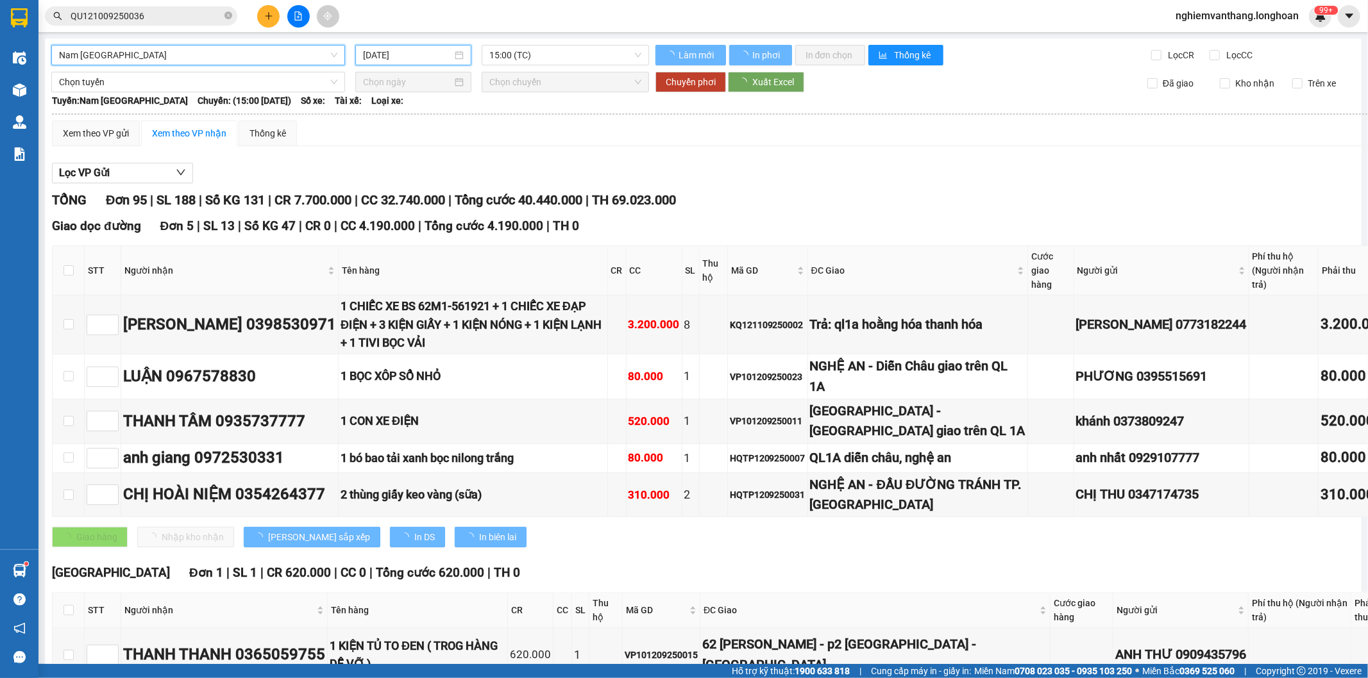
click at [412, 50] on input "[DATE]" at bounding box center [407, 55] width 89 height 14
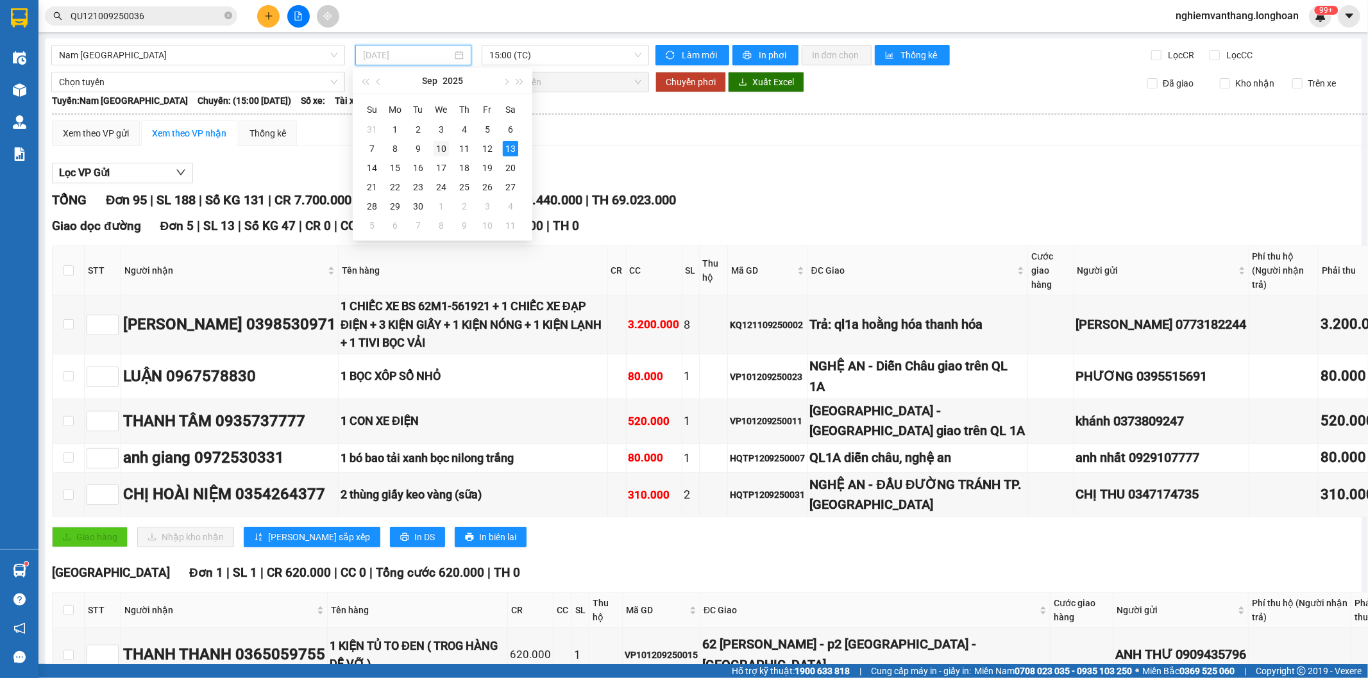
click at [445, 149] on div "10" at bounding box center [440, 148] width 15 height 15
type input "[DATE]"
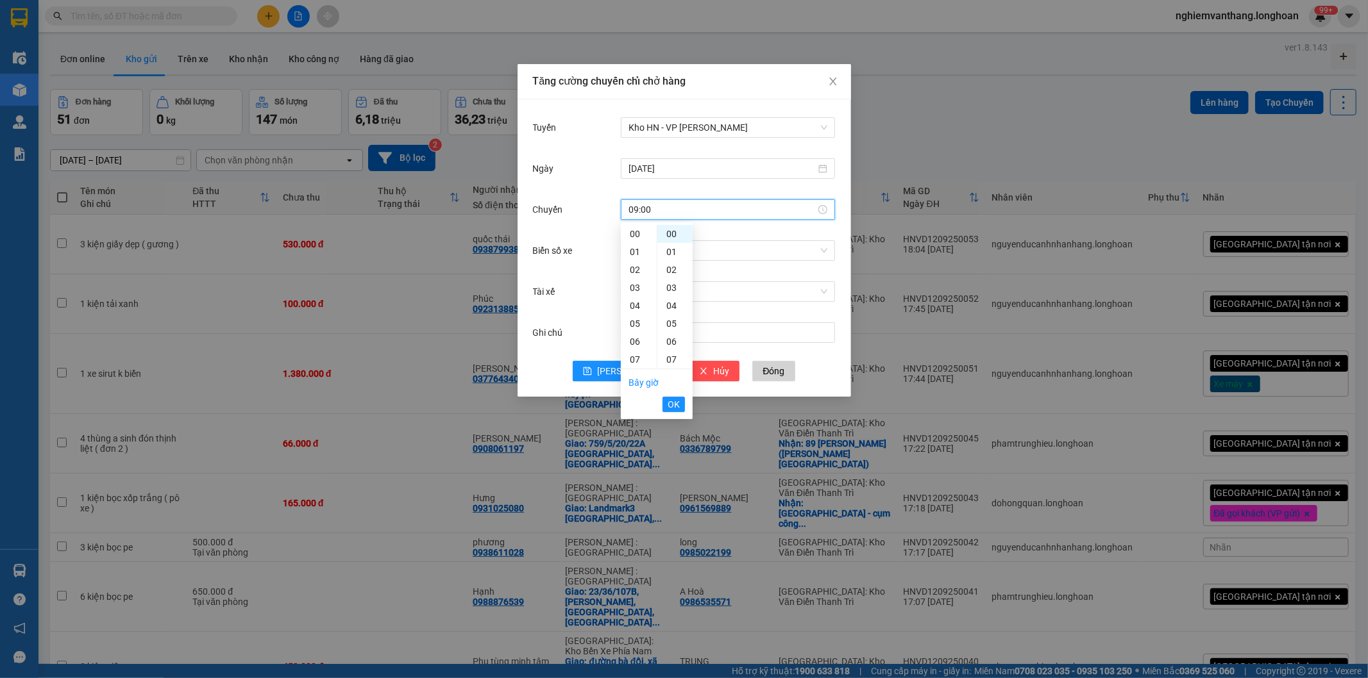
click at [677, 403] on span "OK" at bounding box center [674, 405] width 12 height 14
click at [671, 253] on div "Chọn xe" at bounding box center [728, 250] width 214 height 21
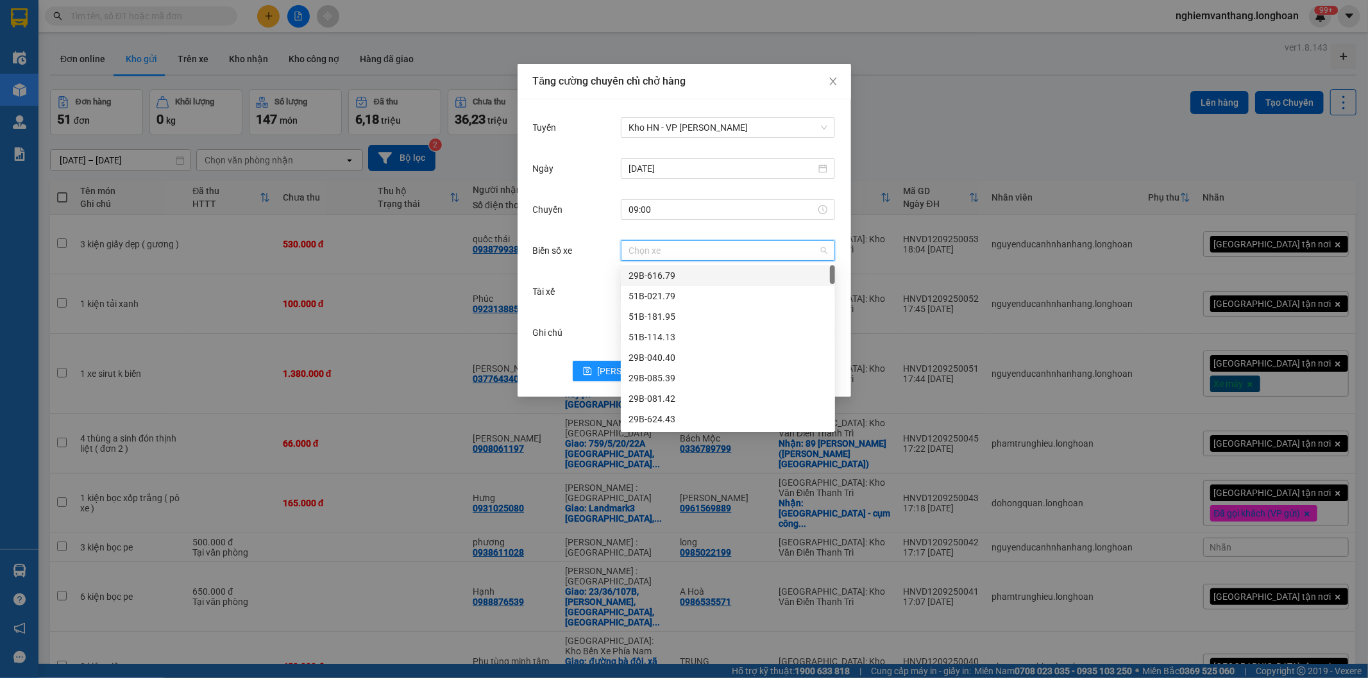
click at [671, 253] on input "Biển số xe" at bounding box center [723, 250] width 190 height 19
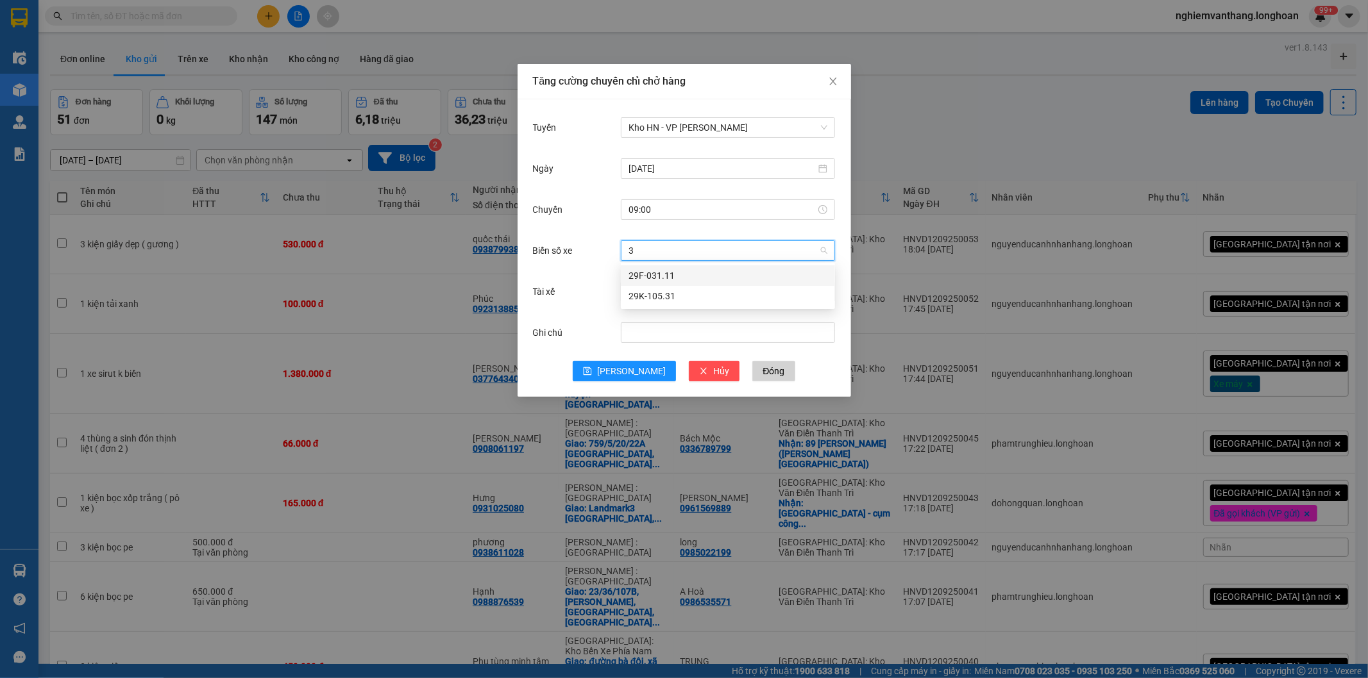
type input "31"
click at [675, 296] on div "29K-105.31" at bounding box center [727, 296] width 199 height 14
click at [668, 291] on input "Tài xế" at bounding box center [723, 291] width 190 height 19
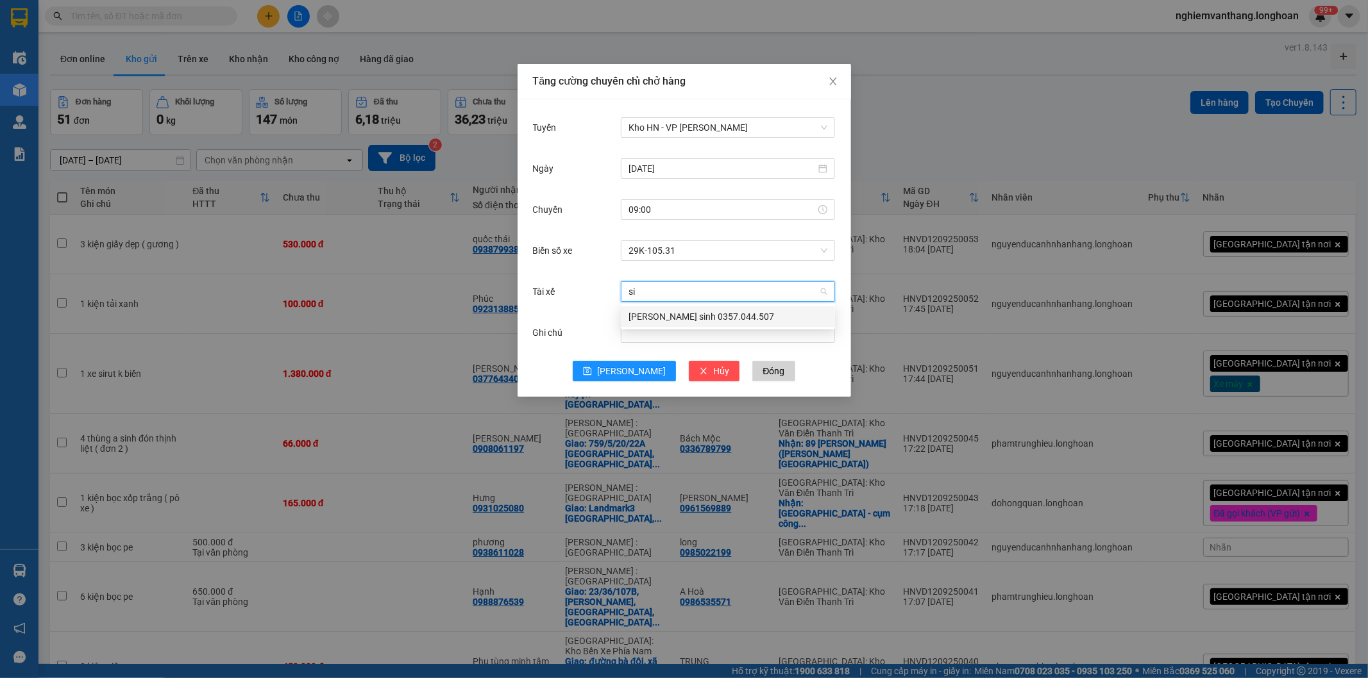
type input "sin"
click at [668, 310] on div "[PERSON_NAME] sinh 0357.044.507" at bounding box center [727, 317] width 199 height 14
click at [703, 127] on span "Kho HN - VP [PERSON_NAME]" at bounding box center [727, 127] width 199 height 19
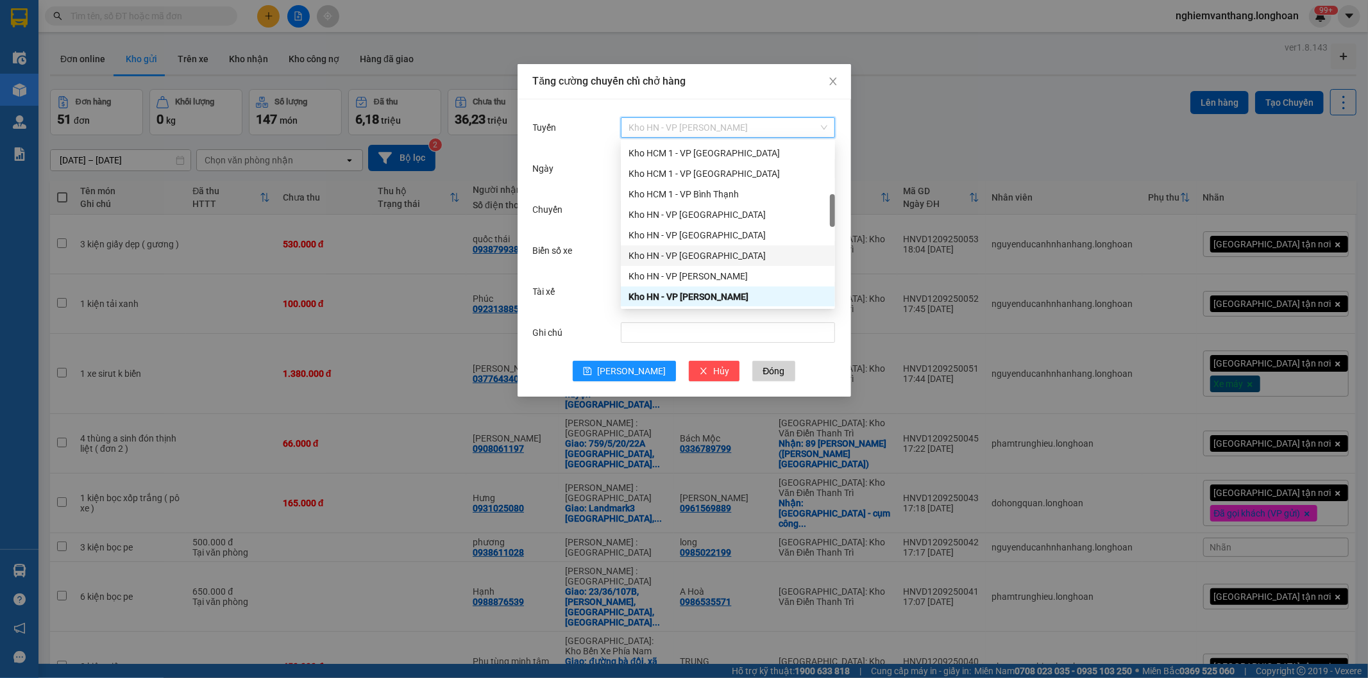
scroll to position [358, 0]
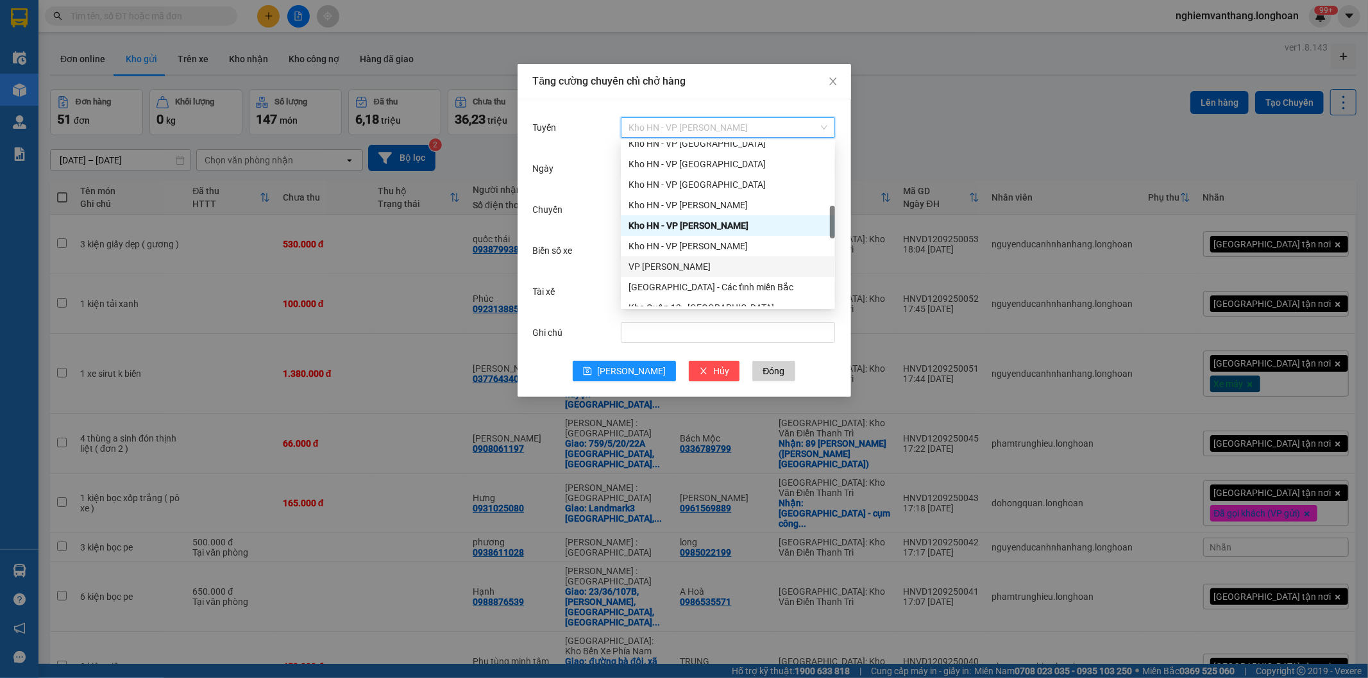
click at [737, 247] on div "Kho HN - VP [PERSON_NAME]" at bounding box center [727, 246] width 199 height 14
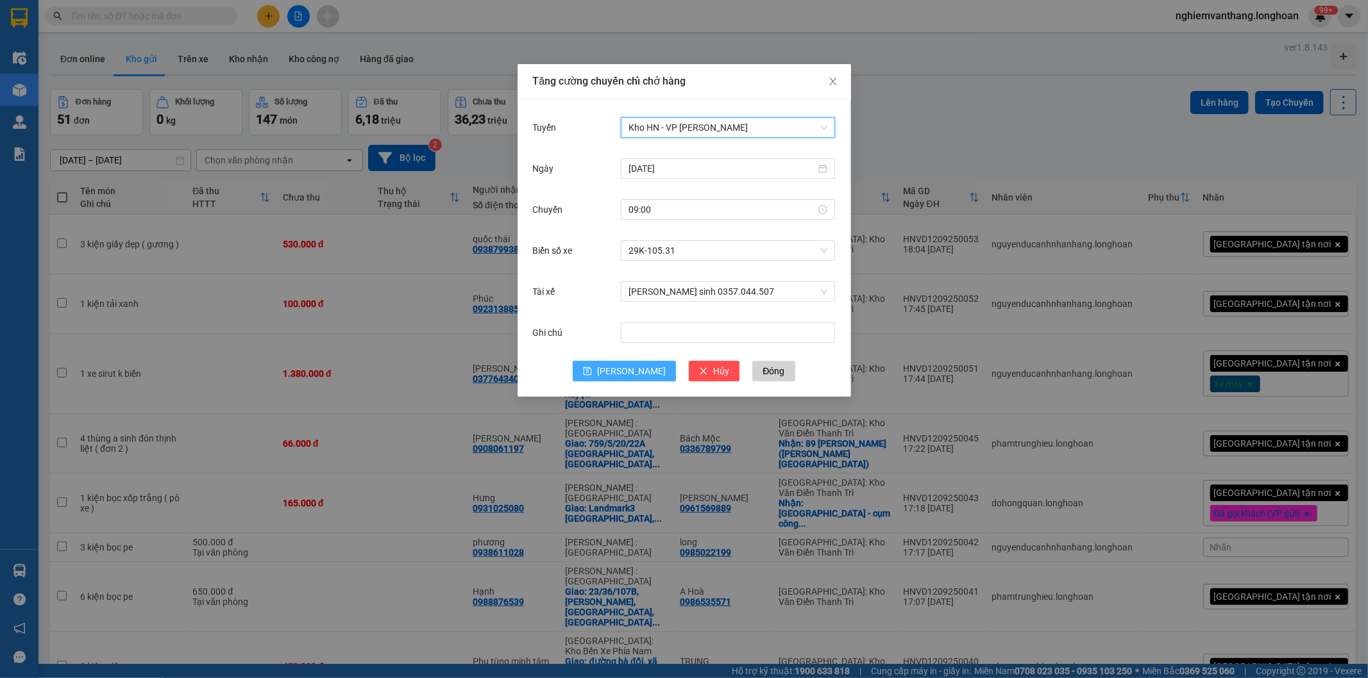
click at [636, 374] on span "[PERSON_NAME]" at bounding box center [631, 371] width 69 height 14
click at [678, 131] on input "Tuyến" at bounding box center [723, 127] width 190 height 19
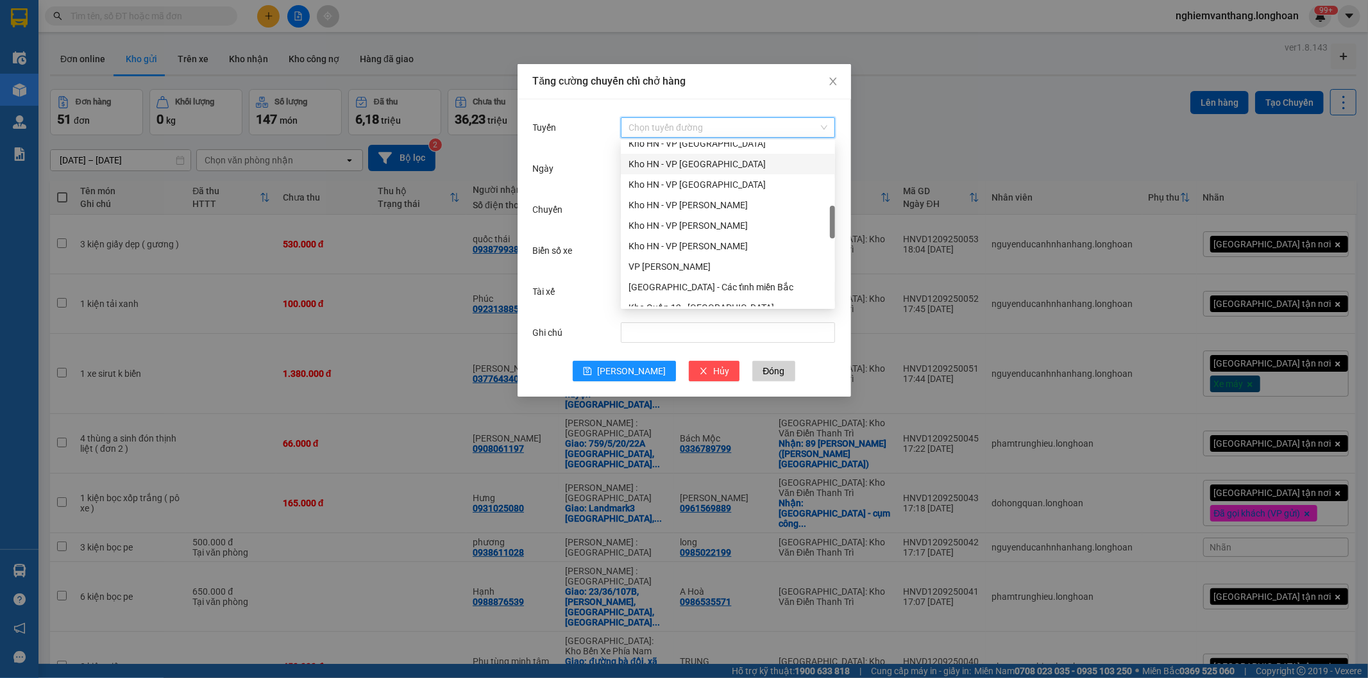
click at [715, 165] on div "Kho HN - VP [GEOGRAPHIC_DATA]" at bounding box center [727, 164] width 199 height 14
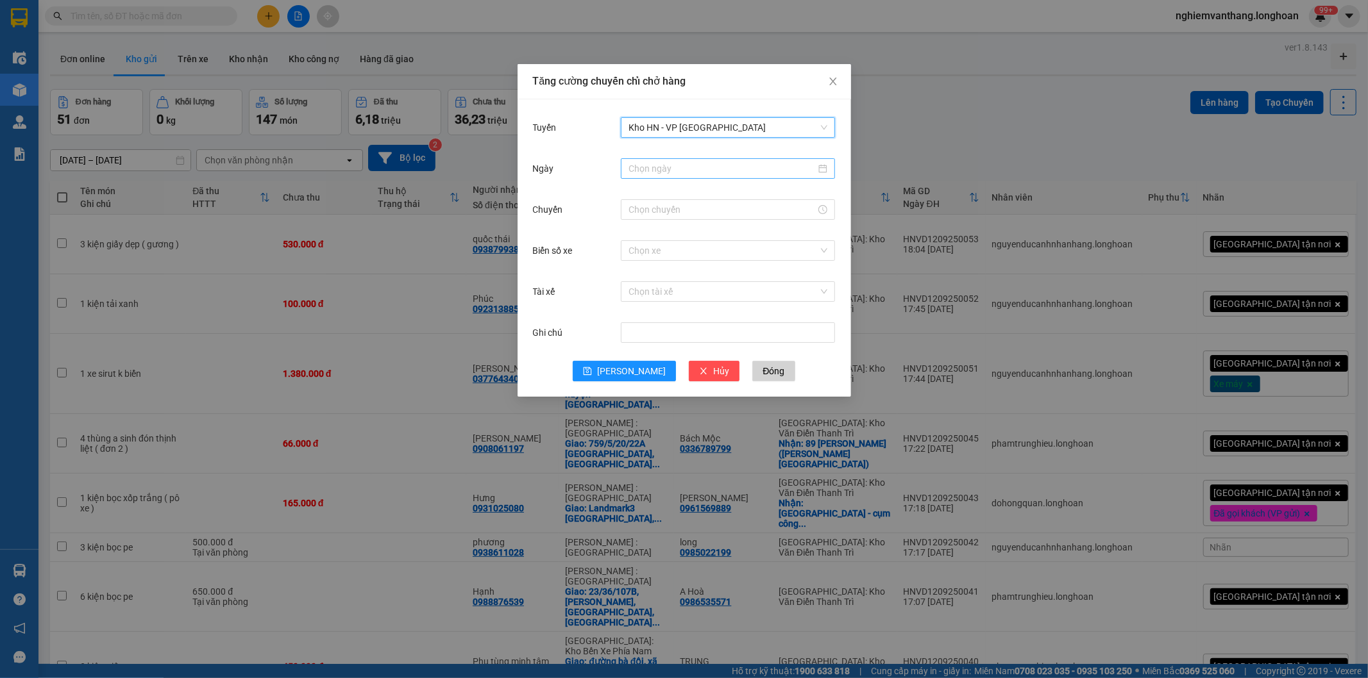
click at [685, 165] on input "Ngày" at bounding box center [721, 169] width 187 height 14
type input "[DATE]"
click at [783, 264] on div "13" at bounding box center [778, 262] width 15 height 15
drag, startPoint x: 632, startPoint y: 189, endPoint x: 659, endPoint y: 220, distance: 40.9
click at [633, 189] on div "Ngày 13/09/2025" at bounding box center [684, 176] width 303 height 41
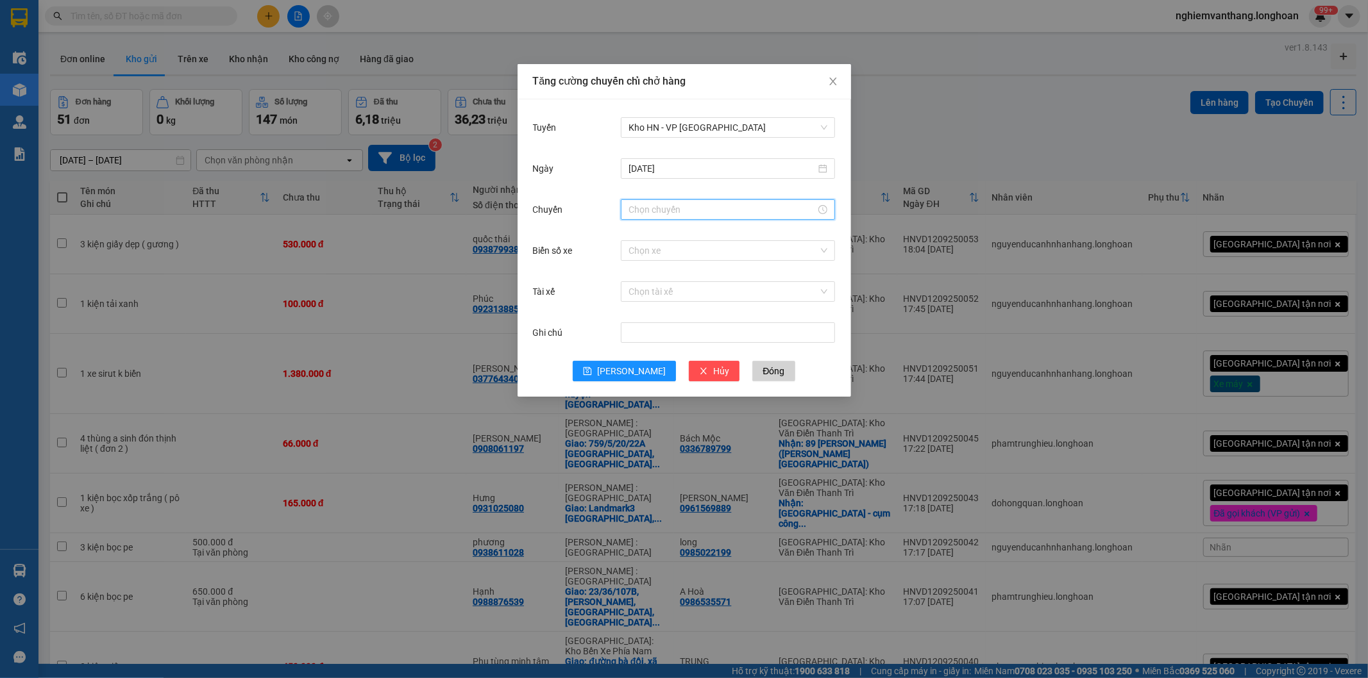
click at [655, 206] on input "Chuyến" at bounding box center [721, 210] width 187 height 14
click at [630, 233] on div "09" at bounding box center [639, 234] width 36 height 18
type input "09:00"
click at [674, 401] on span "OK" at bounding box center [674, 405] width 12 height 14
click at [661, 244] on input "Biển số xe" at bounding box center [723, 250] width 190 height 19
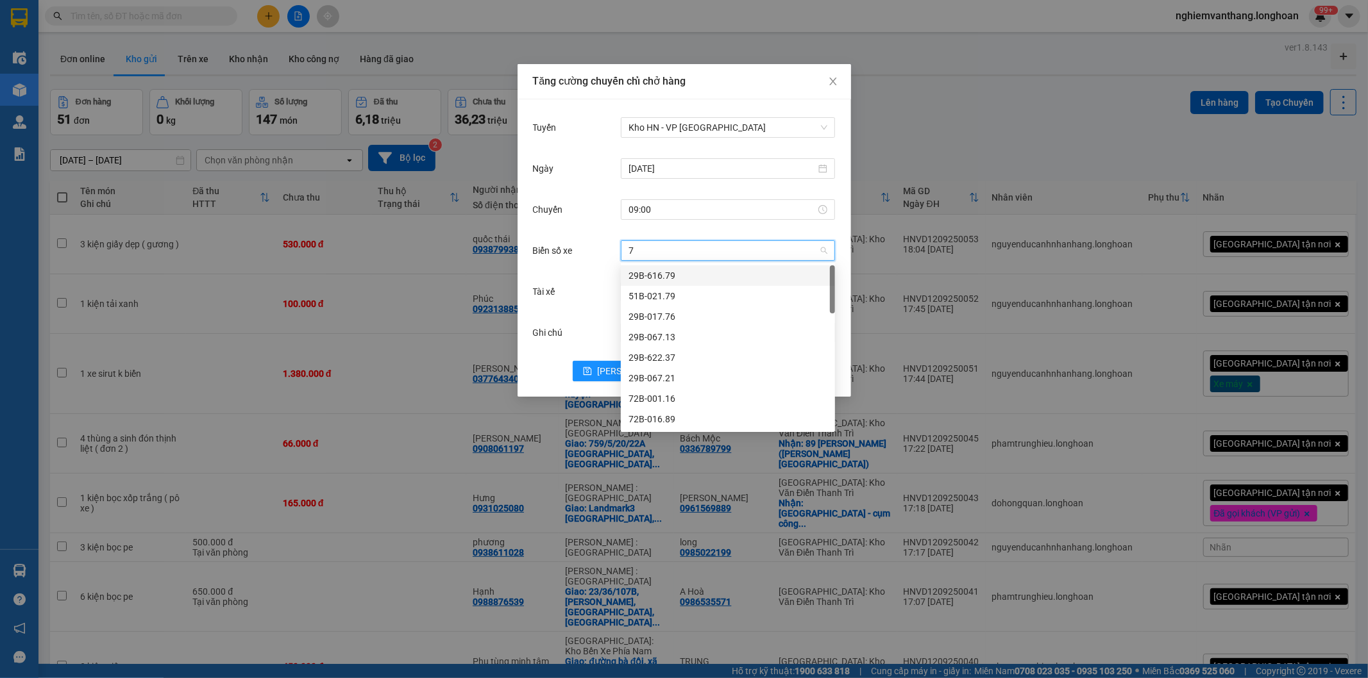
type input "71"
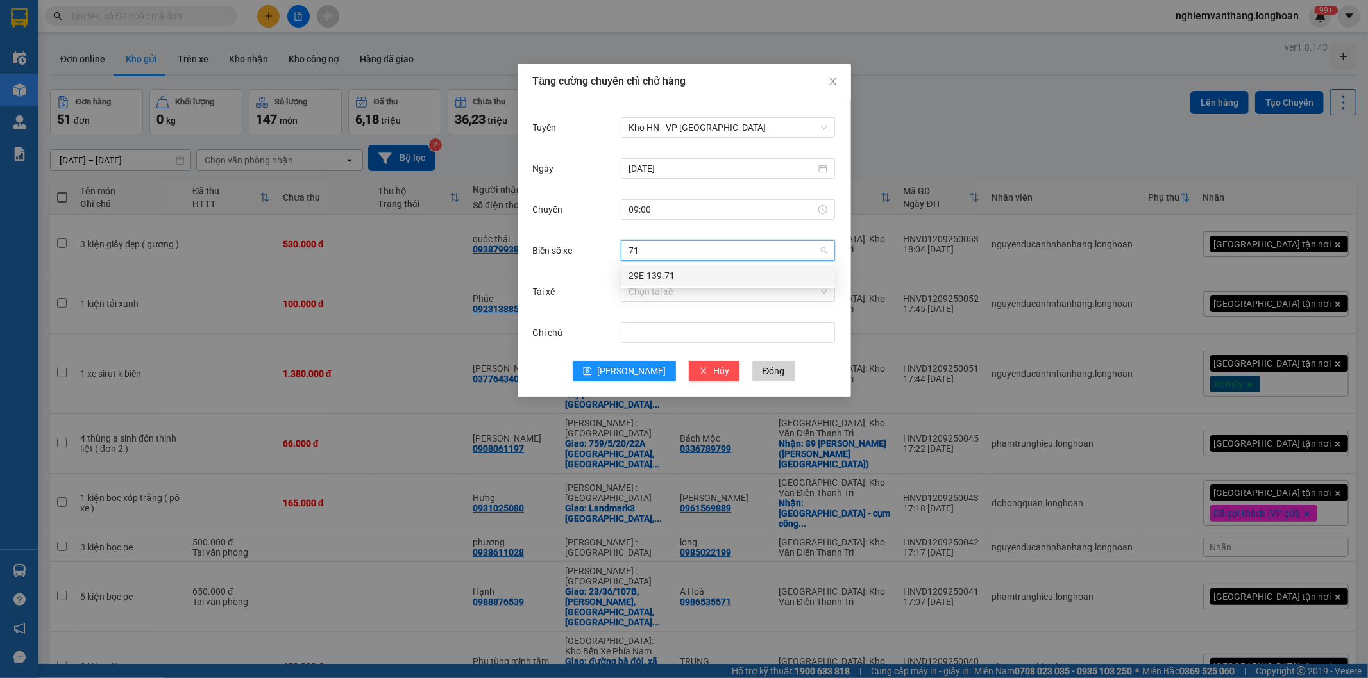
click at [659, 278] on div "29E-139.71" at bounding box center [727, 276] width 199 height 14
click at [669, 293] on input "Tài xế" at bounding box center [723, 291] width 190 height 19
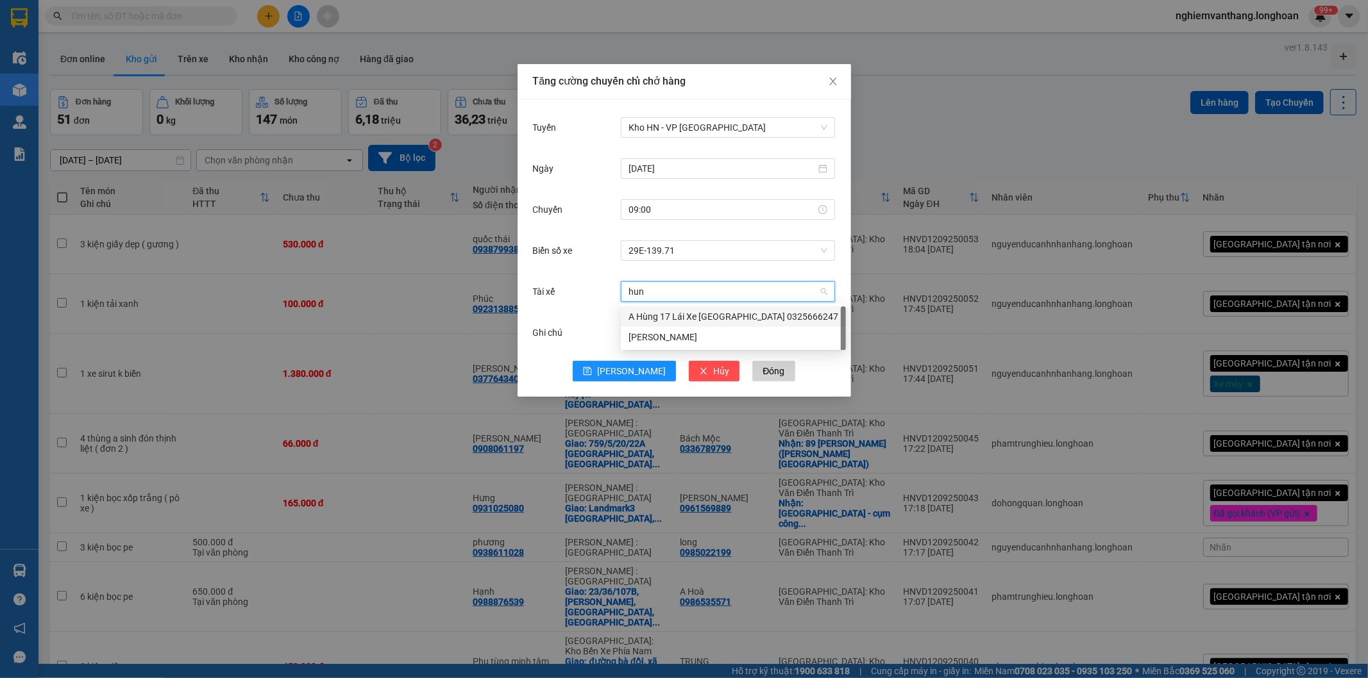
type input "hung"
click at [687, 312] on div "A Hùng 17 Lái Xe [GEOGRAPHIC_DATA] 0325666247" at bounding box center [733, 317] width 210 height 14
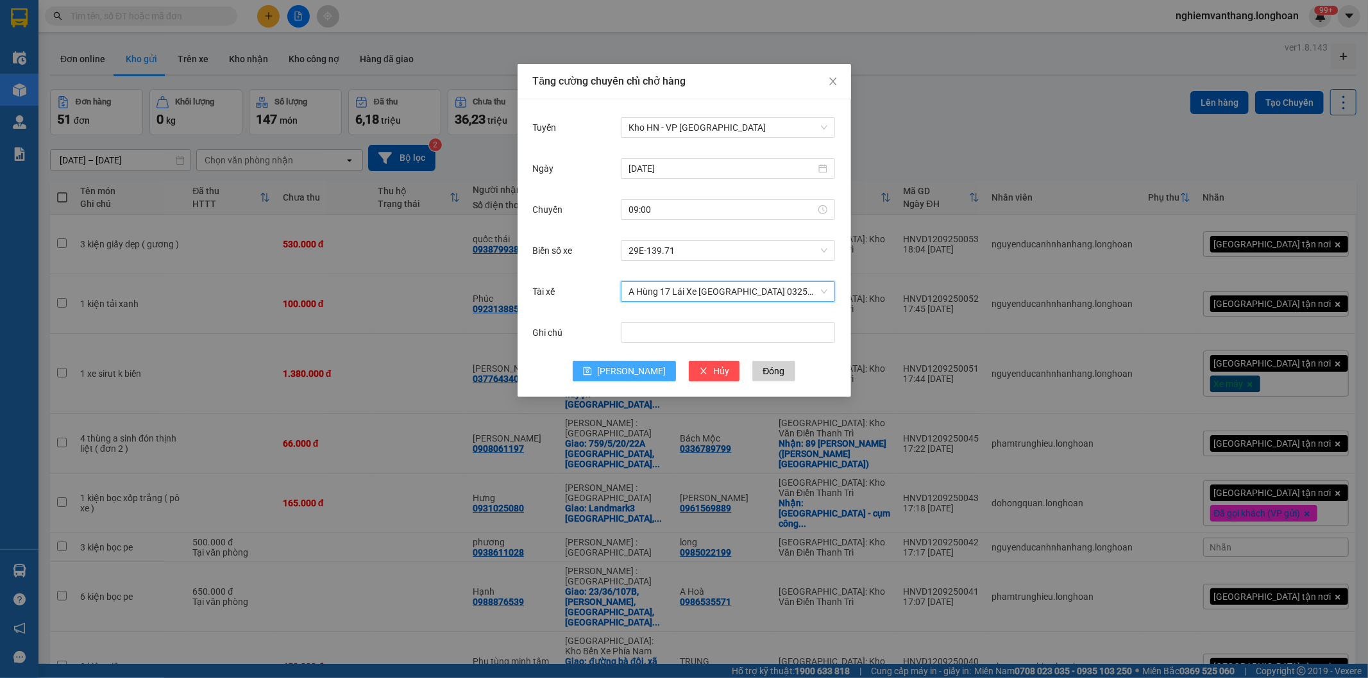
click at [646, 367] on button "[PERSON_NAME]" at bounding box center [624, 371] width 103 height 21
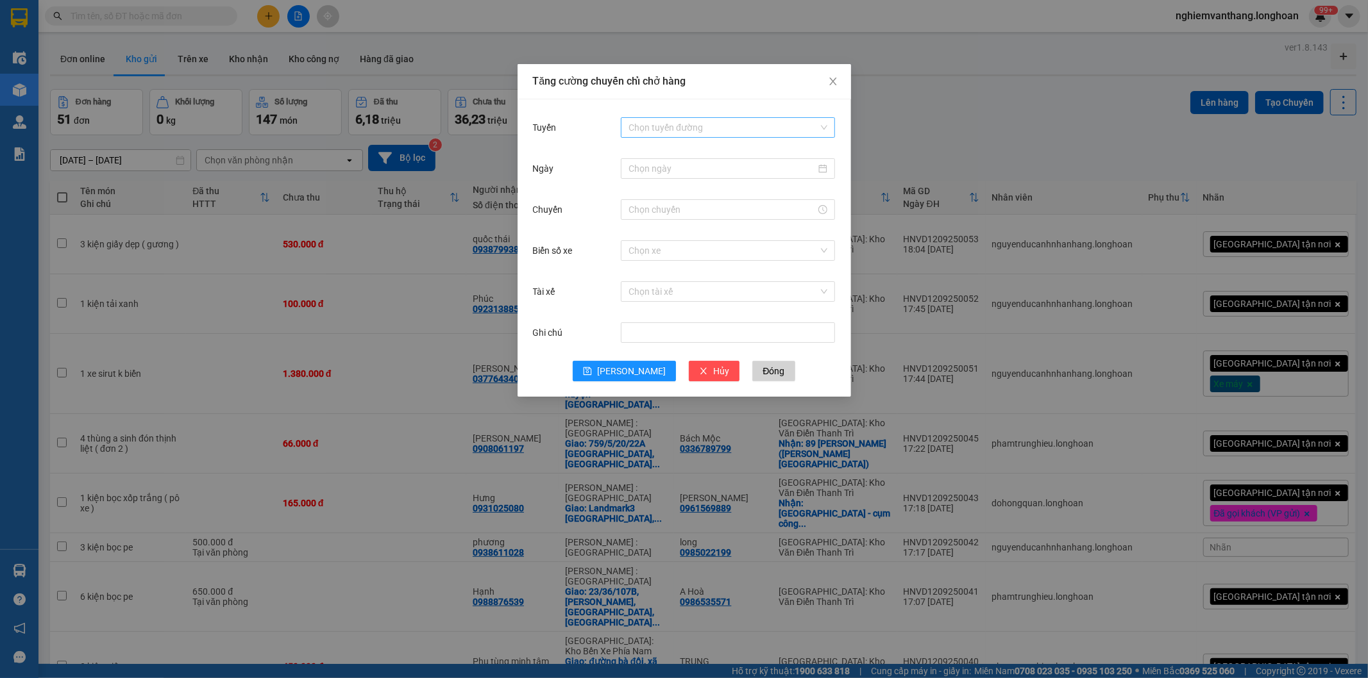
click at [687, 119] on input "Tuyến" at bounding box center [723, 127] width 190 height 19
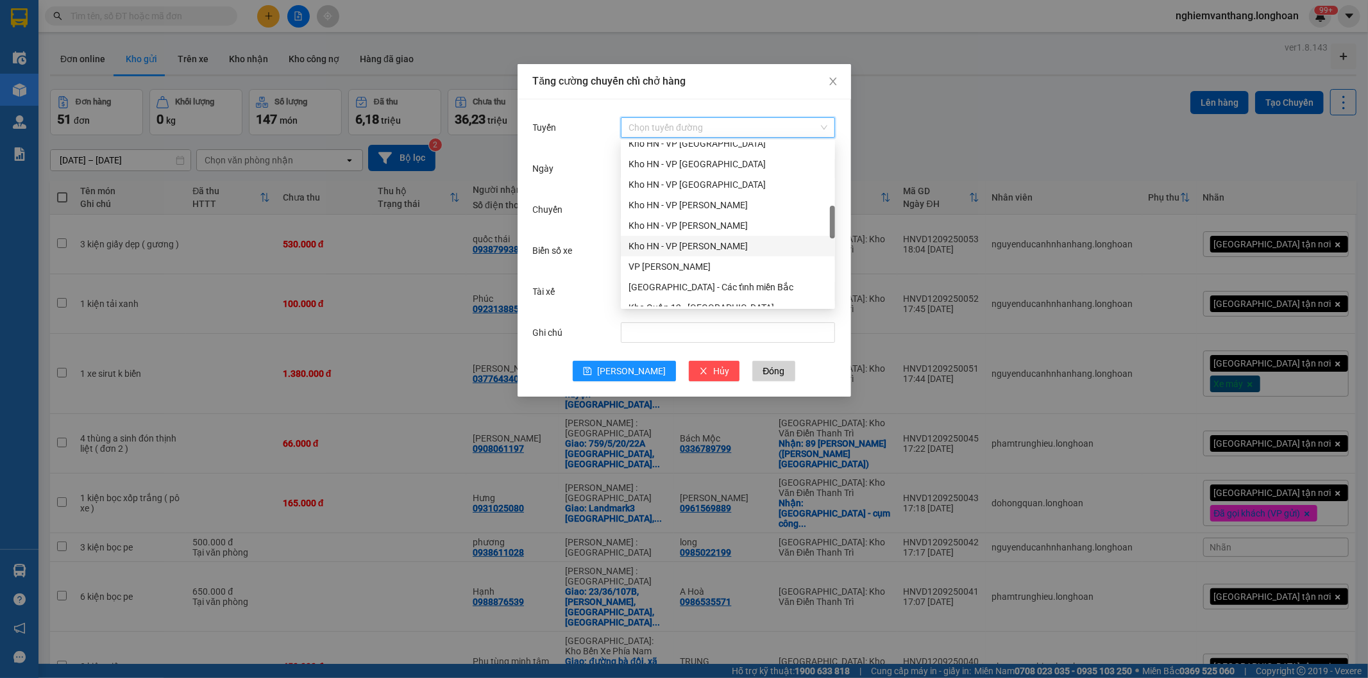
scroll to position [287, 0]
click at [718, 219] on div "Kho HN - VP [GEOGRAPHIC_DATA]" at bounding box center [727, 215] width 199 height 14
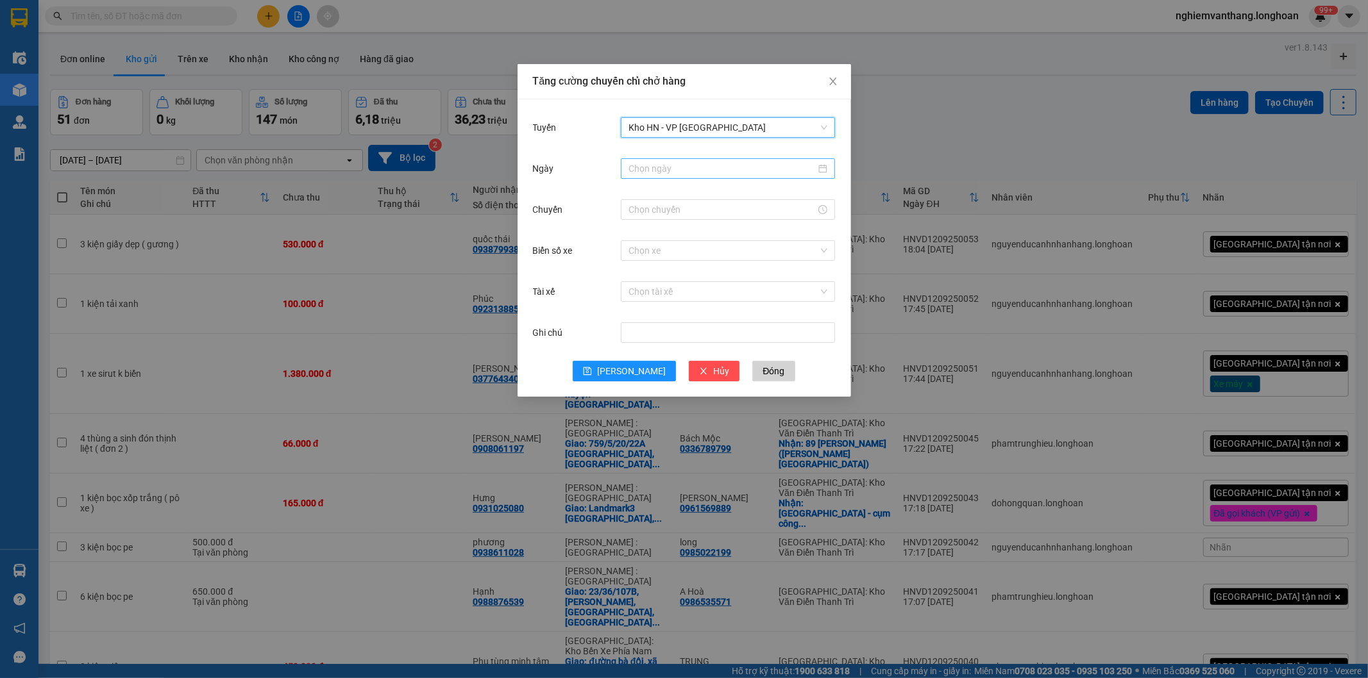
click at [693, 158] on div at bounding box center [728, 168] width 214 height 21
type input "20/09/2025"
type input "[DATE]"
click at [780, 262] on div "13" at bounding box center [778, 262] width 15 height 15
click at [662, 197] on div at bounding box center [728, 210] width 214 height 26
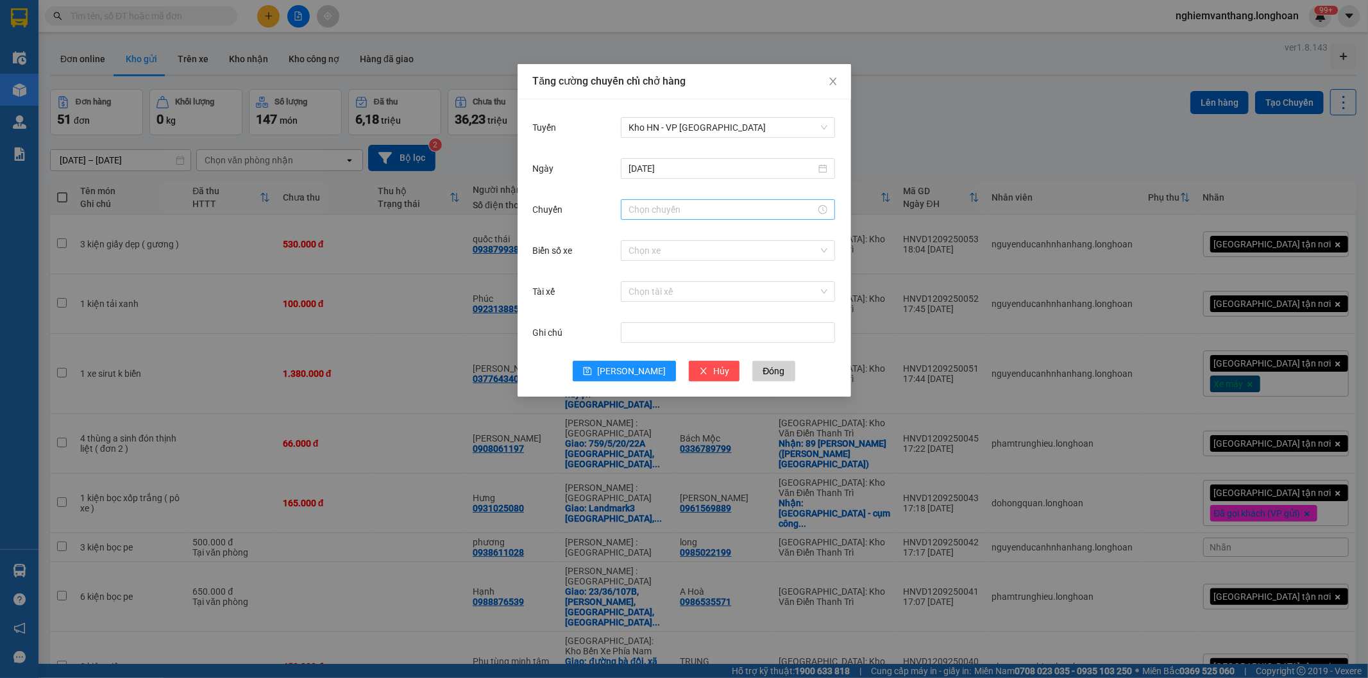
click at [662, 203] on input "Chuyến" at bounding box center [721, 210] width 187 height 14
type input "3"
drag, startPoint x: 633, startPoint y: 232, endPoint x: 640, endPoint y: 231, distance: 7.1
click at [634, 232] on div "09" at bounding box center [639, 234] width 36 height 18
type input "09:00"
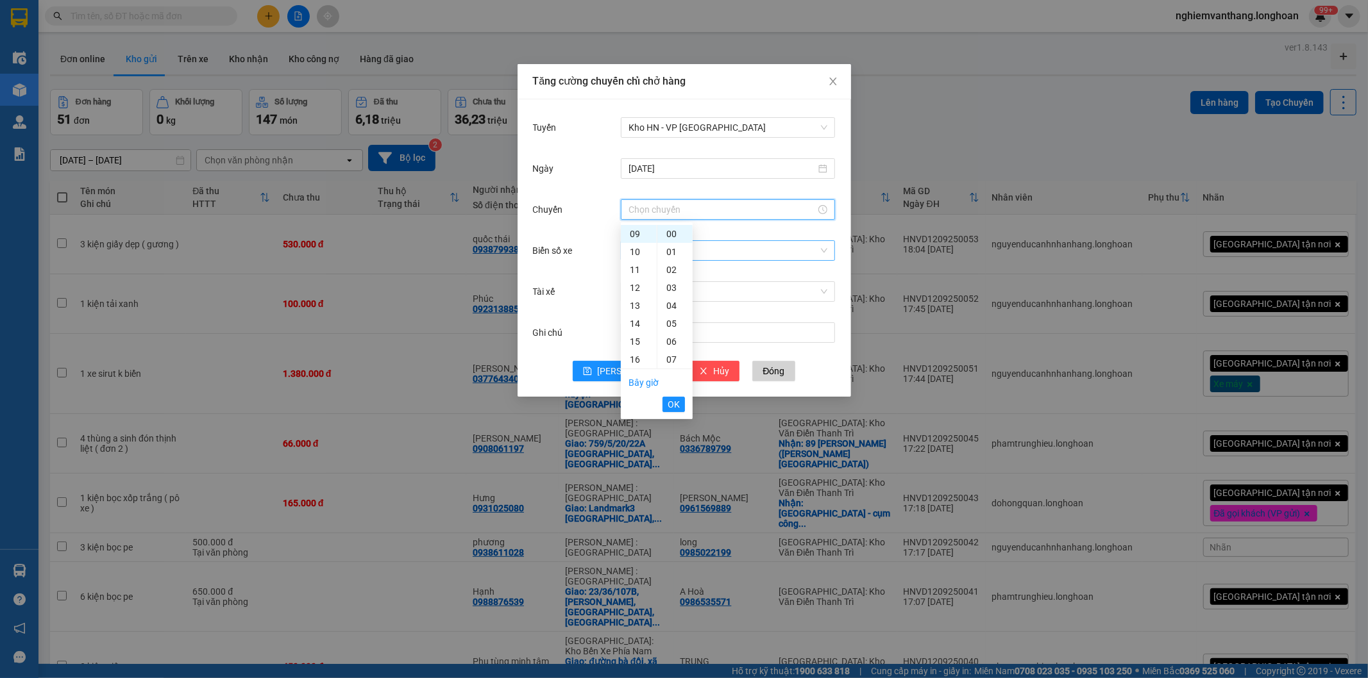
click at [720, 246] on input "Biển số xe" at bounding box center [723, 250] width 190 height 19
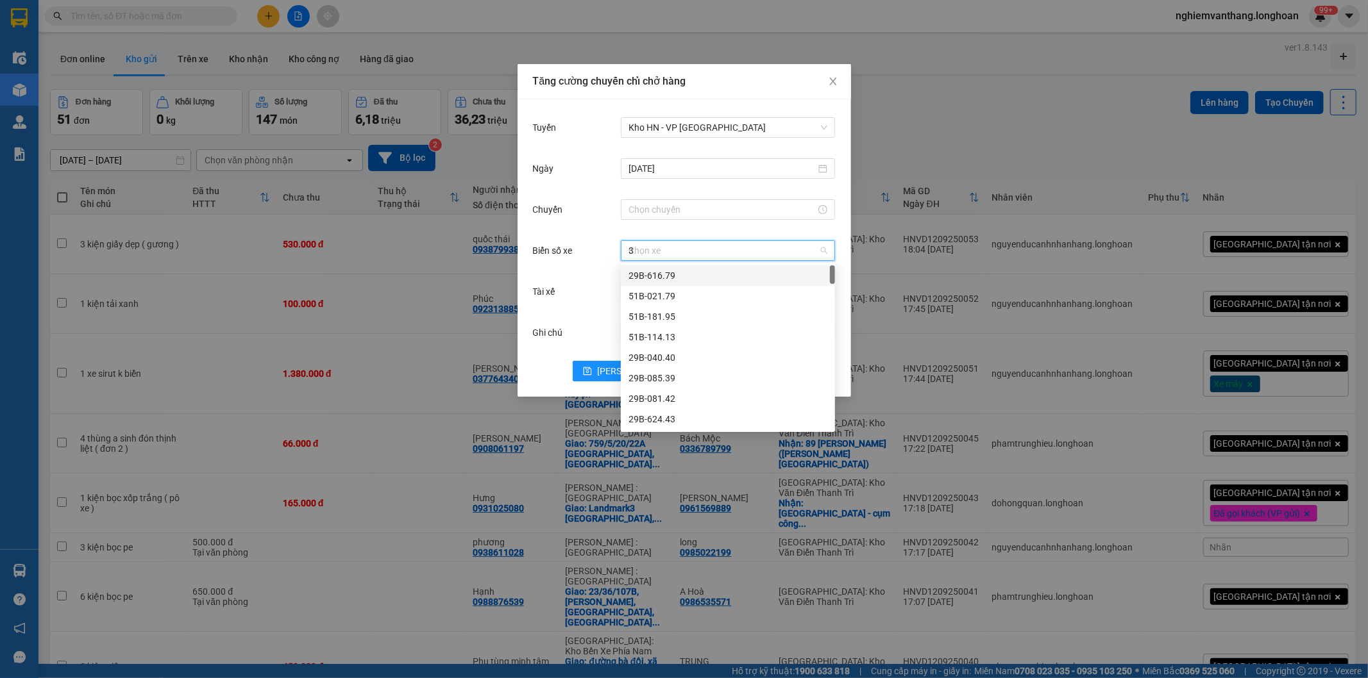
type input "31"
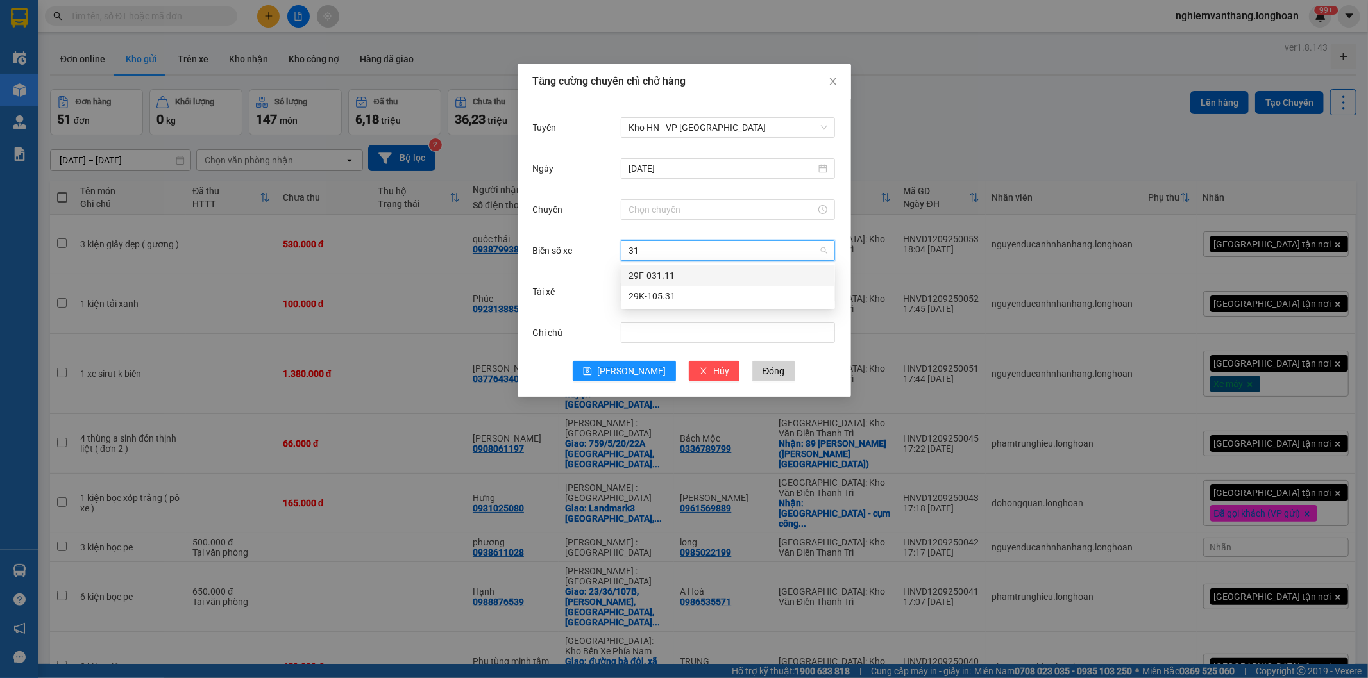
click at [682, 290] on div "29K-105.31" at bounding box center [727, 296] width 199 height 14
click at [668, 292] on input "Tài xế" at bounding box center [723, 291] width 190 height 19
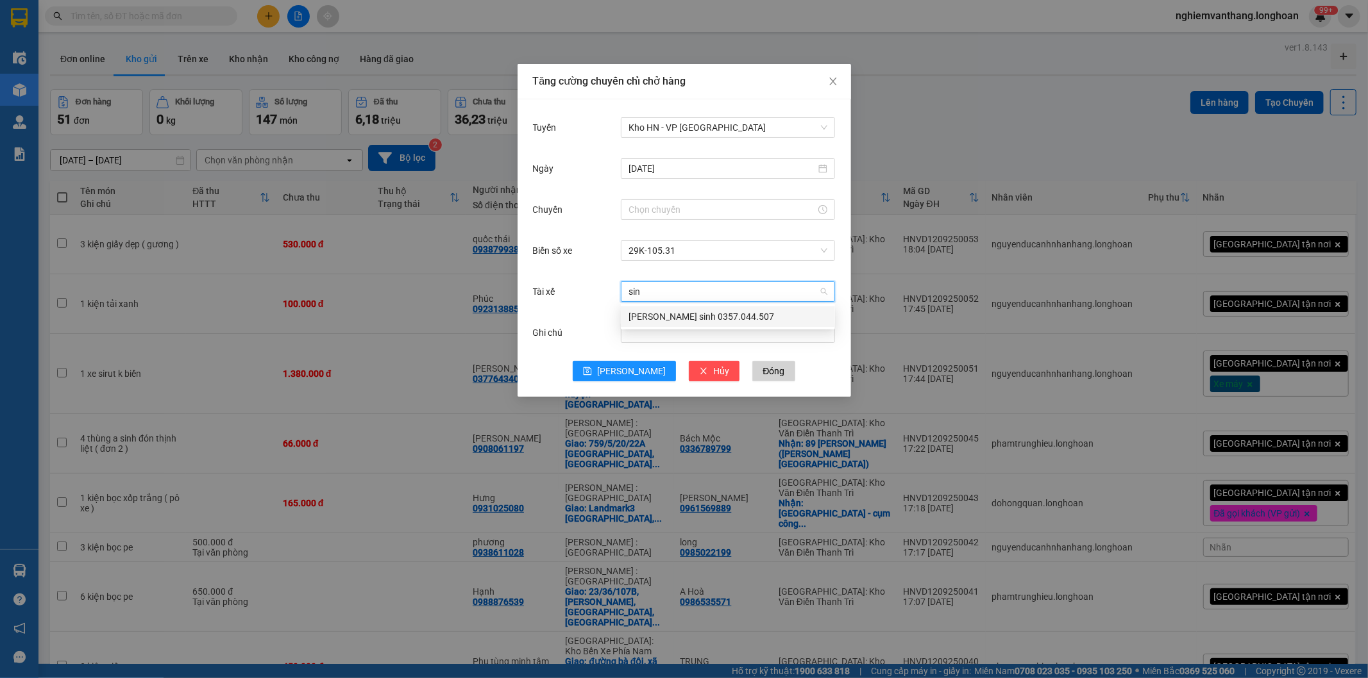
type input "sinh"
click at [674, 310] on div "[PERSON_NAME] sinh 0357.044.507" at bounding box center [727, 317] width 199 height 14
click at [622, 372] on button "Lưu" at bounding box center [624, 371] width 103 height 21
click at [669, 209] on input "Chuyến" at bounding box center [721, 210] width 187 height 14
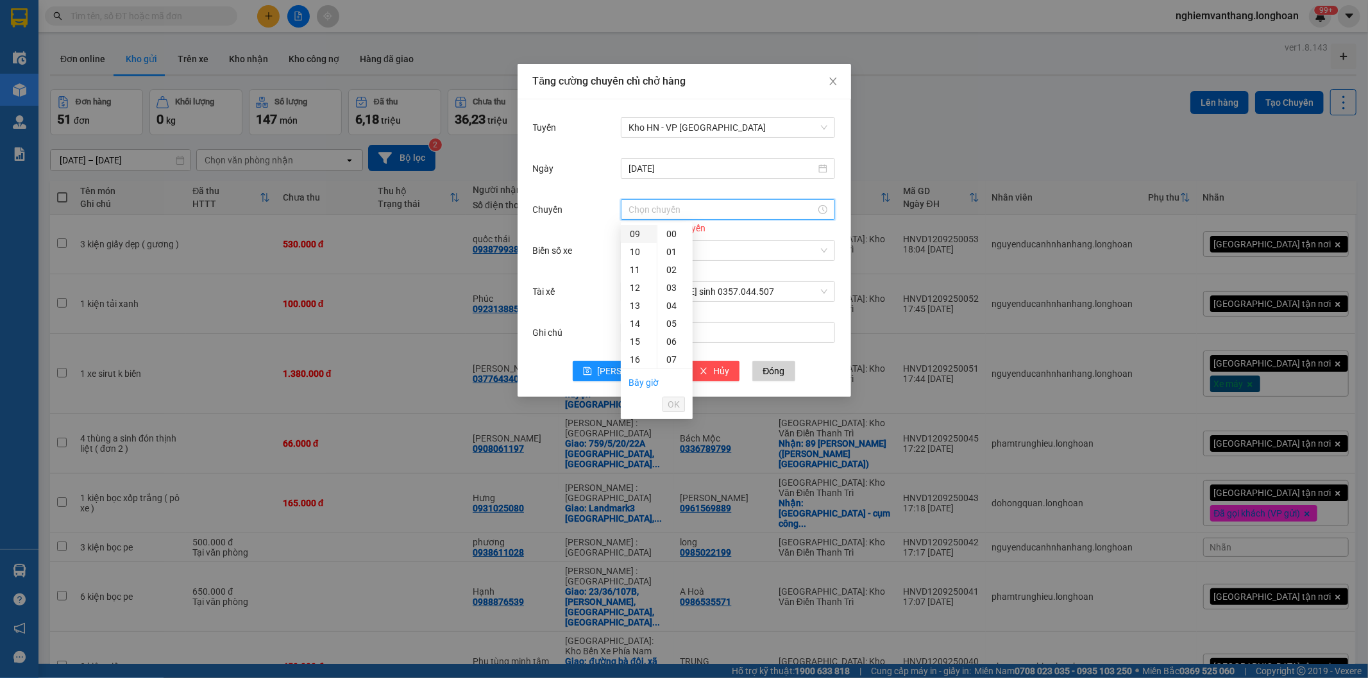
click at [632, 235] on div "09" at bounding box center [639, 234] width 36 height 18
type input "09:00"
click at [671, 402] on span "OK" at bounding box center [674, 405] width 12 height 14
click at [635, 368] on span "Lưu" at bounding box center [631, 371] width 69 height 14
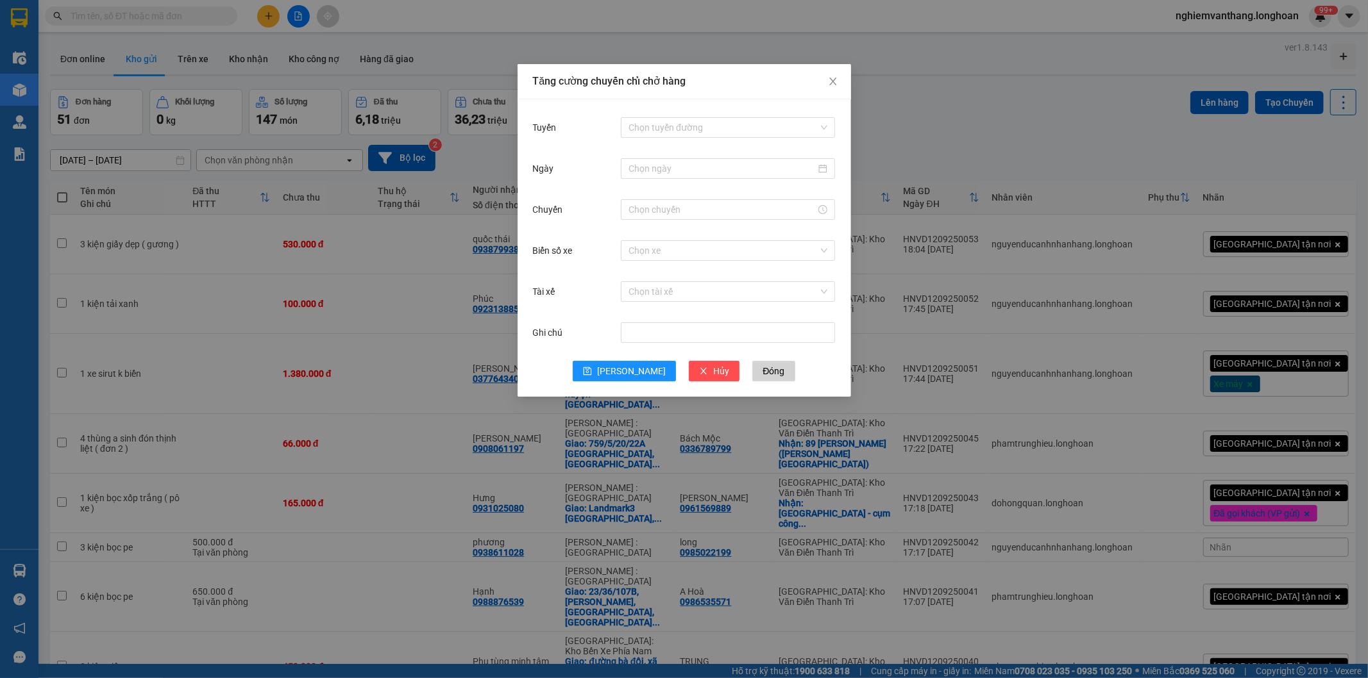
drag, startPoint x: 642, startPoint y: 125, endPoint x: 671, endPoint y: 167, distance: 51.2
click at [642, 124] on input "Tuyến" at bounding box center [723, 127] width 190 height 19
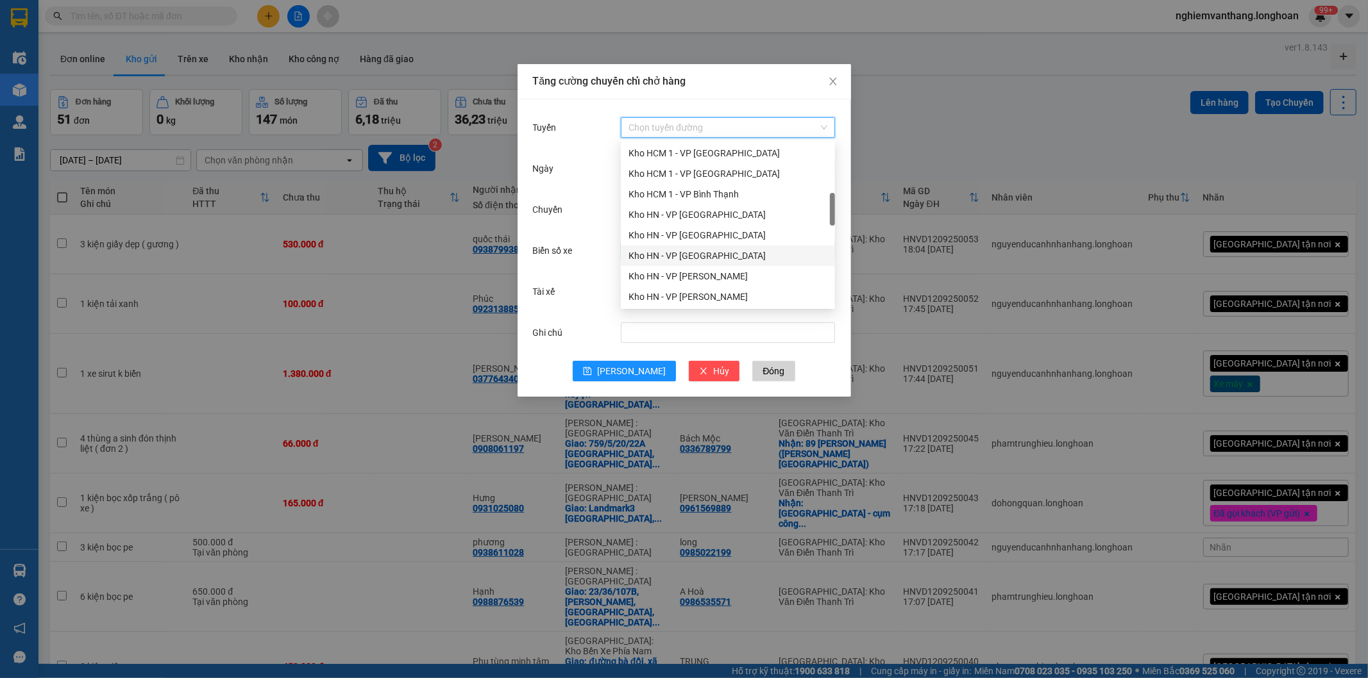
click at [706, 259] on div "Kho HN - VP [GEOGRAPHIC_DATA]" at bounding box center [727, 256] width 199 height 14
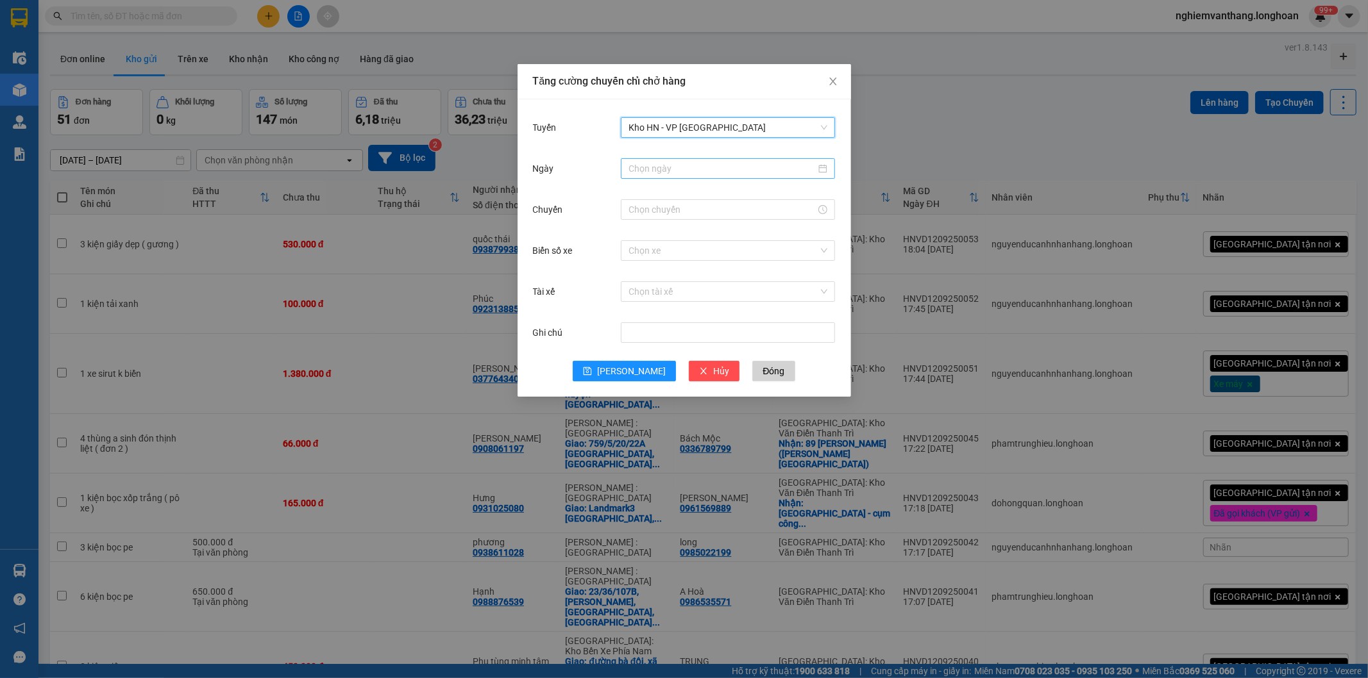
click at [668, 165] on input "Ngày" at bounding box center [721, 169] width 187 height 14
type input "[DATE]"
click at [779, 260] on div "13" at bounding box center [778, 262] width 15 height 15
click at [657, 212] on input "Chuyến" at bounding box center [721, 210] width 187 height 14
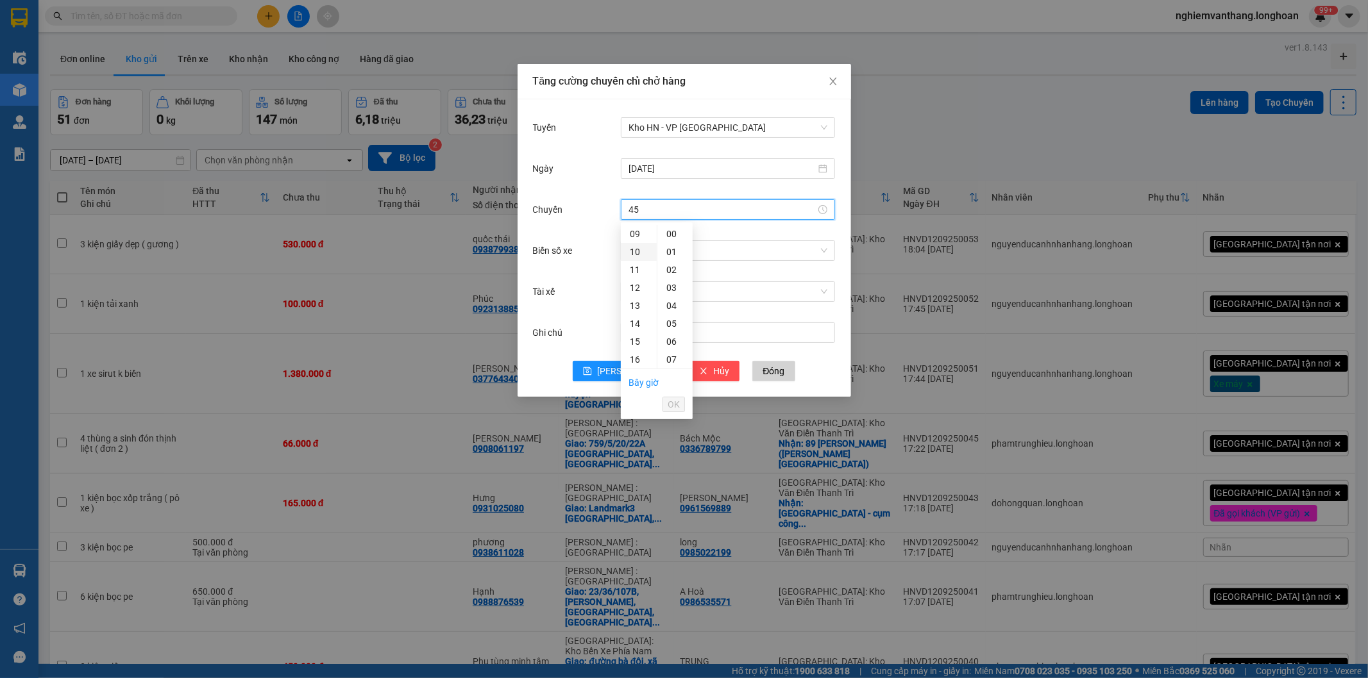
click at [630, 244] on div "10" at bounding box center [639, 252] width 36 height 18
click at [637, 286] on div "09" at bounding box center [639, 288] width 36 height 18
click at [682, 404] on button "OK" at bounding box center [673, 404] width 22 height 15
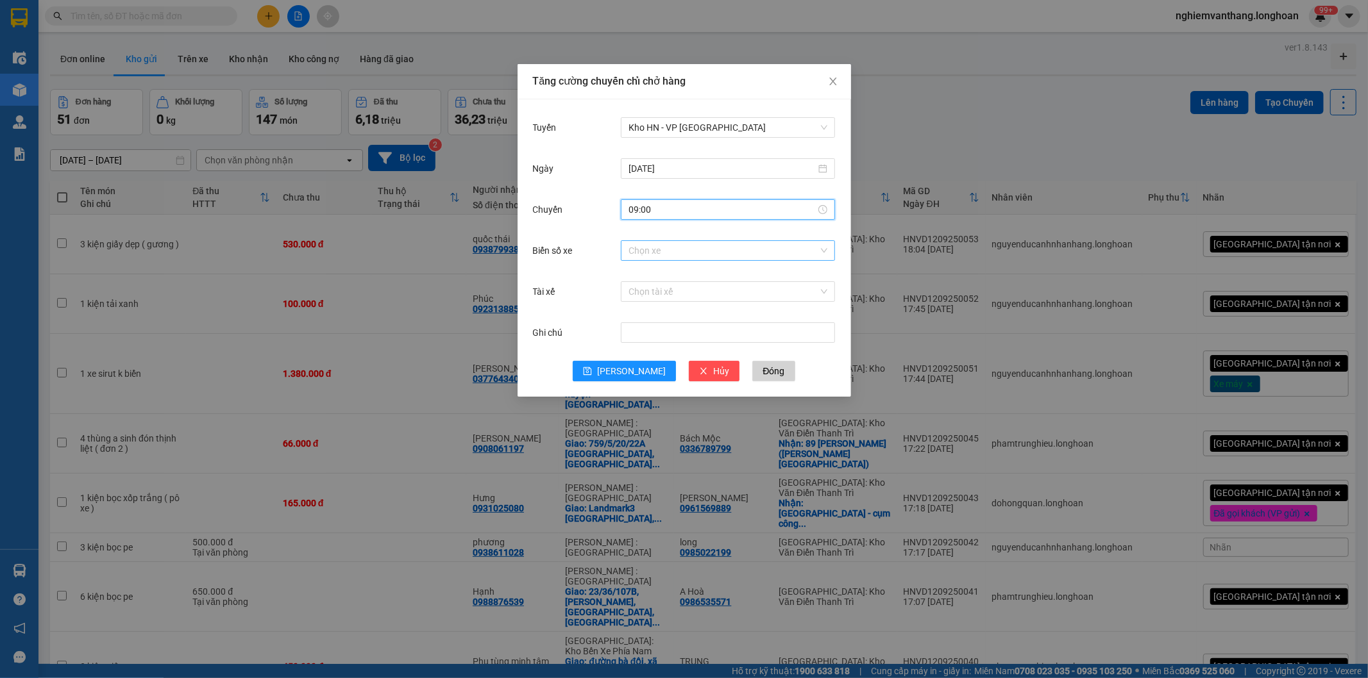
type input "09:00"
click at [660, 251] on input "Biển số xe" at bounding box center [723, 250] width 190 height 19
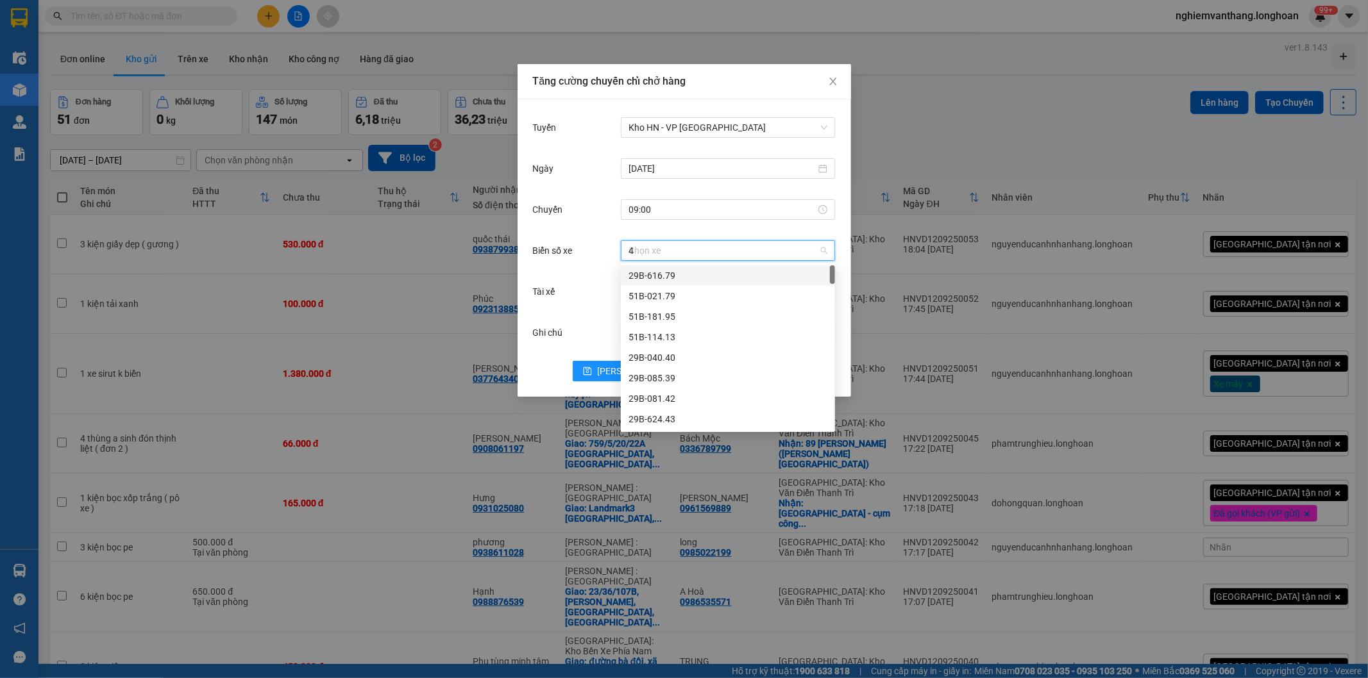
type input "45"
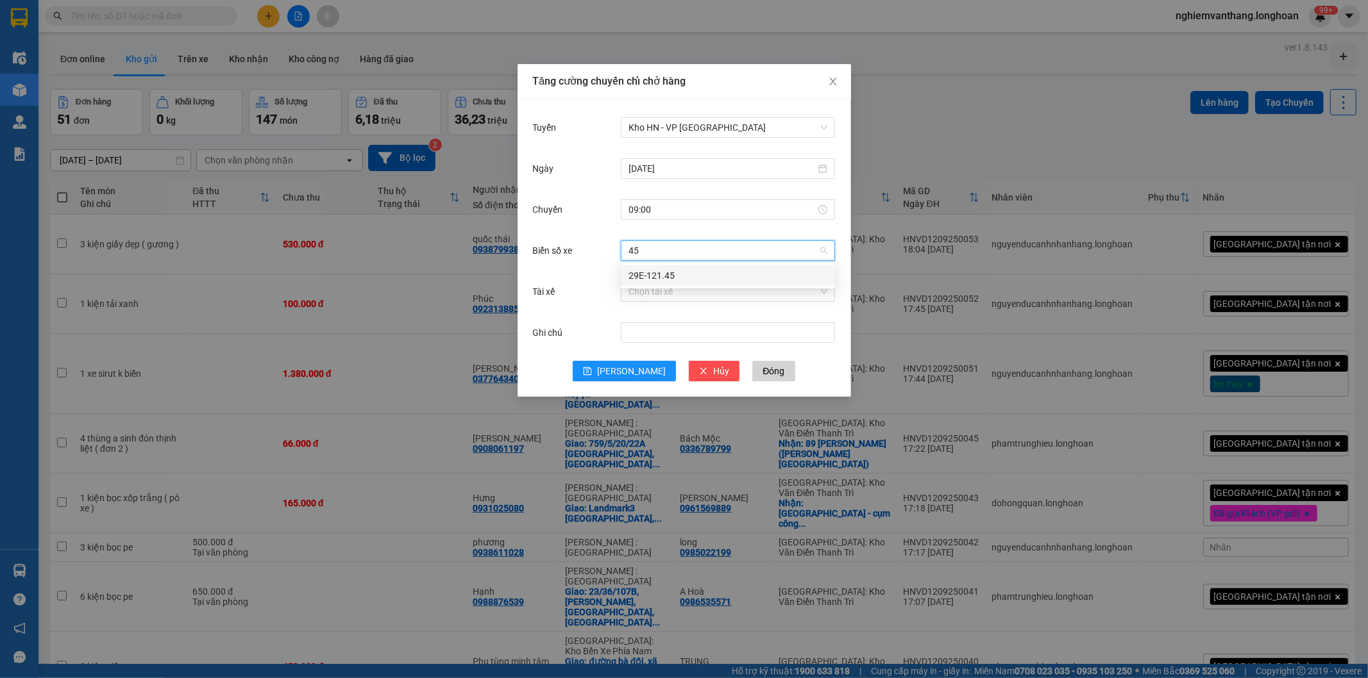
click at [672, 277] on div "29E-121.45" at bounding box center [727, 276] width 199 height 14
click at [670, 295] on input "Tài xế" at bounding box center [723, 291] width 190 height 19
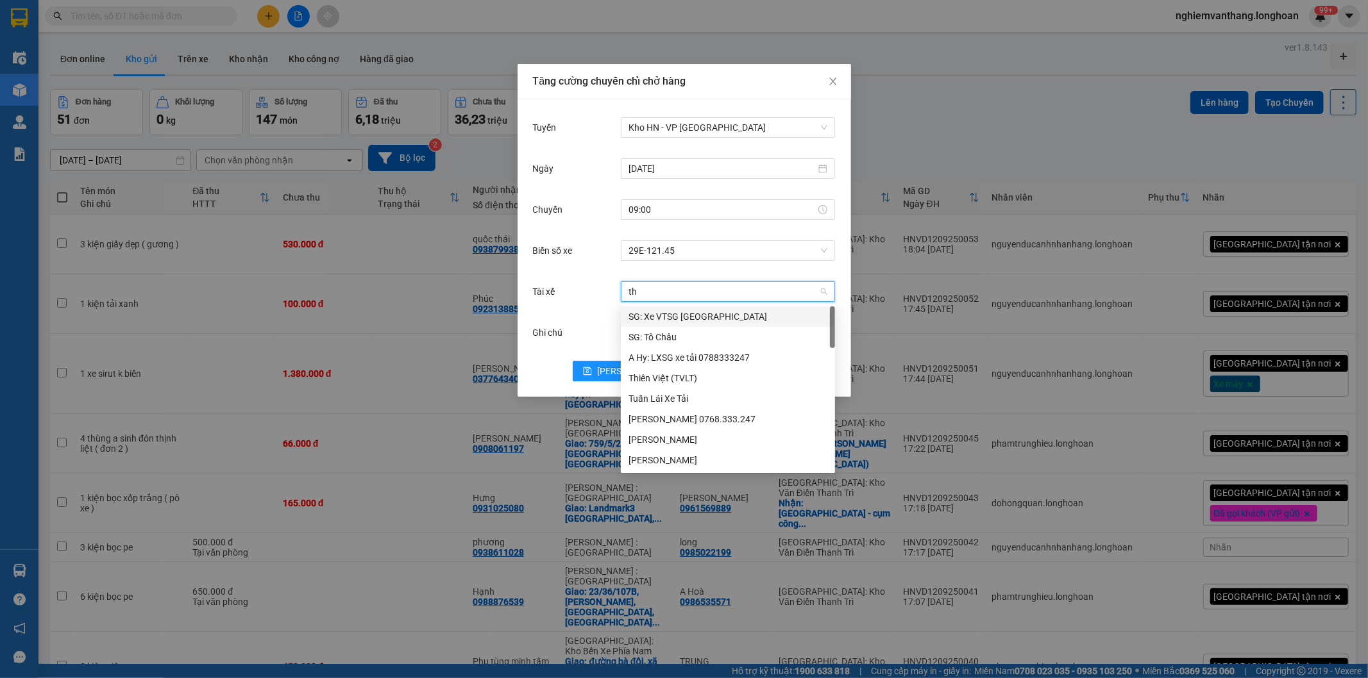
type input "thu"
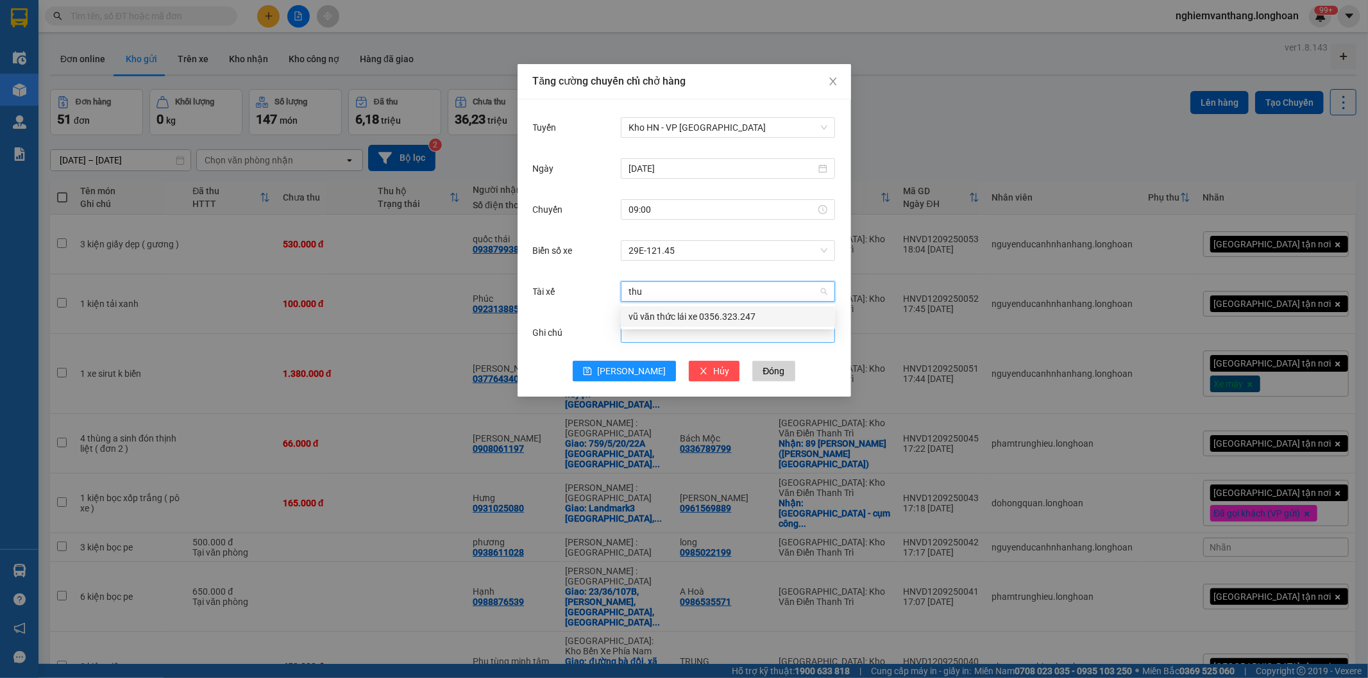
drag, startPoint x: 671, startPoint y: 308, endPoint x: 661, endPoint y: 340, distance: 33.1
click at [671, 309] on div "vũ văn thức lái xe 0356.323.247" at bounding box center [728, 317] width 214 height 21
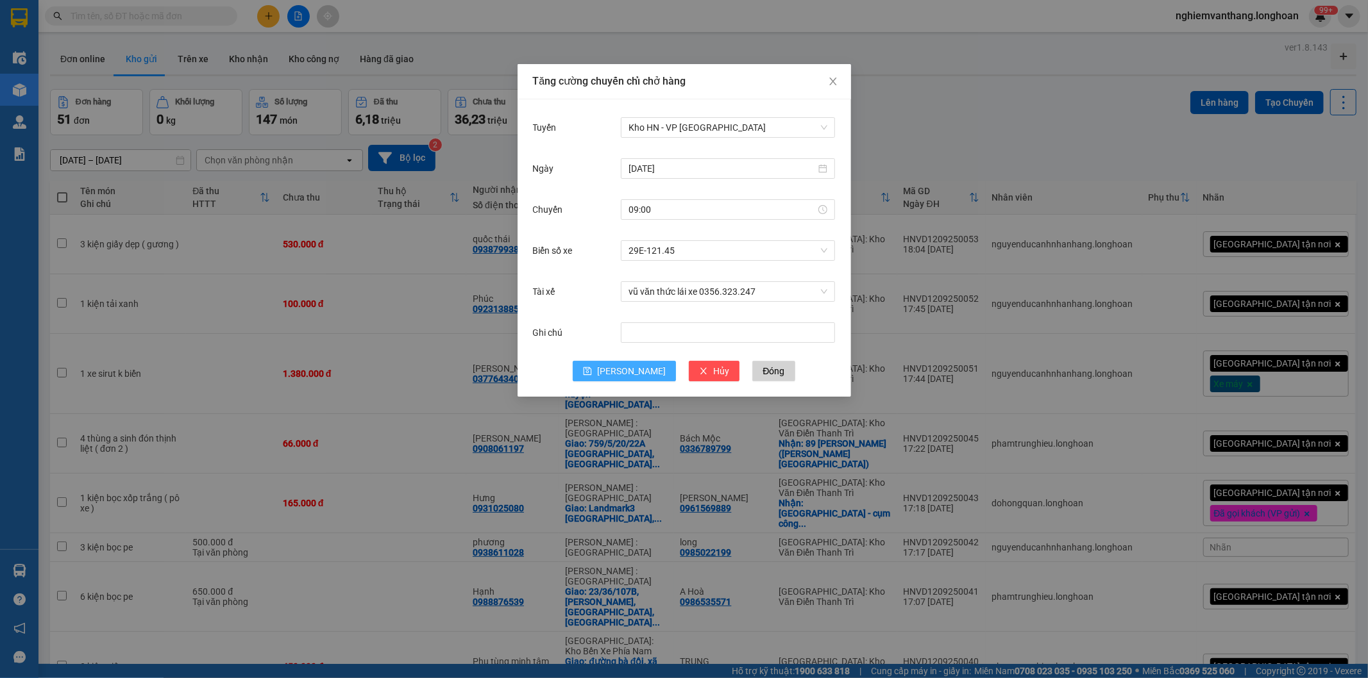
click at [635, 378] on span "Lưu" at bounding box center [631, 371] width 69 height 14
click at [659, 128] on input "Tuyến" at bounding box center [723, 127] width 190 height 19
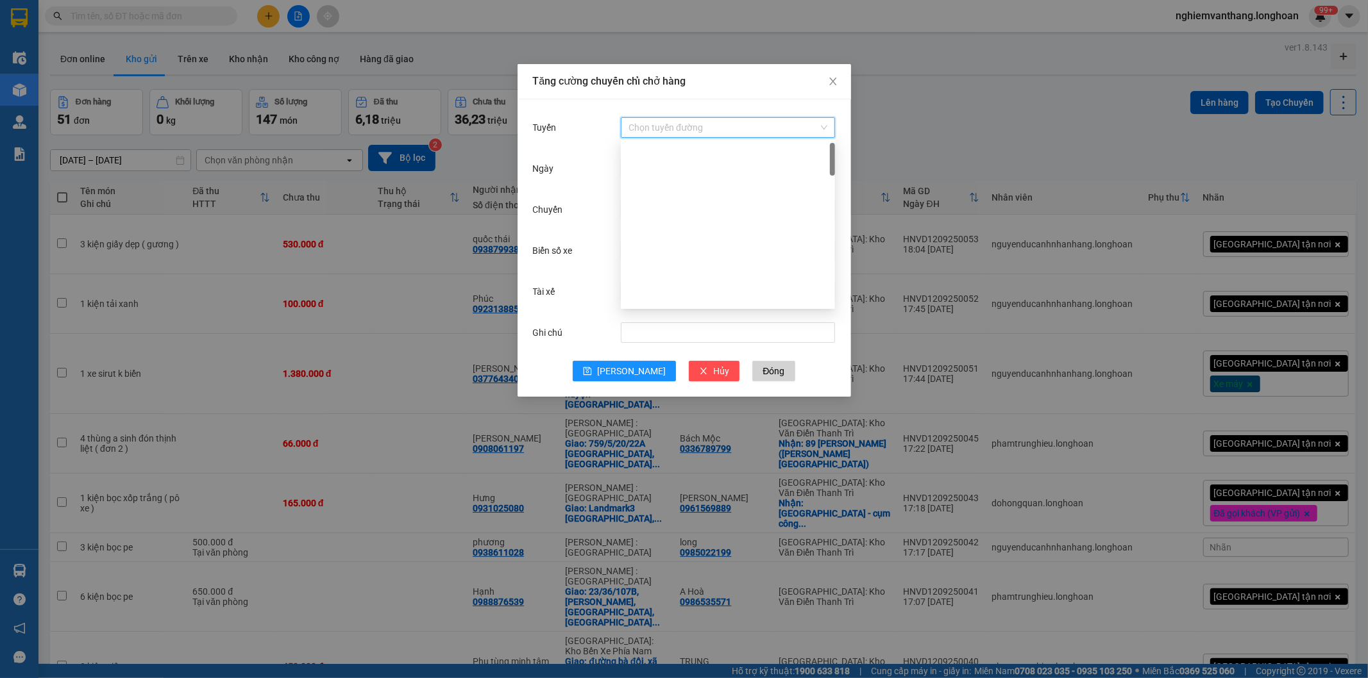
scroll to position [0, 0]
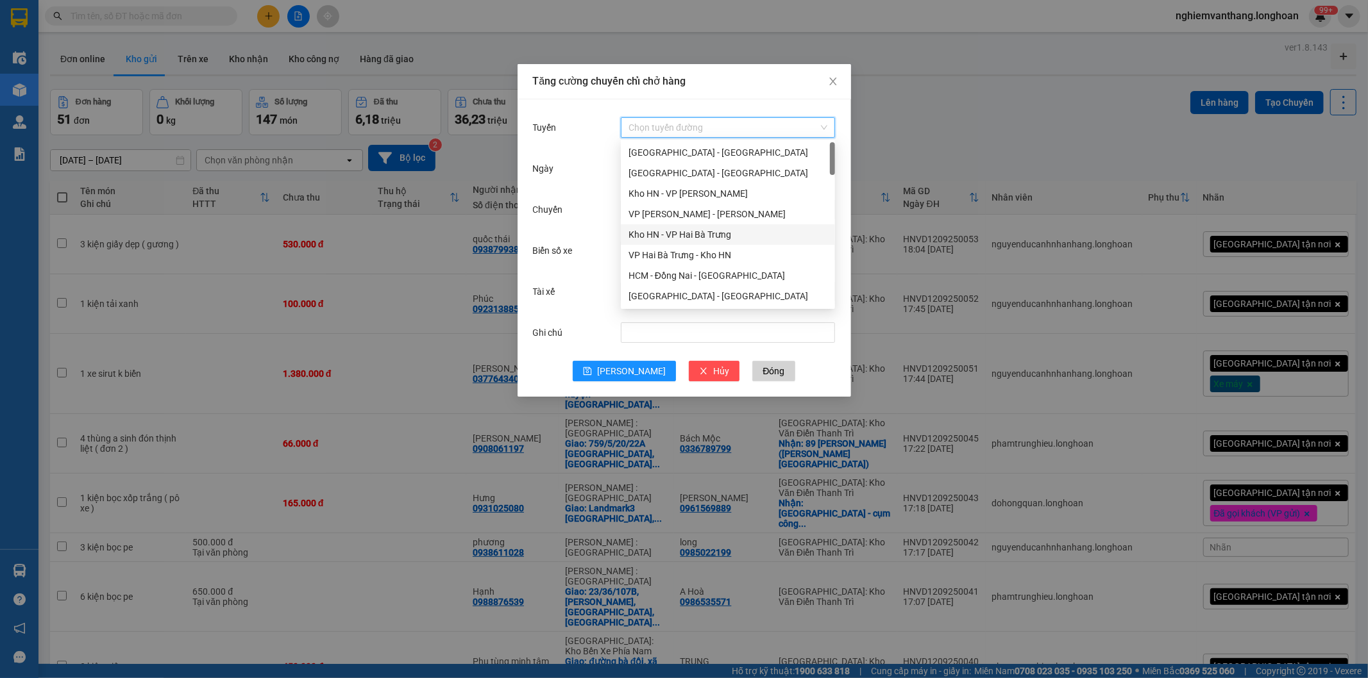
click at [705, 236] on div "Kho HN - VP Hai Bà Trưng" at bounding box center [727, 235] width 199 height 14
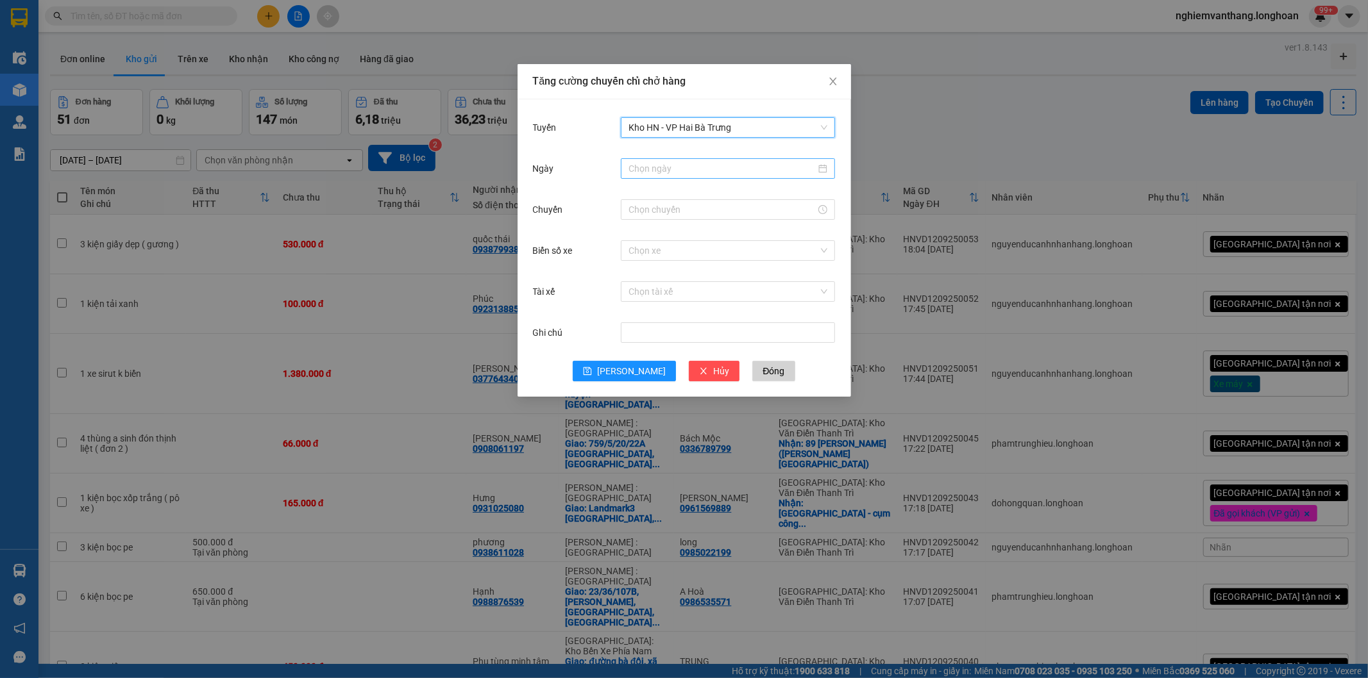
click at [667, 165] on input "Ngày" at bounding box center [721, 169] width 187 height 14
type input "[DATE]"
click at [780, 264] on div "13" at bounding box center [778, 262] width 15 height 15
drag, startPoint x: 640, startPoint y: 219, endPoint x: 643, endPoint y: 205, distance: 13.8
click at [643, 206] on div at bounding box center [728, 209] width 214 height 21
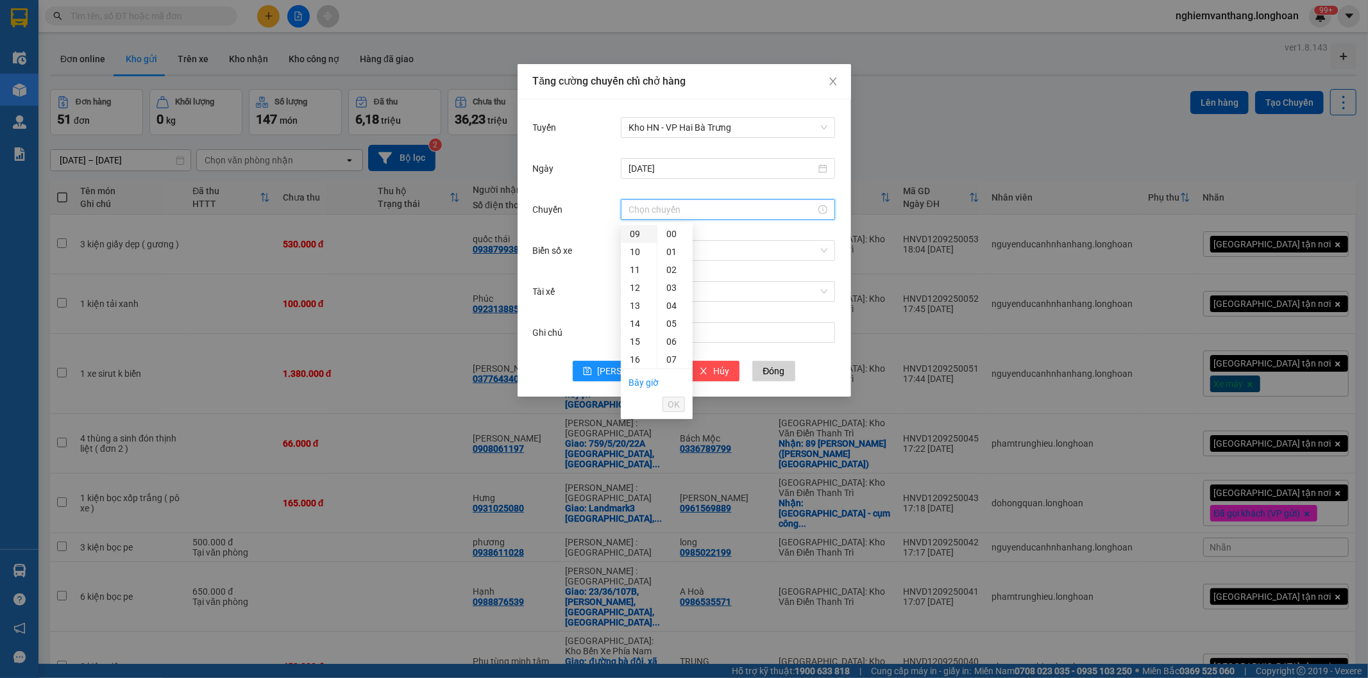
click at [640, 239] on div "09" at bounding box center [639, 234] width 36 height 18
type input "09:00"
click at [678, 405] on span "OK" at bounding box center [674, 405] width 12 height 14
click at [659, 249] on input "Biển số xe" at bounding box center [723, 250] width 190 height 19
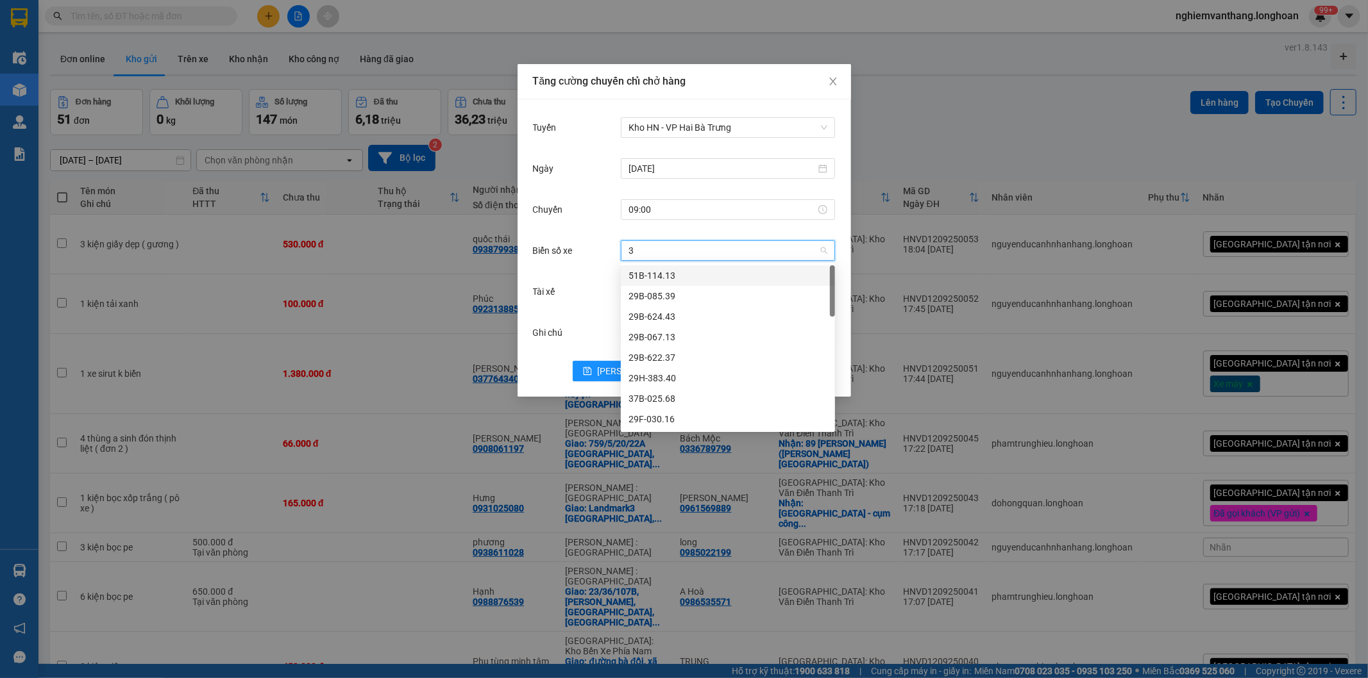
type input "31"
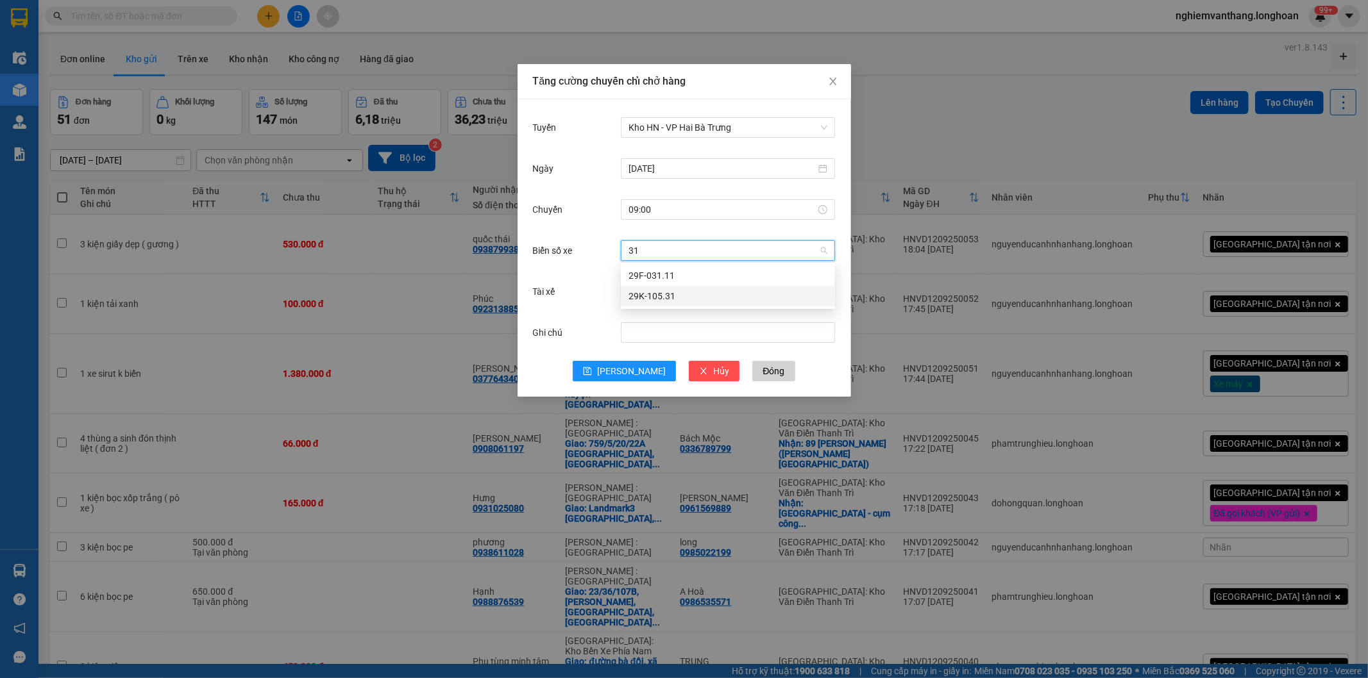
click at [677, 298] on div "29K-105.31" at bounding box center [727, 296] width 199 height 14
click at [682, 290] on input "Tài xế" at bounding box center [723, 291] width 190 height 19
type input "sinh"
click at [695, 312] on div "[PERSON_NAME] sinh 0357.044.507" at bounding box center [727, 317] width 199 height 14
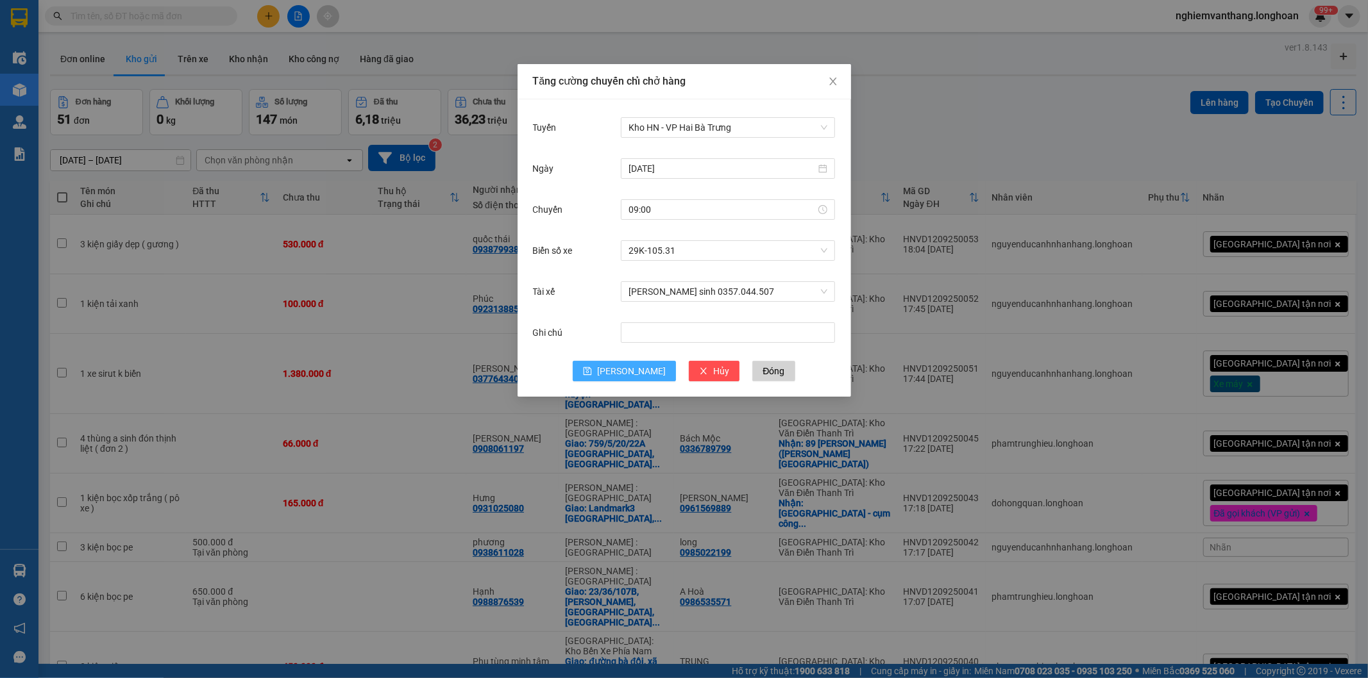
click at [632, 369] on span "Lưu" at bounding box center [631, 371] width 69 height 14
click at [678, 110] on div "Tuyến Chọn tuyến đường Ngày Chuyến Biển số xe Chọn xe Tài xế Chọn tài xế Ghi ch…" at bounding box center [683, 248] width 333 height 298
click at [840, 79] on span "Close" at bounding box center [833, 82] width 36 height 36
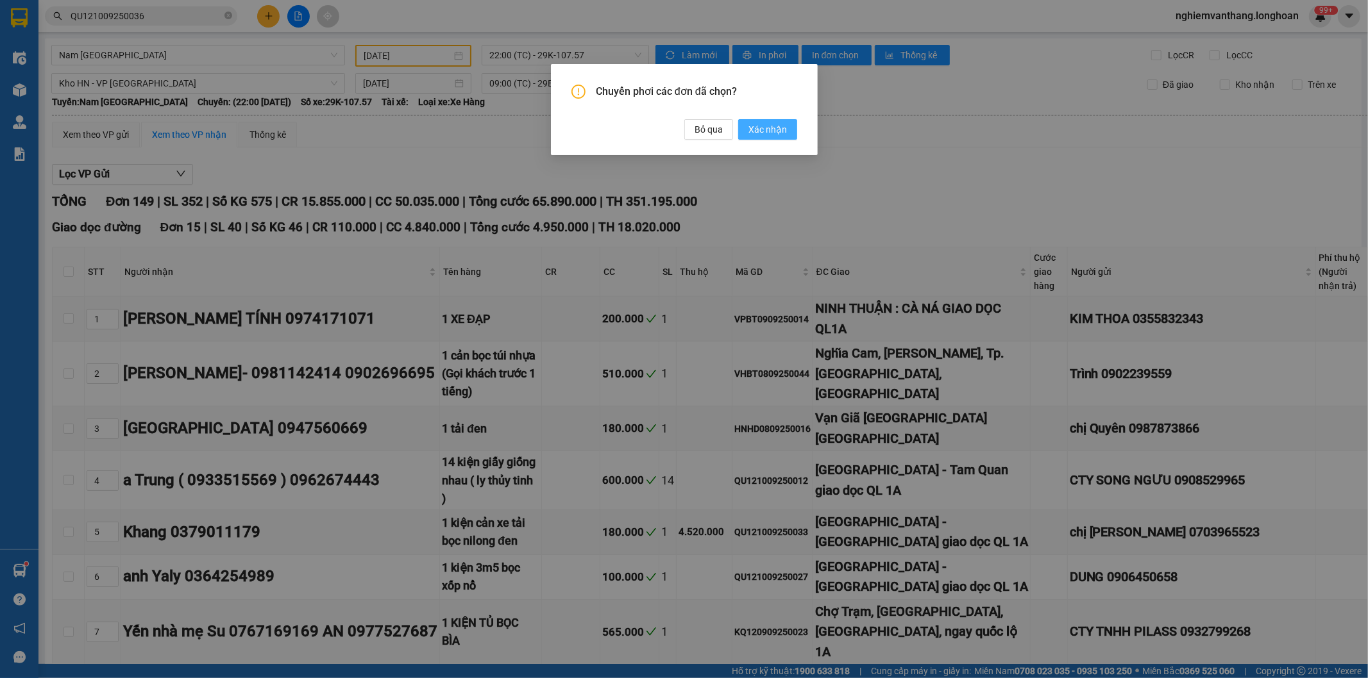
click at [765, 125] on span "Xác nhận" at bounding box center [767, 129] width 38 height 14
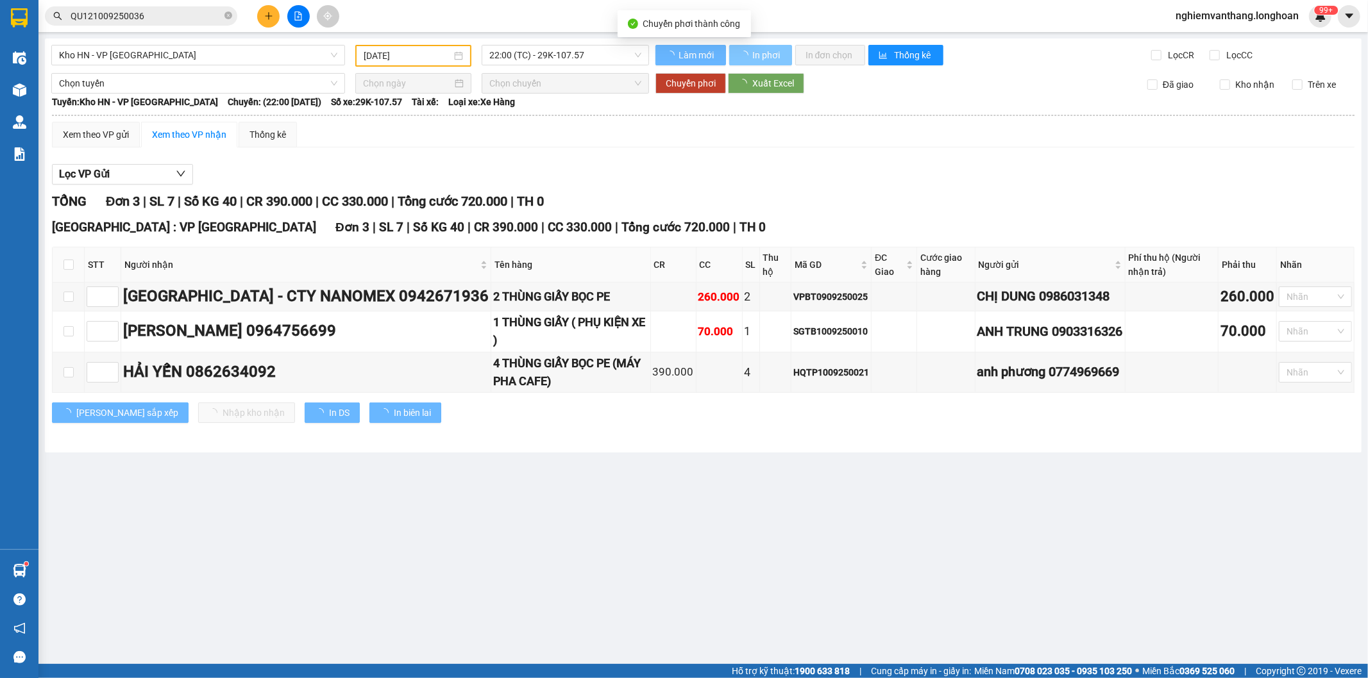
type input "[DATE]"
click at [749, 48] on button "In phơi" at bounding box center [760, 55] width 63 height 21
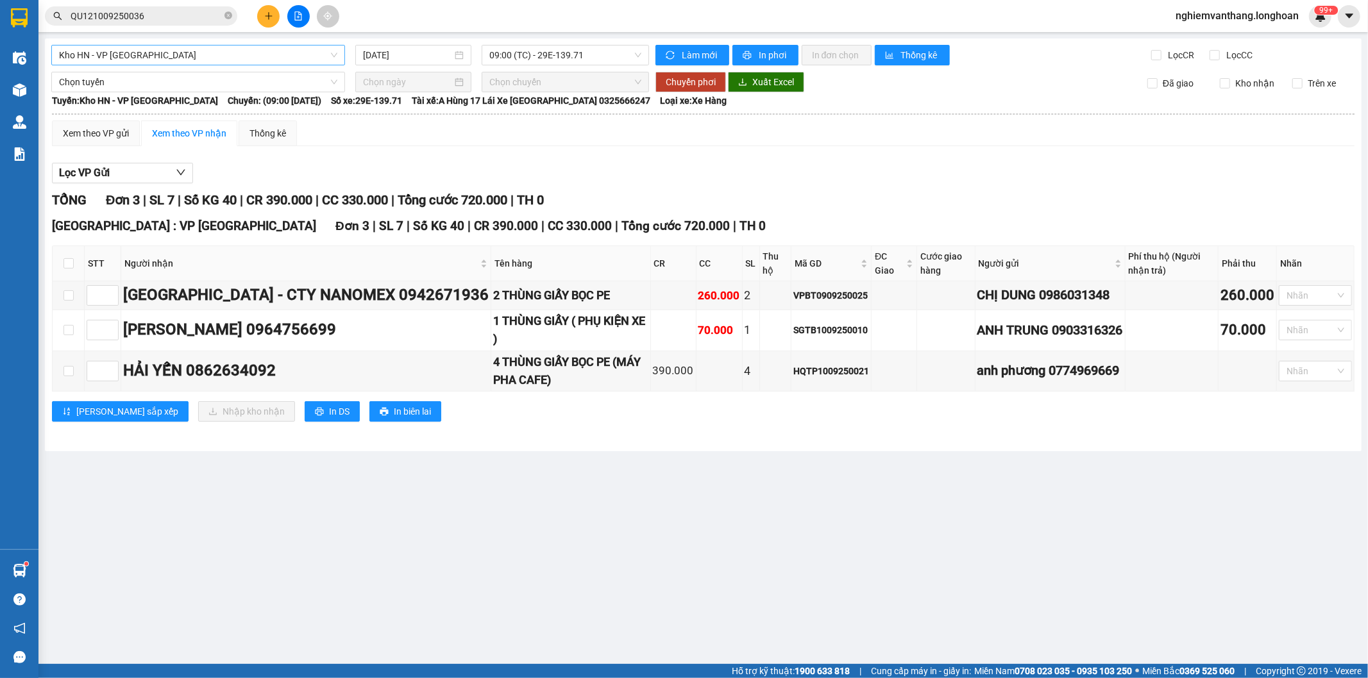
click at [131, 55] on span "Kho HN - VP [GEOGRAPHIC_DATA]" at bounding box center [198, 55] width 278 height 19
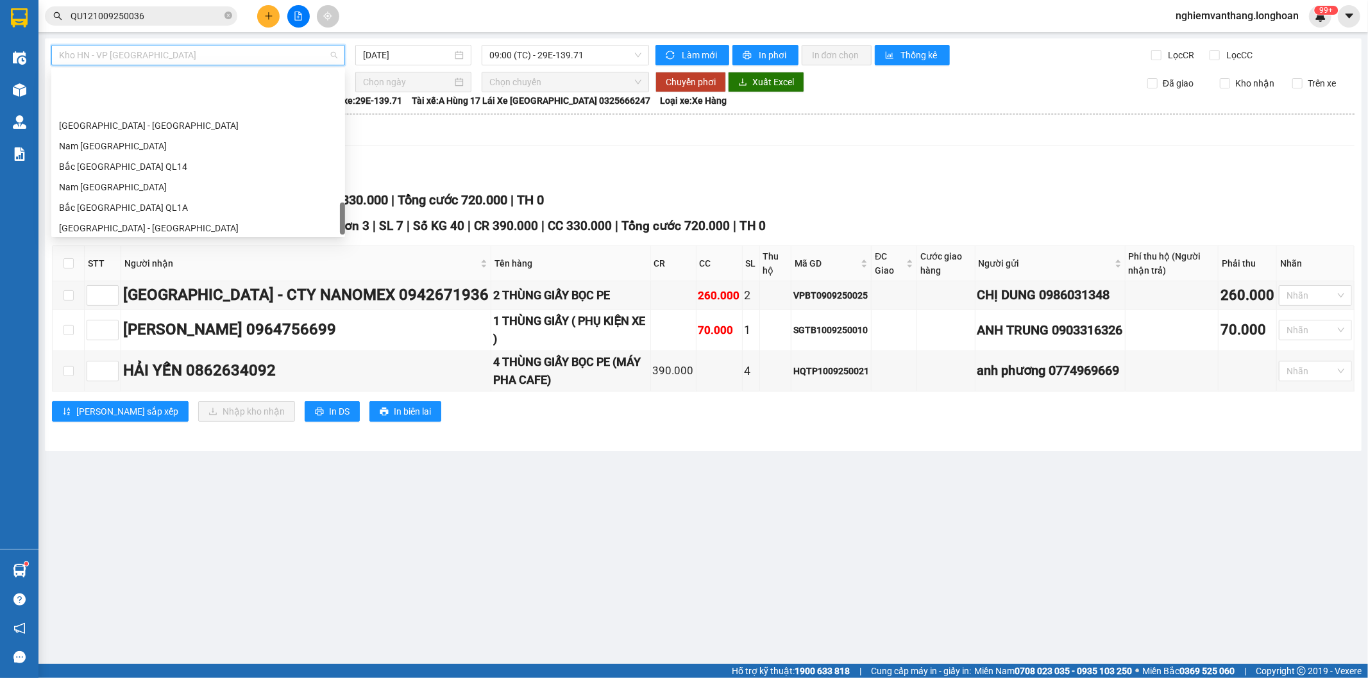
scroll to position [882, 0]
click at [135, 126] on div "Nam [GEOGRAPHIC_DATA]" at bounding box center [198, 122] width 278 height 14
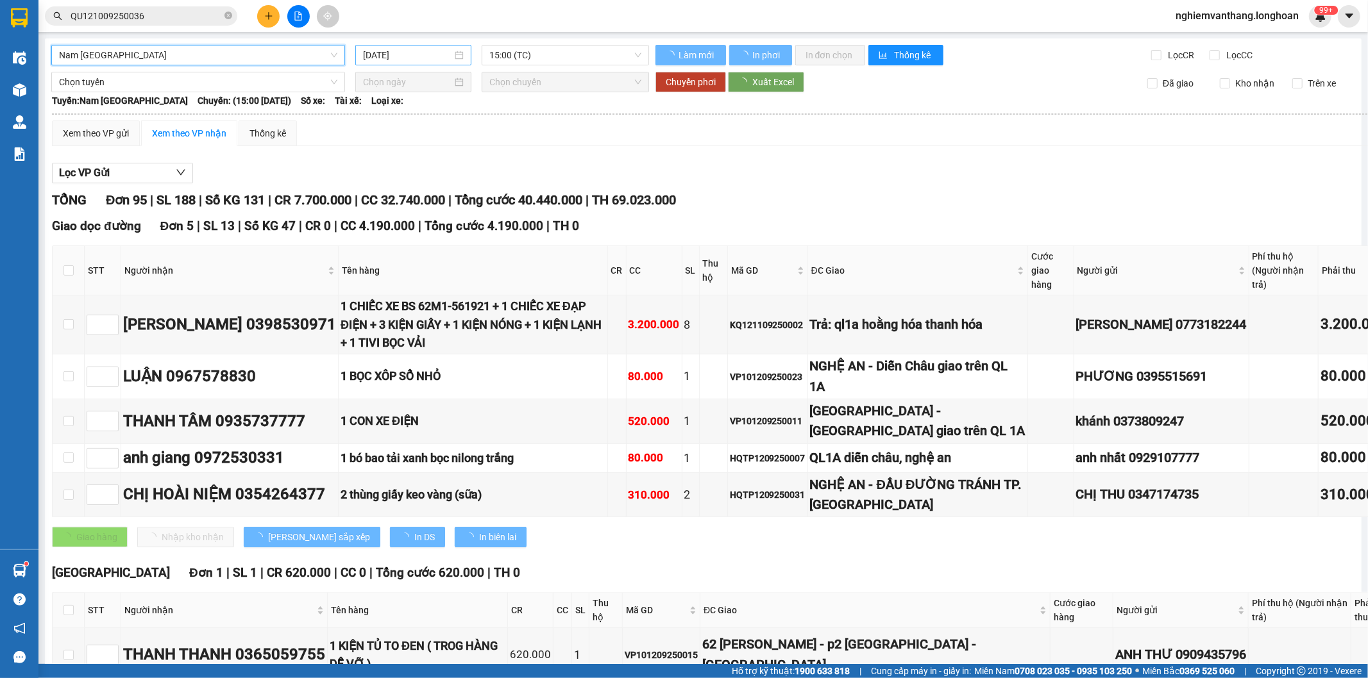
click at [411, 56] on input "[DATE]" at bounding box center [407, 55] width 89 height 14
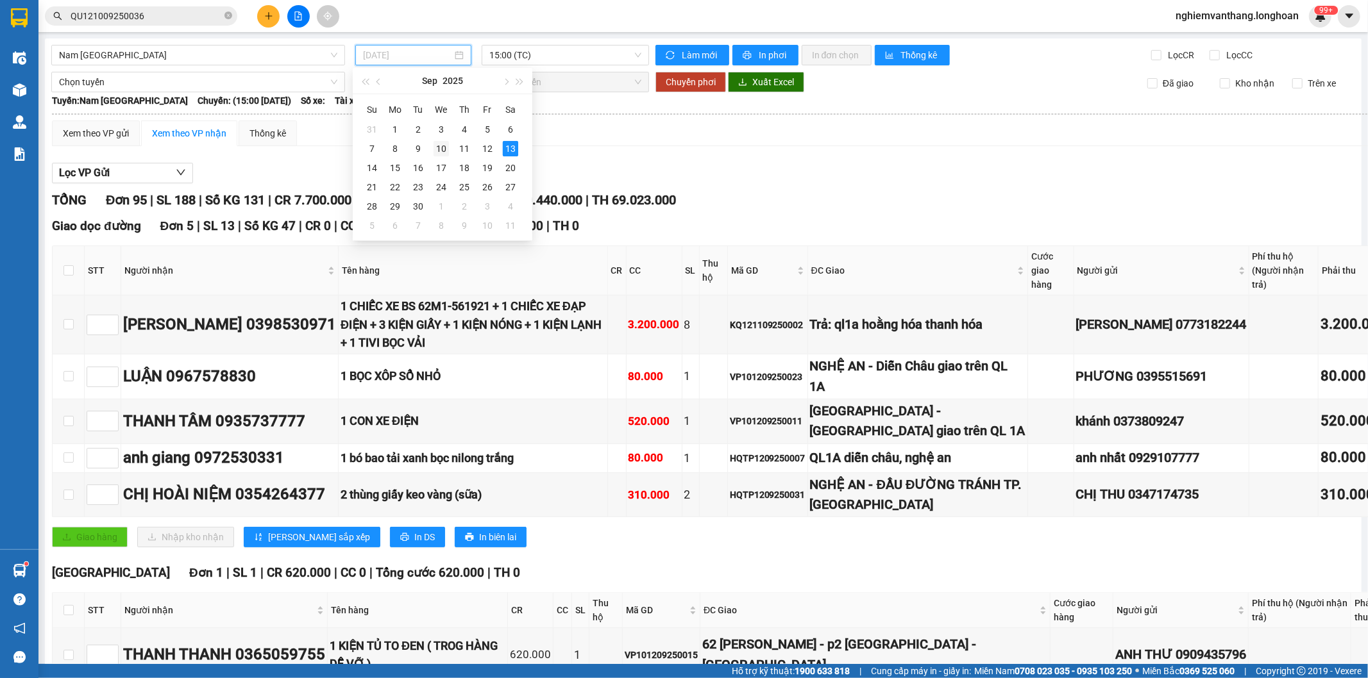
click at [445, 144] on div "10" at bounding box center [440, 148] width 15 height 15
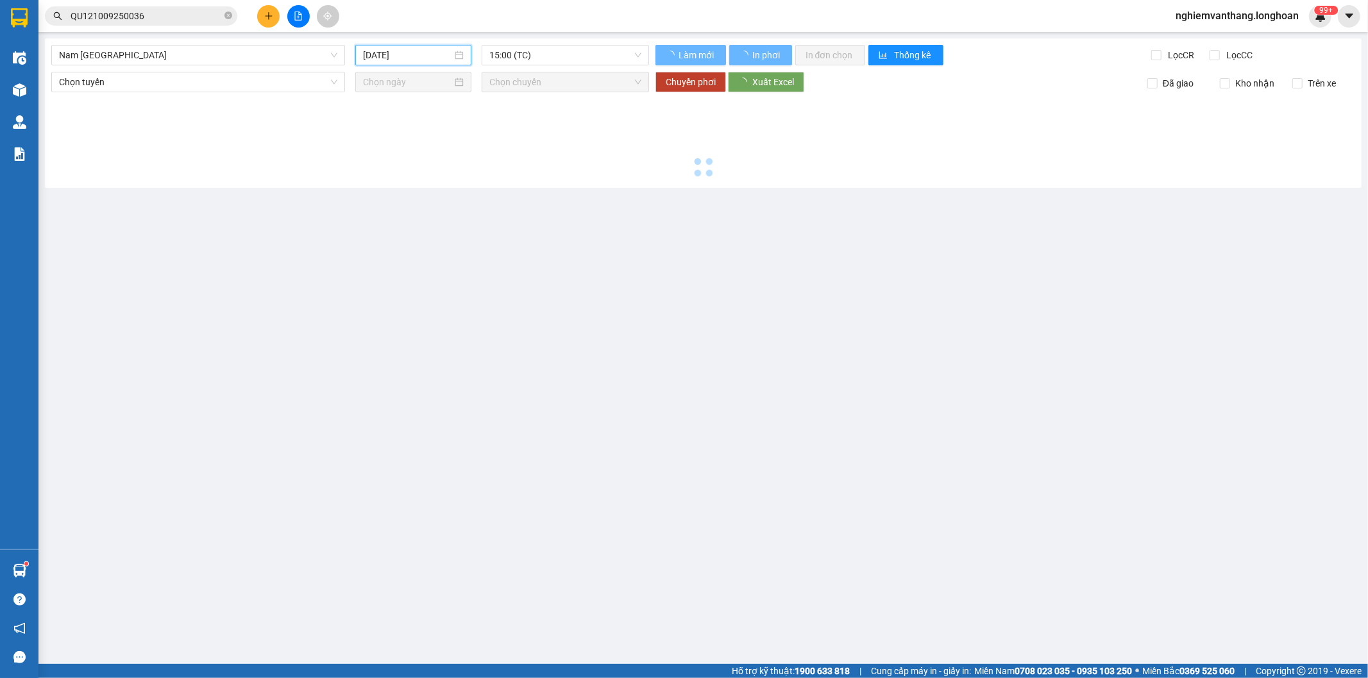
type input "[DATE]"
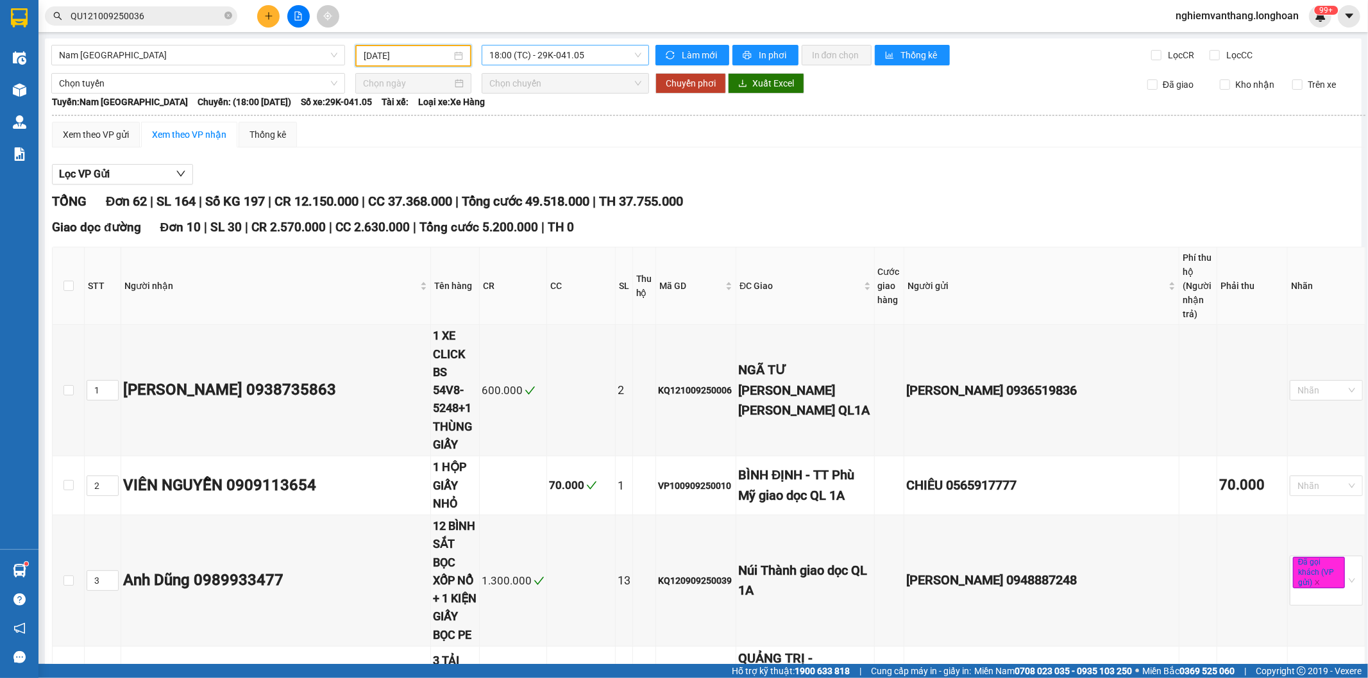
click at [529, 53] on span "18:00 (TC) - 29K-041.05" at bounding box center [564, 55] width 151 height 19
click at [553, 130] on div "22:00 (TC) - 29K-107.57" at bounding box center [535, 122] width 115 height 21
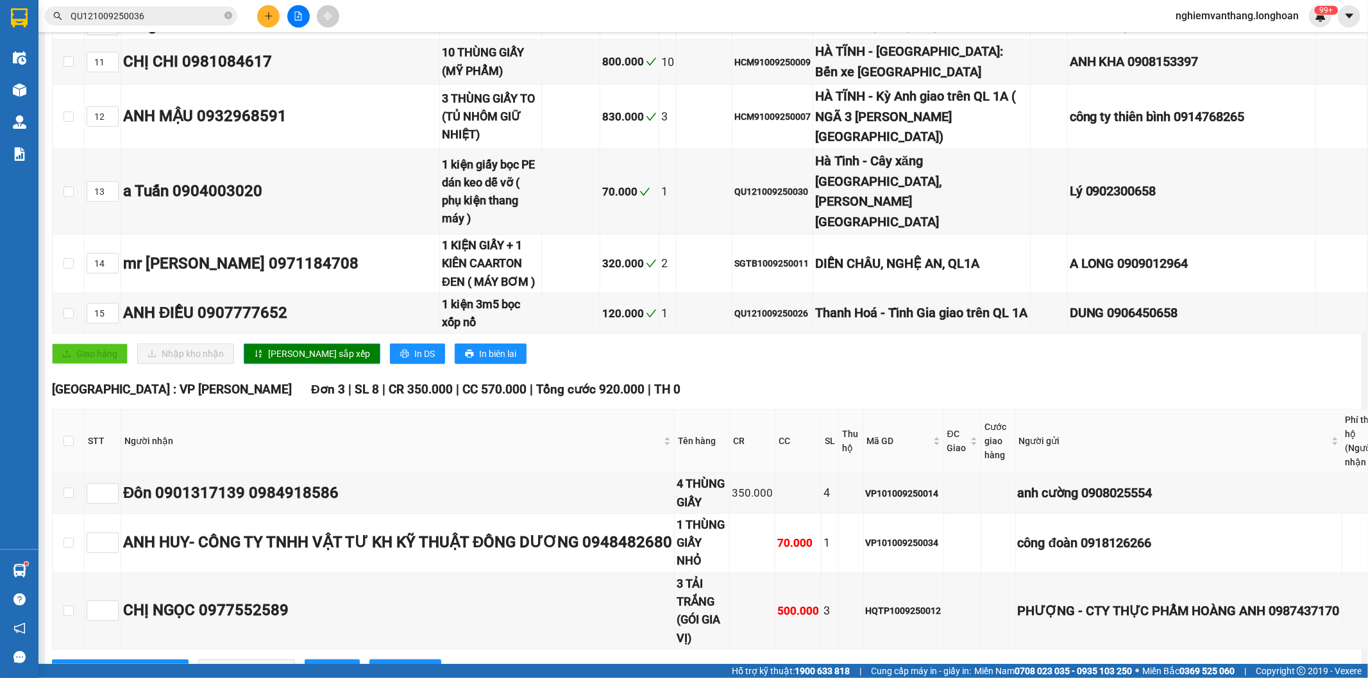
scroll to position [1139, 0]
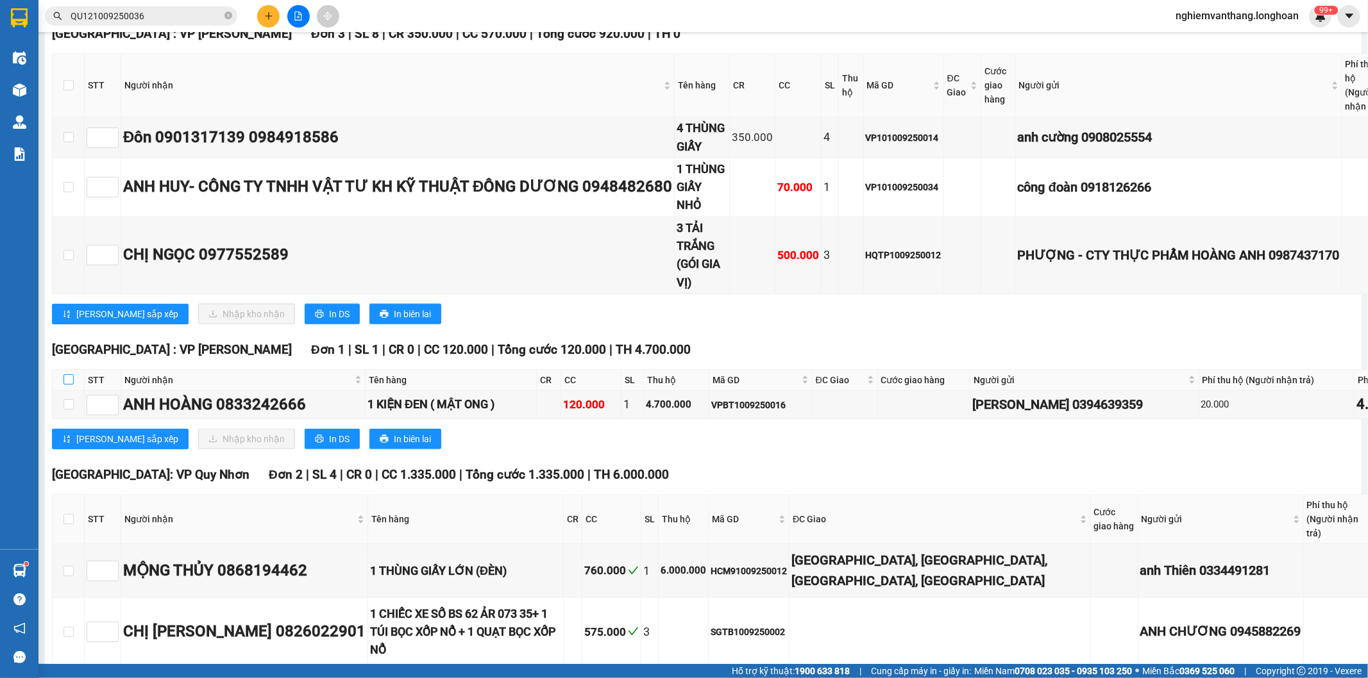
click at [67, 374] on input "checkbox" at bounding box center [68, 379] width 10 height 10
checkbox input "true"
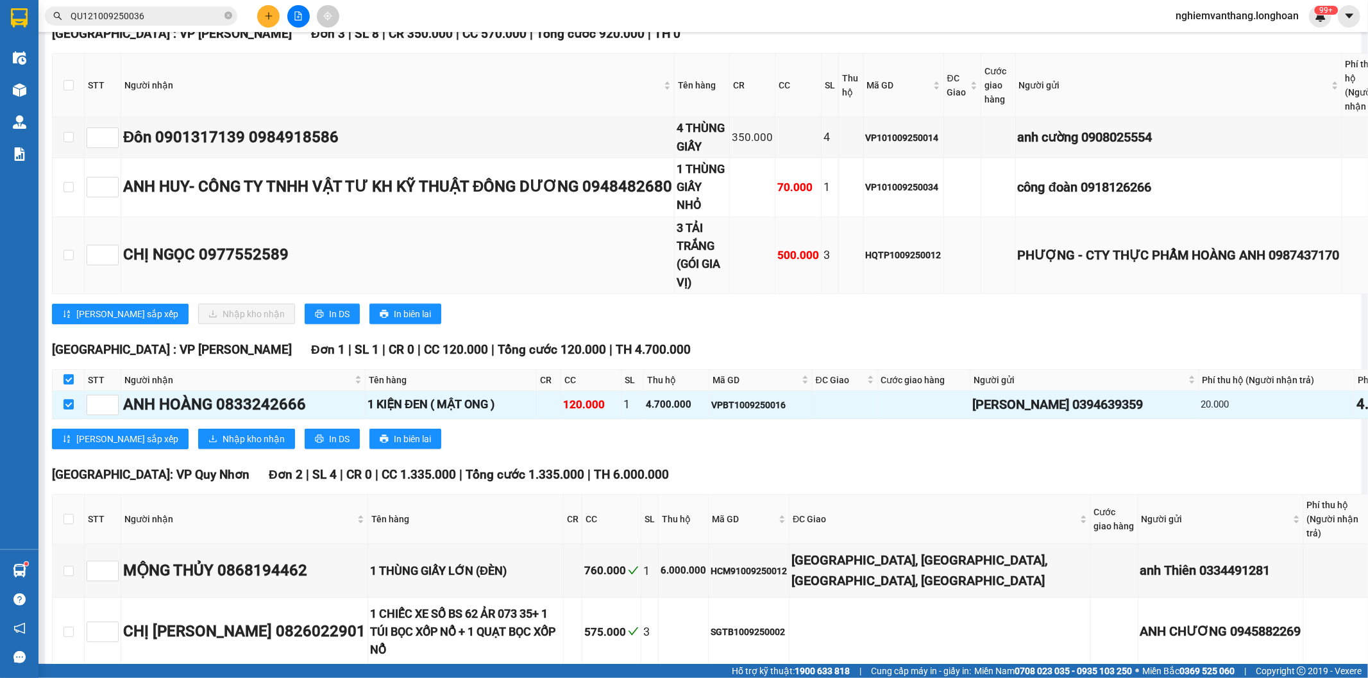
checkbox input "true"
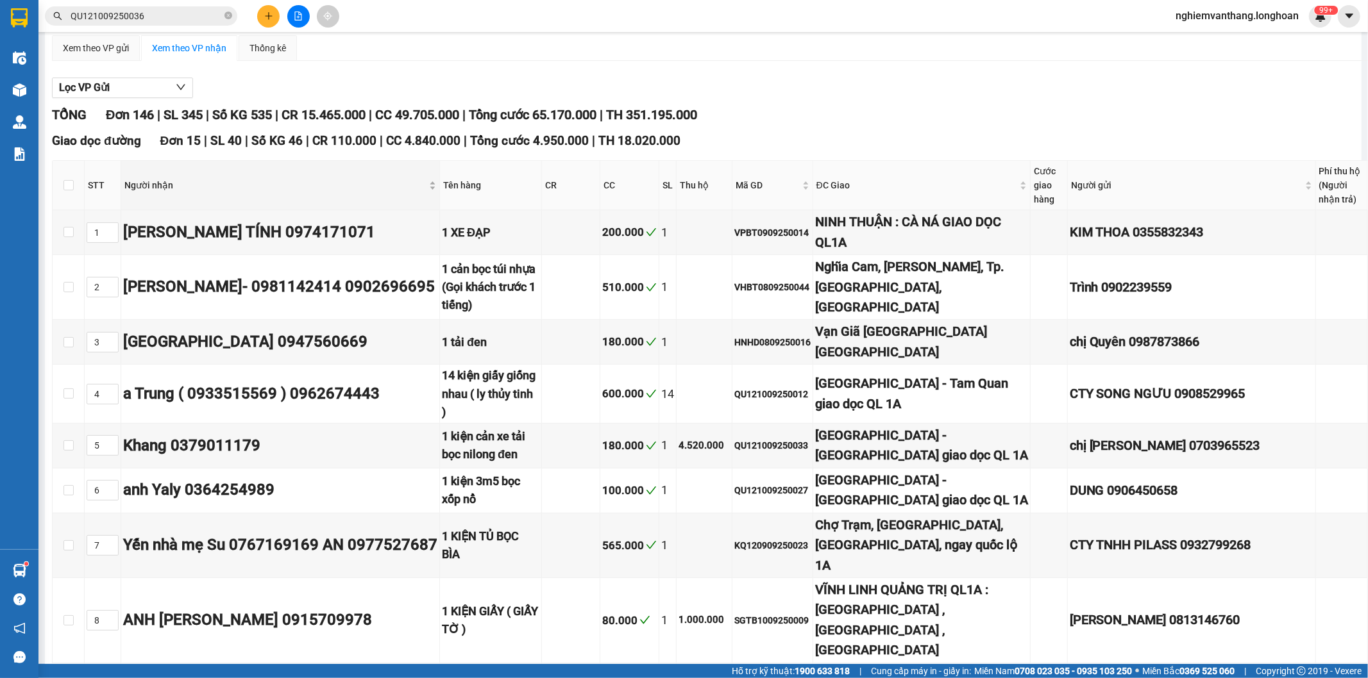
scroll to position [0, 0]
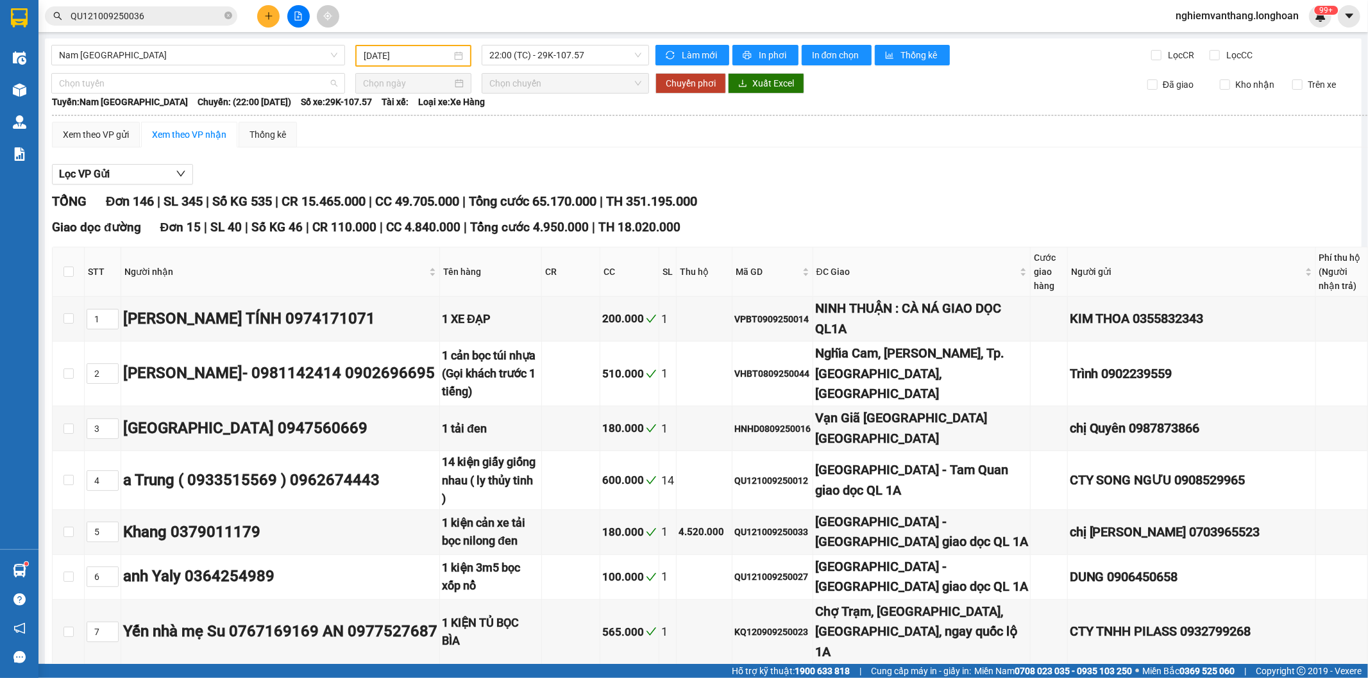
drag, startPoint x: 131, startPoint y: 83, endPoint x: 135, endPoint y: 92, distance: 9.8
click at [131, 82] on span "Chọn tuyến" at bounding box center [198, 83] width 278 height 19
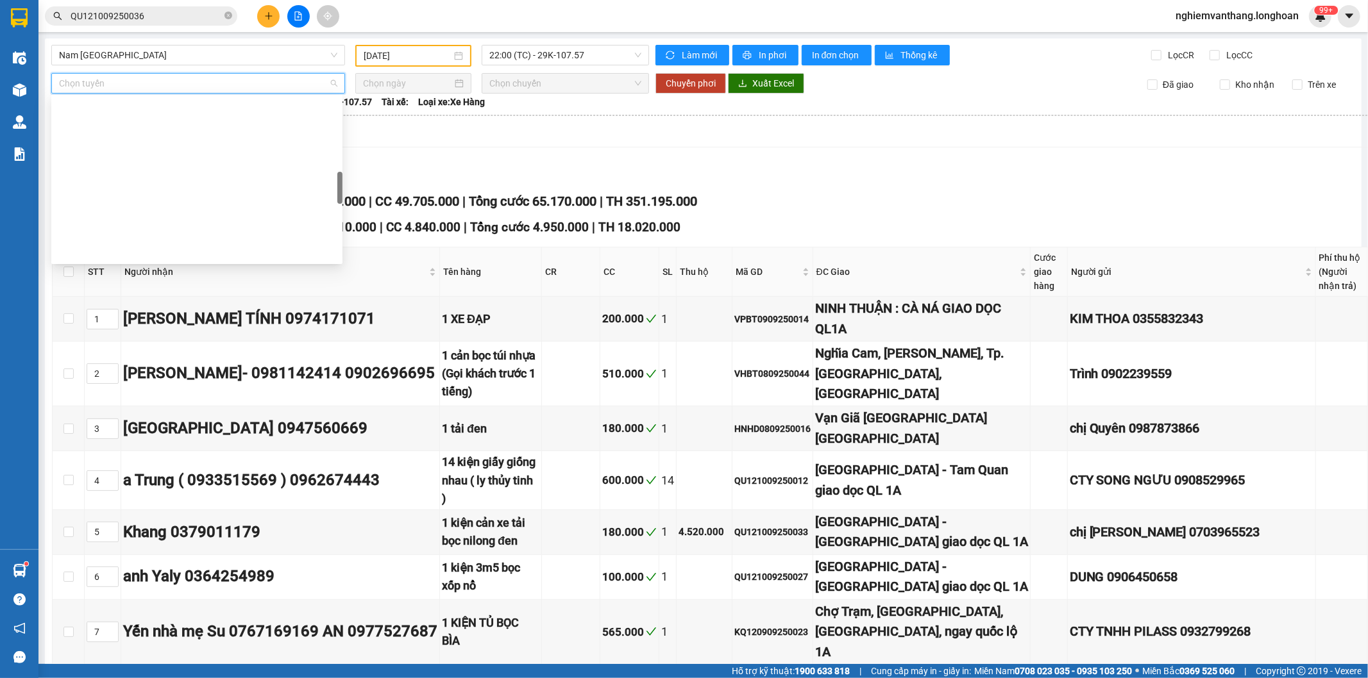
scroll to position [427, 0]
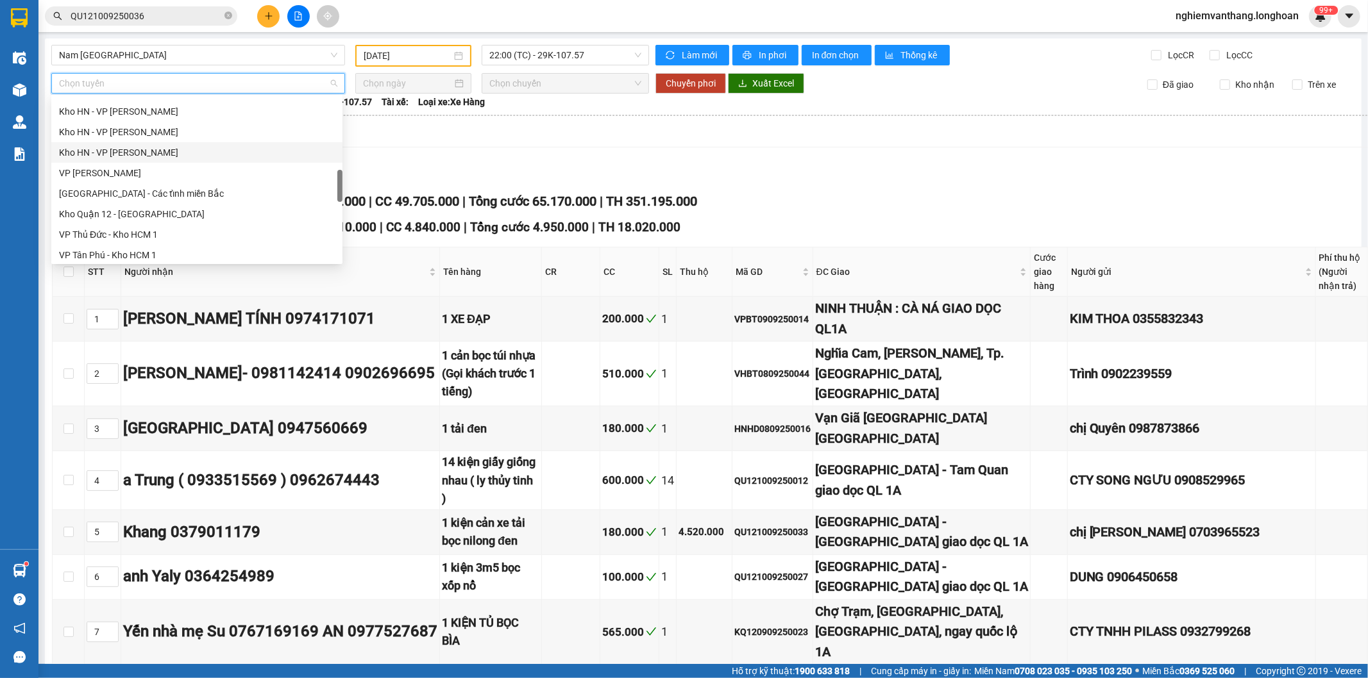
click at [167, 152] on div "Kho HN - VP [PERSON_NAME]" at bounding box center [197, 153] width 276 height 14
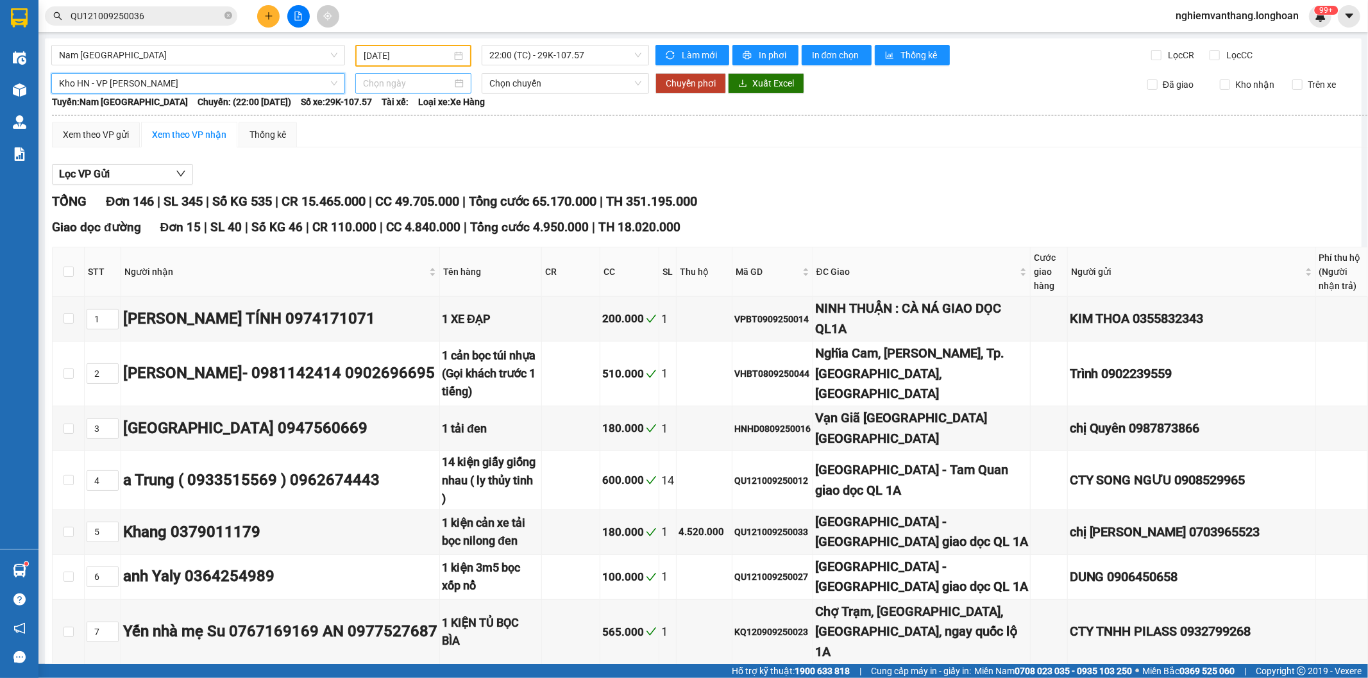
click at [401, 82] on input at bounding box center [407, 83] width 89 height 14
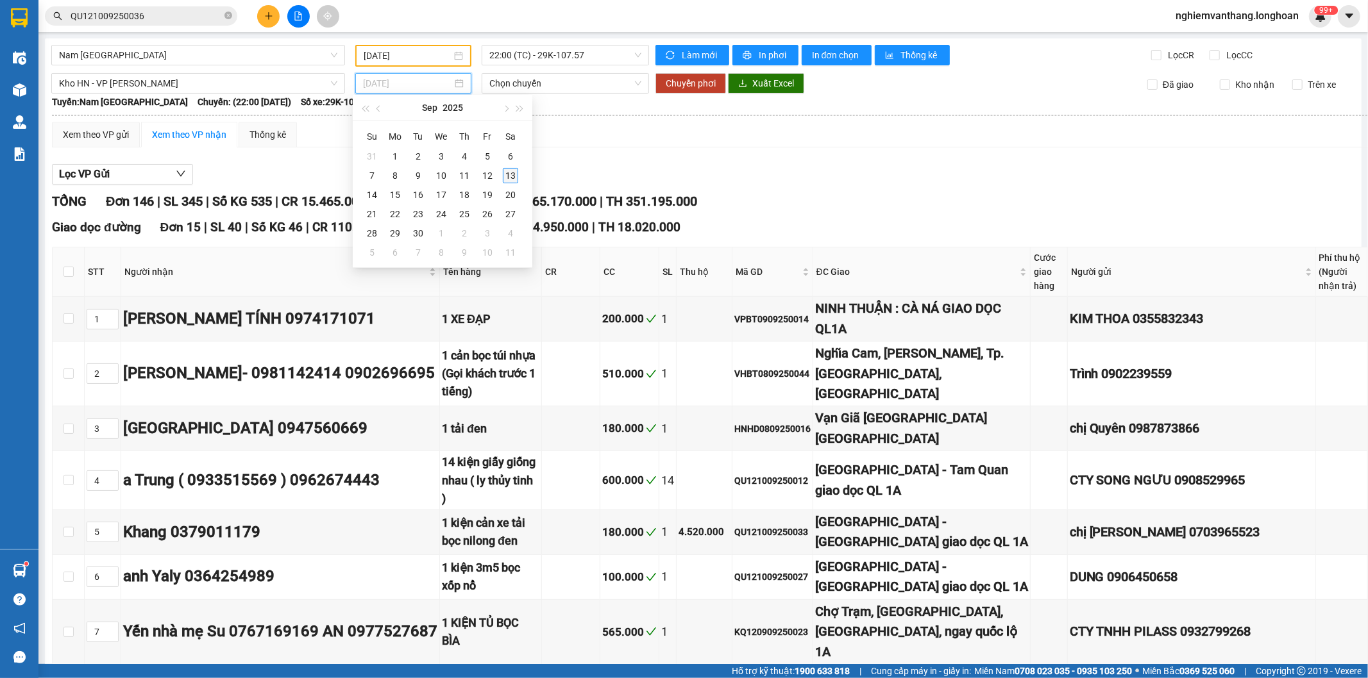
type input "[DATE]"
click at [514, 173] on div "13" at bounding box center [510, 175] width 15 height 15
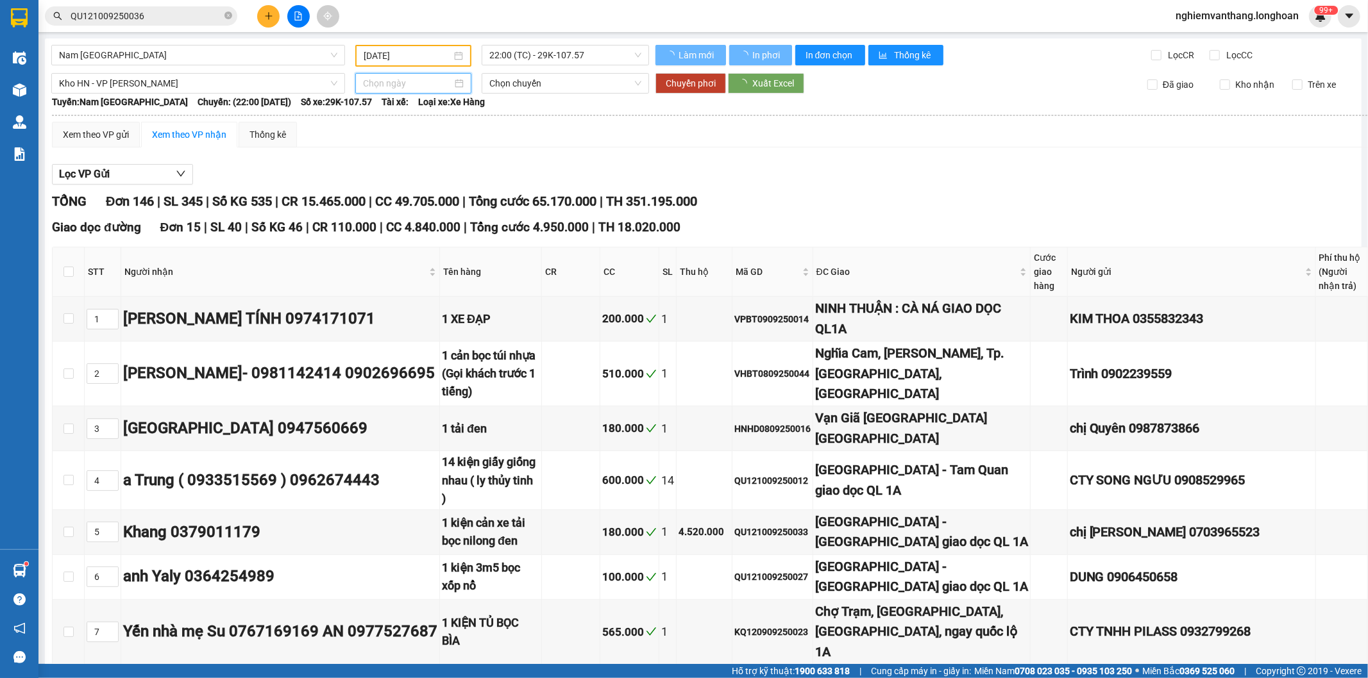
type input "[DATE]"
click at [681, 81] on span "Chuyển phơi" at bounding box center [691, 83] width 50 height 14
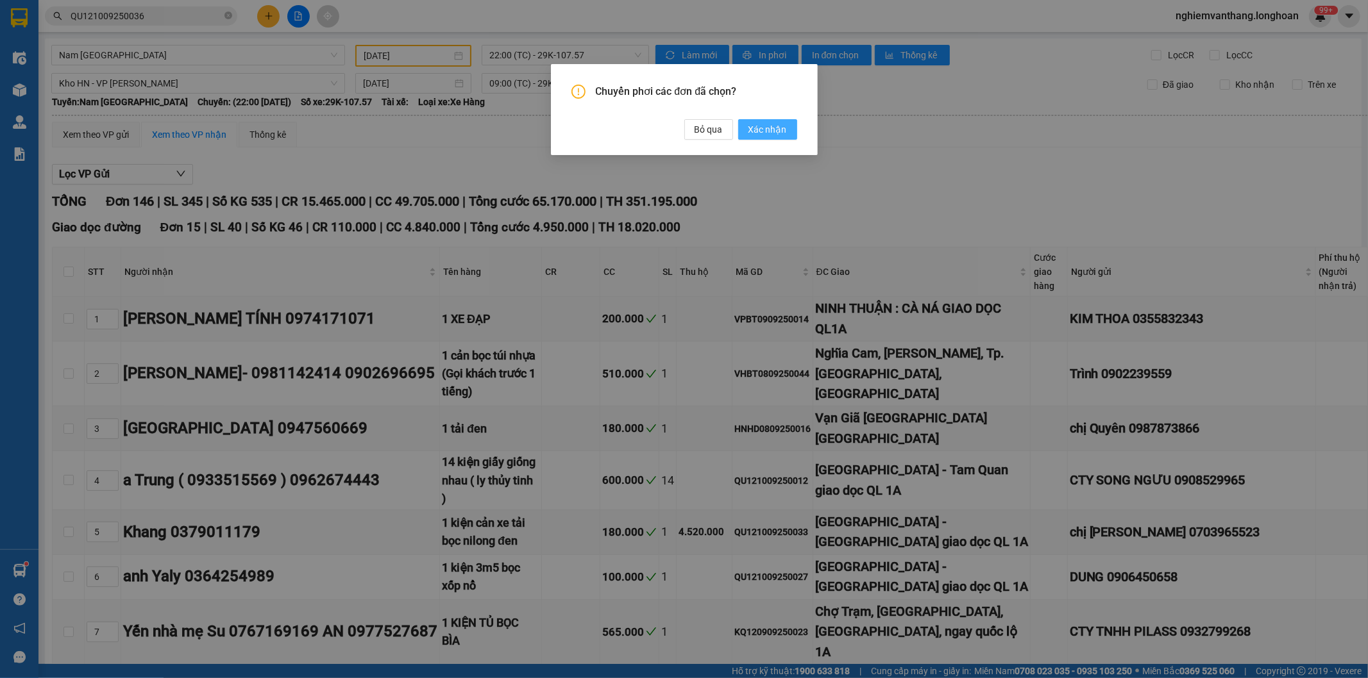
click at [762, 132] on span "Xác nhận" at bounding box center [767, 129] width 38 height 14
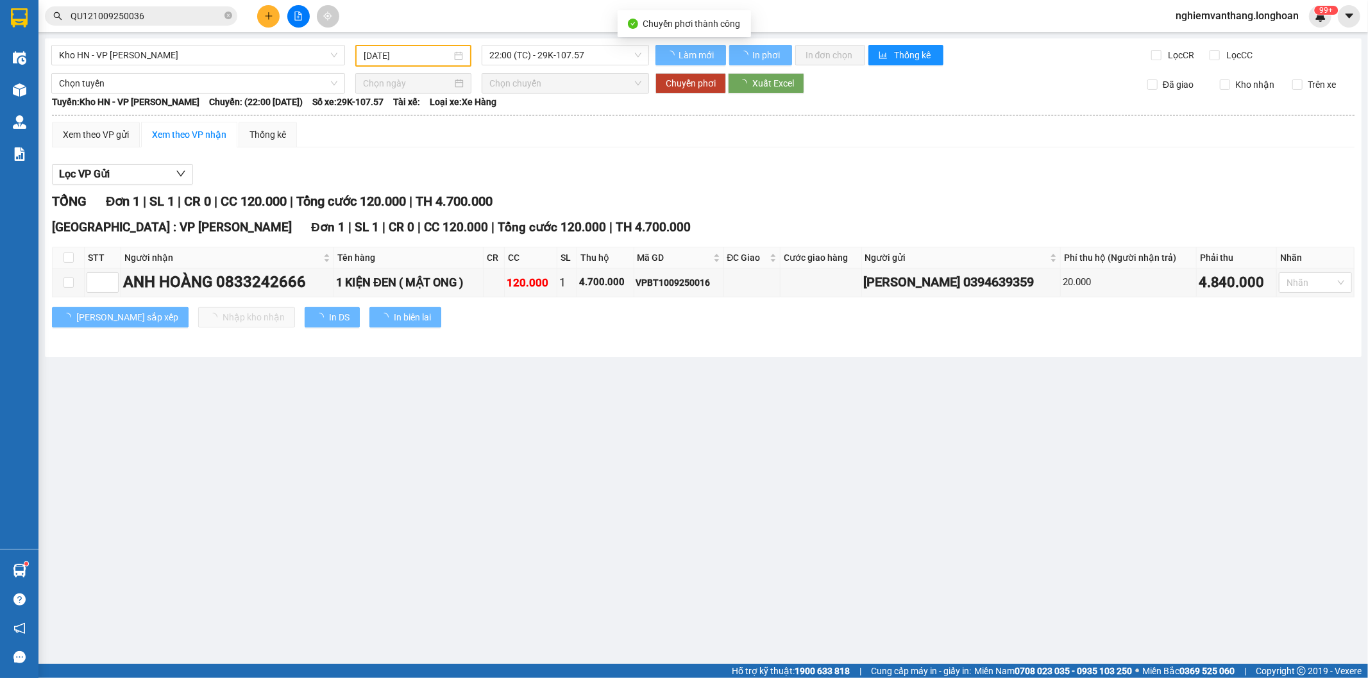
type input "[DATE]"
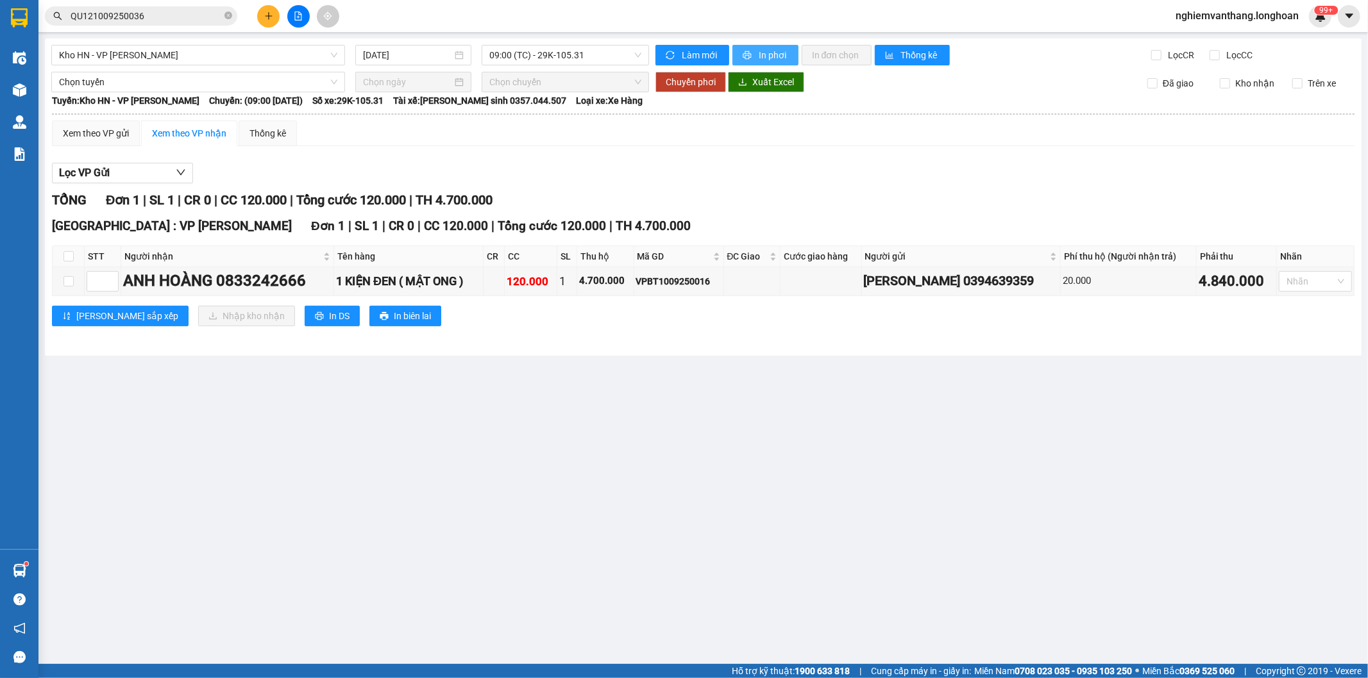
click at [772, 45] on button "In phơi" at bounding box center [765, 55] width 66 height 21
click at [617, 156] on div "Lọc VP Gửi TỔNG Đơn 1 | SL 1 | CR 0 | CC 120.000 | Tổng cước 120.000 | TH 4.70…" at bounding box center [703, 249] width 1302 height 186
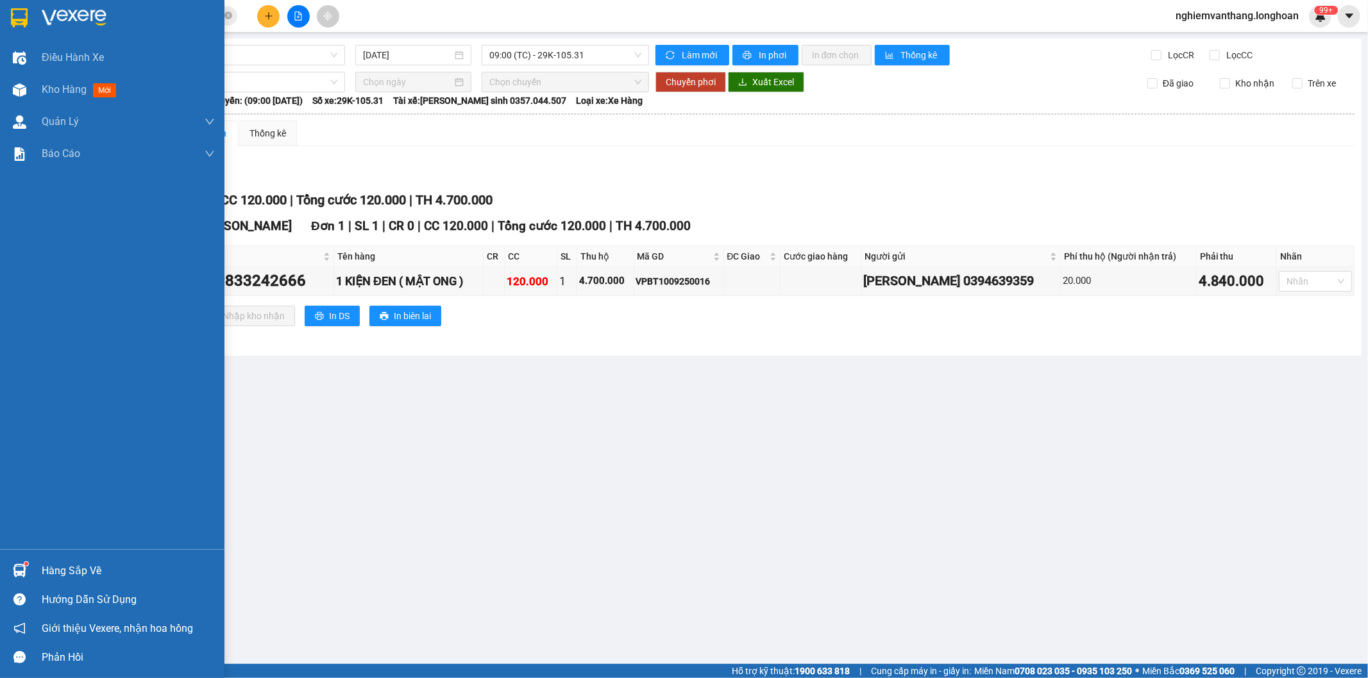
click at [24, 21] on img at bounding box center [19, 17] width 17 height 19
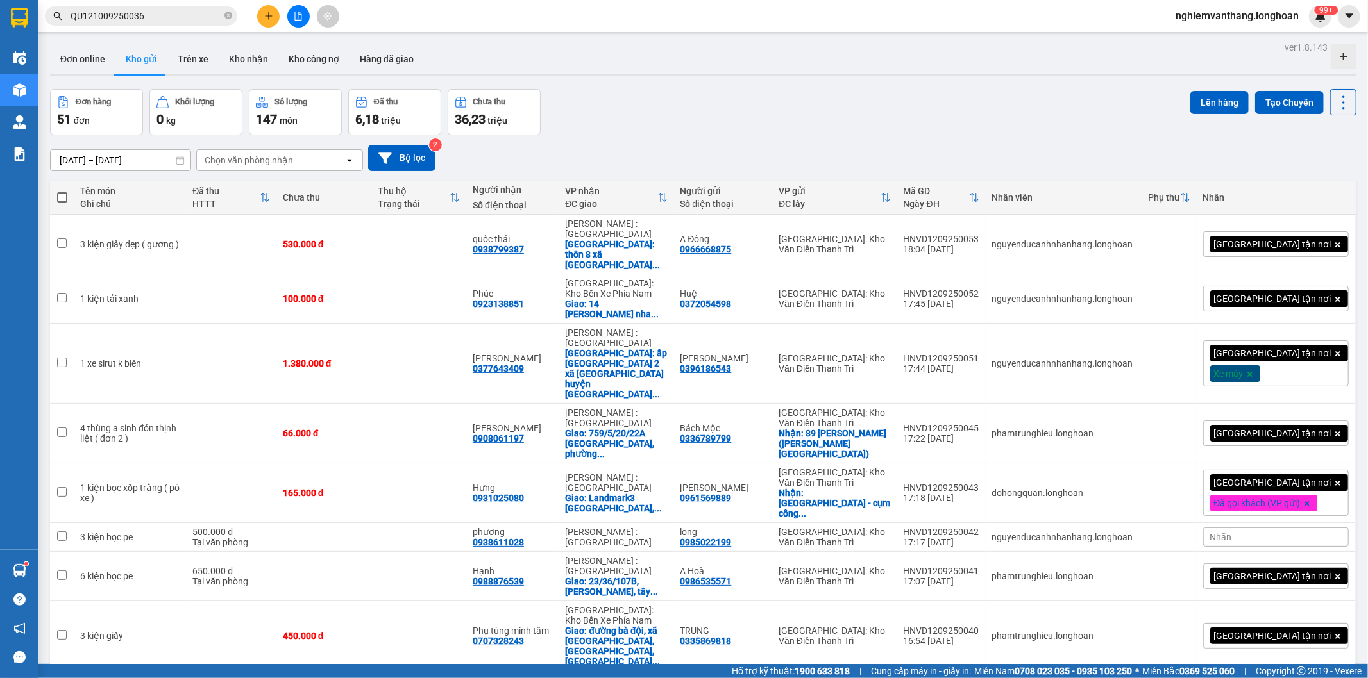
click at [296, 17] on icon "file-add" at bounding box center [298, 16] width 9 height 9
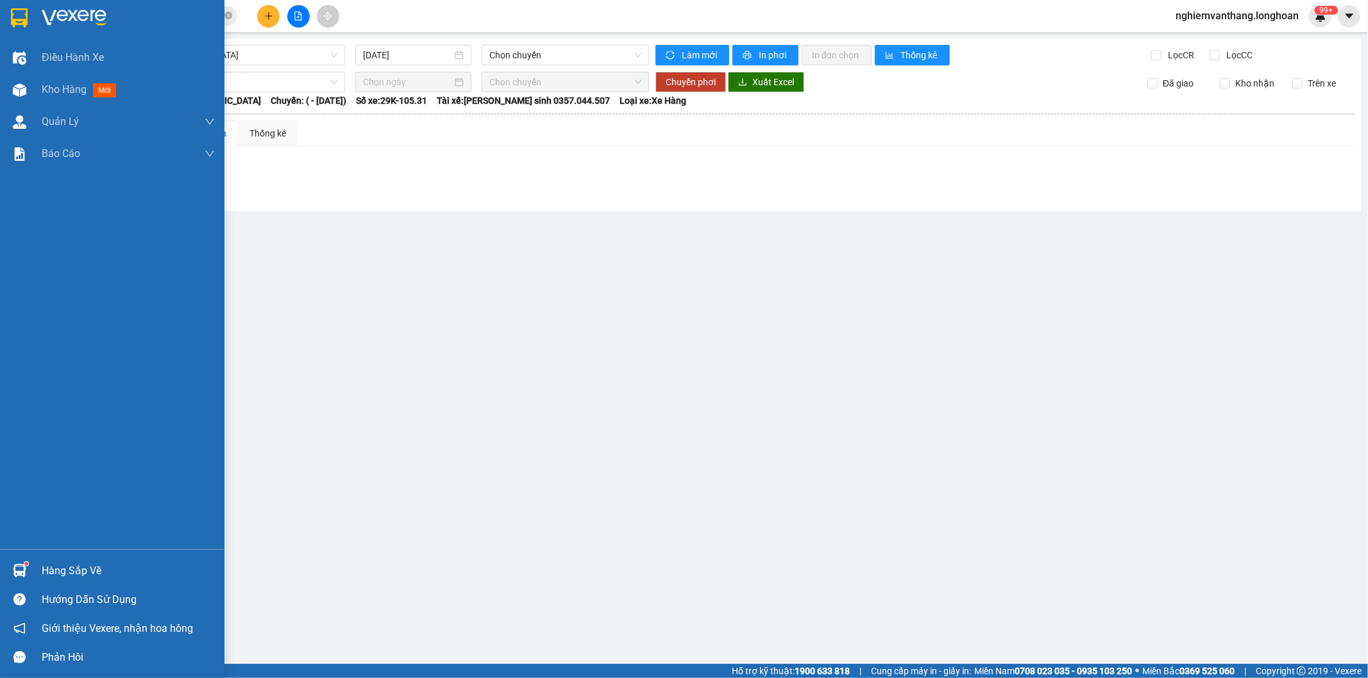
drag, startPoint x: 4, startPoint y: 8, endPoint x: 42, endPoint y: 21, distance: 40.6
click at [4, 8] on div at bounding box center [112, 21] width 224 height 42
click at [21, 21] on img at bounding box center [19, 17] width 17 height 19
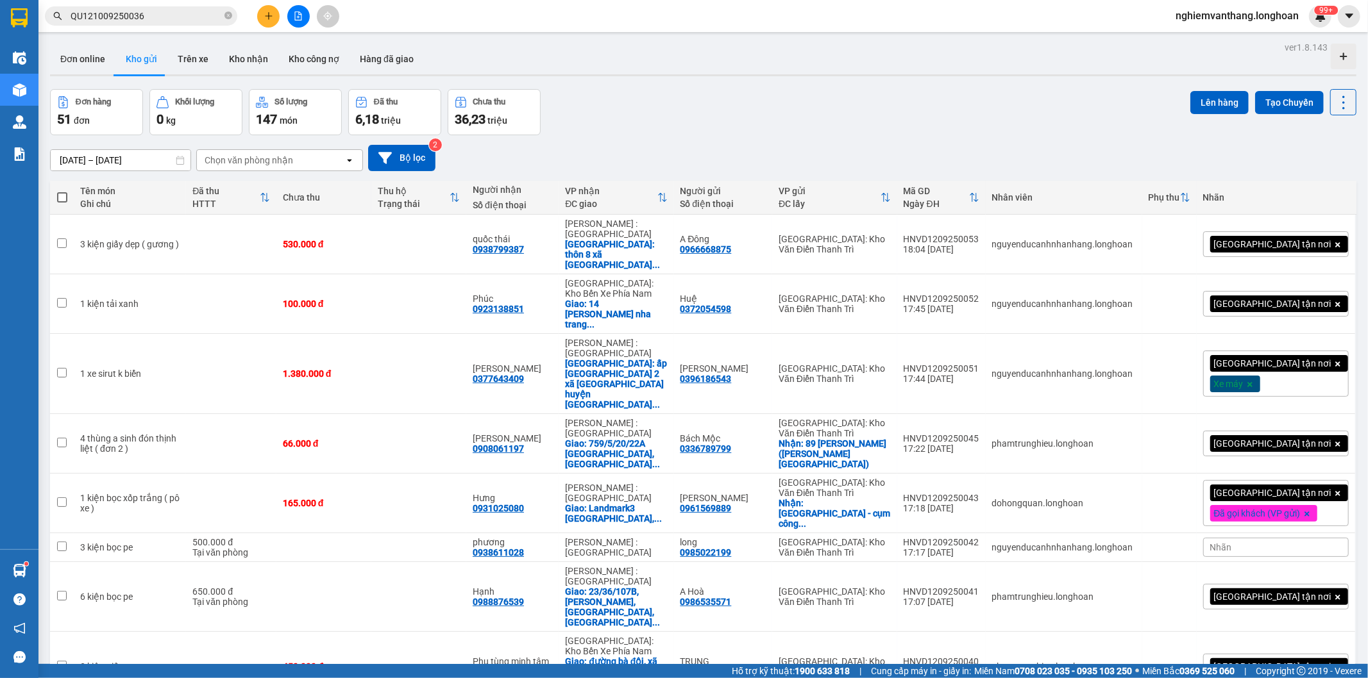
click at [305, 16] on button at bounding box center [298, 16] width 22 height 22
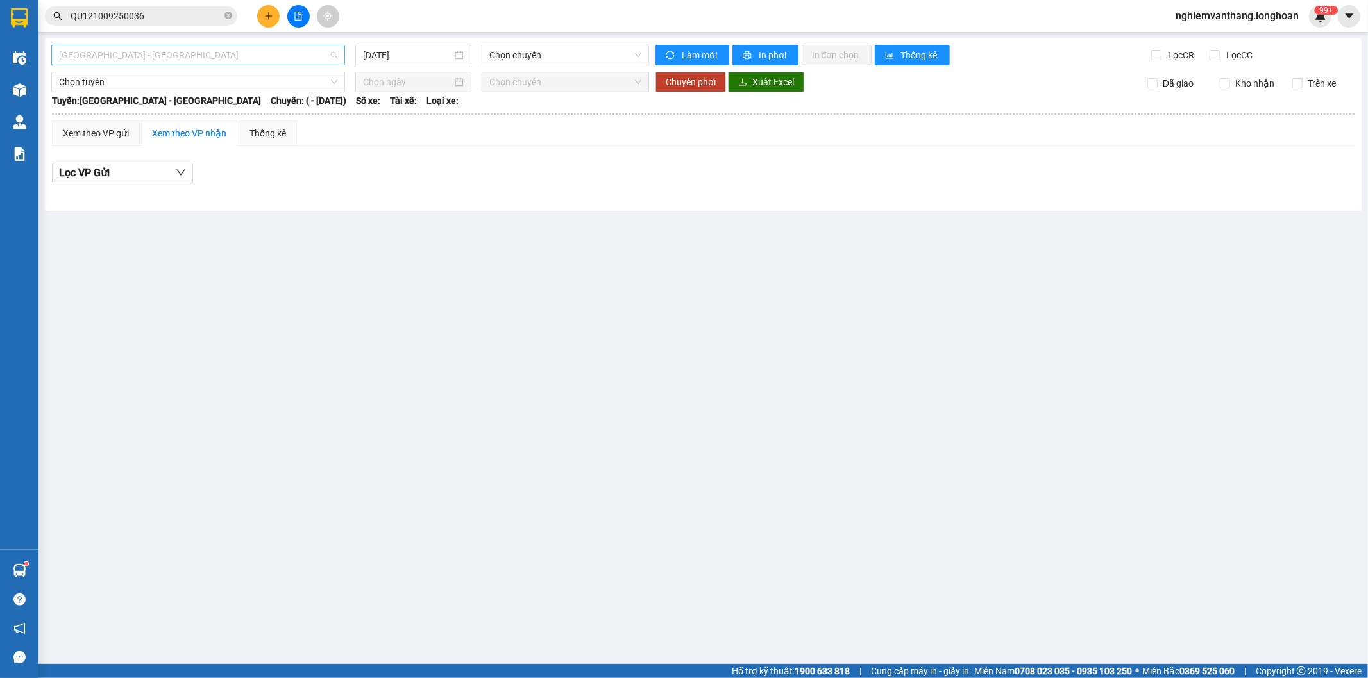
click at [200, 56] on span "[GEOGRAPHIC_DATA] - [GEOGRAPHIC_DATA]" at bounding box center [198, 55] width 278 height 19
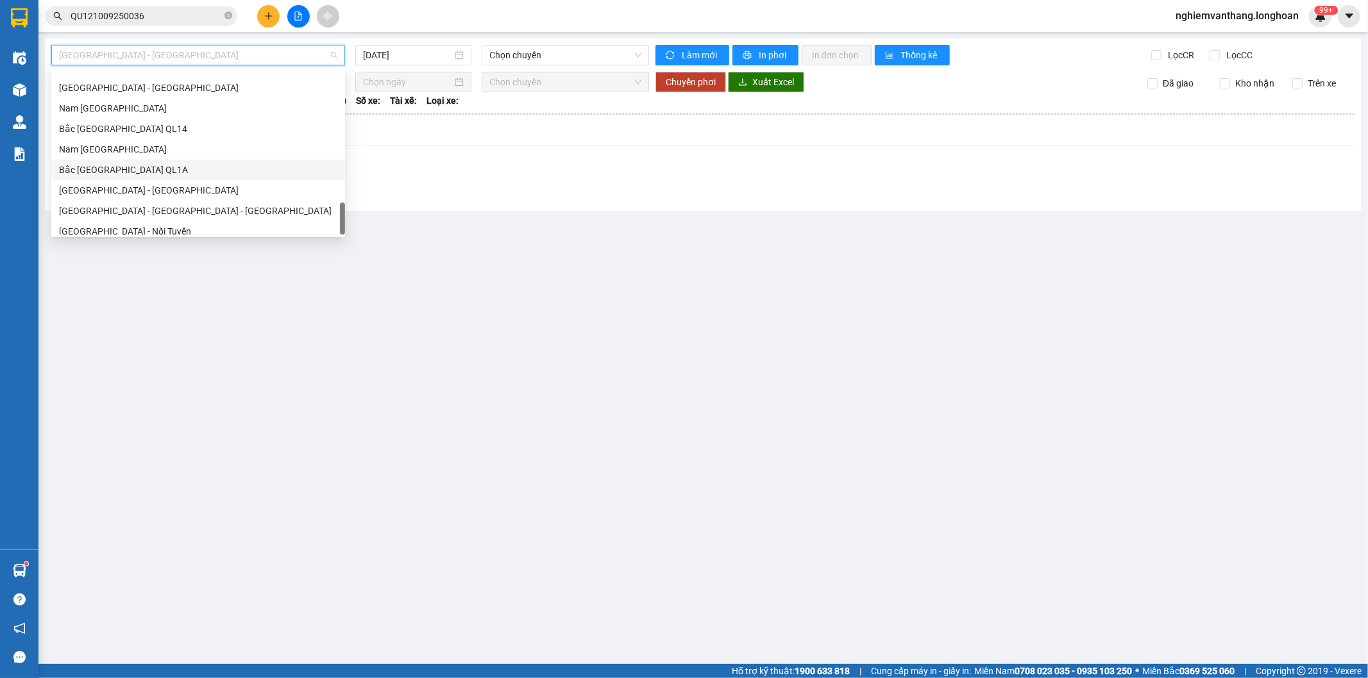
scroll to position [882, 0]
click at [147, 149] on div "Bắc [GEOGRAPHIC_DATA] QL1A" at bounding box center [198, 143] width 278 height 14
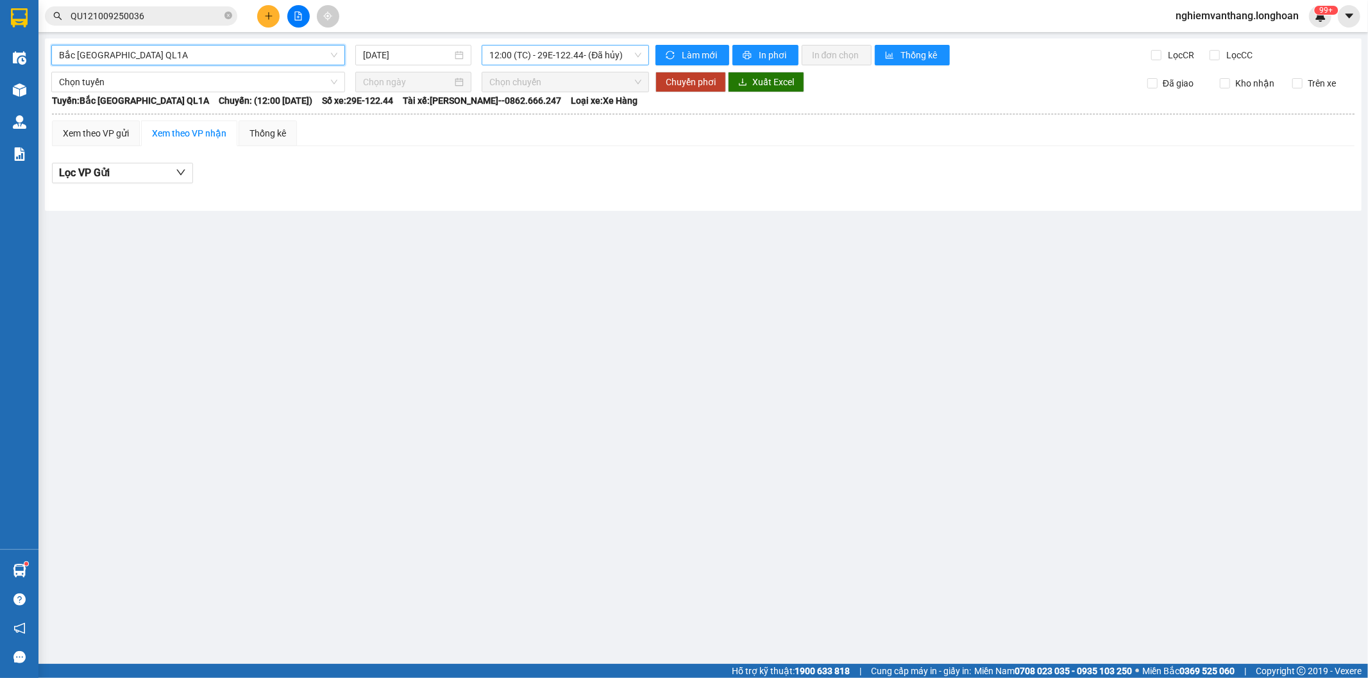
click at [523, 56] on span "12:00 (TC) - 29E-122.44 - (Đã hủy)" at bounding box center [564, 55] width 151 height 19
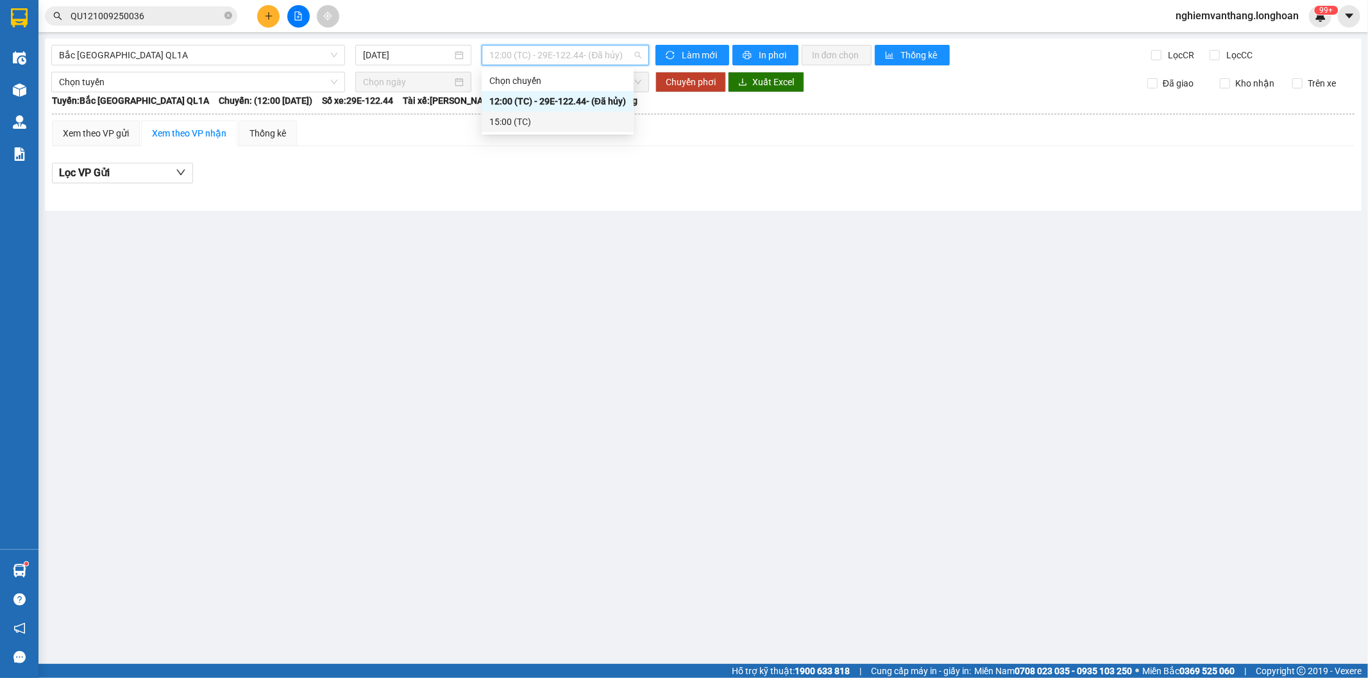
click at [519, 116] on div "15:00 (TC)" at bounding box center [557, 122] width 137 height 14
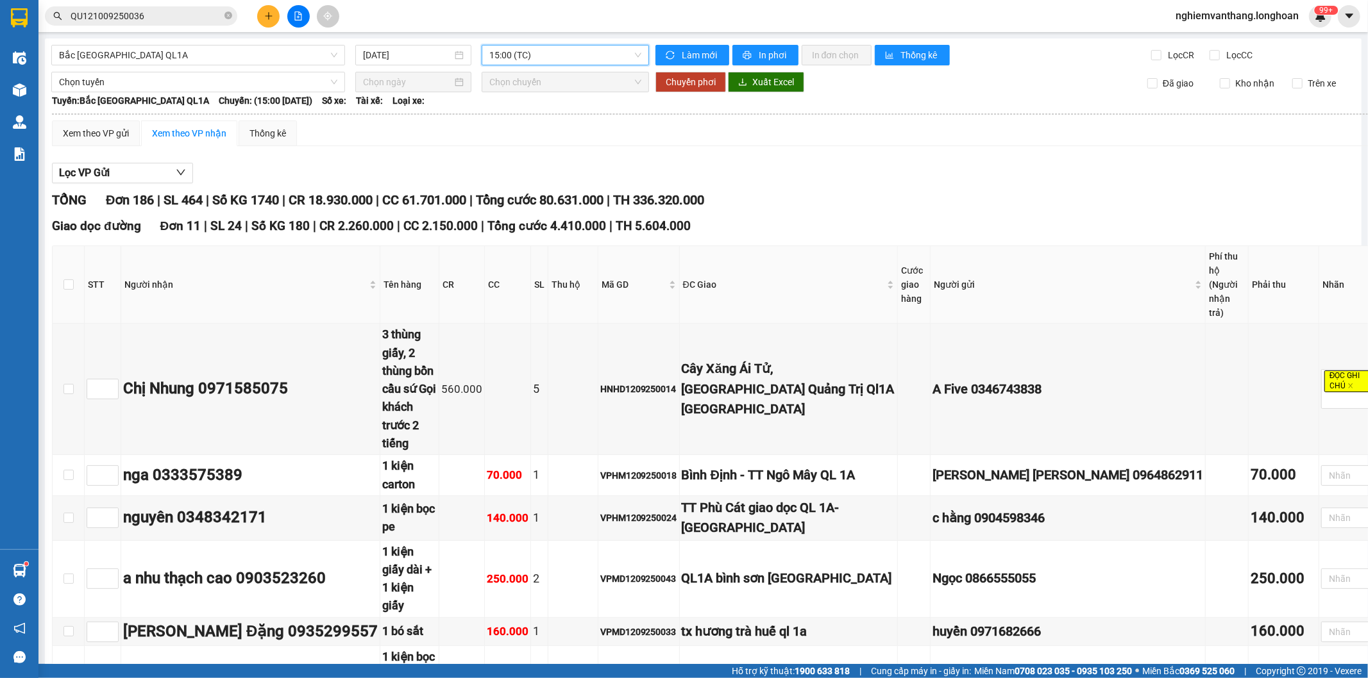
click at [516, 60] on span "15:00 (TC)" at bounding box center [564, 55] width 151 height 19
click at [411, 48] on input "[DATE]" at bounding box center [407, 55] width 89 height 14
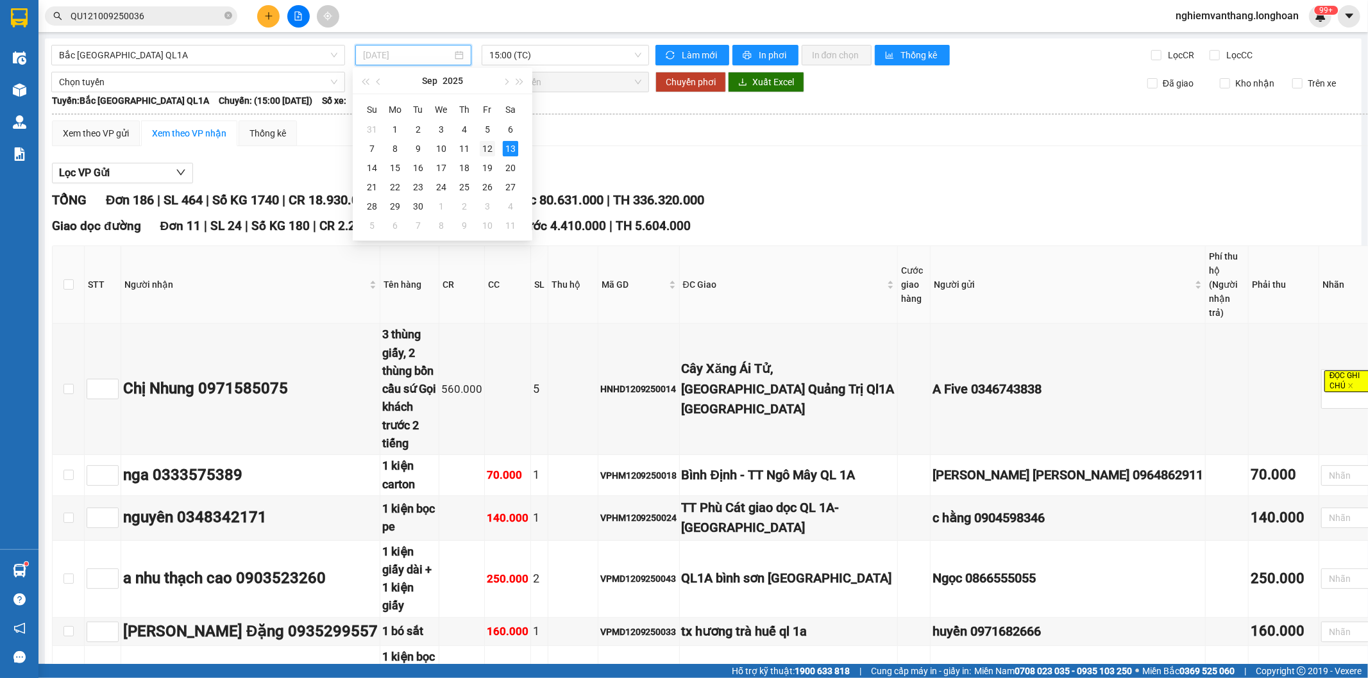
click at [485, 150] on div "12" at bounding box center [487, 148] width 15 height 15
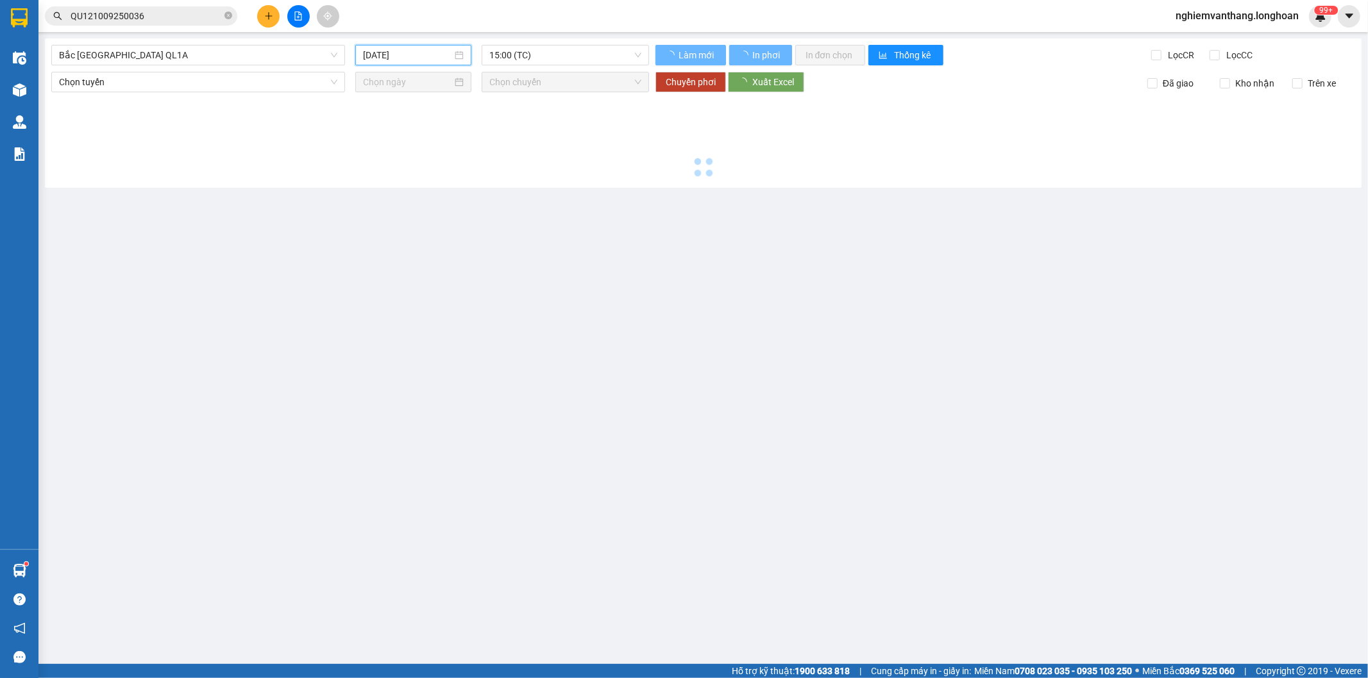
type input "[DATE]"
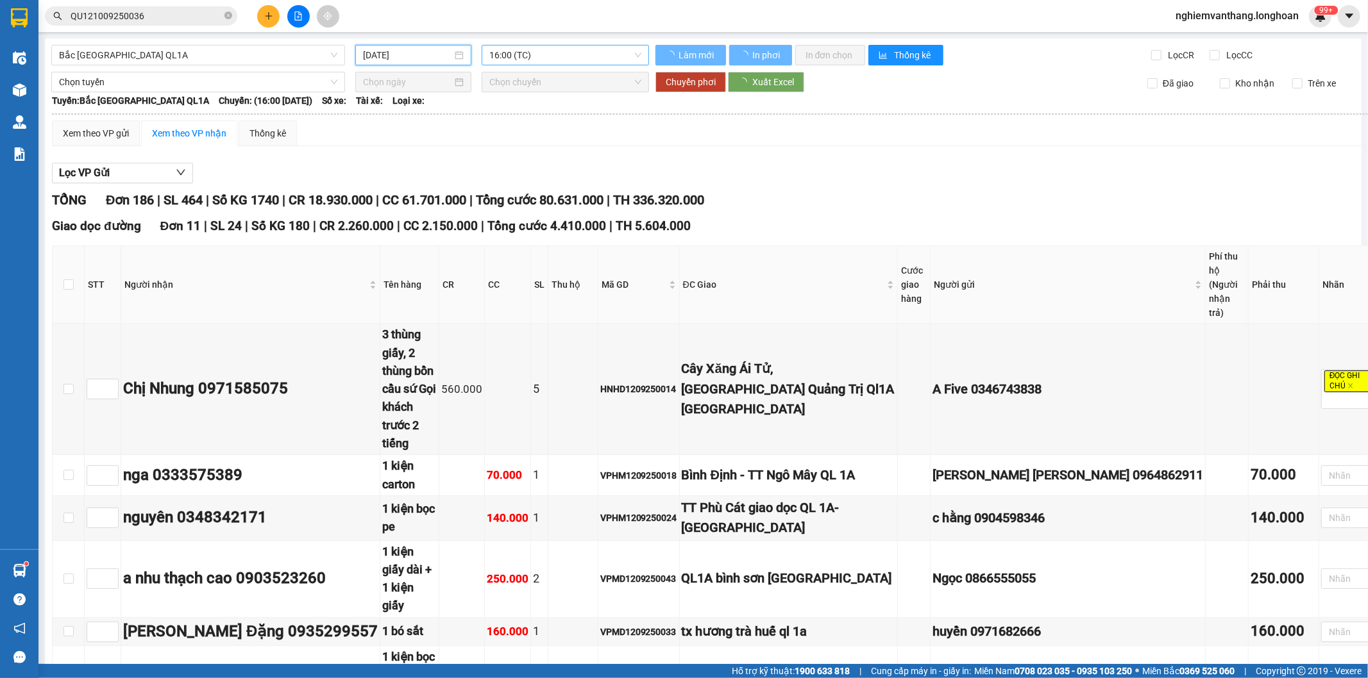
click at [535, 51] on span "16:00 (TC)" at bounding box center [564, 55] width 151 height 19
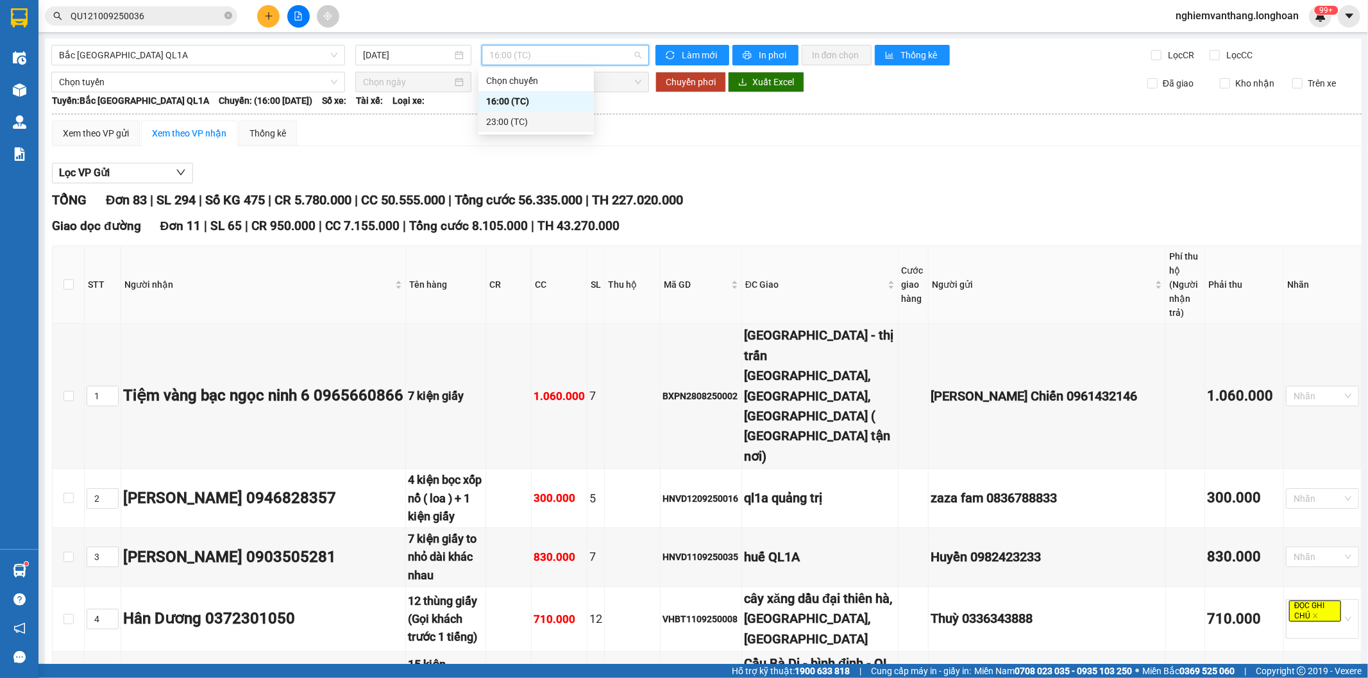
click at [507, 117] on div "23:00 (TC)" at bounding box center [536, 122] width 100 height 14
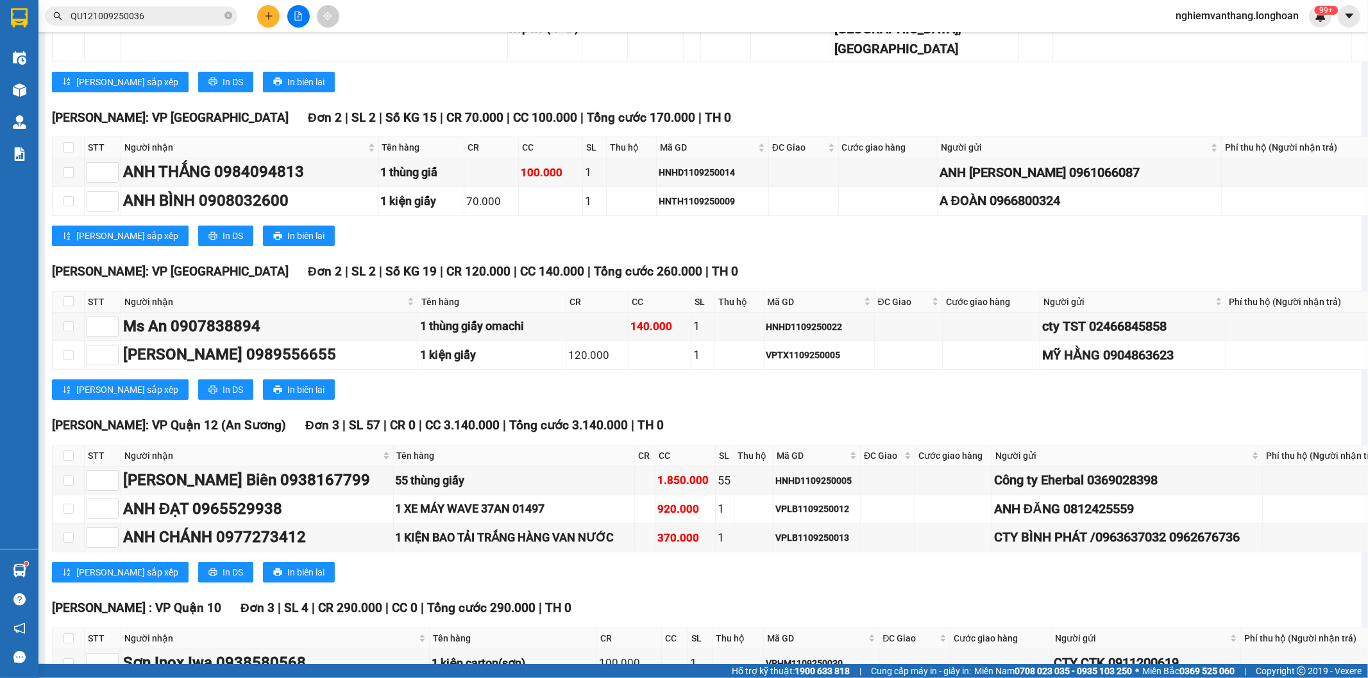
scroll to position [12411, 0]
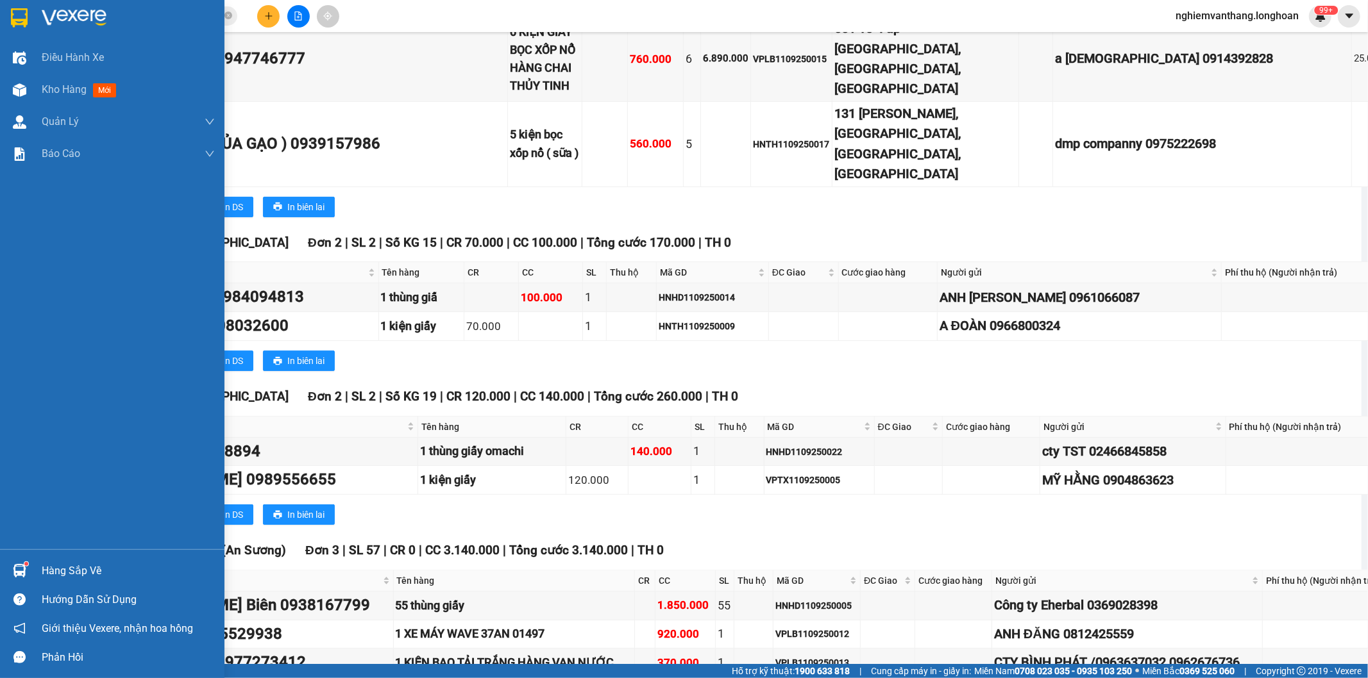
click at [24, 27] on img at bounding box center [19, 17] width 17 height 19
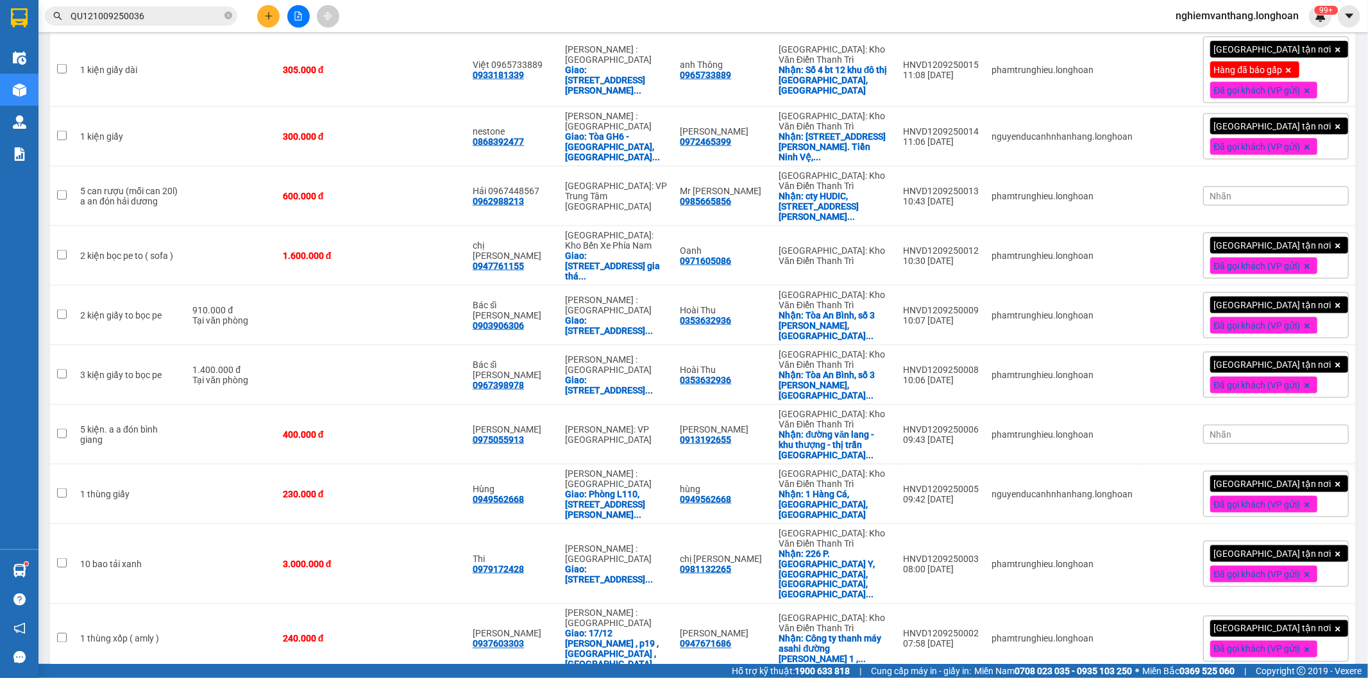
scroll to position [1668, 0]
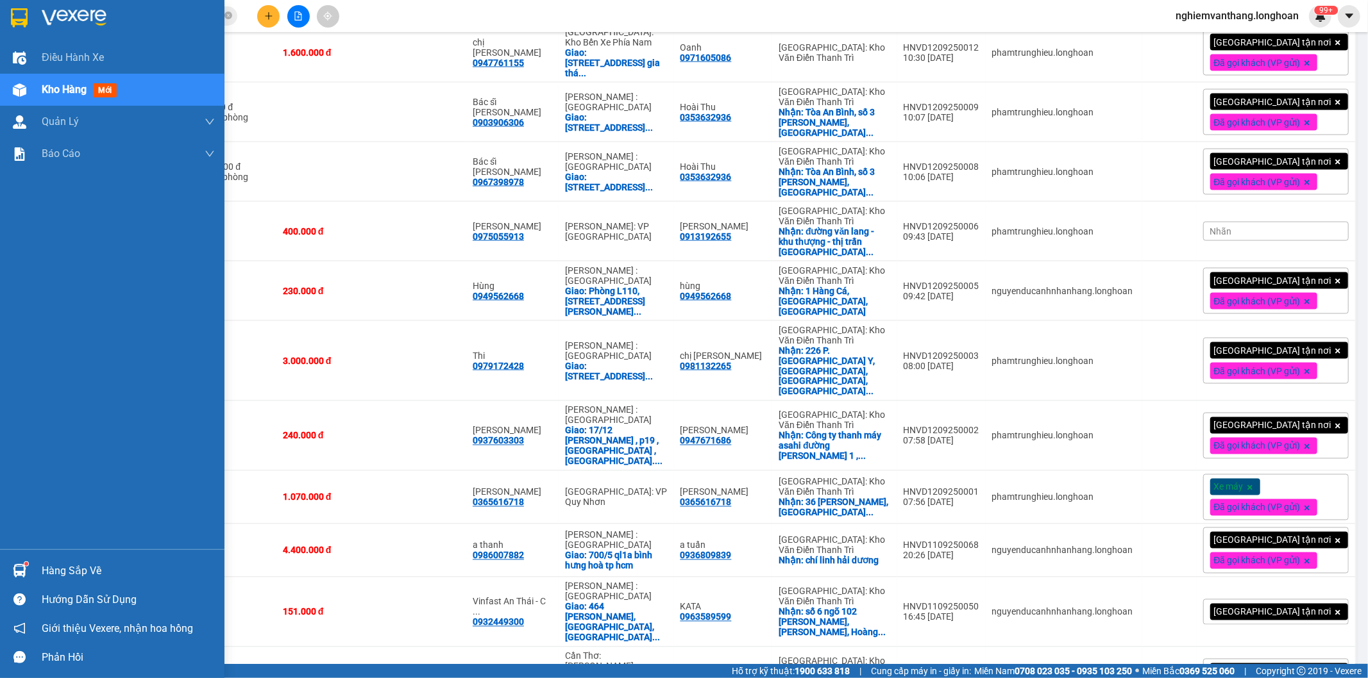
click at [15, 28] on div at bounding box center [19, 17] width 22 height 22
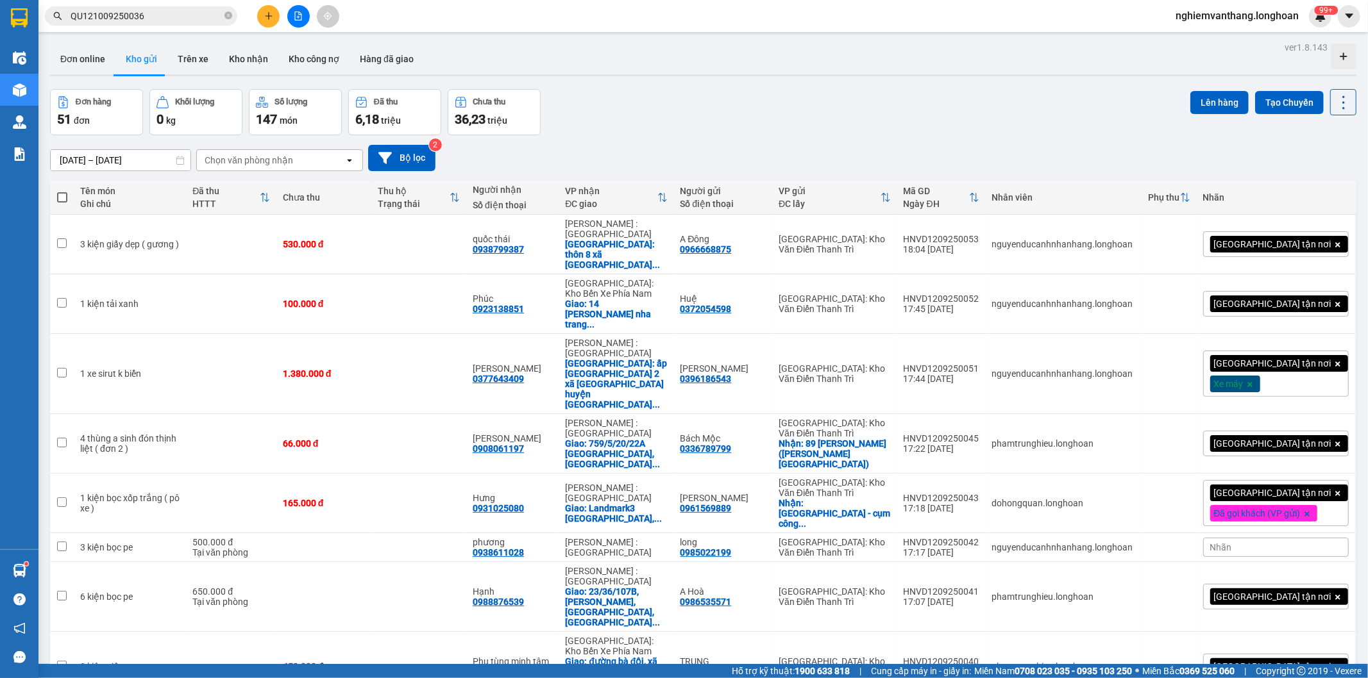
click at [298, 24] on button at bounding box center [298, 16] width 22 height 22
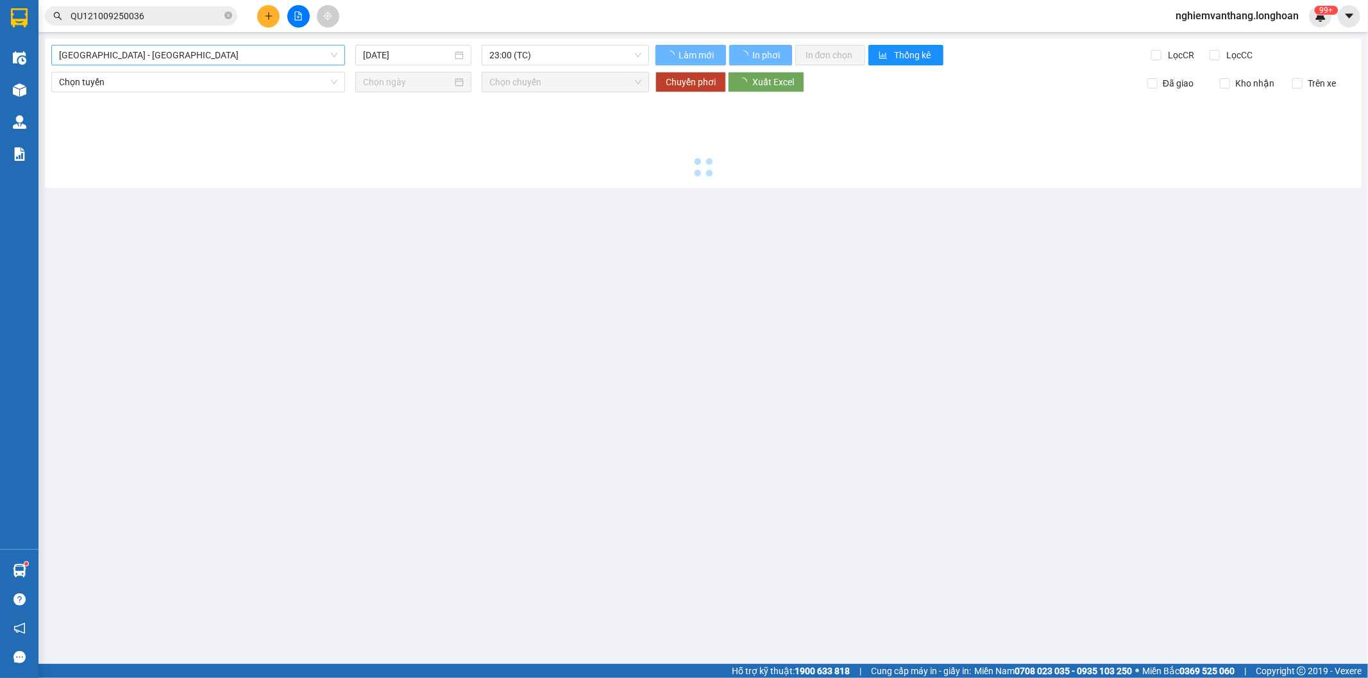
type input "[DATE]"
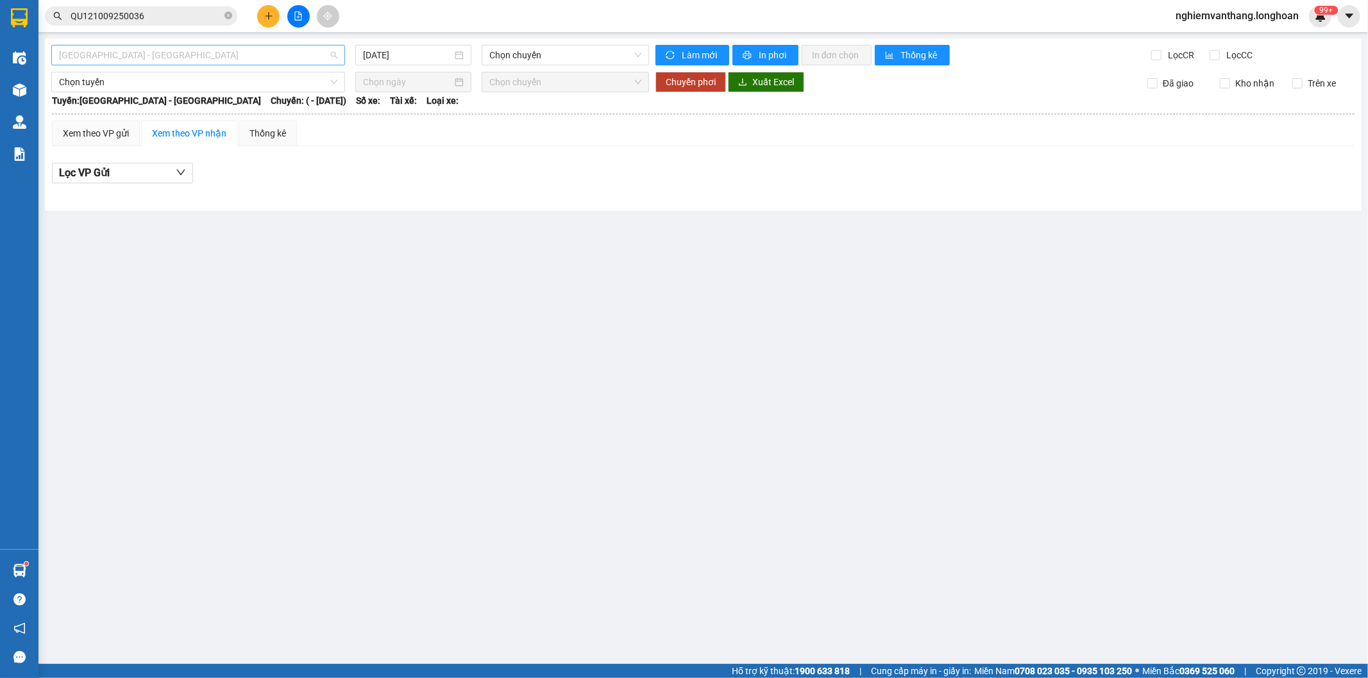
click at [164, 56] on span "[GEOGRAPHIC_DATA] - [GEOGRAPHIC_DATA]" at bounding box center [198, 55] width 278 height 19
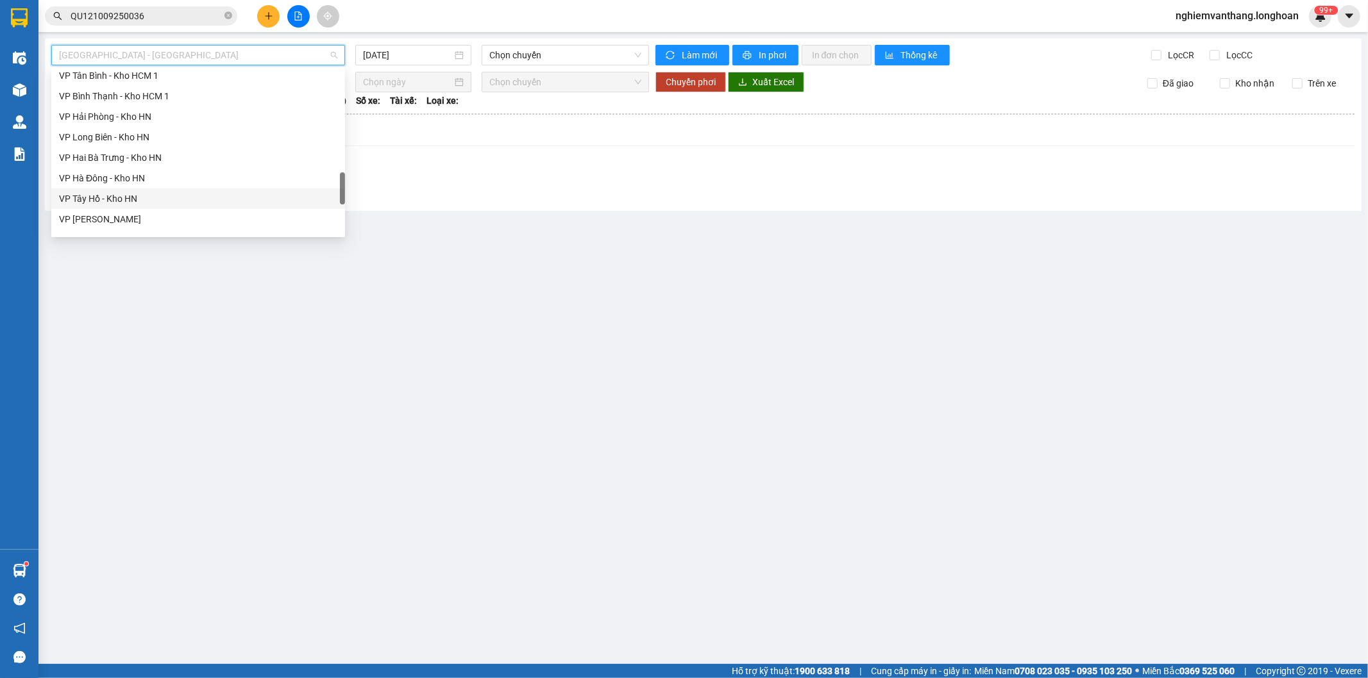
scroll to position [882, 0]
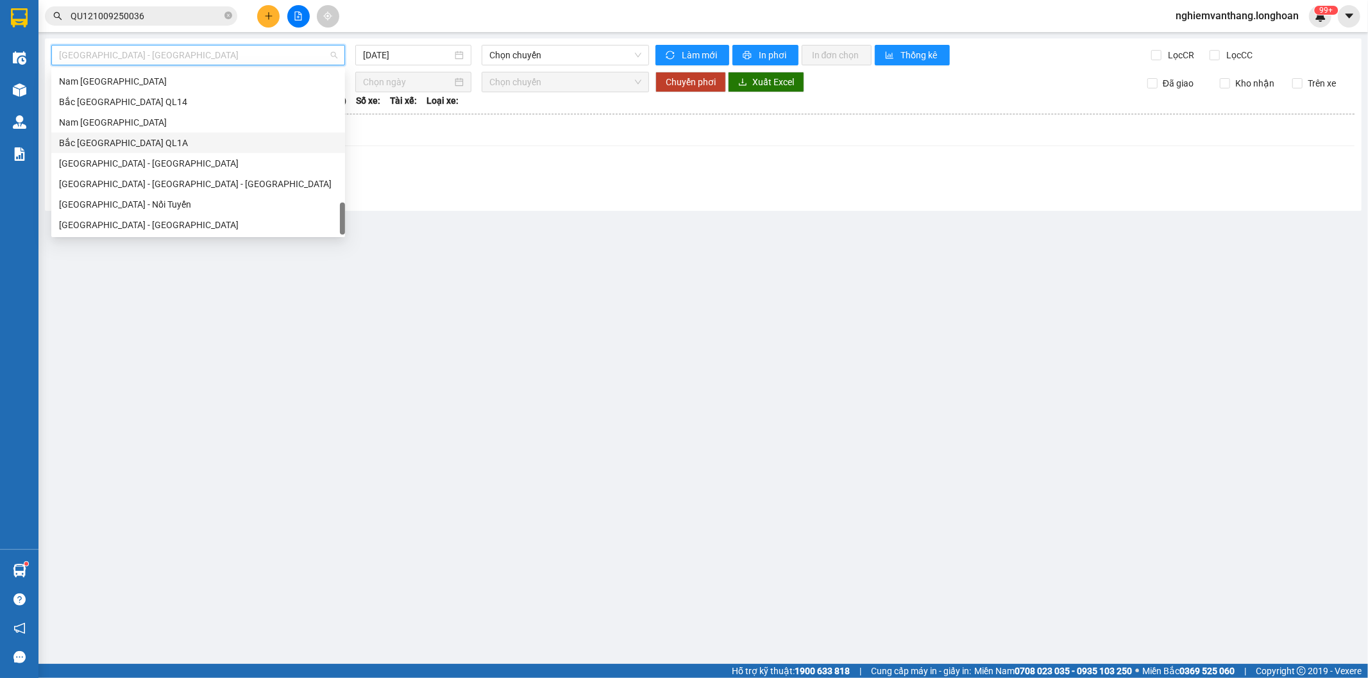
click at [98, 126] on div "Nam [GEOGRAPHIC_DATA]" at bounding box center [198, 122] width 278 height 14
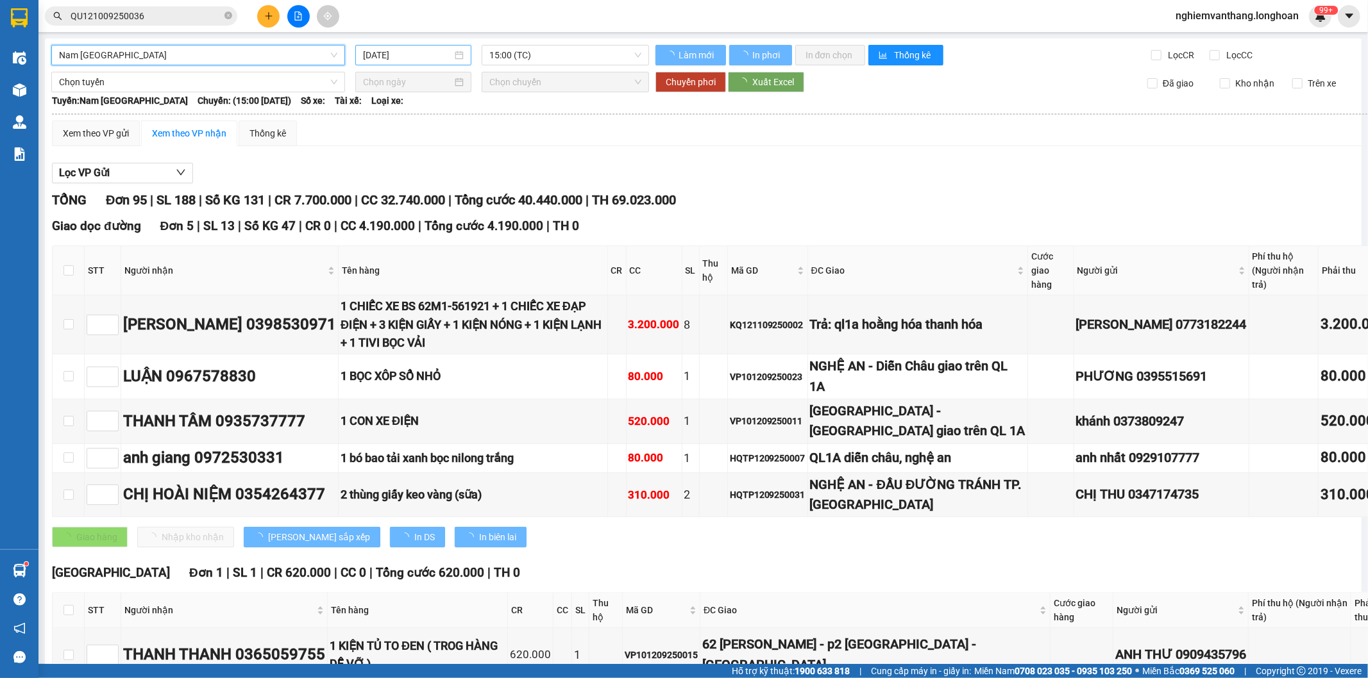
click at [411, 58] on input "[DATE]" at bounding box center [407, 55] width 89 height 14
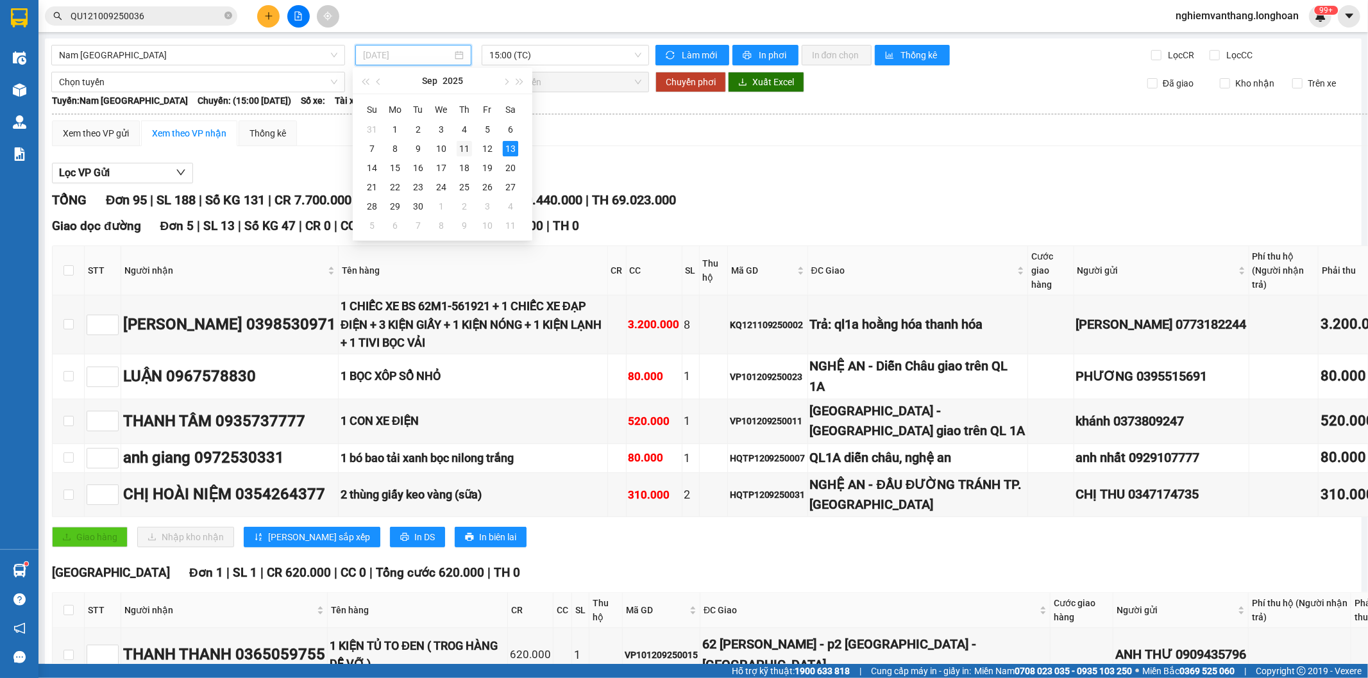
click at [463, 153] on div "11" at bounding box center [464, 148] width 15 height 15
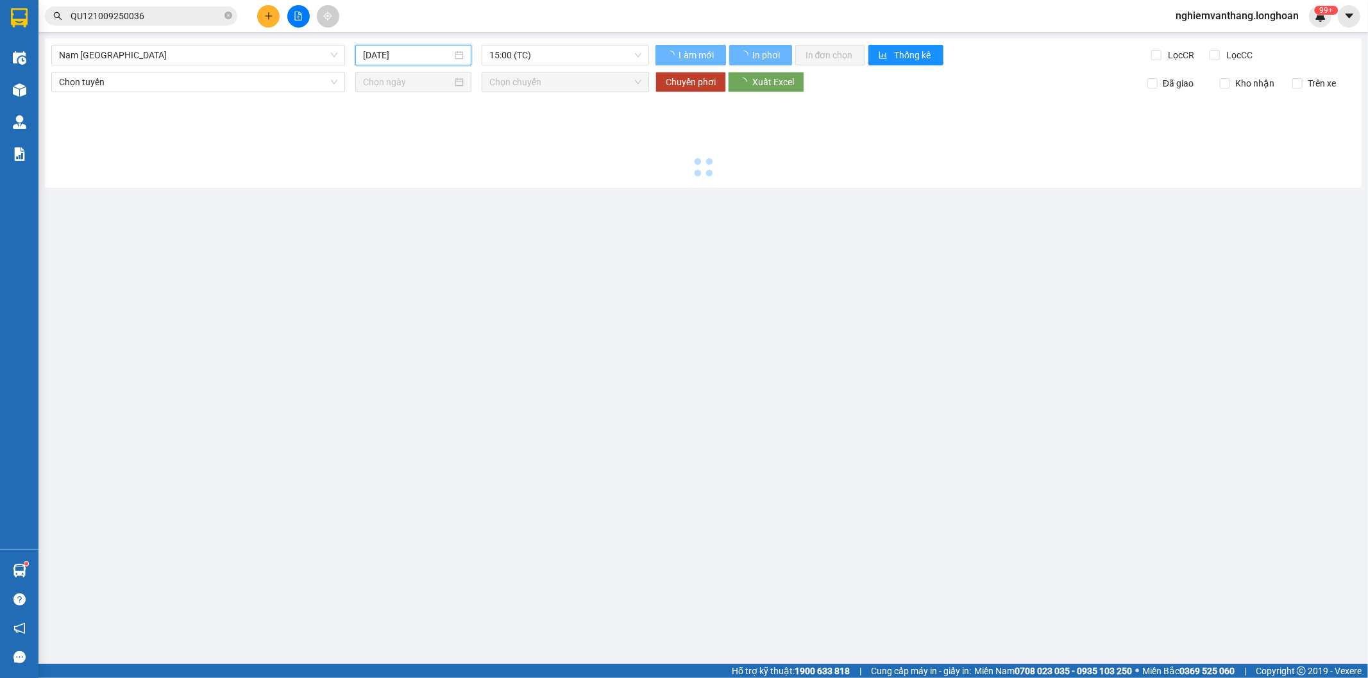
type input "[DATE]"
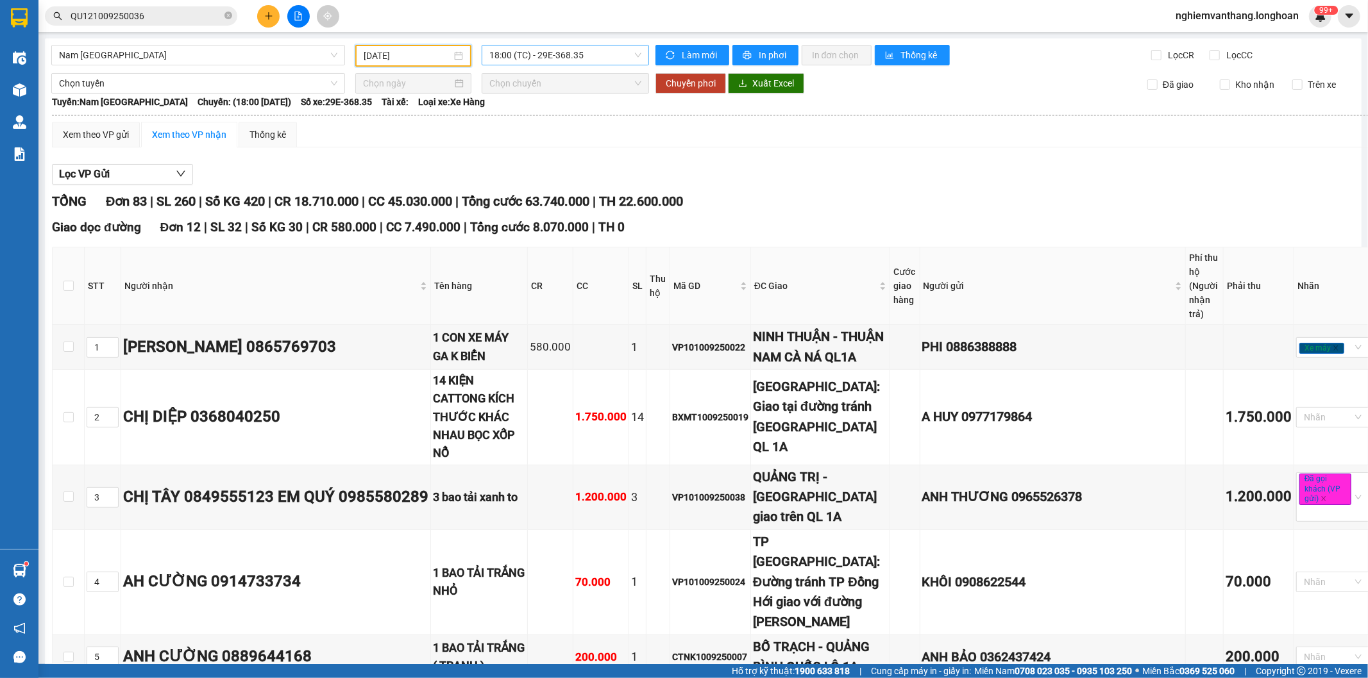
click at [529, 61] on span "18:00 (TC) - 29E-368.35" at bounding box center [564, 55] width 151 height 19
click at [539, 115] on div "23:00 (TC) - 29K-024.94" at bounding box center [536, 122] width 100 height 14
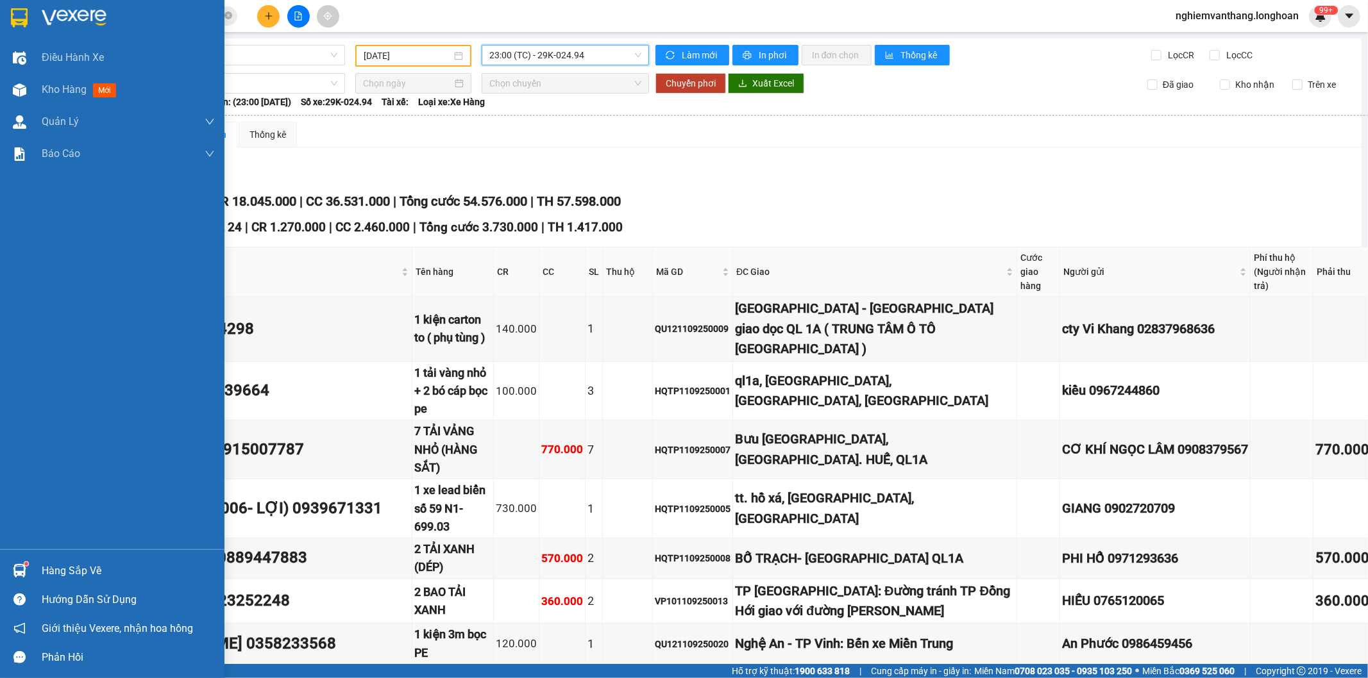
click at [28, 13] on div at bounding box center [19, 17] width 22 height 22
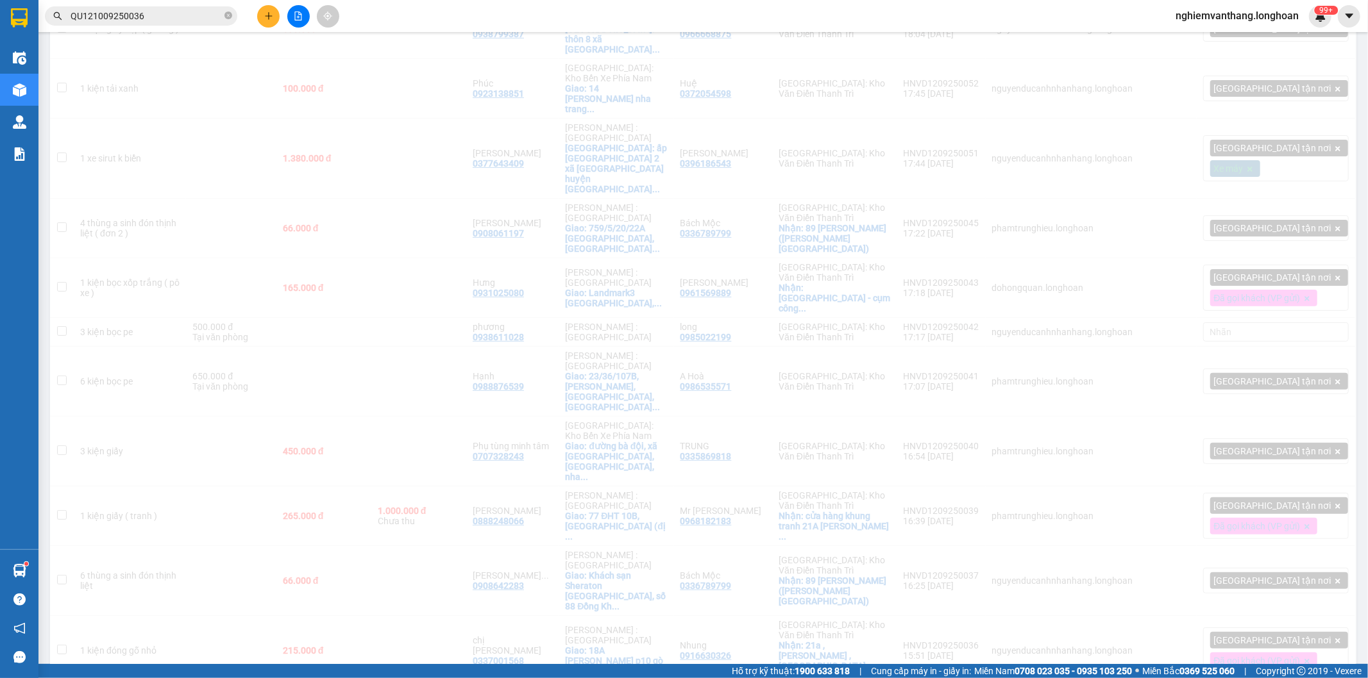
scroll to position [71, 0]
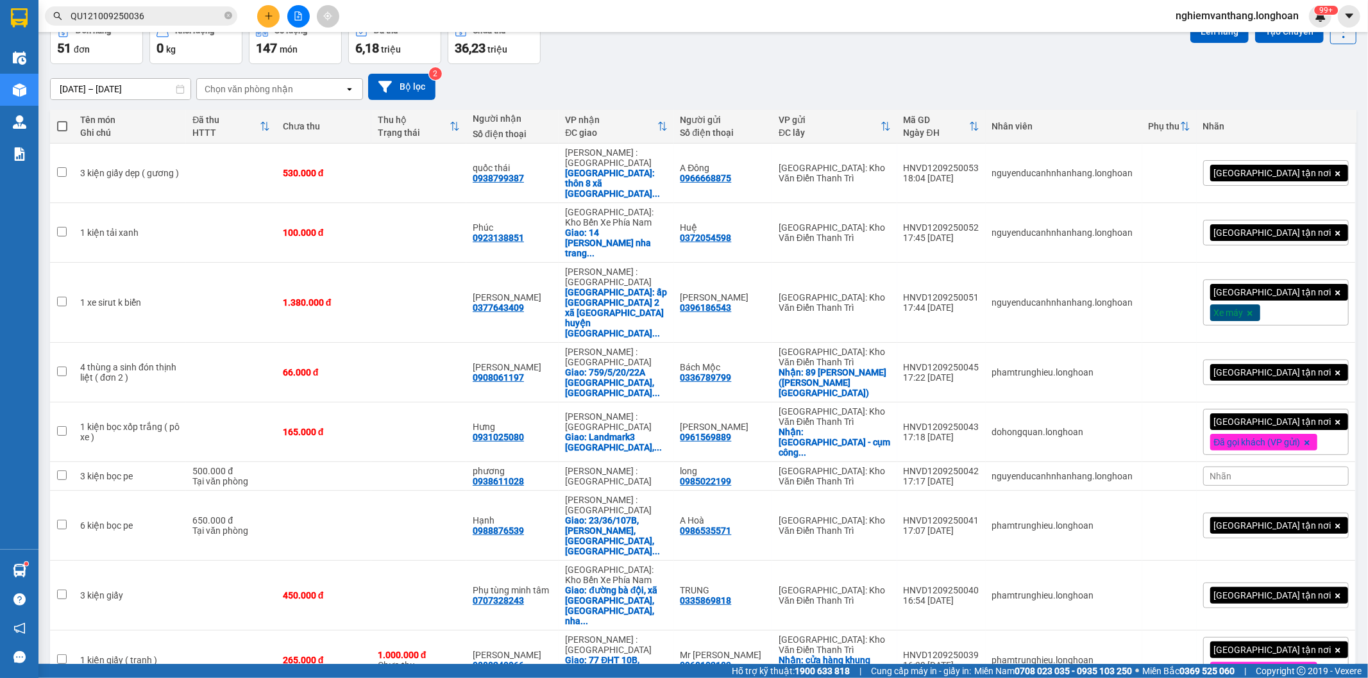
click at [302, 12] on icon "file-add" at bounding box center [298, 16] width 9 height 9
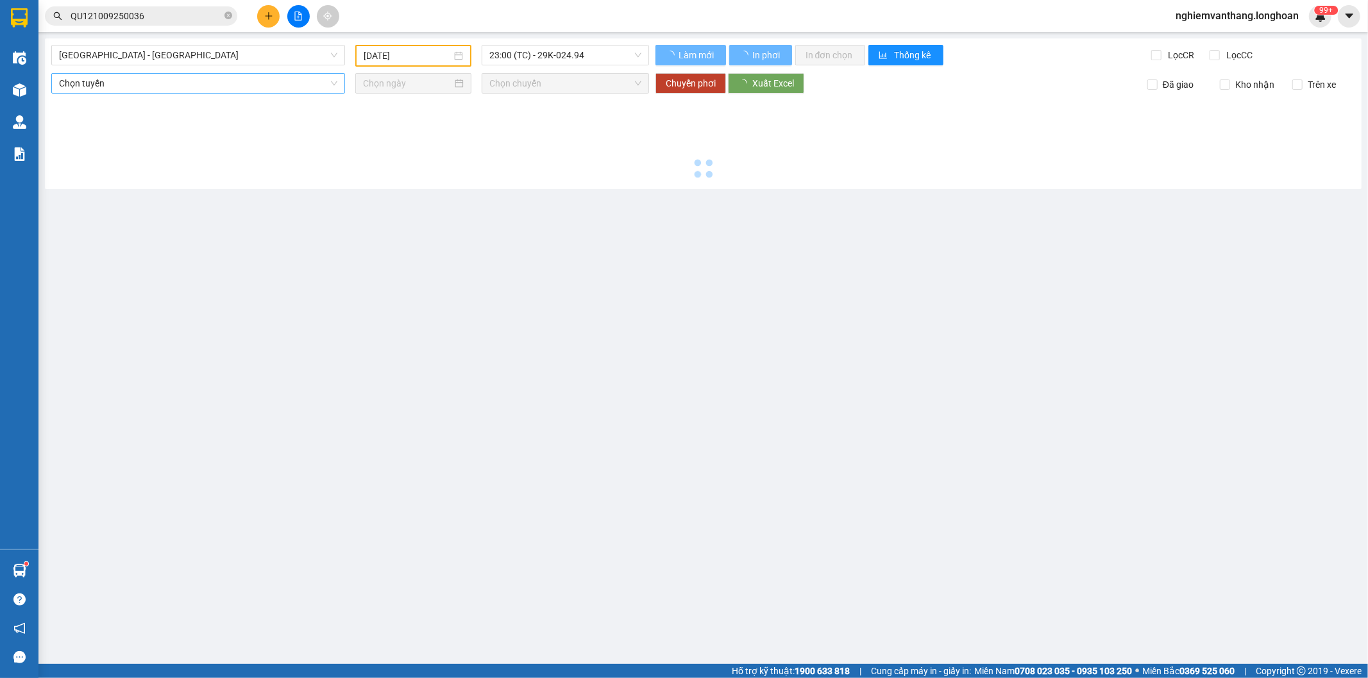
type input "[DATE]"
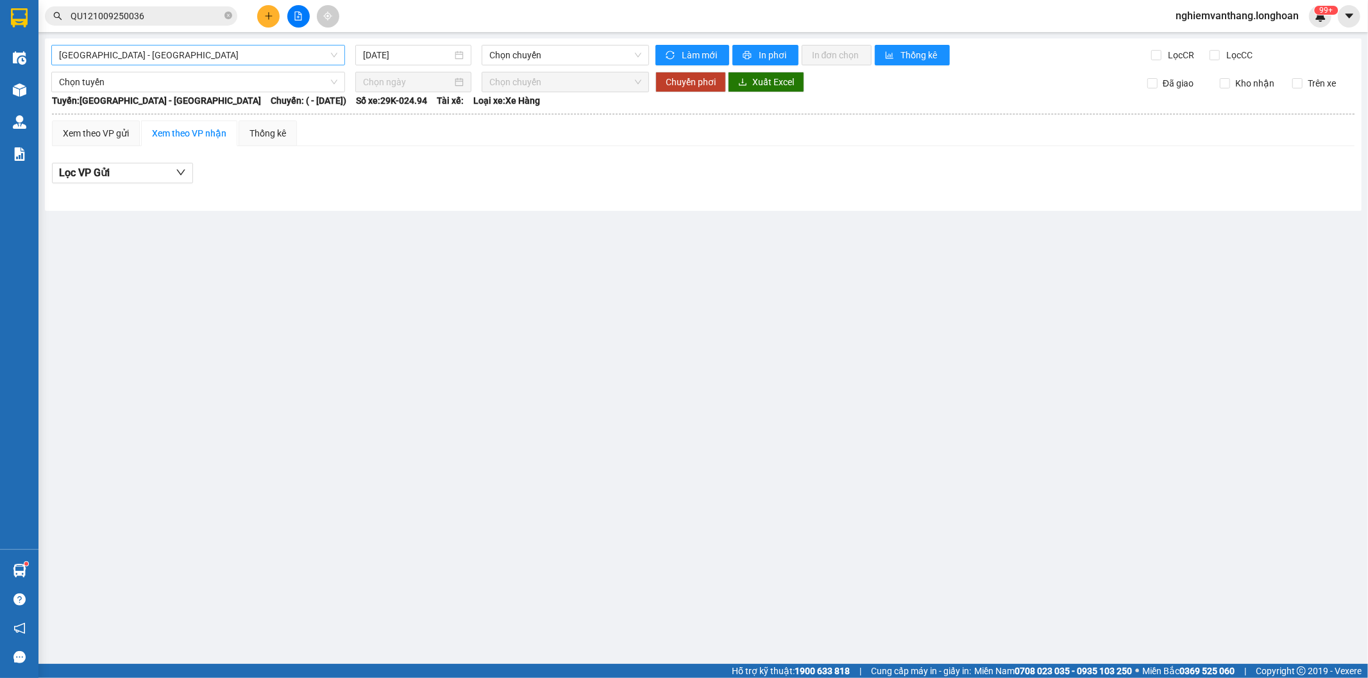
click at [192, 49] on span "[GEOGRAPHIC_DATA] - [GEOGRAPHIC_DATA]" at bounding box center [198, 55] width 278 height 19
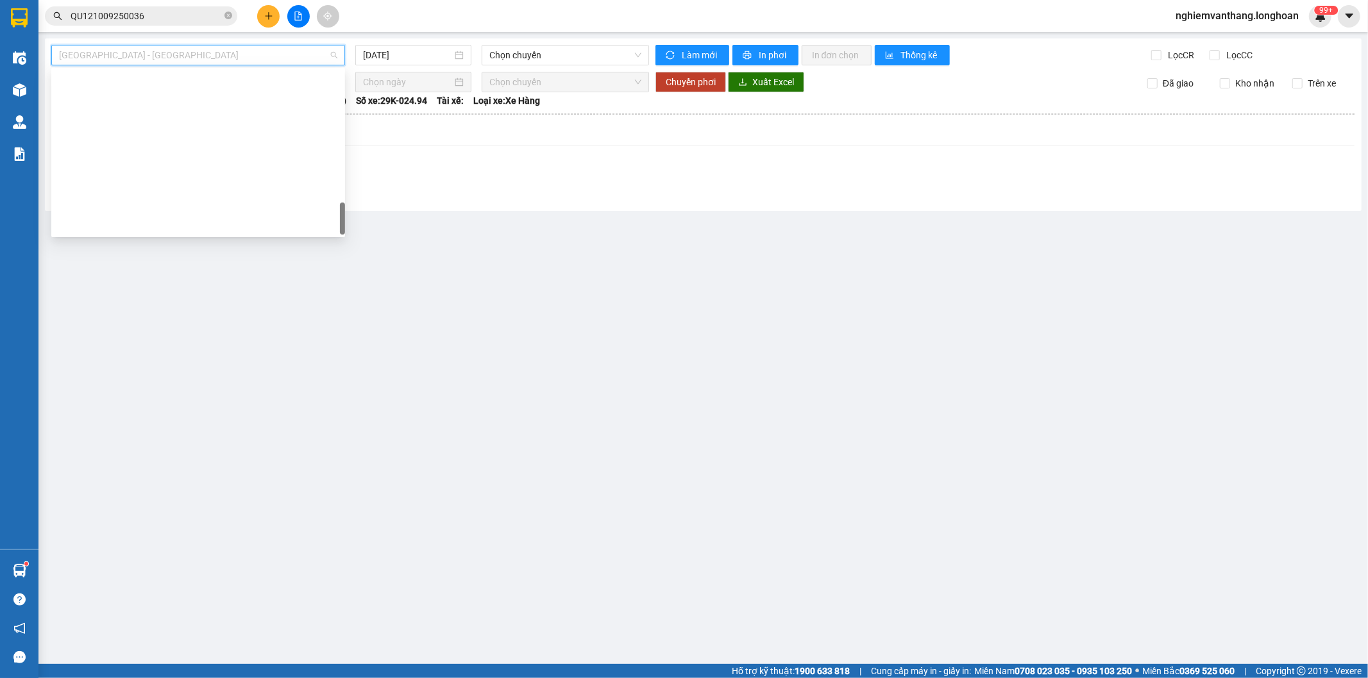
scroll to position [882, 0]
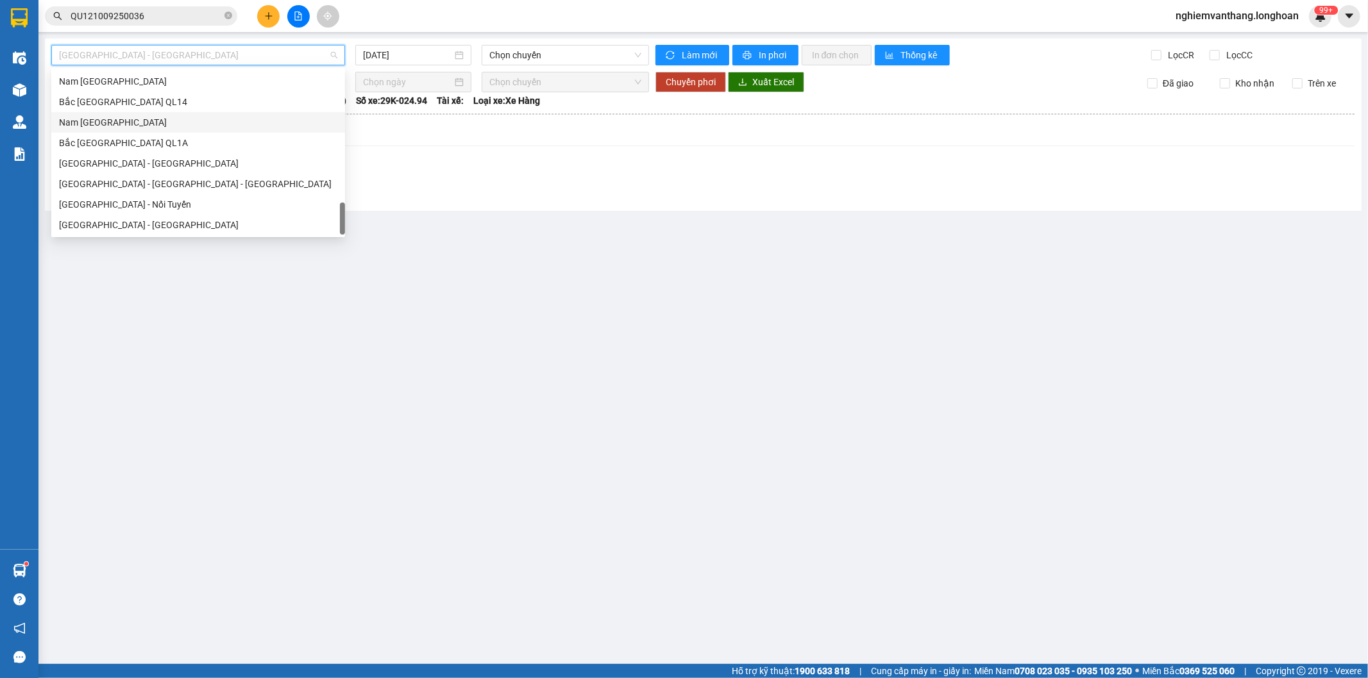
click at [126, 125] on div "Nam [GEOGRAPHIC_DATA]" at bounding box center [198, 122] width 278 height 14
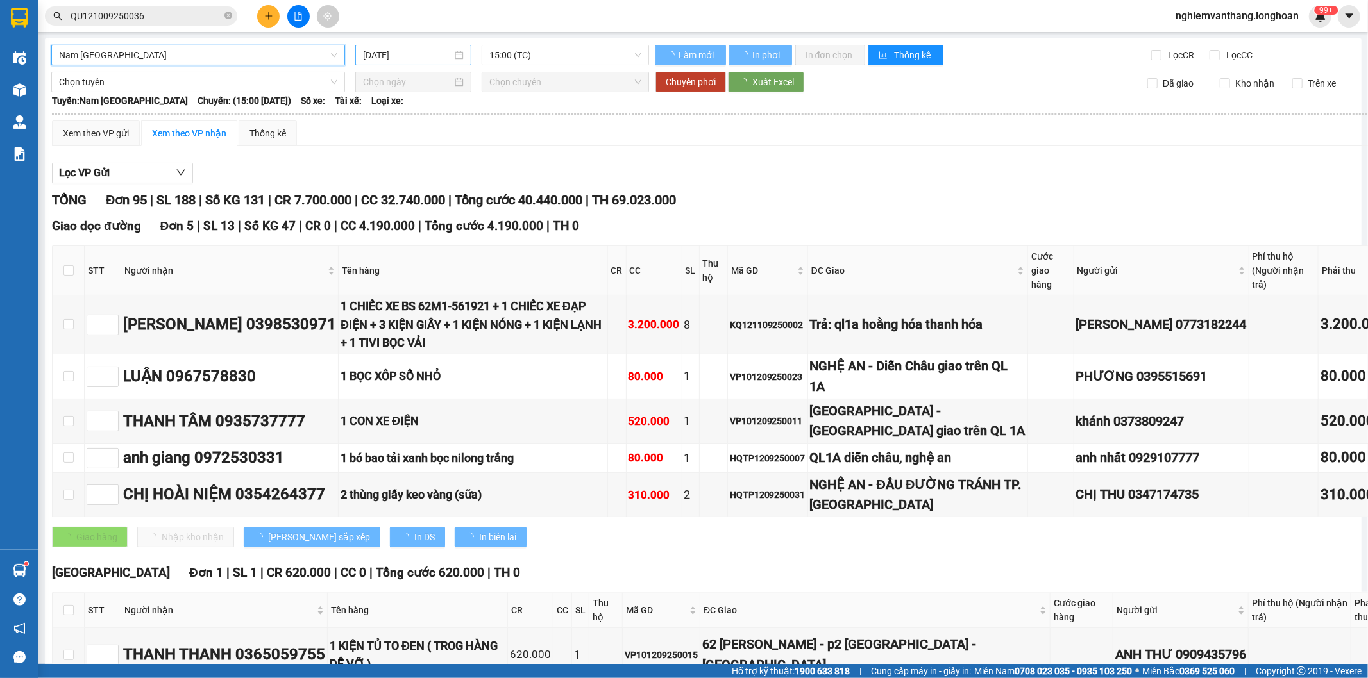
click at [412, 55] on input "[DATE]" at bounding box center [407, 55] width 89 height 14
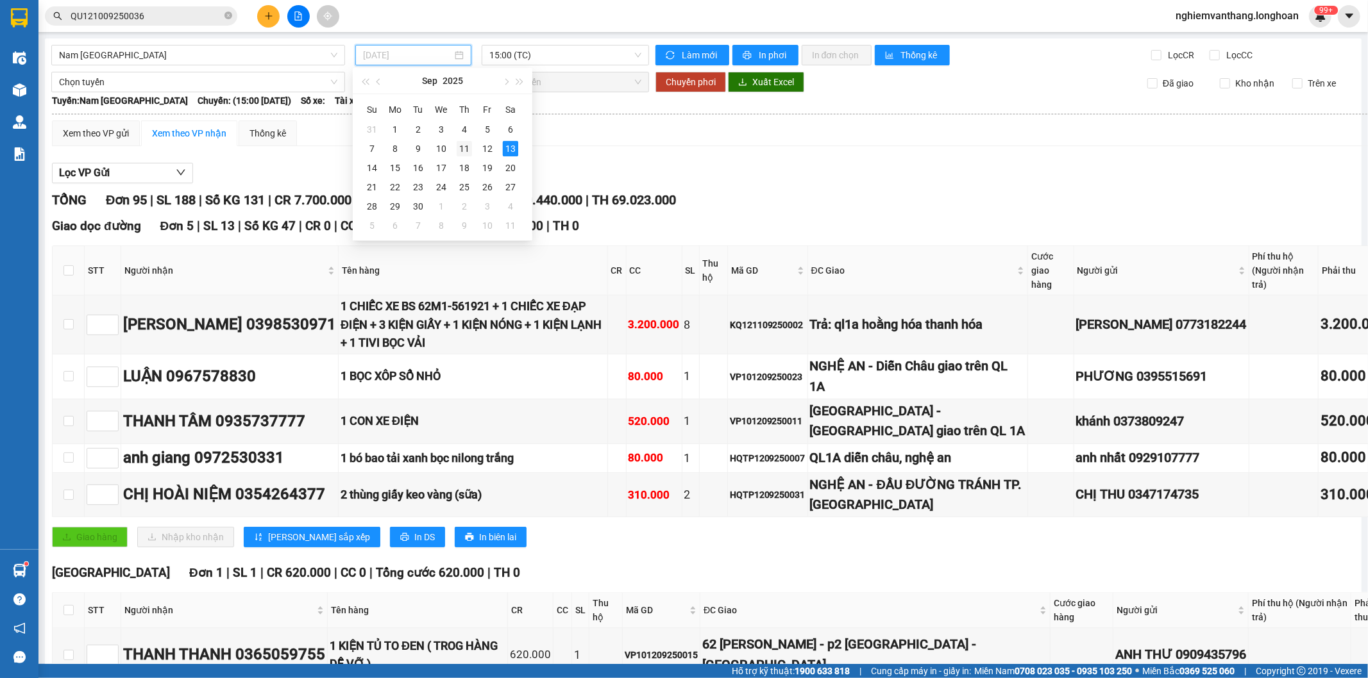
click at [463, 152] on div "11" at bounding box center [464, 148] width 15 height 15
type input "[DATE]"
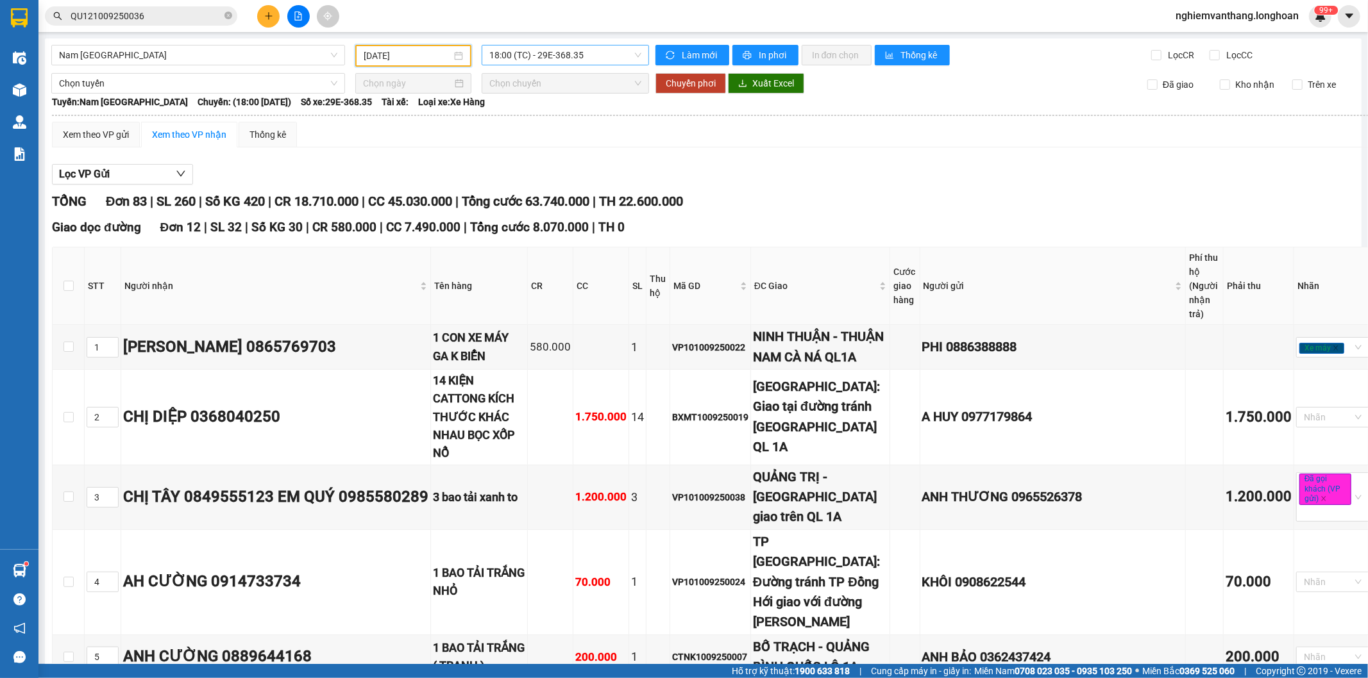
click at [523, 62] on span "18:00 (TC) - 29E-368.35" at bounding box center [564, 55] width 151 height 19
click at [546, 125] on div "23:00 (TC) - 29K-024.94" at bounding box center [536, 122] width 100 height 14
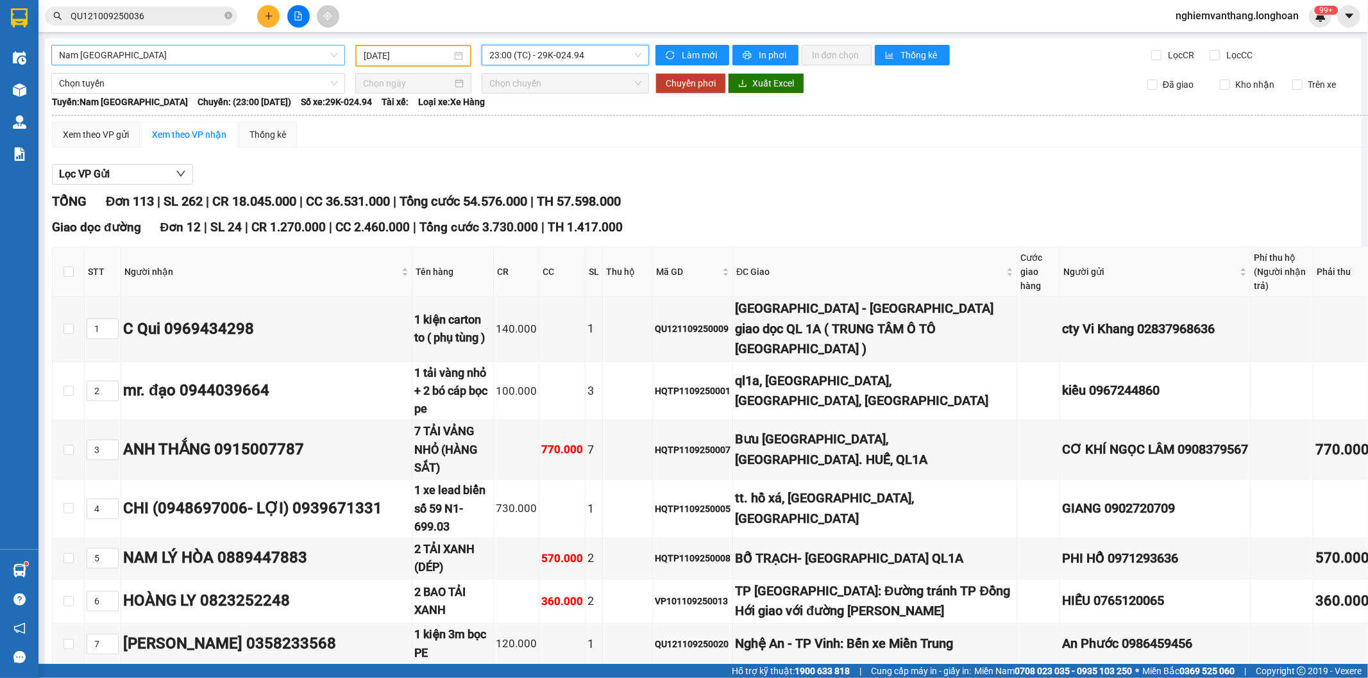
click at [206, 55] on span "Nam [GEOGRAPHIC_DATA]" at bounding box center [198, 55] width 278 height 19
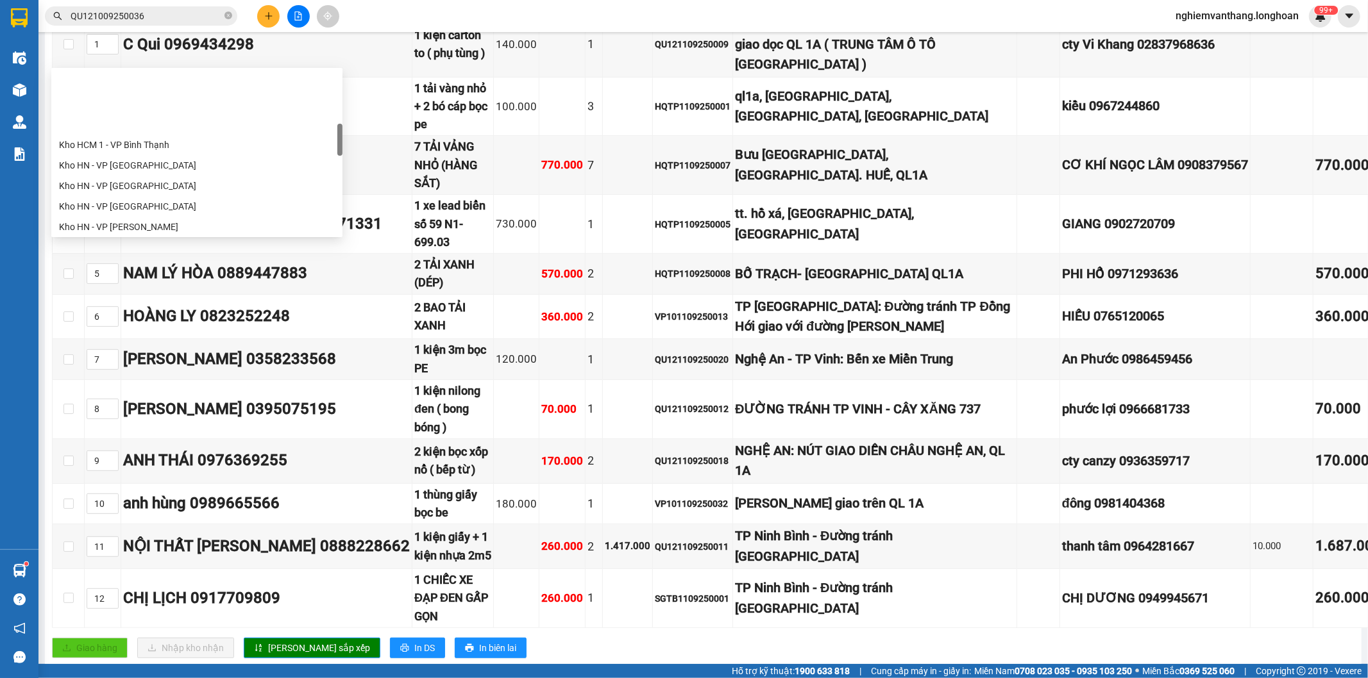
scroll to position [356, 0]
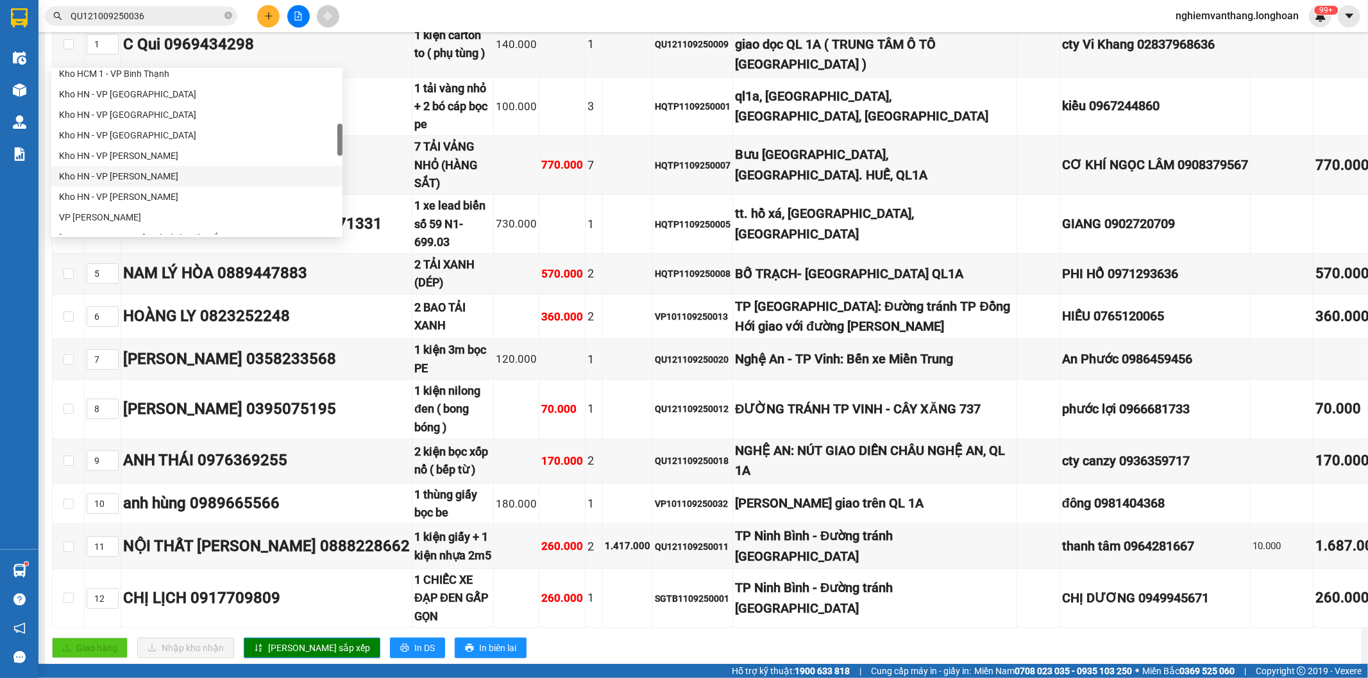
click at [144, 174] on div "Kho HN - VP [PERSON_NAME]" at bounding box center [197, 176] width 276 height 14
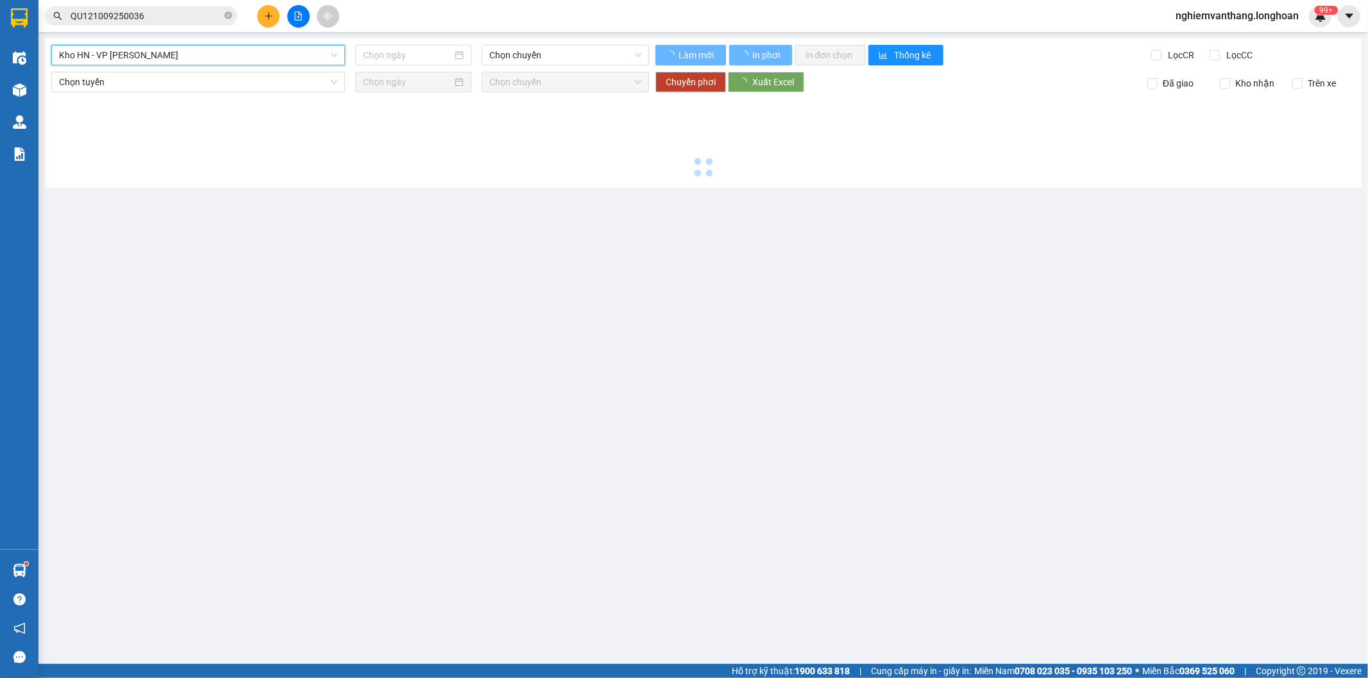
scroll to position [0, 0]
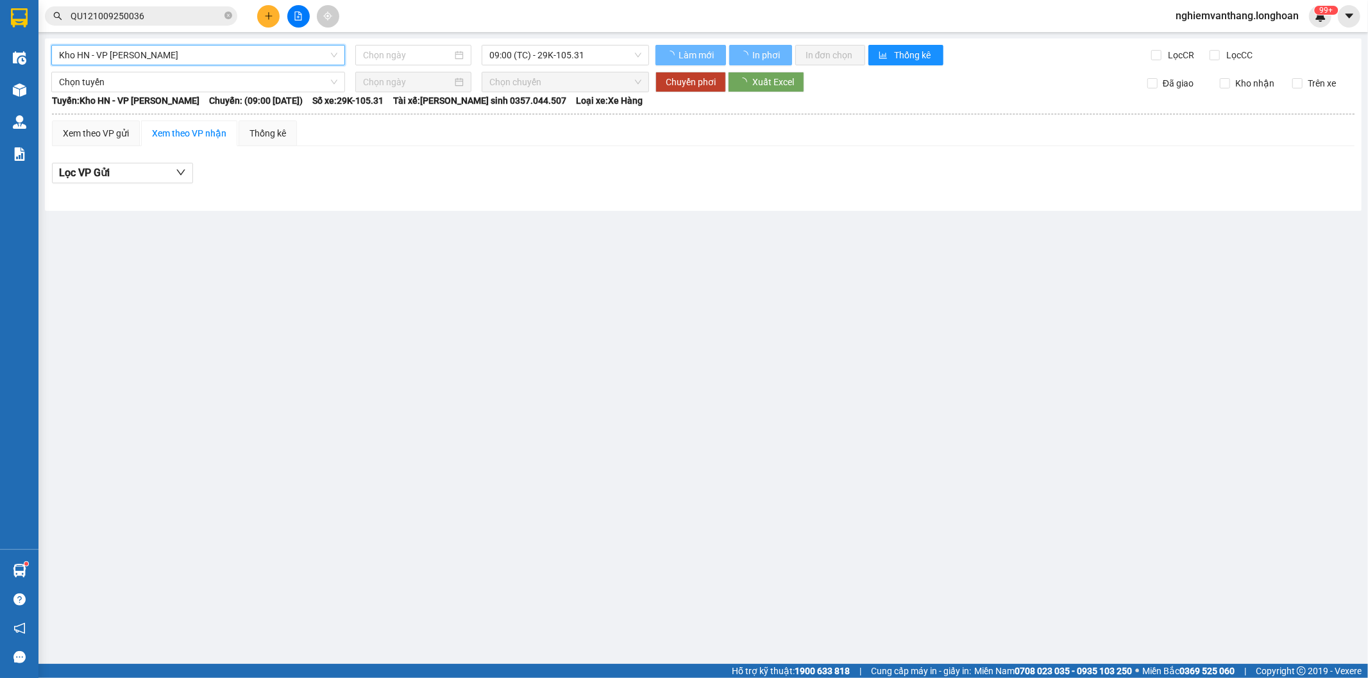
type input "[DATE]"
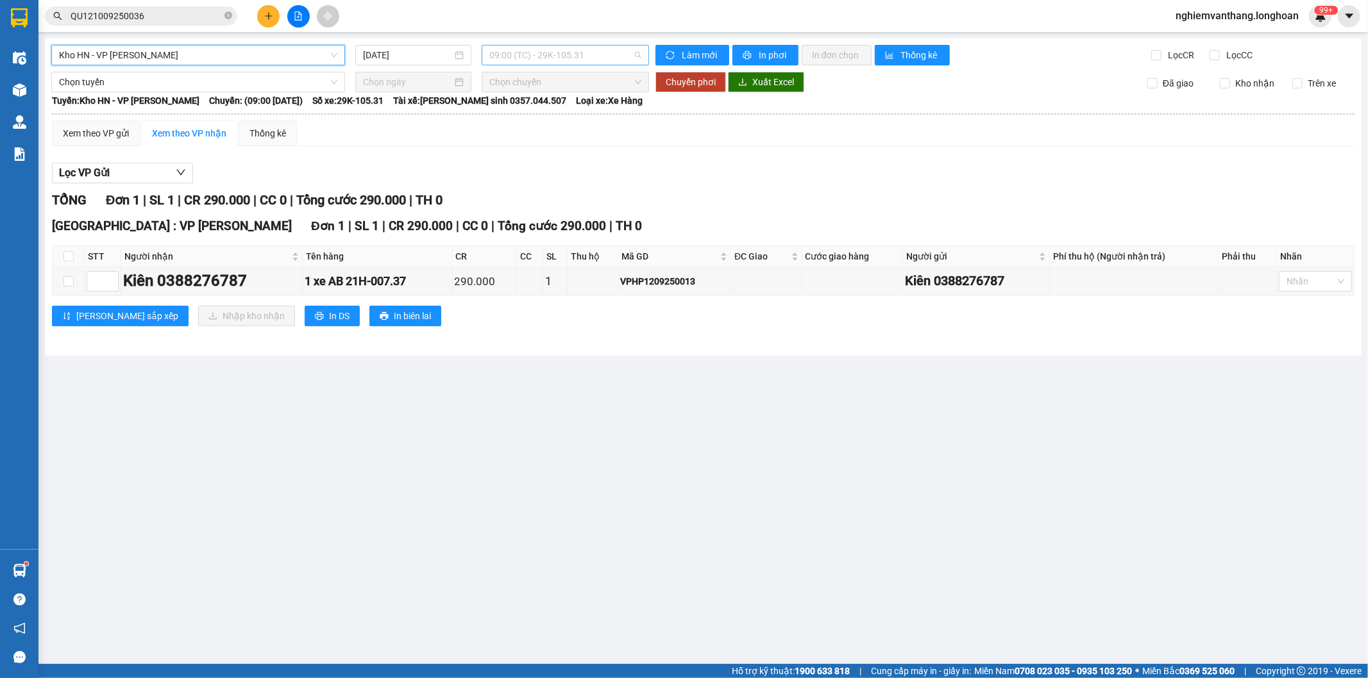
click at [521, 55] on span "09:00 (TC) - 29K-105.31" at bounding box center [564, 55] width 151 height 19
click at [421, 58] on input "[DATE]" at bounding box center [407, 55] width 89 height 14
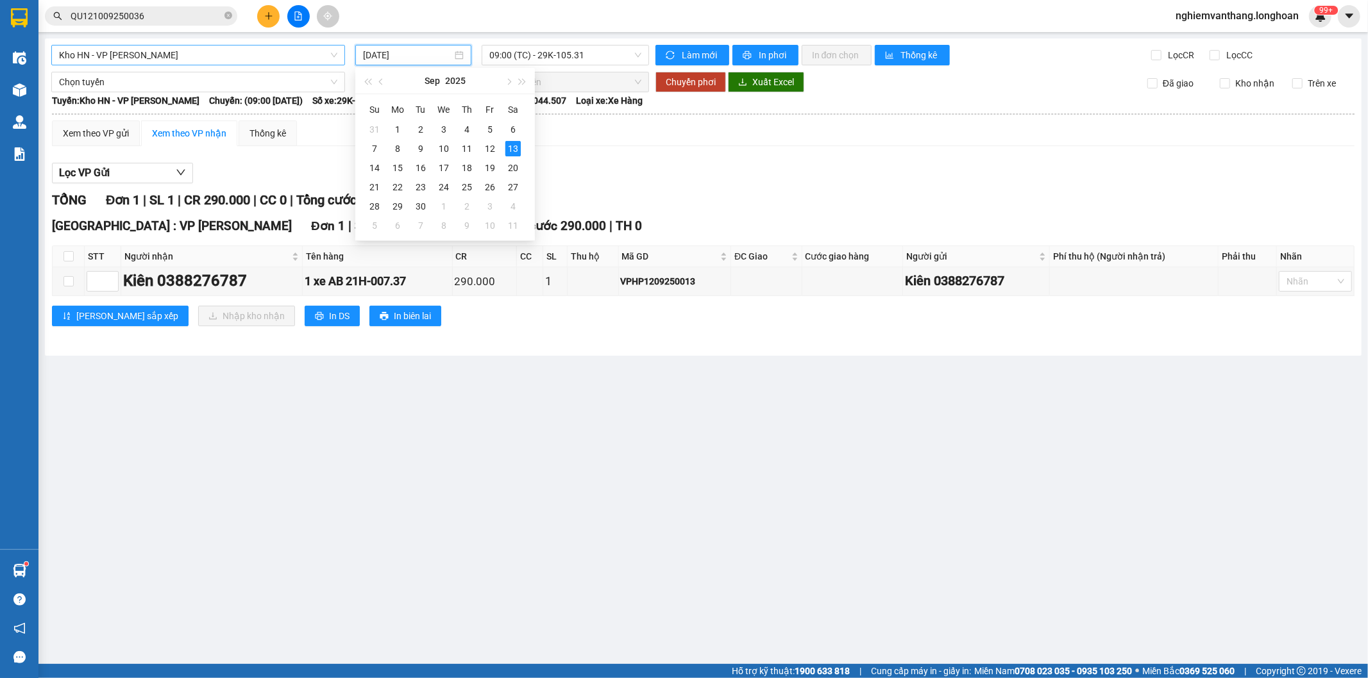
click at [138, 62] on span "Kho HN - VP [PERSON_NAME]" at bounding box center [198, 55] width 278 height 19
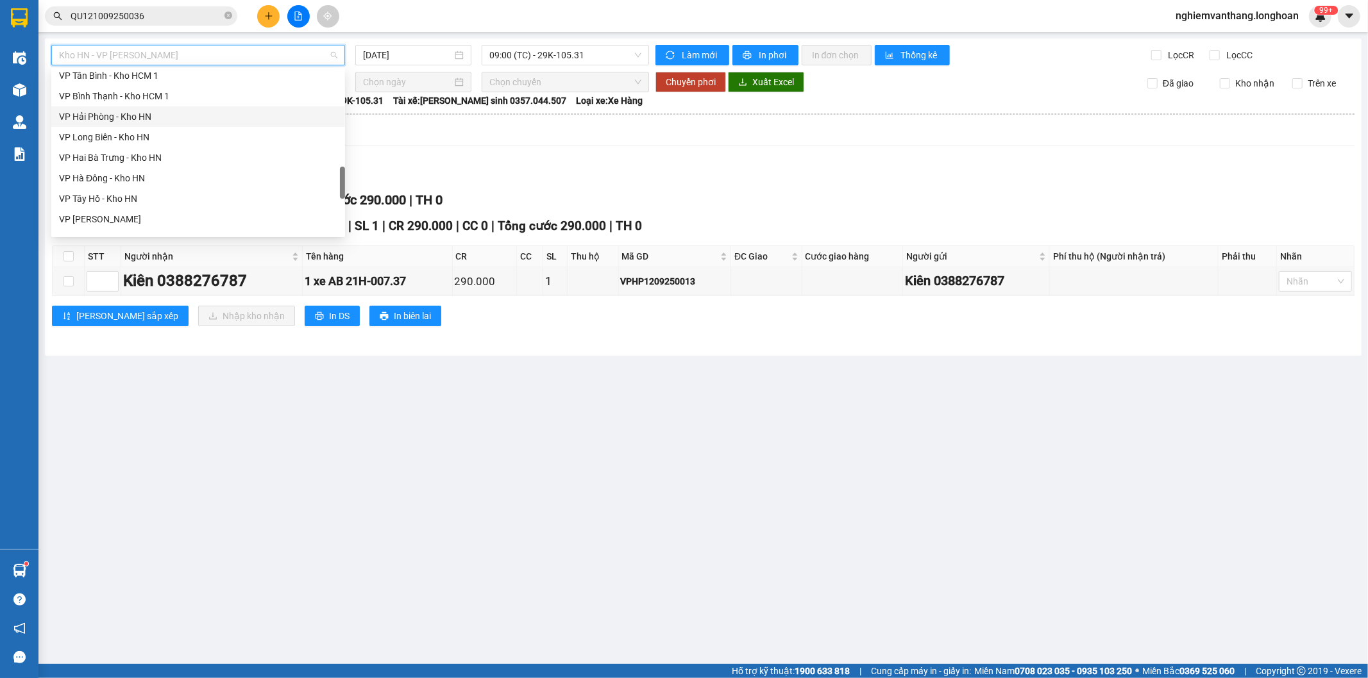
scroll to position [882, 0]
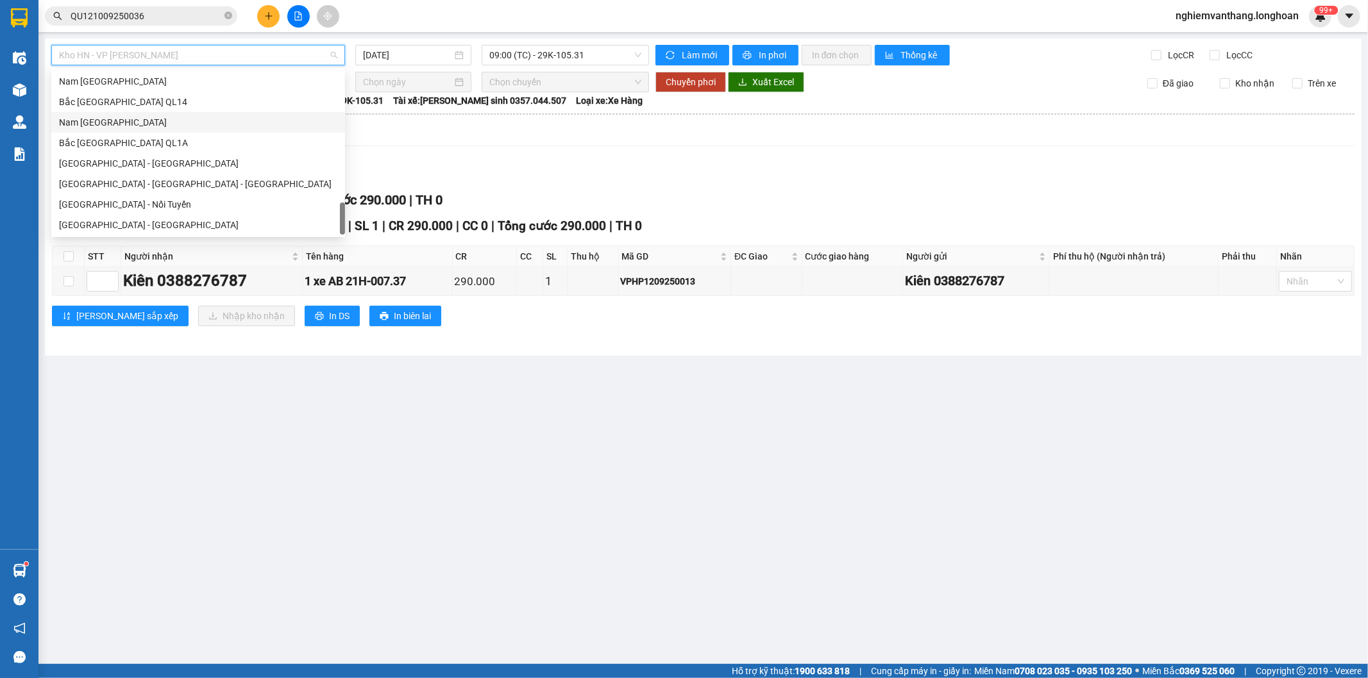
click at [126, 119] on div "Nam [GEOGRAPHIC_DATA]" at bounding box center [198, 122] width 278 height 14
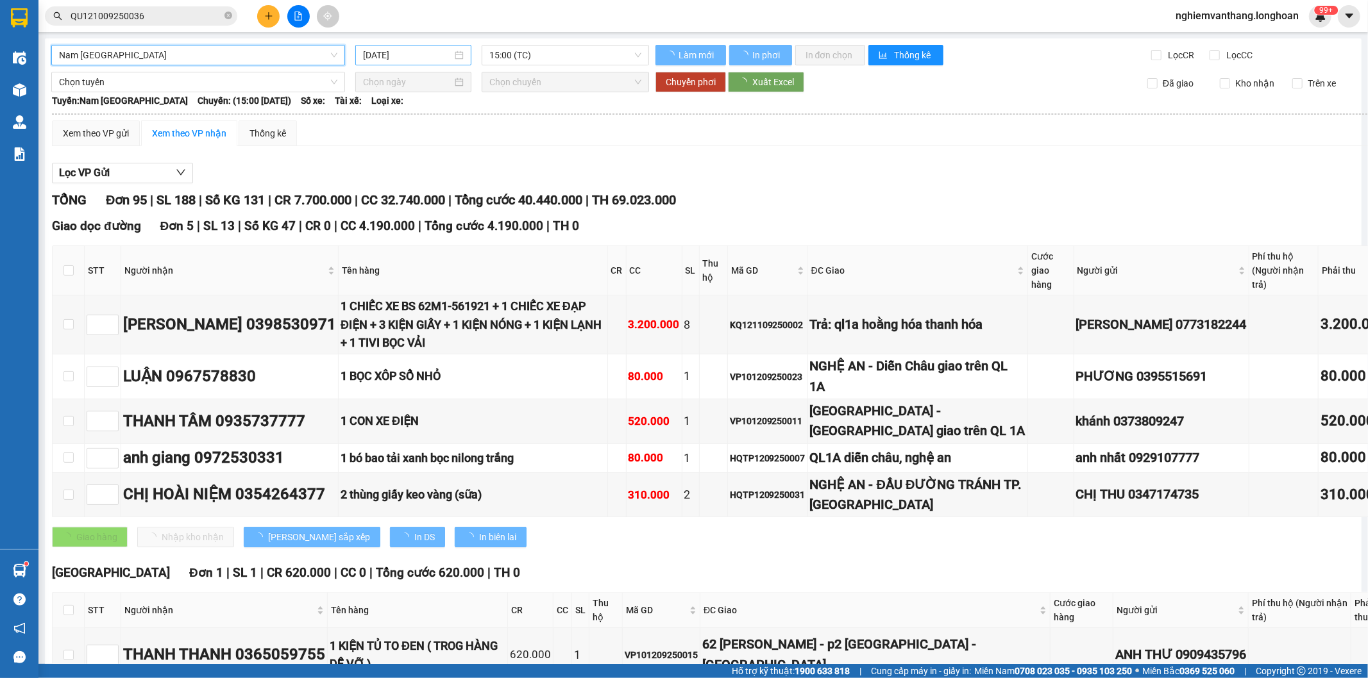
click at [414, 59] on input "[DATE]" at bounding box center [407, 55] width 89 height 14
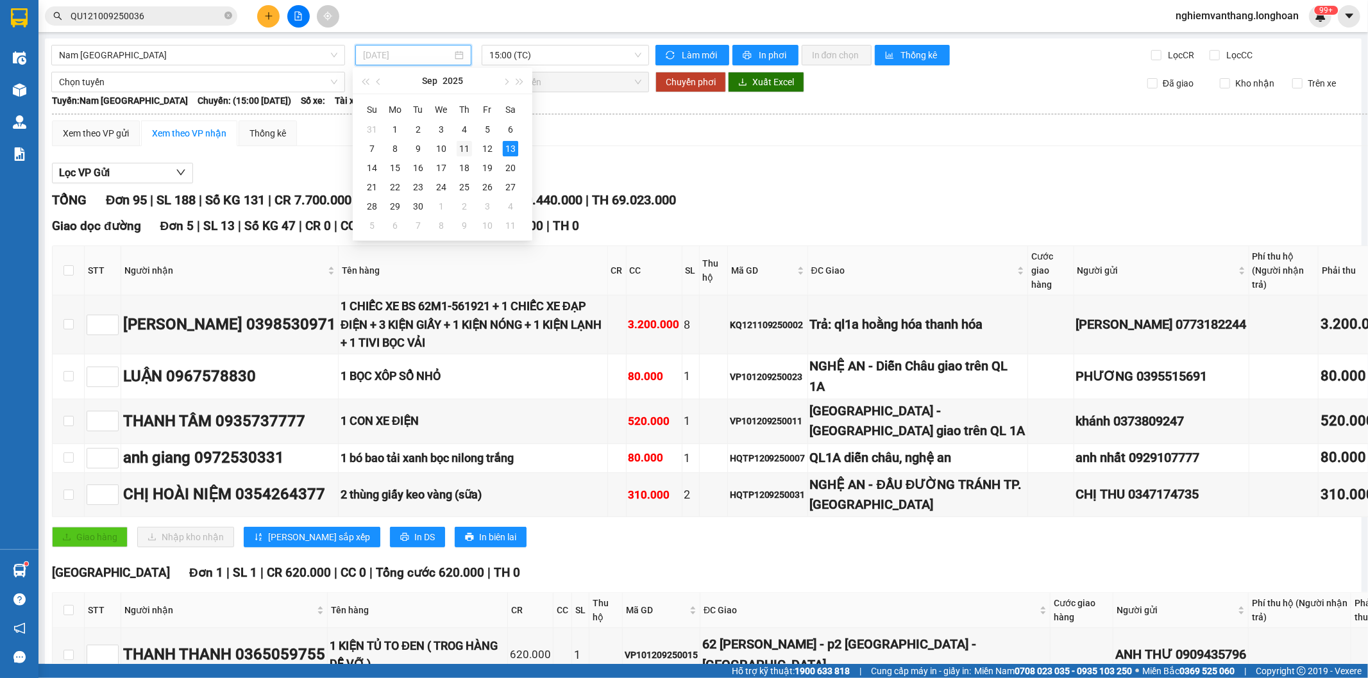
click at [458, 147] on div "11" at bounding box center [464, 148] width 15 height 15
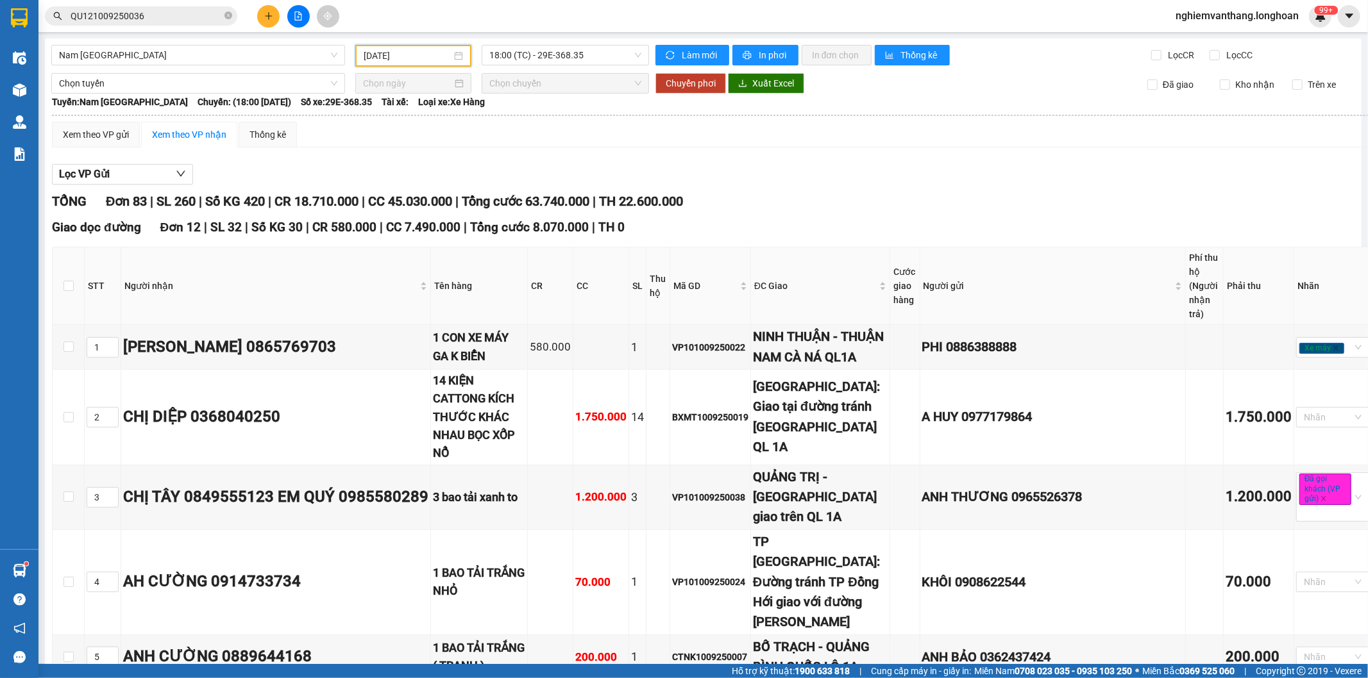
click at [441, 49] on input "[DATE]" at bounding box center [408, 56] width 88 height 14
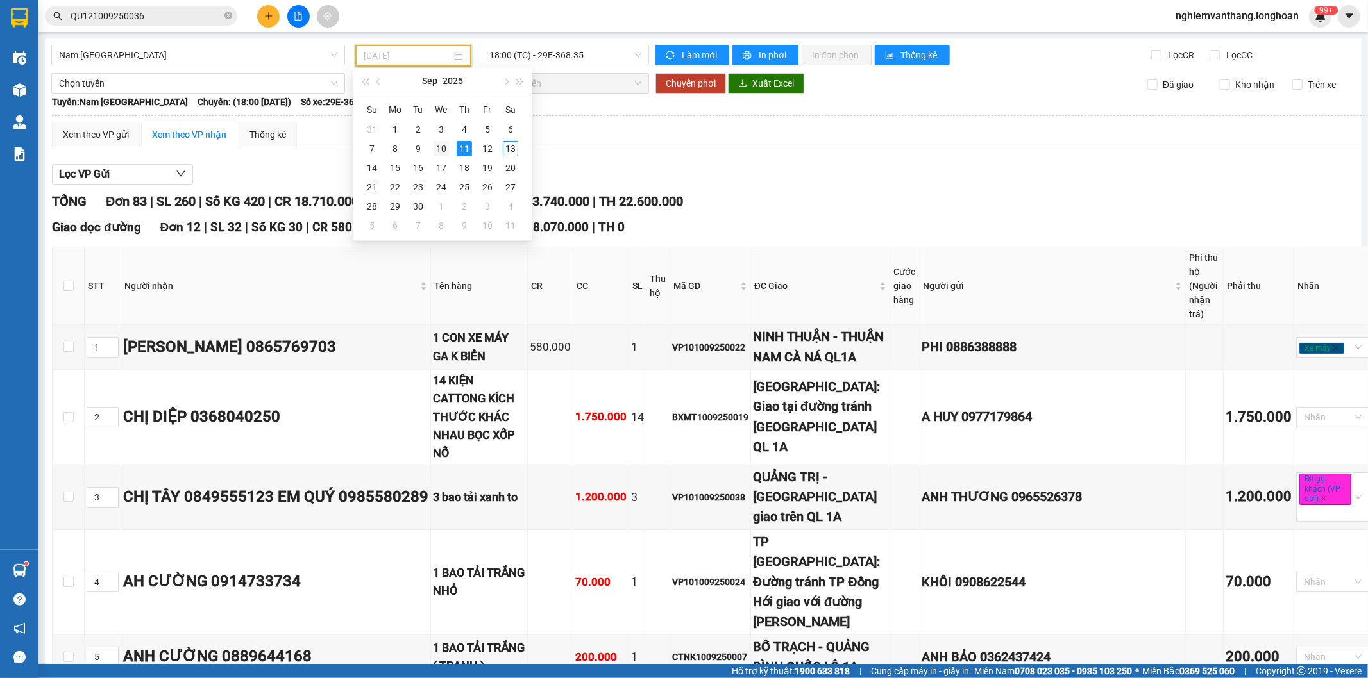
click at [443, 153] on div "10" at bounding box center [440, 148] width 15 height 15
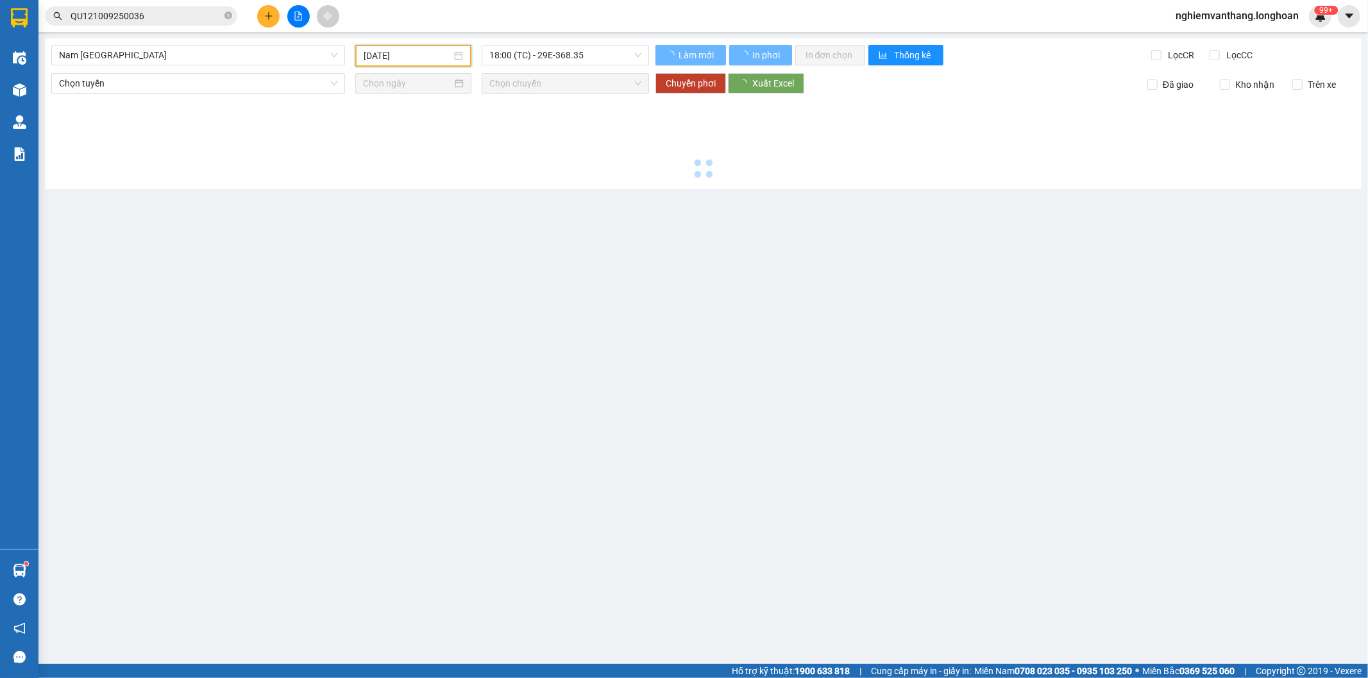
type input "[DATE]"
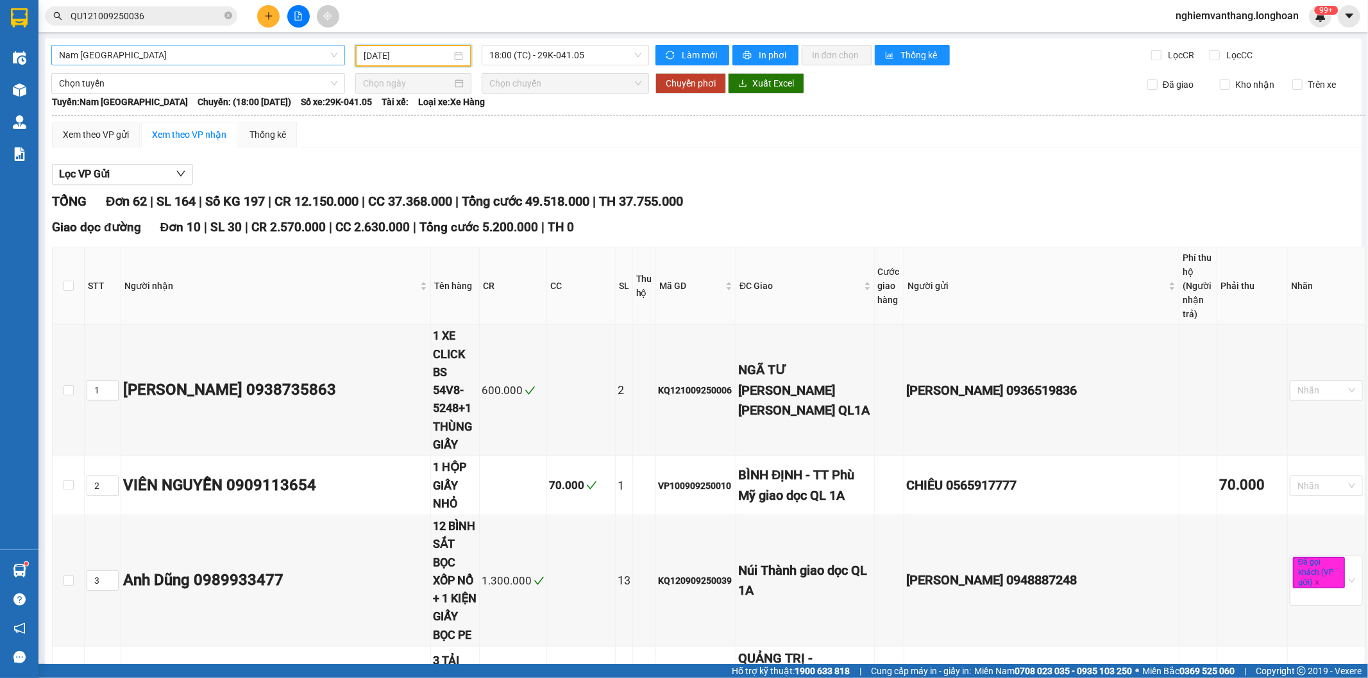
drag, startPoint x: 230, startPoint y: 67, endPoint x: 232, endPoint y: 58, distance: 9.3
click at [226, 58] on span "Nam Trung Bắc QL1A" at bounding box center [198, 55] width 278 height 19
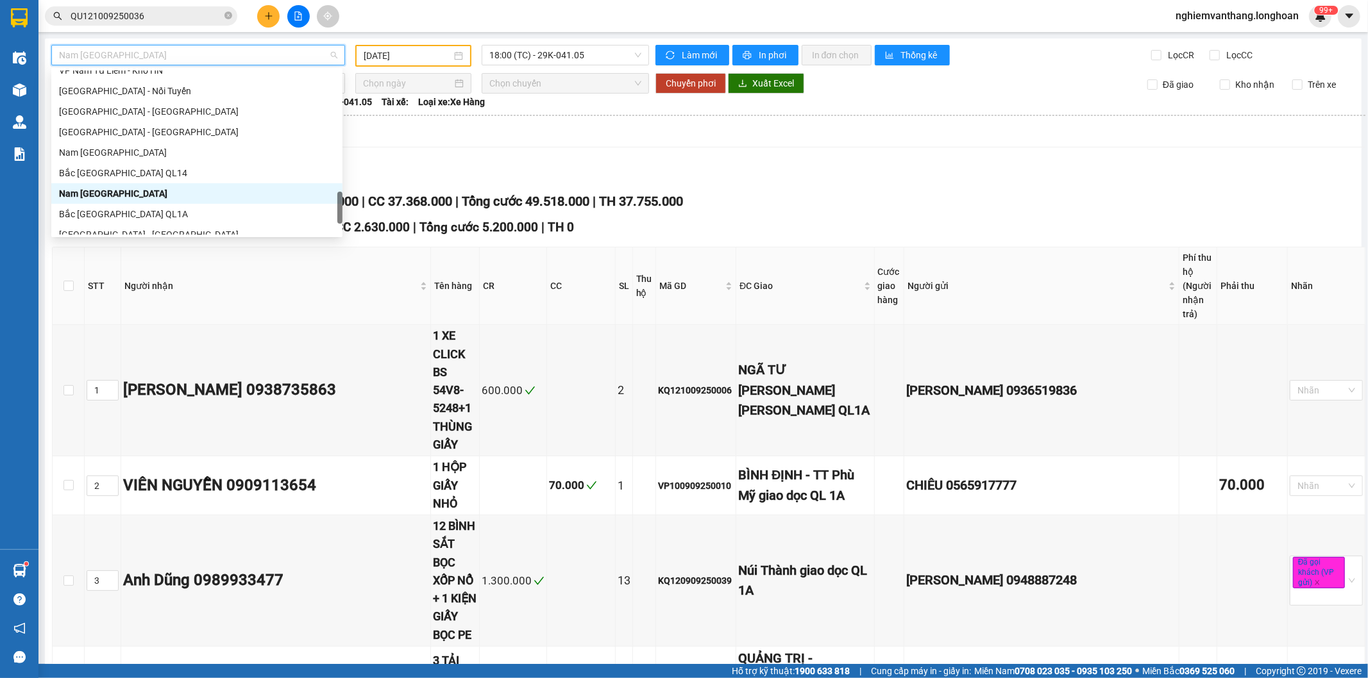
scroll to position [739, 0]
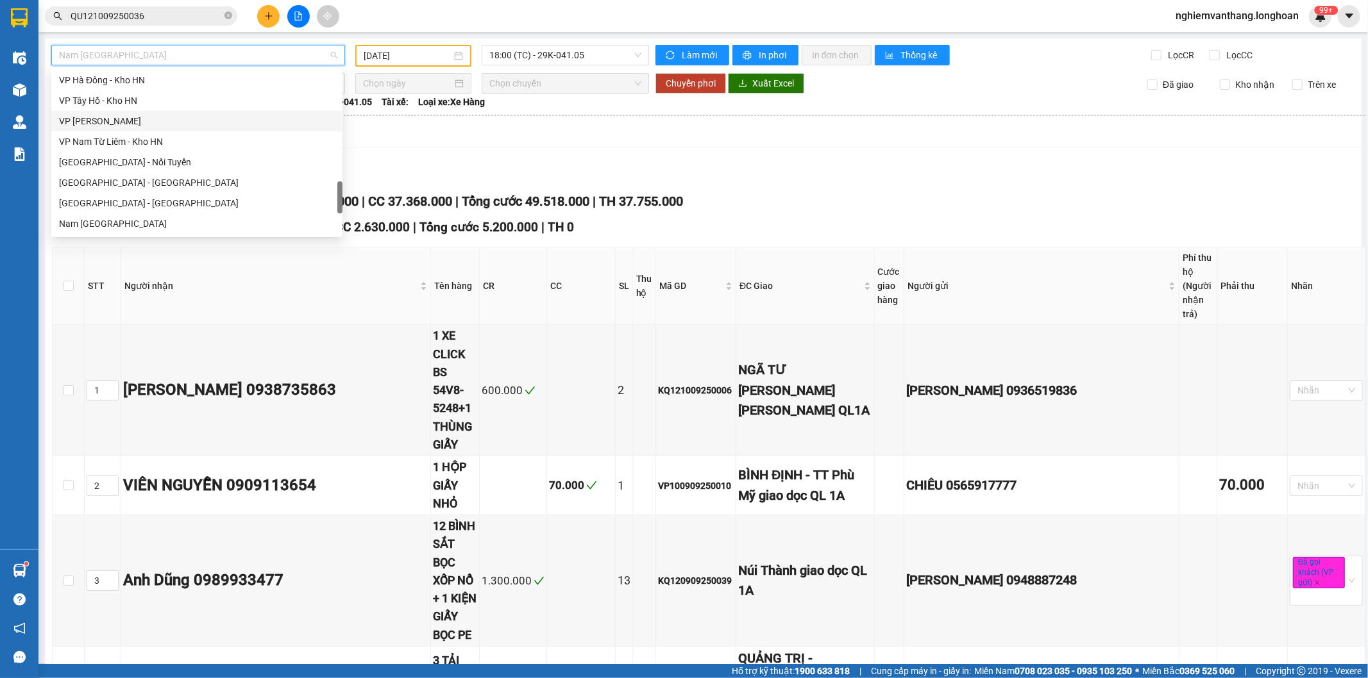
click at [174, 123] on div "VP Hoàng Mai - Kho HN" at bounding box center [197, 121] width 276 height 14
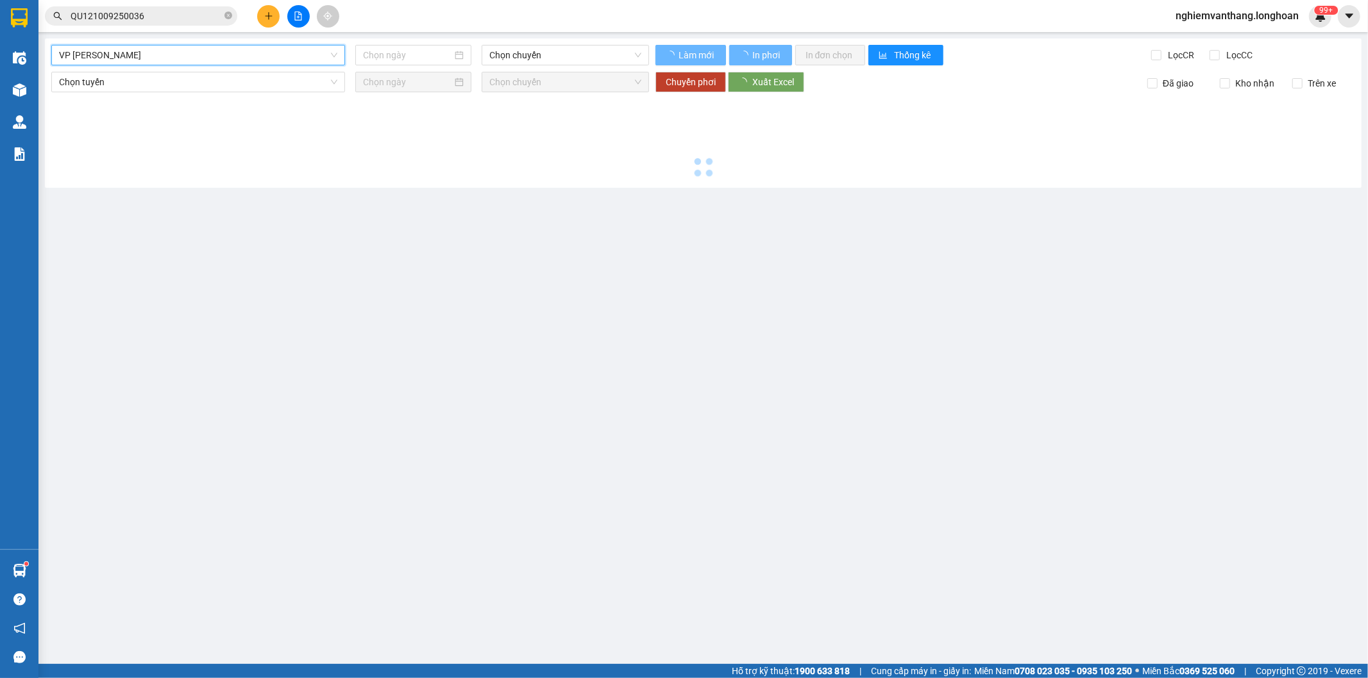
type input "[DATE]"
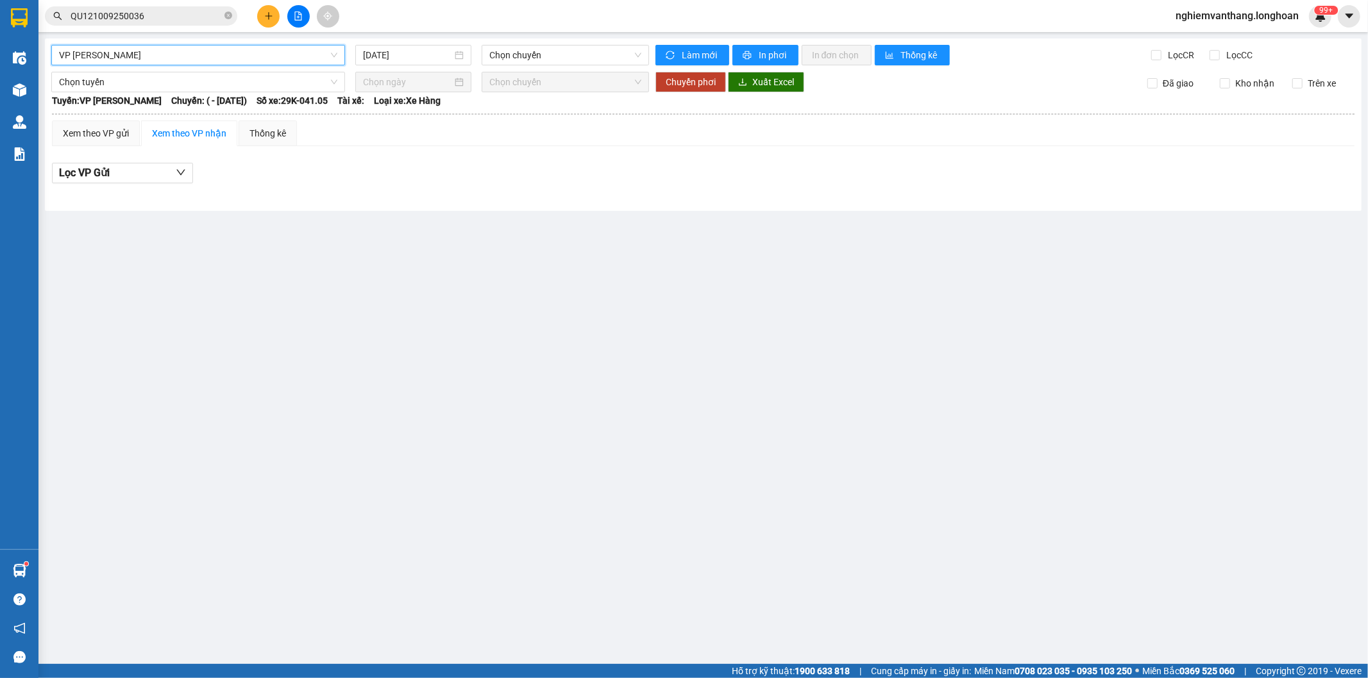
click at [192, 51] on span "VP Hoàng Mai - Kho HN" at bounding box center [198, 55] width 278 height 19
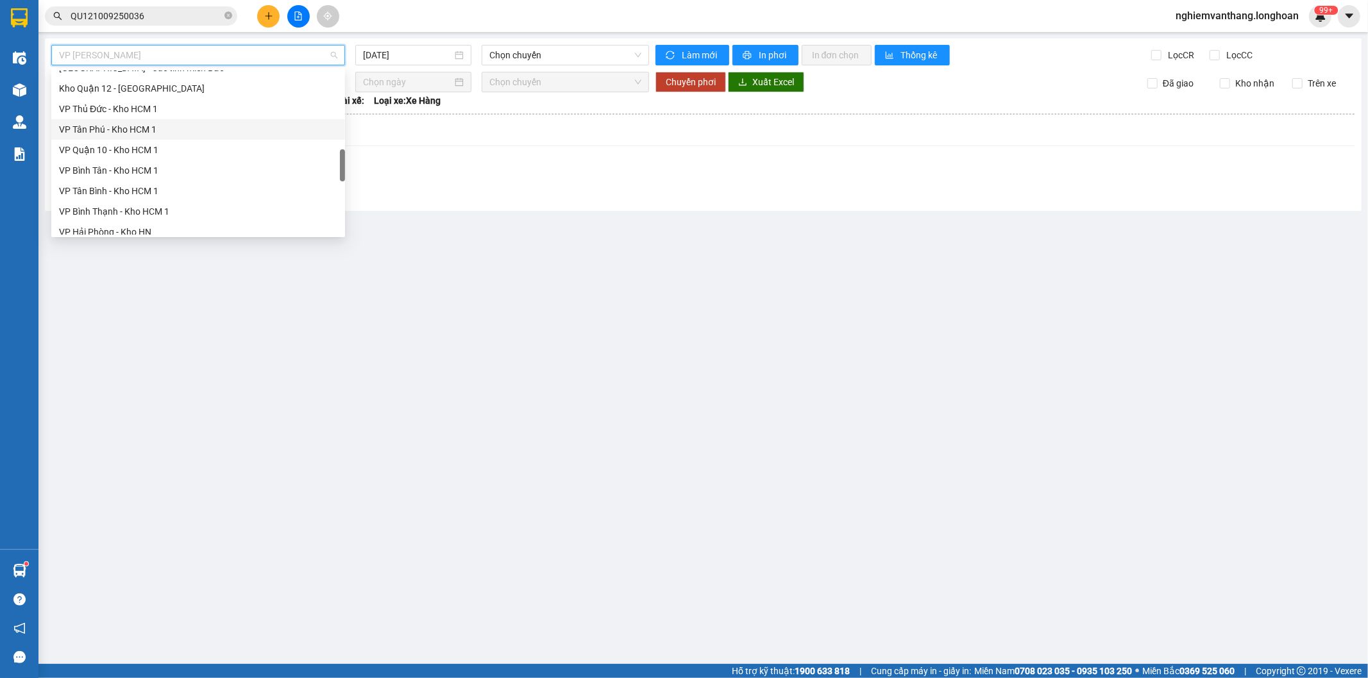
scroll to position [383, 0]
click at [176, 154] on div "Kho HN - VP [PERSON_NAME]" at bounding box center [198, 149] width 278 height 14
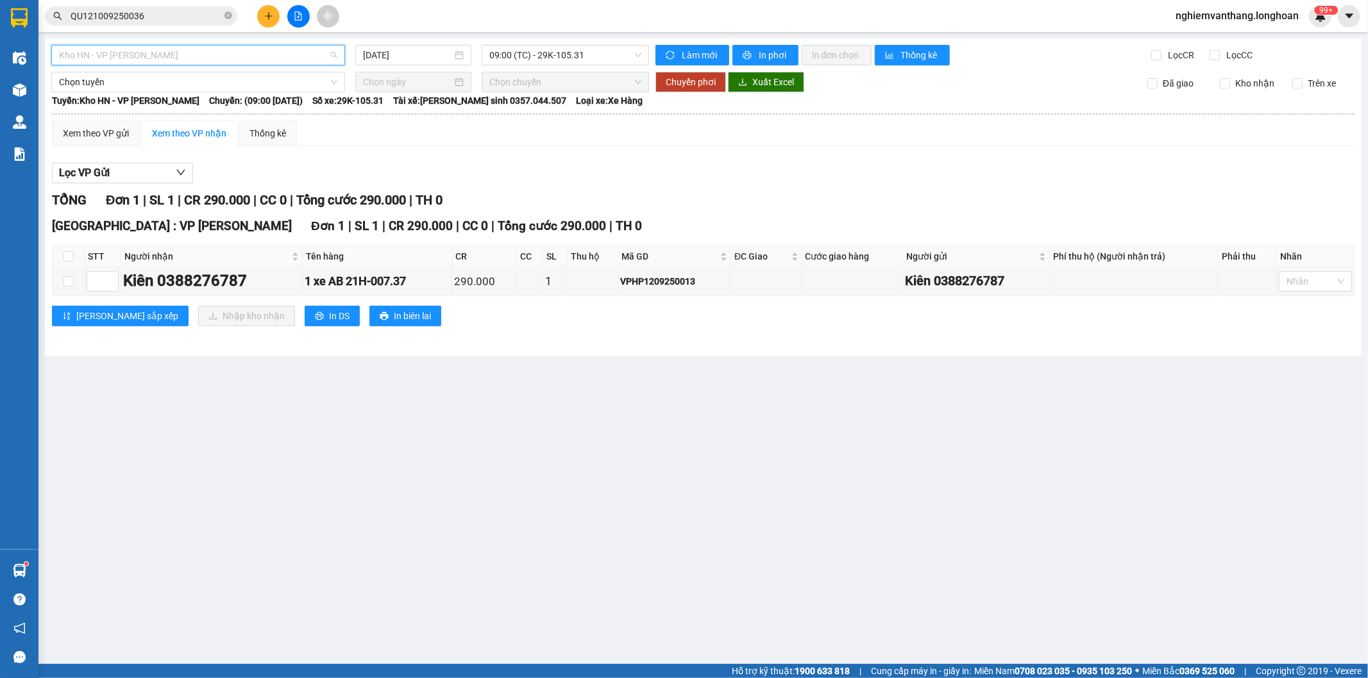
click at [188, 50] on span "Kho HN - VP [PERSON_NAME]" at bounding box center [198, 55] width 278 height 19
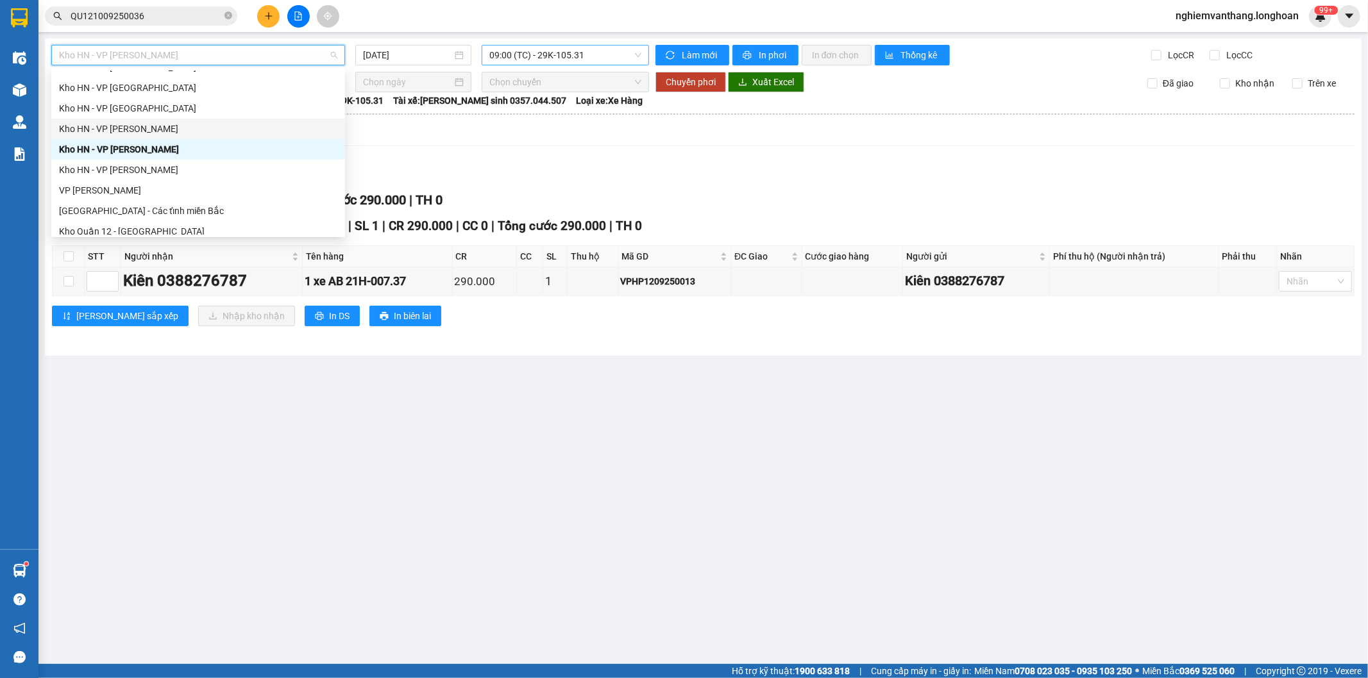
click at [549, 56] on span "09:00 (TC) - 29K-105.31" at bounding box center [564, 55] width 151 height 19
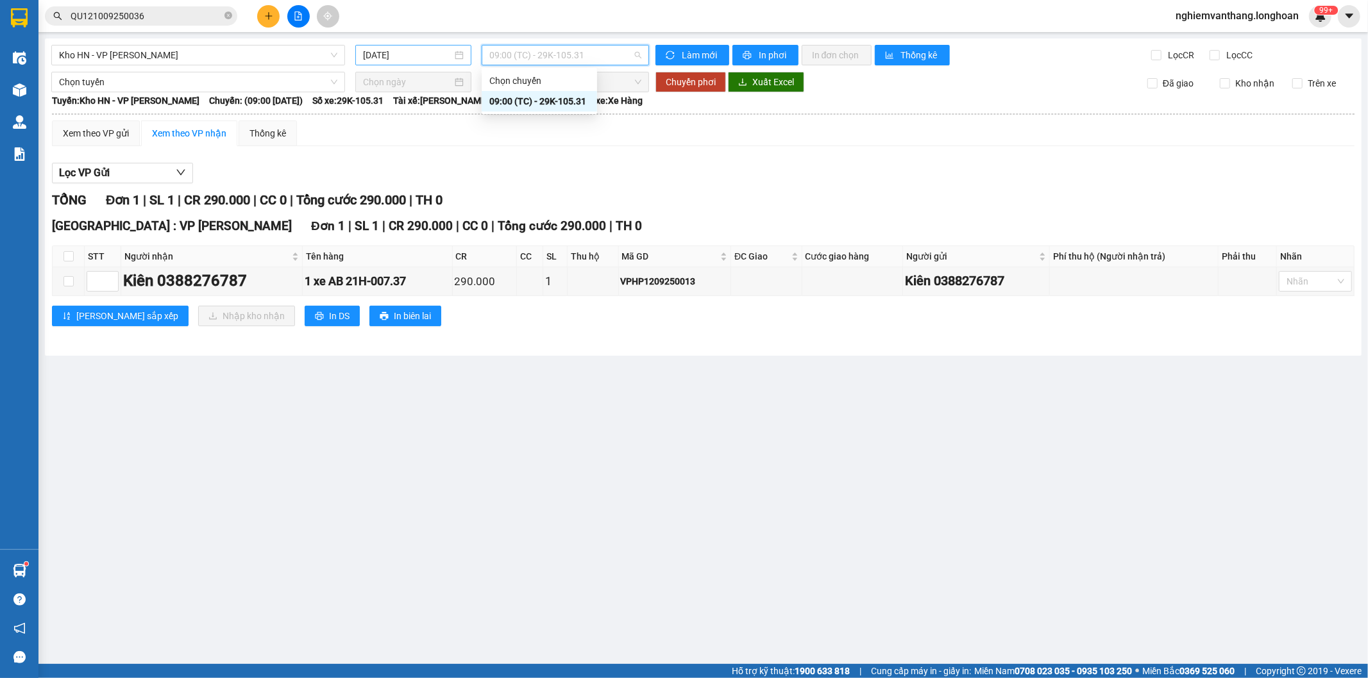
click at [438, 49] on input "[DATE]" at bounding box center [407, 55] width 89 height 14
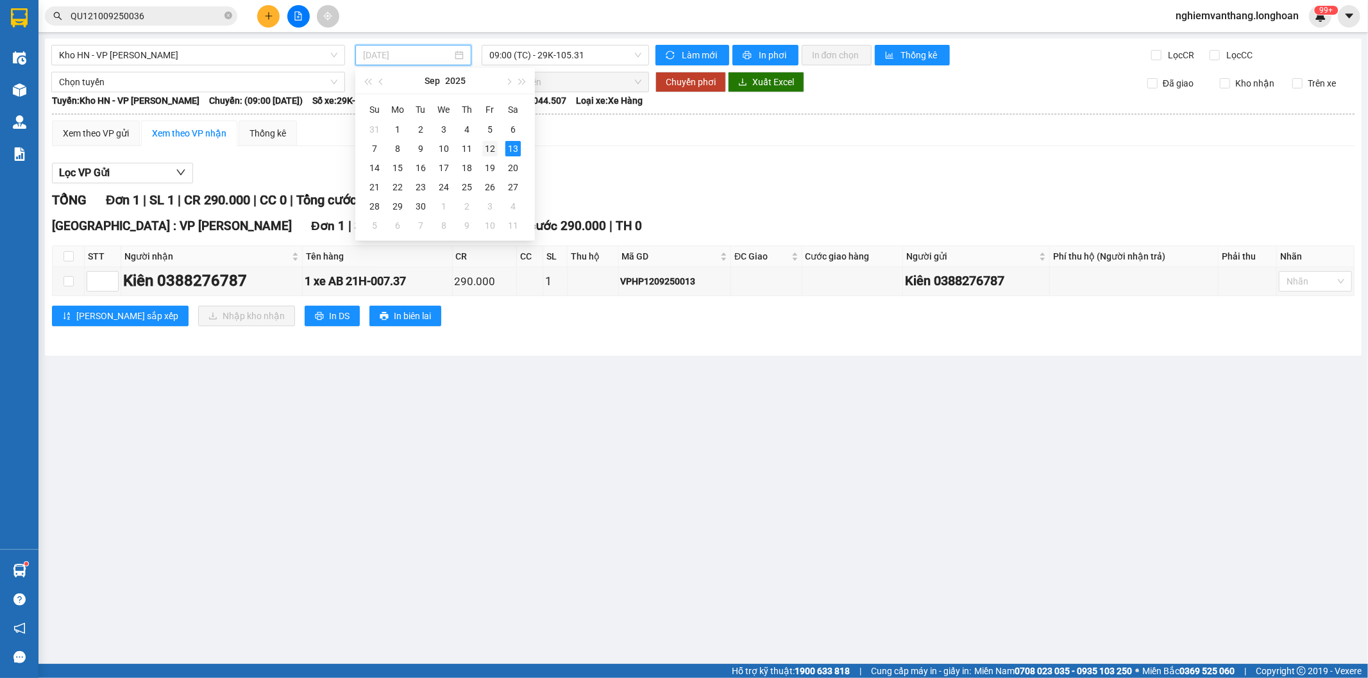
click at [485, 146] on div "12" at bounding box center [489, 148] width 15 height 15
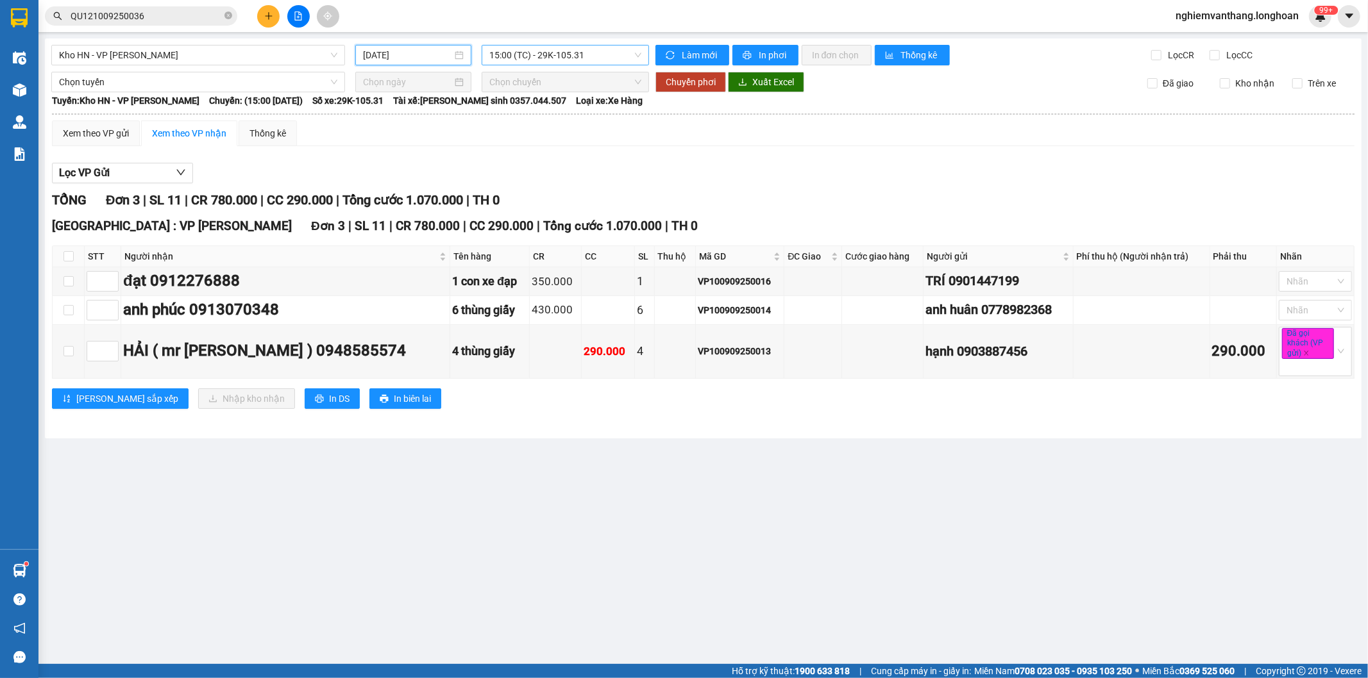
click at [527, 58] on span "15:00 (TC) - 29K-105.31" at bounding box center [564, 55] width 151 height 19
click at [407, 56] on input "12/09/2025" at bounding box center [407, 55] width 89 height 14
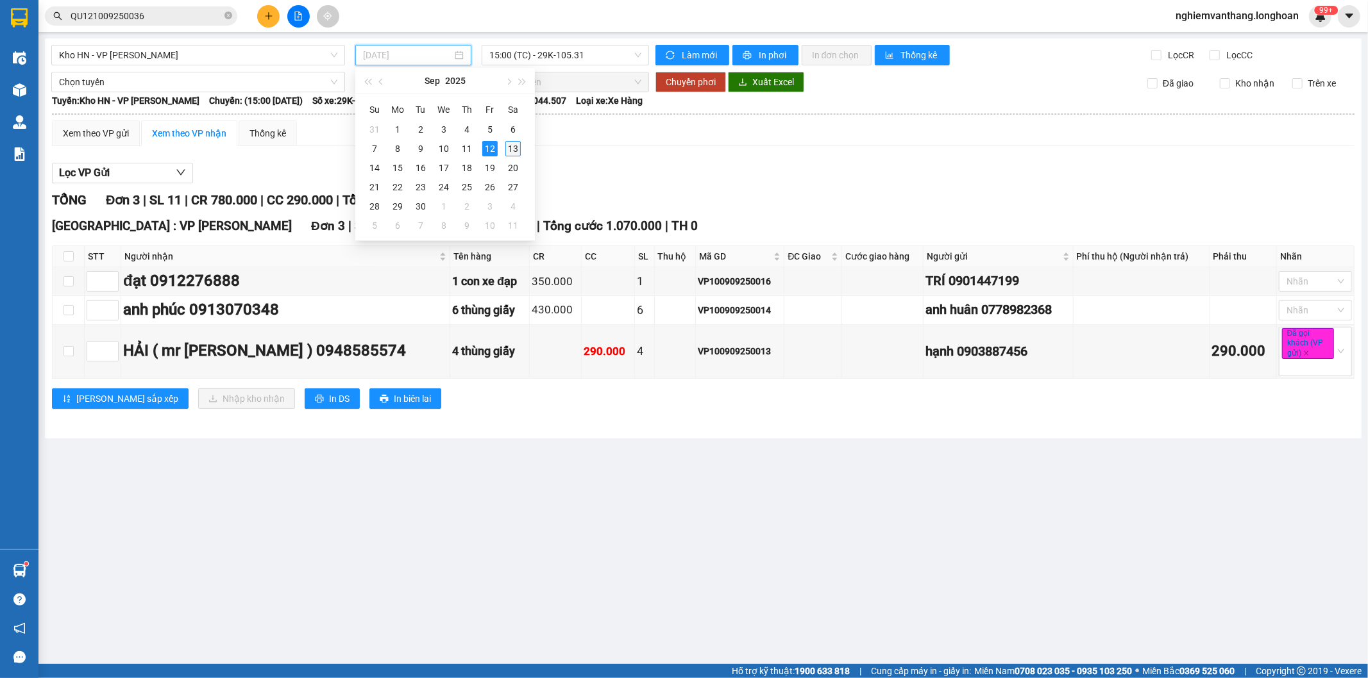
click at [511, 142] on div "13" at bounding box center [512, 148] width 15 height 15
type input "[DATE]"
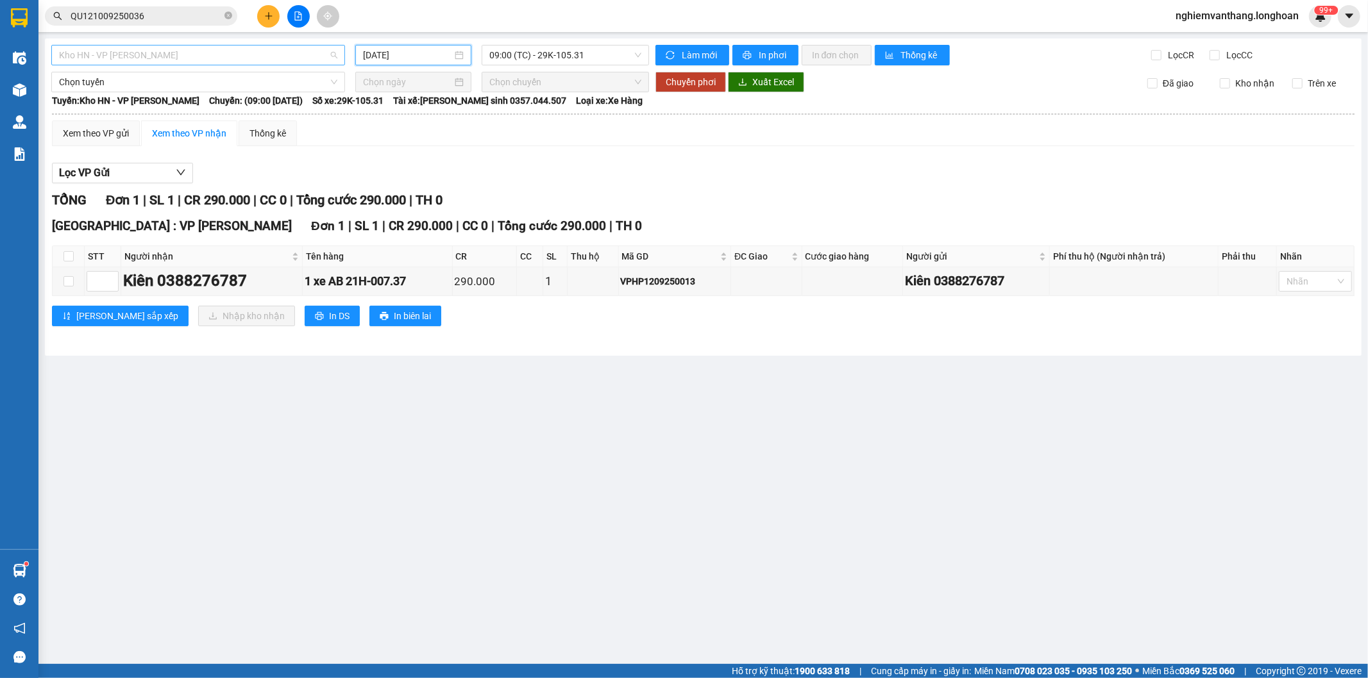
click at [178, 55] on span "Kho HN - VP [PERSON_NAME]" at bounding box center [198, 55] width 278 height 19
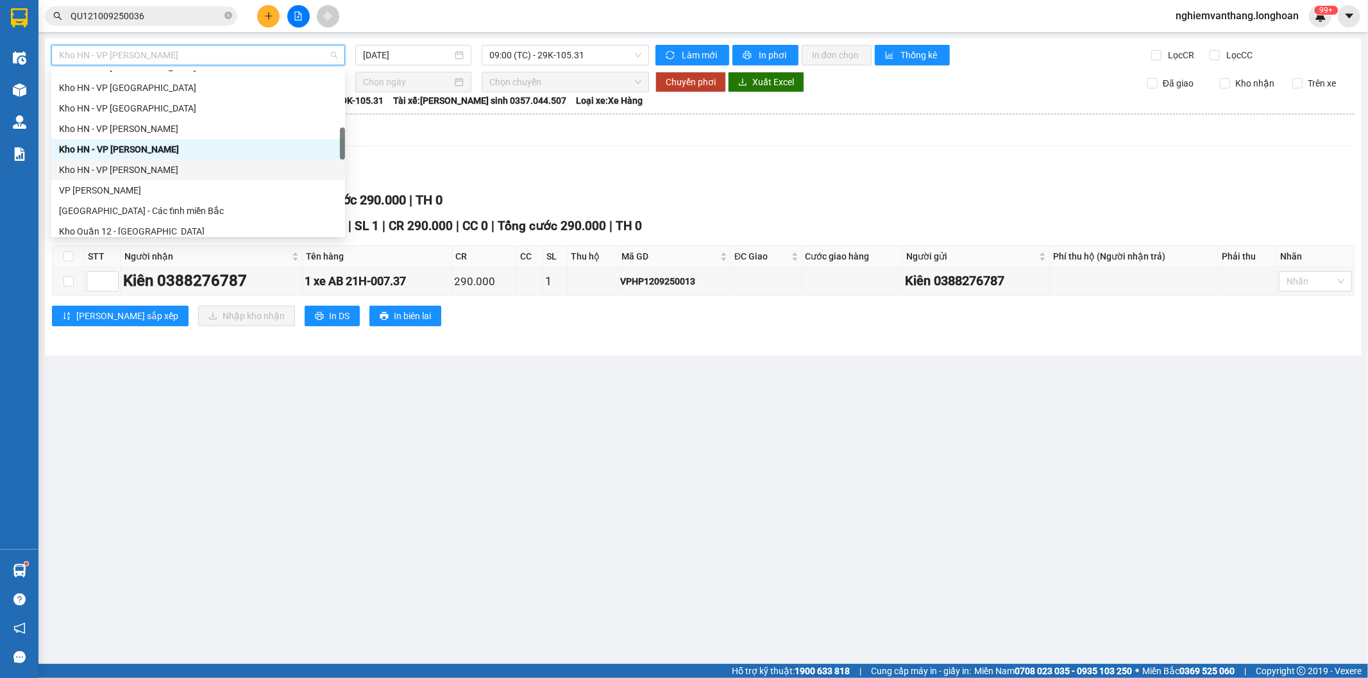
click at [155, 160] on div "Kho HN - VP [PERSON_NAME]" at bounding box center [198, 170] width 294 height 21
type input "[DATE]"
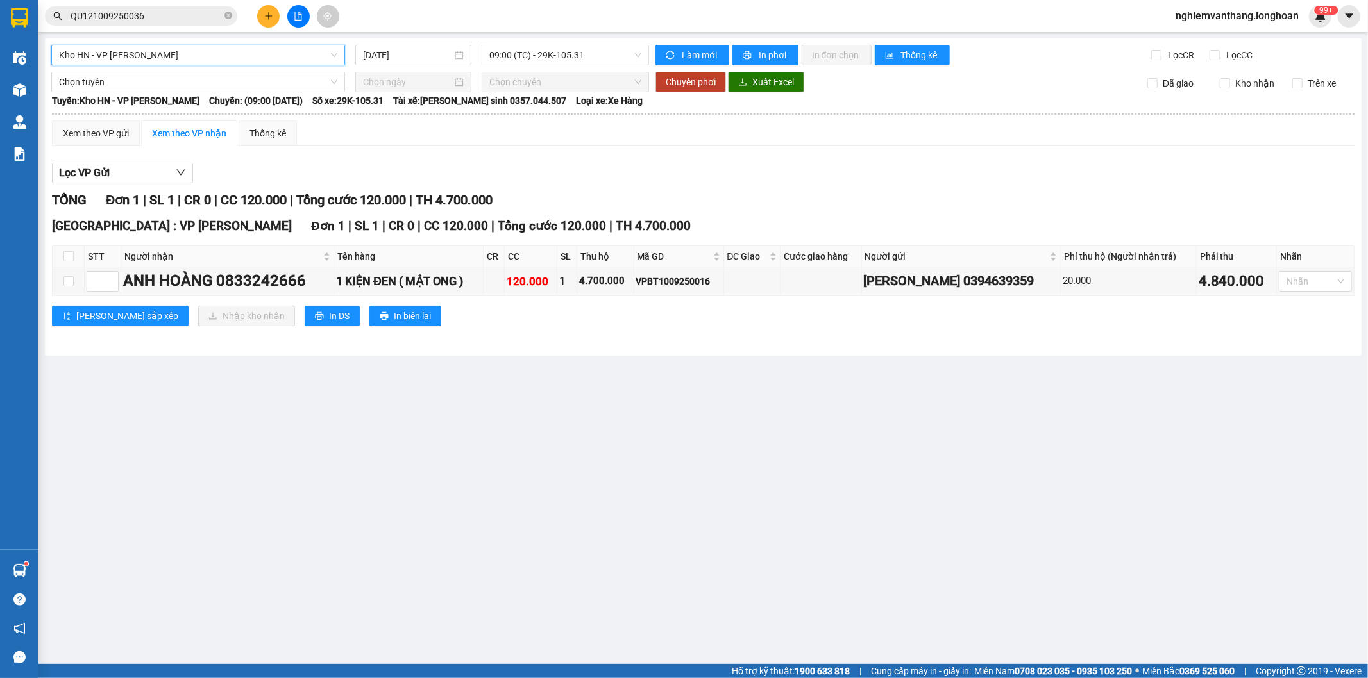
click at [169, 60] on span "Kho HN - VP [PERSON_NAME]" at bounding box center [198, 55] width 278 height 19
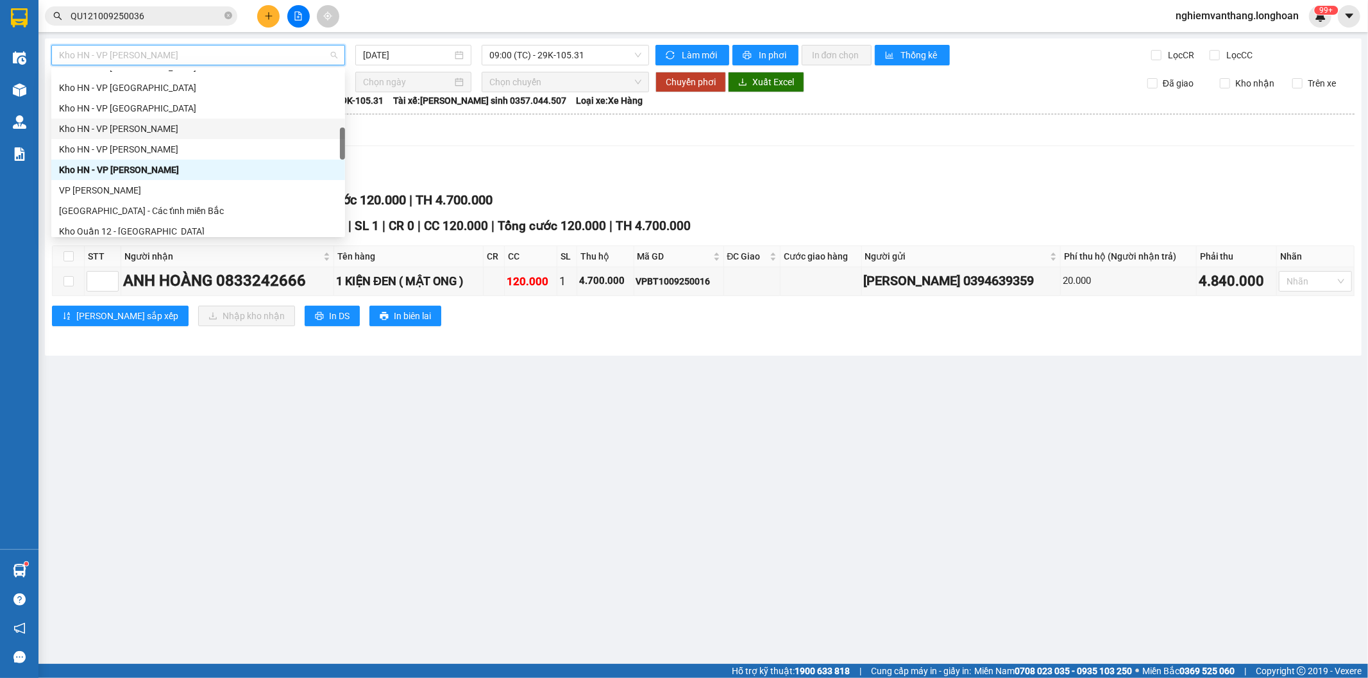
click at [141, 126] on div "Kho HN - VP [PERSON_NAME]" at bounding box center [198, 129] width 278 height 14
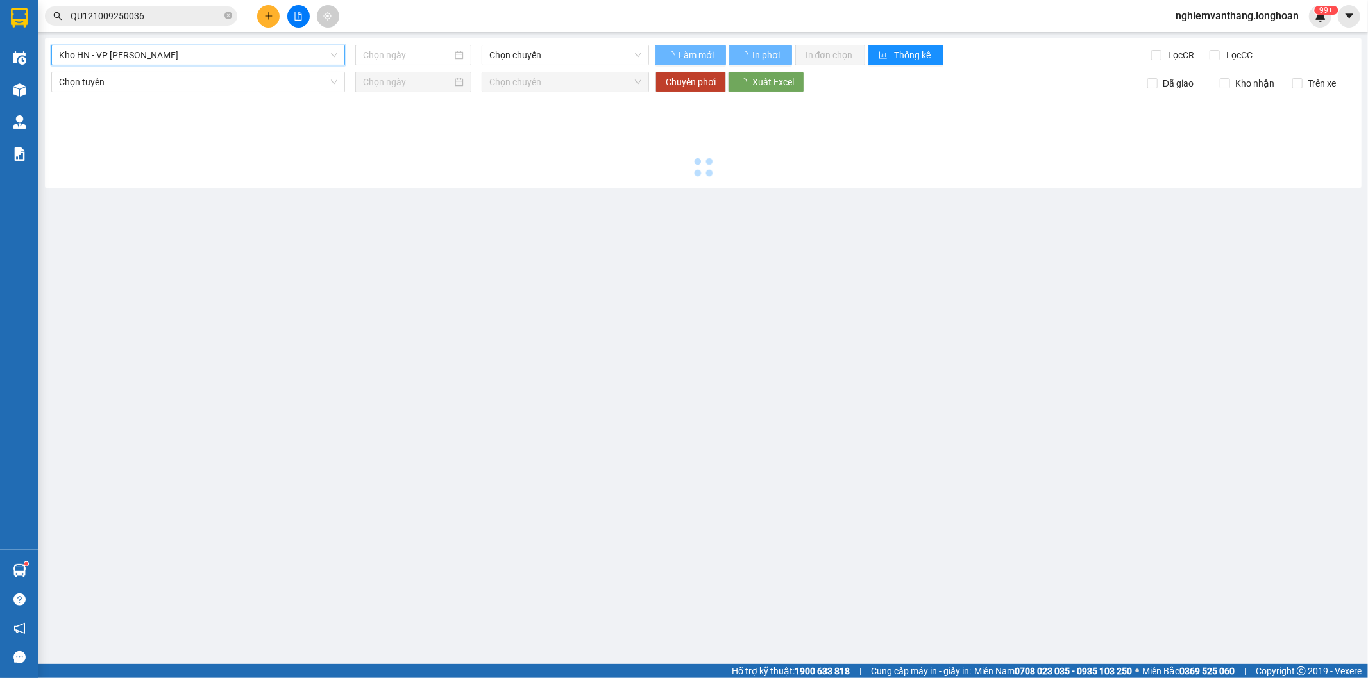
type input "[DATE]"
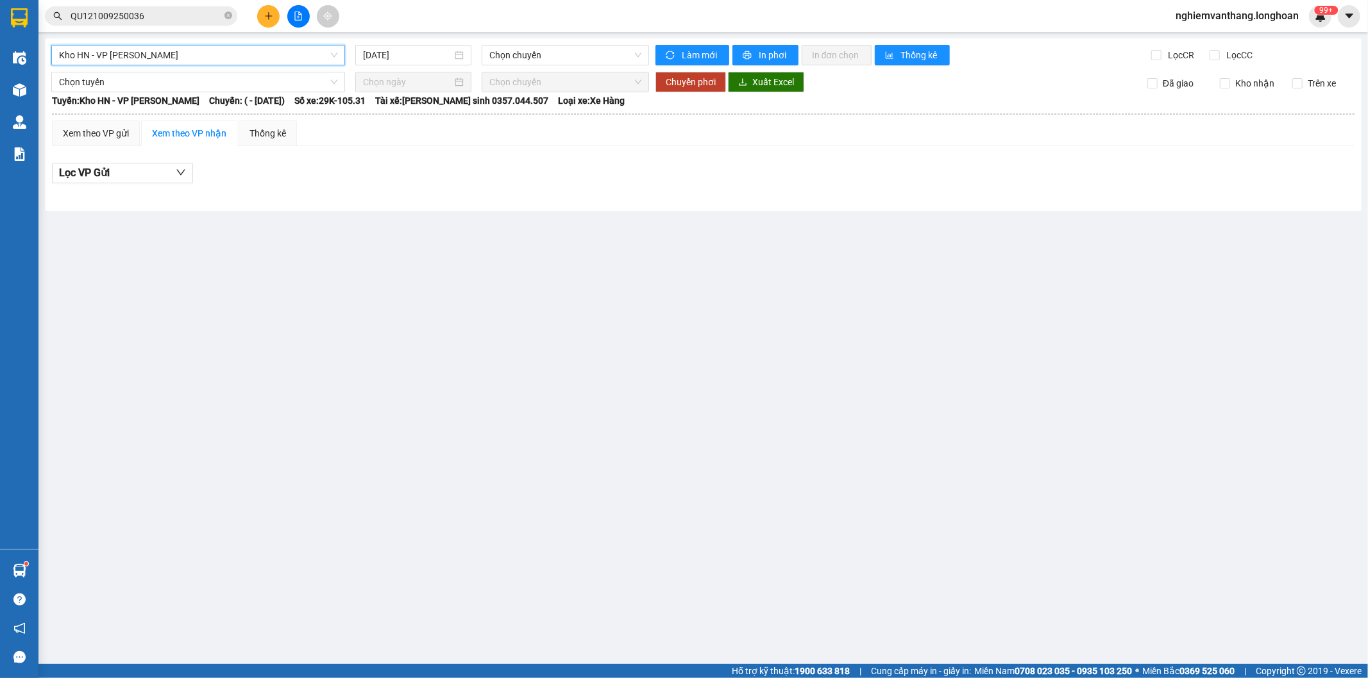
drag, startPoint x: 133, startPoint y: 58, endPoint x: 135, endPoint y: 72, distance: 14.2
click at [133, 56] on span "Kho HN - VP [PERSON_NAME]" at bounding box center [198, 55] width 278 height 19
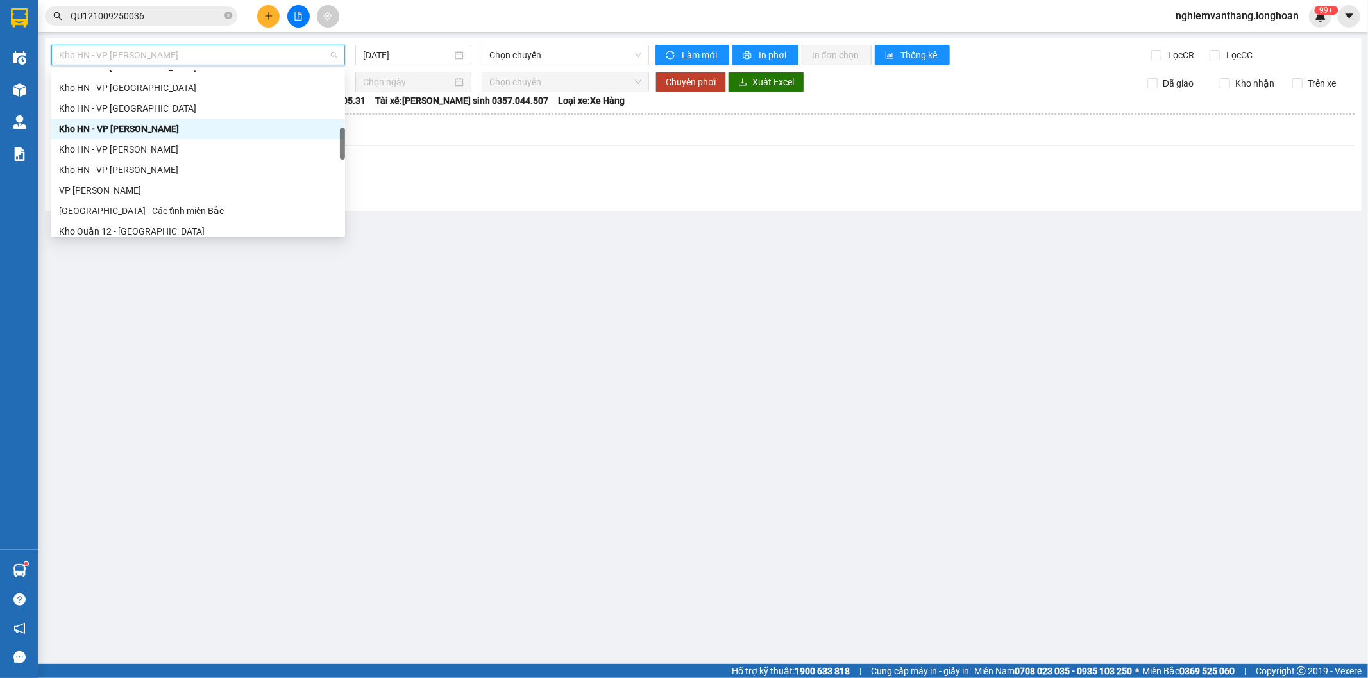
click at [124, 119] on div "Kho HN - VP [PERSON_NAME]" at bounding box center [198, 129] width 294 height 21
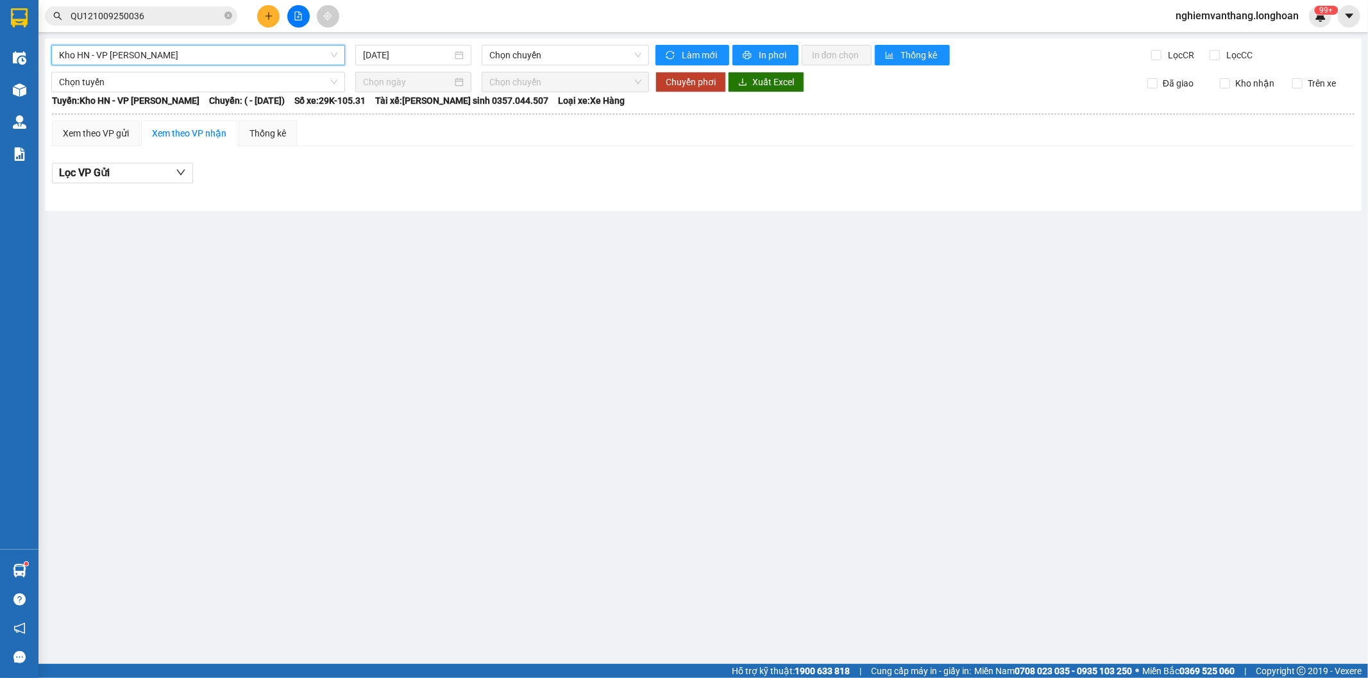
click at [142, 38] on div "Kho HN - VP Thanh Xuân Kho HN - VP Thanh Xuân 13/09/2025 Chọn chuyến Làm mới In…" at bounding box center [703, 124] width 1316 height 172
click at [141, 51] on span "Kho HN - VP [PERSON_NAME]" at bounding box center [198, 55] width 278 height 19
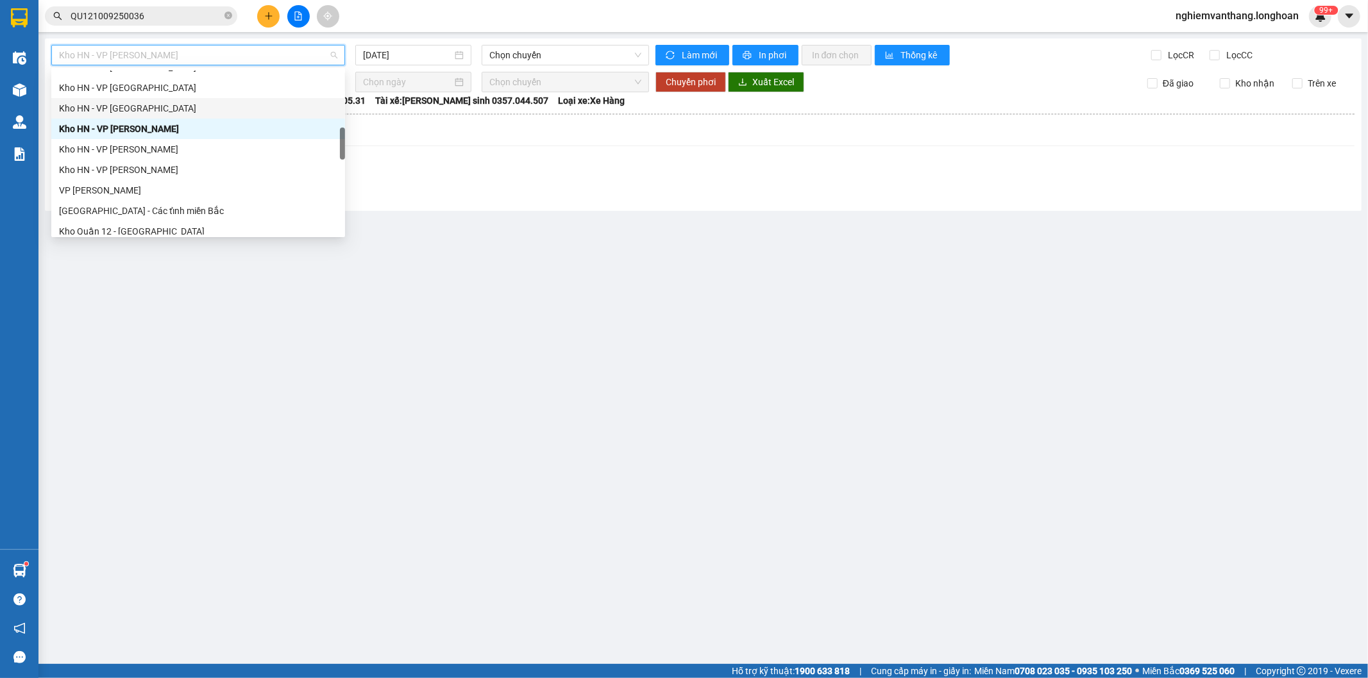
click at [113, 106] on div "Kho HN - VP [GEOGRAPHIC_DATA]" at bounding box center [198, 108] width 278 height 14
type input "[DATE]"
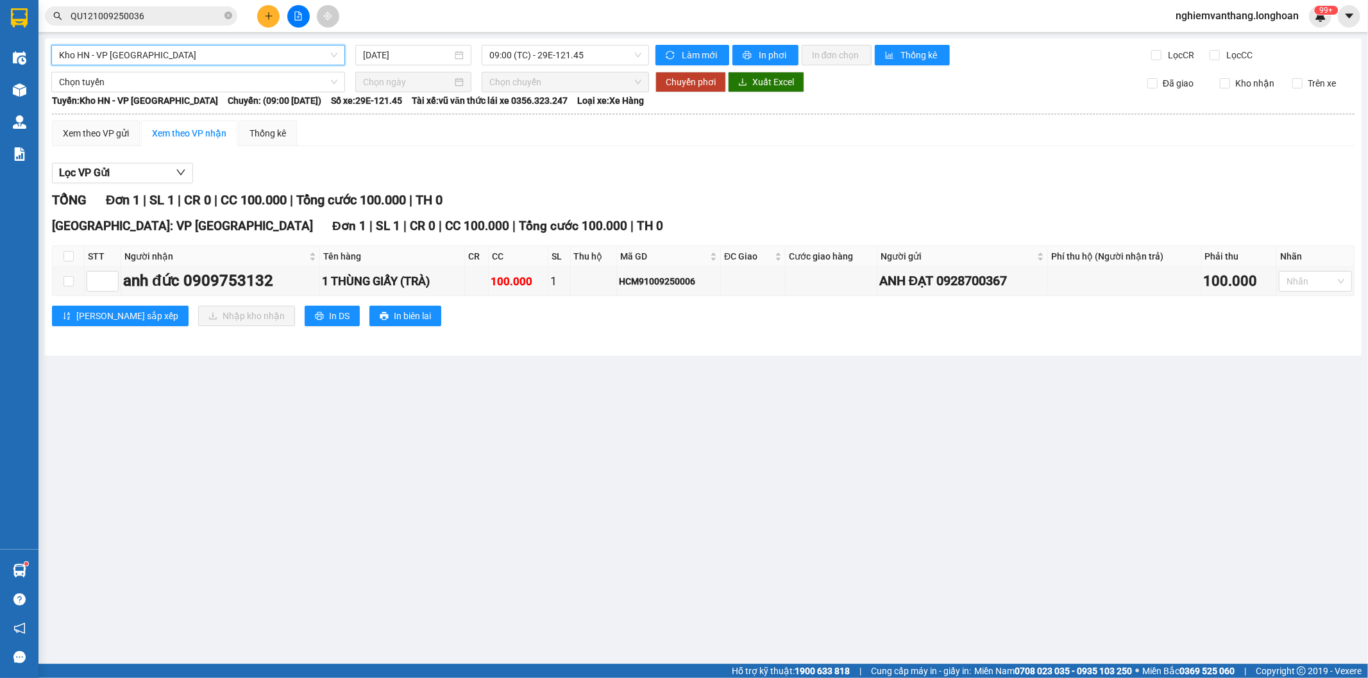
click at [149, 55] on span "Kho HN - VP [GEOGRAPHIC_DATA]" at bounding box center [198, 55] width 278 height 19
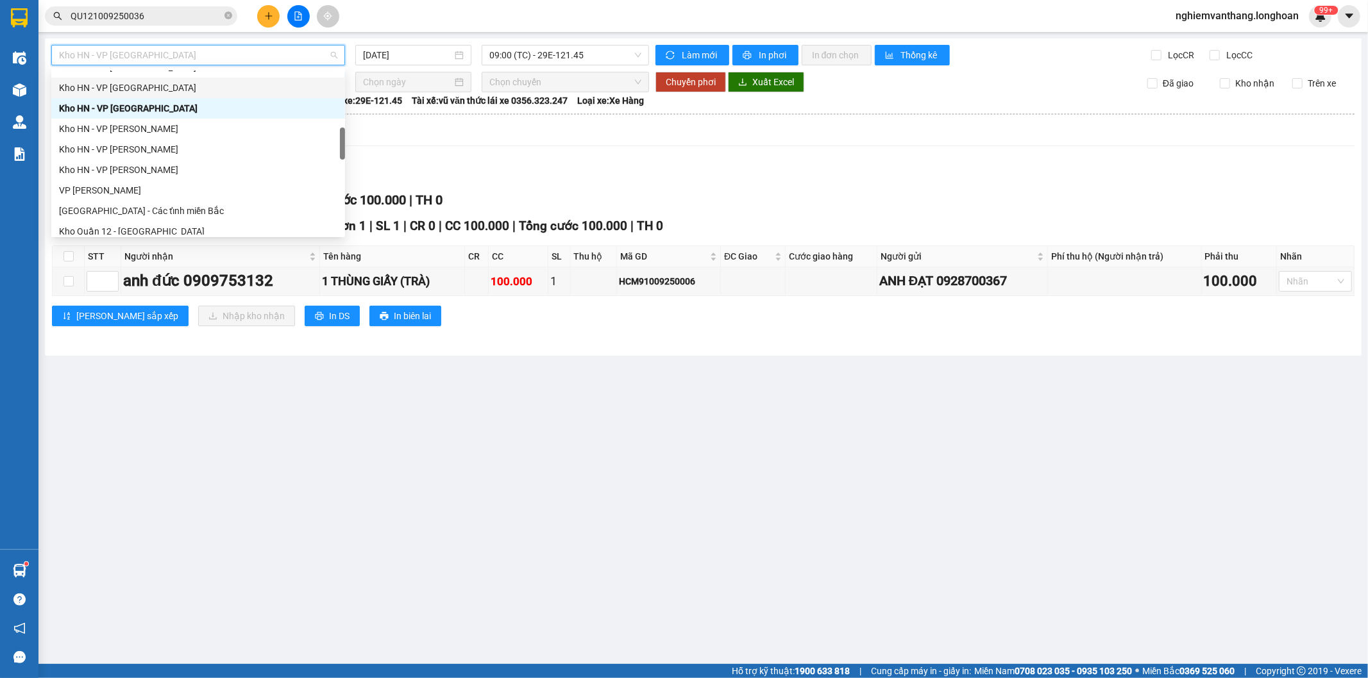
click at [143, 83] on div "Kho HN - VP [GEOGRAPHIC_DATA]" at bounding box center [198, 88] width 278 height 14
type input "[DATE]"
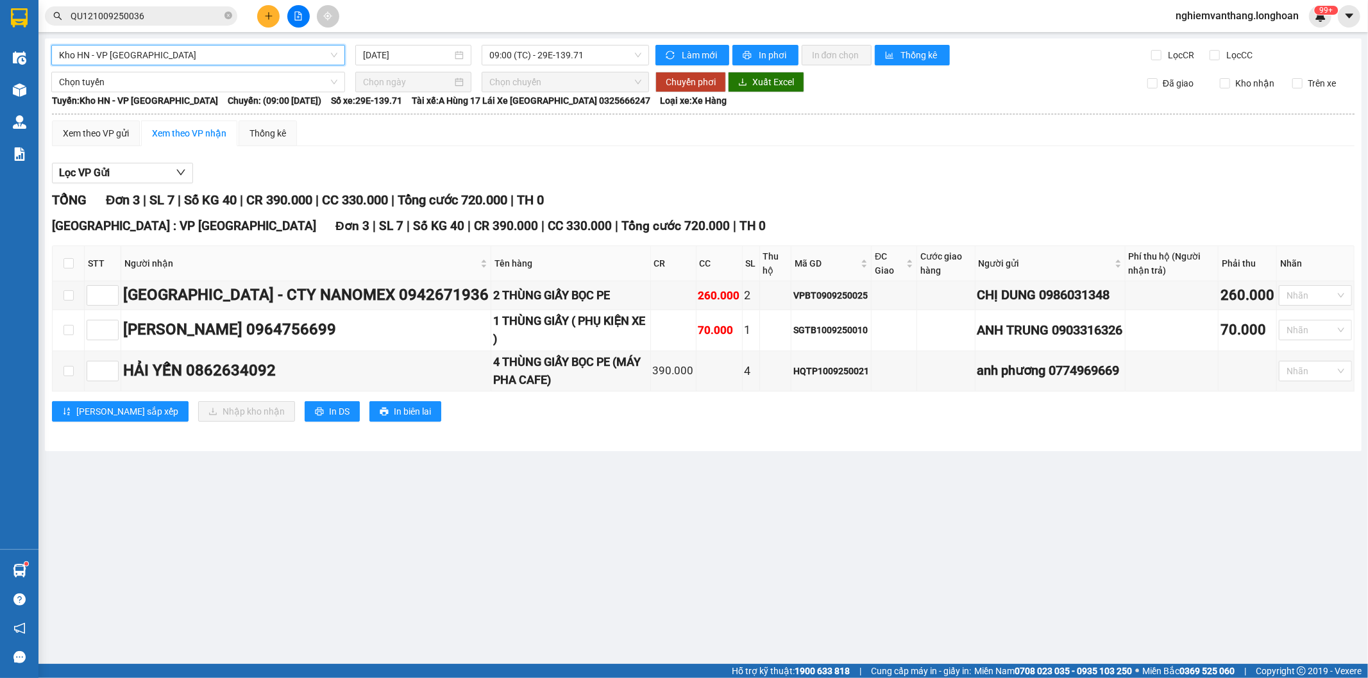
click at [167, 56] on span "Kho HN - VP [GEOGRAPHIC_DATA]" at bounding box center [198, 55] width 278 height 19
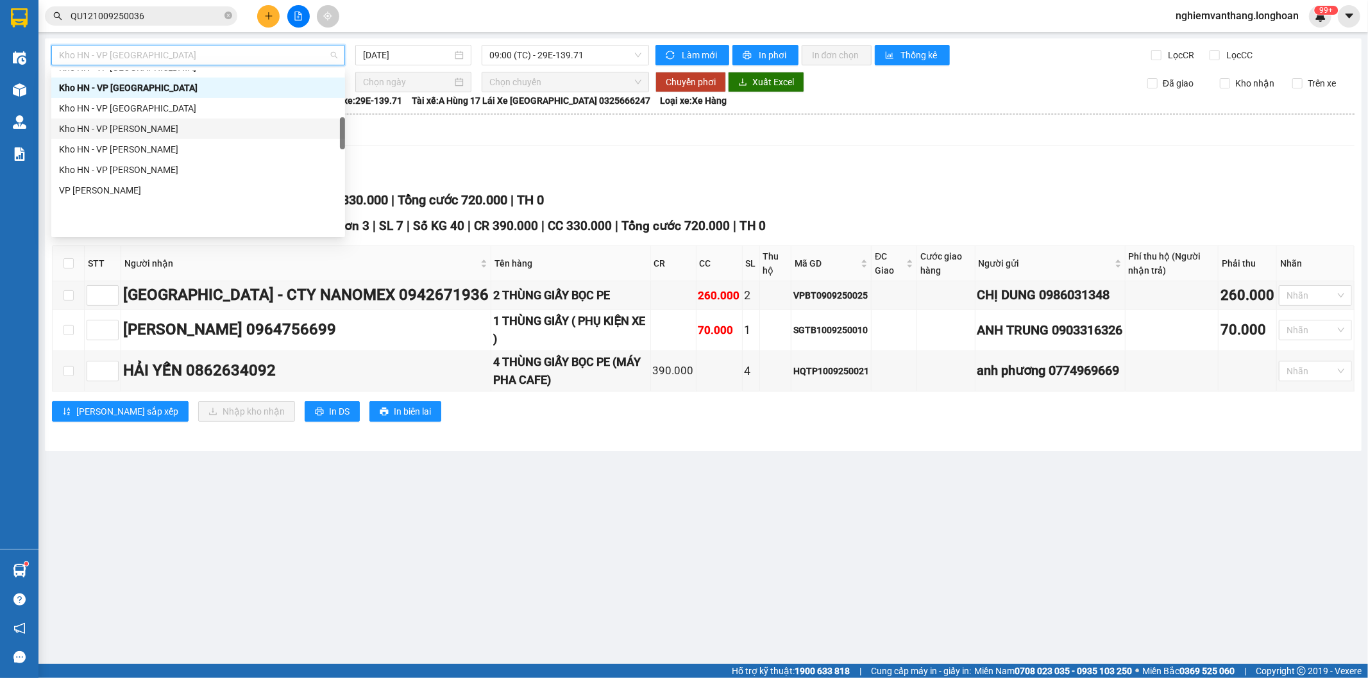
scroll to position [312, 0]
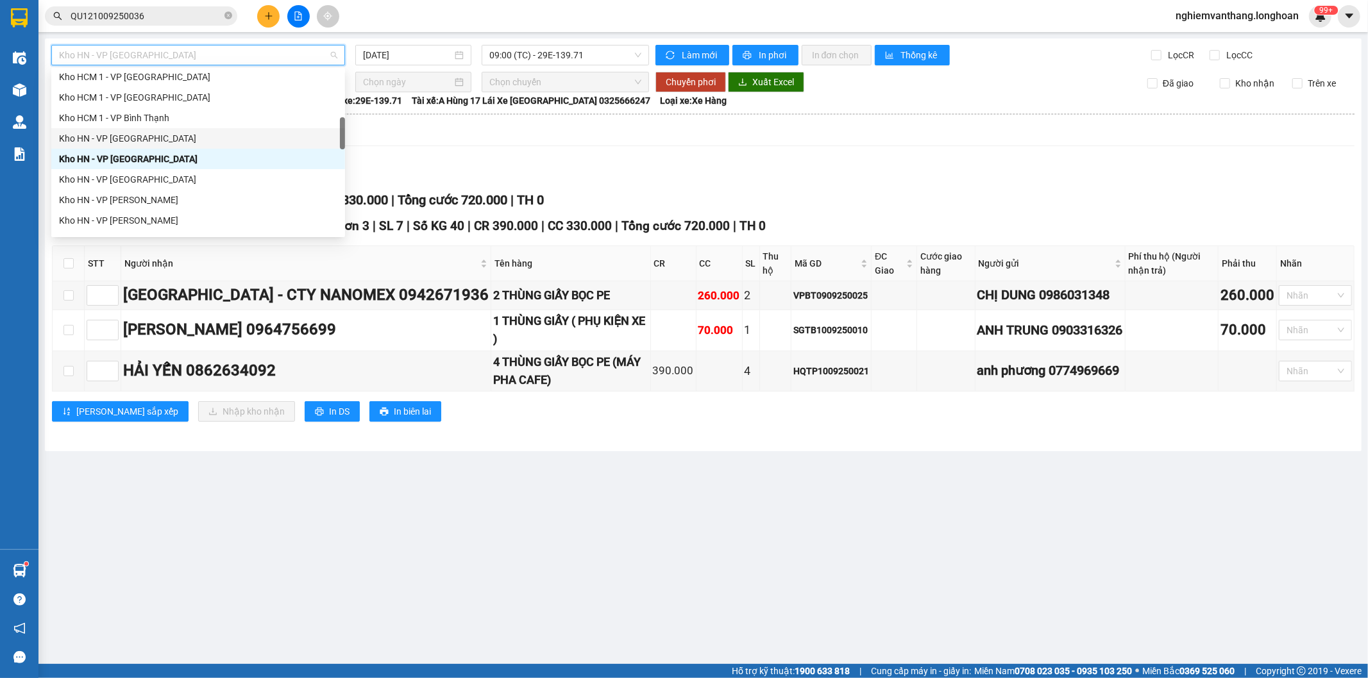
click at [155, 141] on div "Kho HN - VP [GEOGRAPHIC_DATA]" at bounding box center [198, 138] width 278 height 14
type input "[DATE]"
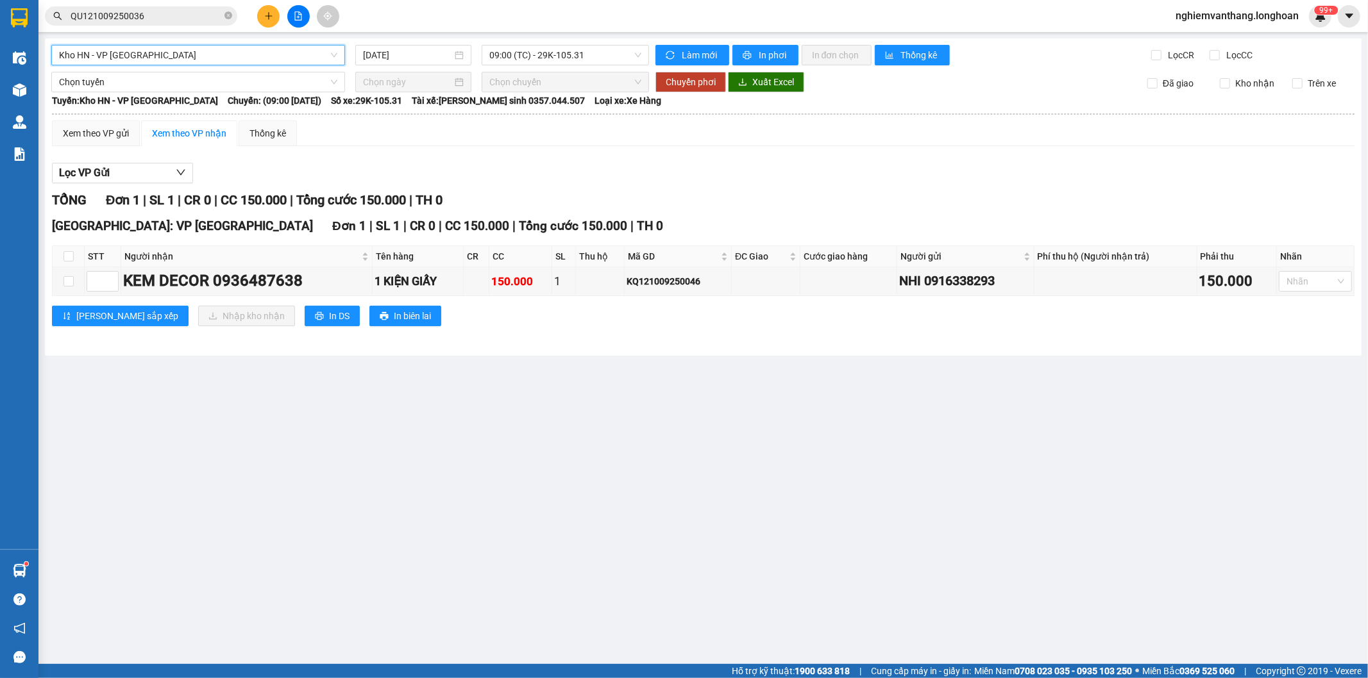
click at [183, 53] on span "Kho HN - VP [GEOGRAPHIC_DATA]" at bounding box center [198, 55] width 278 height 19
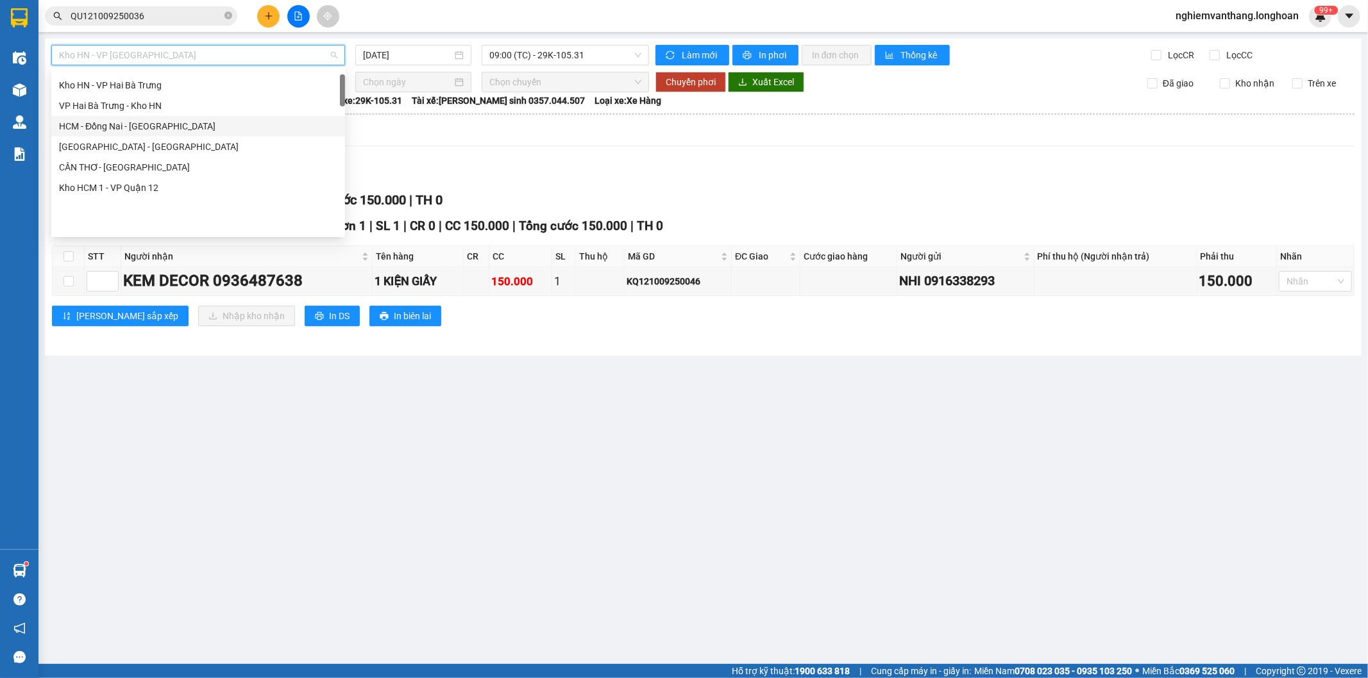
scroll to position [27, 0]
click at [167, 170] on div "VP Hai Bà Trưng - Kho HN" at bounding box center [198, 177] width 278 height 14
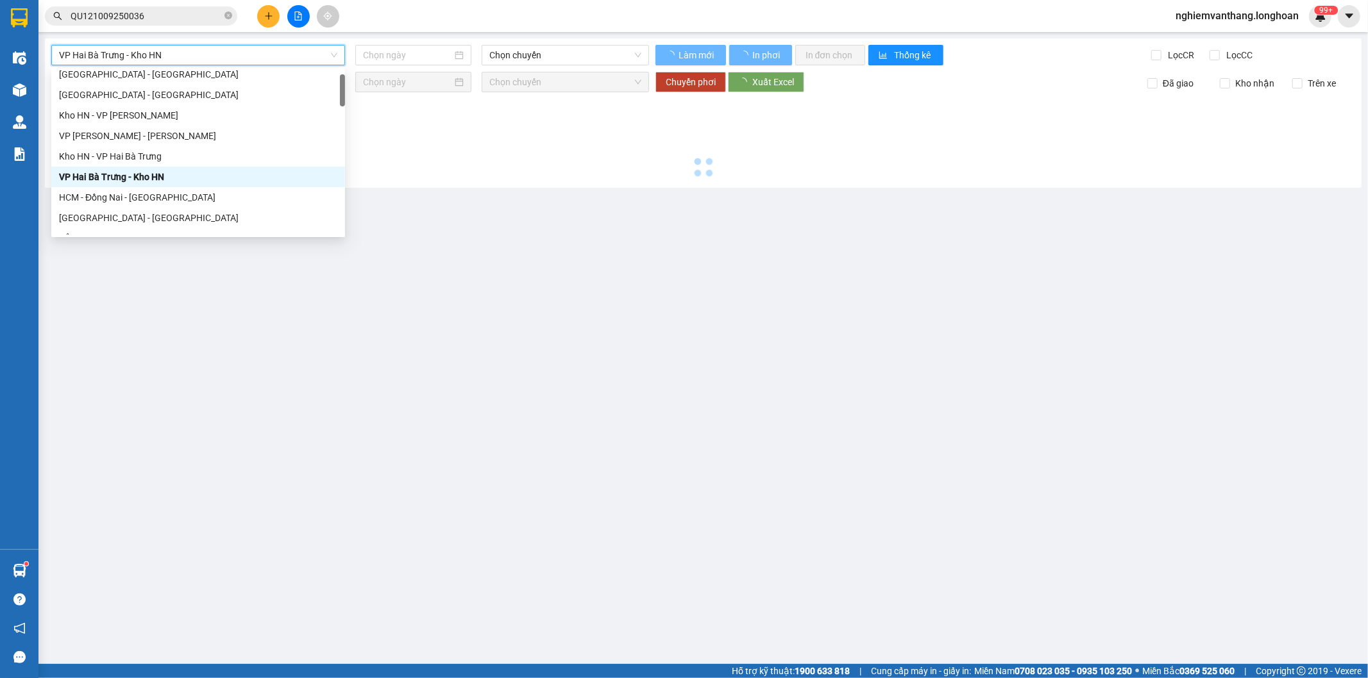
type input "[DATE]"
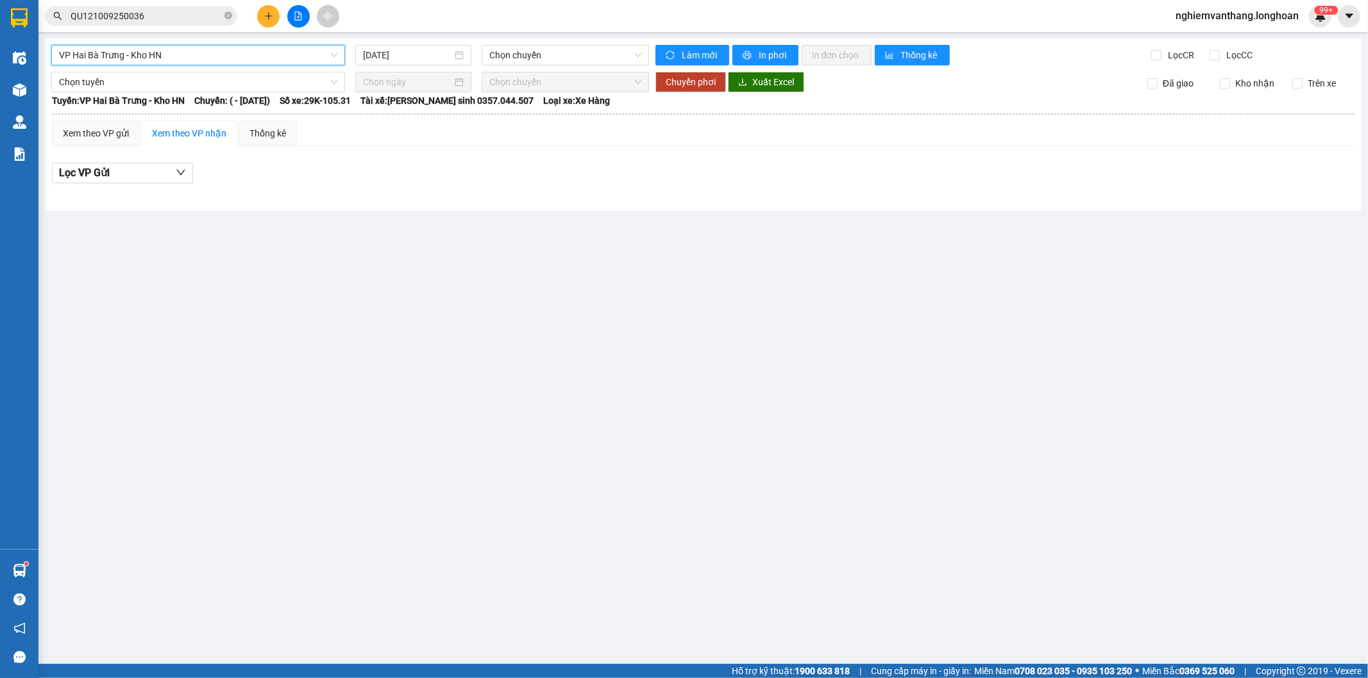
click at [149, 55] on span "VP Hai Bà Trưng - Kho HN" at bounding box center [198, 55] width 278 height 19
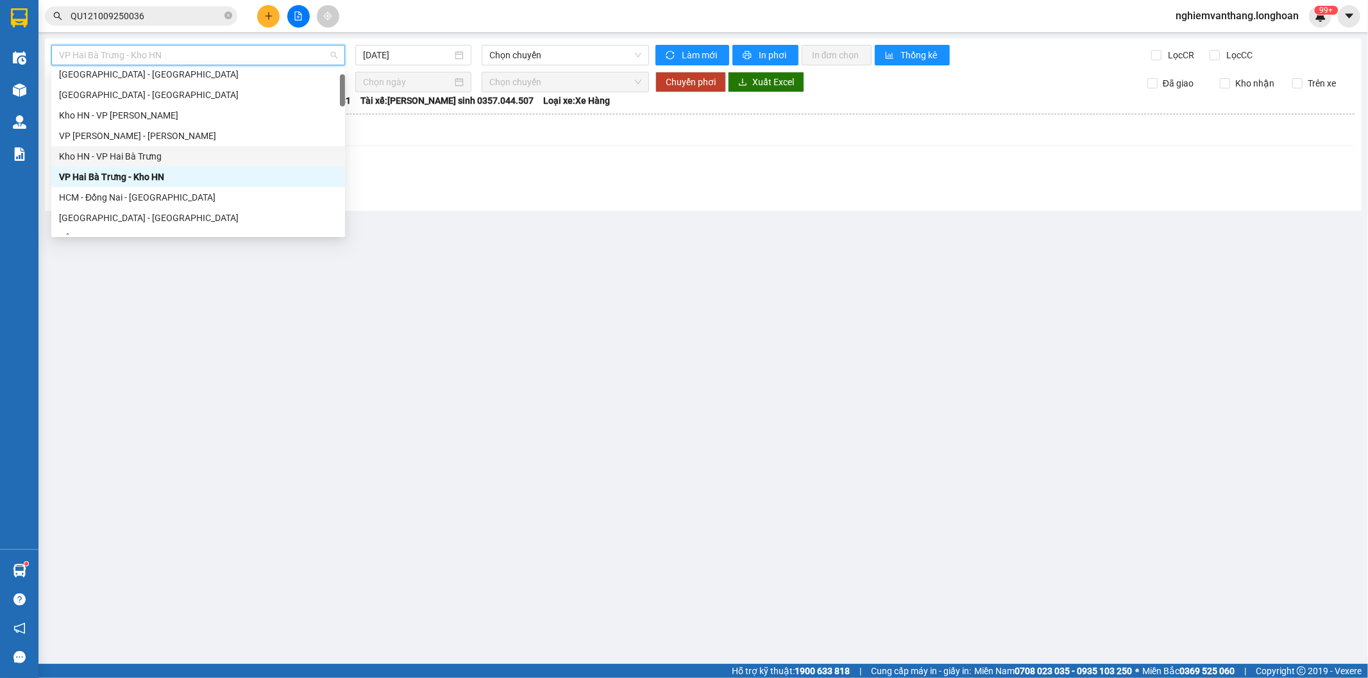
click at [125, 156] on div "Kho HN - VP Hai Bà Trưng" at bounding box center [198, 156] width 278 height 14
type input "[DATE]"
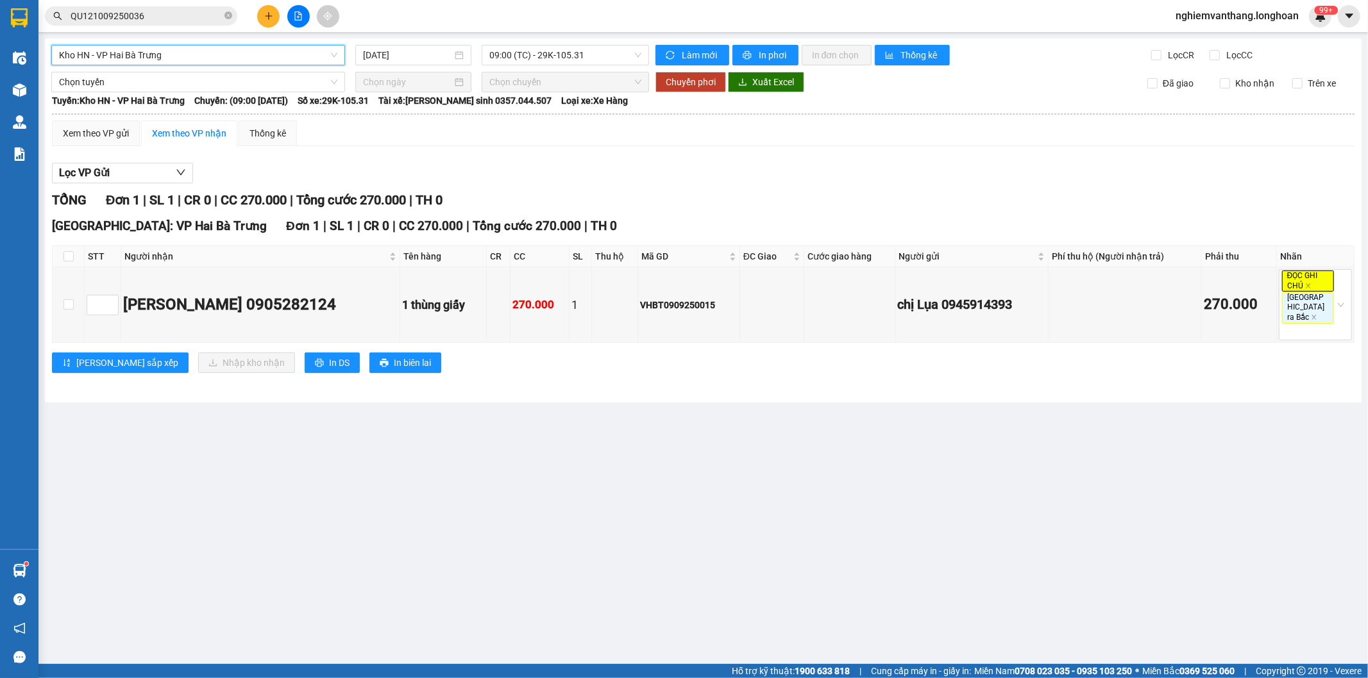
click at [192, 49] on span "Kho HN - VP Hai Bà Trưng" at bounding box center [198, 55] width 278 height 19
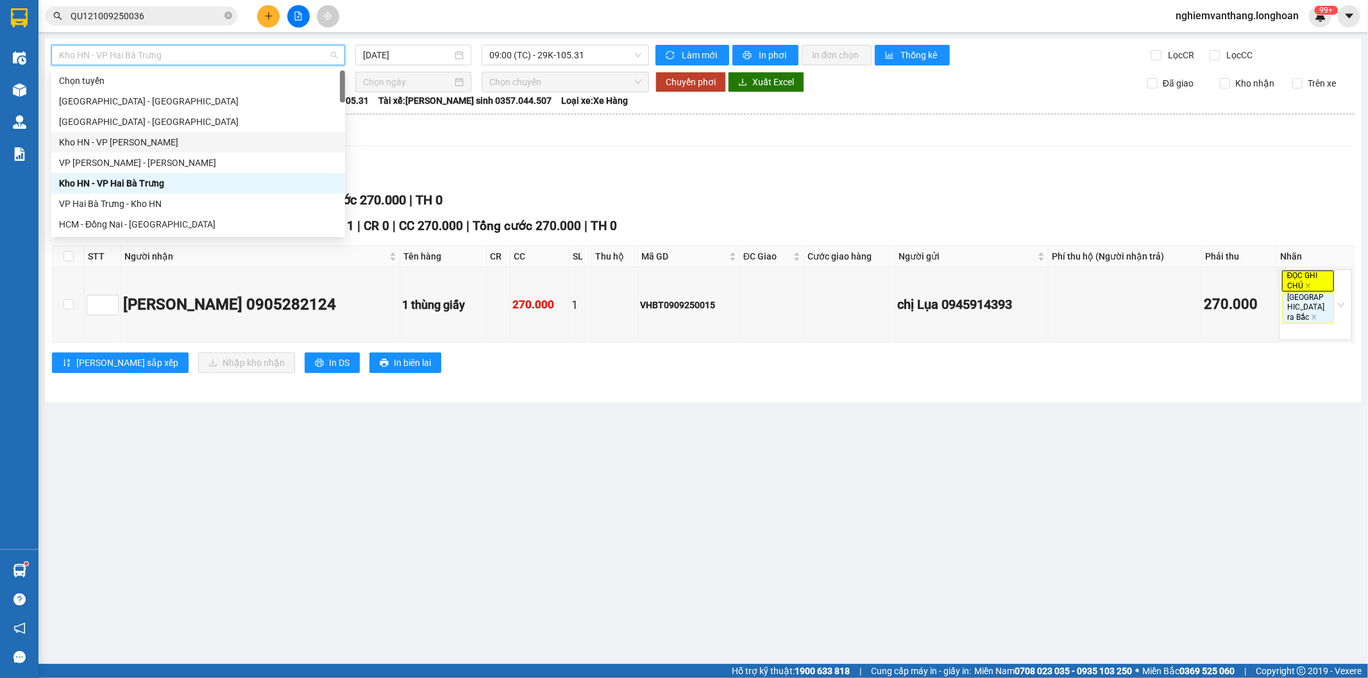
click at [146, 141] on div "Kho HN - VP An Khánh" at bounding box center [198, 142] width 278 height 14
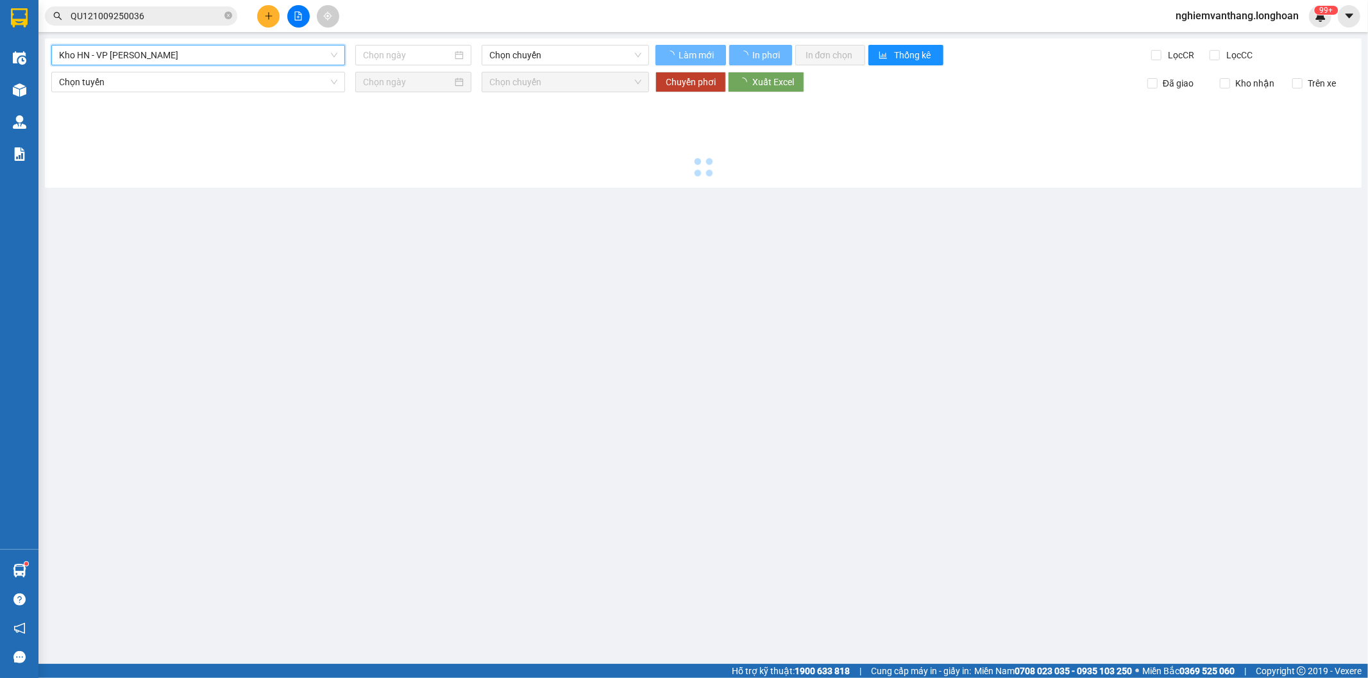
type input "[DATE]"
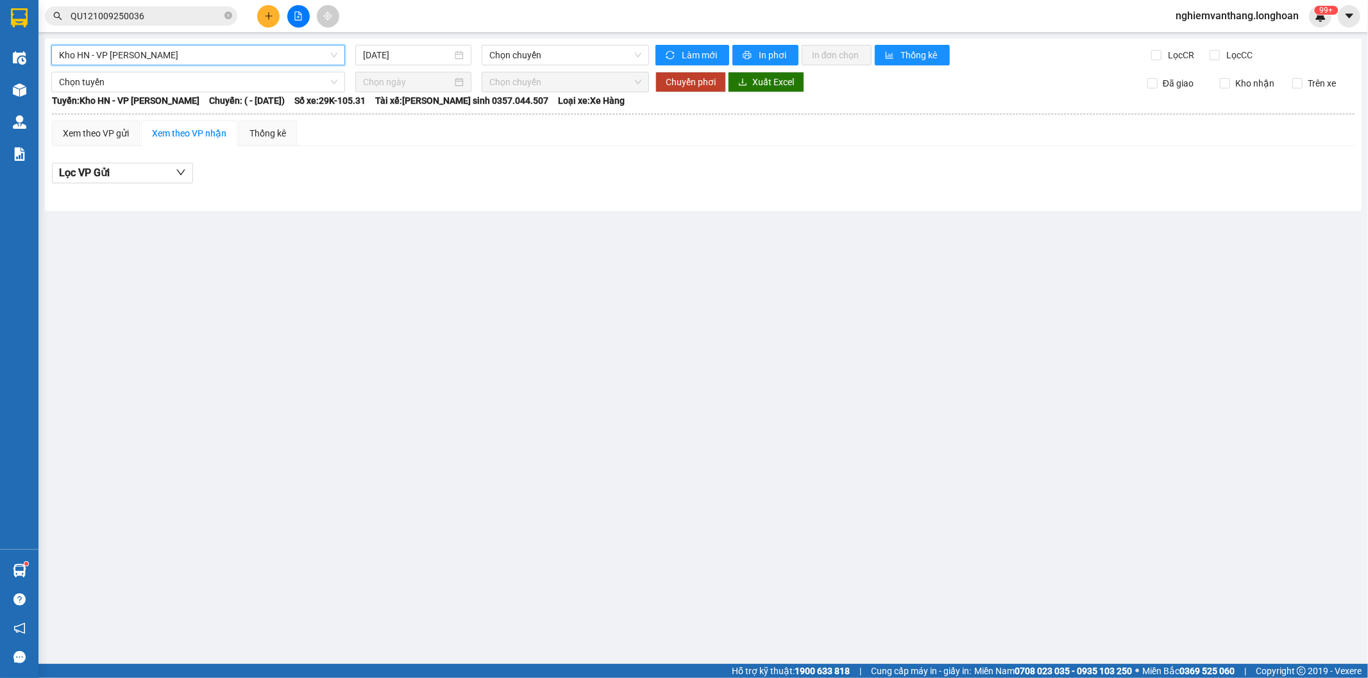
click at [201, 49] on span "Kho HN - VP An Khánh" at bounding box center [198, 55] width 278 height 19
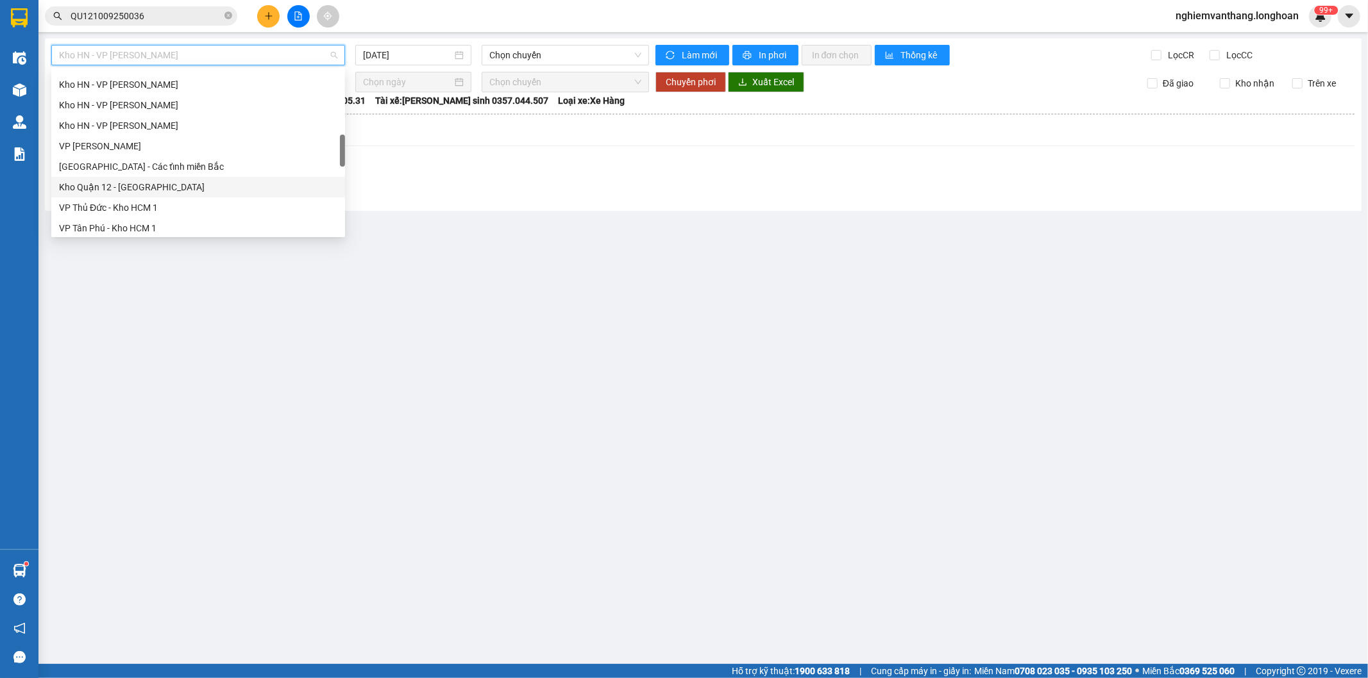
scroll to position [356, 0]
click at [142, 171] on div "Kho HN - VP [PERSON_NAME]" at bounding box center [198, 176] width 278 height 14
type input "[DATE]"
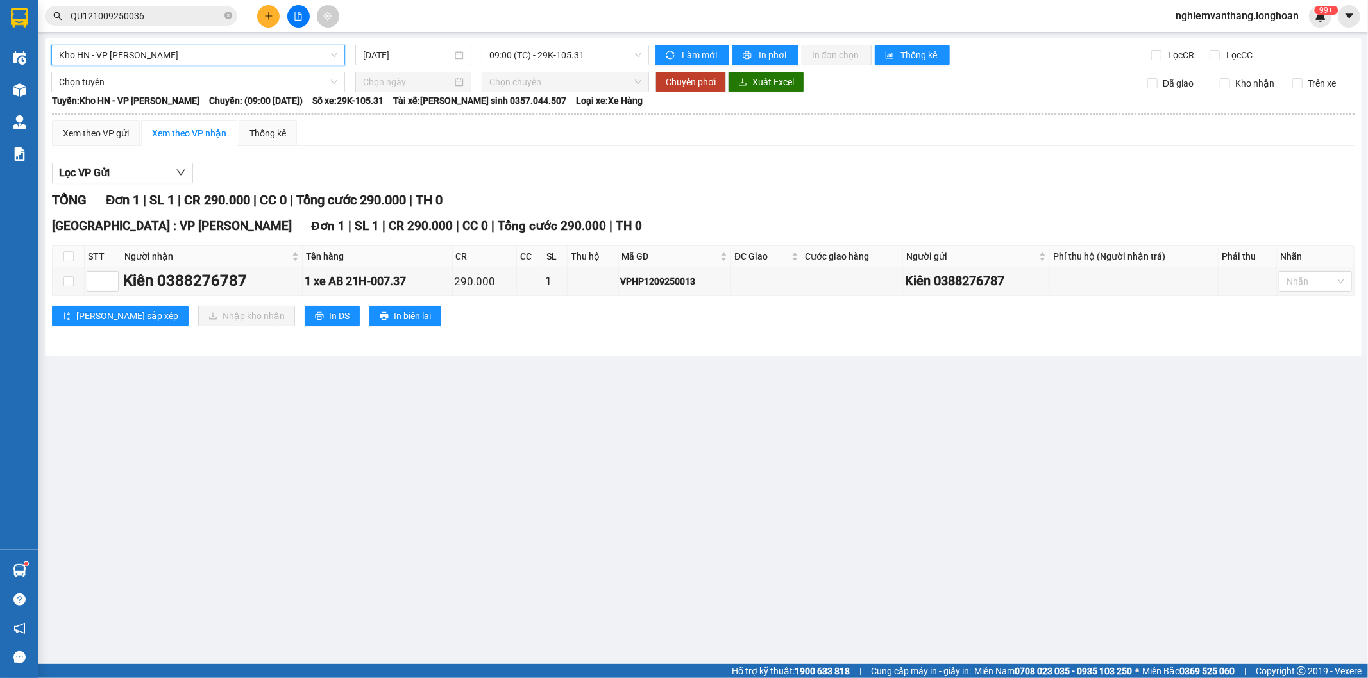
click at [753, 58] on button "In phơi" at bounding box center [765, 55] width 66 height 21
